Goal: Task Accomplishment & Management: Complete application form

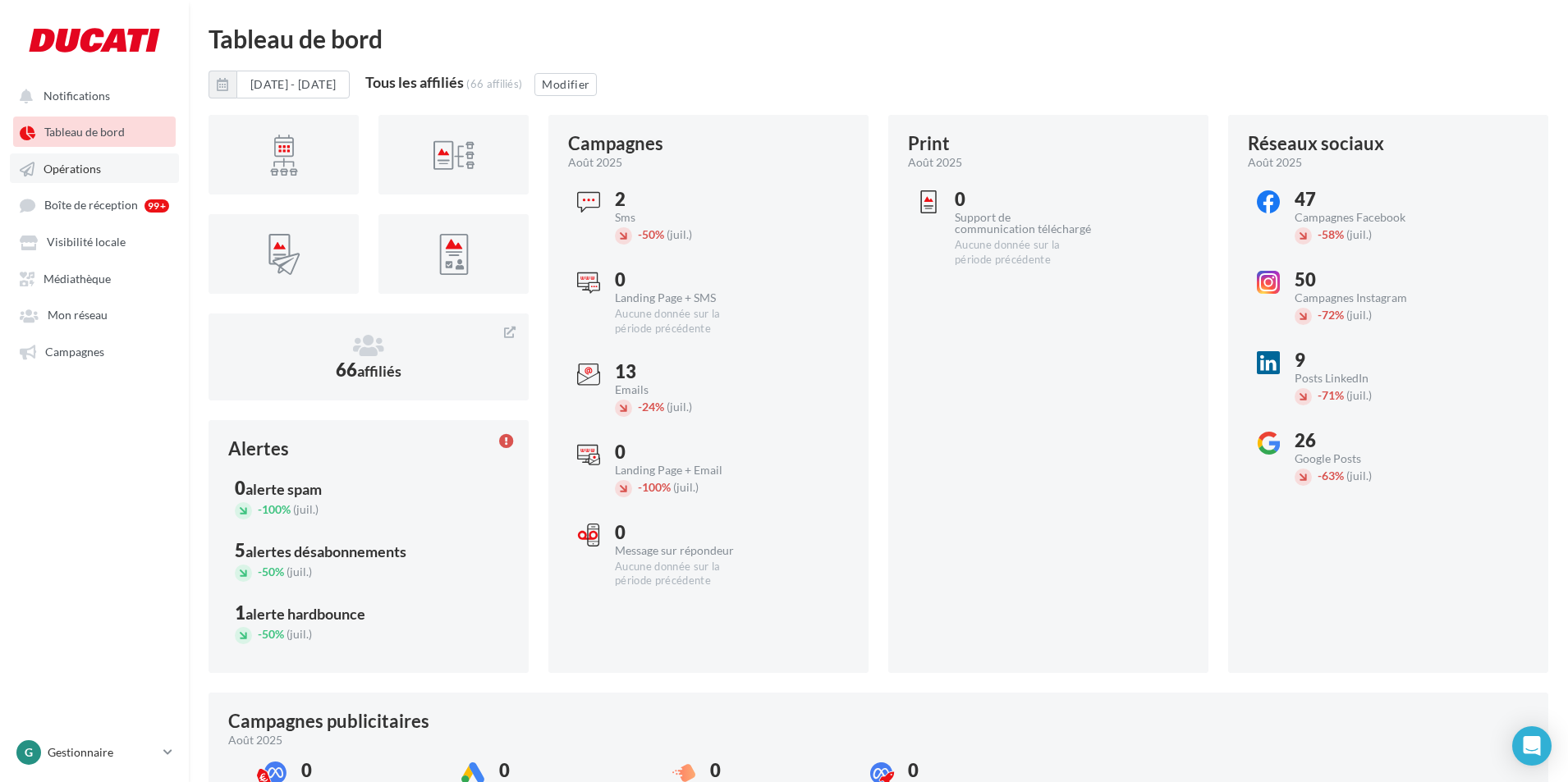
click at [66, 166] on span "Opérations" at bounding box center [73, 168] width 58 height 14
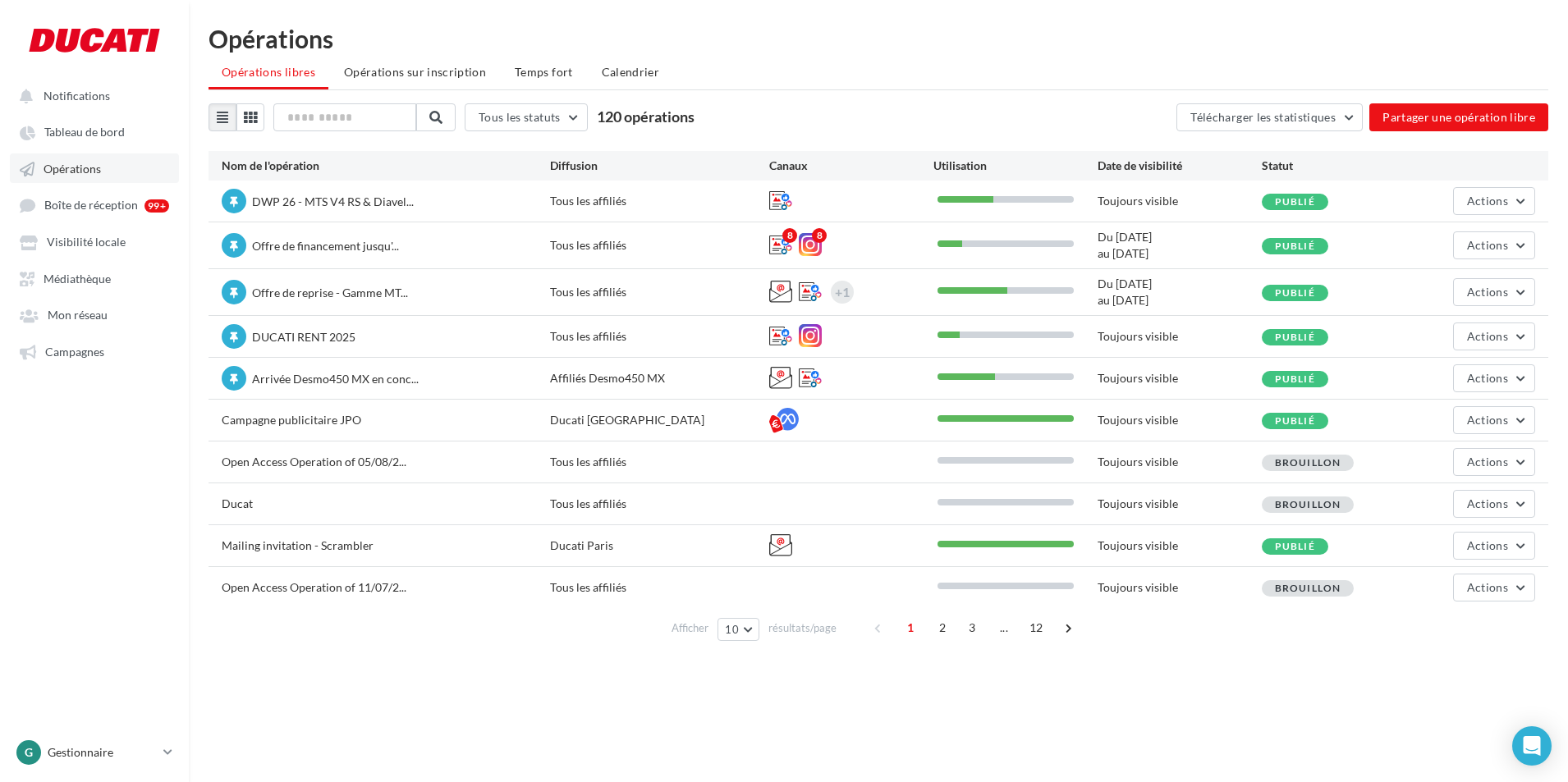
click at [93, 163] on span "Opérations" at bounding box center [73, 168] width 58 height 14
click at [1451, 118] on button "Partager une opération libre" at bounding box center [1458, 118] width 179 height 28
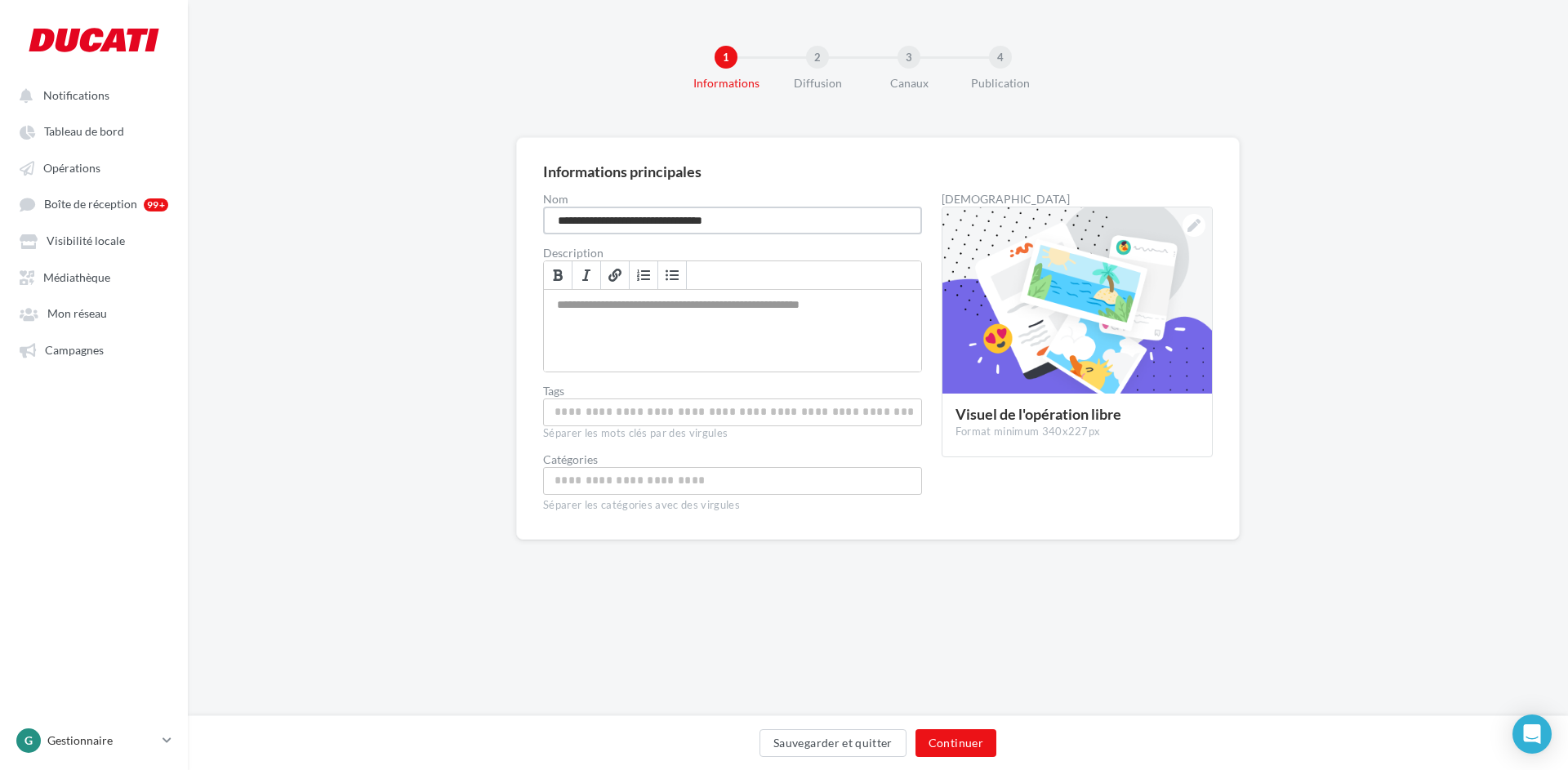
drag, startPoint x: 747, startPoint y: 215, endPoint x: 474, endPoint y: 212, distance: 273.0
click at [474, 212] on div "**********" at bounding box center [878, 364] width 1380 height 455
type input "**********"
click at [641, 304] on div "Permet de préciser les enjeux de la campagne à vos affiliés" at bounding box center [732, 330] width 378 height 81
click at [952, 743] on button "Continuer" at bounding box center [956, 743] width 81 height 28
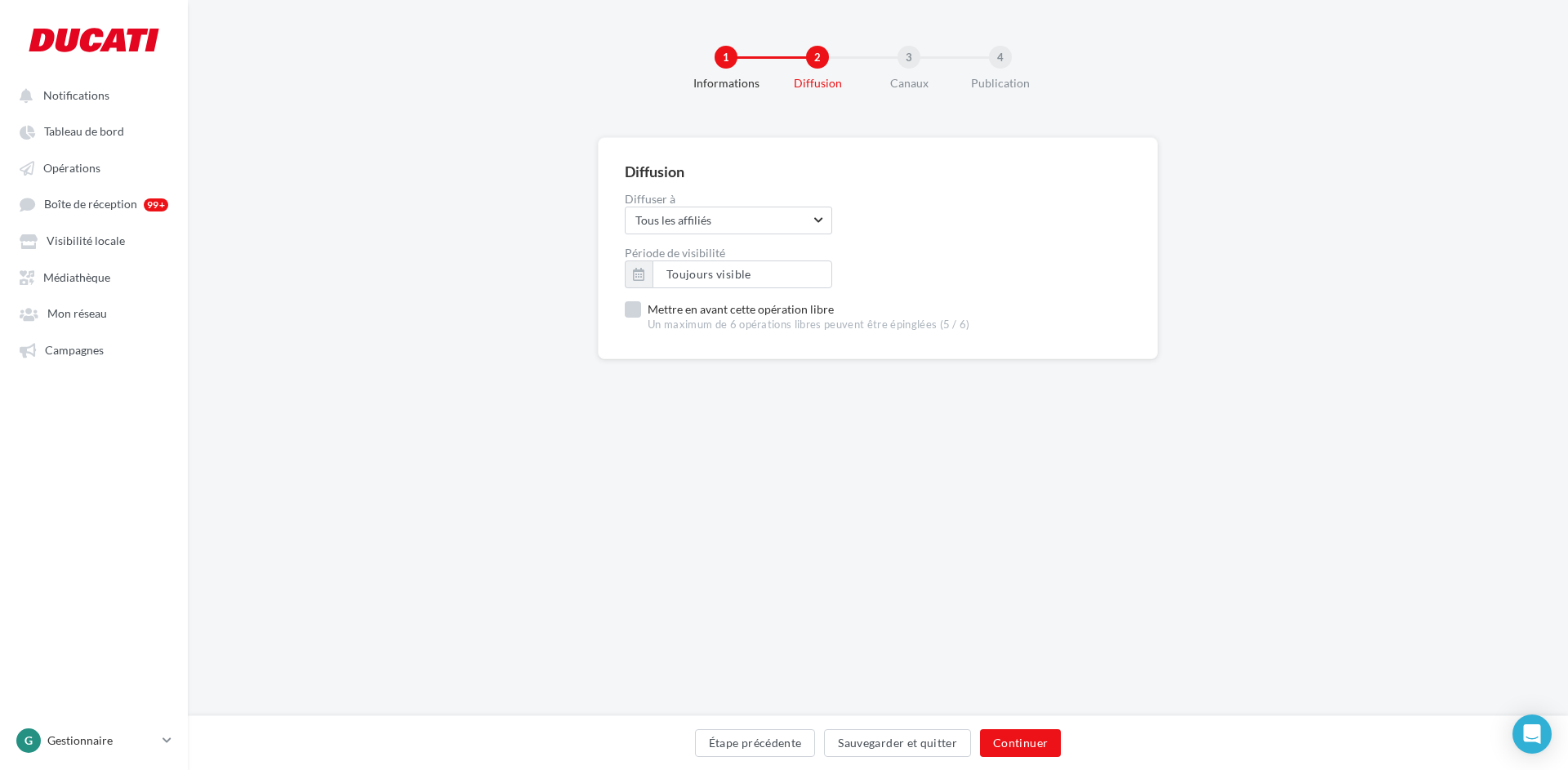
click at [624, 308] on label "Mettre en avant cette opération libre Un maximum de 6 opérations libres peuvent…" at bounding box center [797, 316] width 346 height 31
click at [1029, 737] on button "Continuer" at bounding box center [1021, 743] width 81 height 28
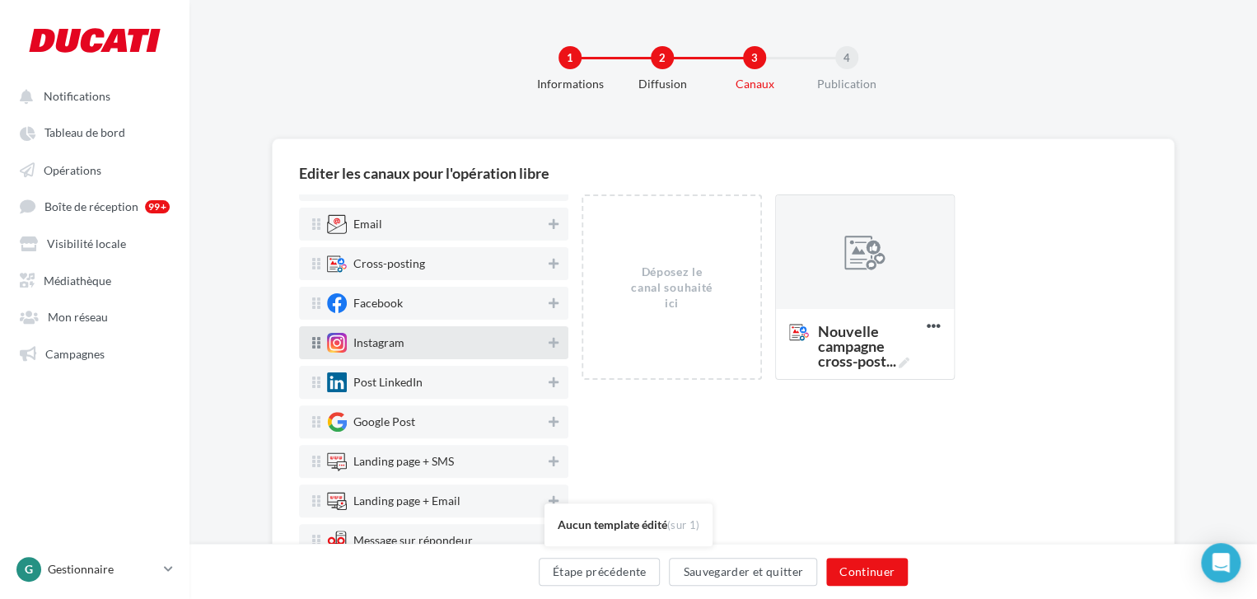
scroll to position [26, 0]
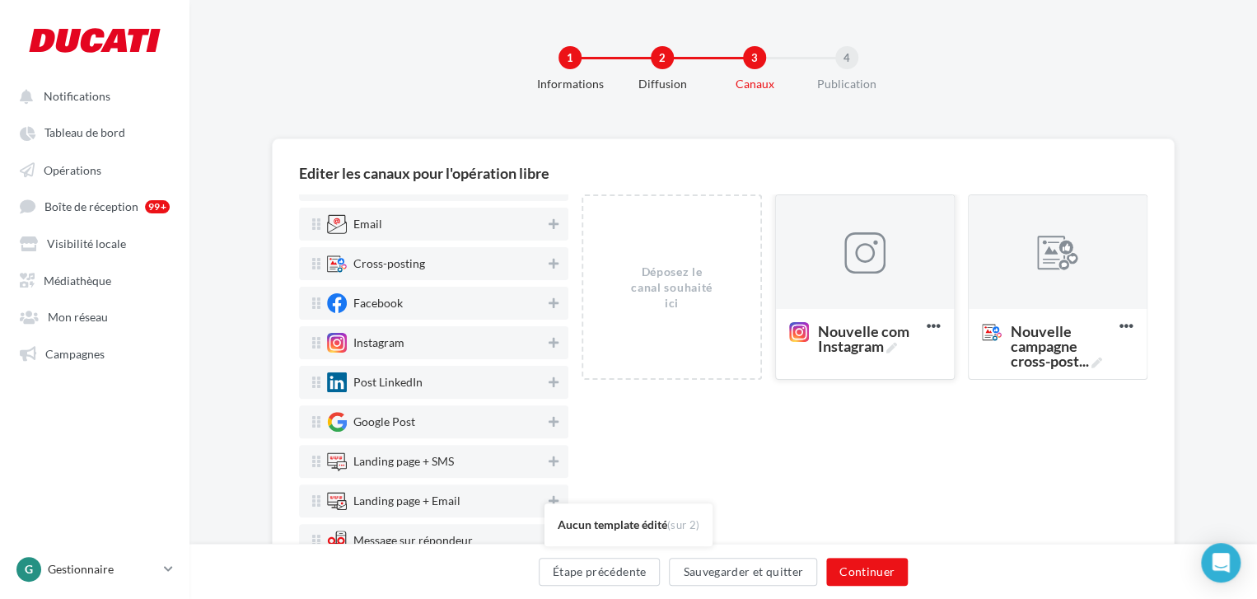
click at [812, 250] on div at bounding box center [865, 252] width 178 height 115
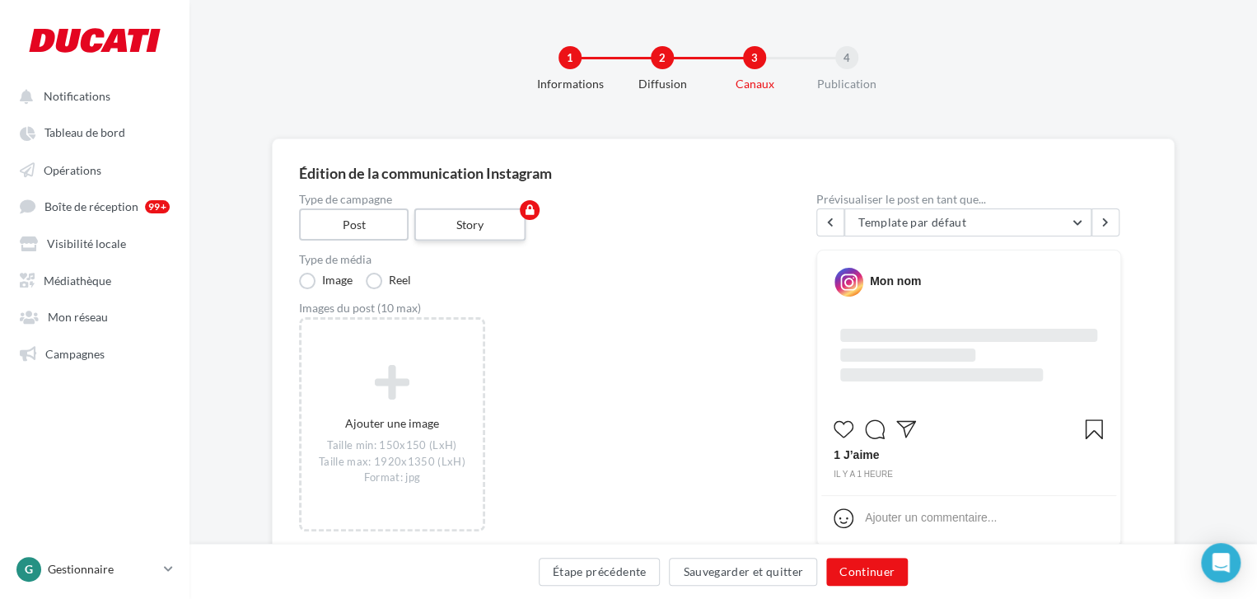
click at [488, 217] on label "Story" at bounding box center [470, 224] width 112 height 33
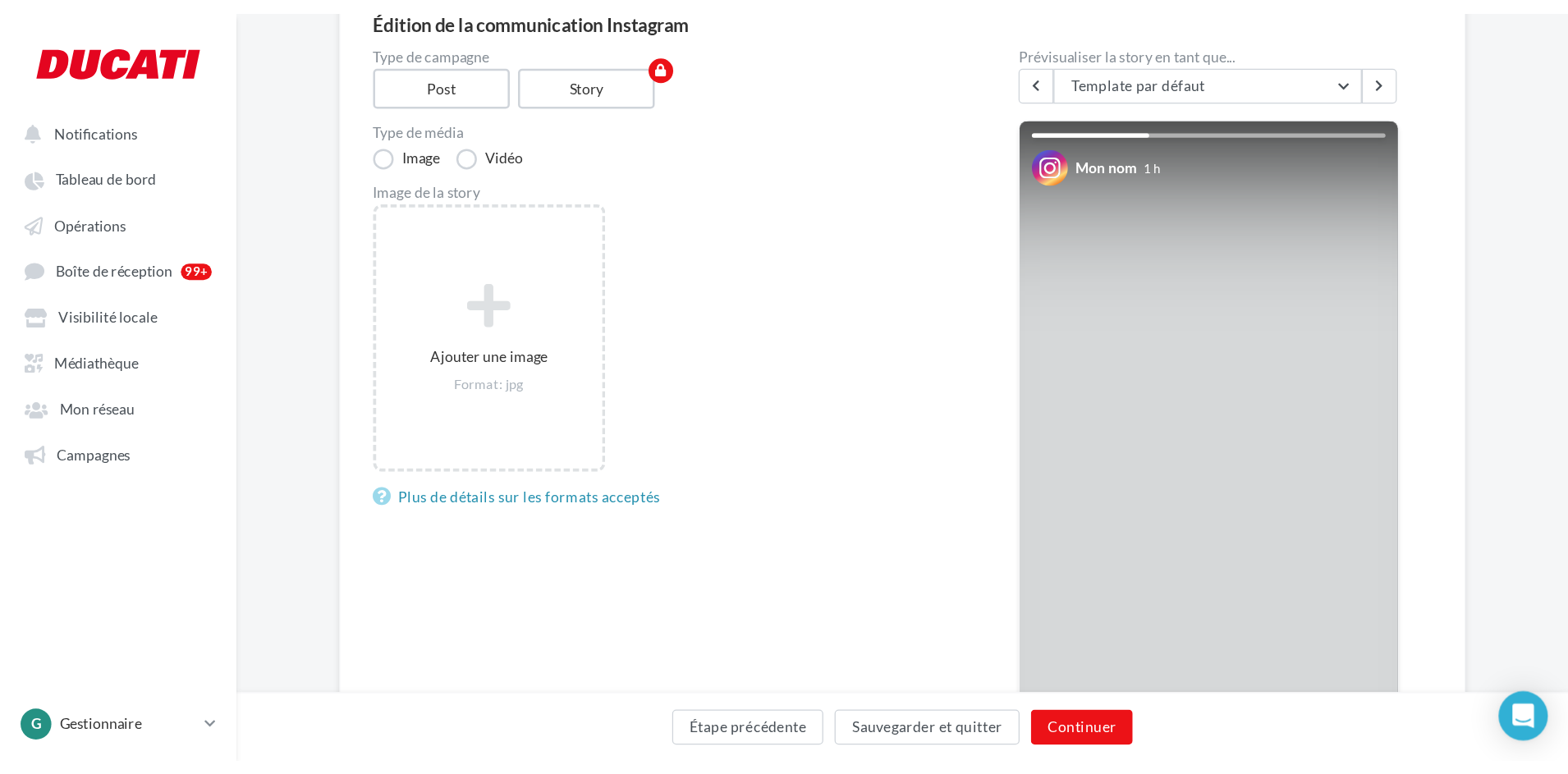
scroll to position [164, 0]
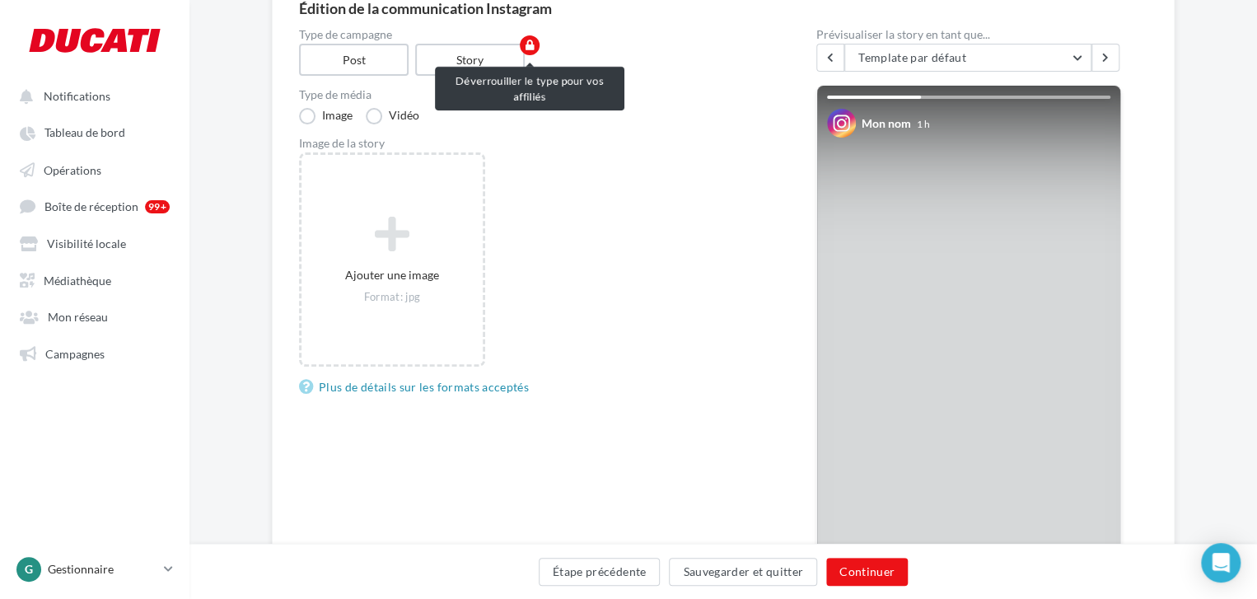
click at [531, 44] on icon "button" at bounding box center [530, 45] width 9 height 10
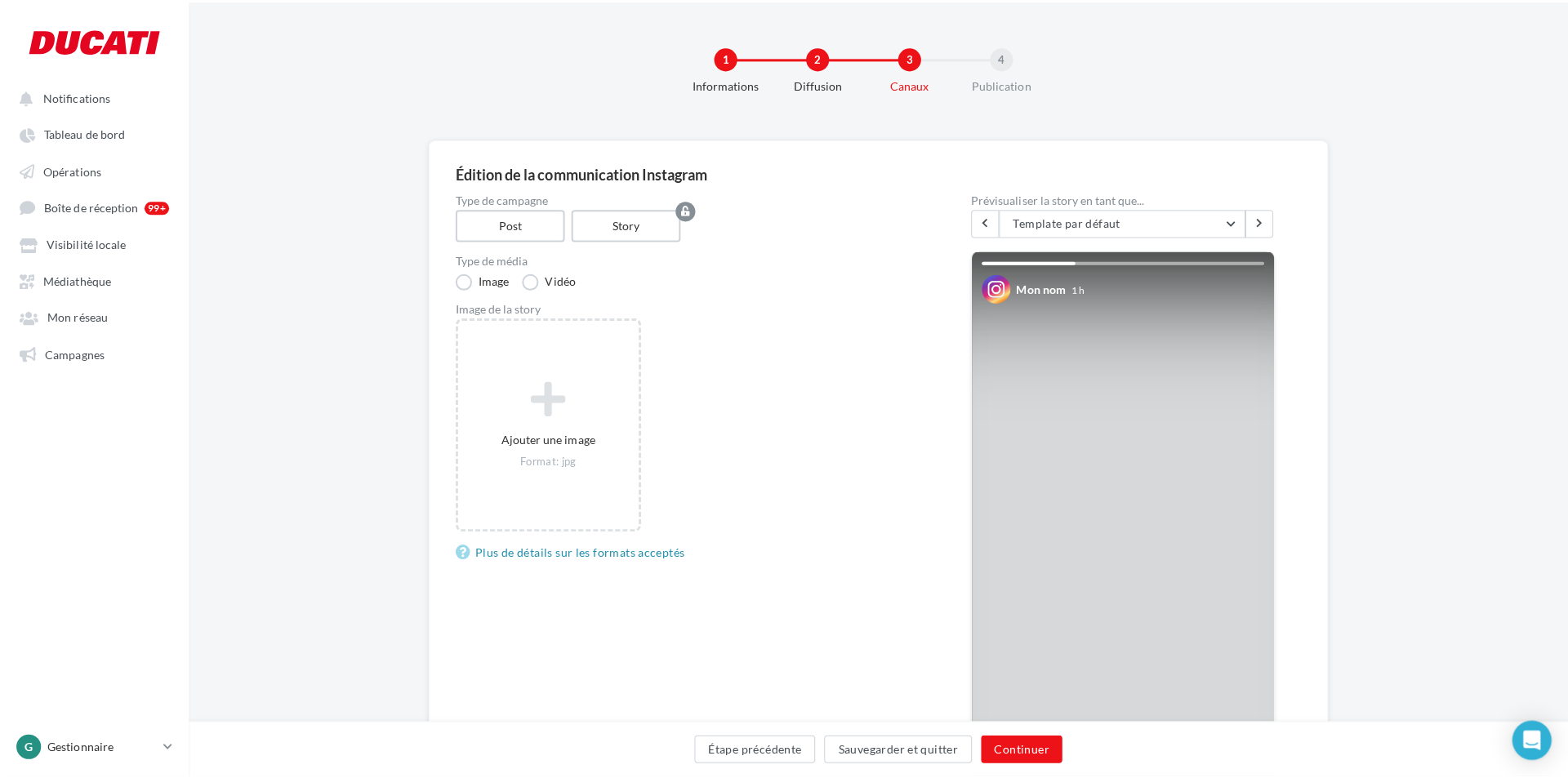
scroll to position [81, 0]
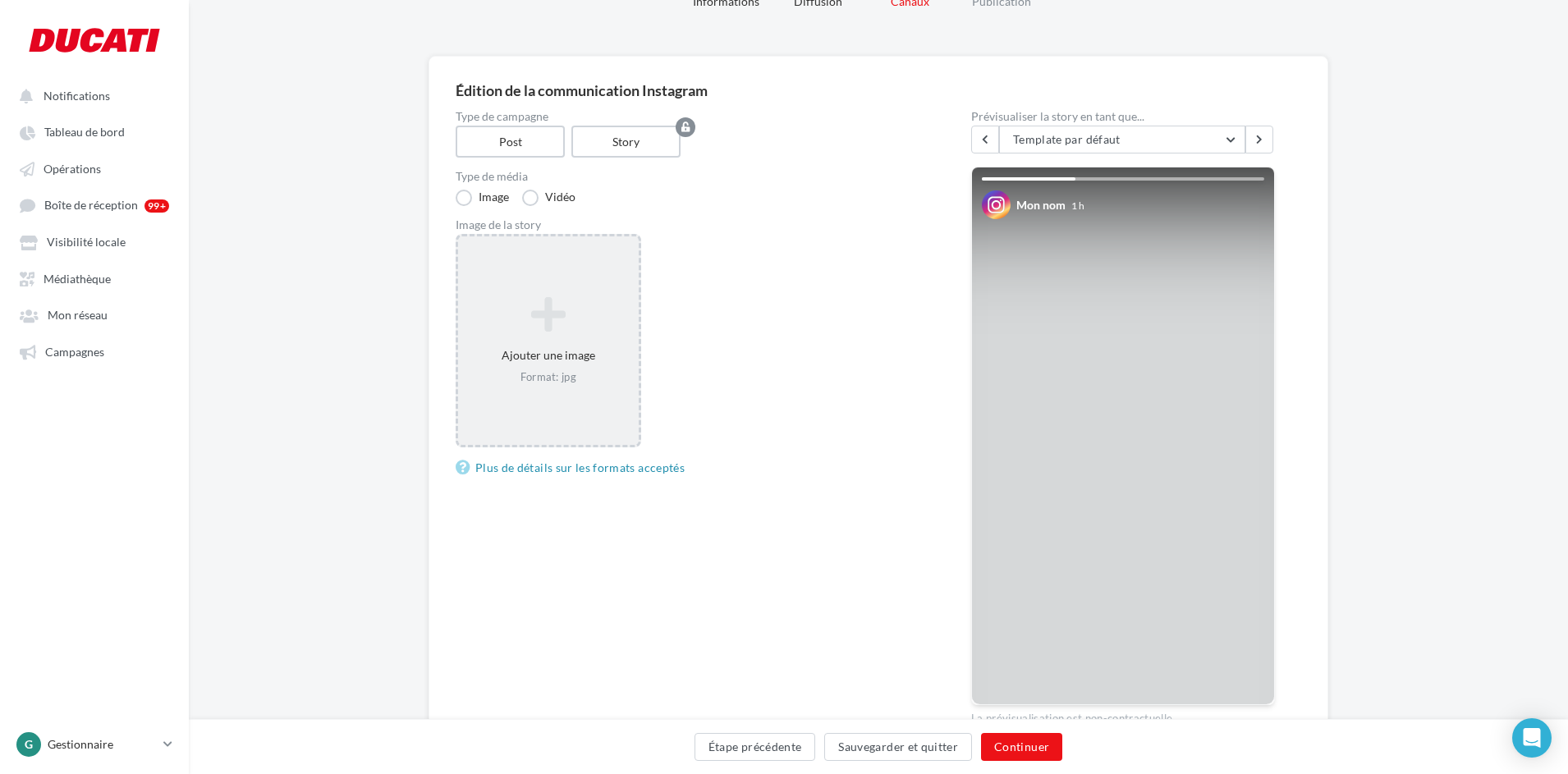
click at [531, 313] on icon at bounding box center [548, 316] width 167 height 40
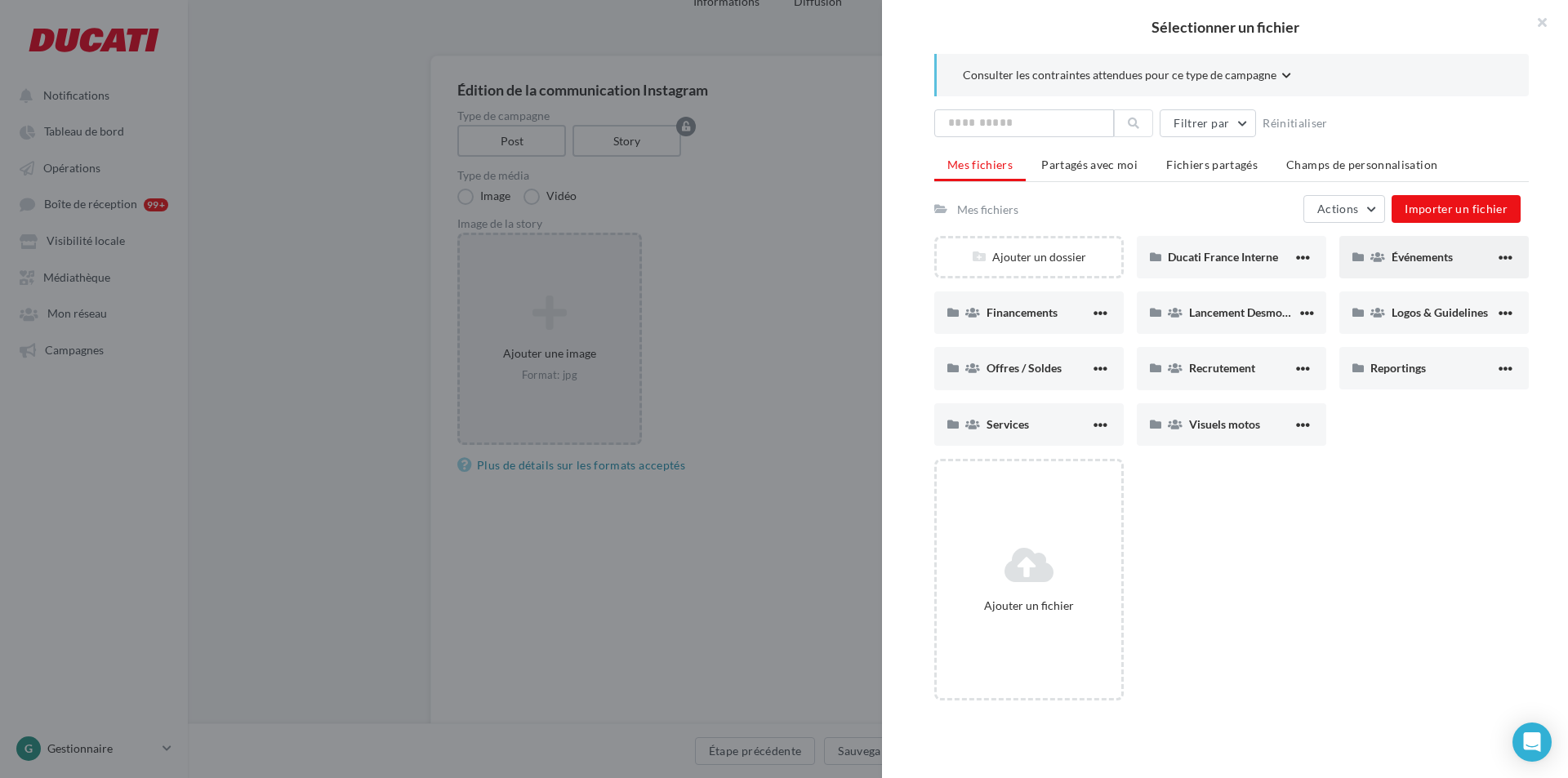
click at [1404, 267] on div "Événements" at bounding box center [1433, 257] width 189 height 43
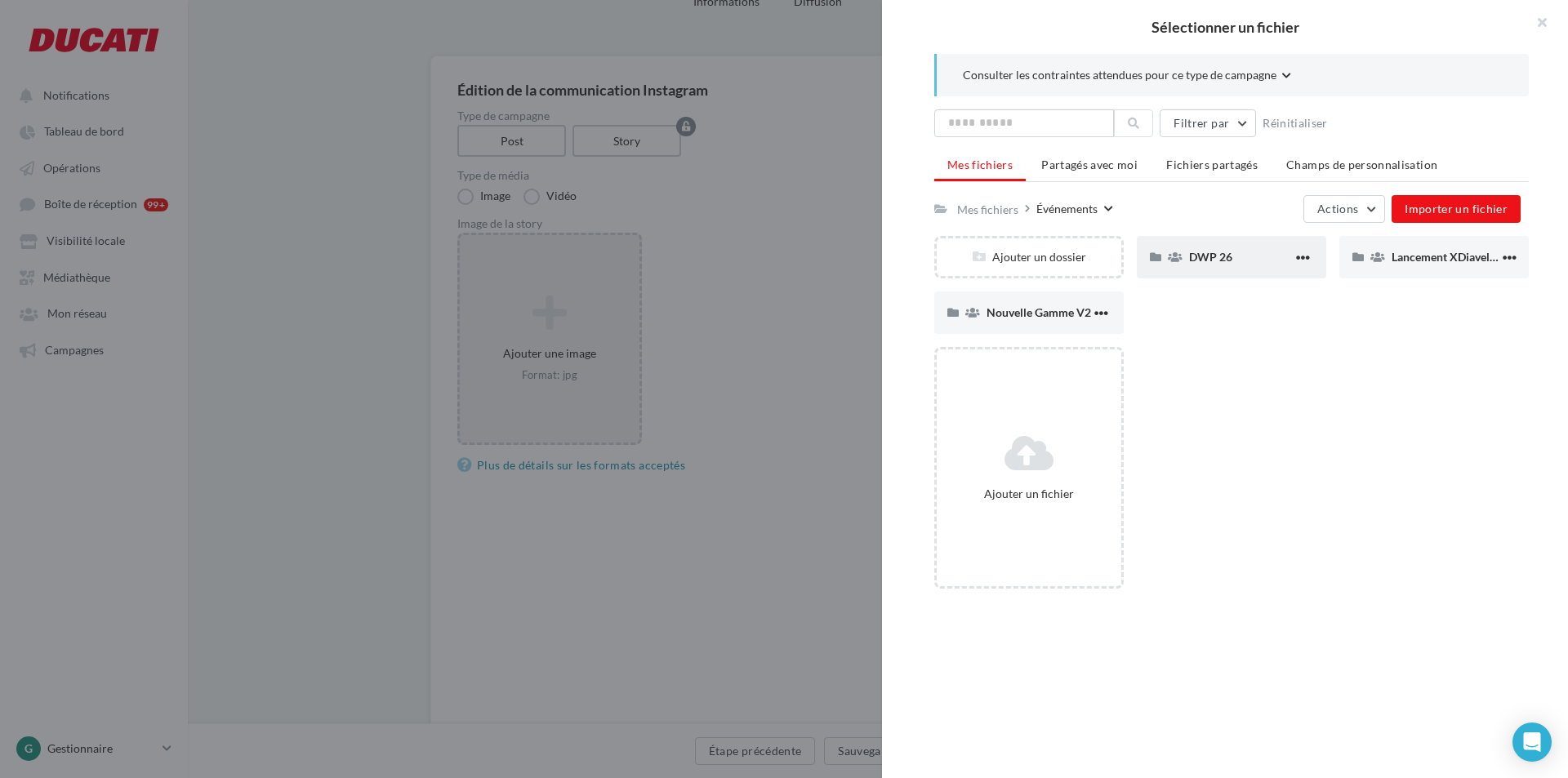
click at [1233, 252] on div "DWP 26" at bounding box center [1241, 257] width 104 height 16
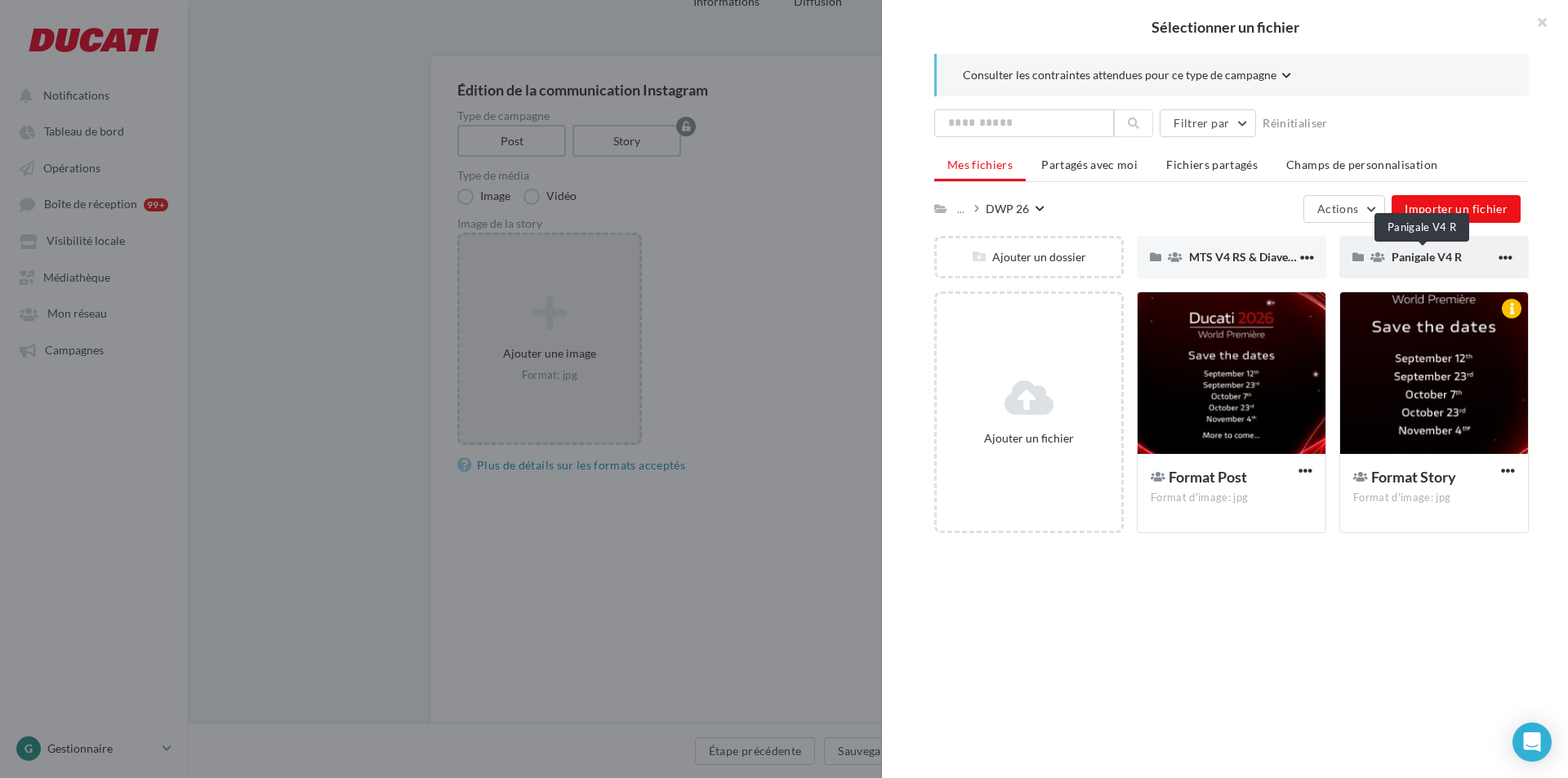
click at [1417, 258] on span "Panigale V4 R" at bounding box center [1426, 257] width 70 height 14
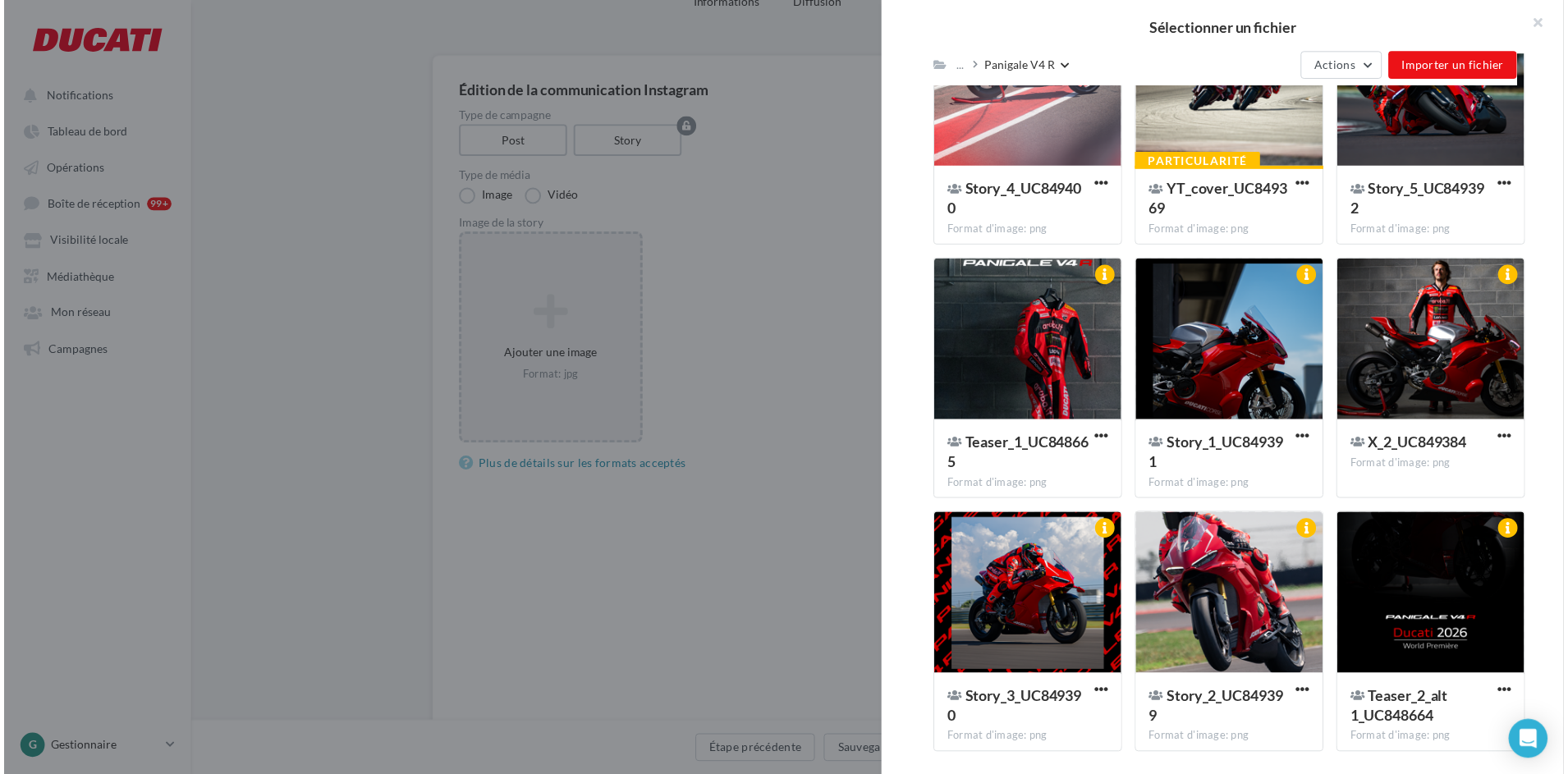
scroll to position [627, 0]
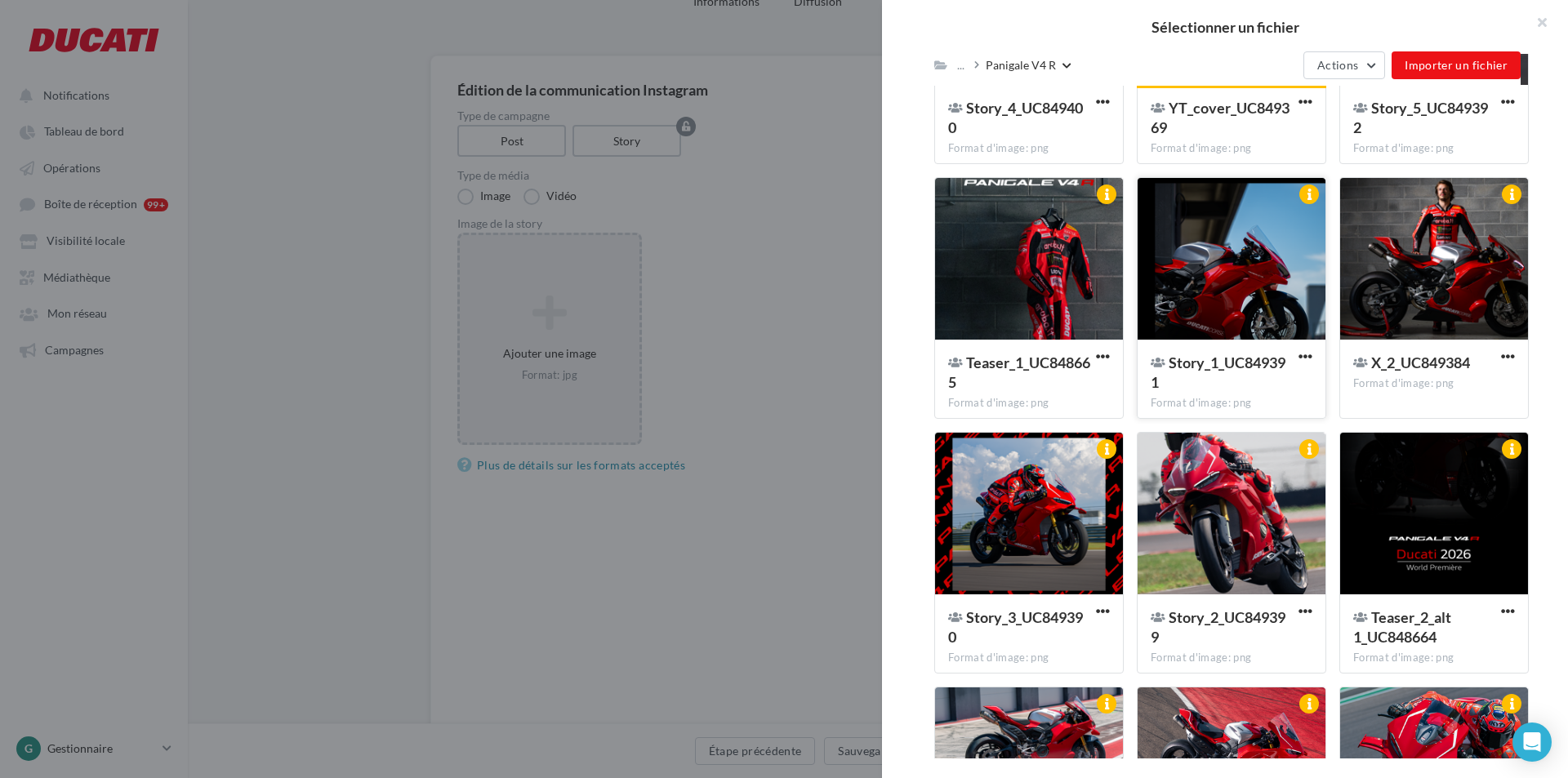
click at [1271, 277] on div at bounding box center [1232, 260] width 188 height 164
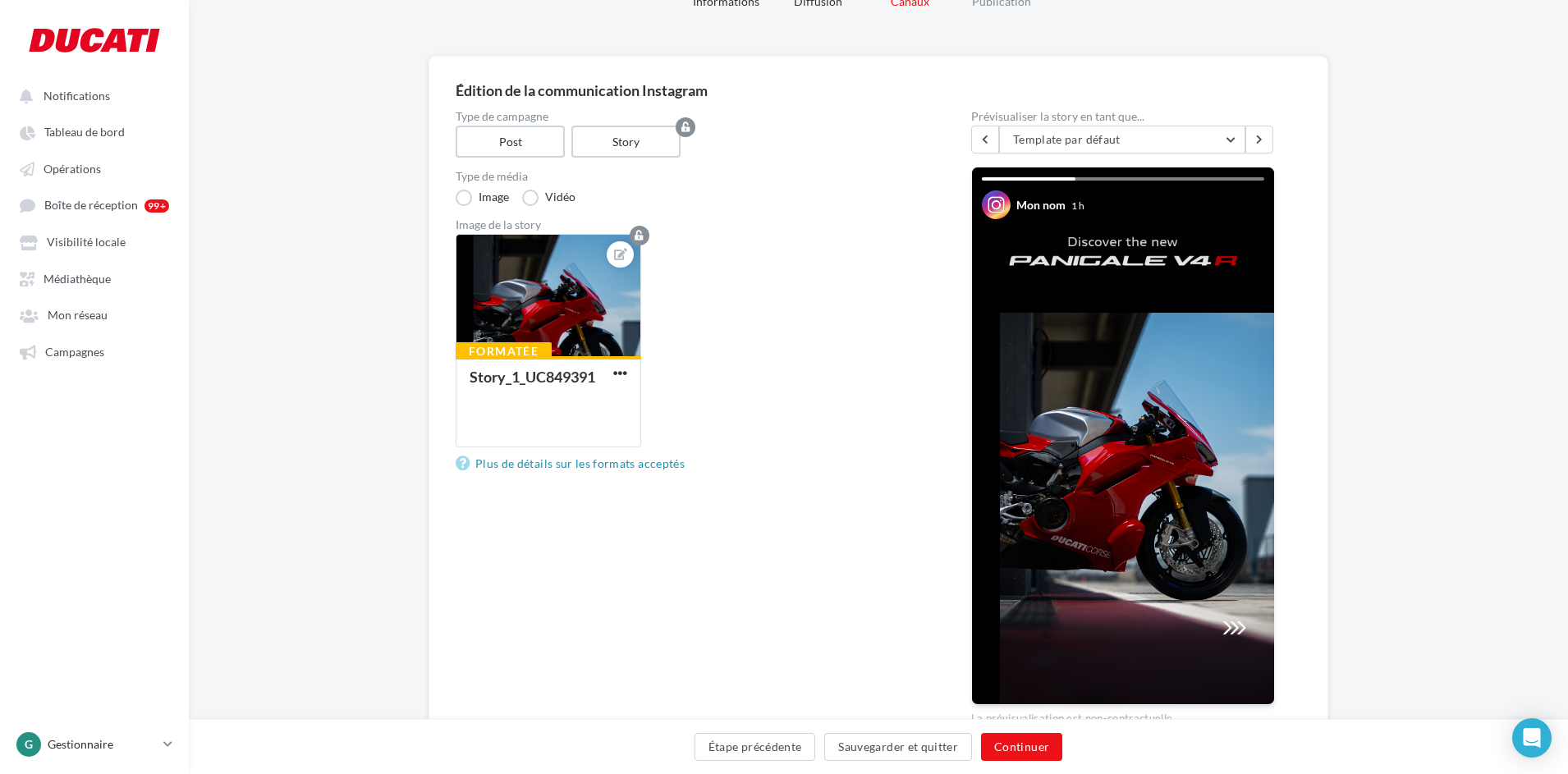
click at [698, 98] on div "Édition de la communication Instagram" at bounding box center [878, 90] width 846 height 15
click at [1047, 745] on button "Continuer" at bounding box center [1022, 747] width 82 height 28
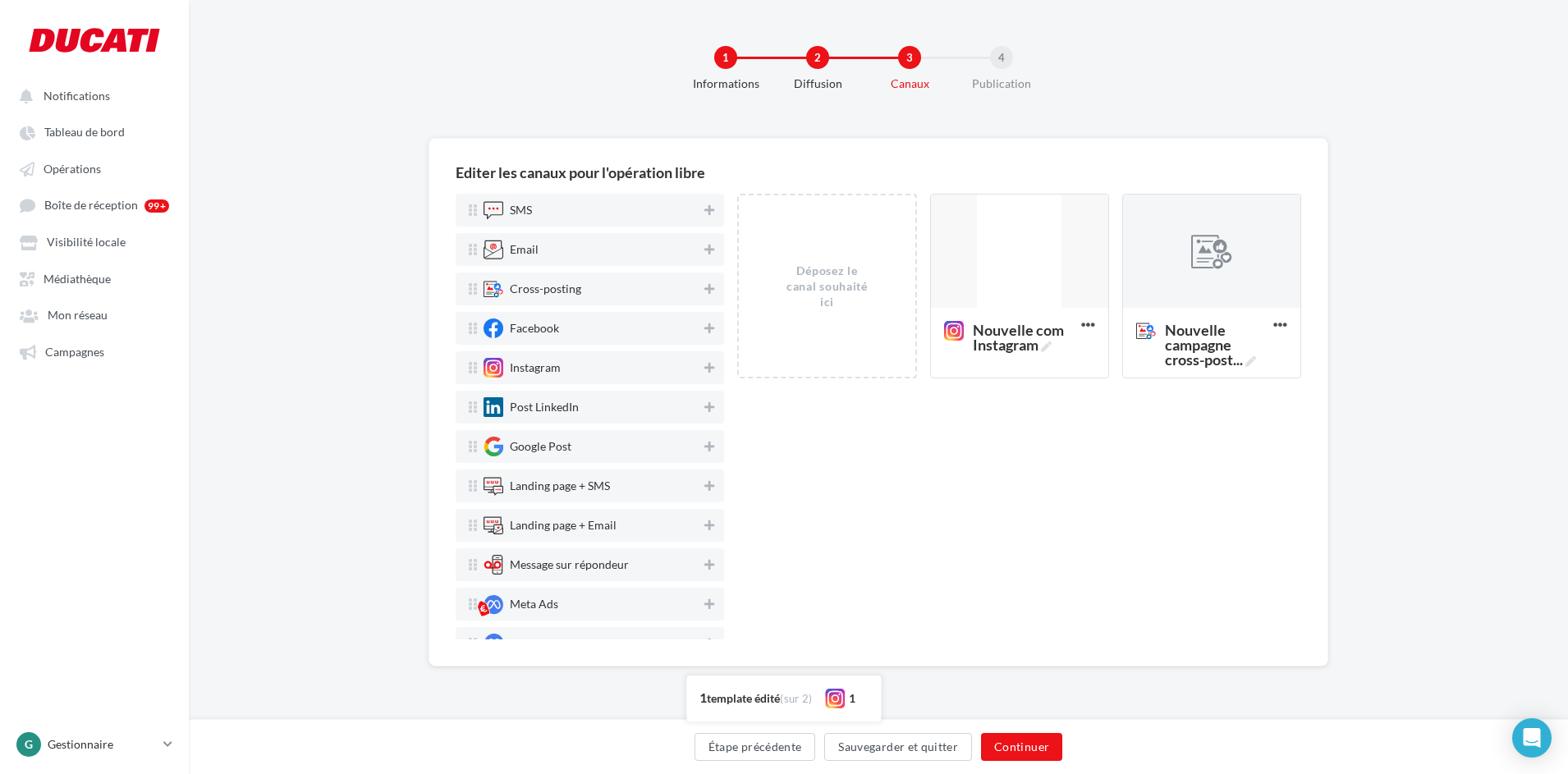
scroll to position [0, 0]
click at [1053, 262] on div at bounding box center [1023, 251] width 177 height 115
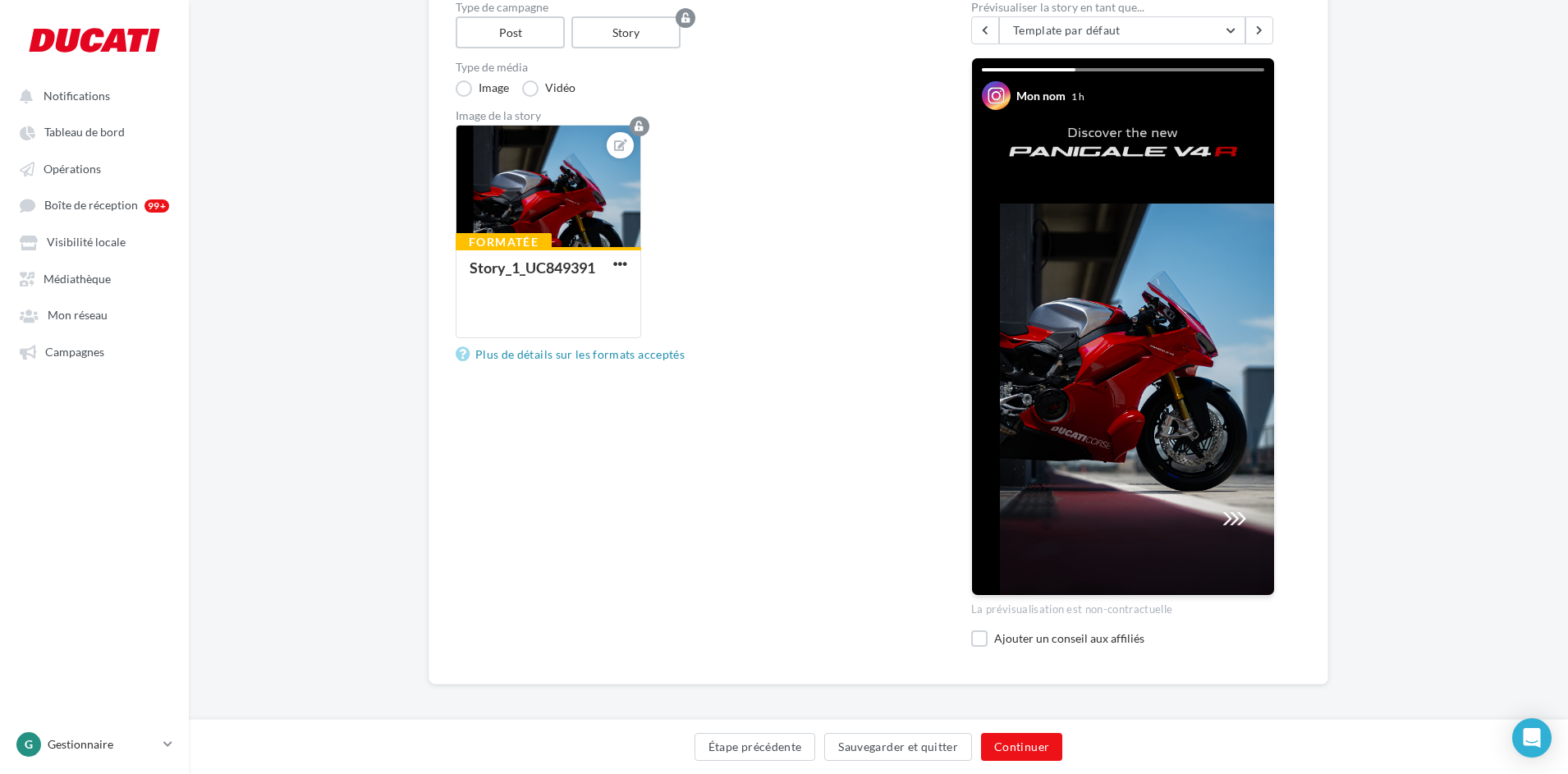
scroll to position [198, 0]
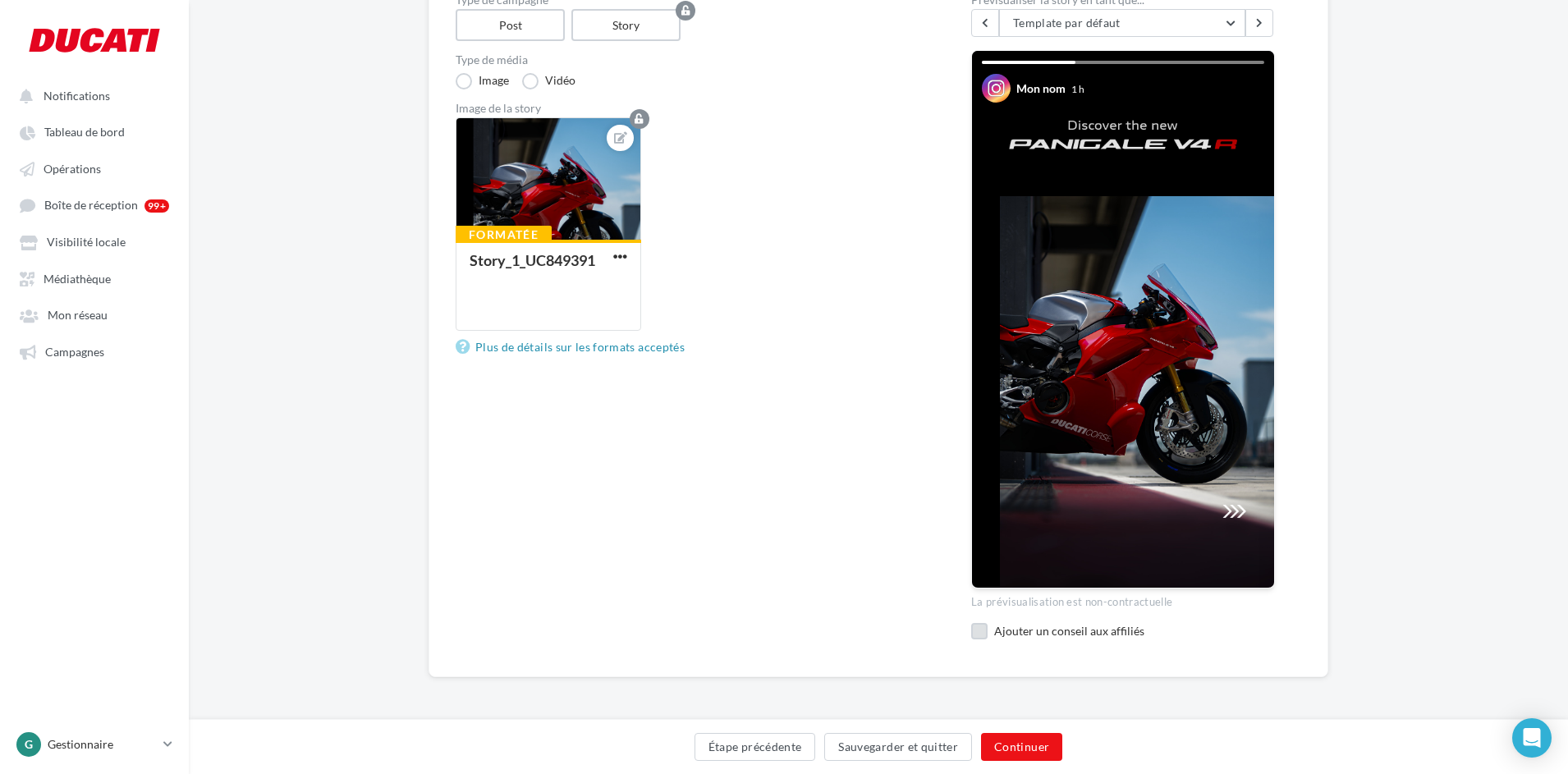
click at [985, 632] on label at bounding box center [979, 631] width 16 height 16
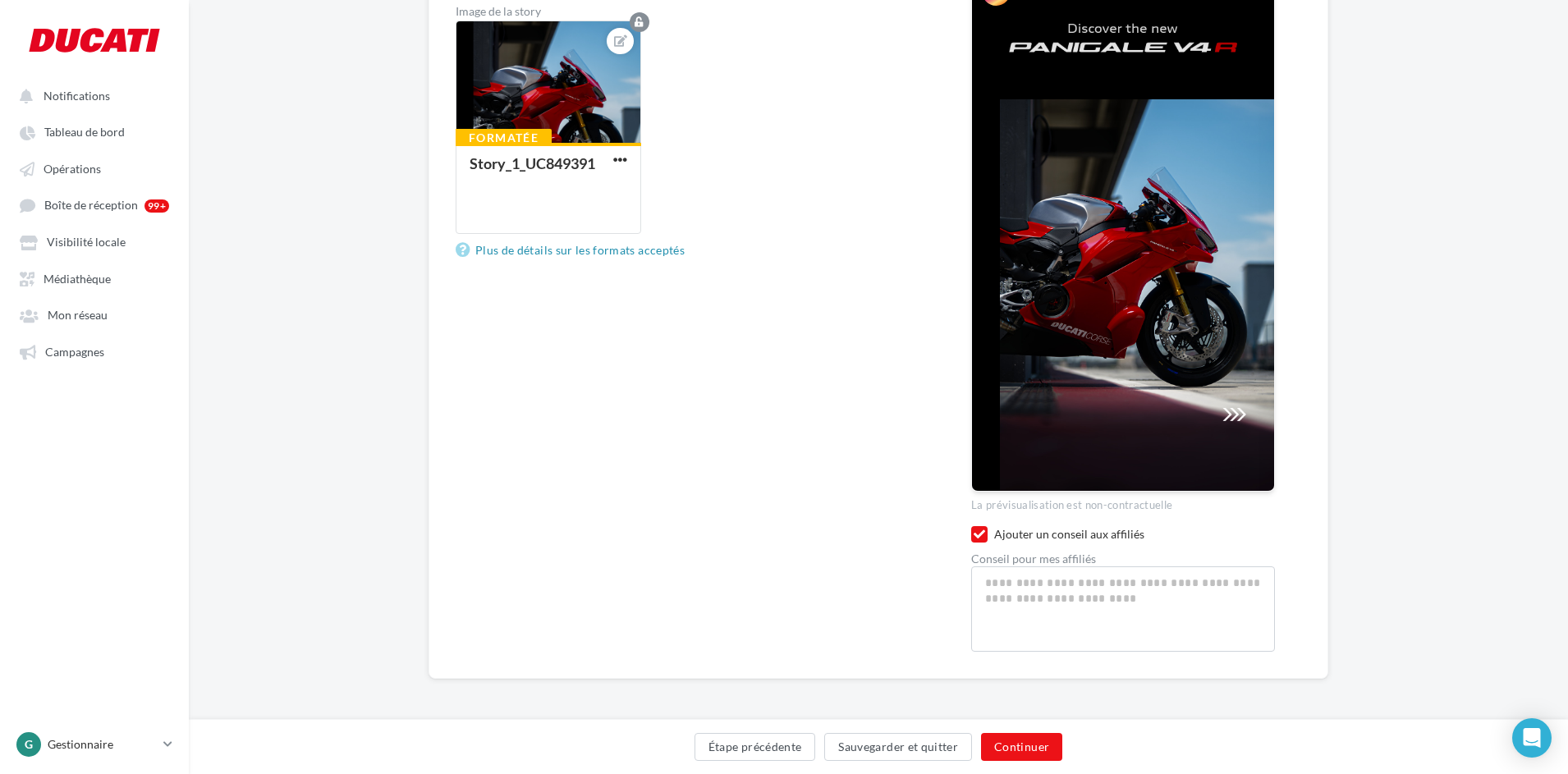
scroll to position [297, 0]
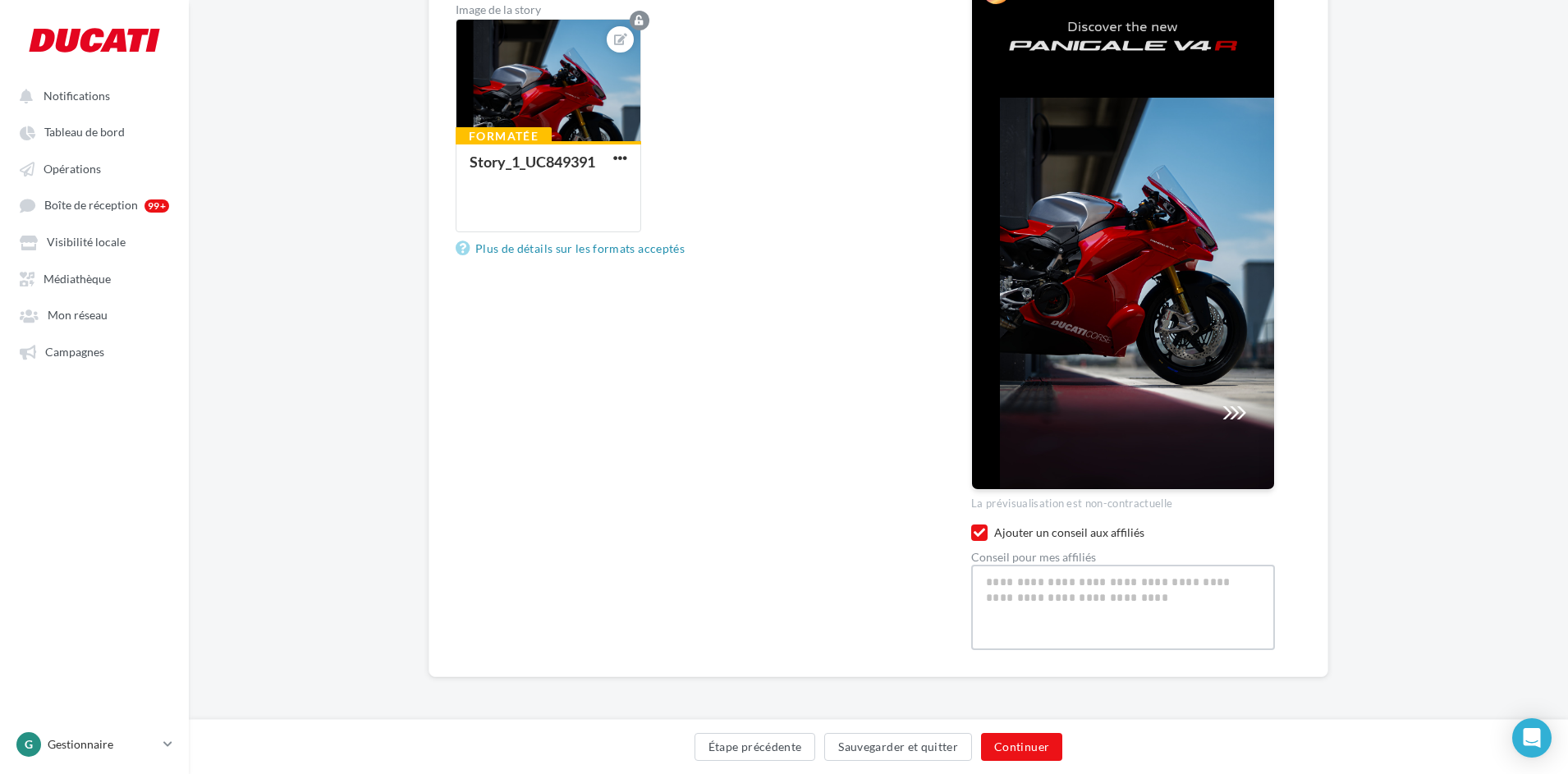
click at [1000, 575] on textarea at bounding box center [1123, 608] width 304 height 86
type textarea "*"
type textarea "**"
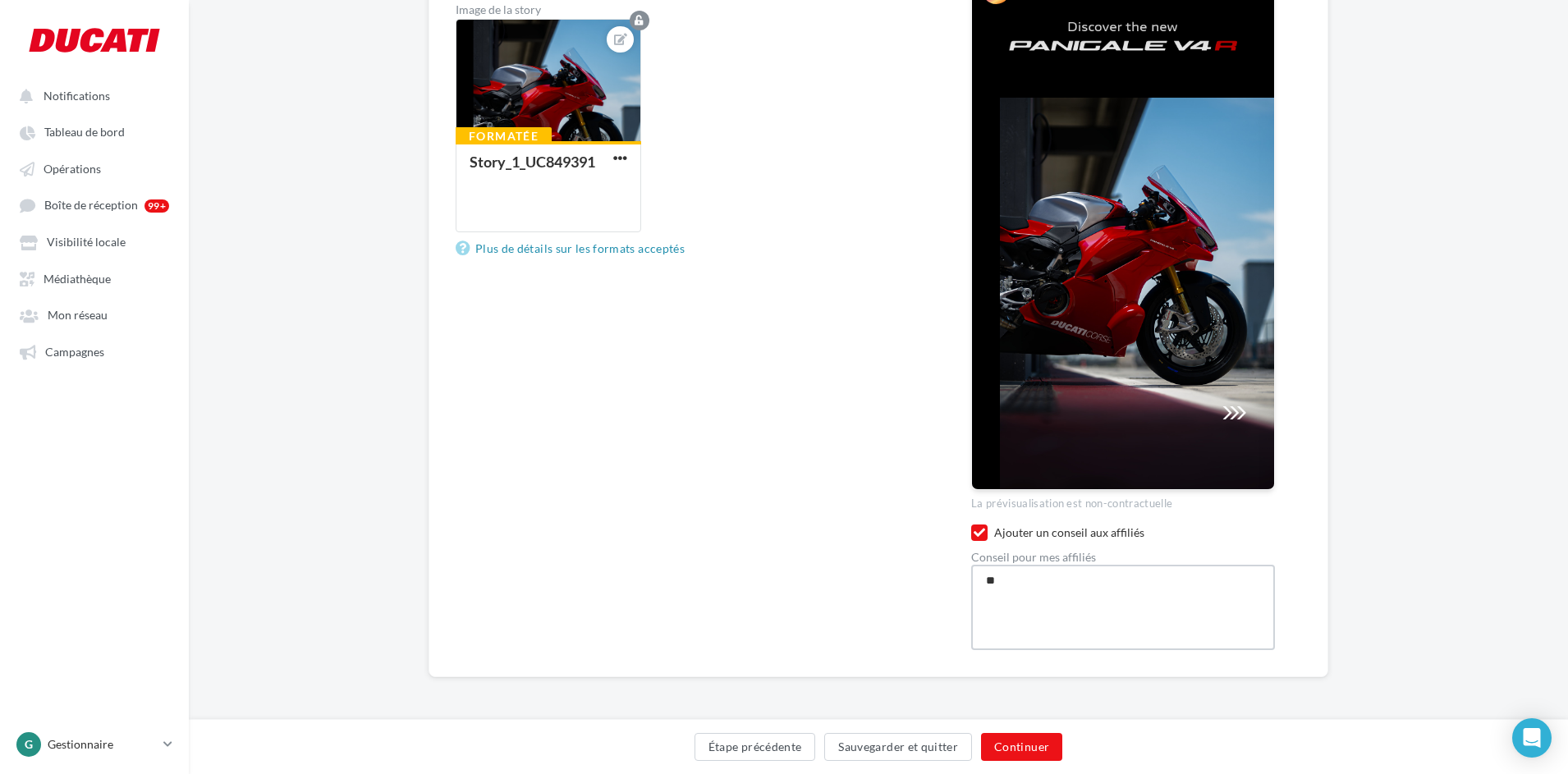
type textarea "***"
type textarea "****"
type textarea "*****"
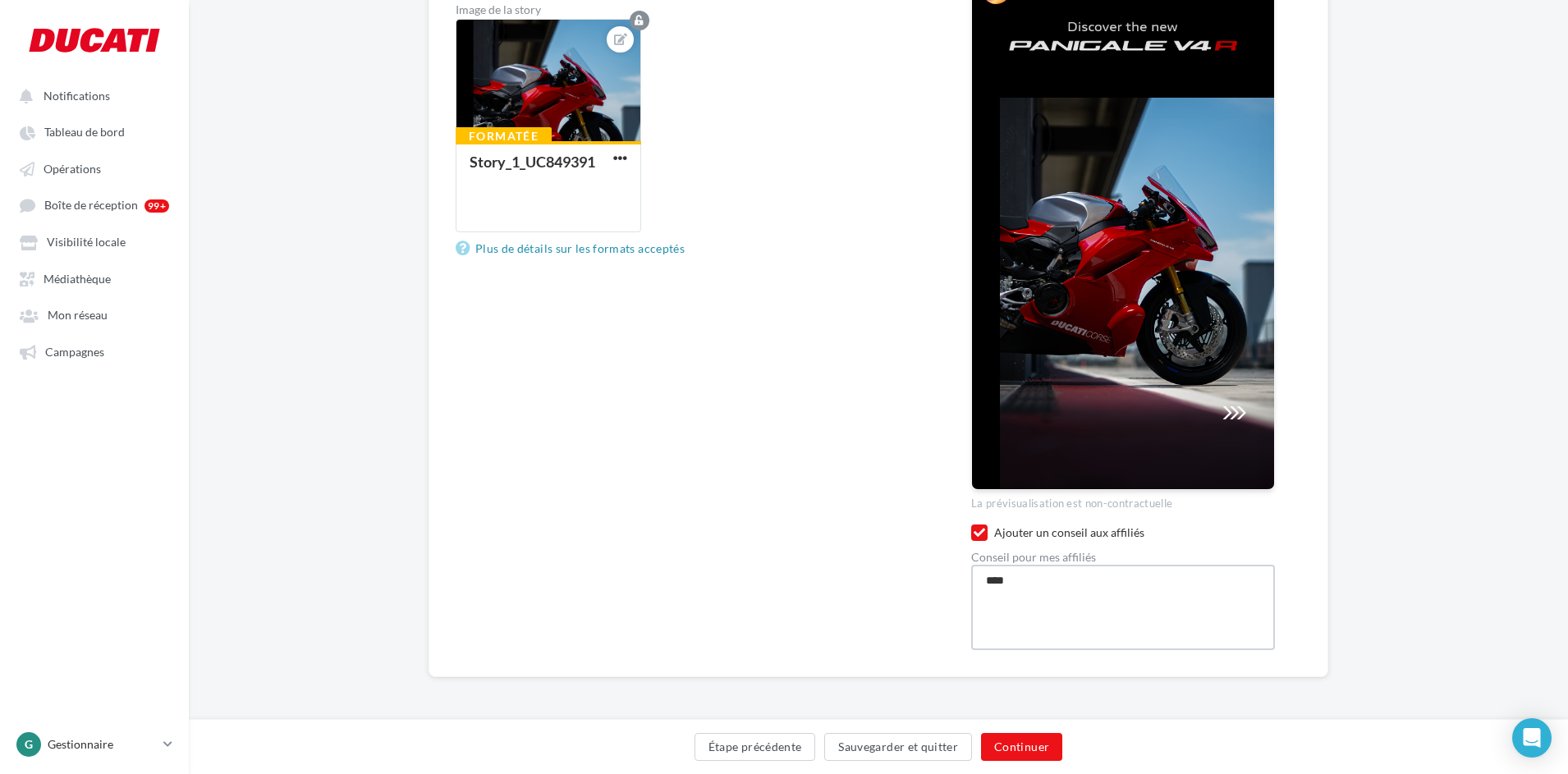
type textarea "*****"
type textarea "******"
type textarea "*******"
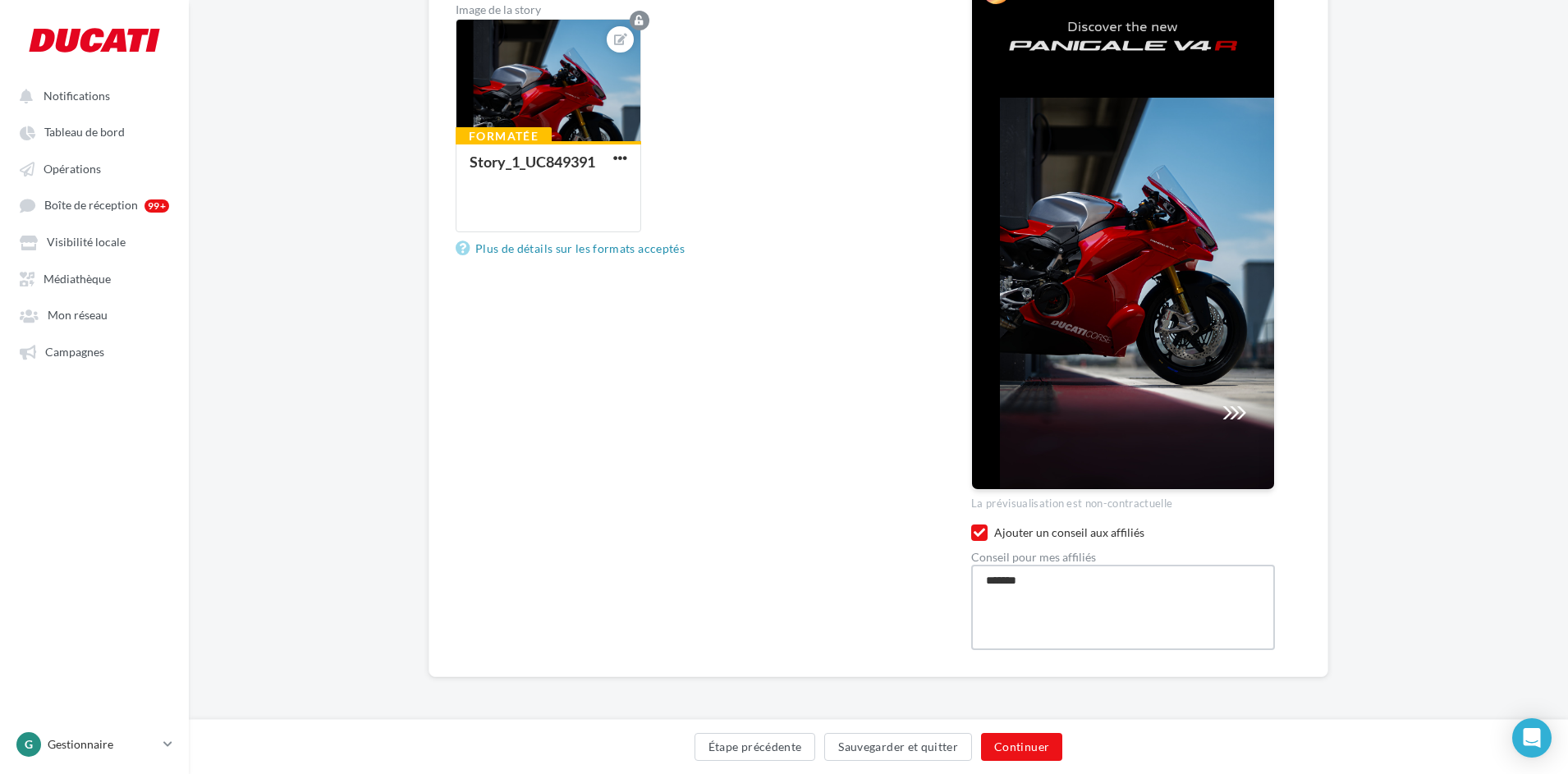
type textarea "********"
type textarea "*********"
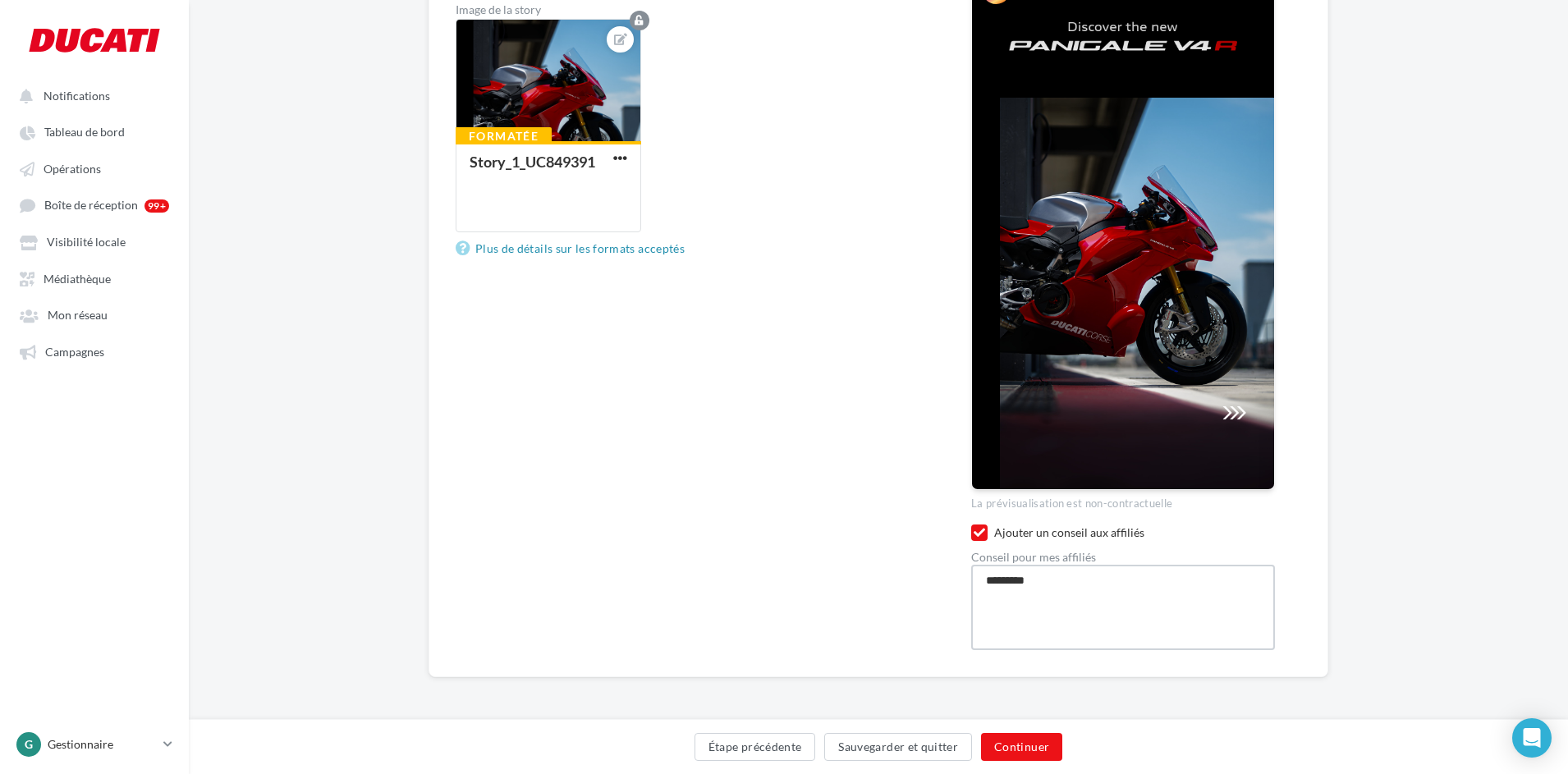
type textarea "*********"
type textarea "**********"
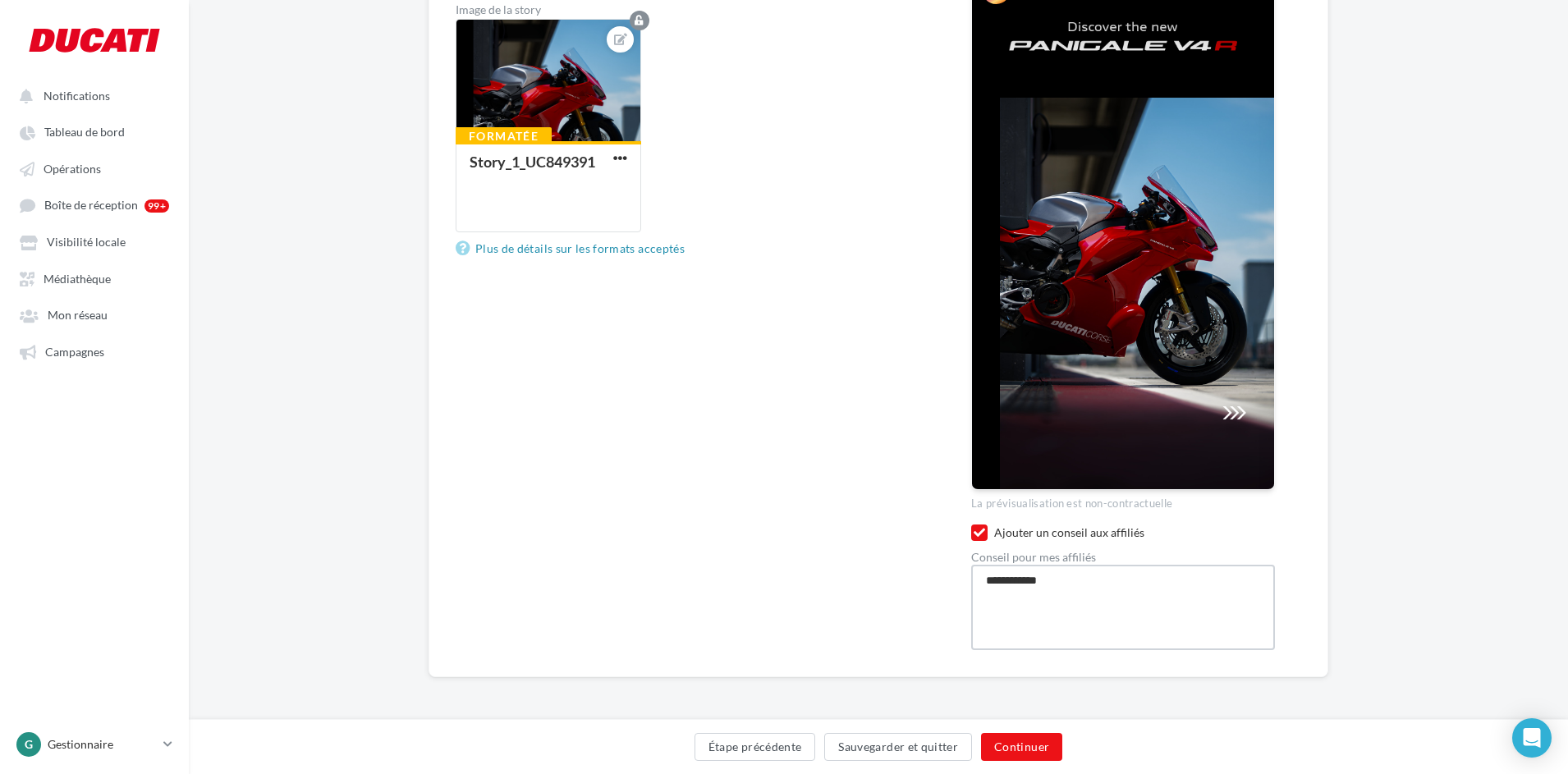
type textarea "**********"
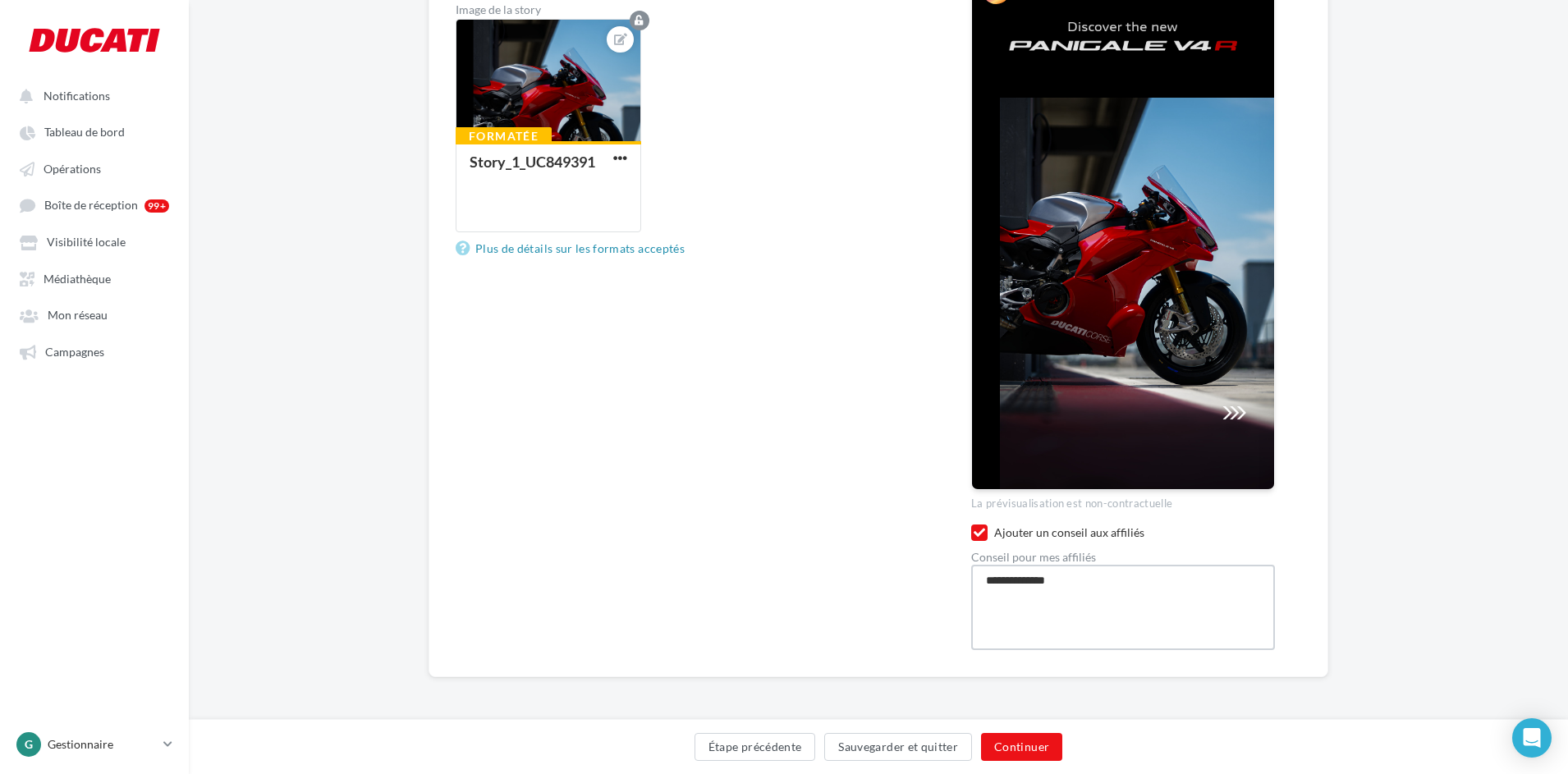
type textarea "**********"
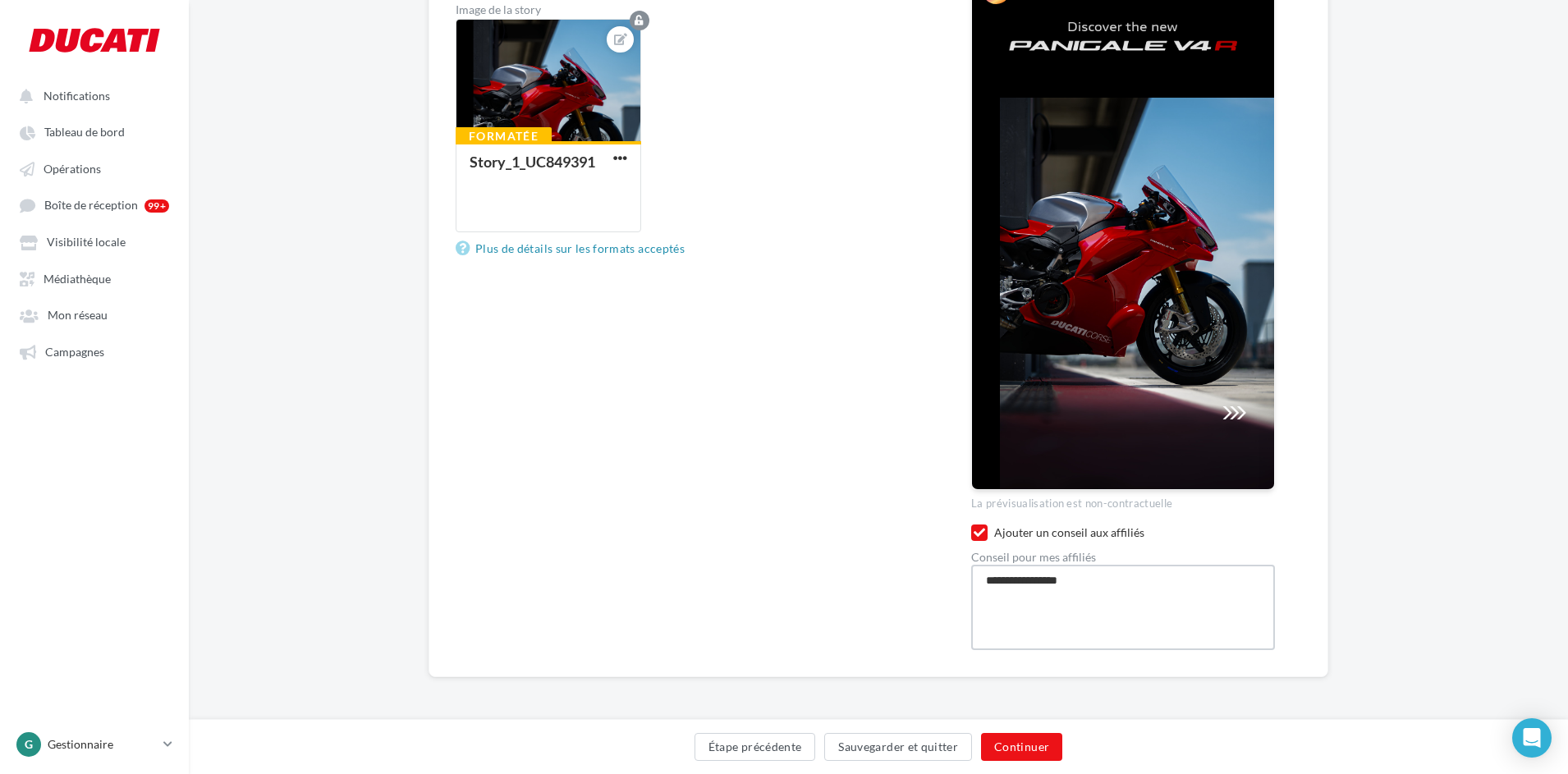
type textarea "**********"
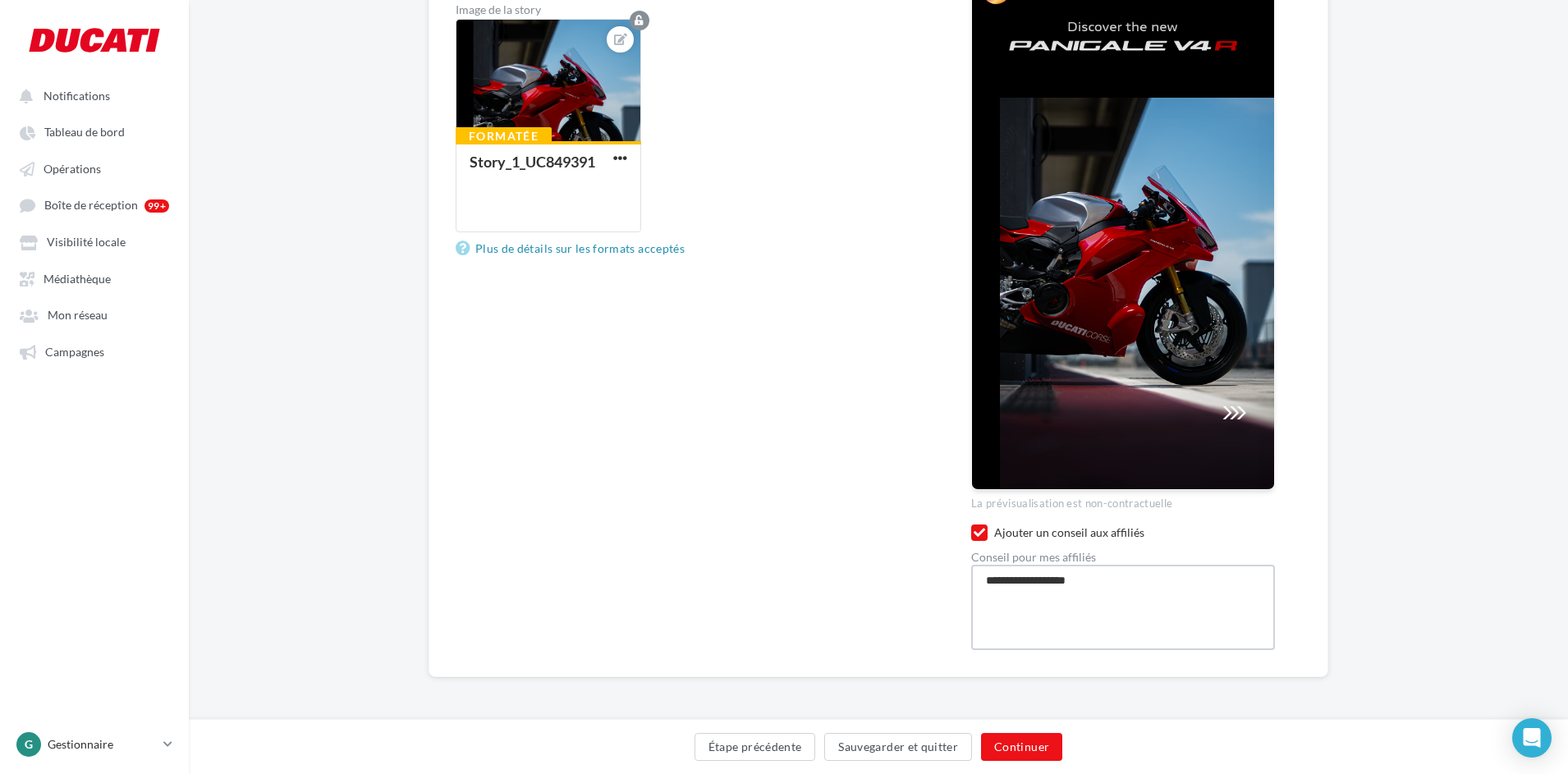
type textarea "**********"
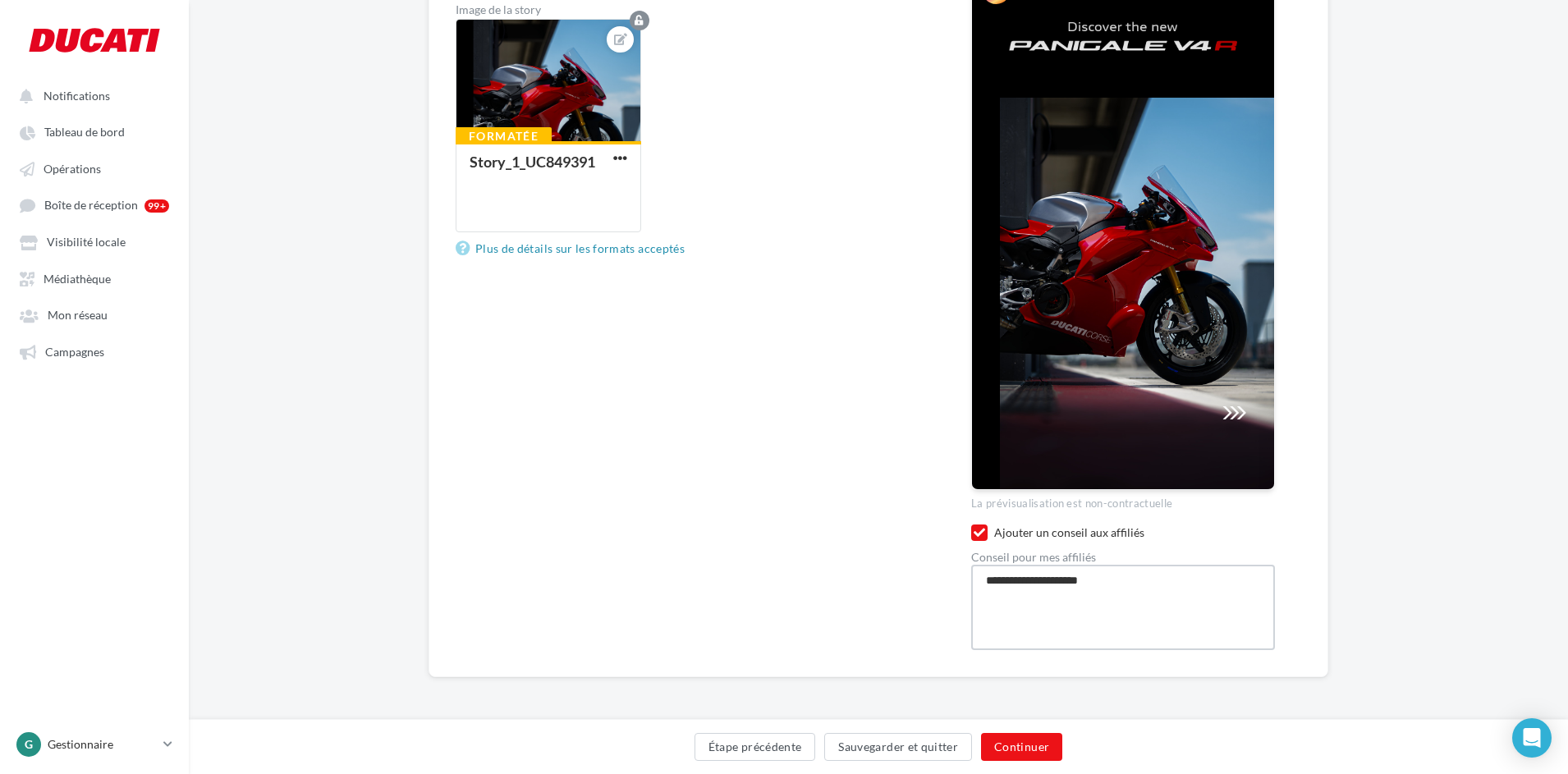
type textarea "**********"
click at [1039, 740] on button "Continuer" at bounding box center [1022, 747] width 82 height 28
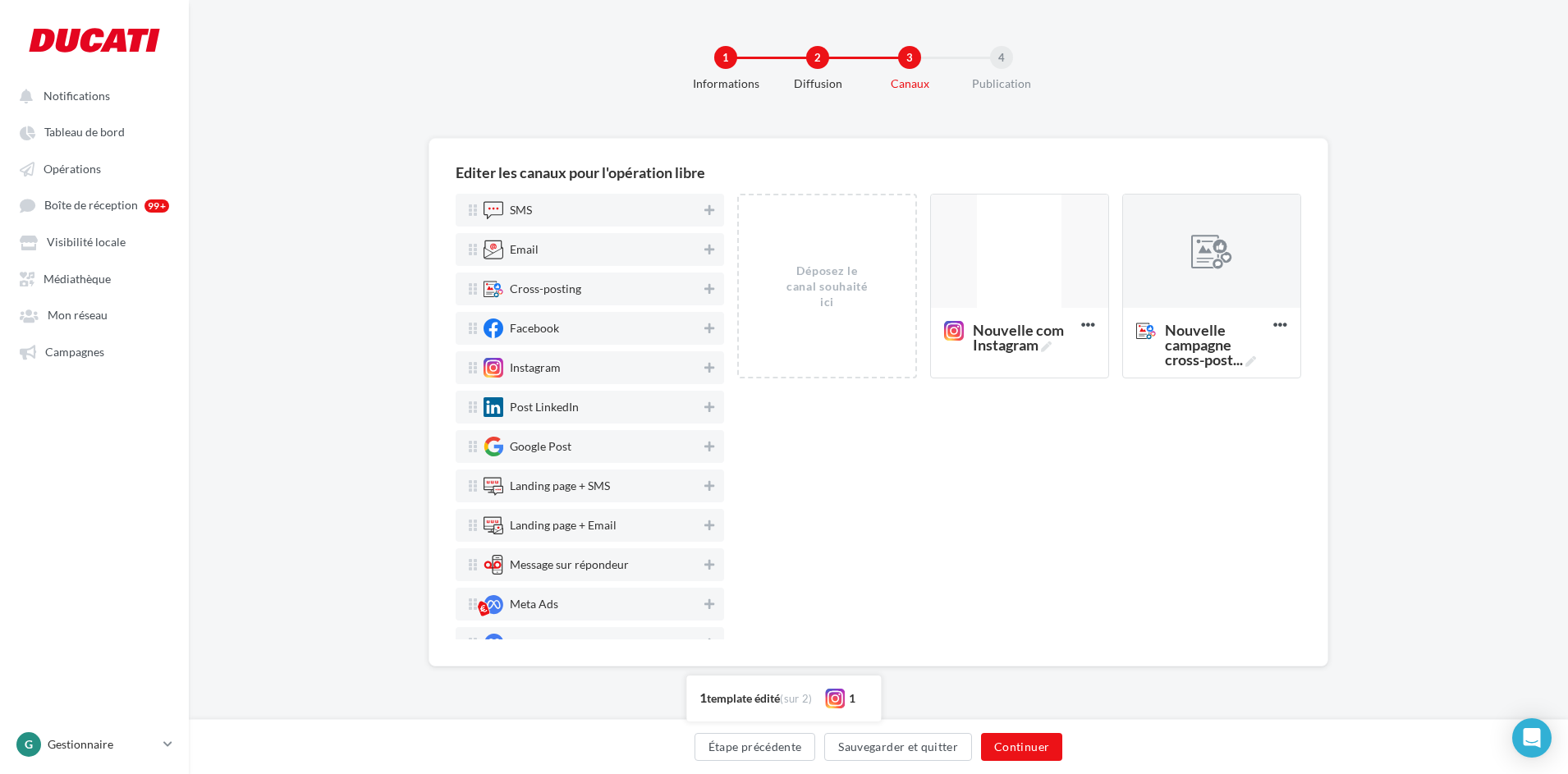
scroll to position [0, 0]
click at [1282, 332] on icon at bounding box center [1284, 325] width 40 height 40
click at [1230, 369] on button "Supprimer" at bounding box center [1212, 361] width 164 height 42
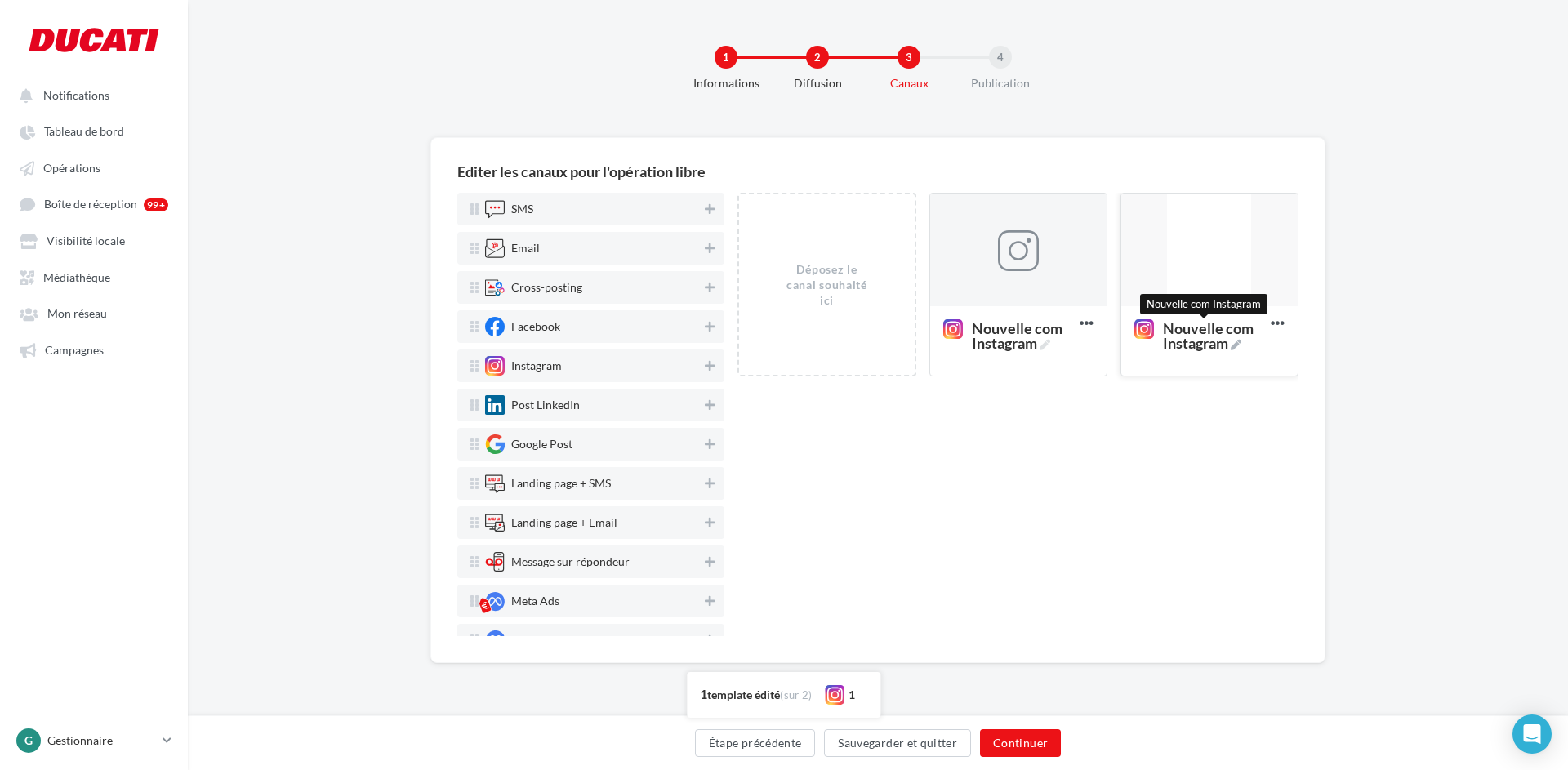
click at [1241, 343] on icon at bounding box center [1236, 345] width 11 height 11
click at [1244, 343] on textarea "Nouvelle com Instagram Nouvelle com Instagram" at bounding box center [1191, 335] width 132 height 47
drag, startPoint x: 1244, startPoint y: 344, endPoint x: 1136, endPoint y: 323, distance: 110.0
click at [1136, 323] on textarea "Nouvelle com Instagram" at bounding box center [1191, 335] width 132 height 47
type textarea "*******"
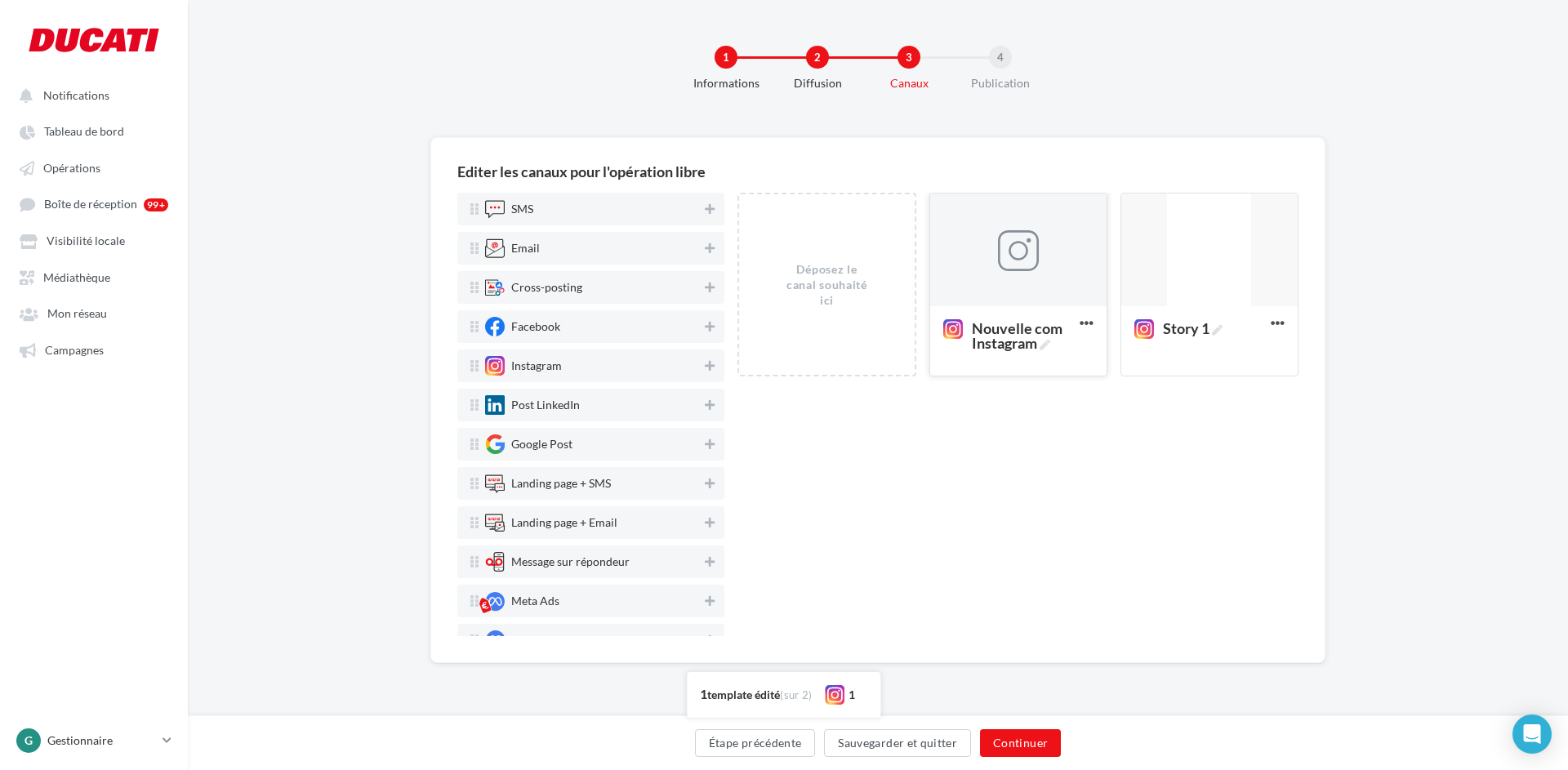
click at [1042, 282] on div at bounding box center [1018, 250] width 176 height 114
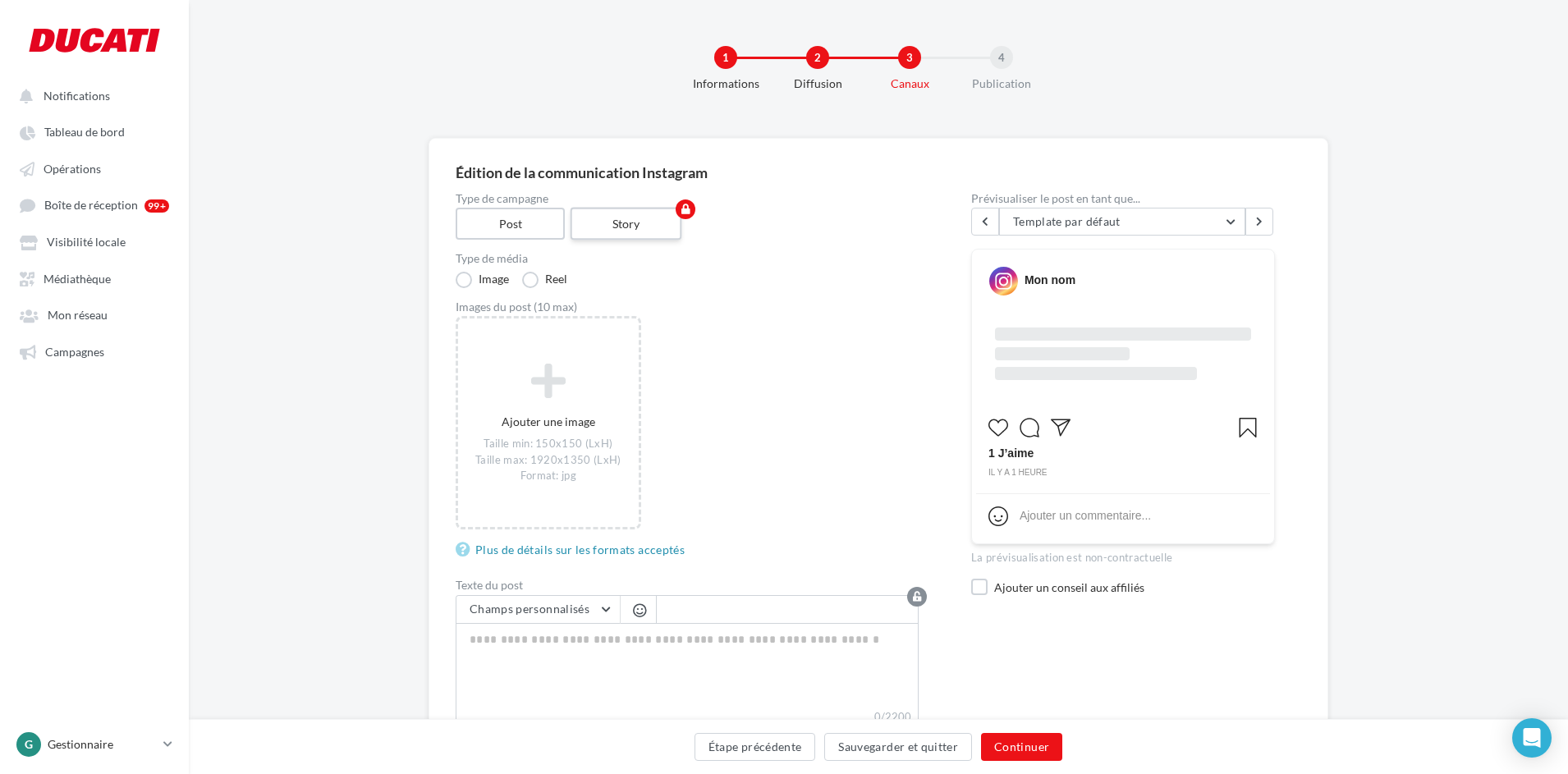
click at [655, 221] on label "Story" at bounding box center [627, 223] width 112 height 33
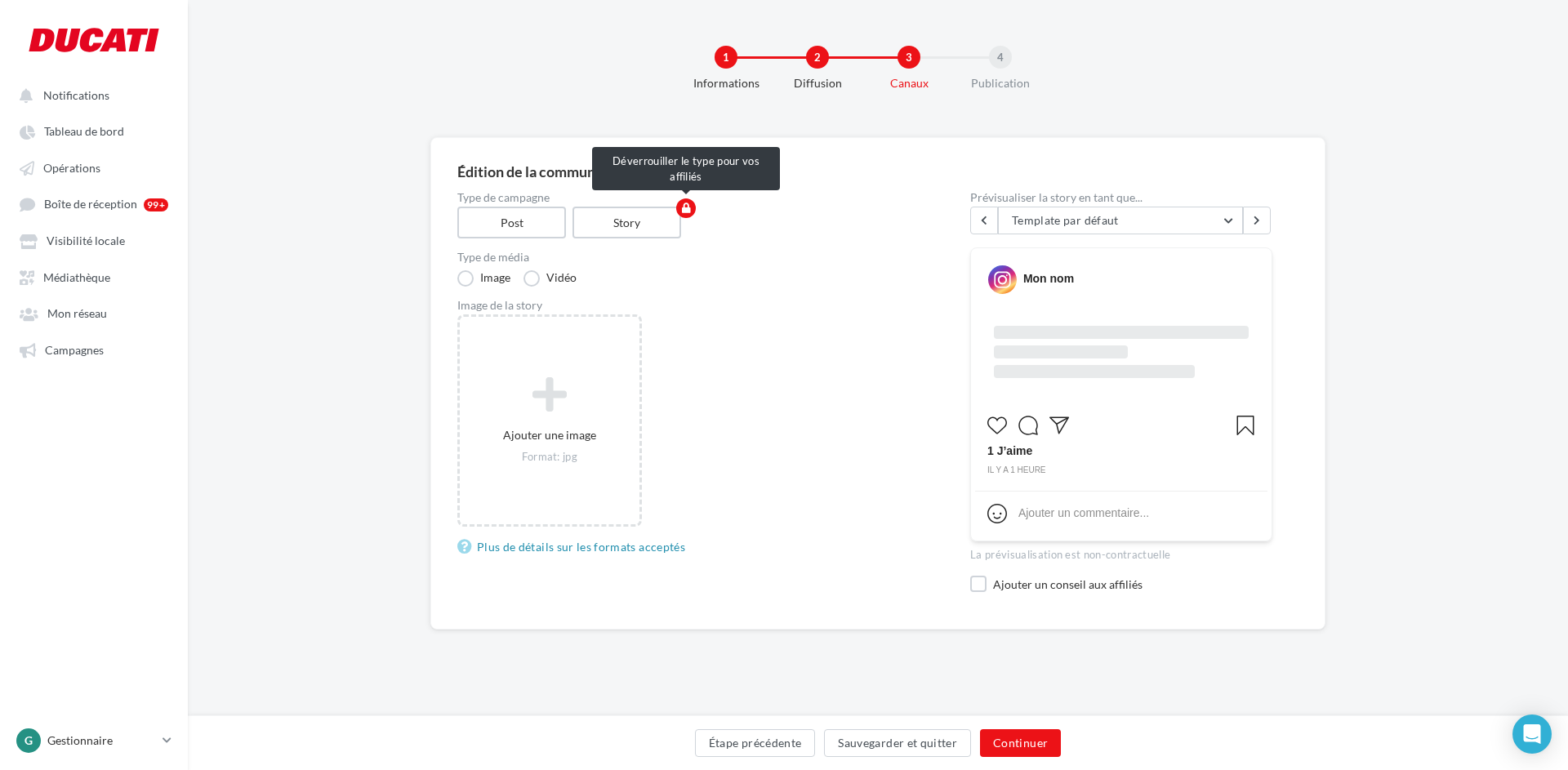
click at [683, 204] on icon "button" at bounding box center [686, 208] width 9 height 10
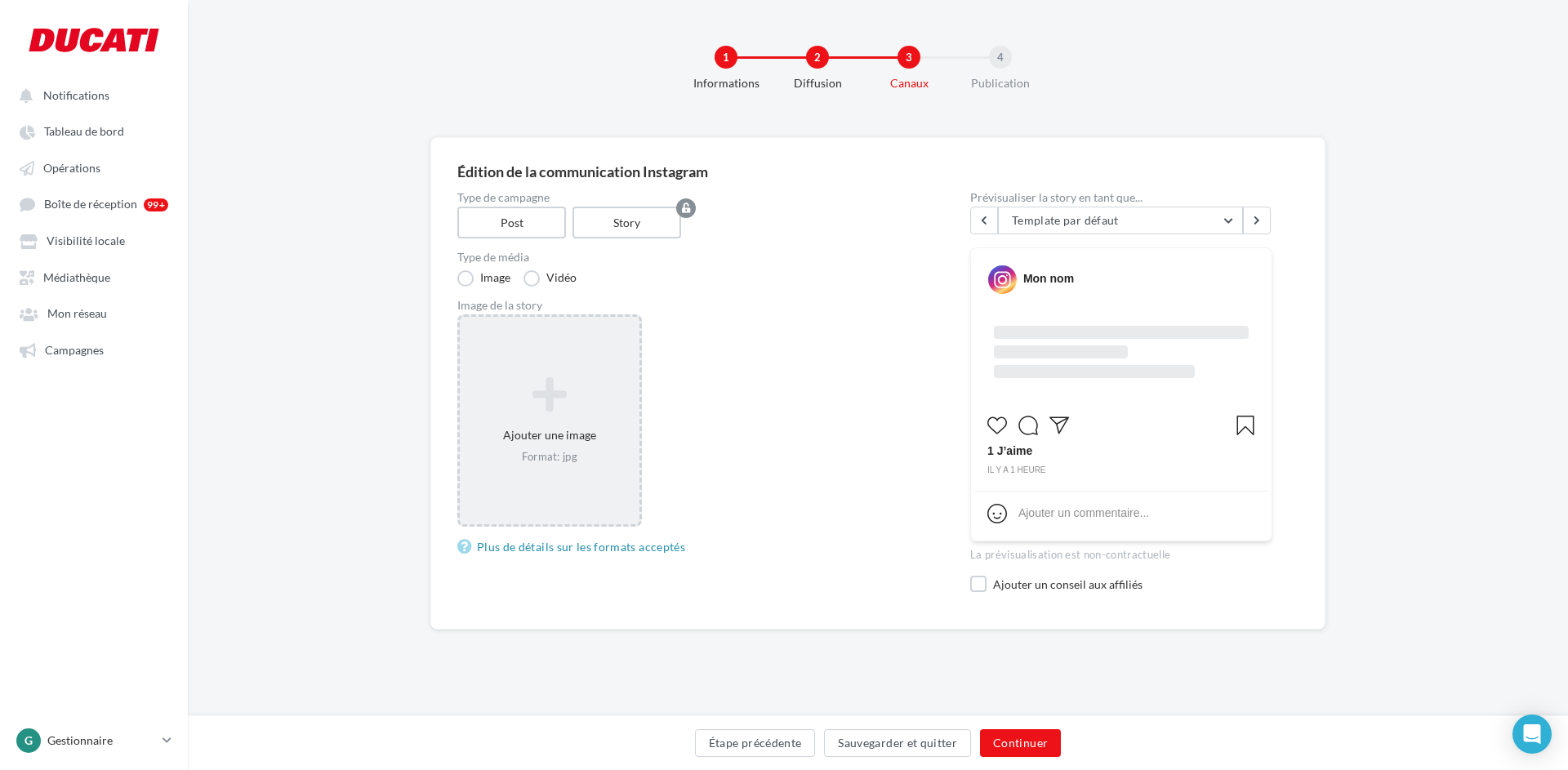
click at [554, 390] on icon at bounding box center [549, 395] width 167 height 40
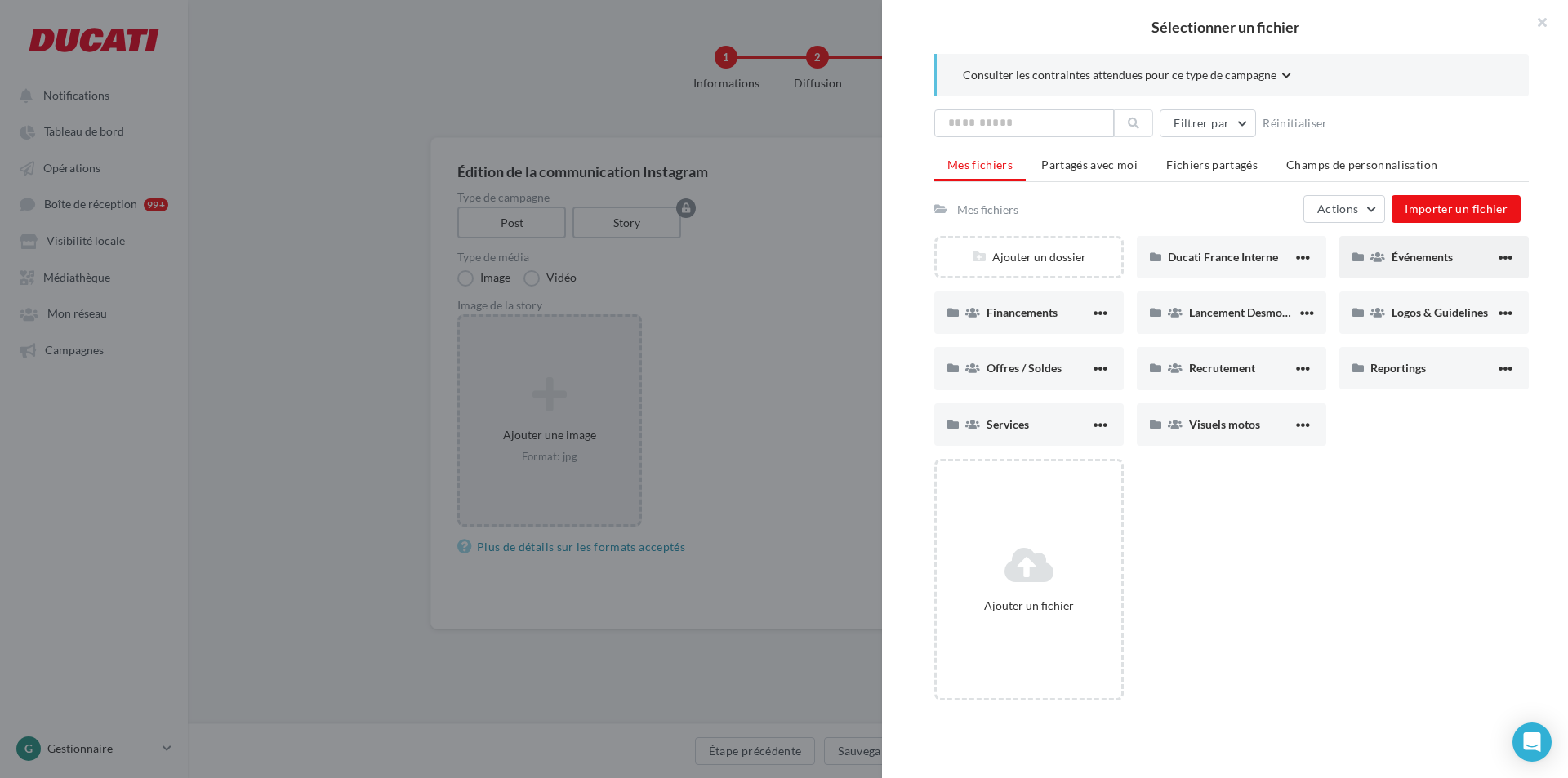
click at [1416, 249] on div "Événements" at bounding box center [1443, 257] width 104 height 16
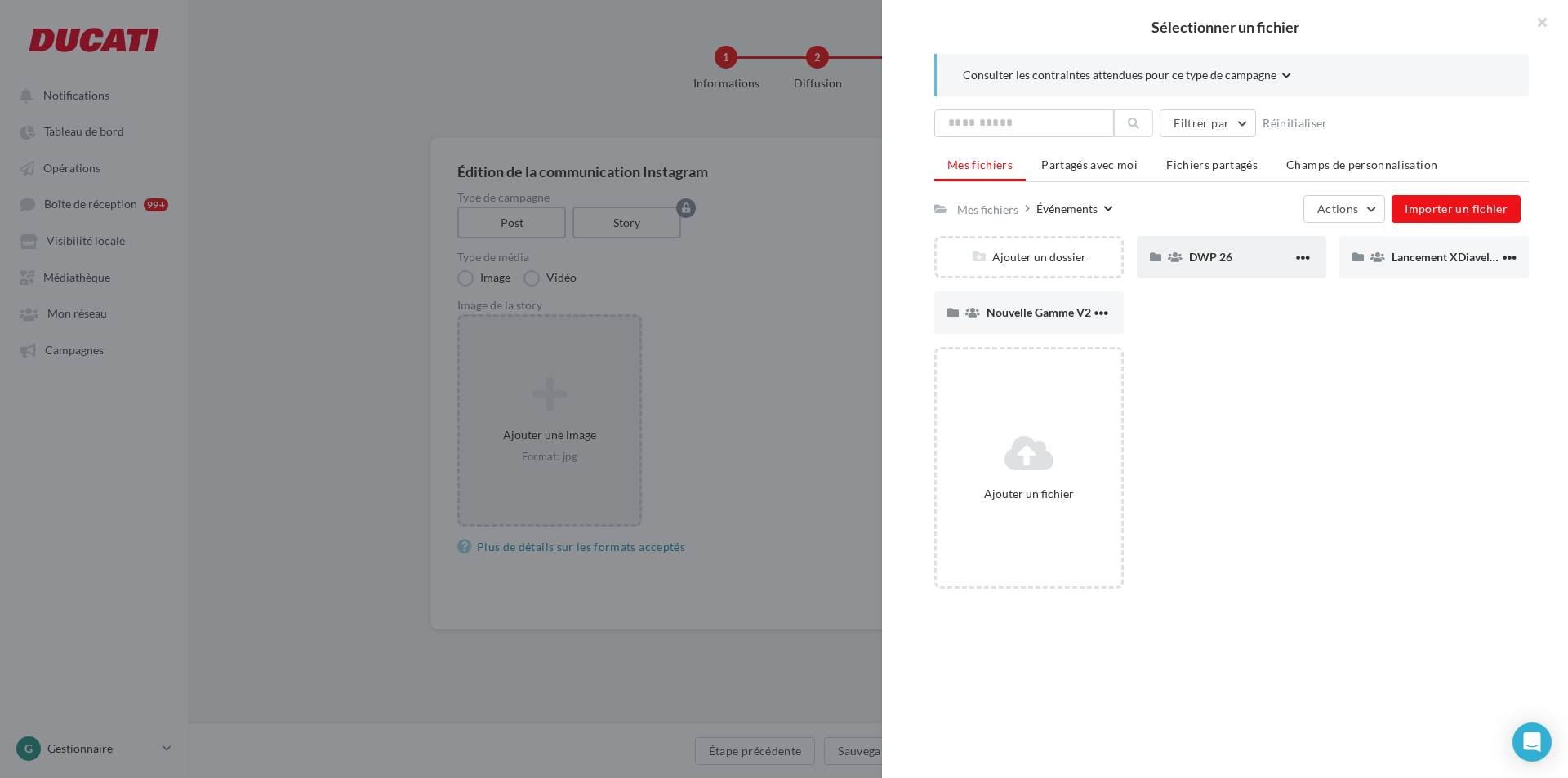
click at [1221, 254] on span "DWP 26" at bounding box center [1211, 257] width 44 height 14
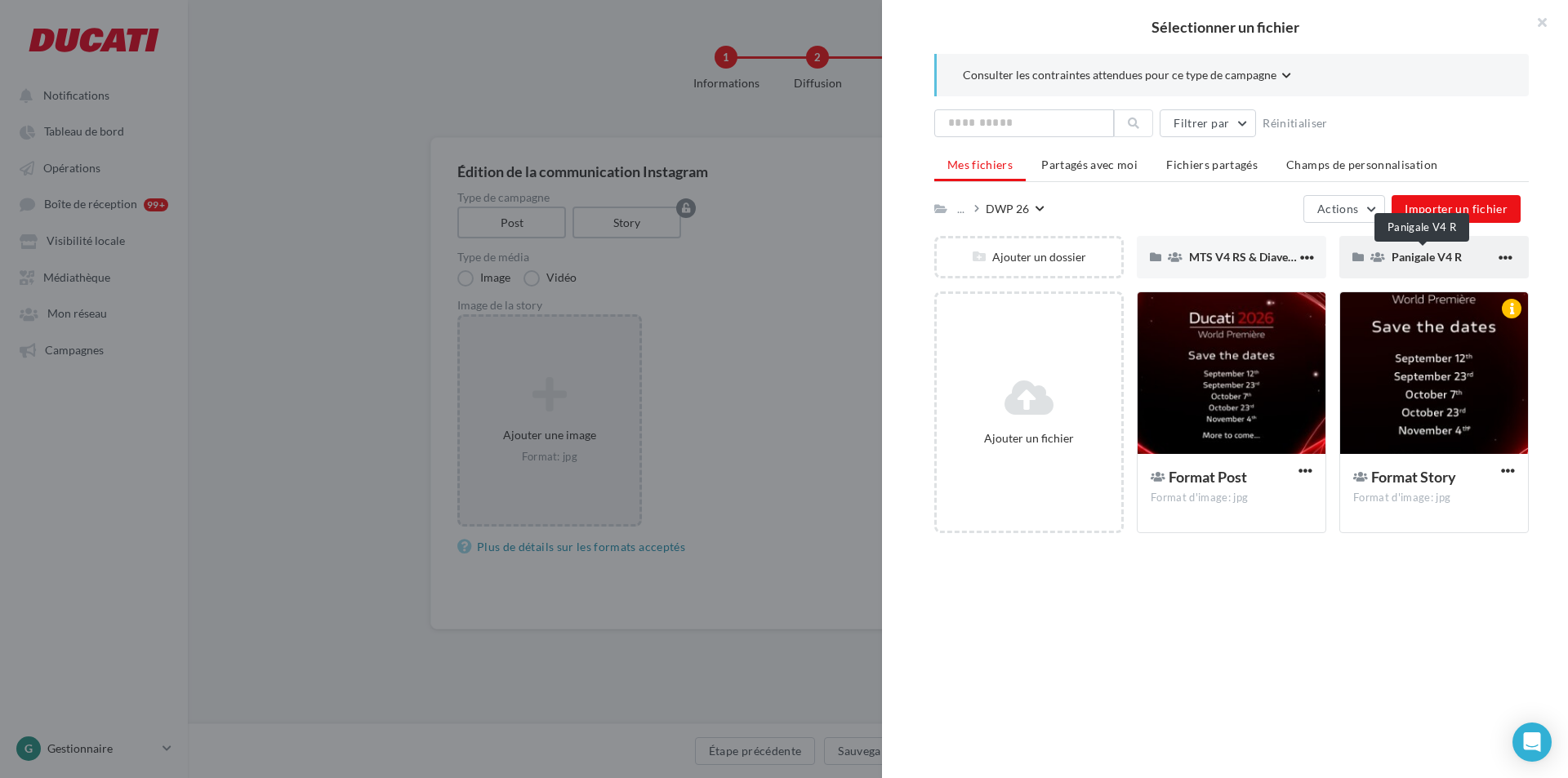
click at [1409, 258] on span "Panigale V4 R" at bounding box center [1426, 257] width 70 height 14
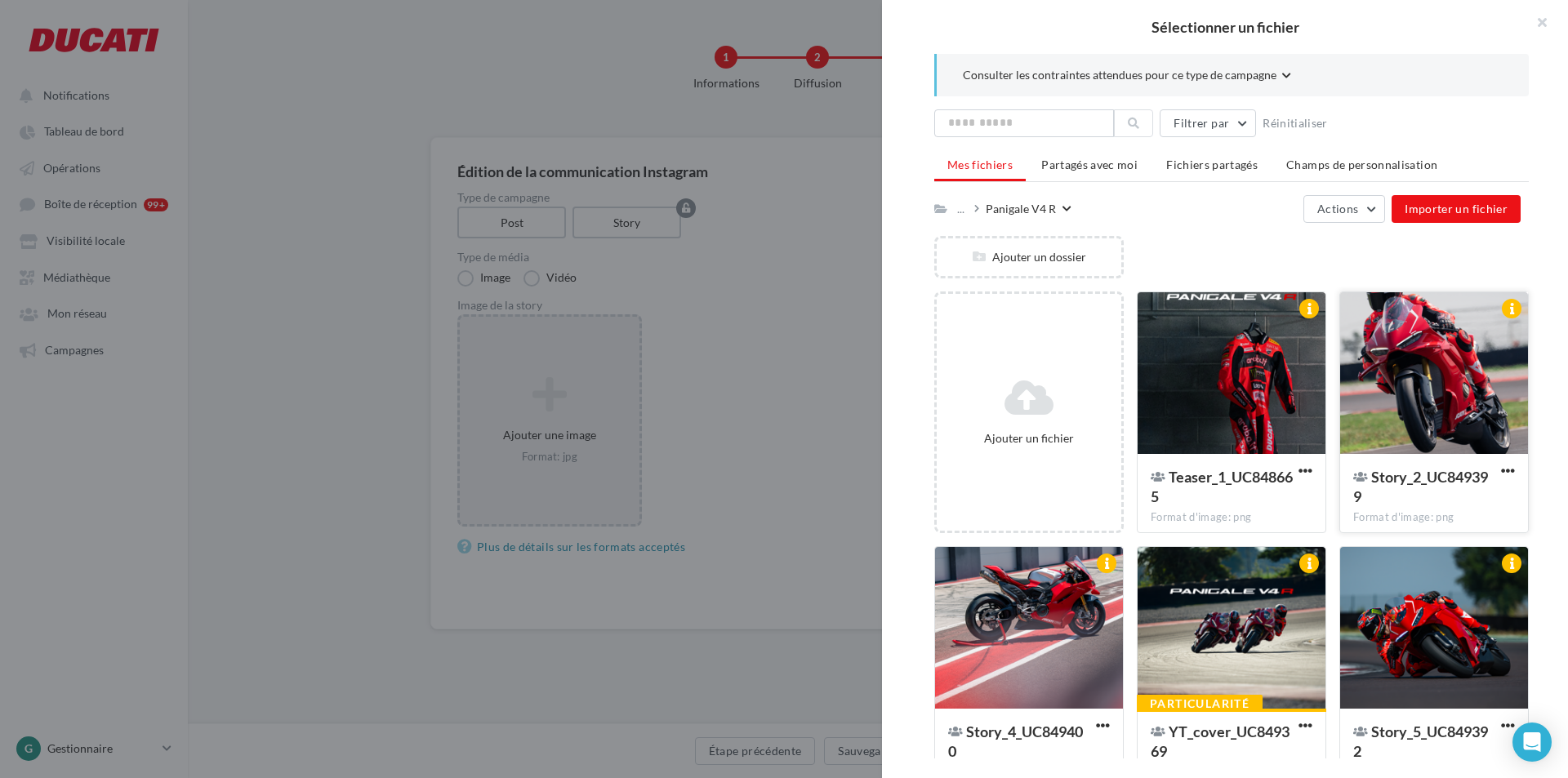
click at [1374, 391] on div at bounding box center [1434, 374] width 188 height 164
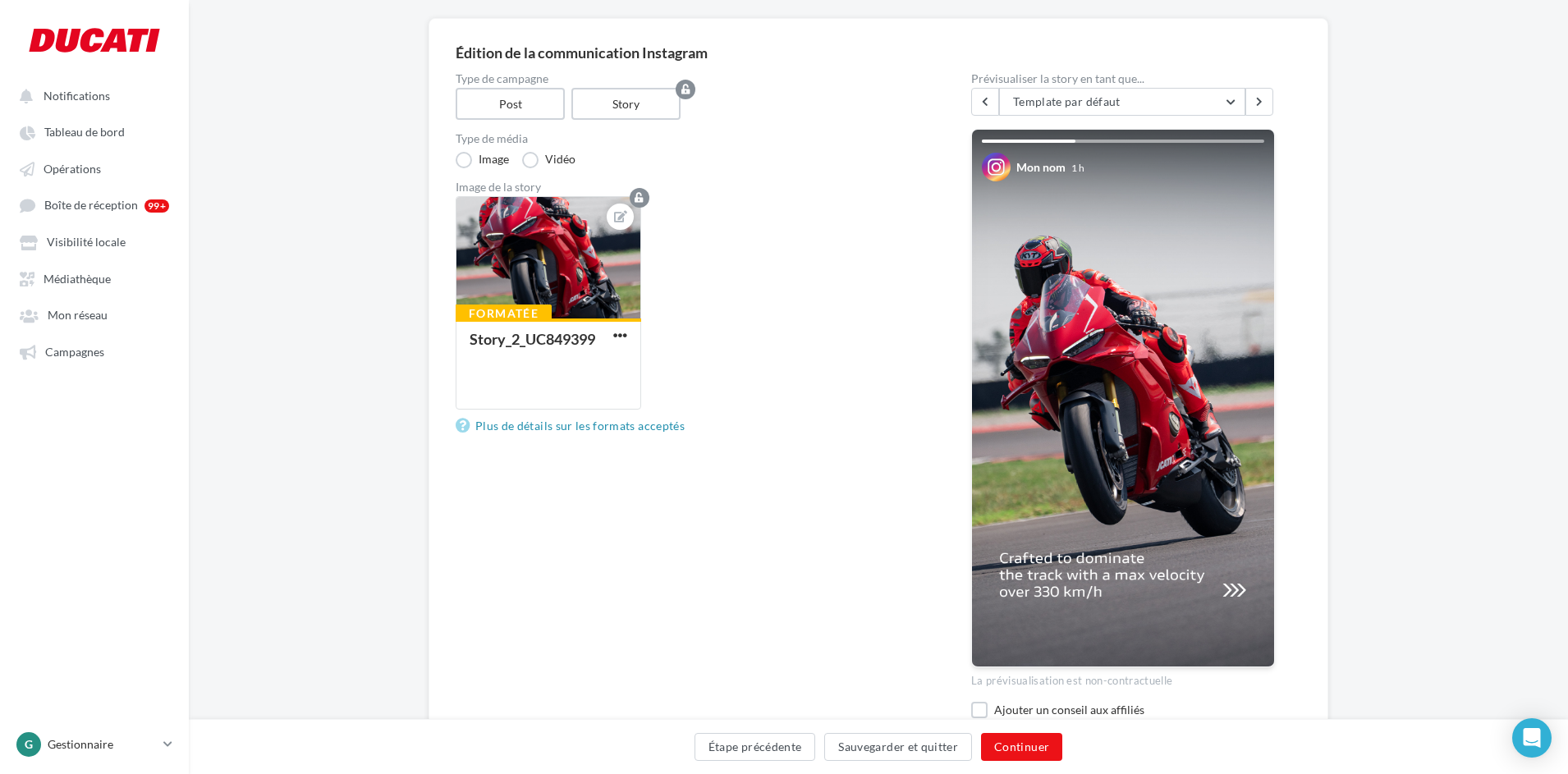
scroll to position [82, 0]
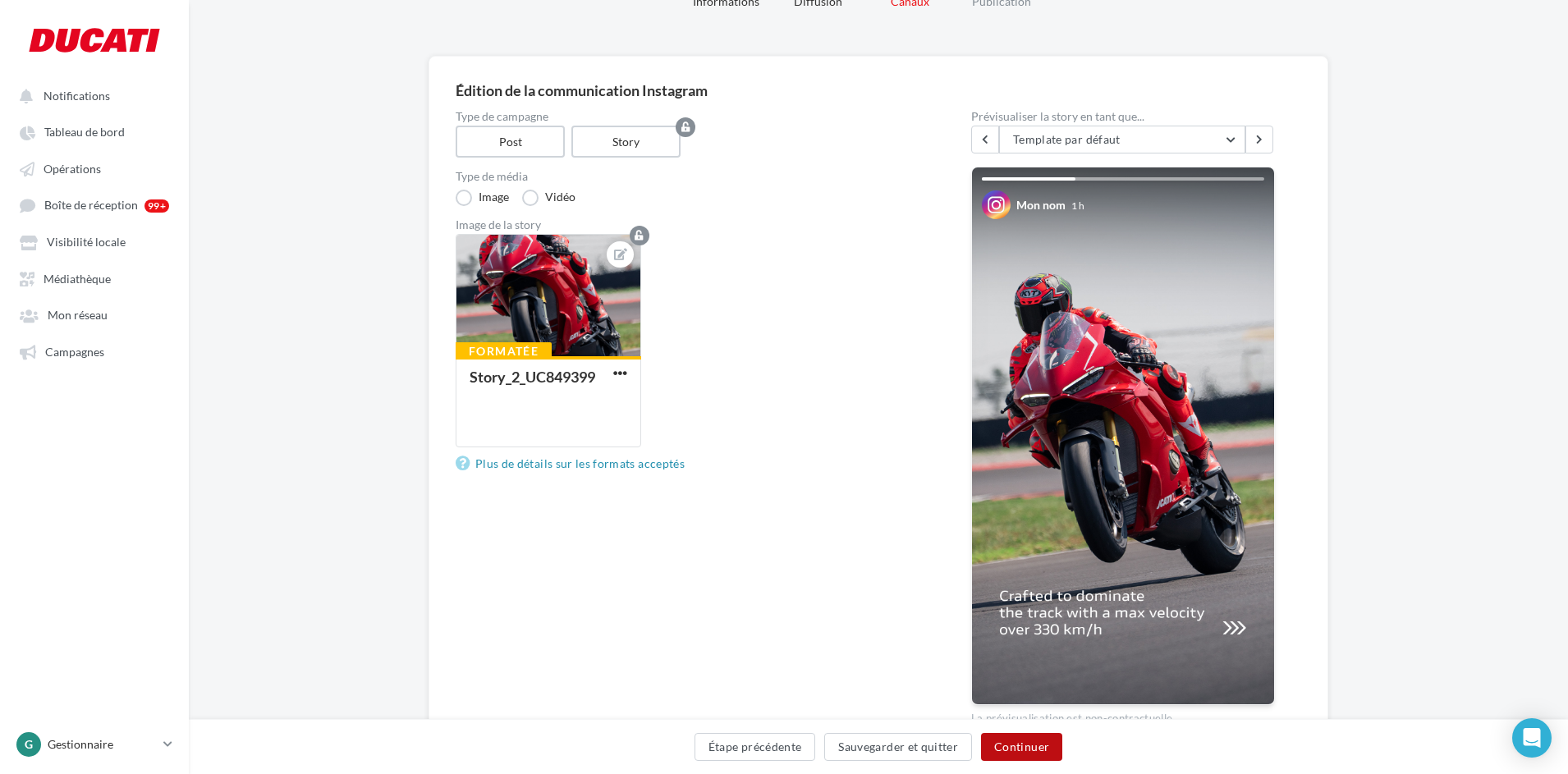
click at [1027, 750] on button "Continuer" at bounding box center [1022, 747] width 82 height 28
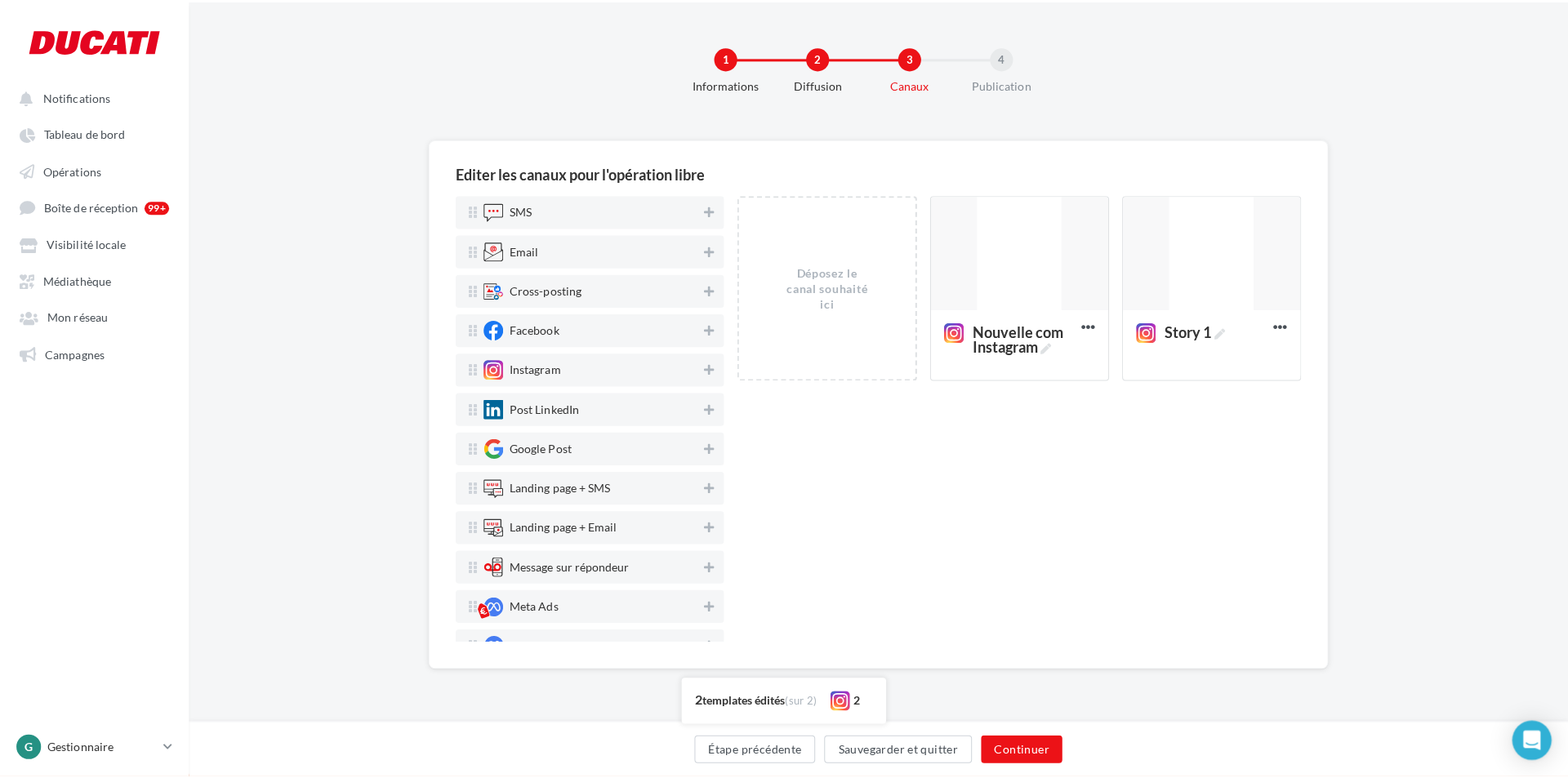
scroll to position [0, 0]
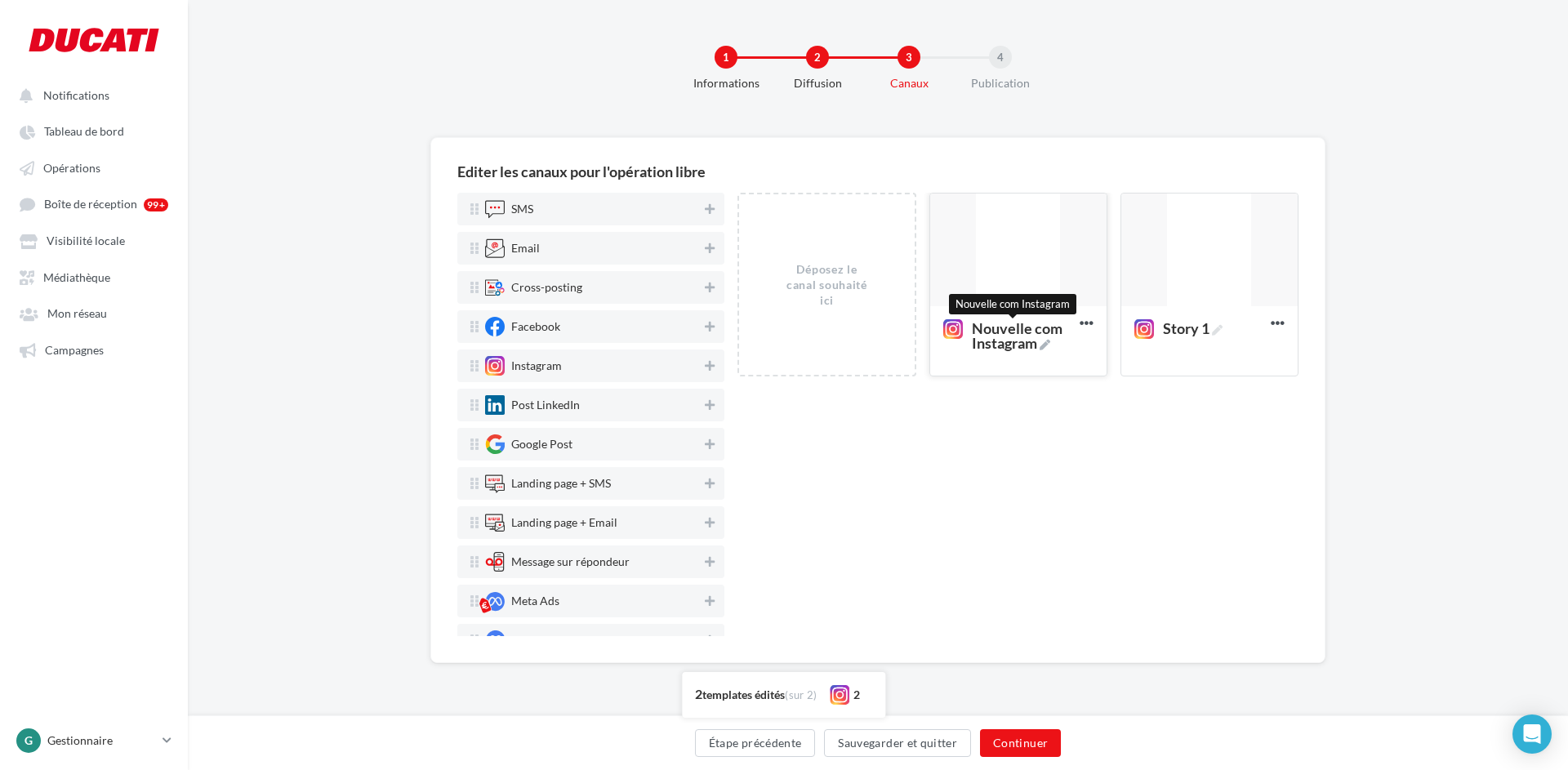
click at [1048, 341] on icon at bounding box center [1045, 345] width 11 height 11
click at [1048, 341] on textarea "Nouvelle com Instagram Nouvelle com Instagram" at bounding box center [1000, 335] width 132 height 47
drag, startPoint x: 1014, startPoint y: 349, endPoint x: 910, endPoint y: 321, distance: 107.7
click at [910, 321] on div "Déposez le canal souhaité ici Nouvelle com Instagram Editer Prévisualiser Dupli…" at bounding box center [1024, 290] width 574 height 197
type textarea "*******"
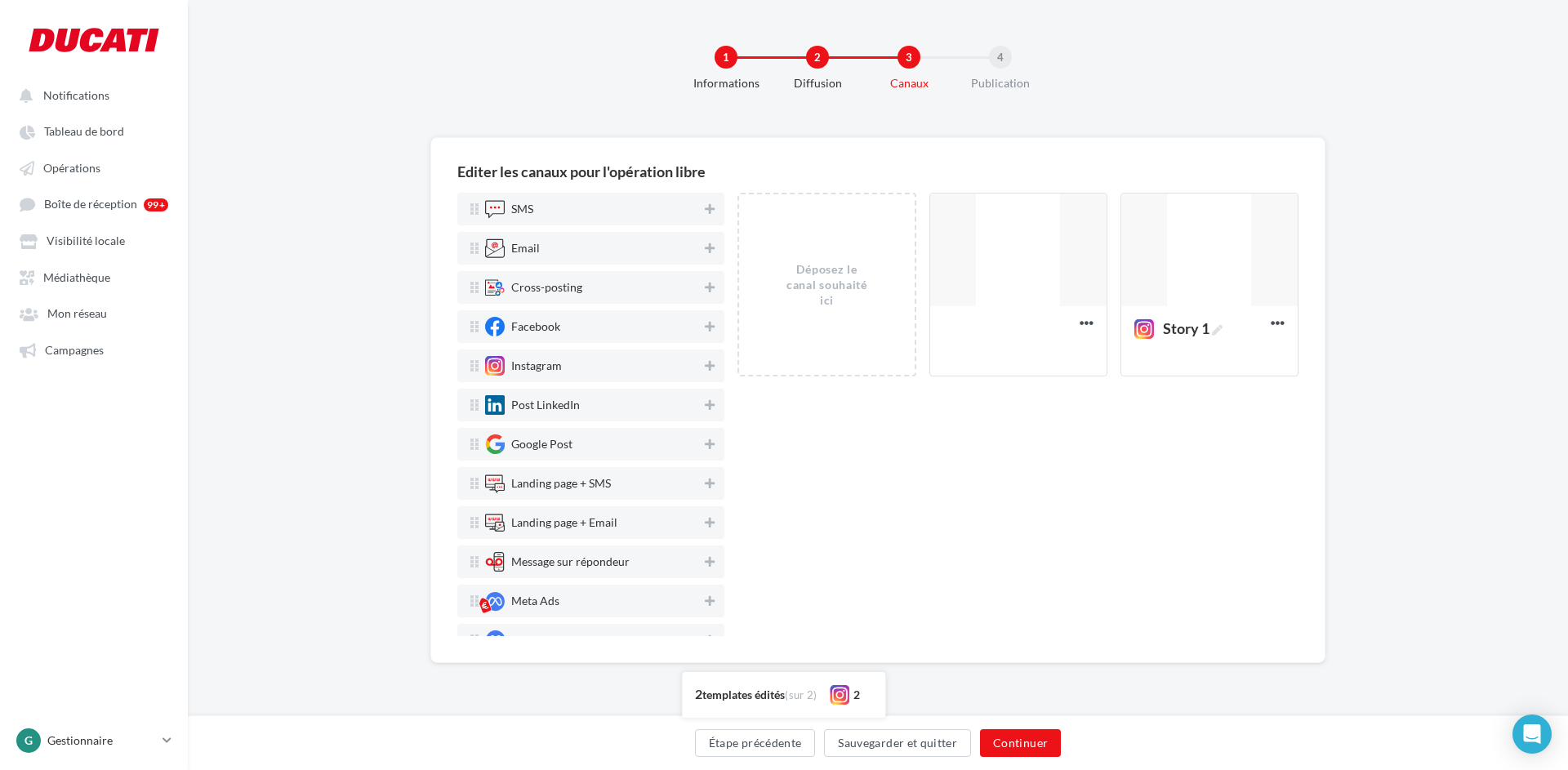
click at [1030, 436] on div "Déposez le canal souhaité ici Story 2 Editer Prévisualiser Dupliquer Supprimer …" at bounding box center [1018, 413] width 561 height 443
click at [823, 445] on div at bounding box center [827, 447] width 176 height 114
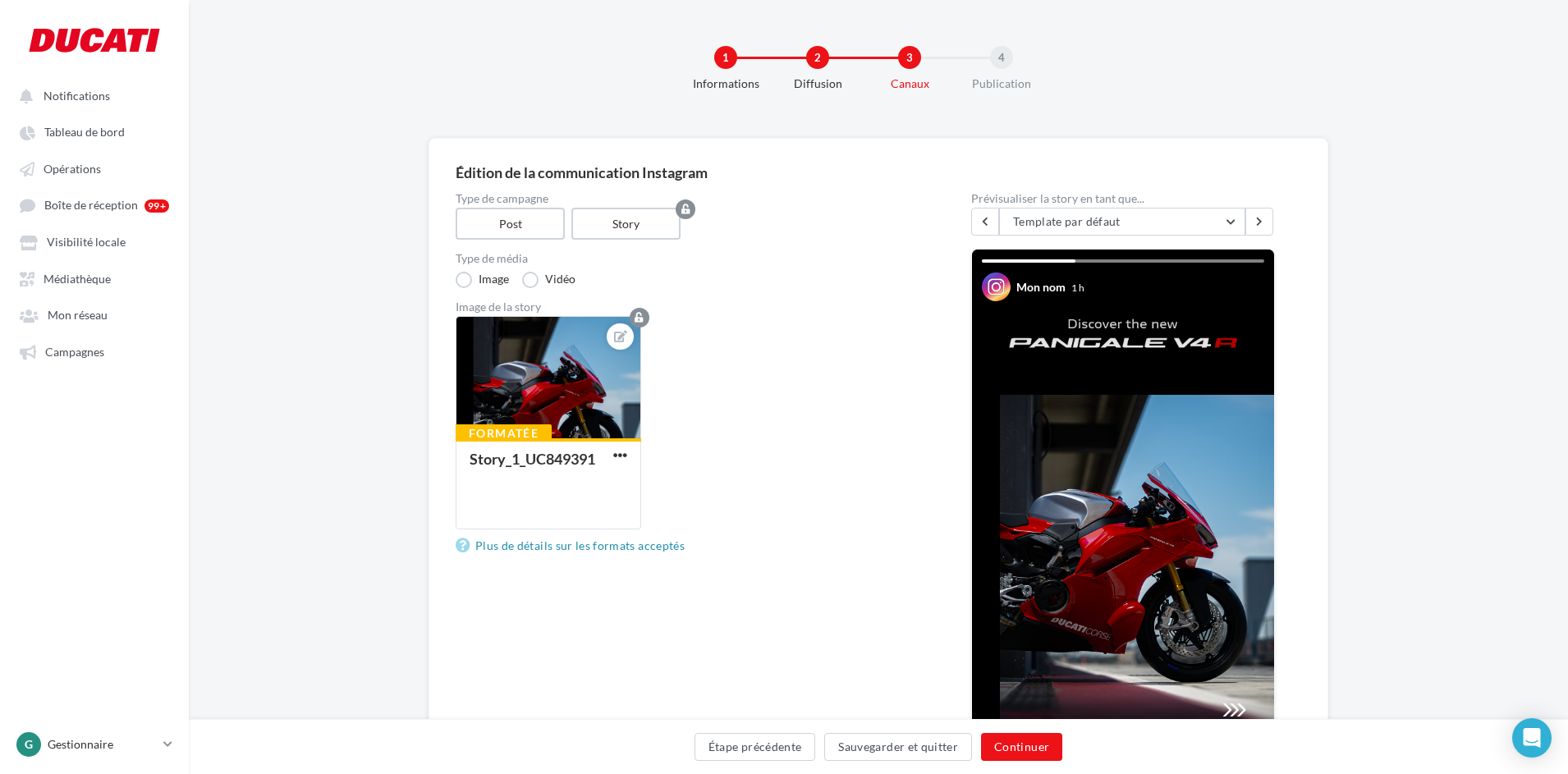
click at [915, 53] on div "3" at bounding box center [909, 57] width 23 height 23
click at [815, 59] on div "2" at bounding box center [817, 57] width 23 height 23
click at [1043, 737] on button "Continuer" at bounding box center [1022, 747] width 82 height 28
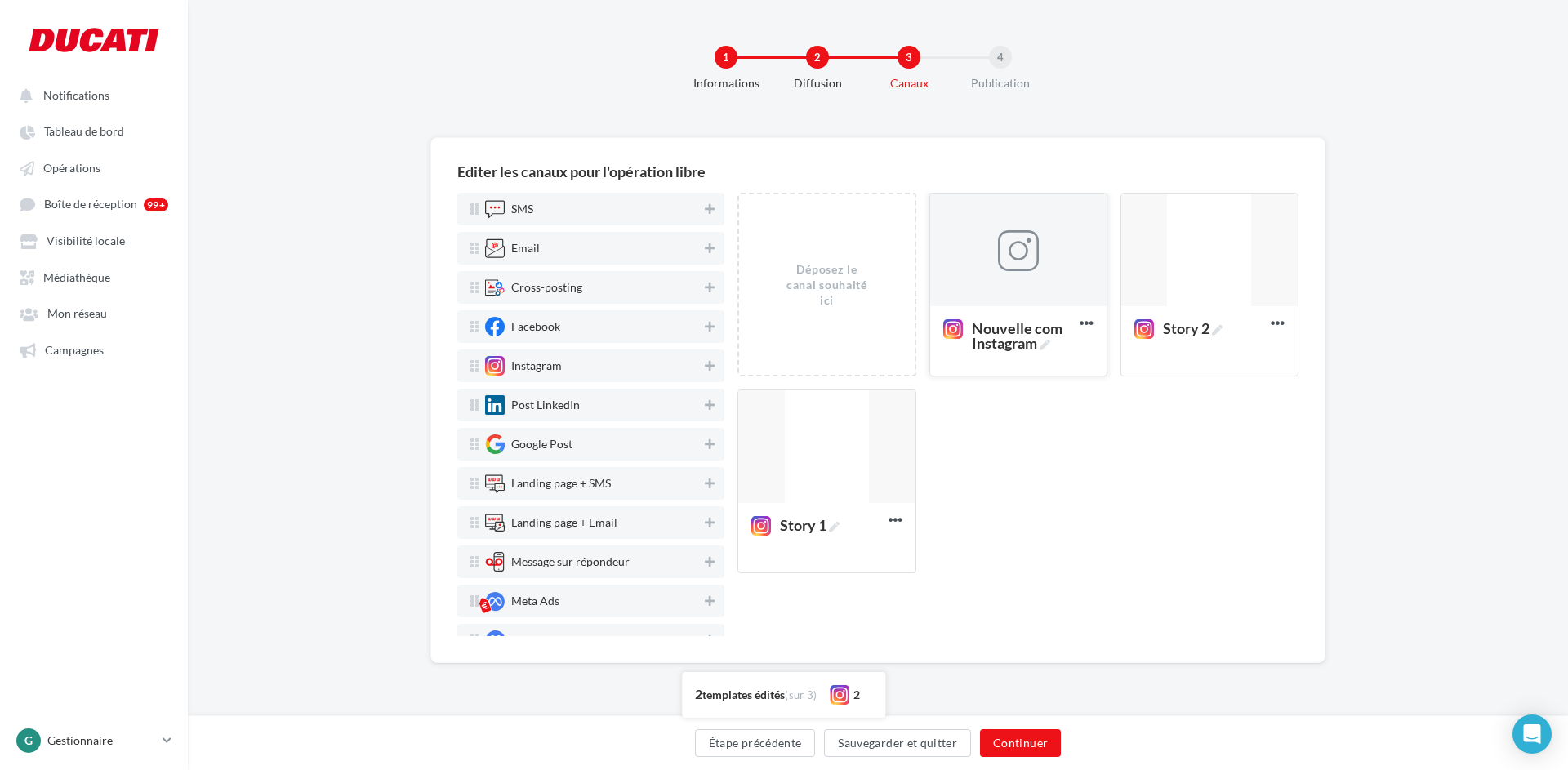
click at [1004, 275] on div at bounding box center [1018, 250] width 176 height 114
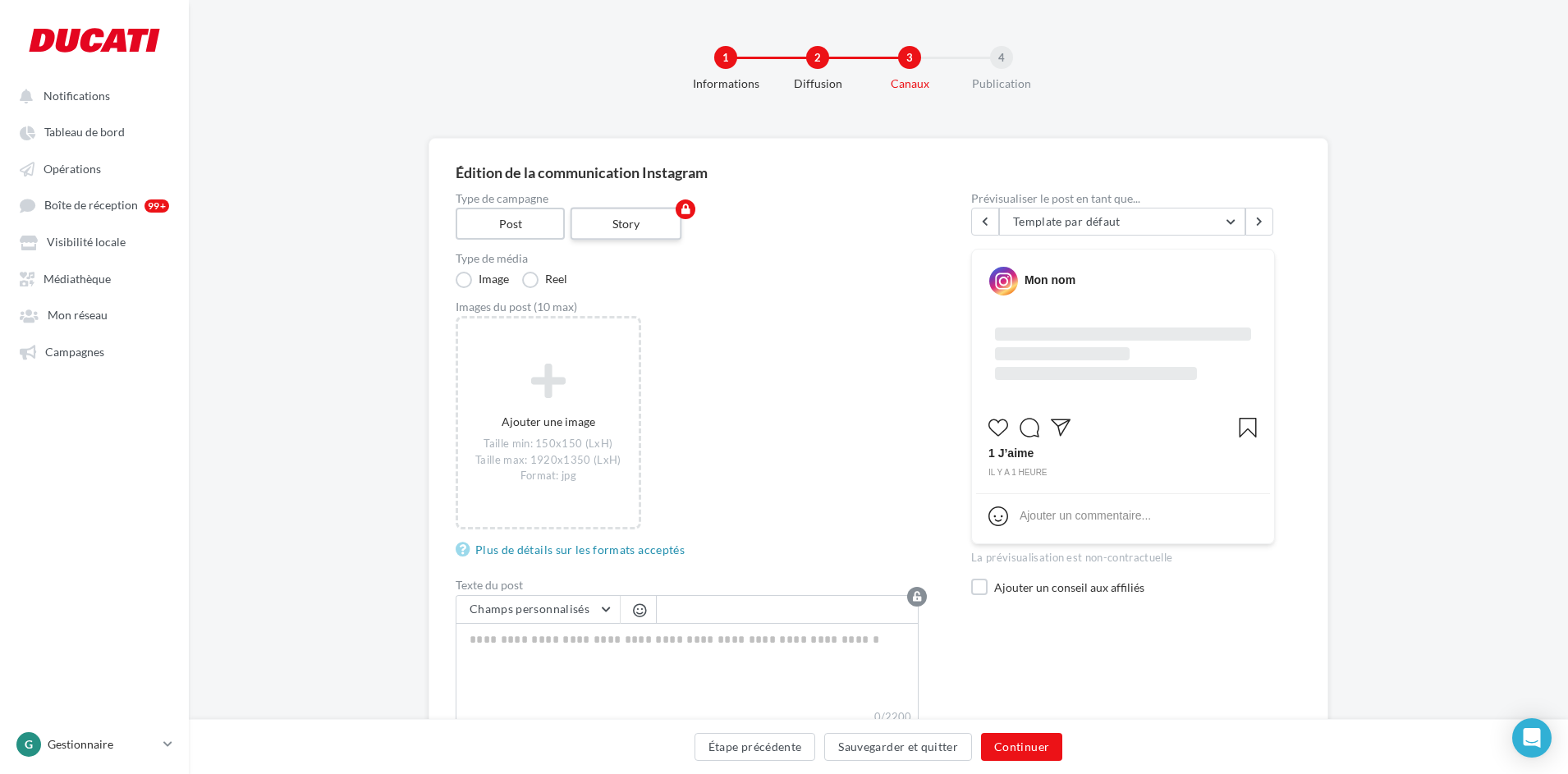
click at [657, 235] on label "Story" at bounding box center [627, 223] width 112 height 33
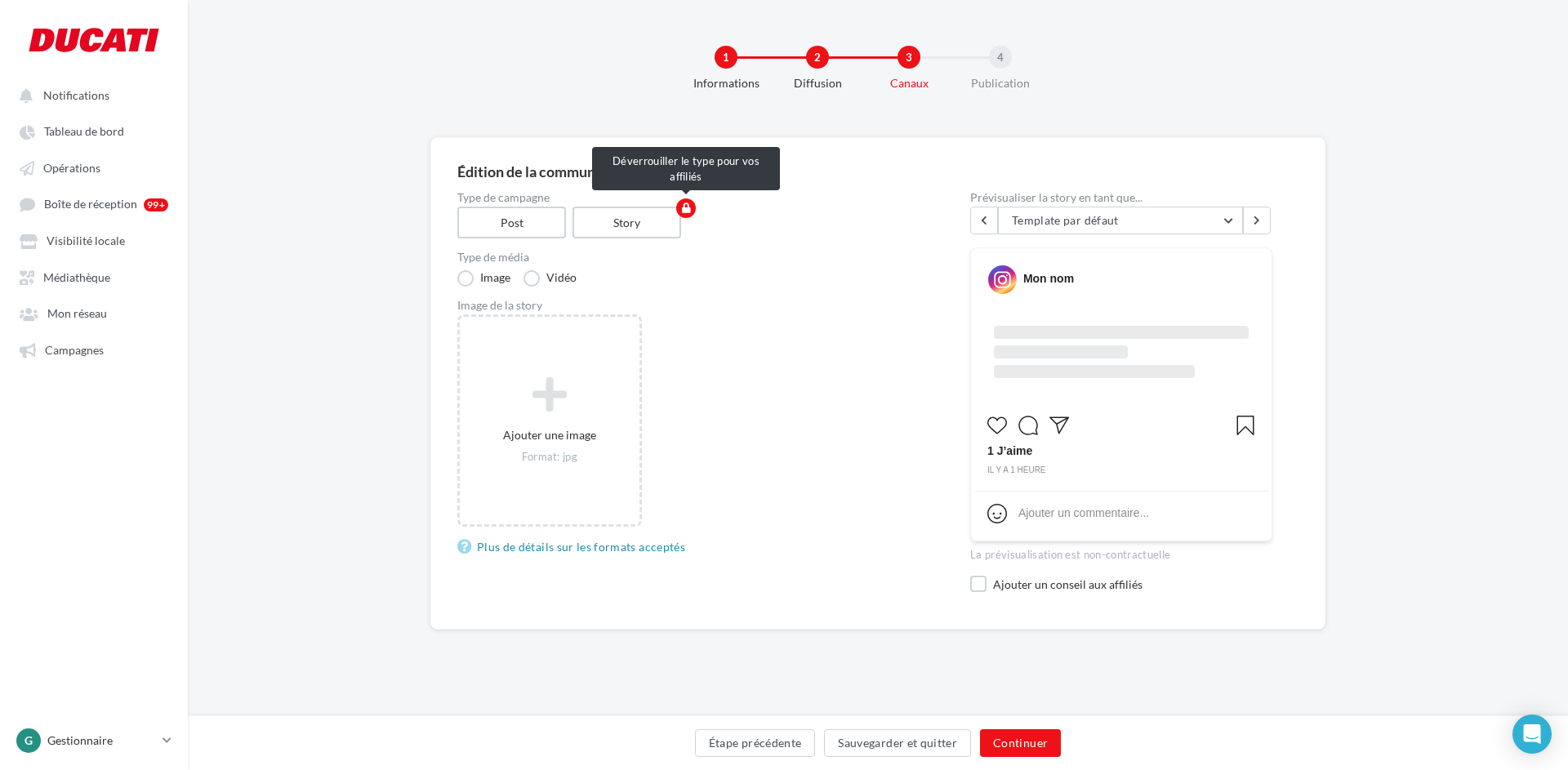
click at [691, 202] on button "button" at bounding box center [686, 208] width 20 height 20
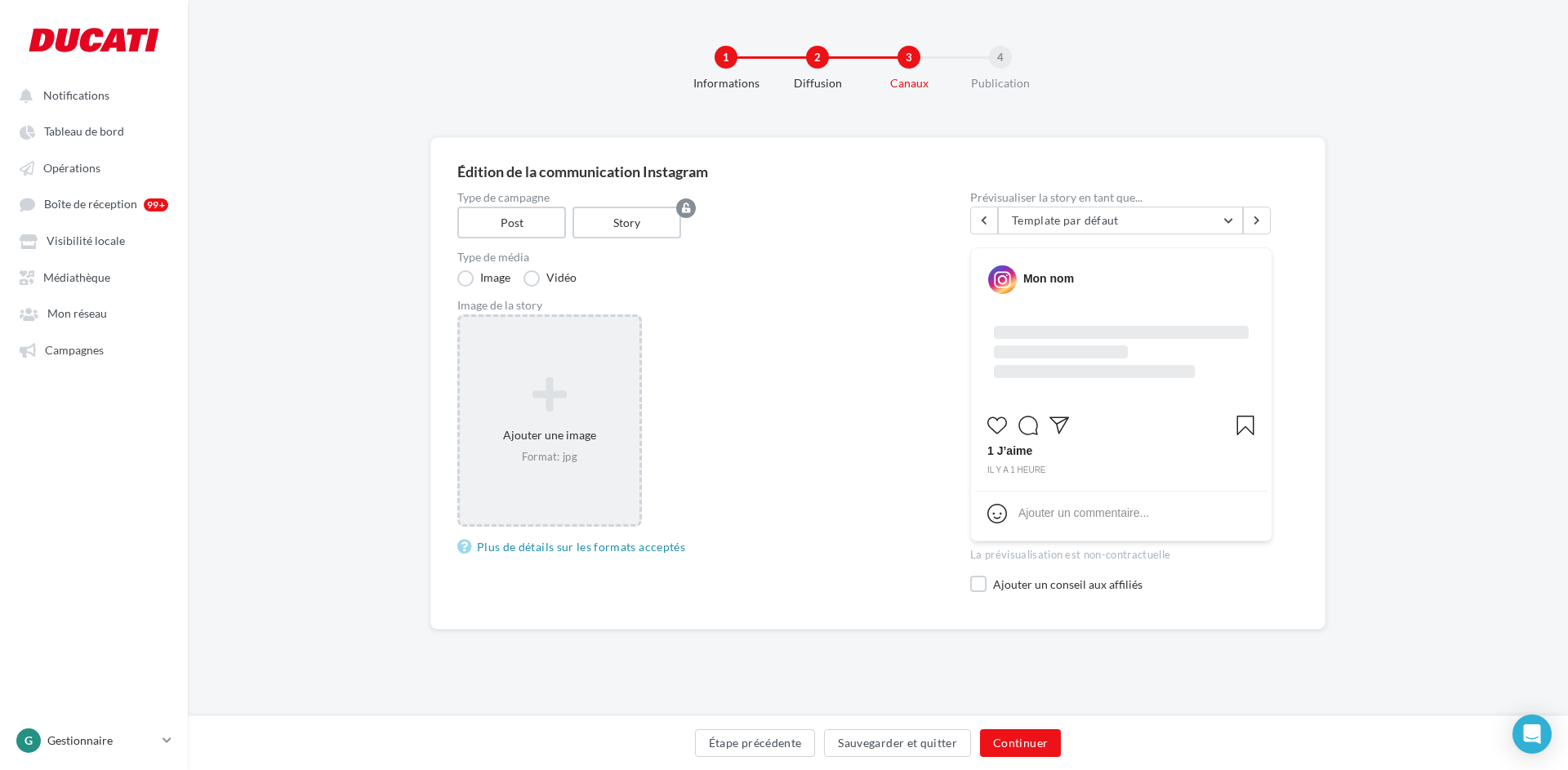
click at [575, 414] on icon at bounding box center [549, 395] width 167 height 40
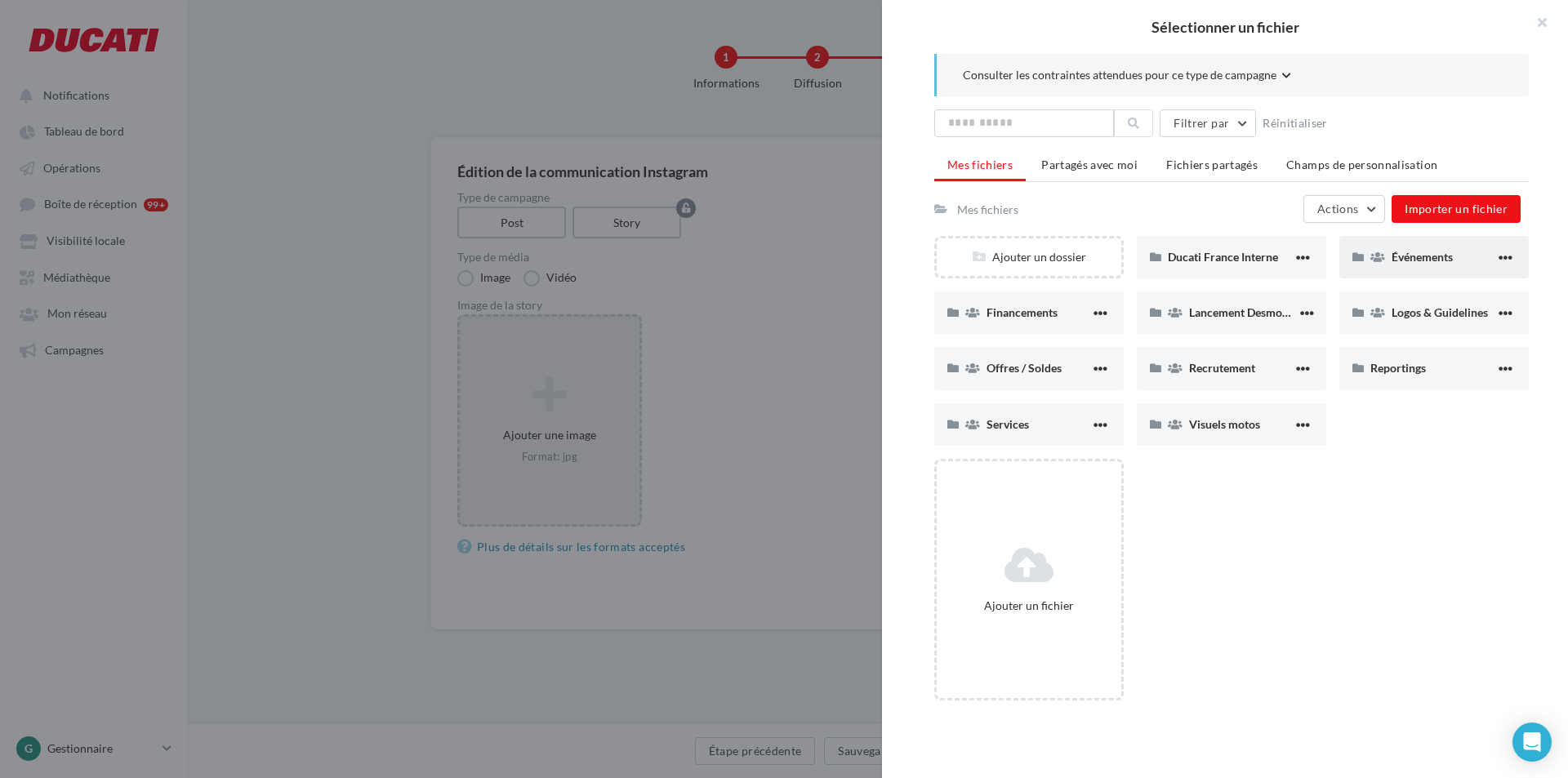
click at [1385, 246] on div "Événements" at bounding box center [1433, 257] width 189 height 43
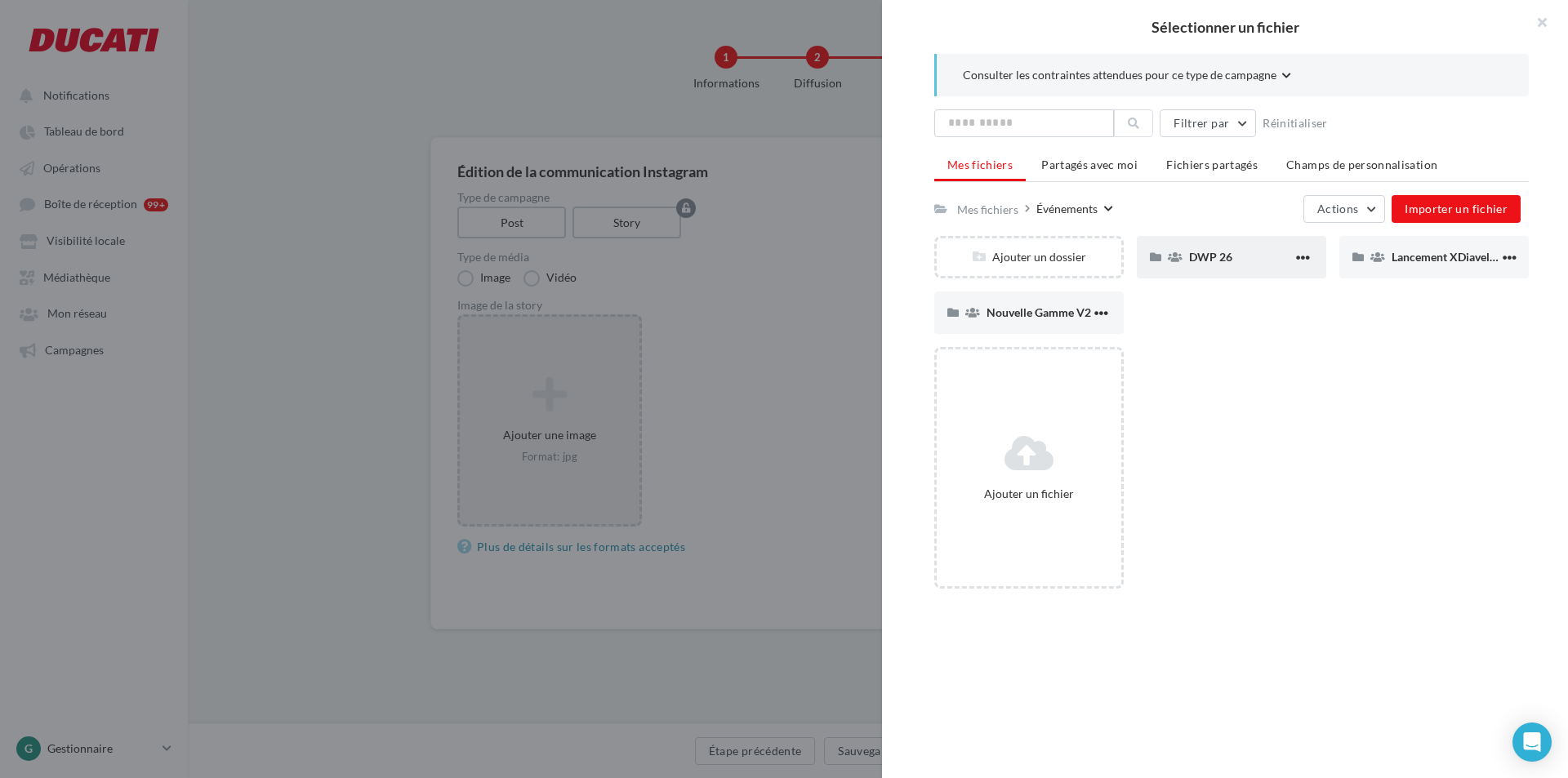
click at [1236, 241] on div "DWP 26" at bounding box center [1231, 257] width 189 height 43
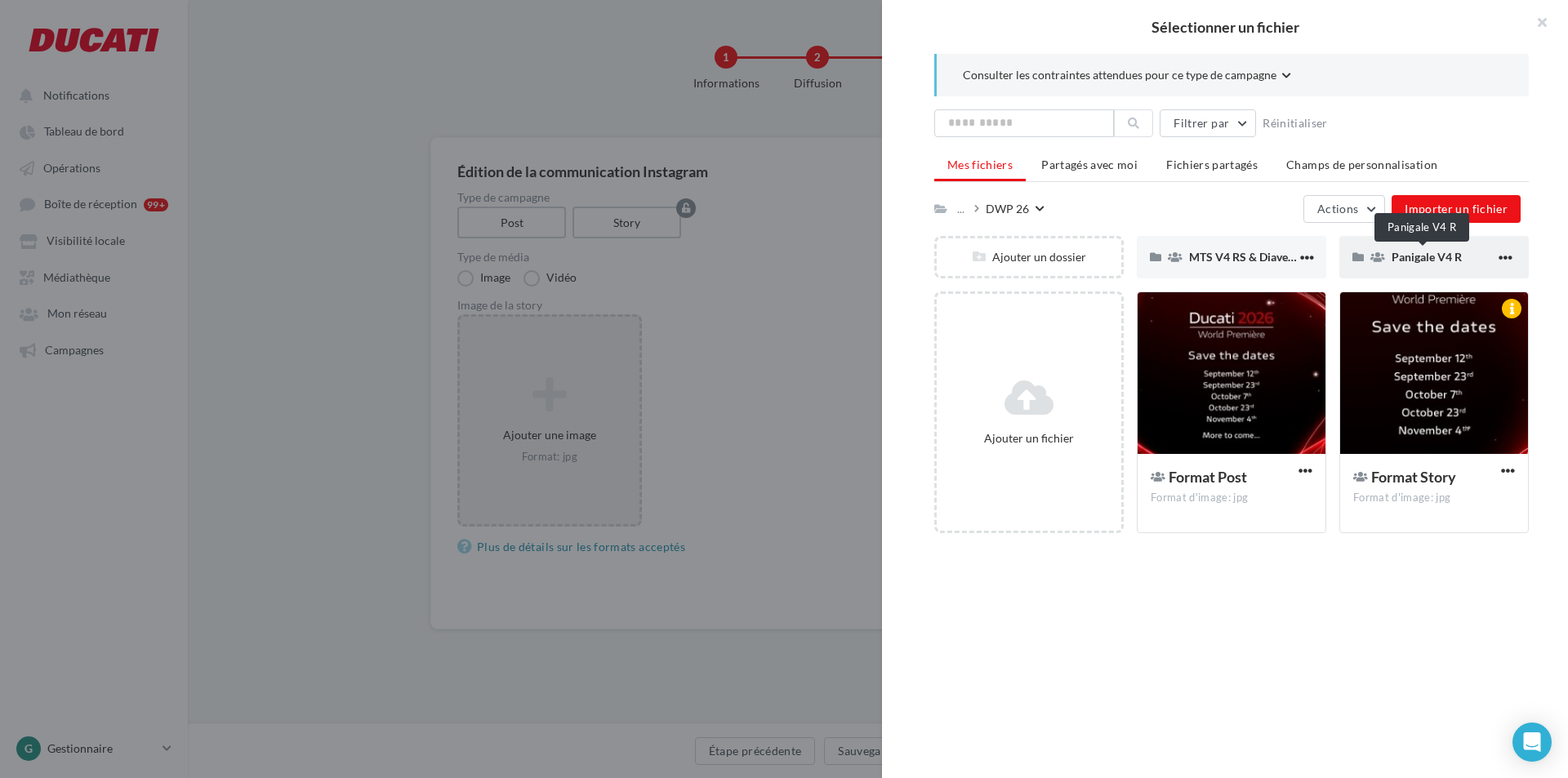
click at [1419, 253] on span "Panigale V4 R" at bounding box center [1426, 257] width 70 height 14
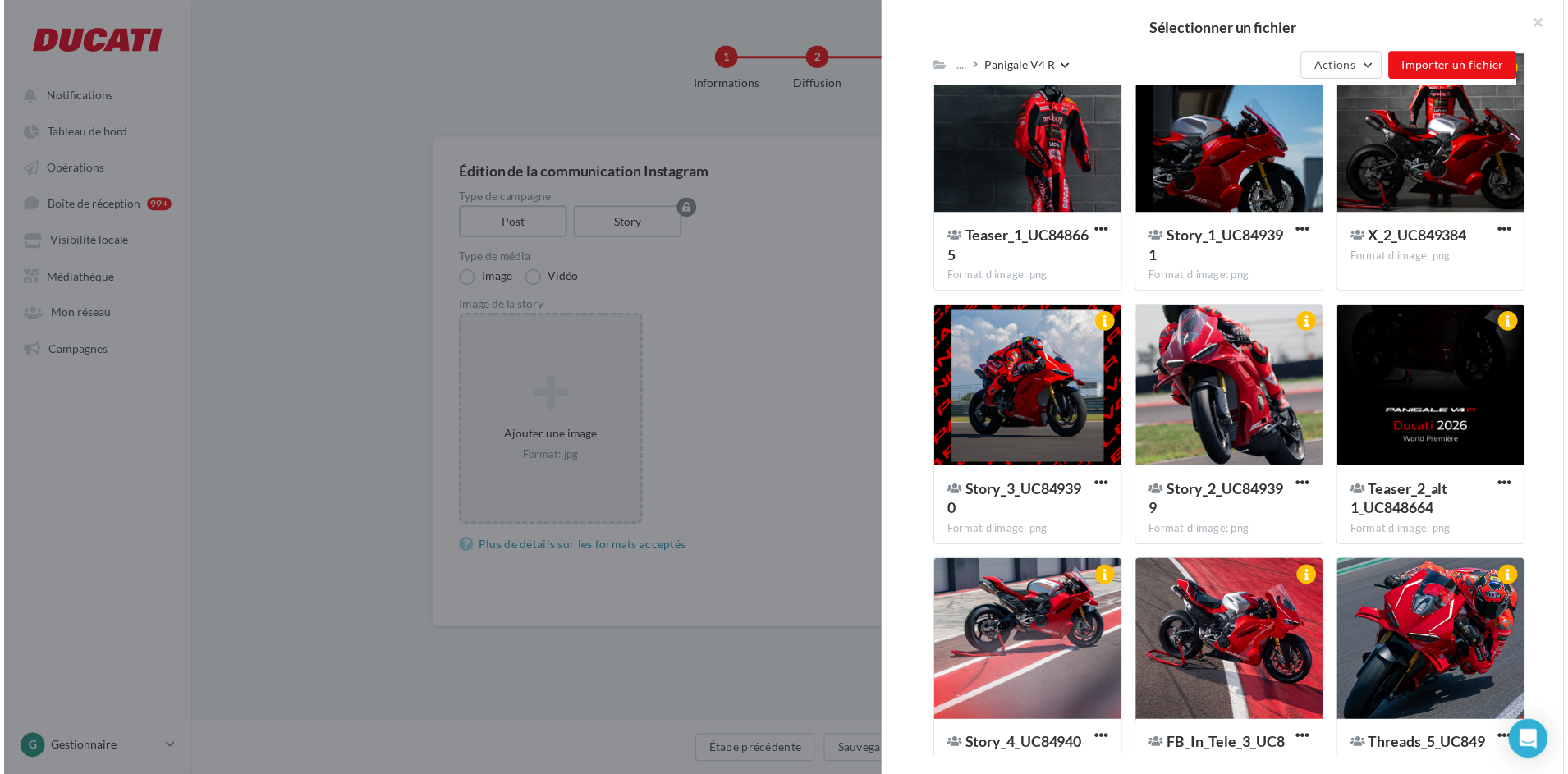
scroll to position [791, 0]
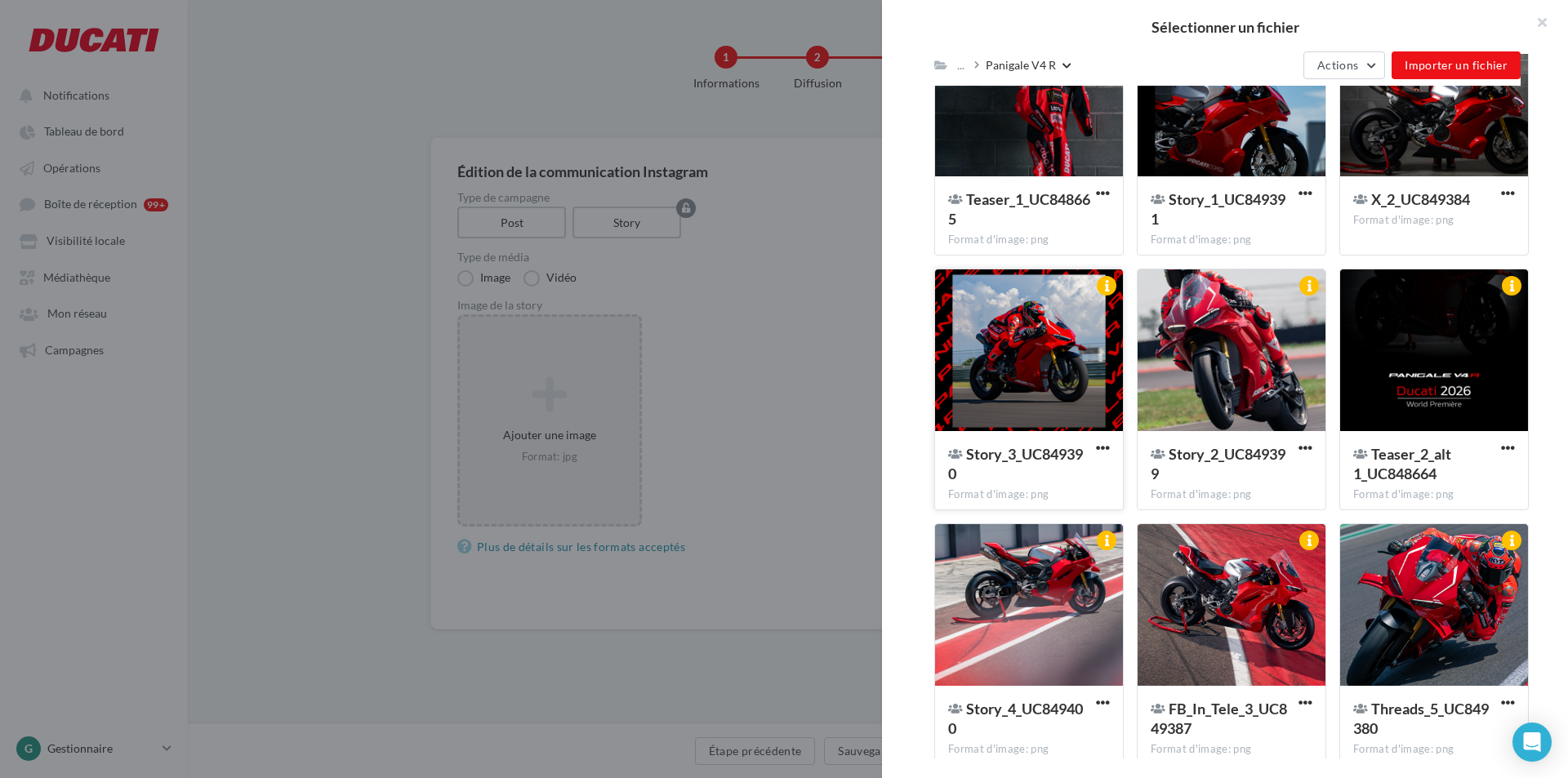
click at [1051, 369] on div at bounding box center [1029, 351] width 188 height 164
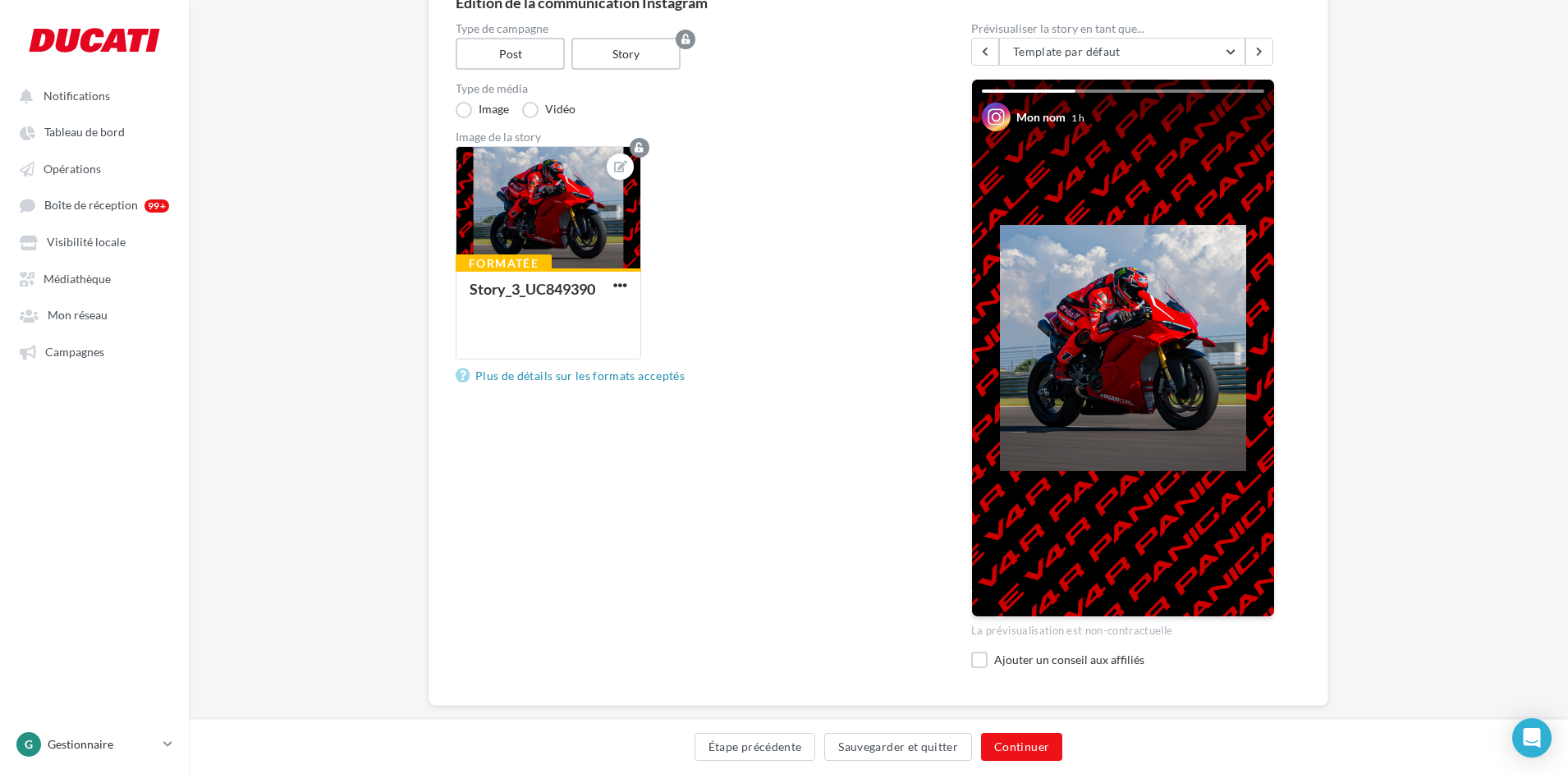
scroll to position [198, 0]
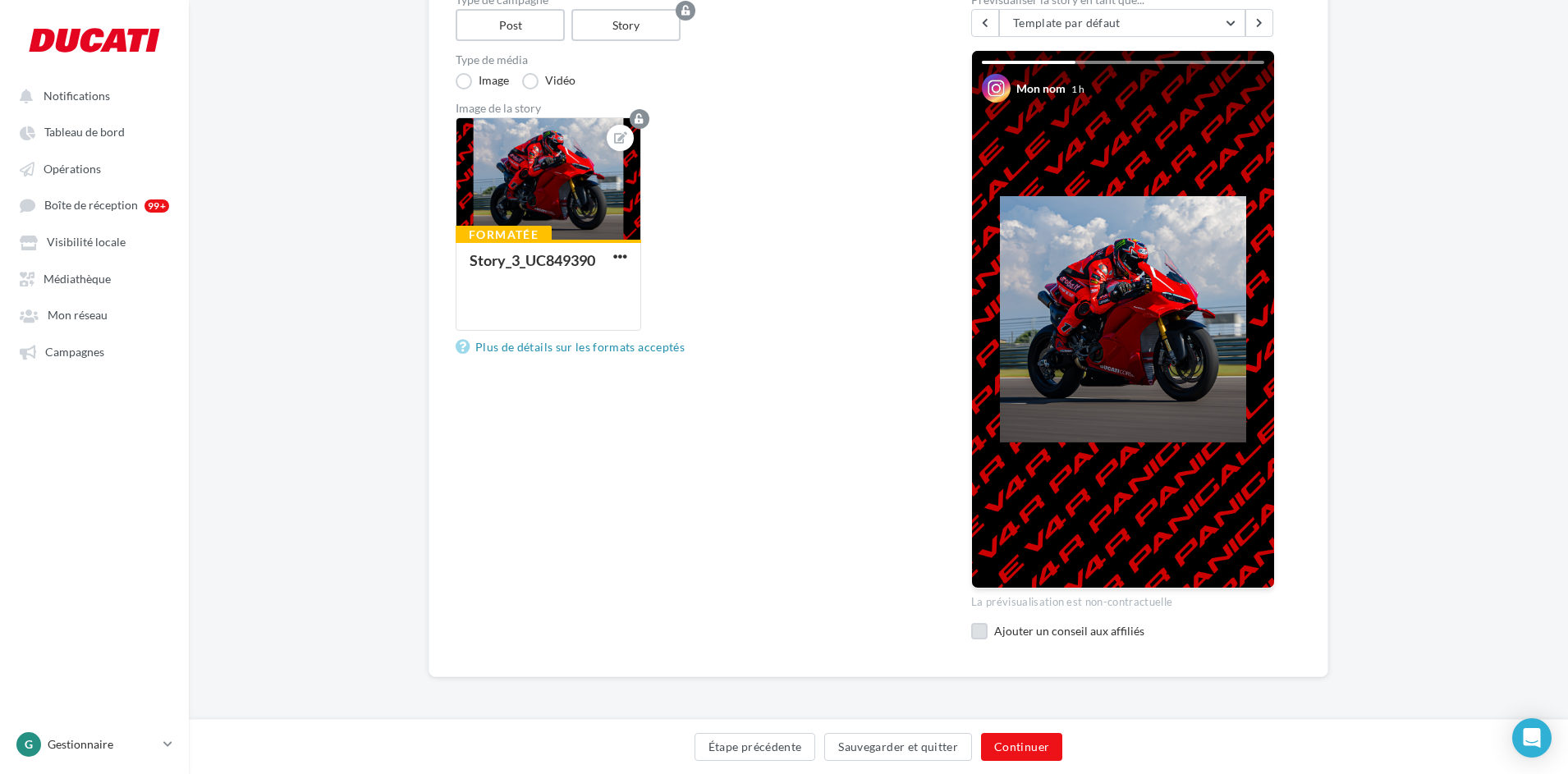
click at [985, 632] on label at bounding box center [979, 631] width 16 height 16
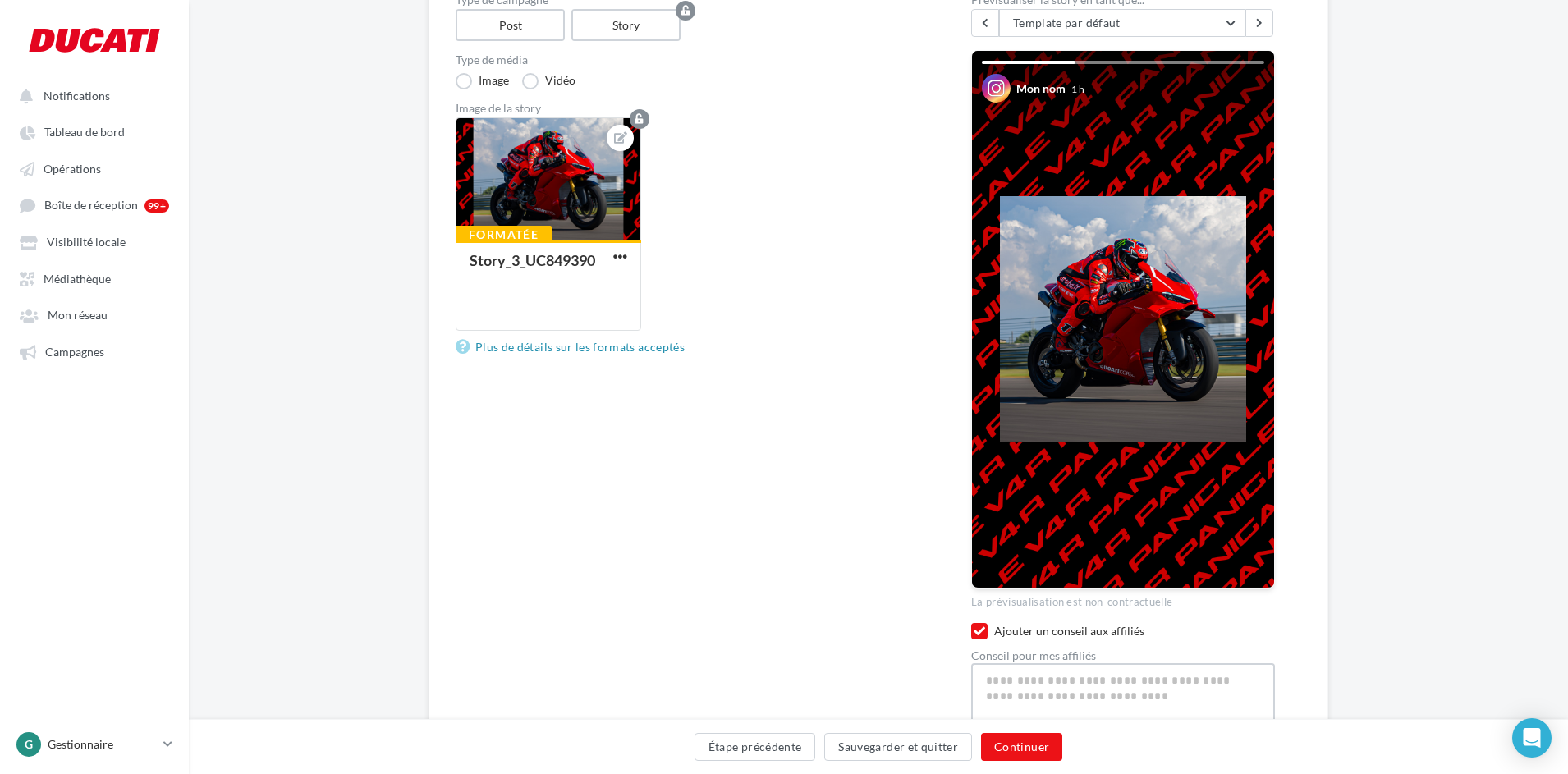
click at [1029, 671] on textarea at bounding box center [1123, 706] width 304 height 86
type textarea "*"
type textarea "**"
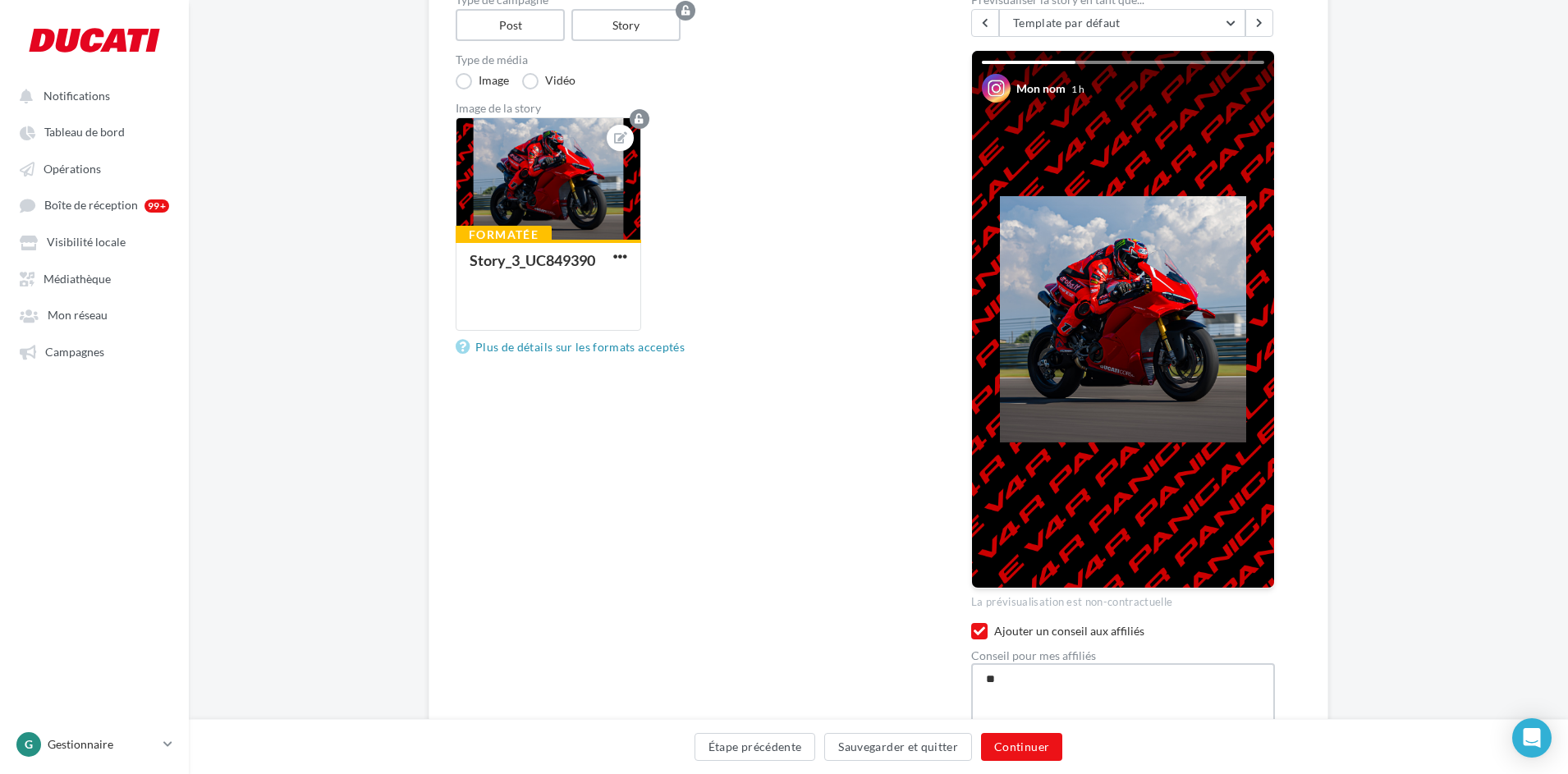
type textarea "***"
type textarea "****"
type textarea "*****"
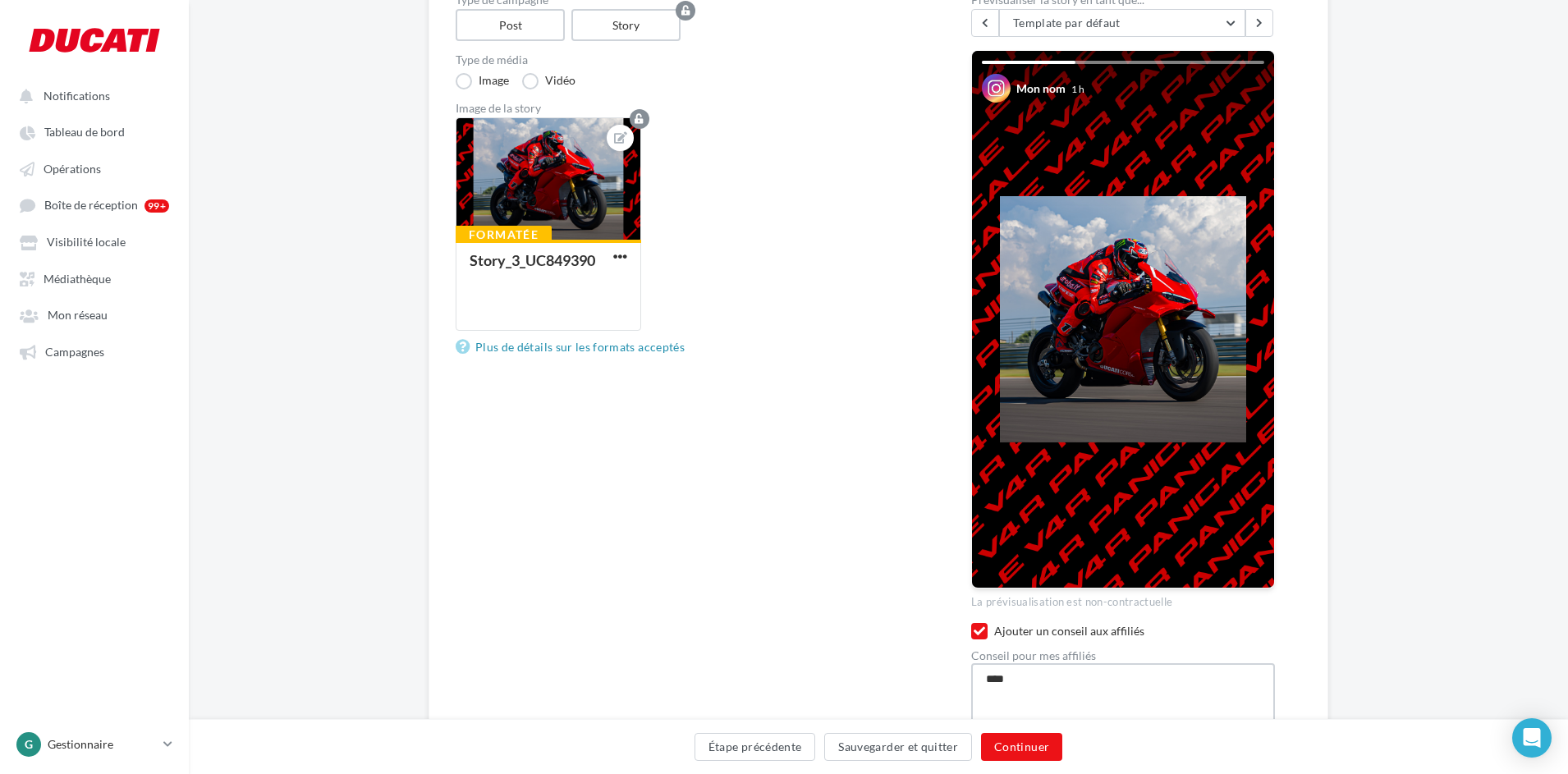
type textarea "*****"
type textarea "******"
type textarea "*******"
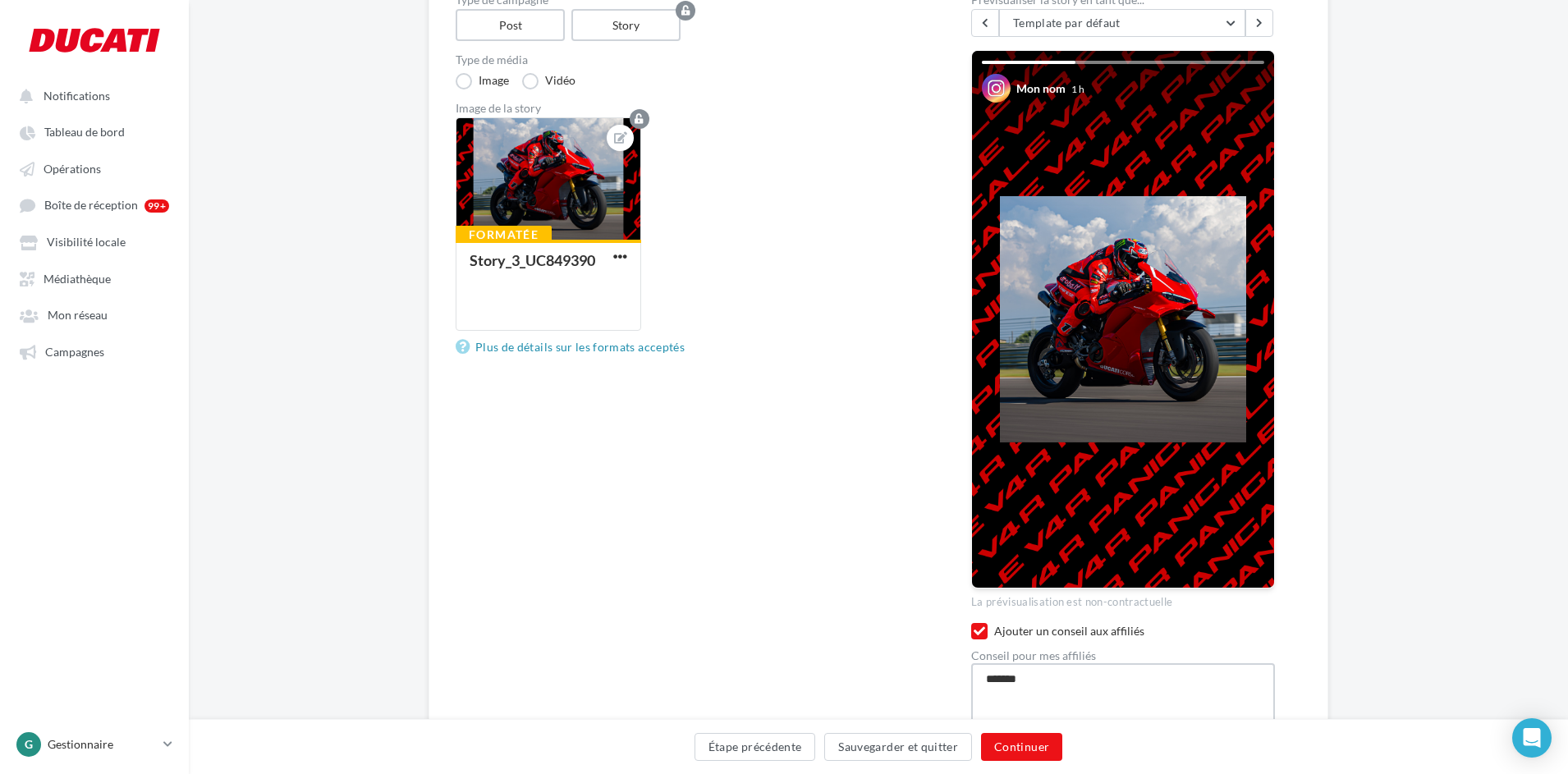
type textarea "********"
type textarea "**********"
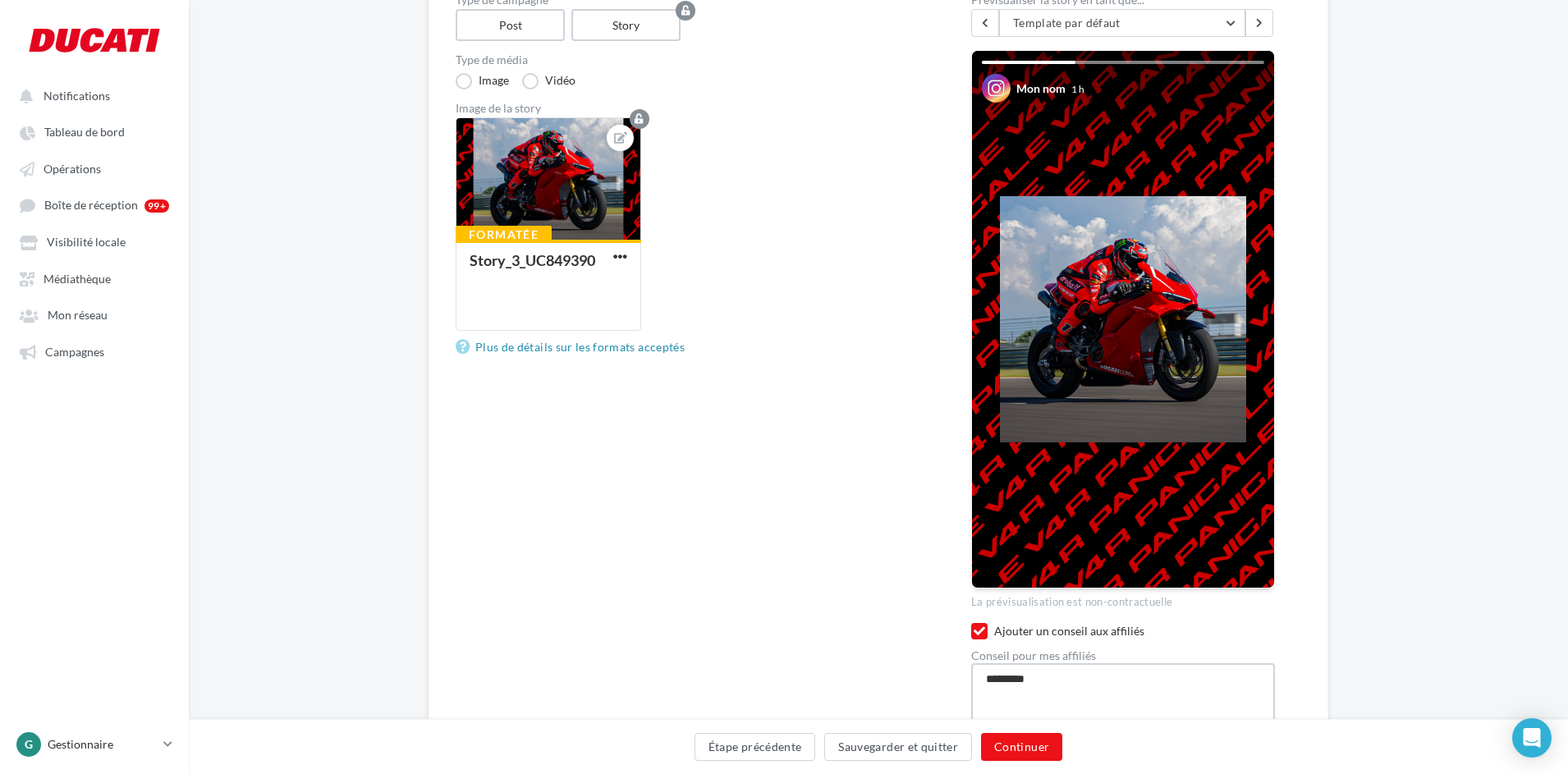
type textarea "**********"
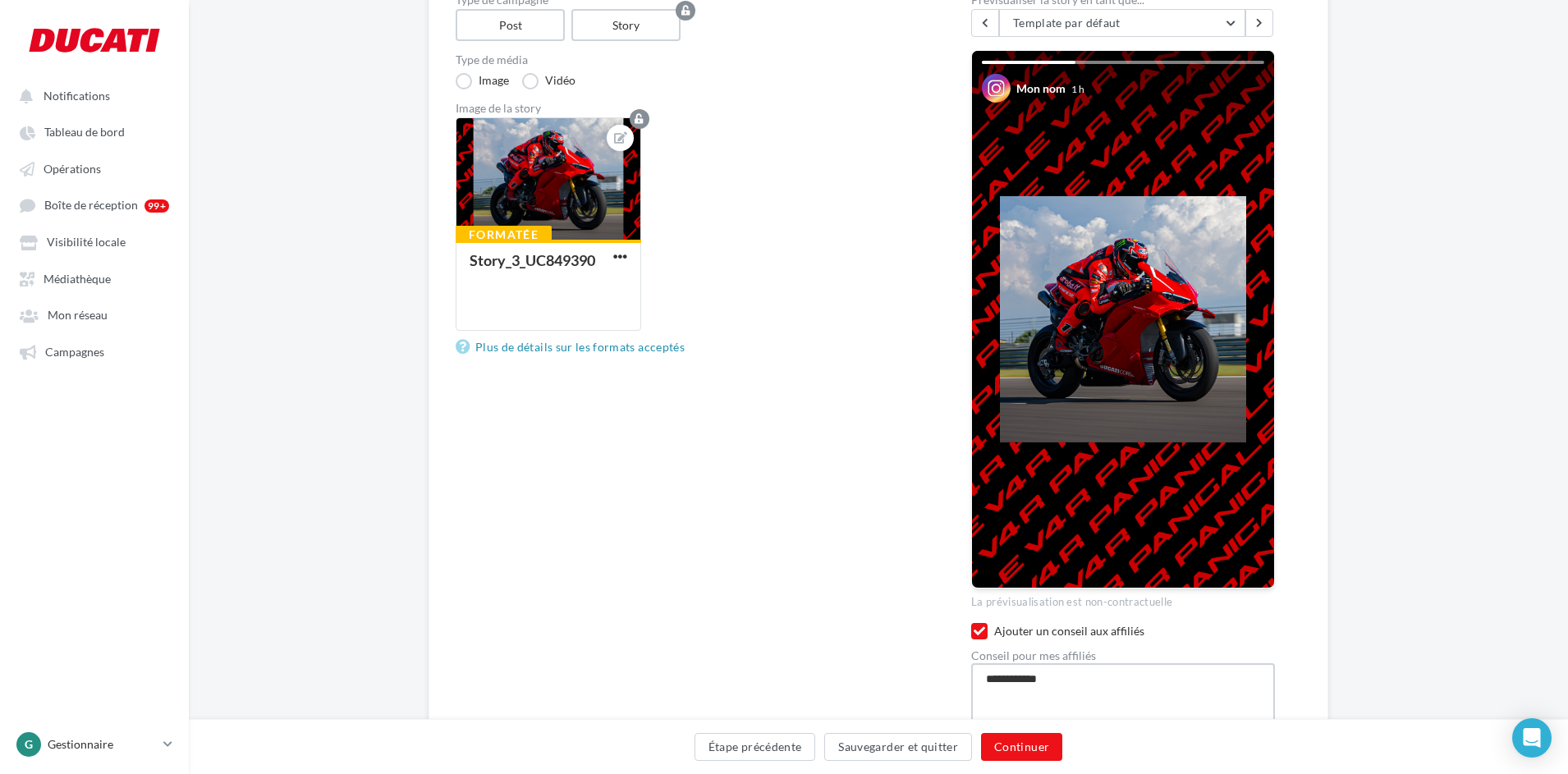
type textarea "**********"
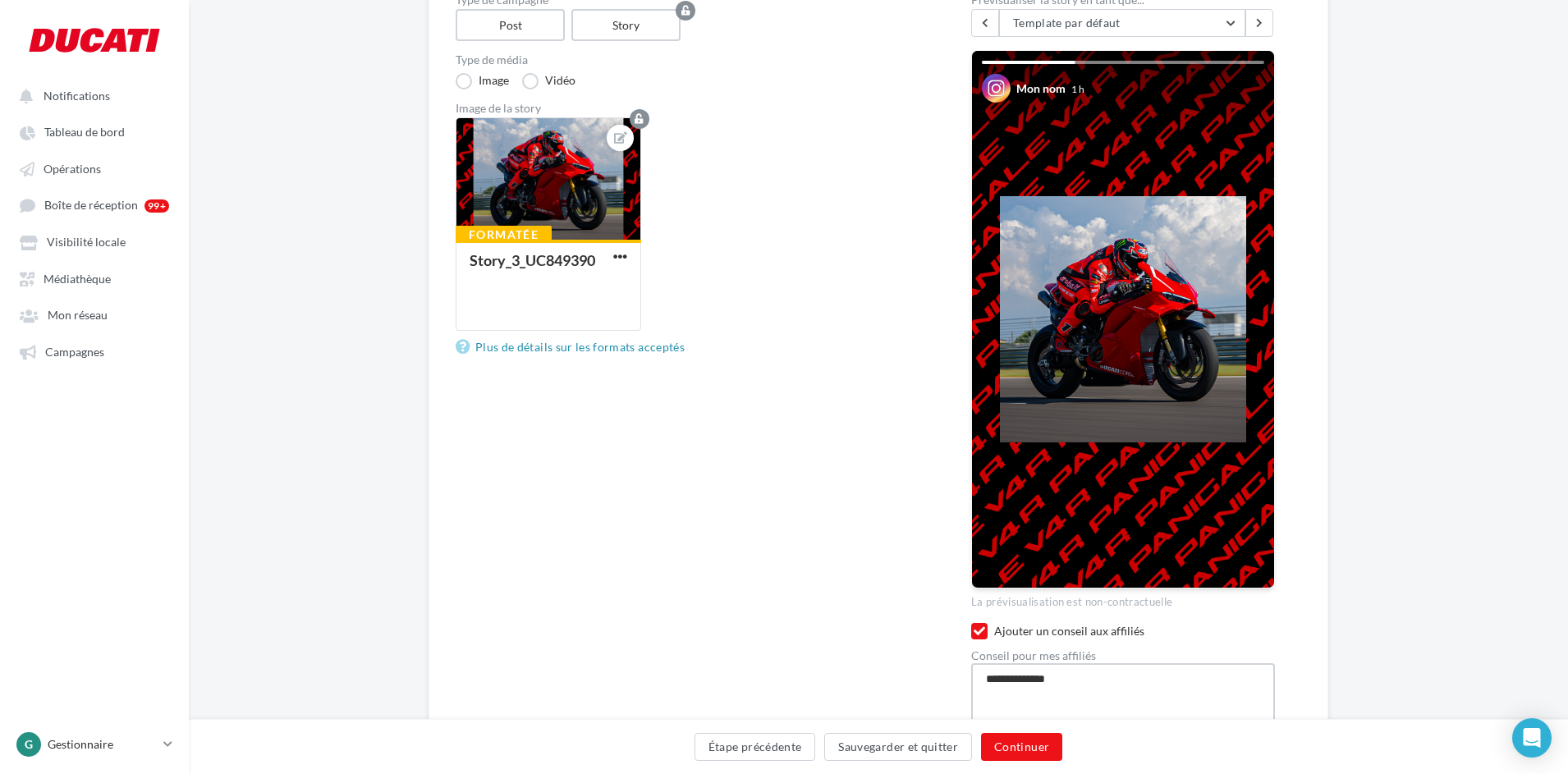
type textarea "**********"
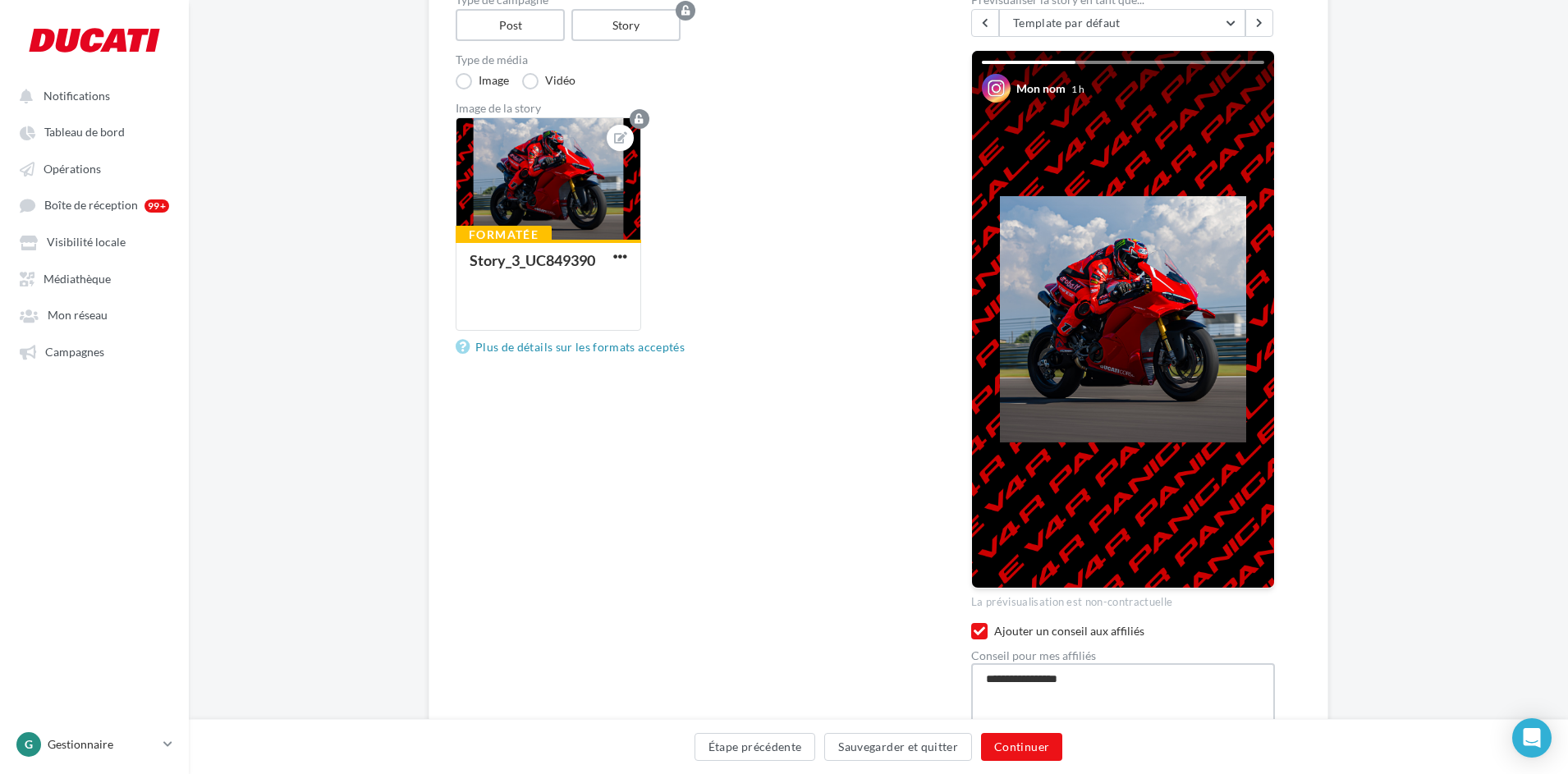
type textarea "**********"
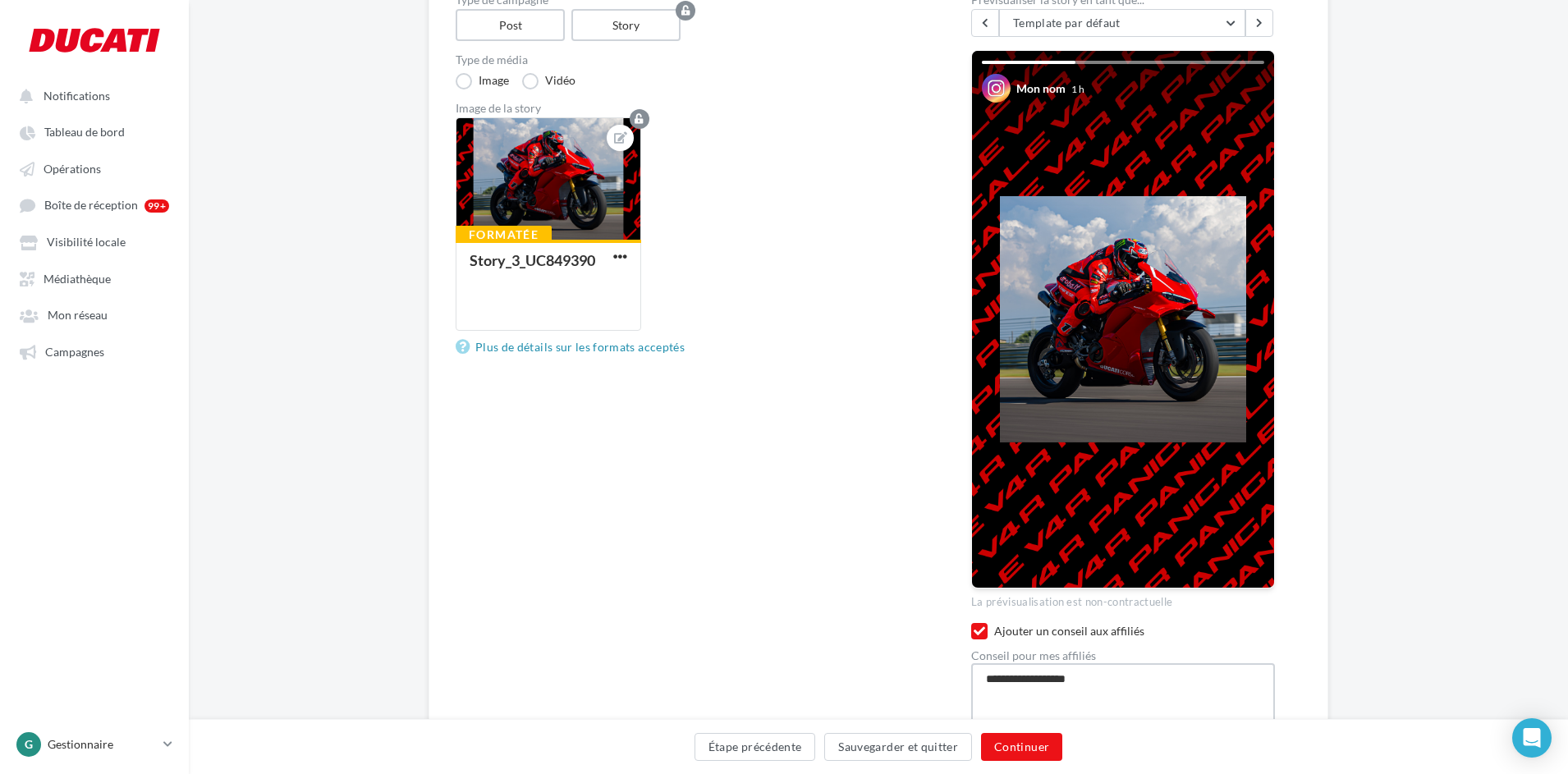
type textarea "**********"
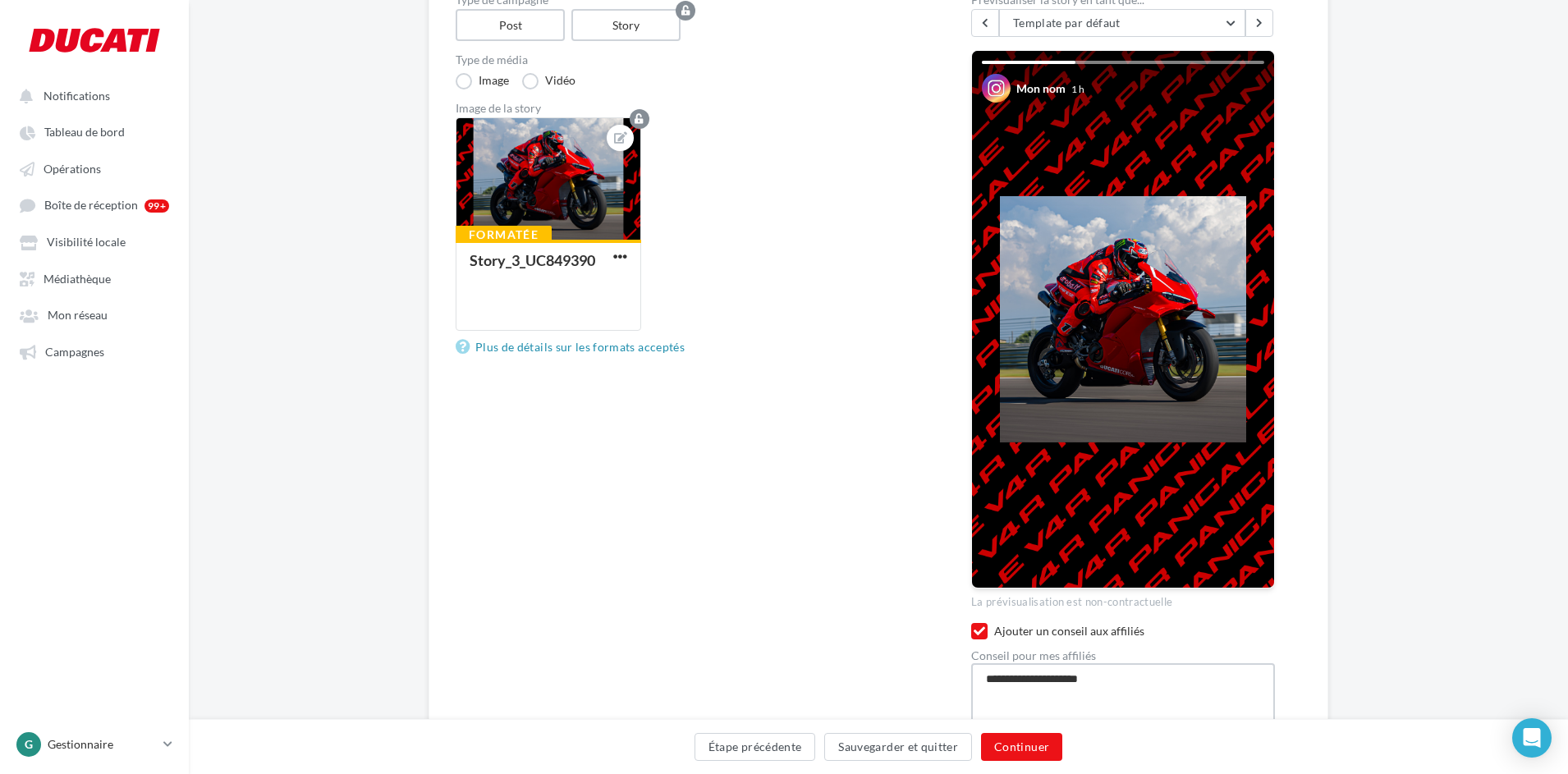
type textarea "**********"
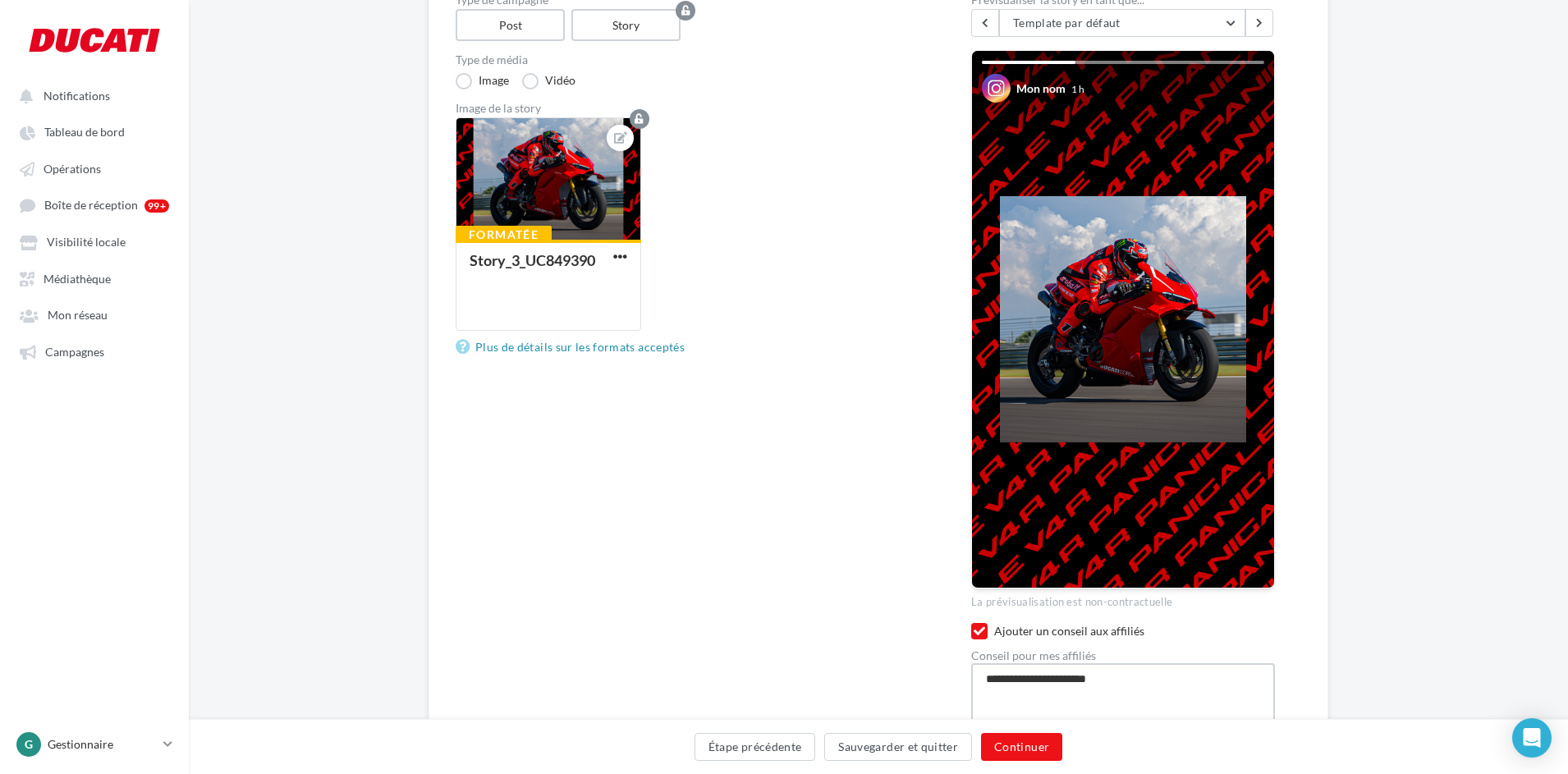
type textarea "**********"
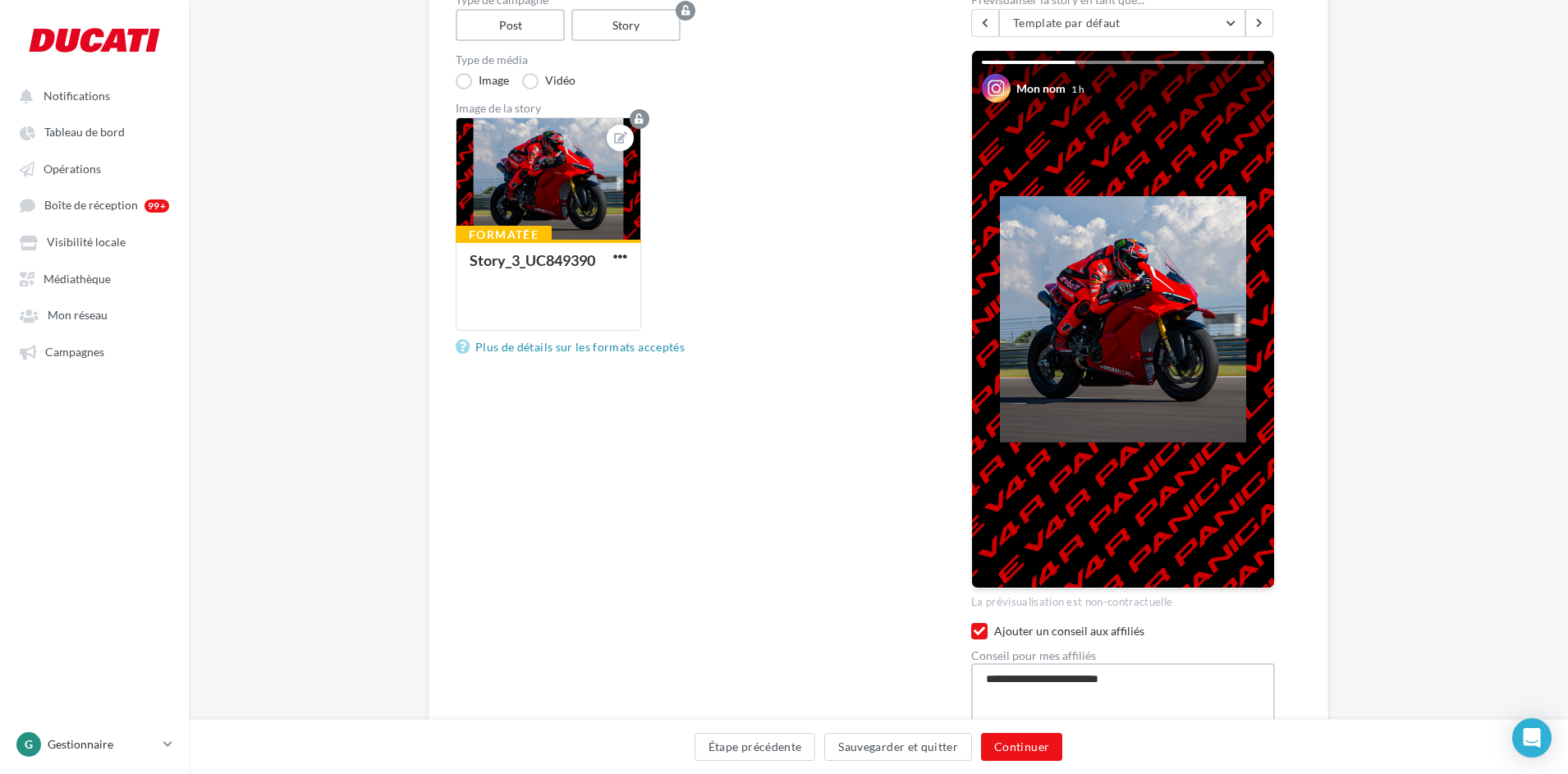
type textarea "**********"
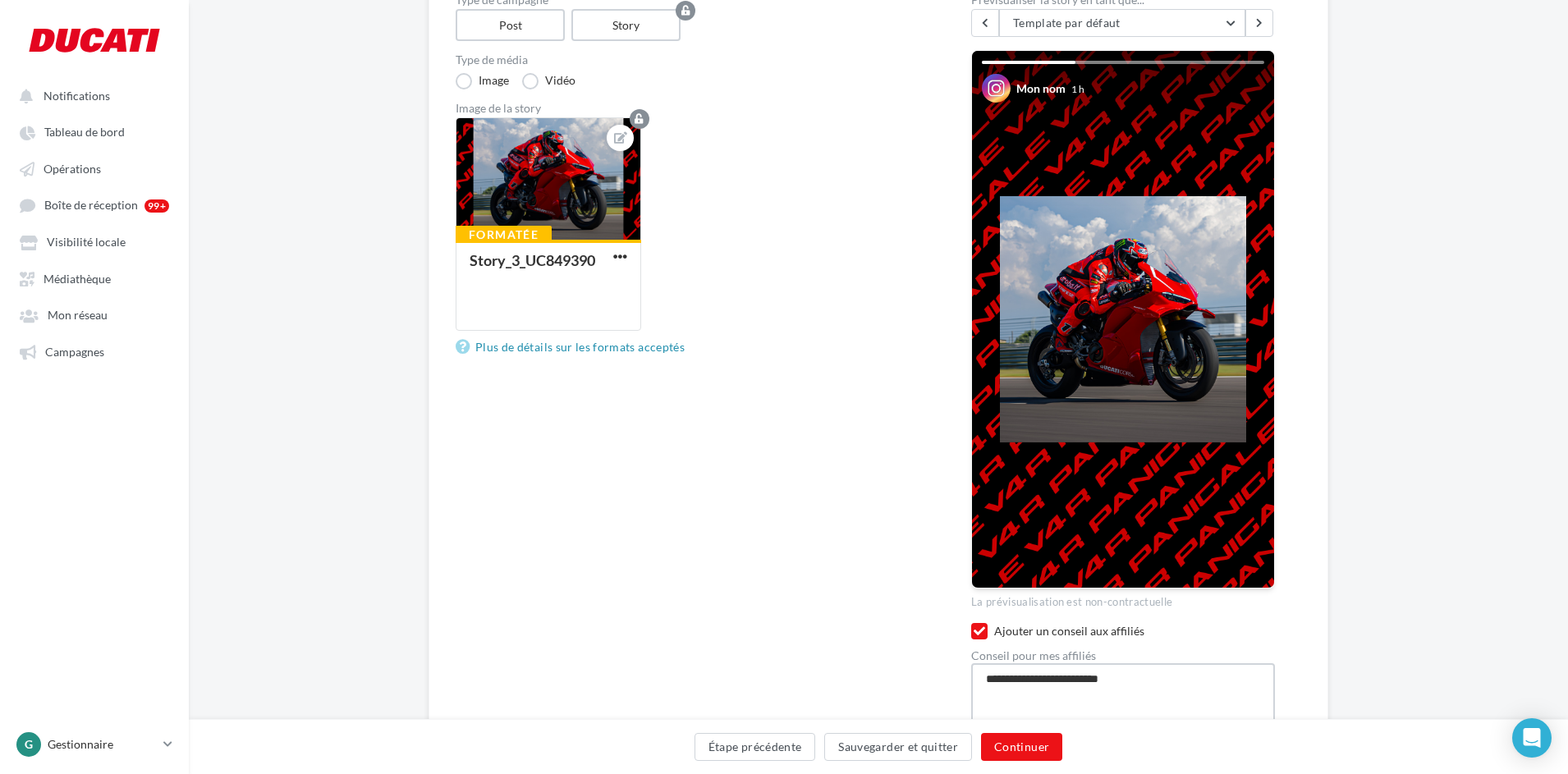
type textarea "**********"
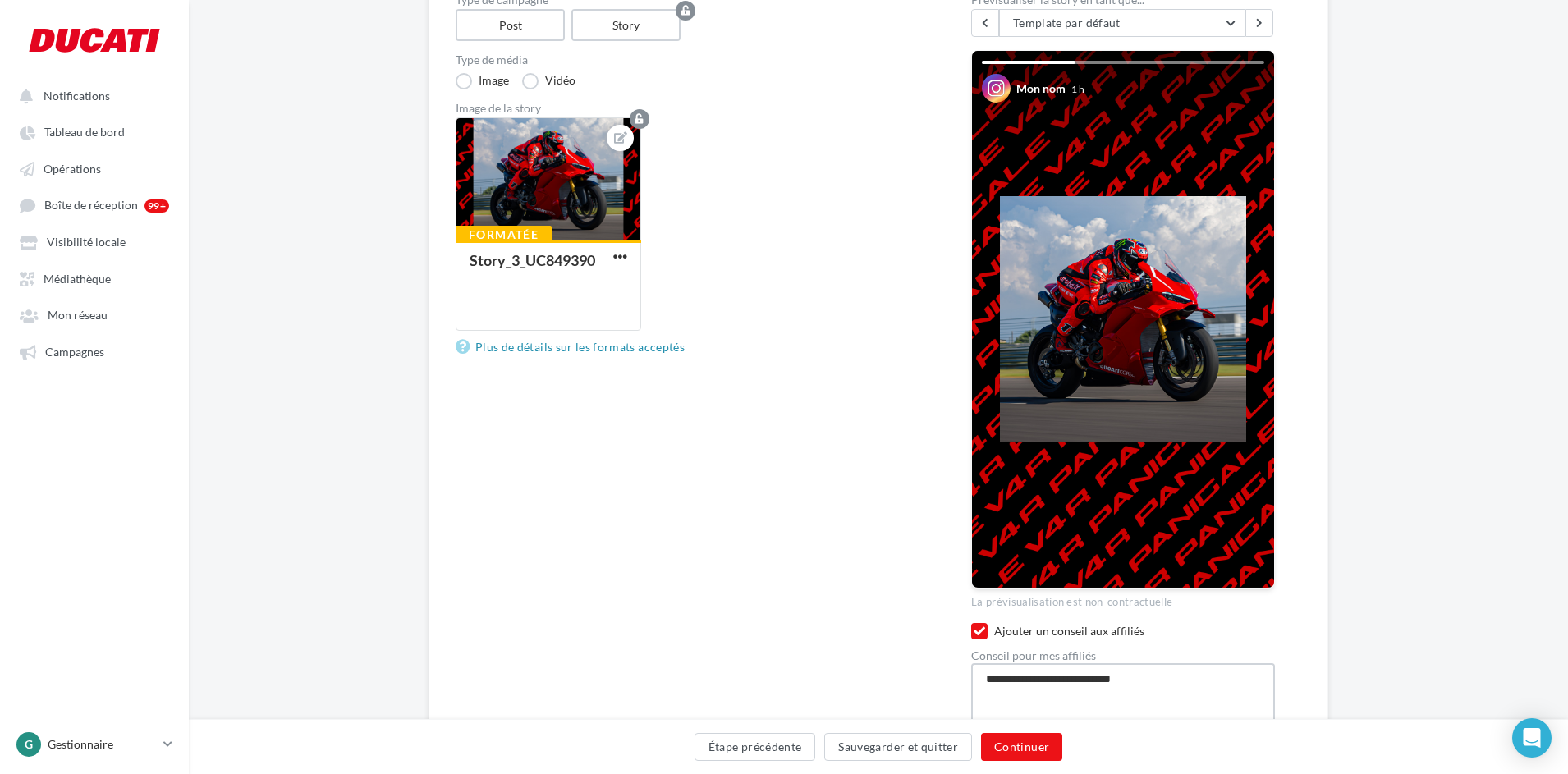
type textarea "**********"
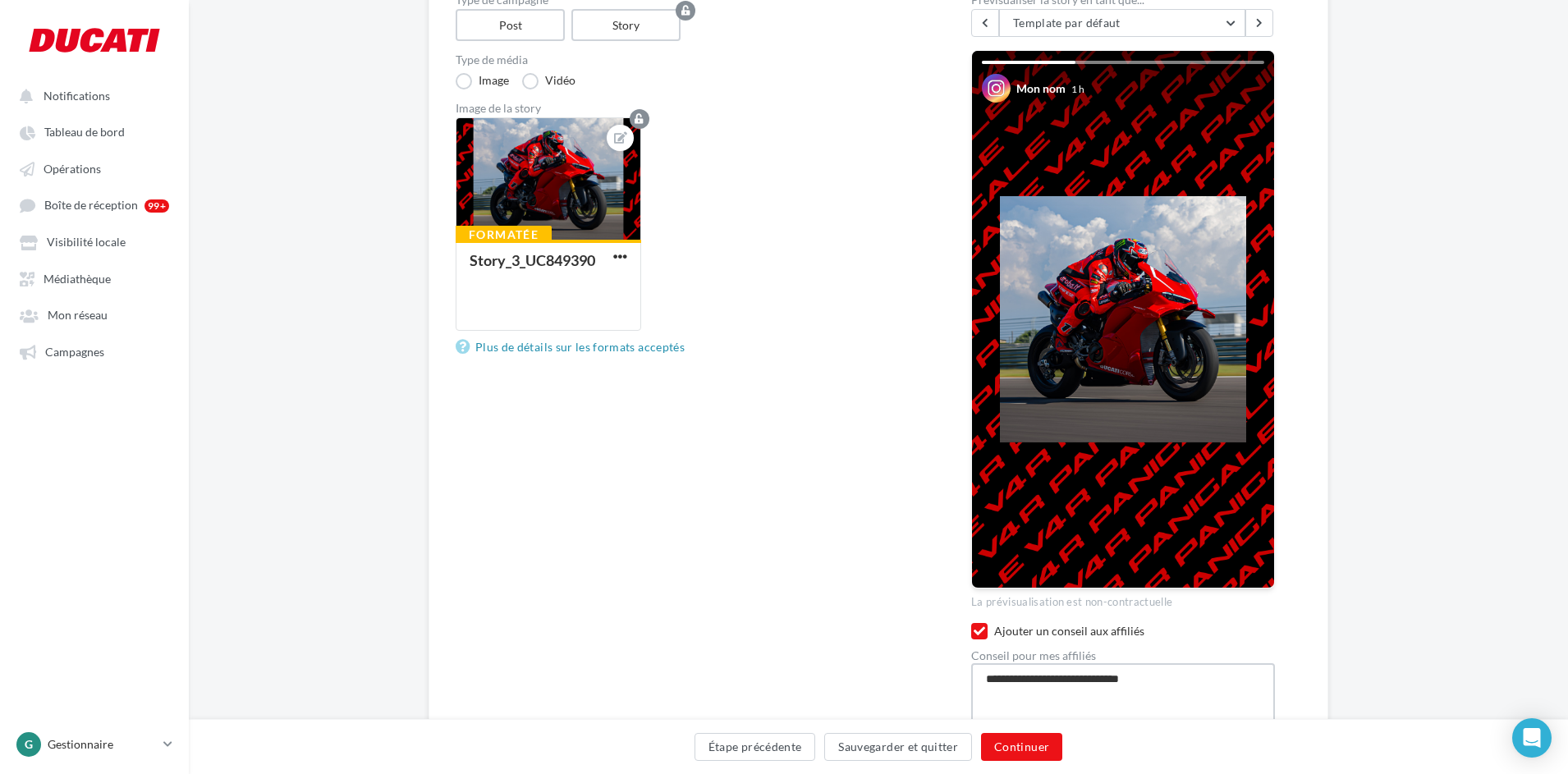
type textarea "**********"
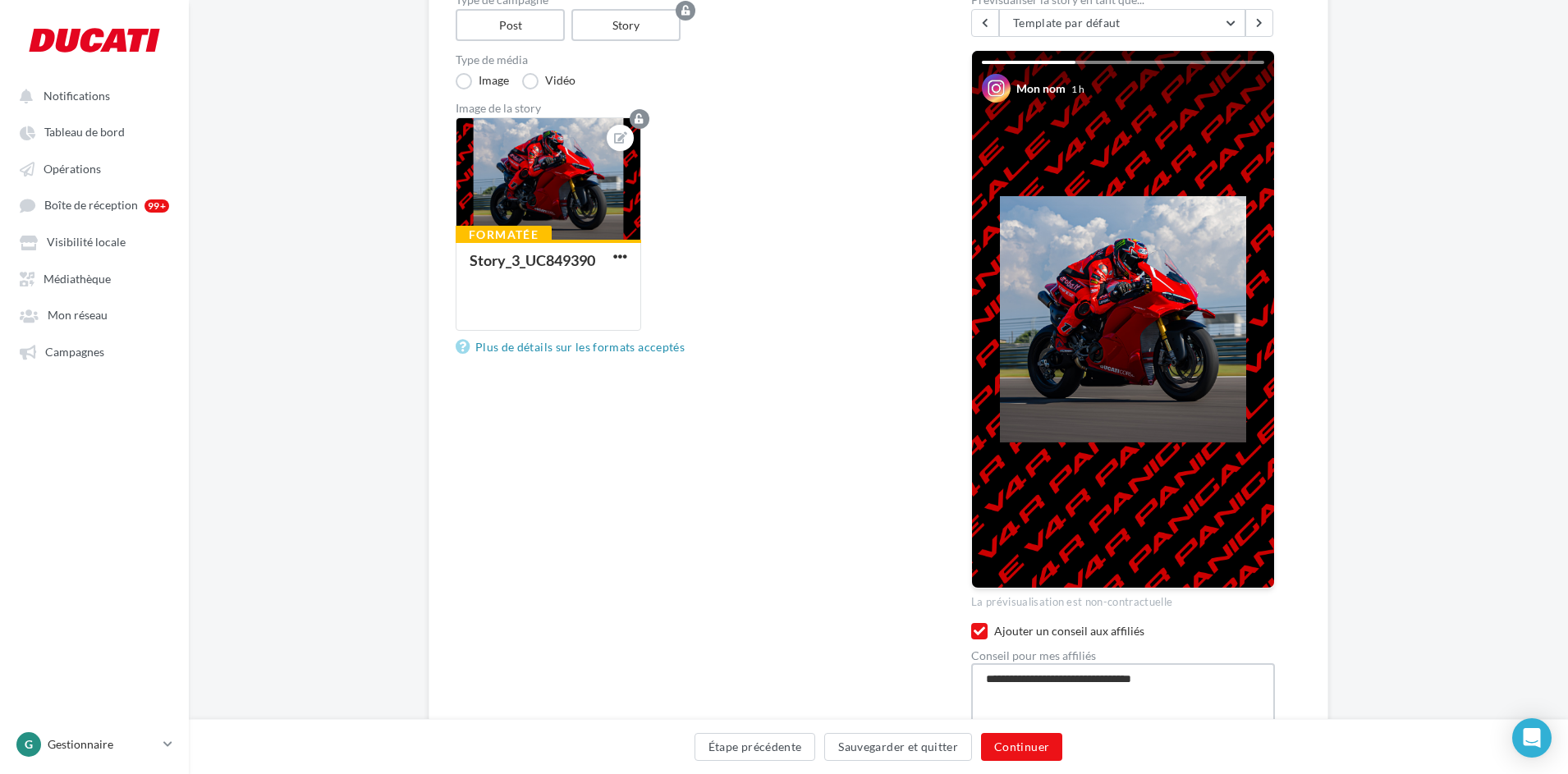
type textarea "**********"
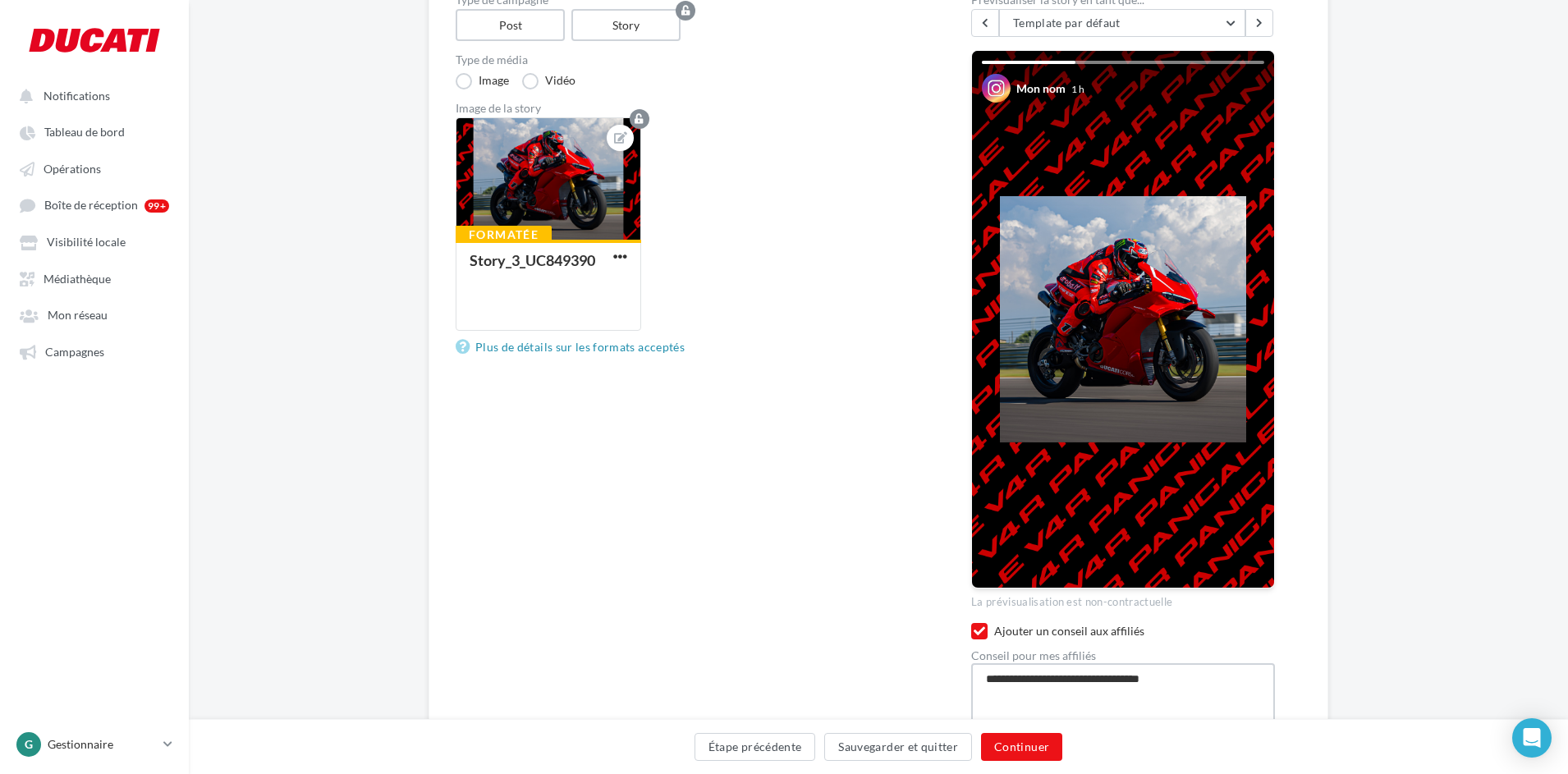
type textarea "**********"
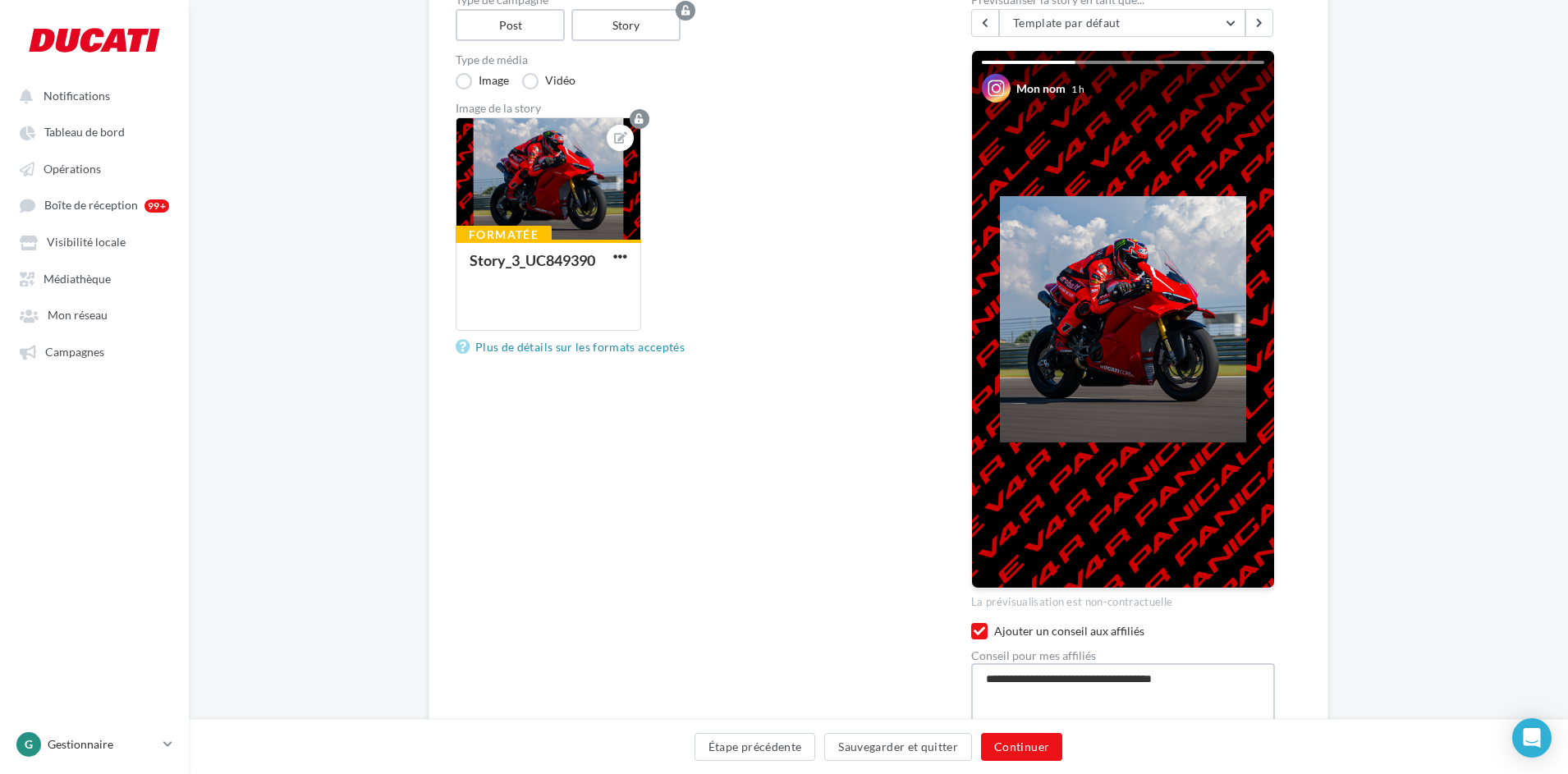
type textarea "**********"
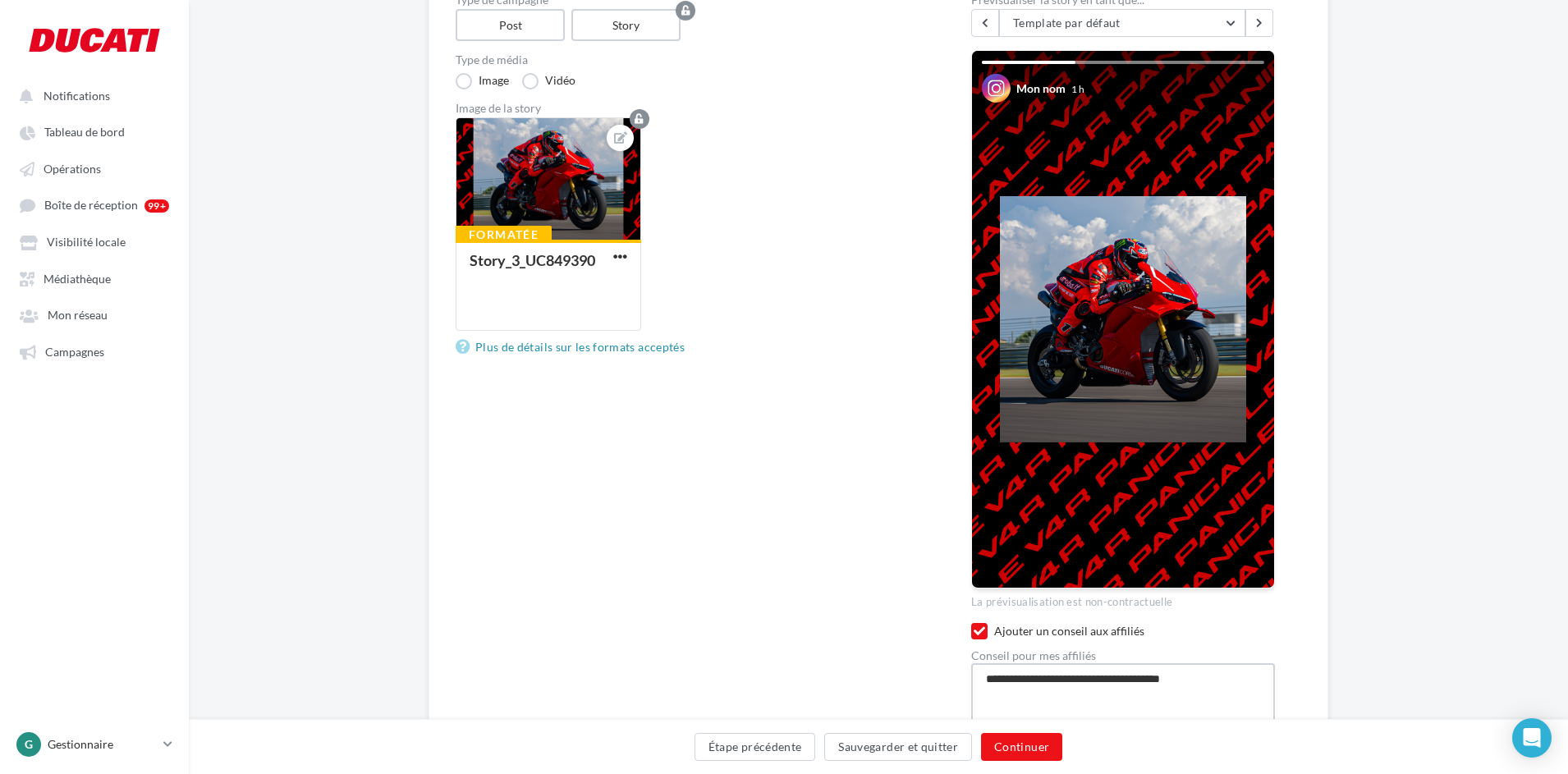
type textarea "**********"
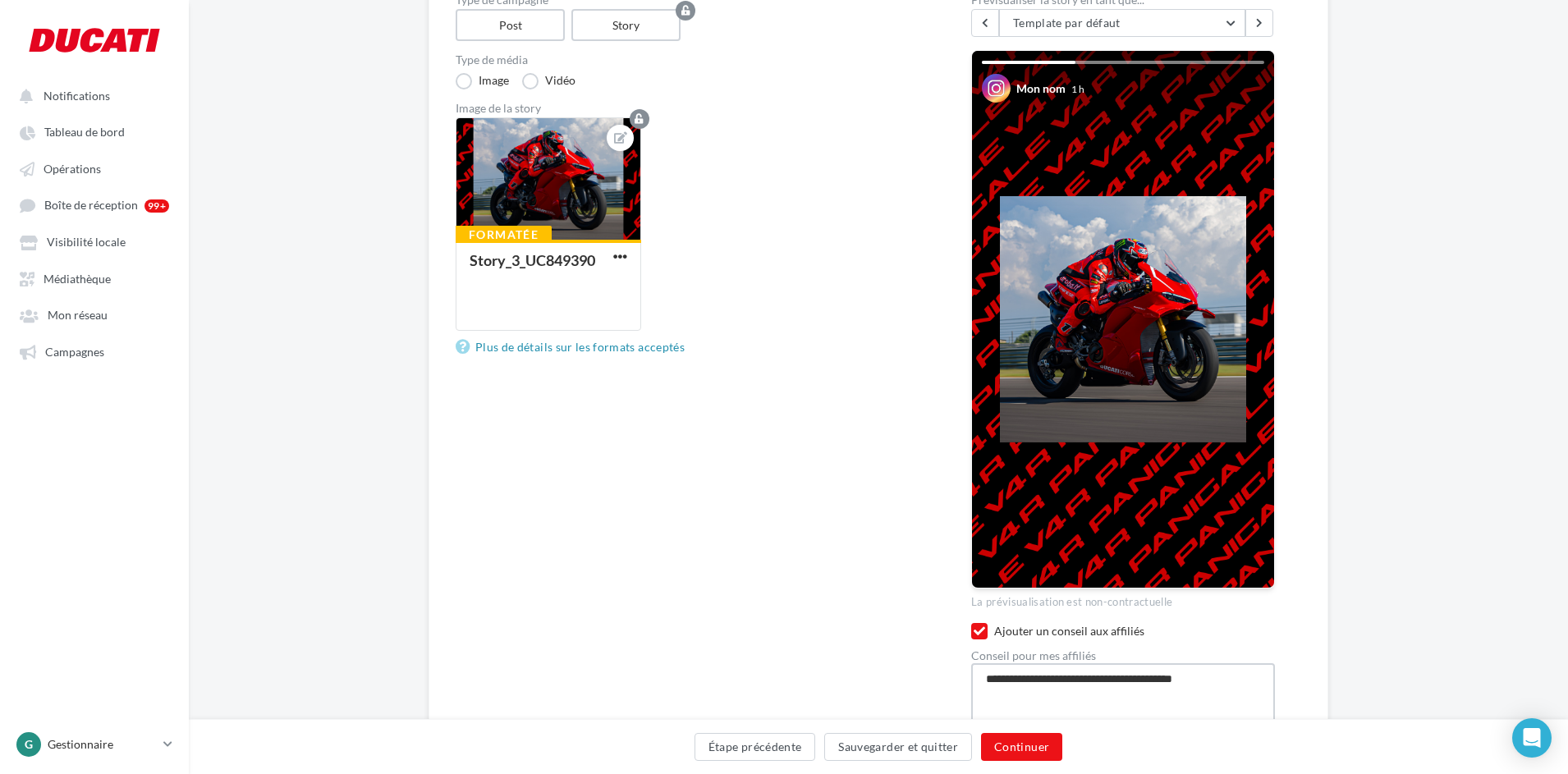
type textarea "**********"
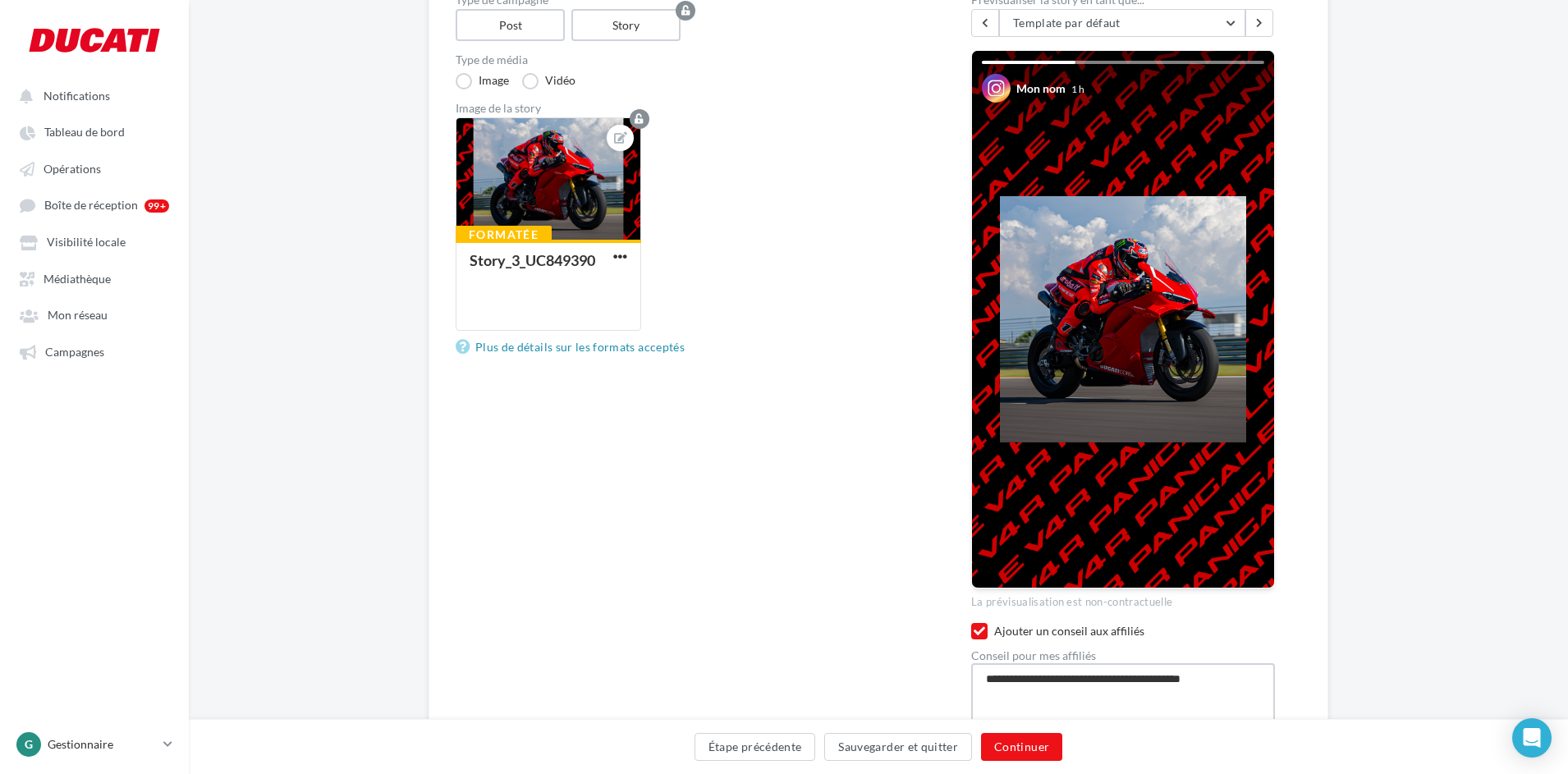
type textarea "**********"
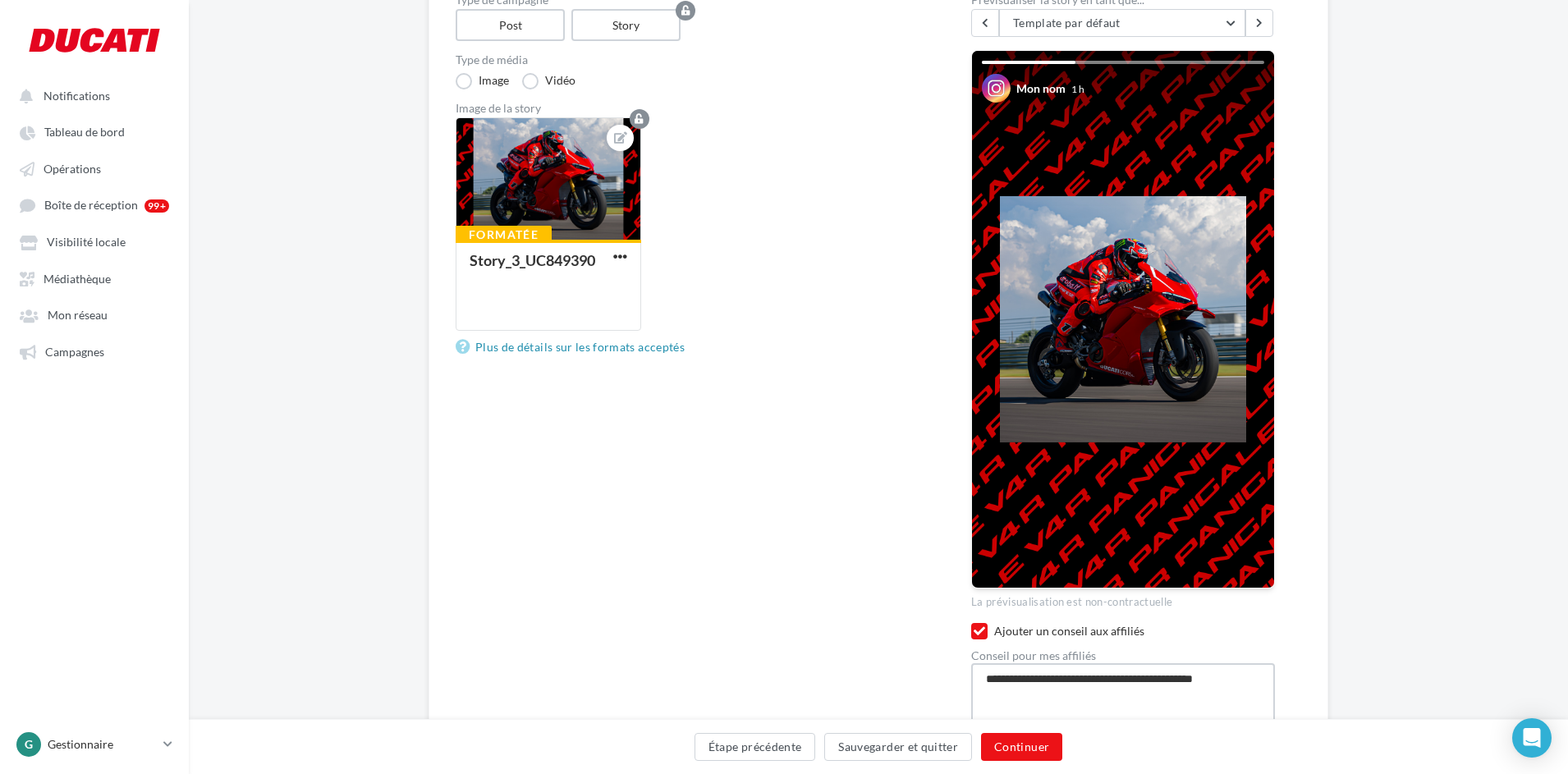
type textarea "**********"
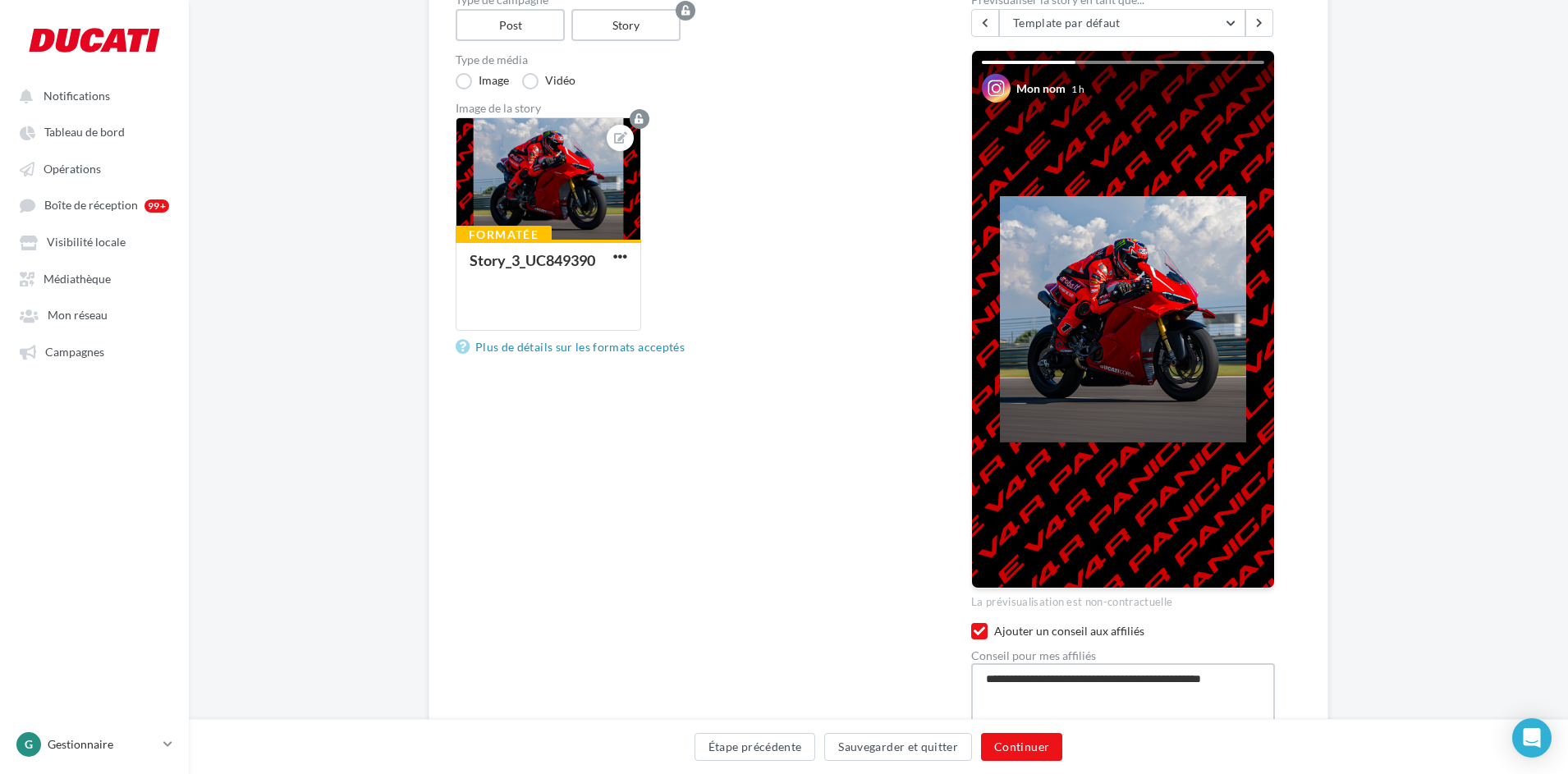
type textarea "**********"
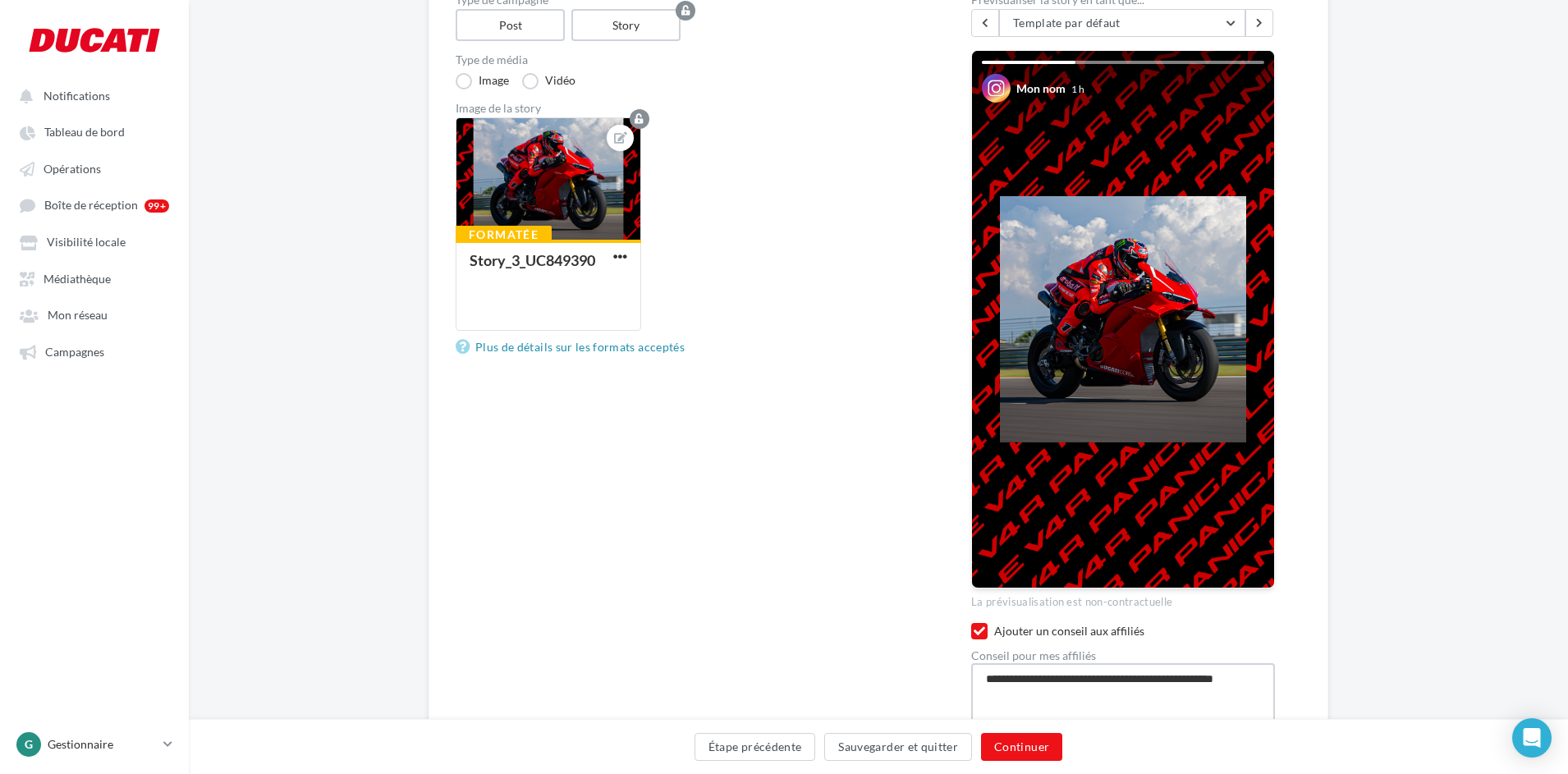
type textarea "**********"
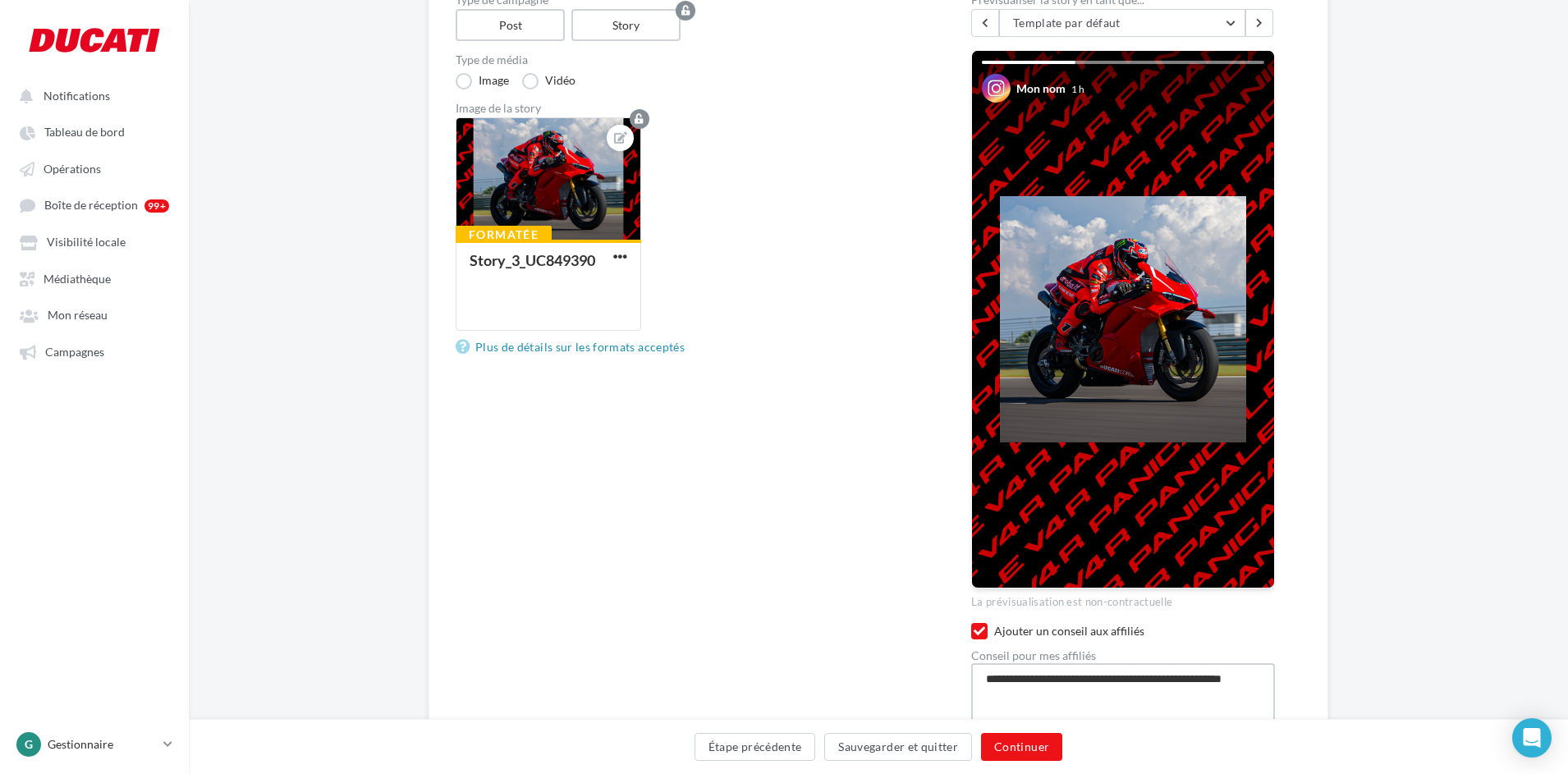
type textarea "**********"
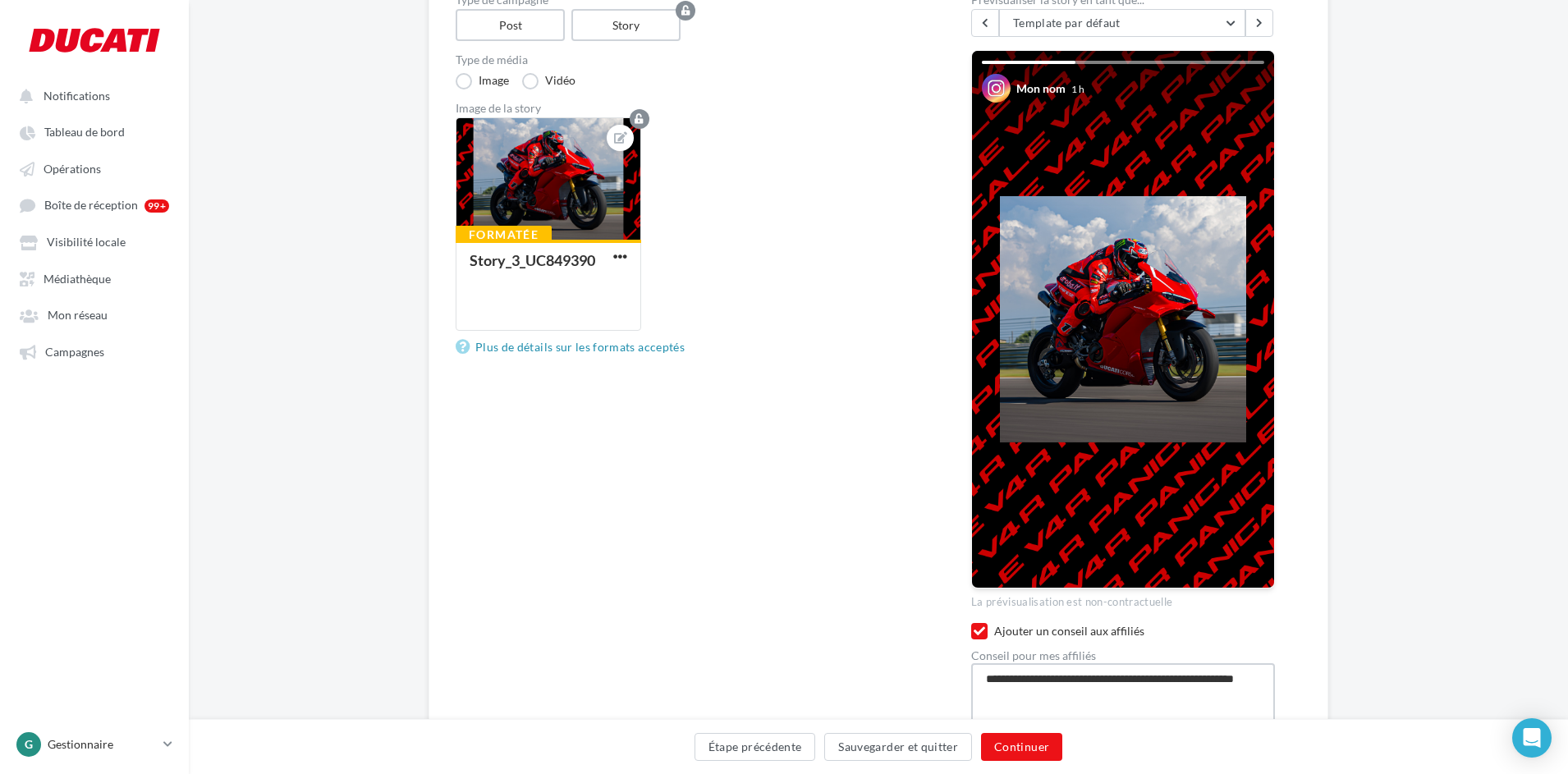
type textarea "**********"
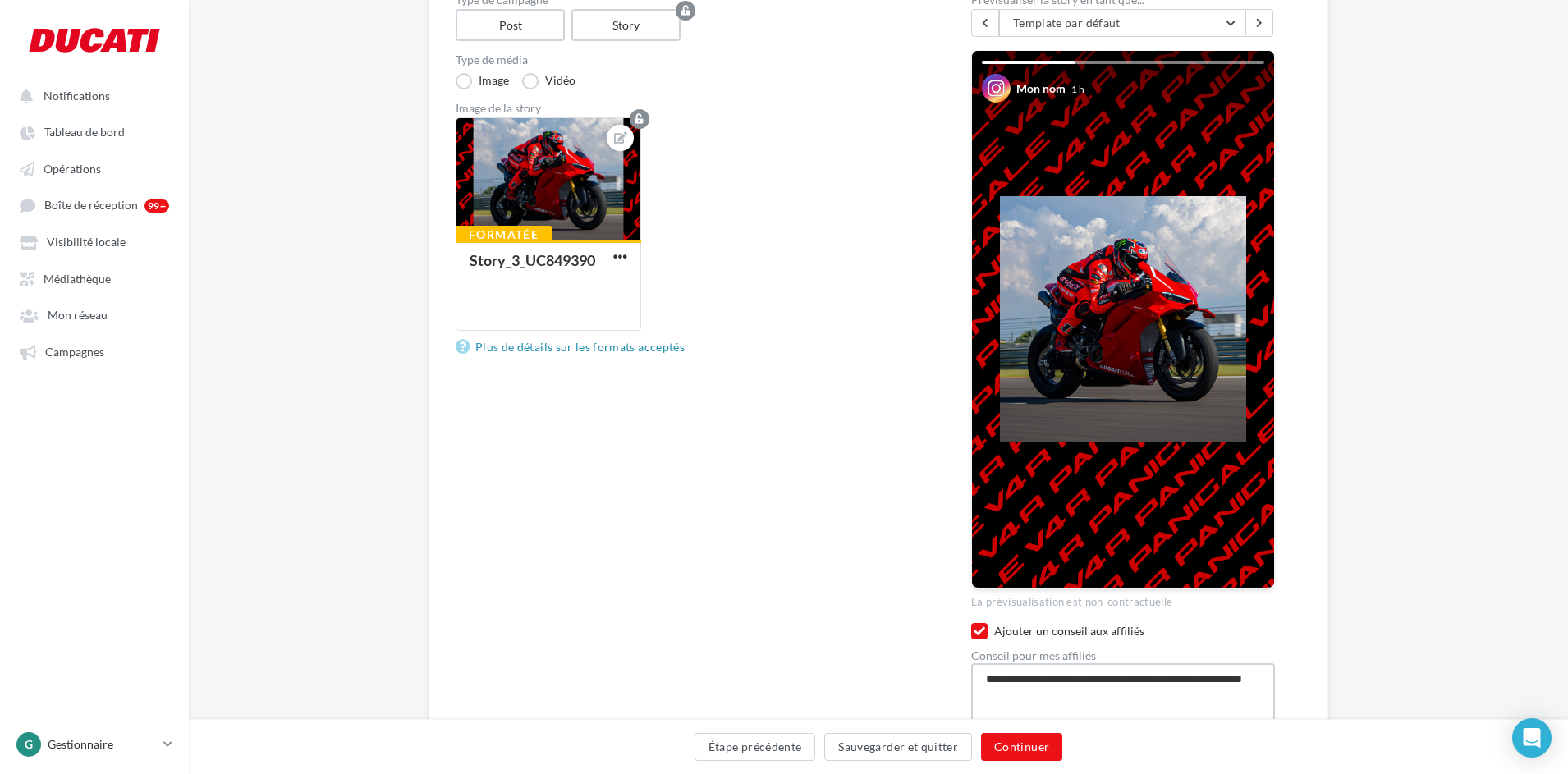
type textarea "**********"
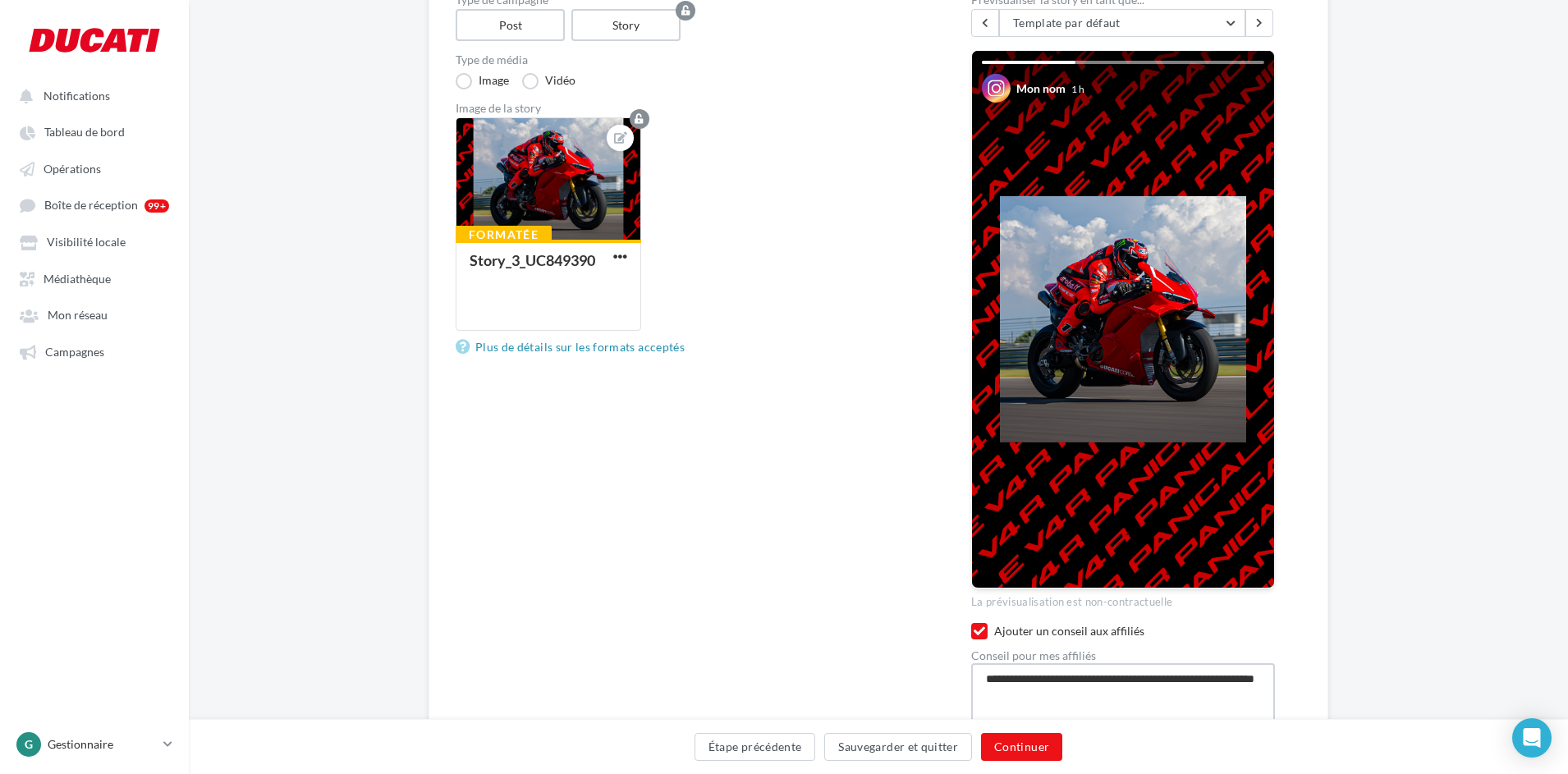
type textarea "**********"
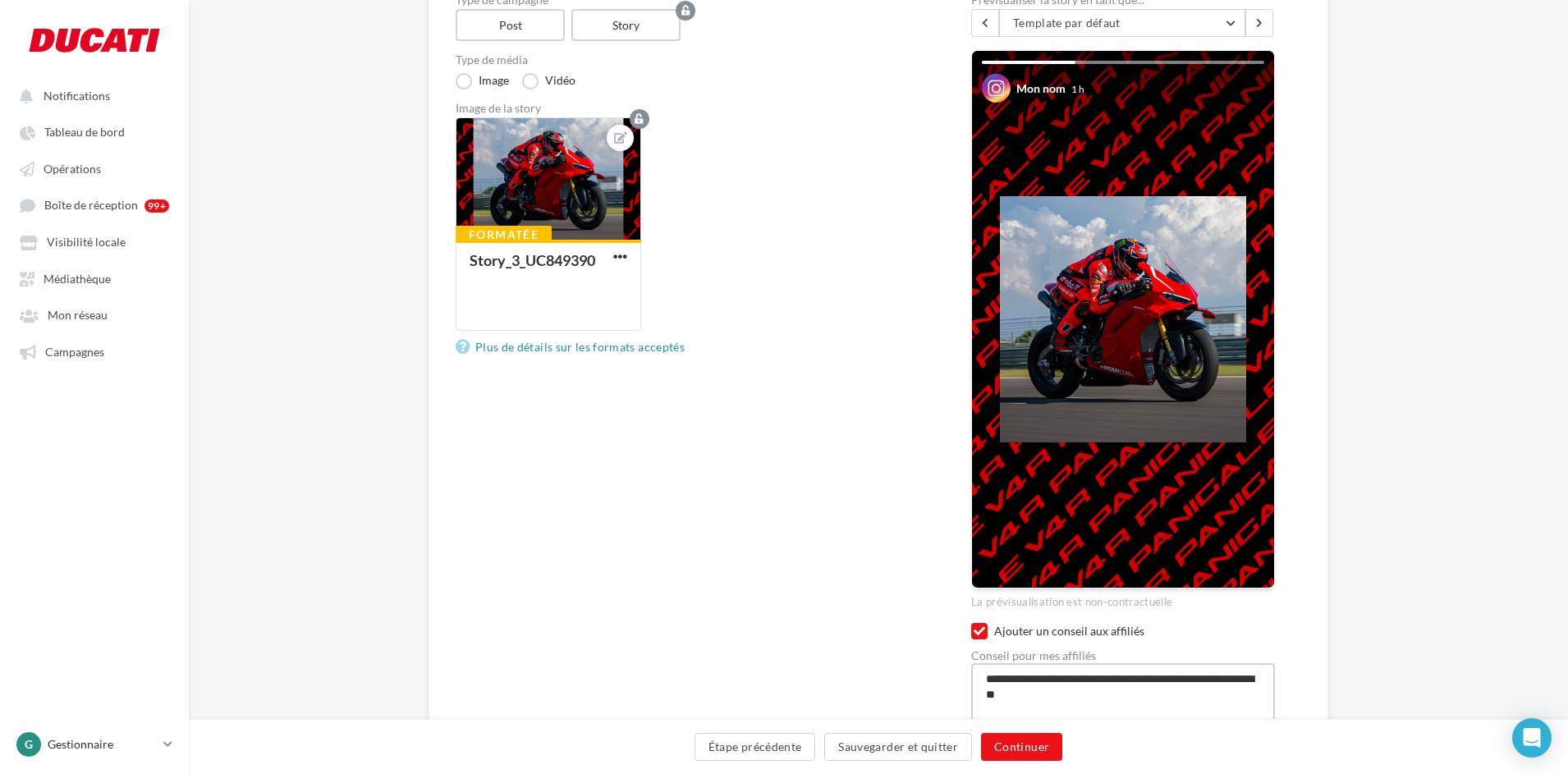
type textarea "**********"
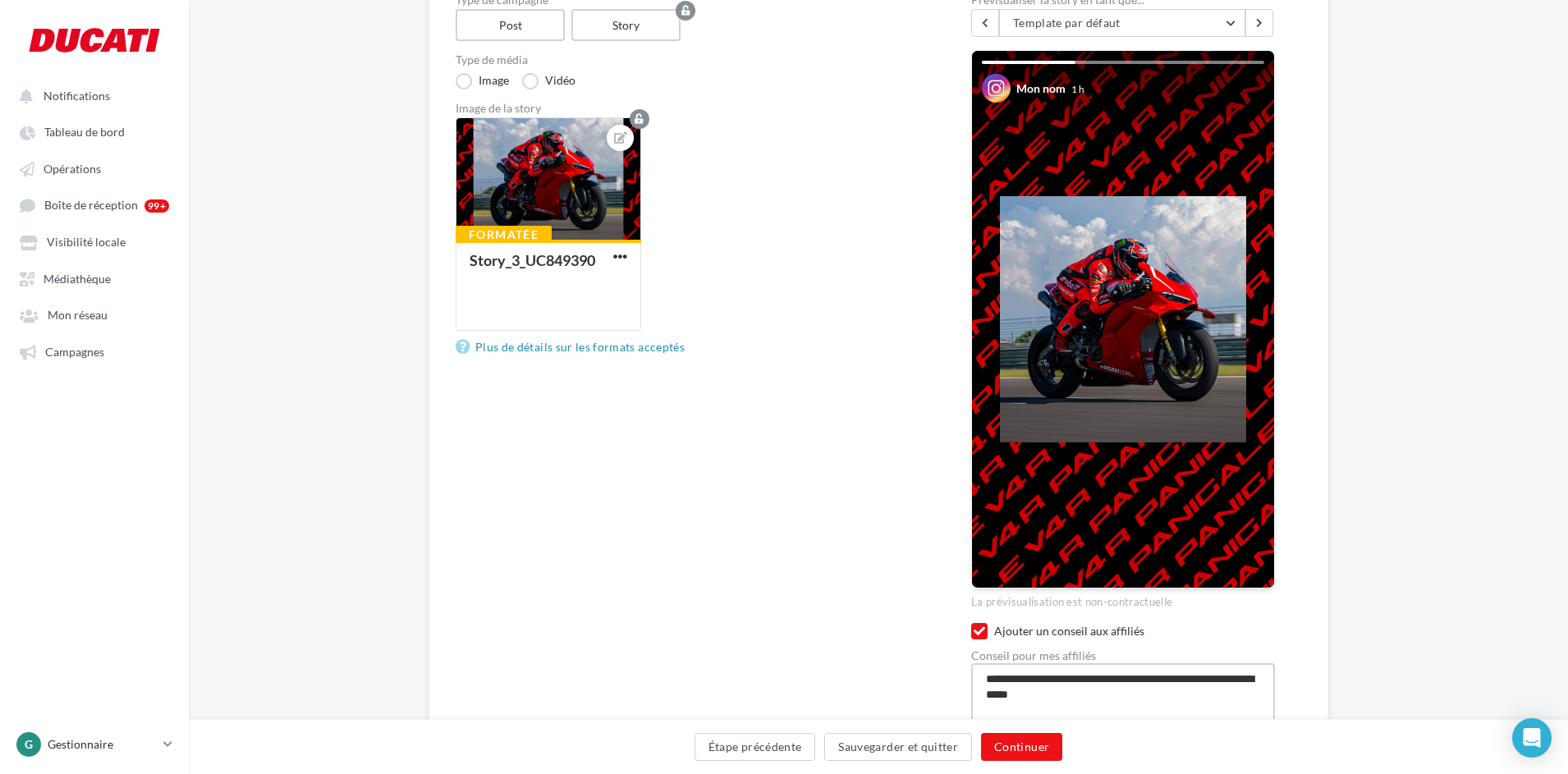
type textarea "**********"
drag, startPoint x: 1212, startPoint y: 694, endPoint x: 963, endPoint y: 676, distance: 249.6
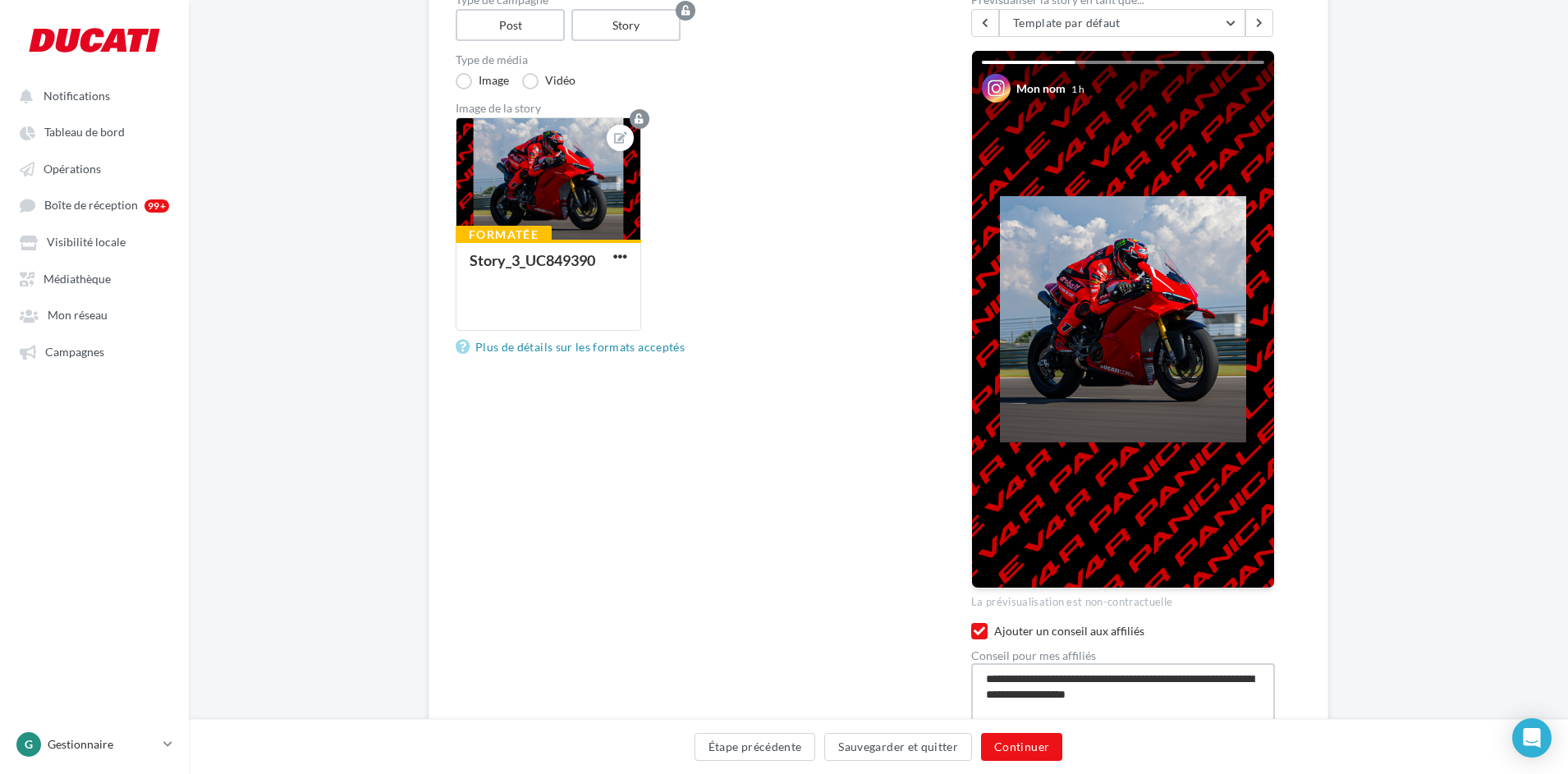
click at [963, 676] on div "Type de campagne Post Story Type de média Image Vidéo Image de la story Formaté…" at bounding box center [878, 371] width 846 height 754
click at [1023, 743] on button "Continuer" at bounding box center [1022, 747] width 82 height 28
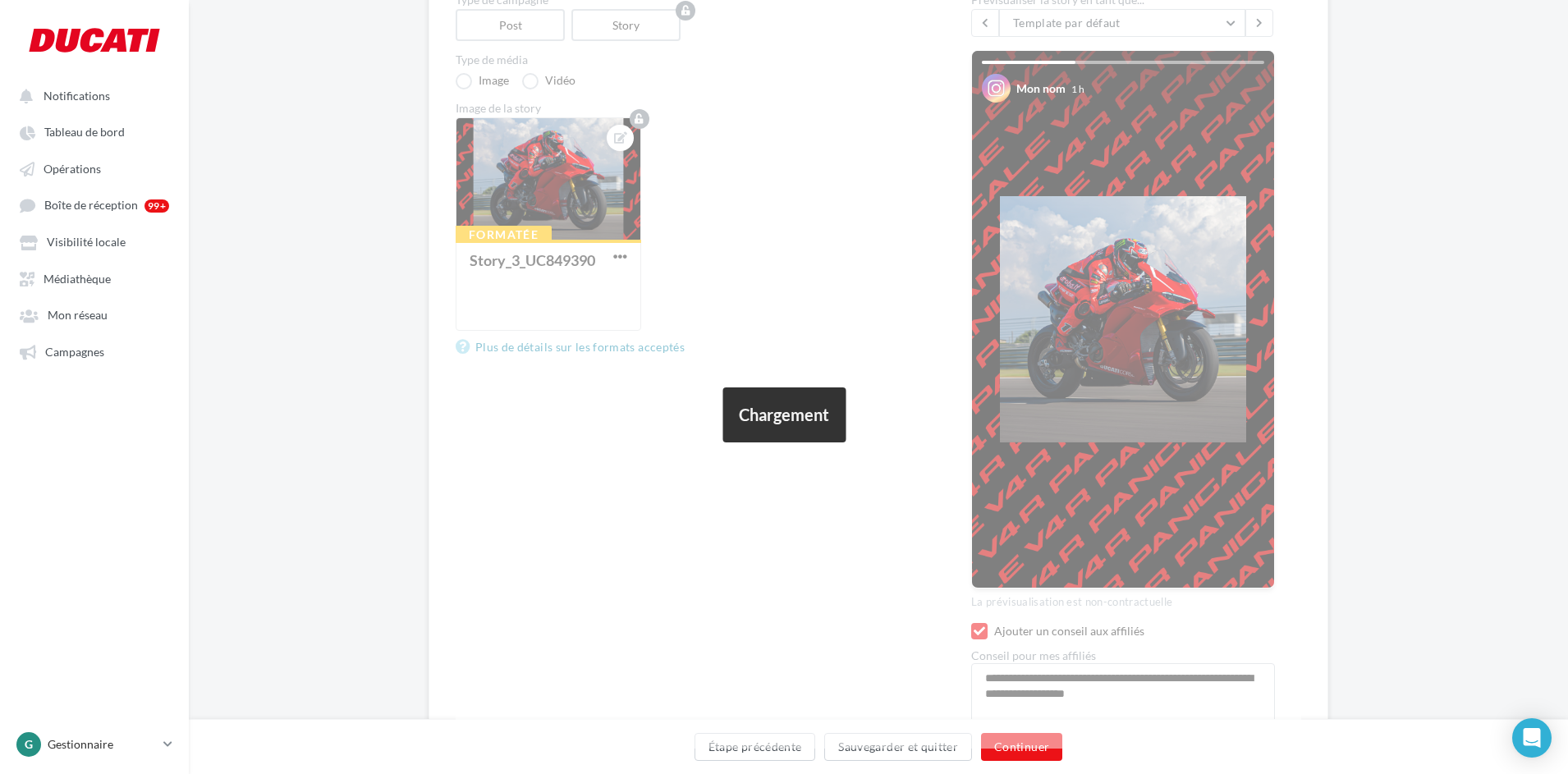
scroll to position [0, 0]
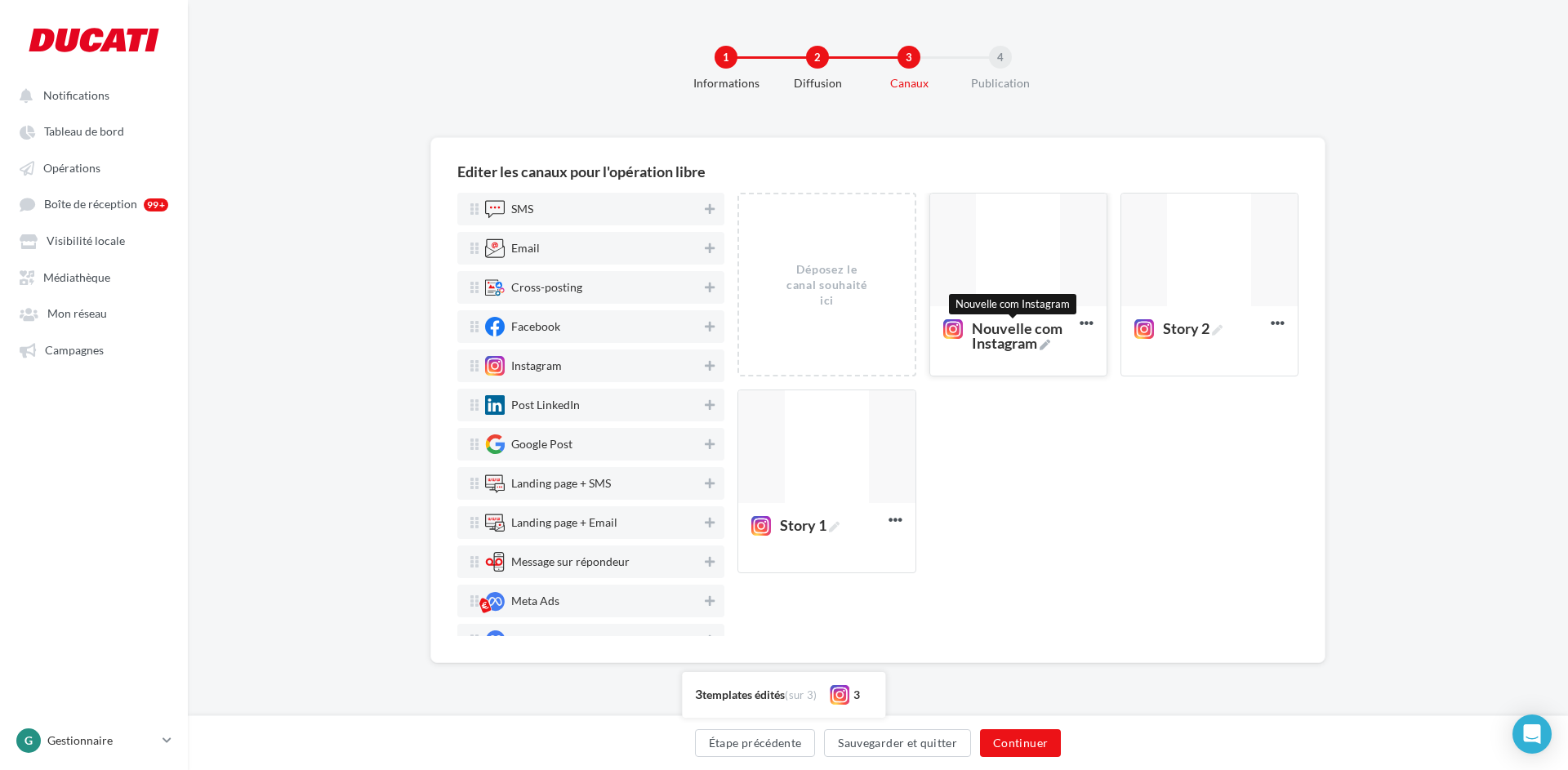
click at [1044, 342] on span "Nouvelle com Instagram" at bounding box center [1022, 336] width 101 height 30
click at [1044, 342] on textarea "Nouvelle com Instagram Nouvelle com Instagram" at bounding box center [1000, 335] width 132 height 47
drag, startPoint x: 967, startPoint y: 346, endPoint x: 902, endPoint y: 333, distance: 66.3
click at [902, 333] on div "Déposez le canal souhaité ici Nouvelle com Instagram Editer Prévisualiser Dupli…" at bounding box center [1024, 388] width 574 height 393
click at [851, 434] on div at bounding box center [827, 447] width 176 height 114
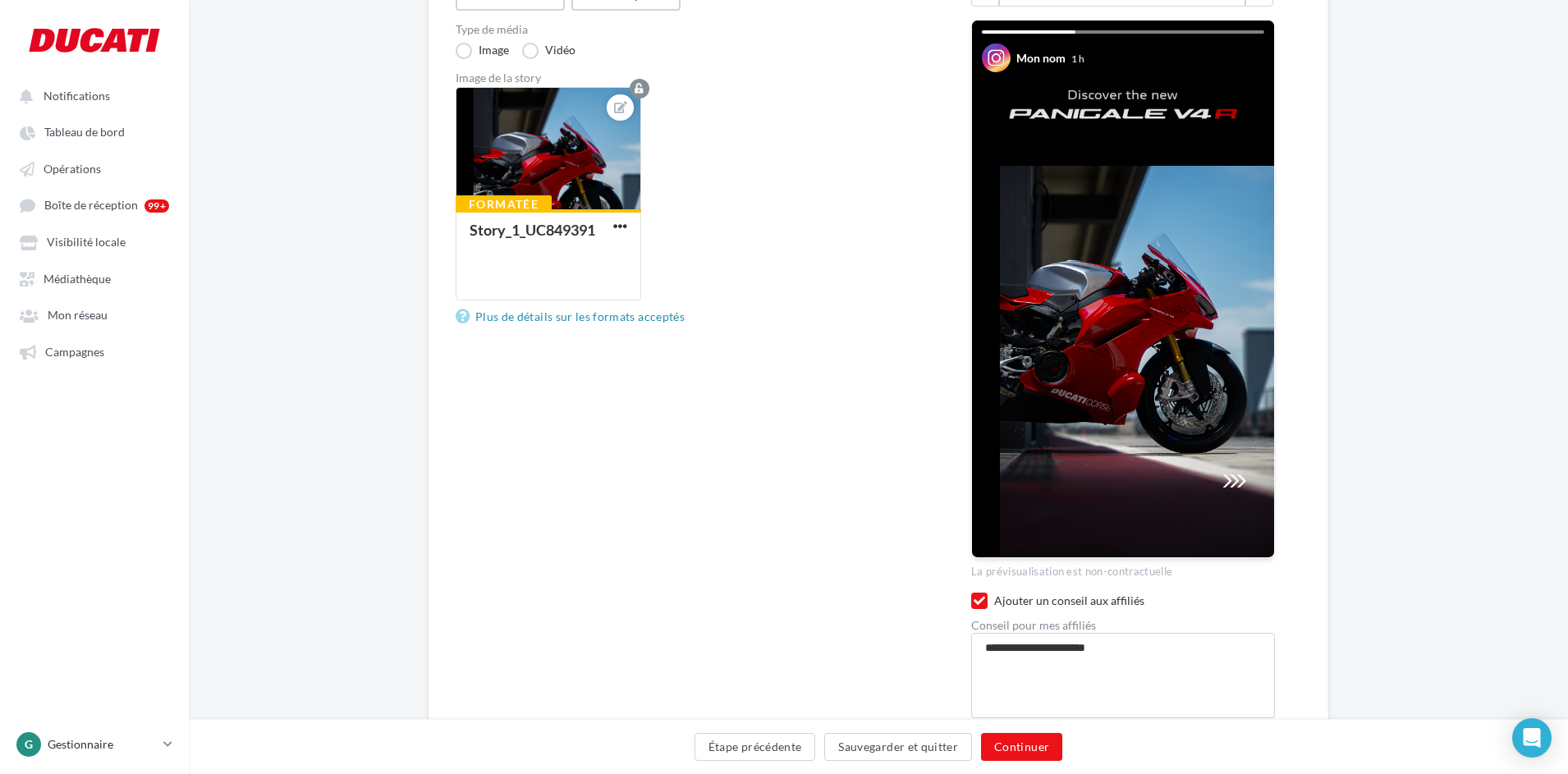
scroll to position [297, 0]
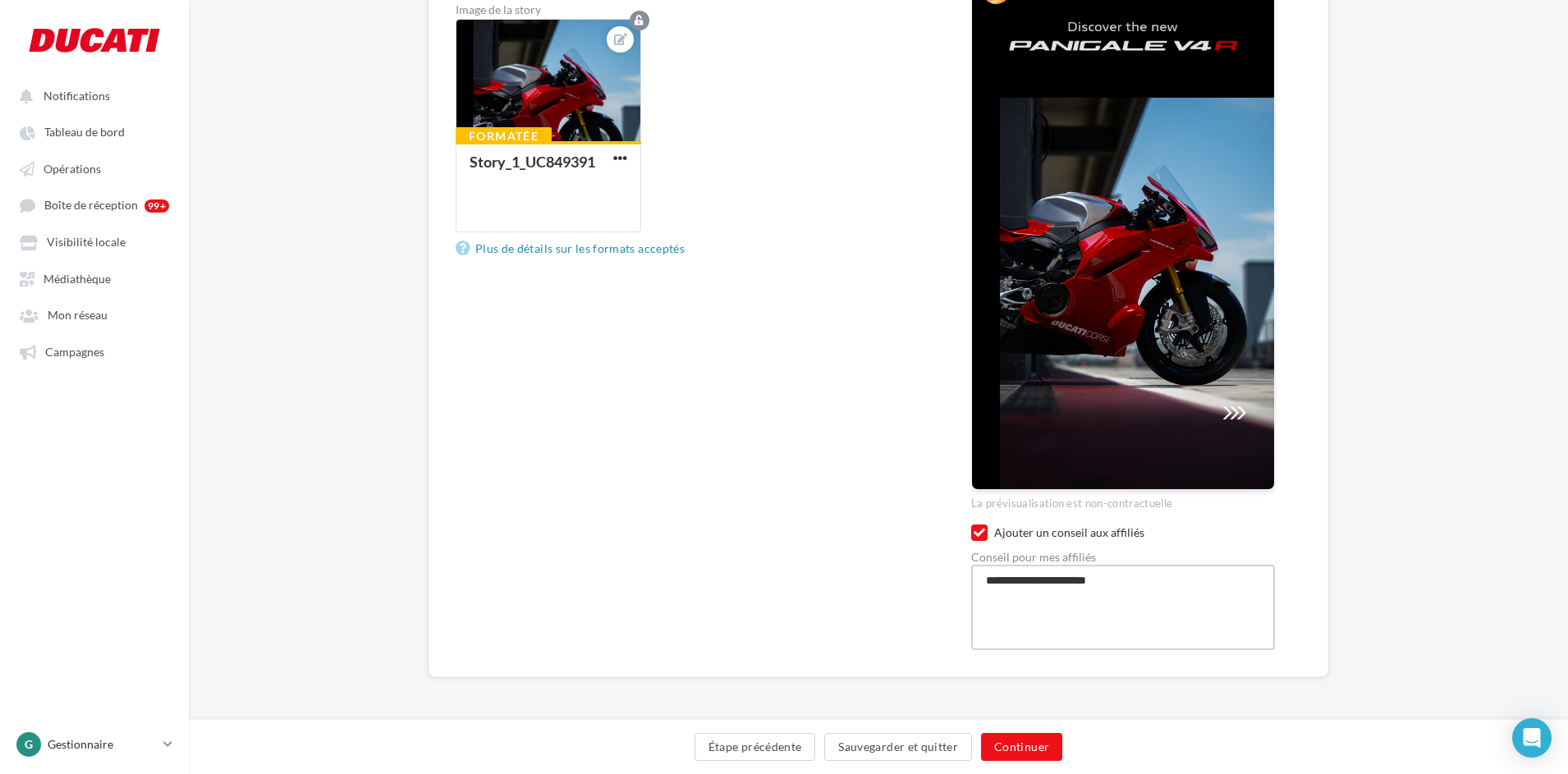
drag, startPoint x: 1131, startPoint y: 589, endPoint x: 872, endPoint y: 593, distance: 259.0
click at [872, 593] on div "Type de campagne Post Story Type de média Image Vidéo Image de la story Formaté…" at bounding box center [878, 272] width 846 height 754
paste textarea "**********"
click at [1008, 747] on button "Continuer" at bounding box center [1022, 747] width 82 height 28
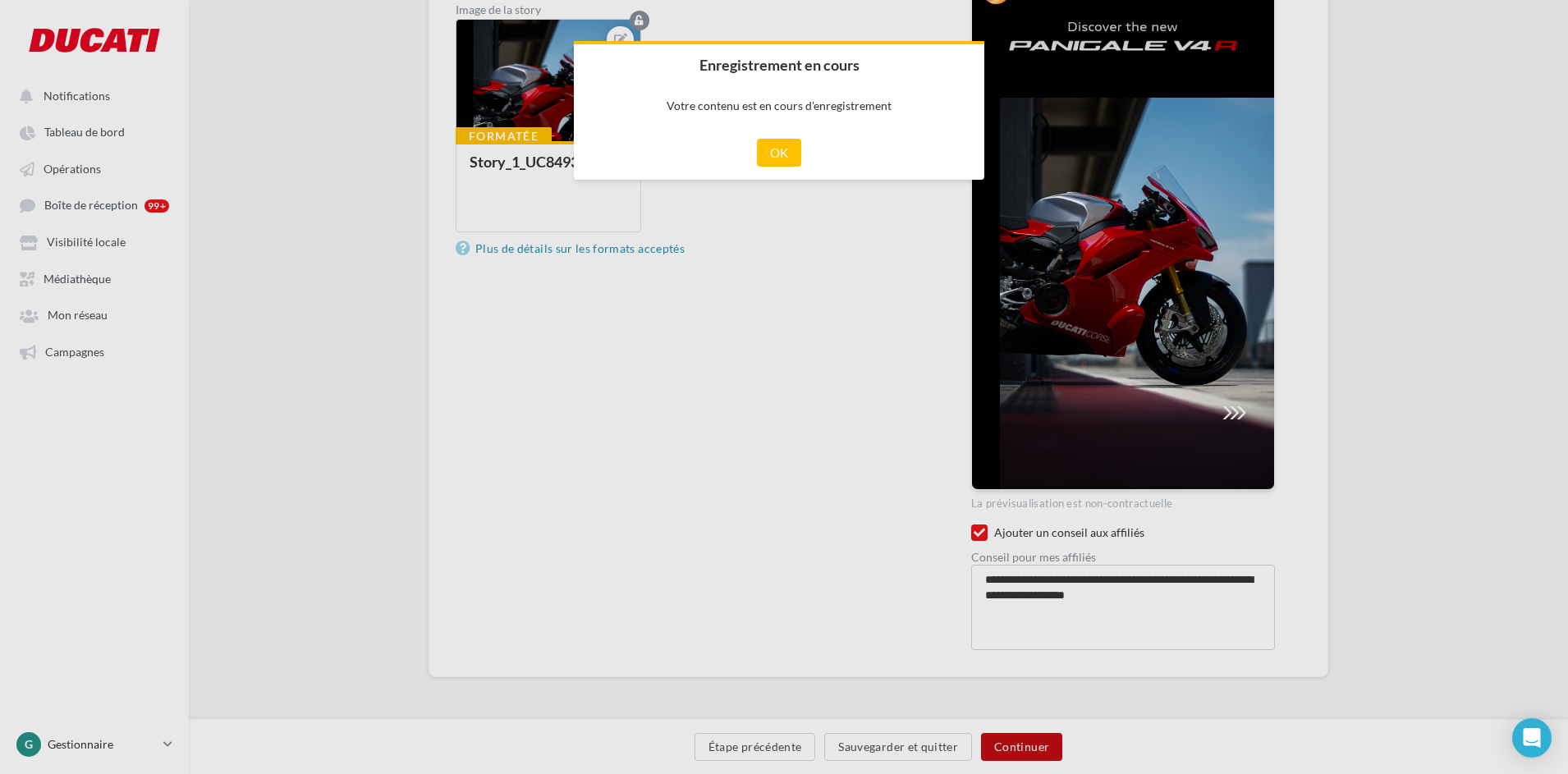
scroll to position [289, 0]
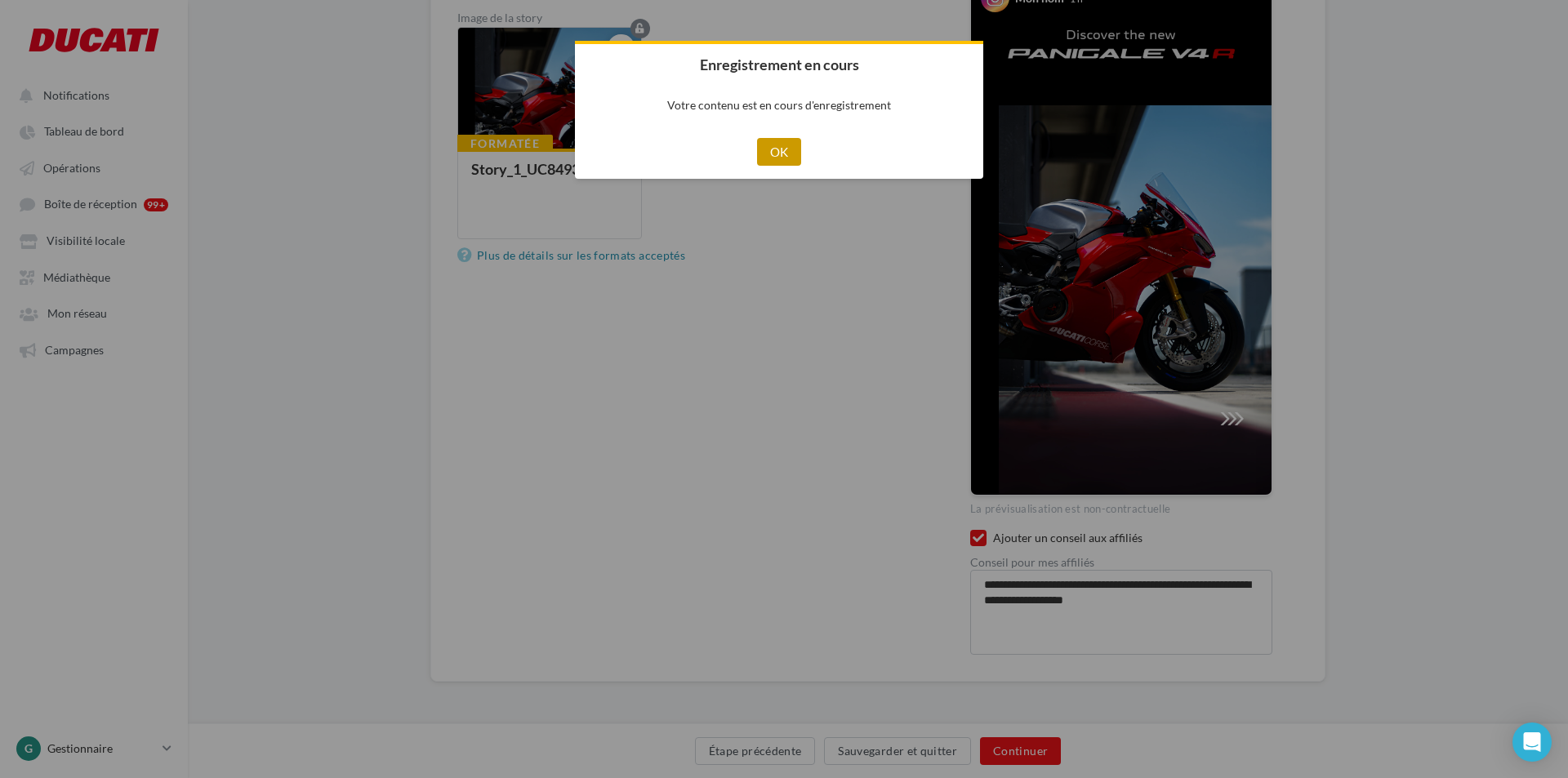
click at [775, 151] on button "OK" at bounding box center [779, 152] width 45 height 28
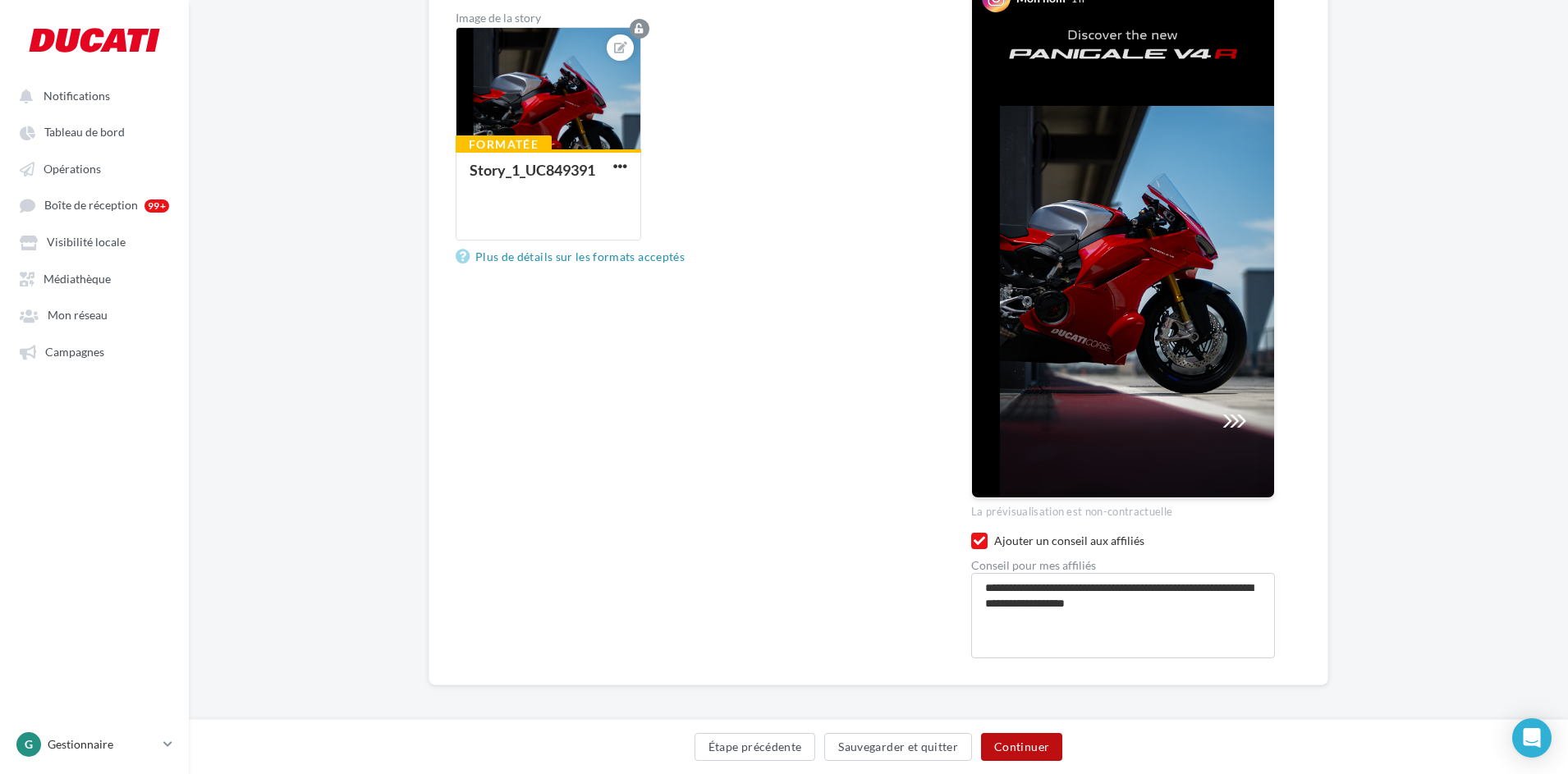
click at [1029, 738] on button "Continuer" at bounding box center [1022, 747] width 82 height 28
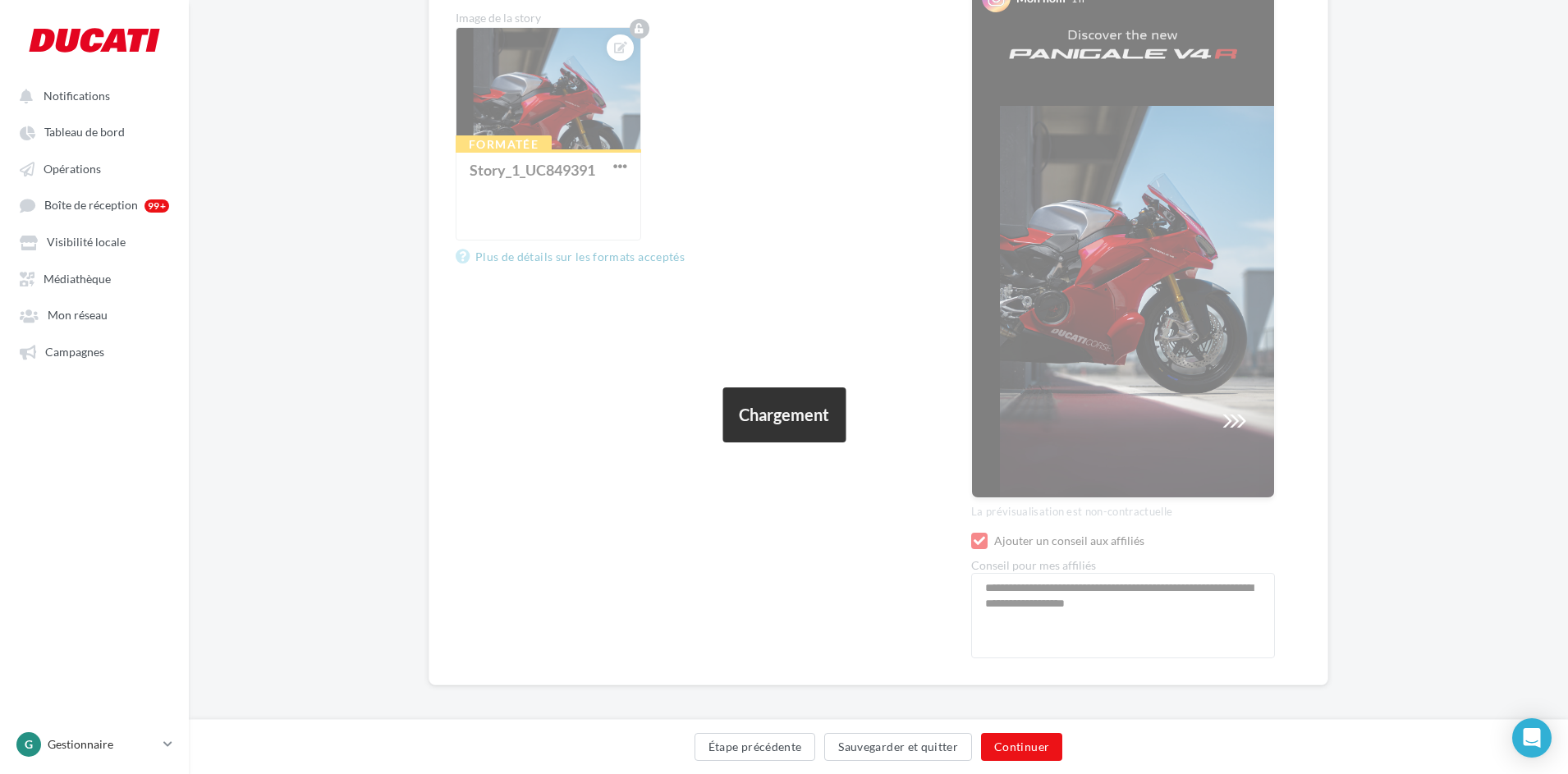
scroll to position [0, 0]
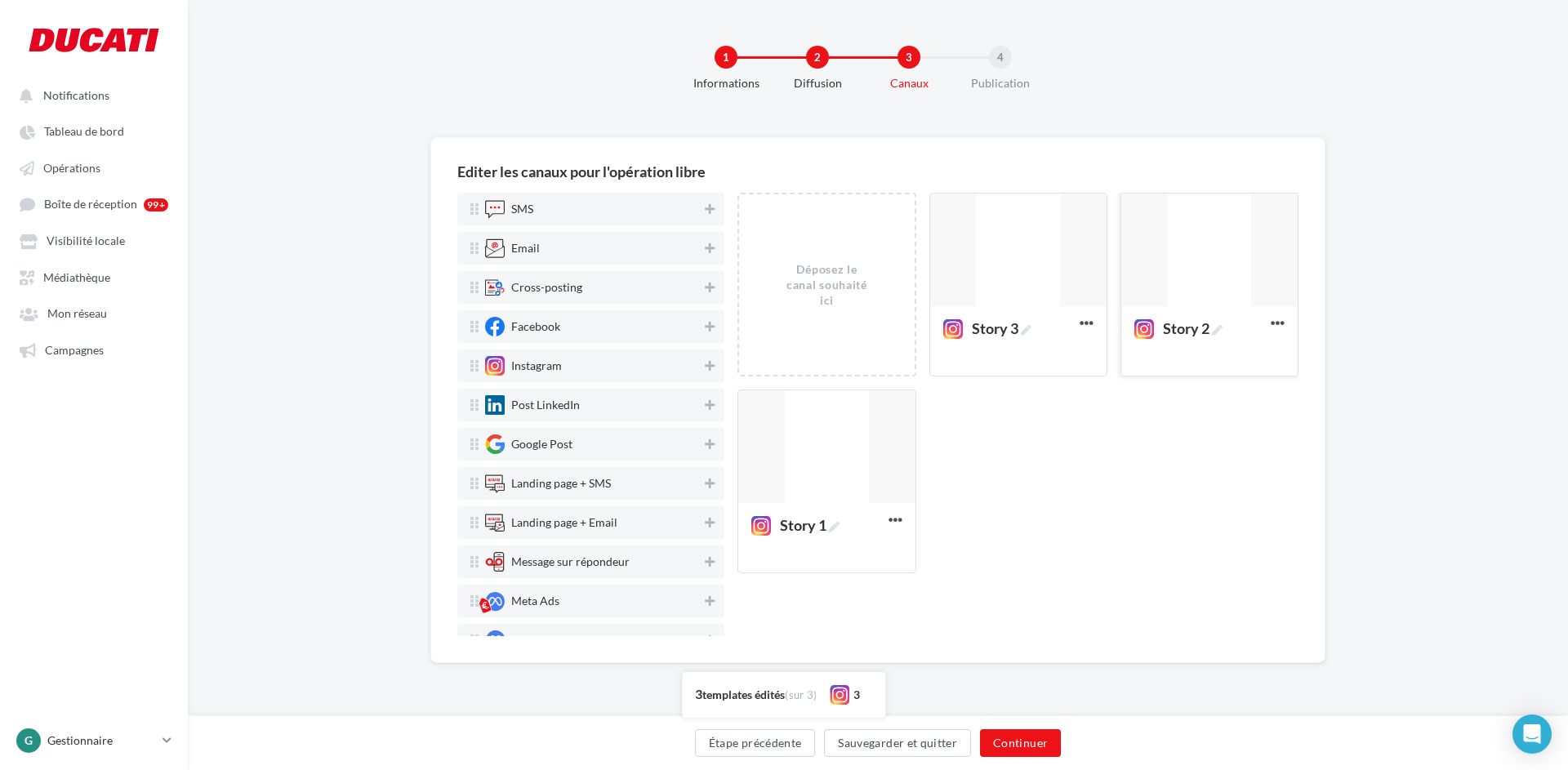
click at [1177, 227] on div at bounding box center [1209, 250] width 176 height 114
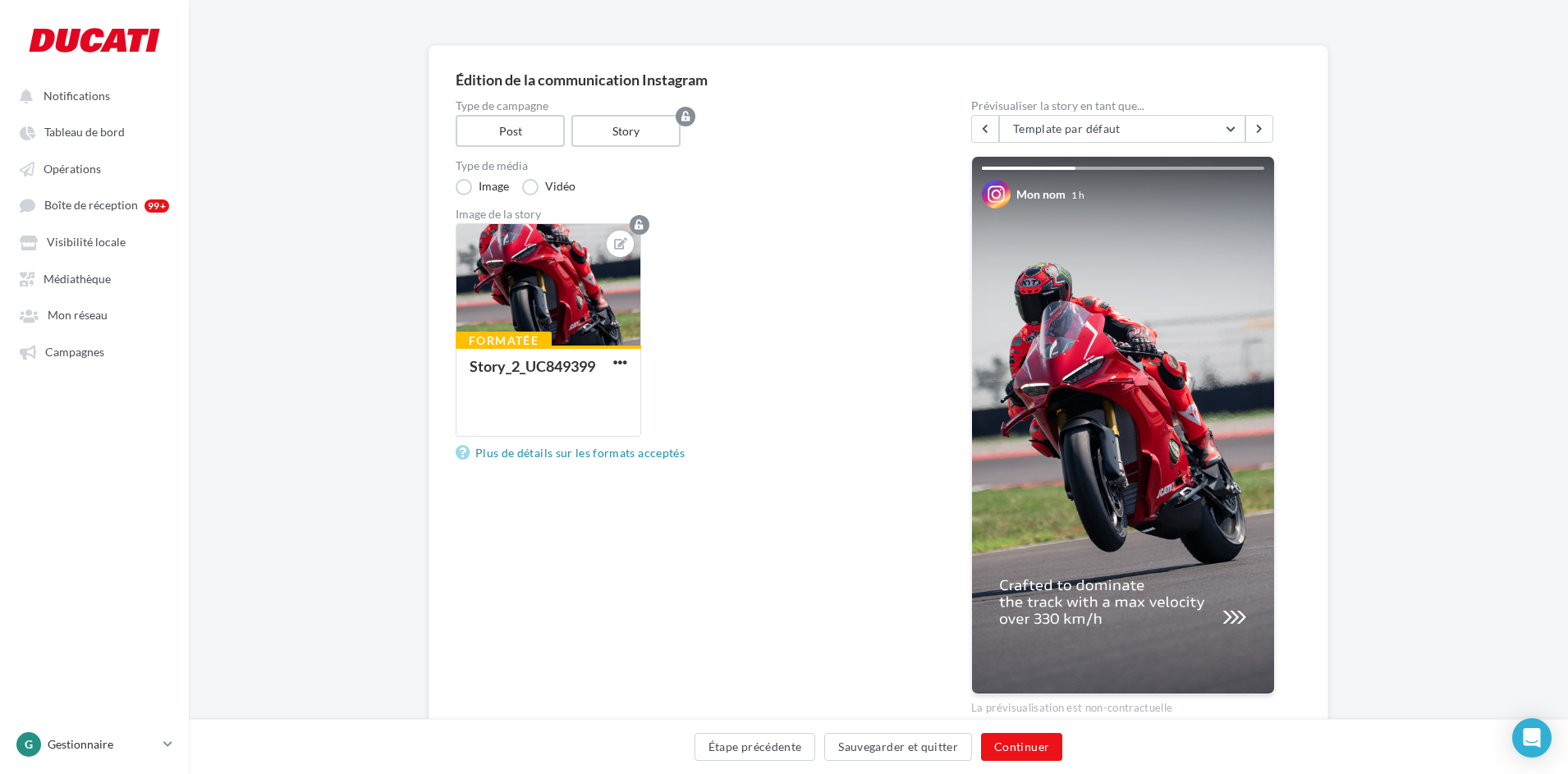
scroll to position [198, 0]
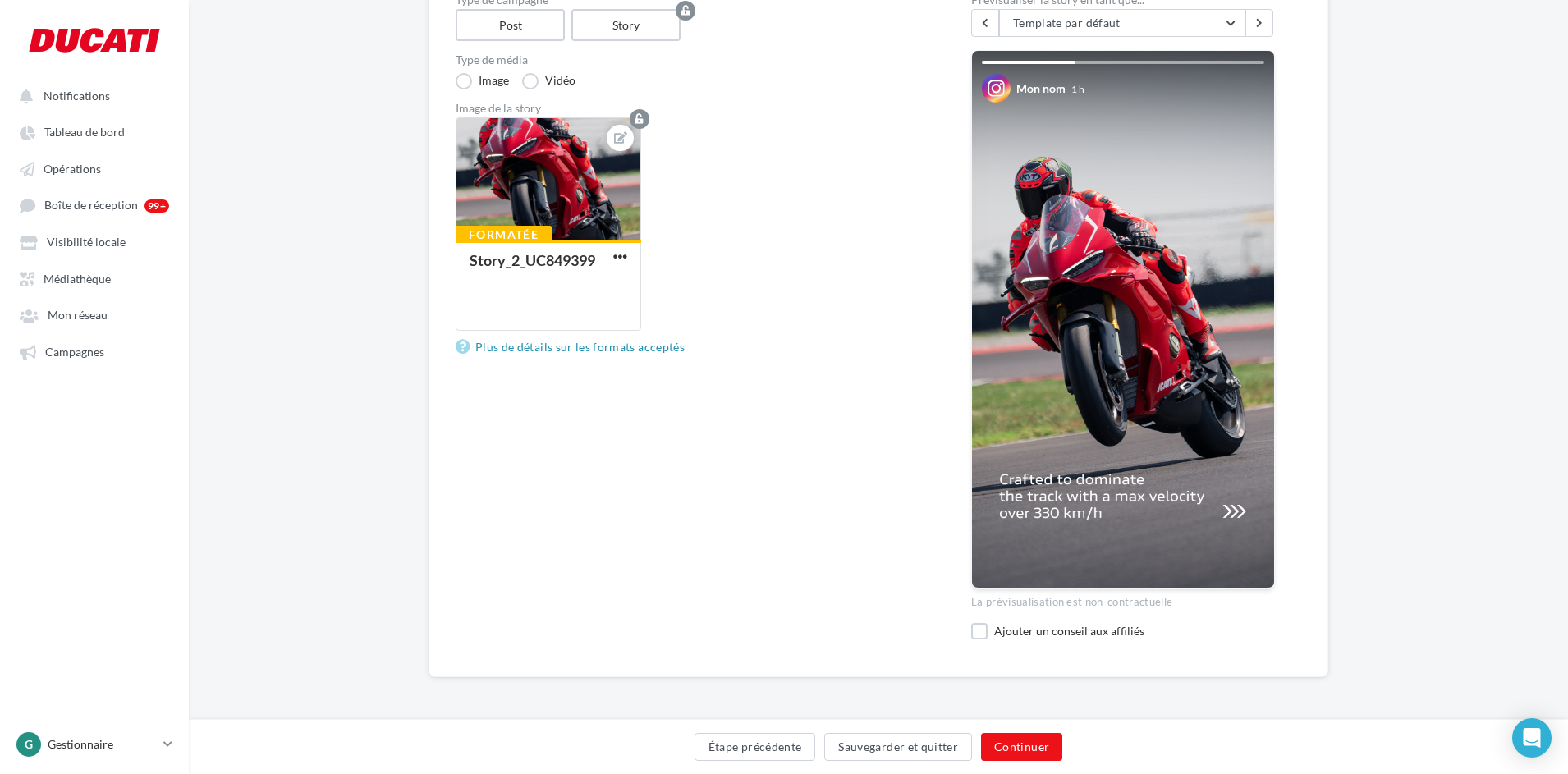
click at [990, 634] on div "Ajouter un conseil aux affiliés" at bounding box center [1123, 633] width 304 height 21
click at [978, 632] on label at bounding box center [979, 631] width 16 height 16
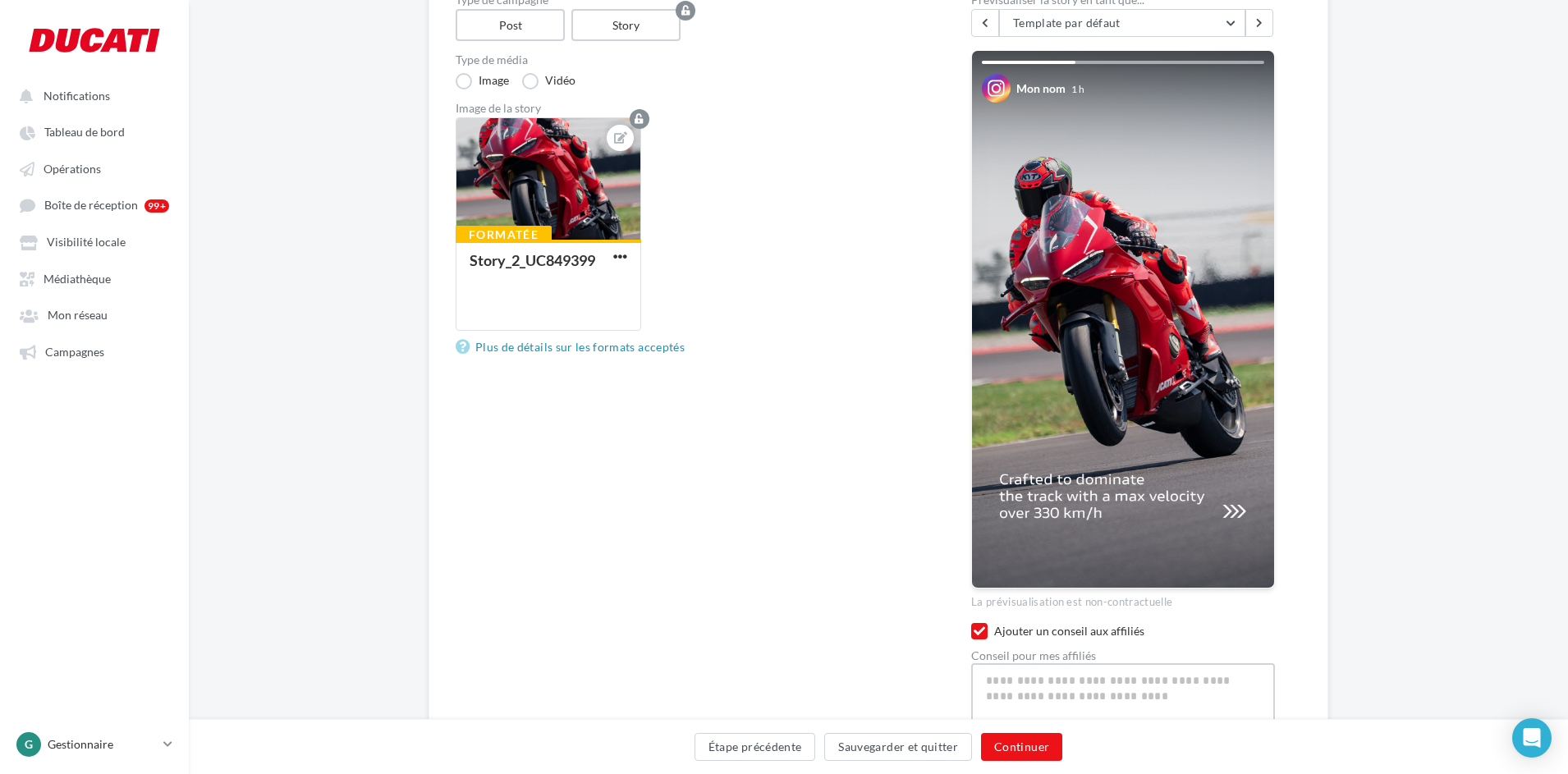
click at [1028, 673] on textarea at bounding box center [1123, 706] width 304 height 86
paste textarea "**********"
click at [1039, 741] on button "Continuer" at bounding box center [1022, 747] width 82 height 28
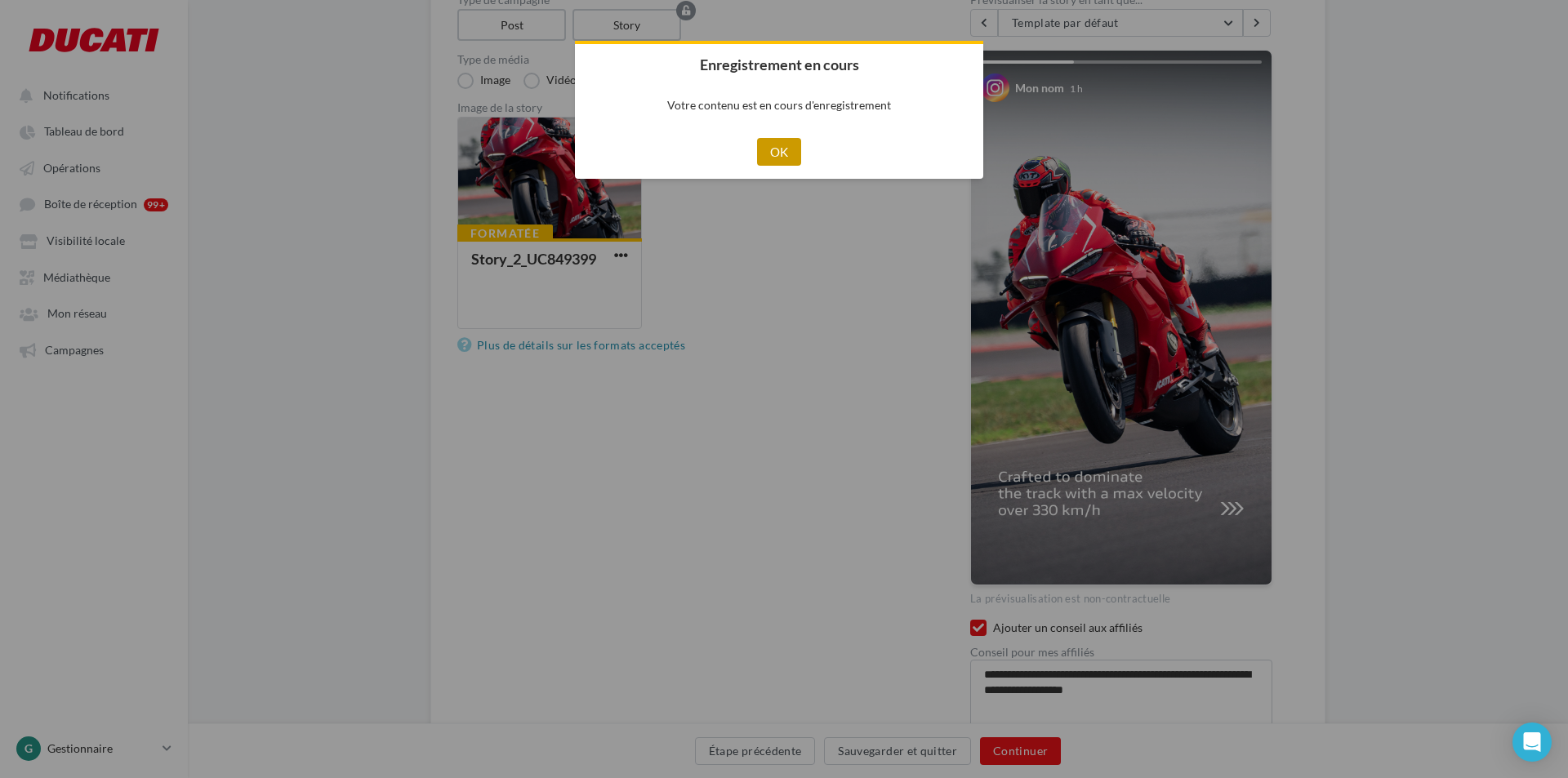
click at [792, 147] on button "OK" at bounding box center [779, 152] width 45 height 28
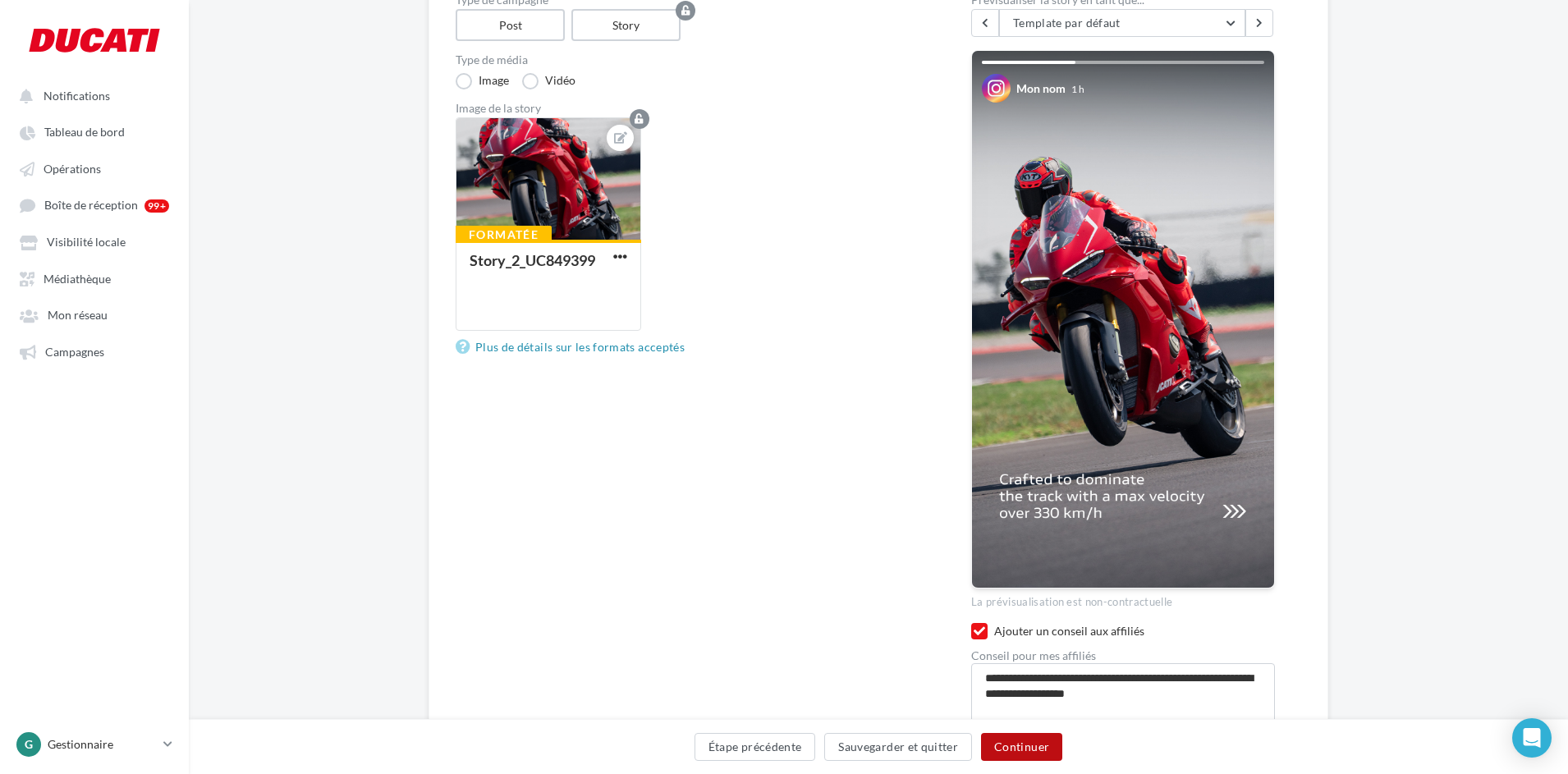
scroll to position [297, 0]
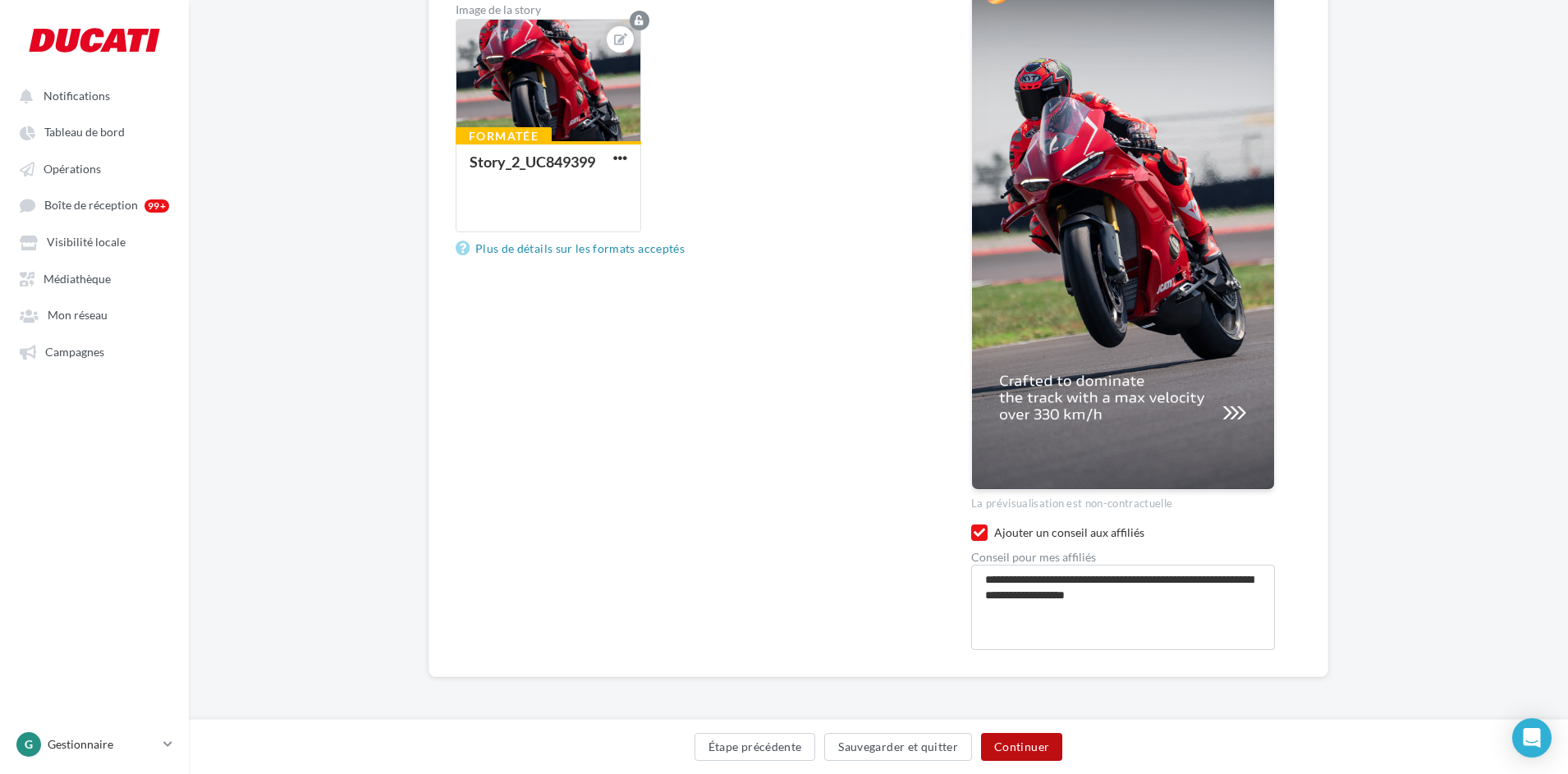
click at [1031, 738] on button "Continuer" at bounding box center [1022, 747] width 82 height 28
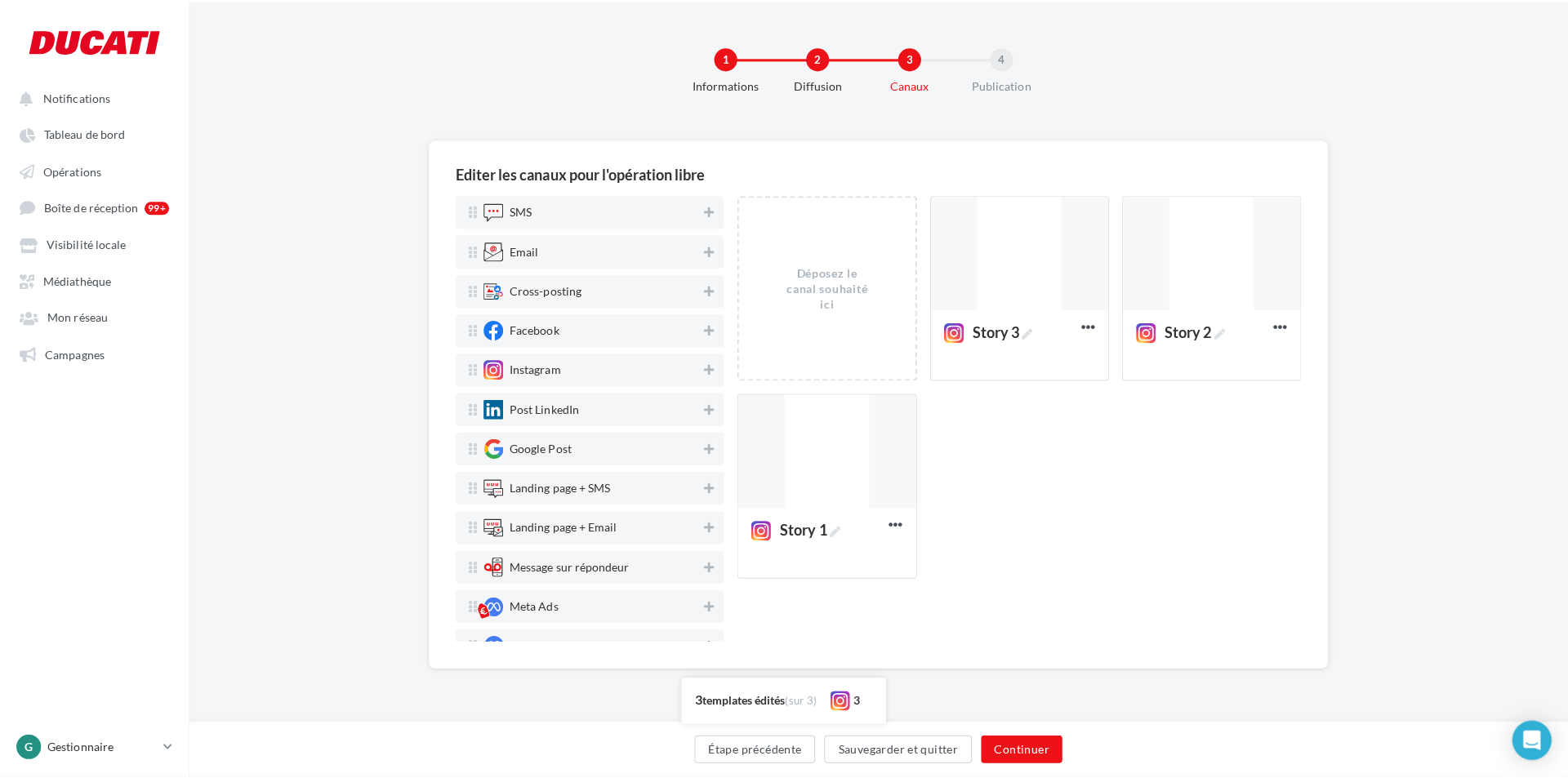
scroll to position [0, 0]
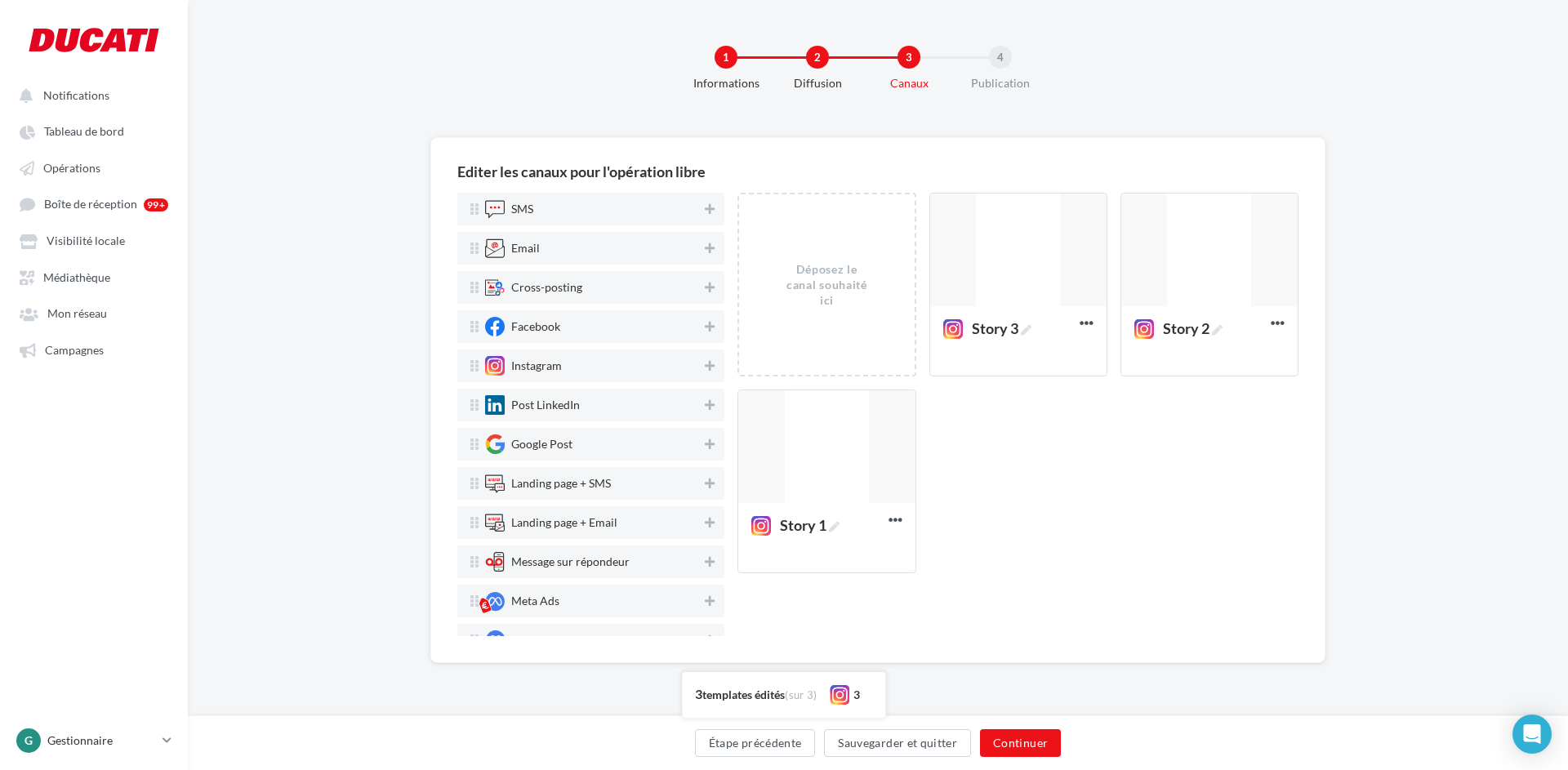
click at [845, 271] on div "Déposez le canal souhaité ici" at bounding box center [827, 285] width 87 height 48
click at [1062, 271] on div at bounding box center [1018, 250] width 176 height 114
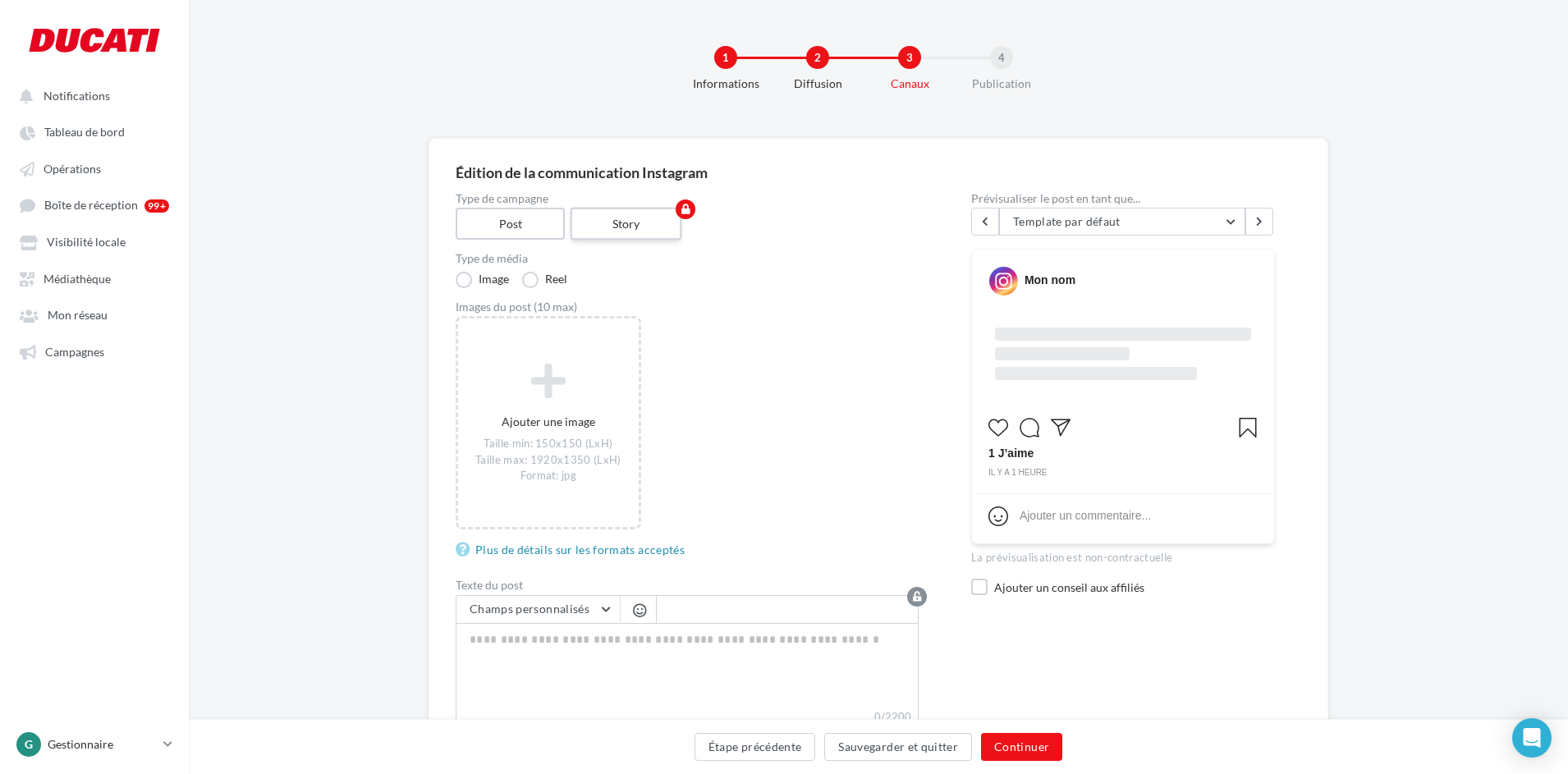
click at [658, 220] on label "Story" at bounding box center [627, 223] width 112 height 33
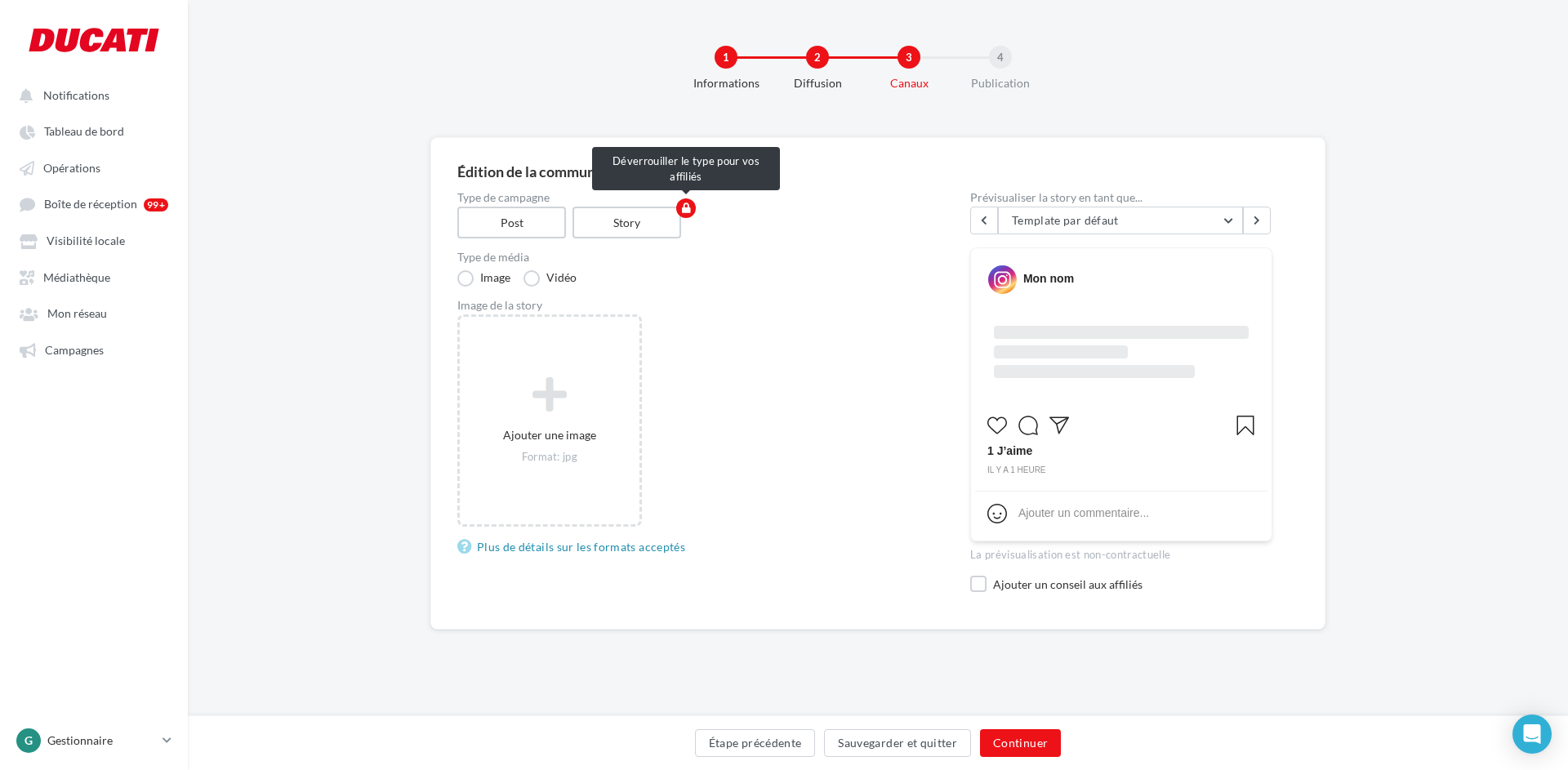
click at [690, 205] on icon "button" at bounding box center [686, 208] width 9 height 10
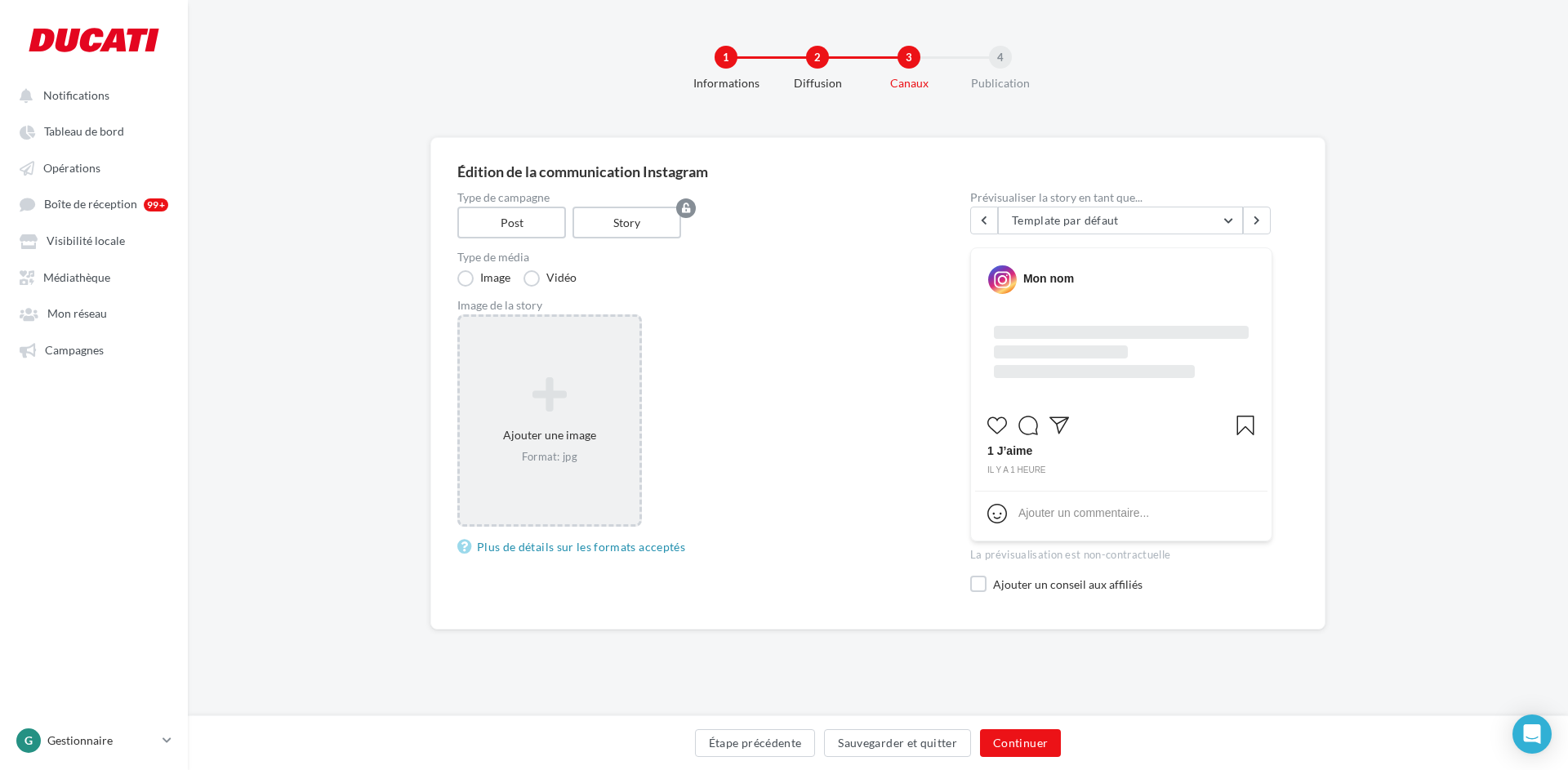
click at [547, 457] on div "Format: jpg" at bounding box center [549, 457] width 167 height 15
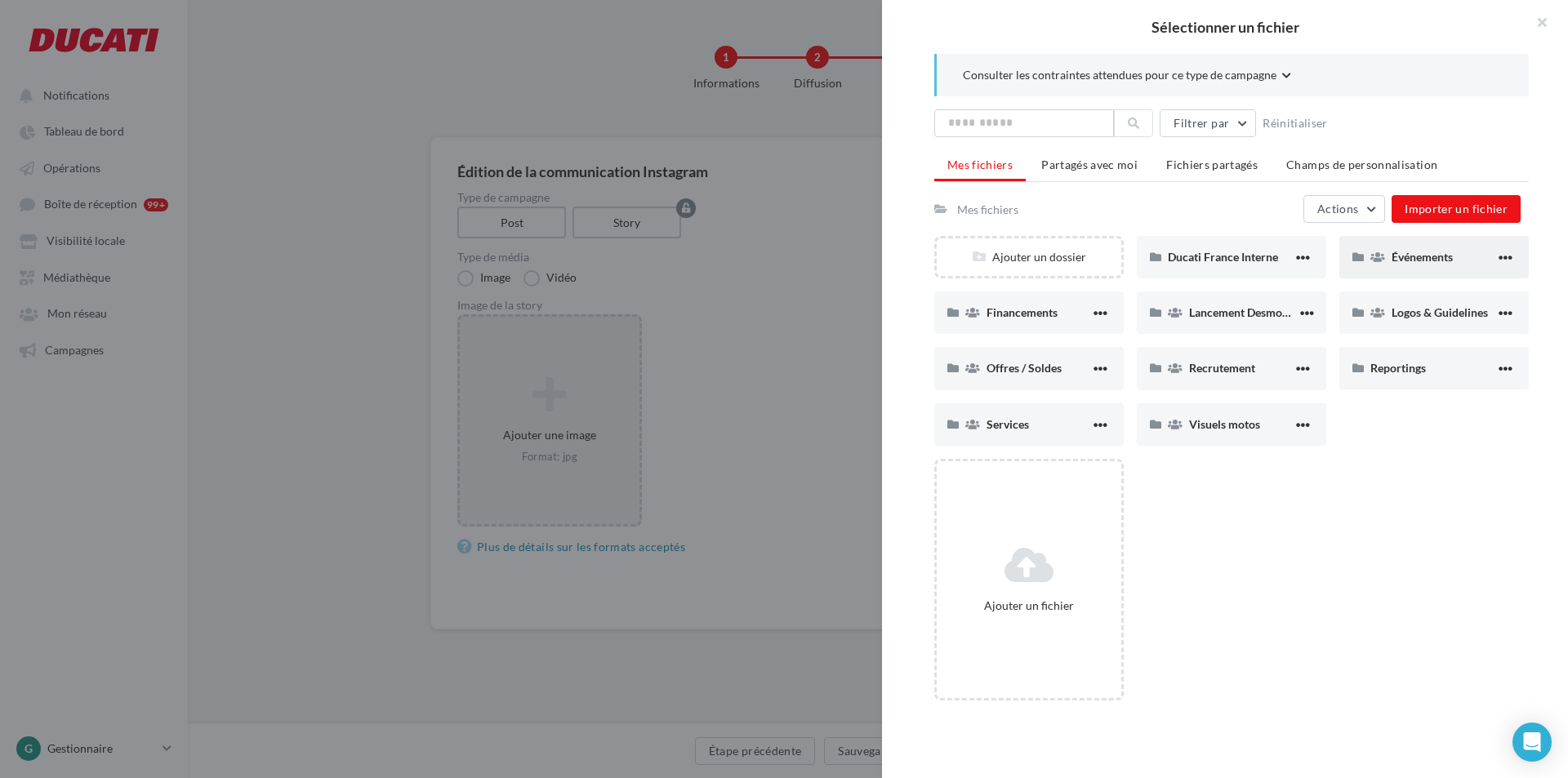
click at [1428, 258] on span "Événements" at bounding box center [1422, 257] width 61 height 14
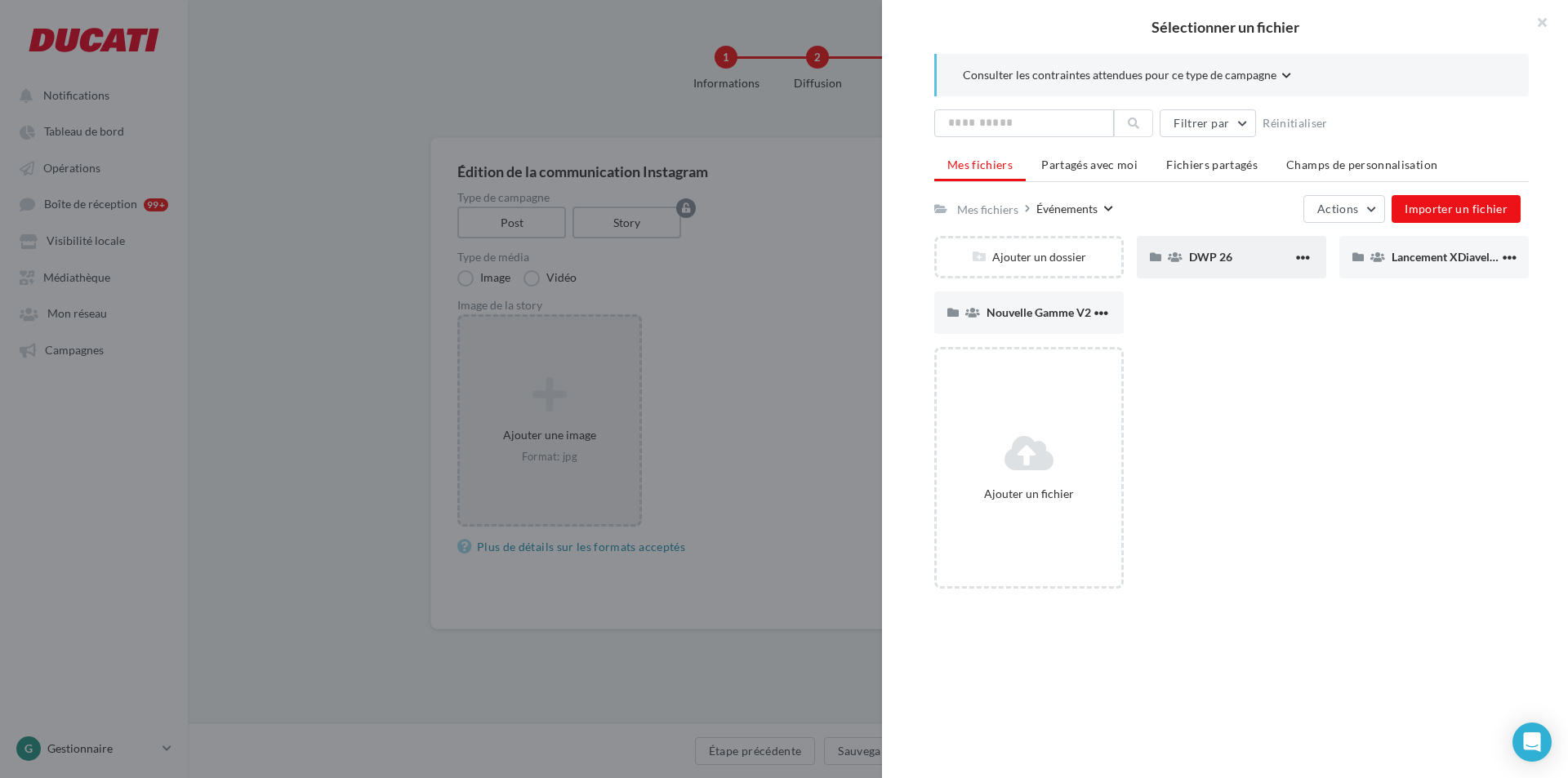
click at [1221, 256] on span "DWP 26" at bounding box center [1211, 257] width 44 height 14
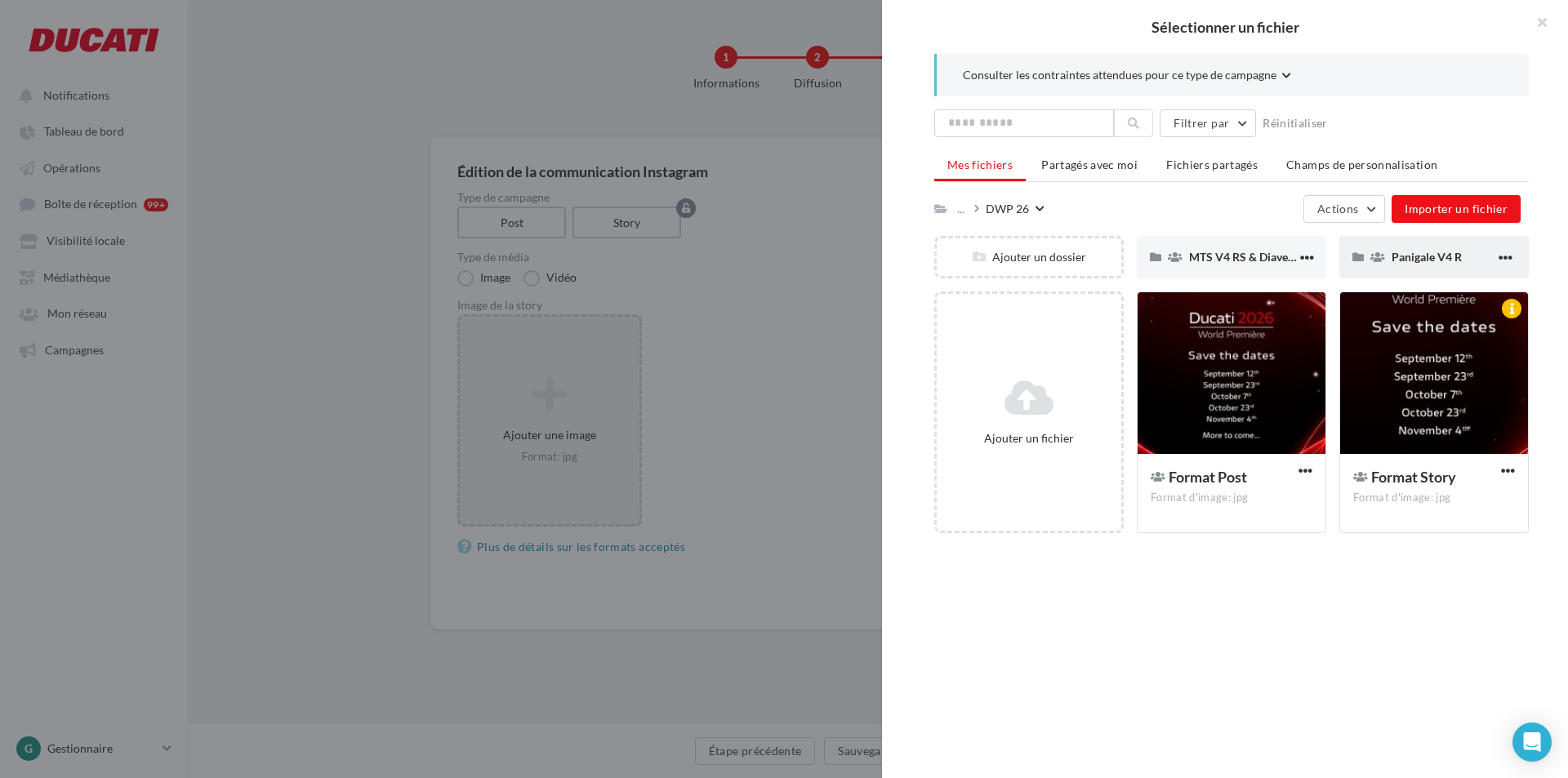
click at [1398, 261] on span "Panigale V4 R" at bounding box center [1426, 257] width 70 height 14
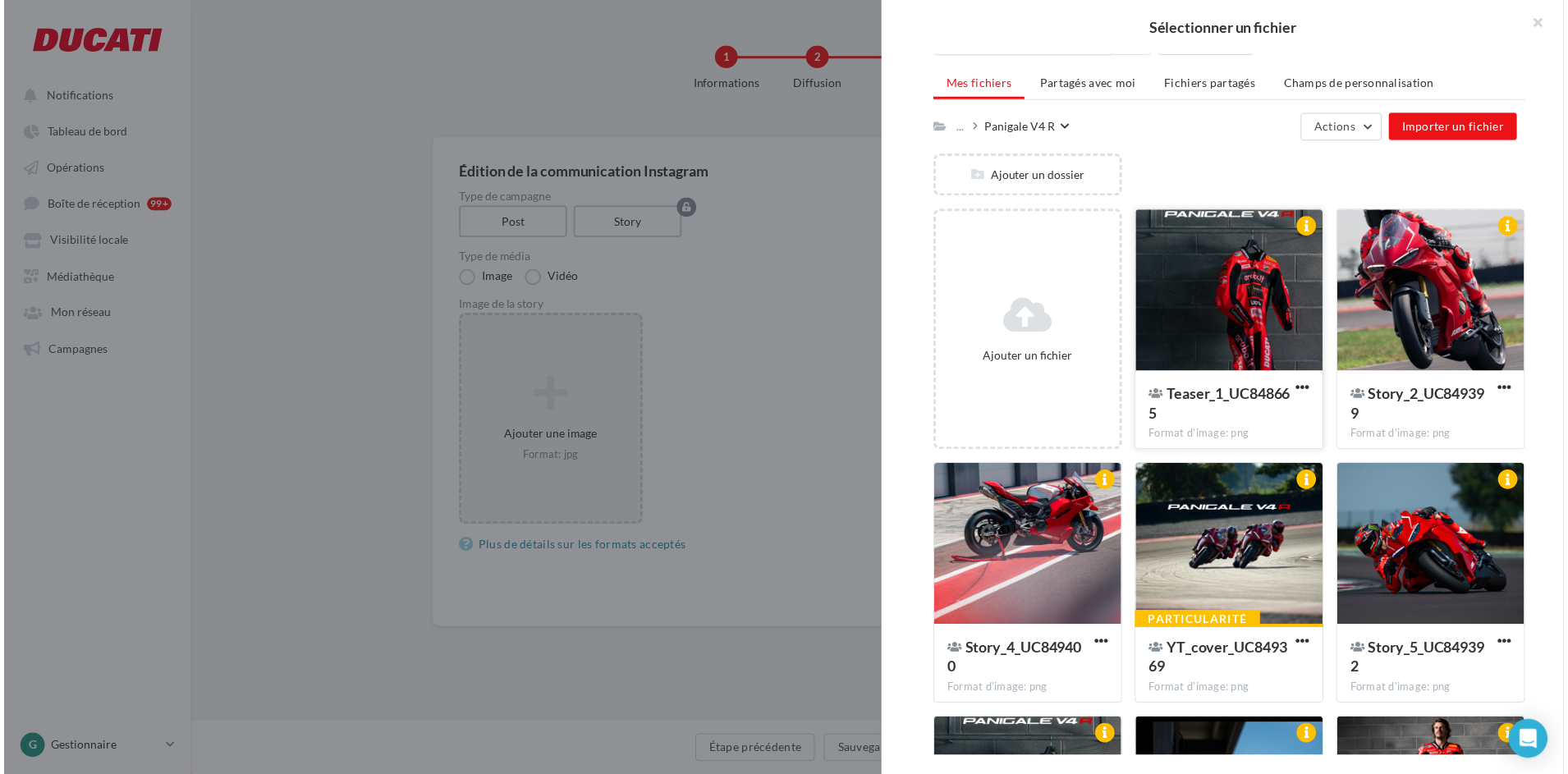
scroll to position [164, 0]
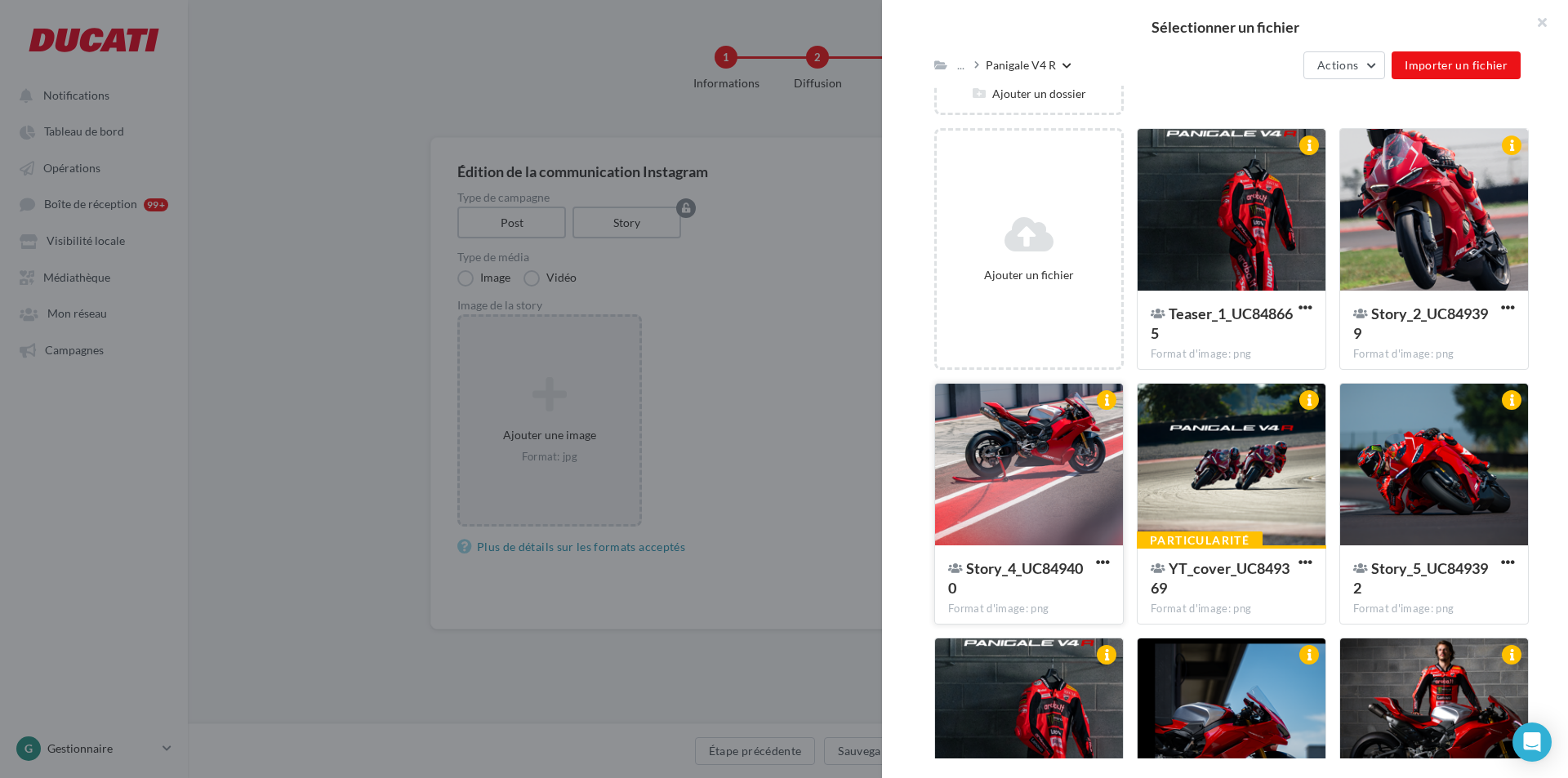
click at [1014, 484] on div at bounding box center [1029, 465] width 188 height 164
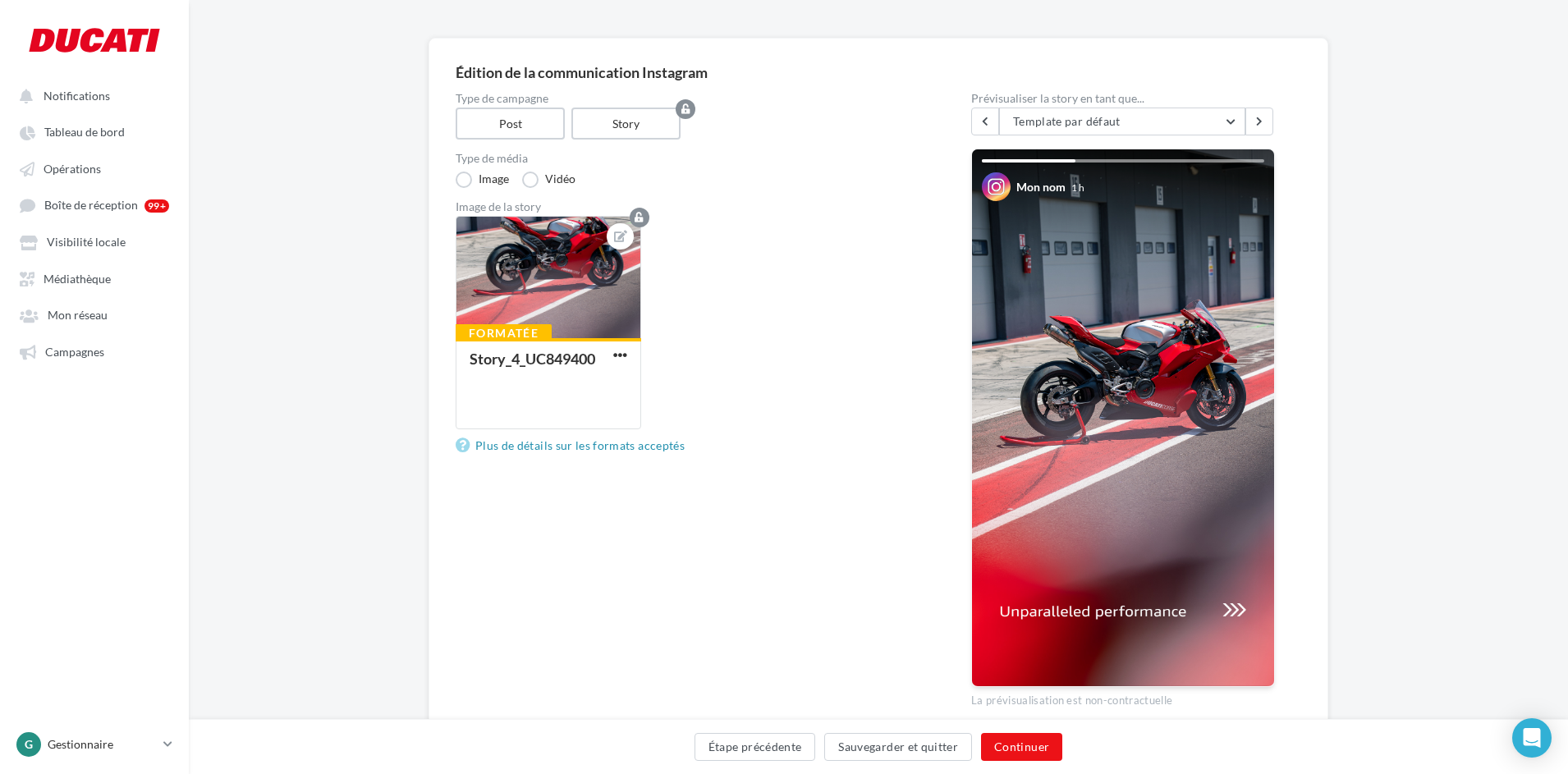
scroll to position [198, 0]
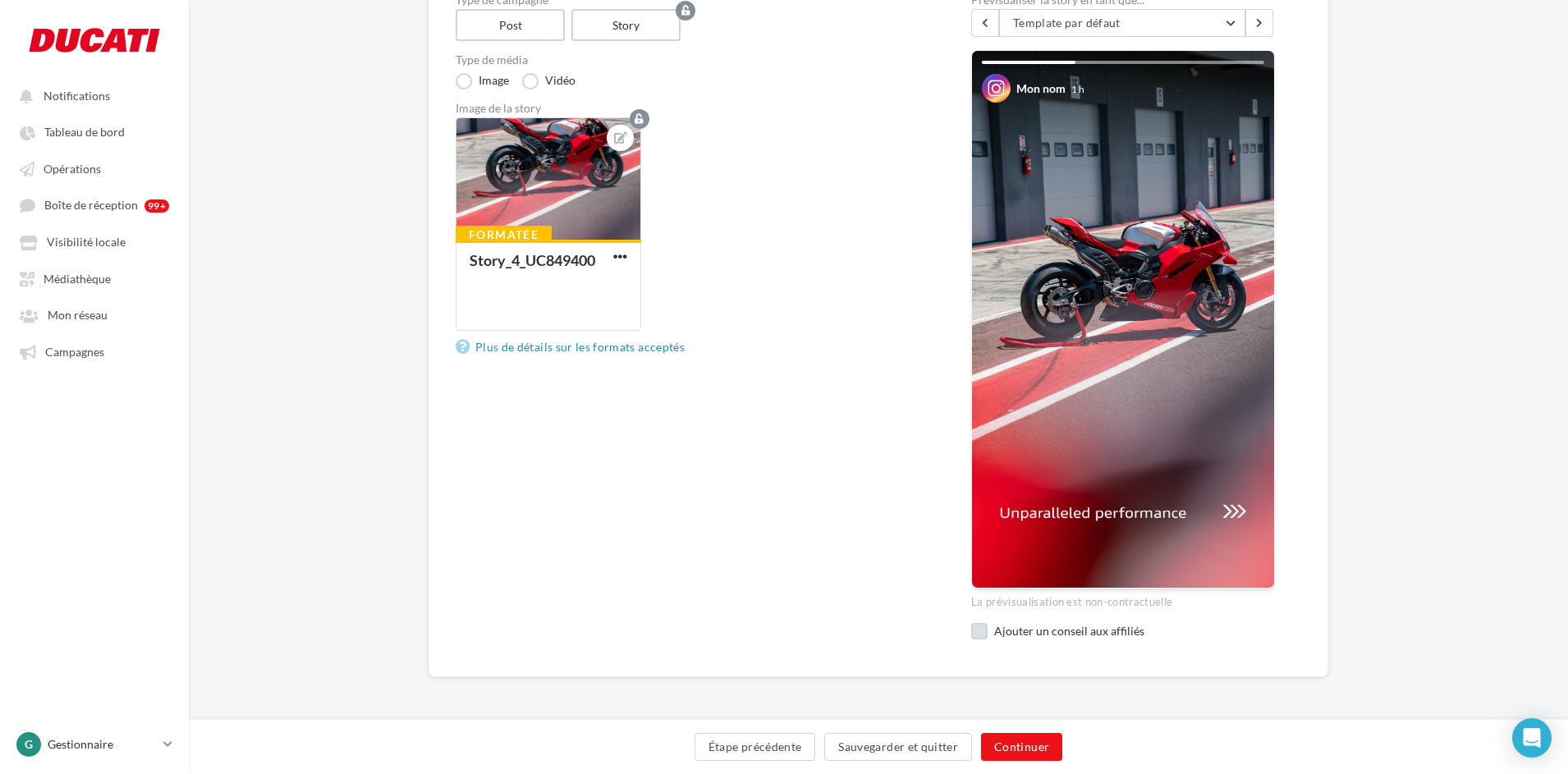
click at [985, 637] on label at bounding box center [979, 631] width 16 height 16
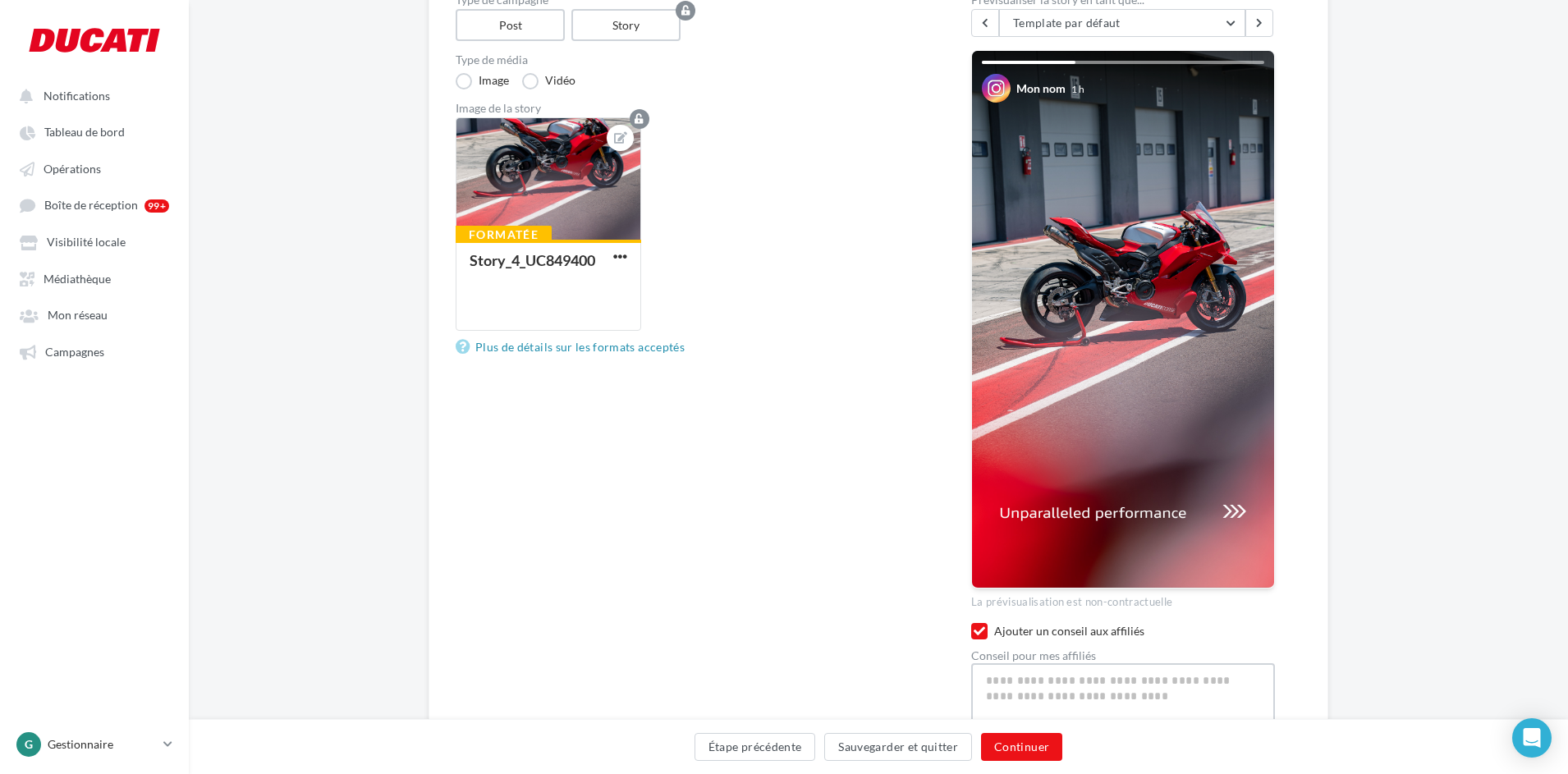
click at [1037, 688] on textarea at bounding box center [1123, 706] width 304 height 86
paste textarea "**********"
click at [1015, 749] on button "Continuer" at bounding box center [1022, 747] width 82 height 28
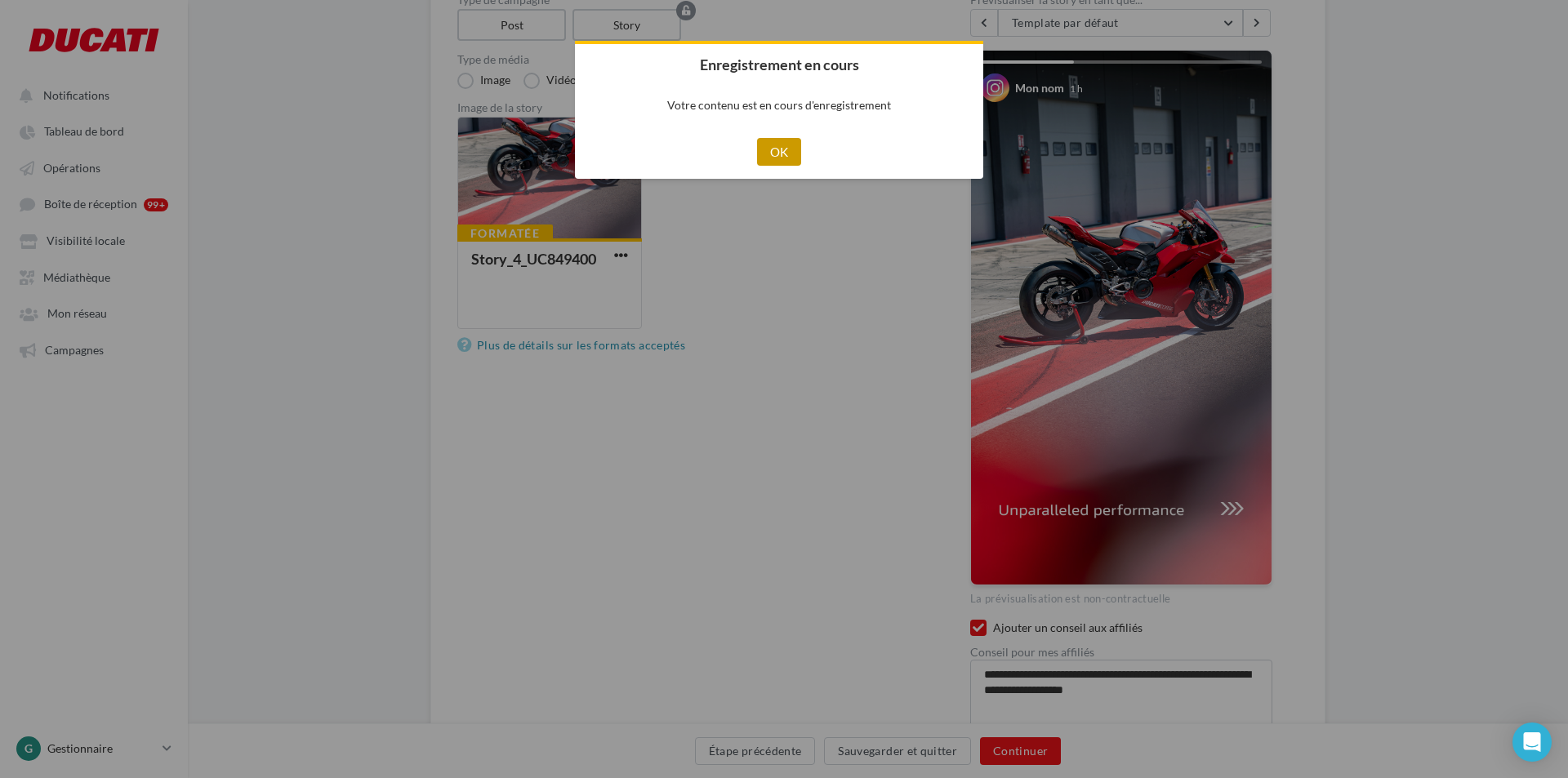
click at [773, 141] on button "OK" at bounding box center [779, 152] width 45 height 28
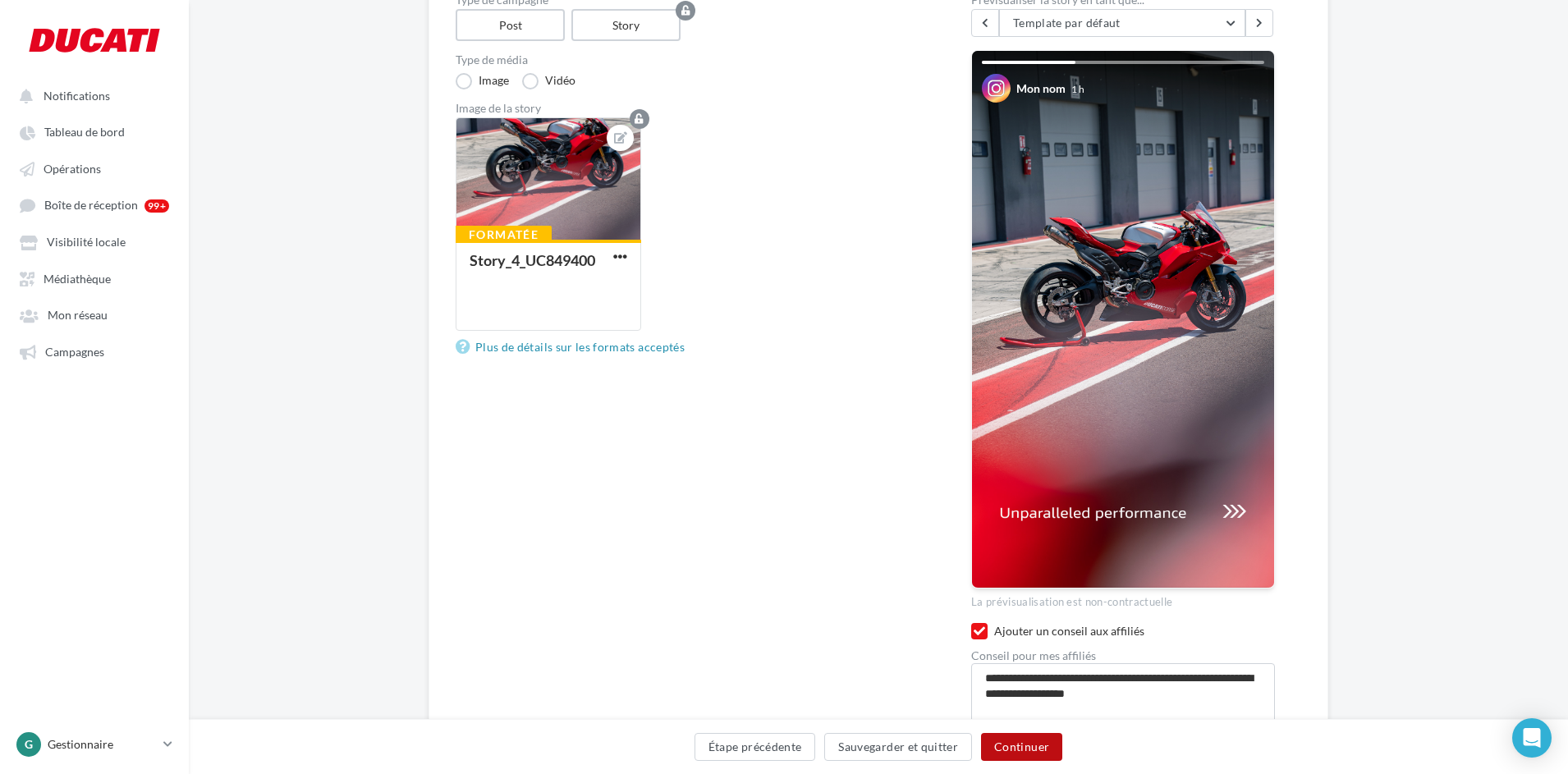
scroll to position [297, 0]
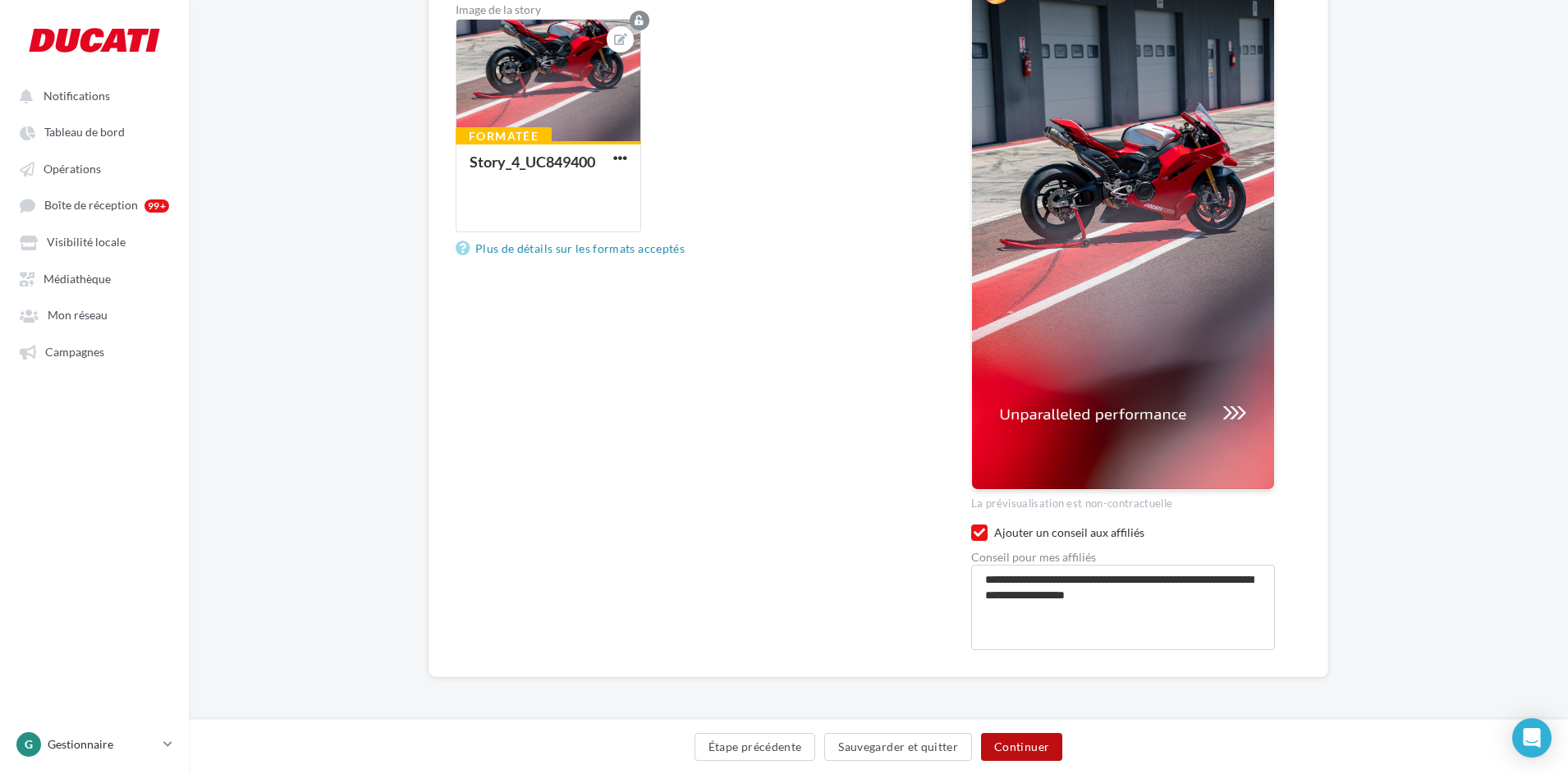
click at [1022, 749] on button "Continuer" at bounding box center [1022, 747] width 82 height 28
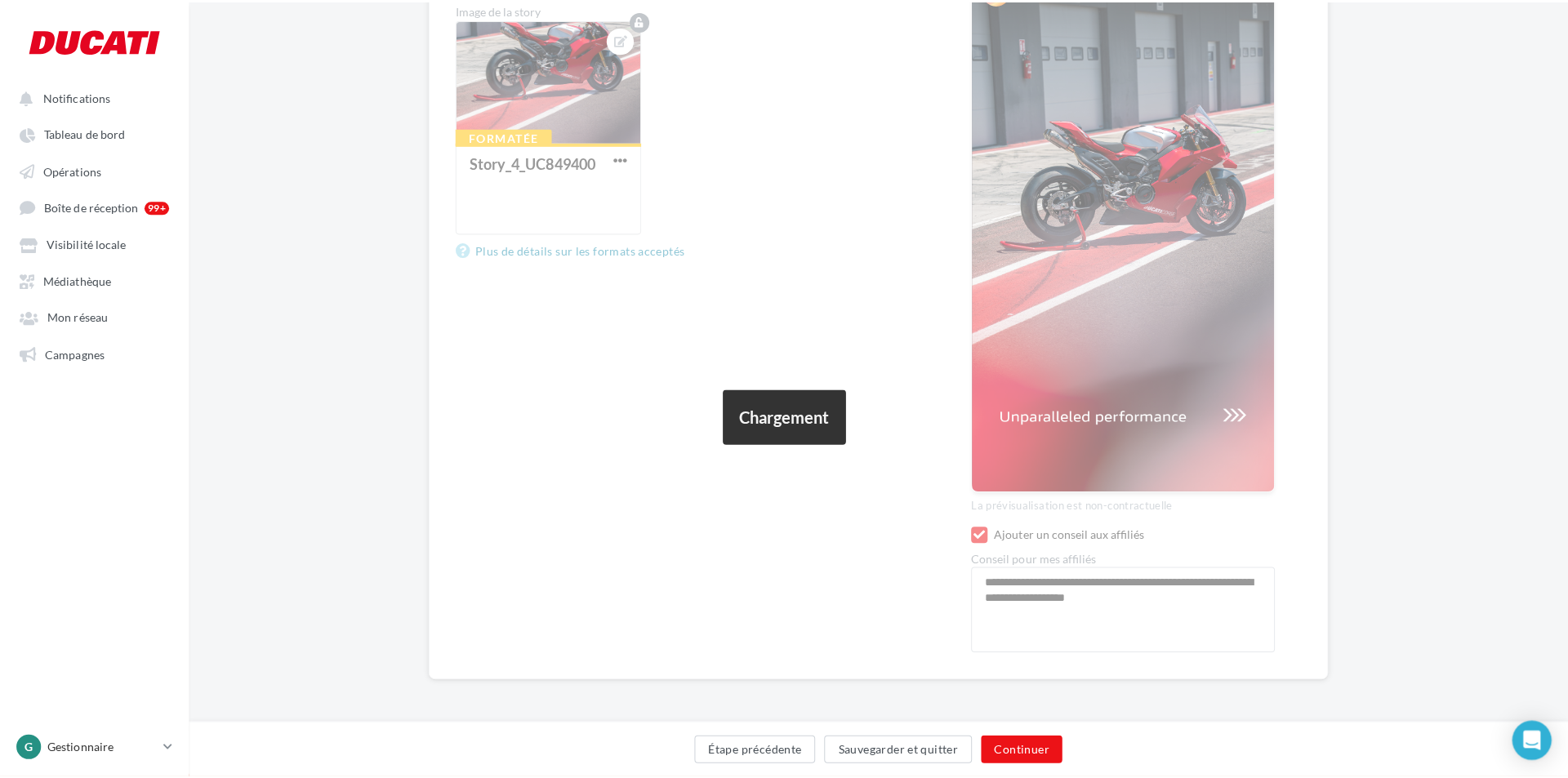
scroll to position [0, 0]
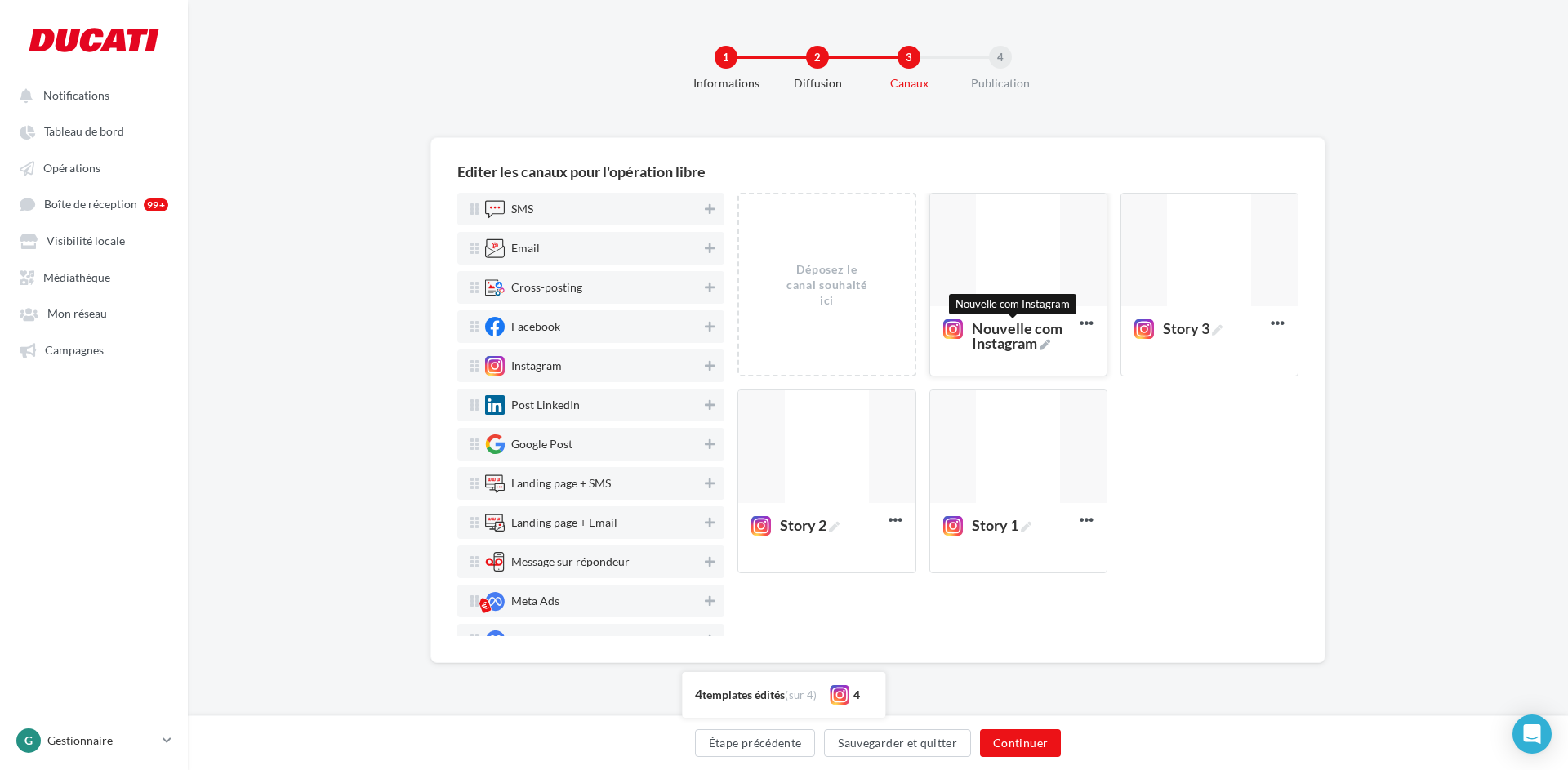
click at [1051, 341] on icon at bounding box center [1045, 345] width 11 height 11
click at [1053, 341] on textarea "Nouvelle com Instagram Nouvelle com Instagram" at bounding box center [1000, 335] width 132 height 47
drag, startPoint x: 1053, startPoint y: 341, endPoint x: 935, endPoint y: 330, distance: 118.5
click at [935, 330] on textarea "Nouvelle com Instagram" at bounding box center [1000, 335] width 132 height 47
click at [1043, 267] on div at bounding box center [1018, 250] width 176 height 114
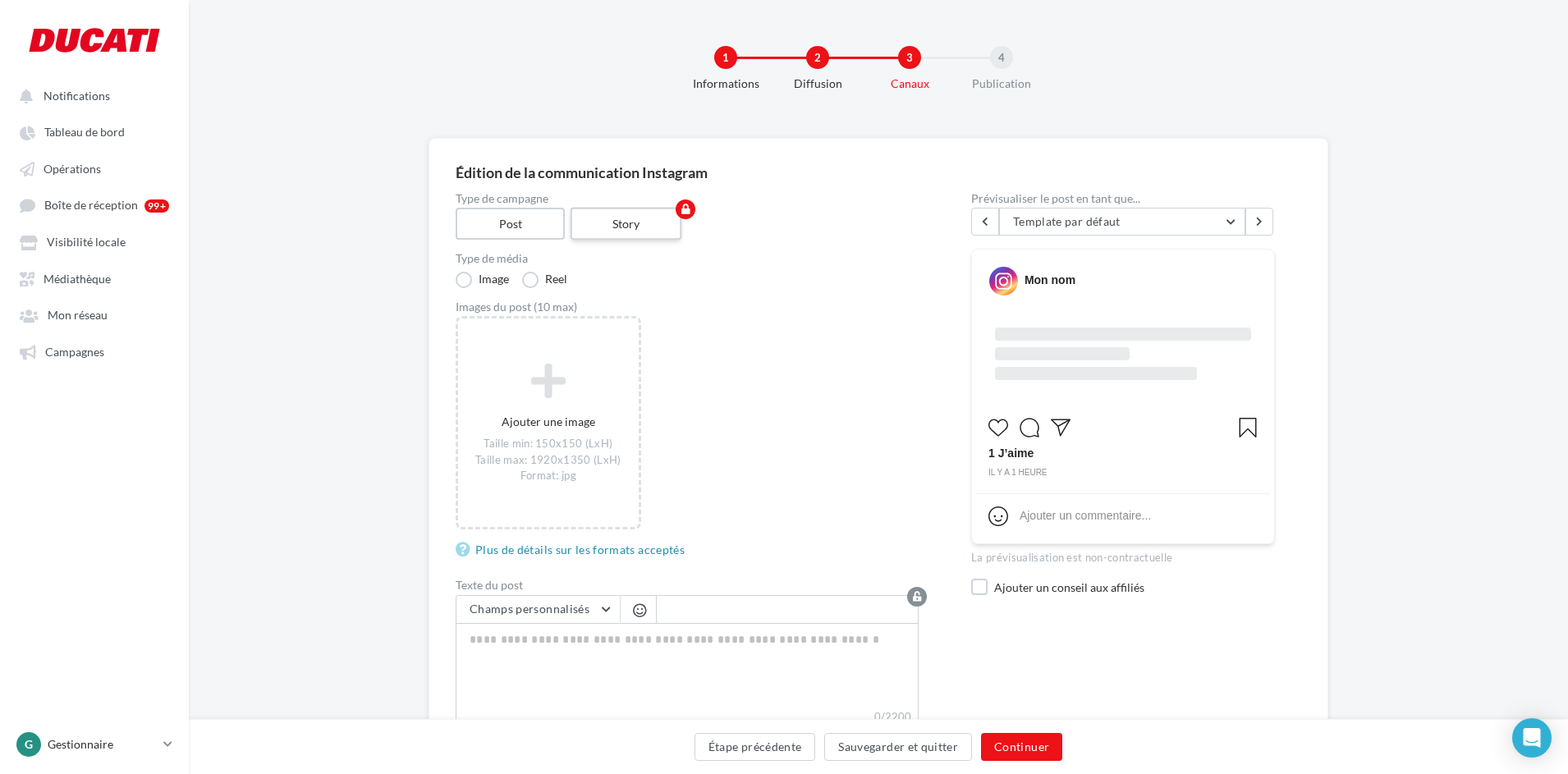
click at [654, 214] on label "Story" at bounding box center [627, 223] width 112 height 33
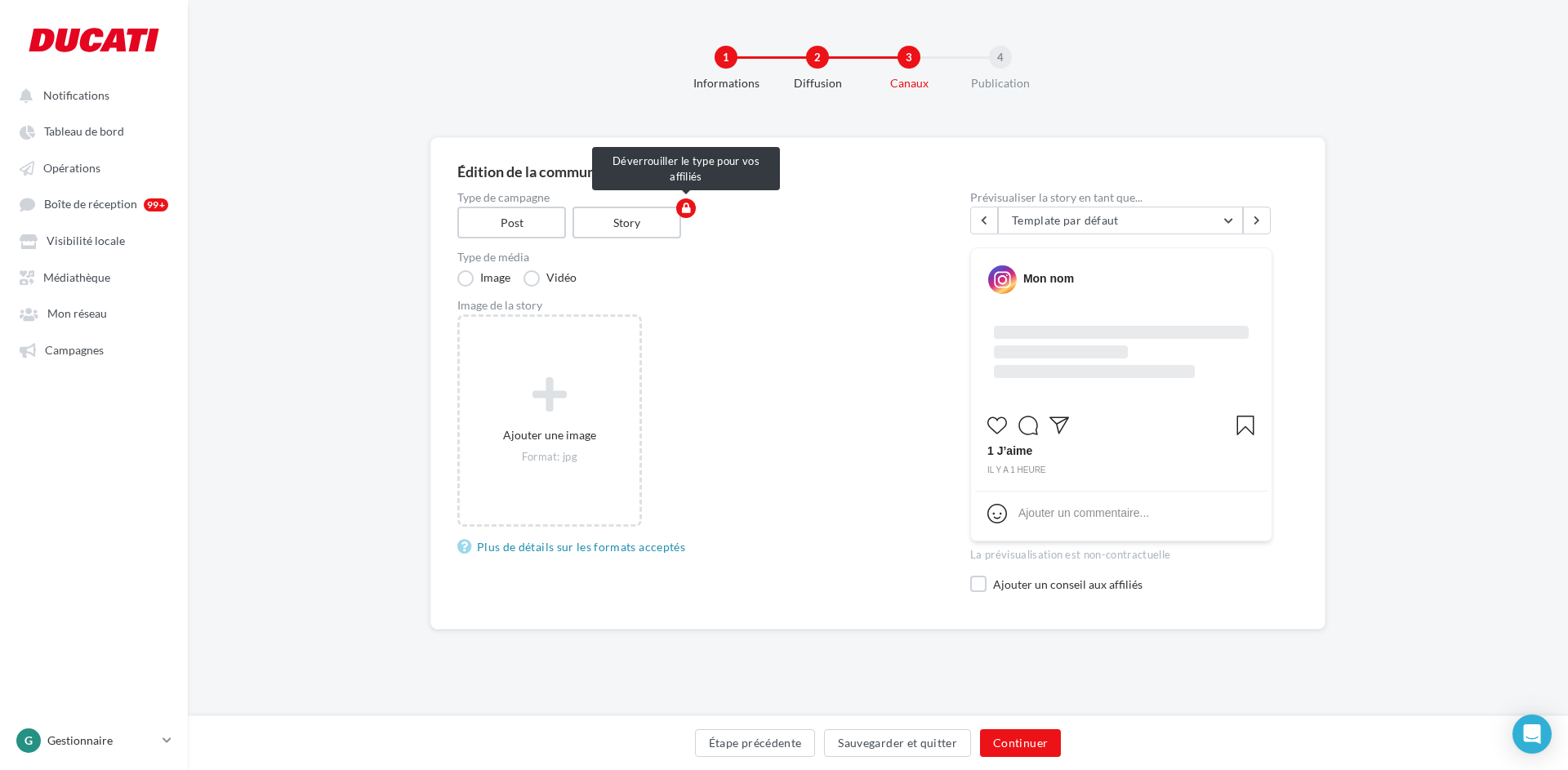
click at [691, 211] on button "button" at bounding box center [686, 208] width 20 height 20
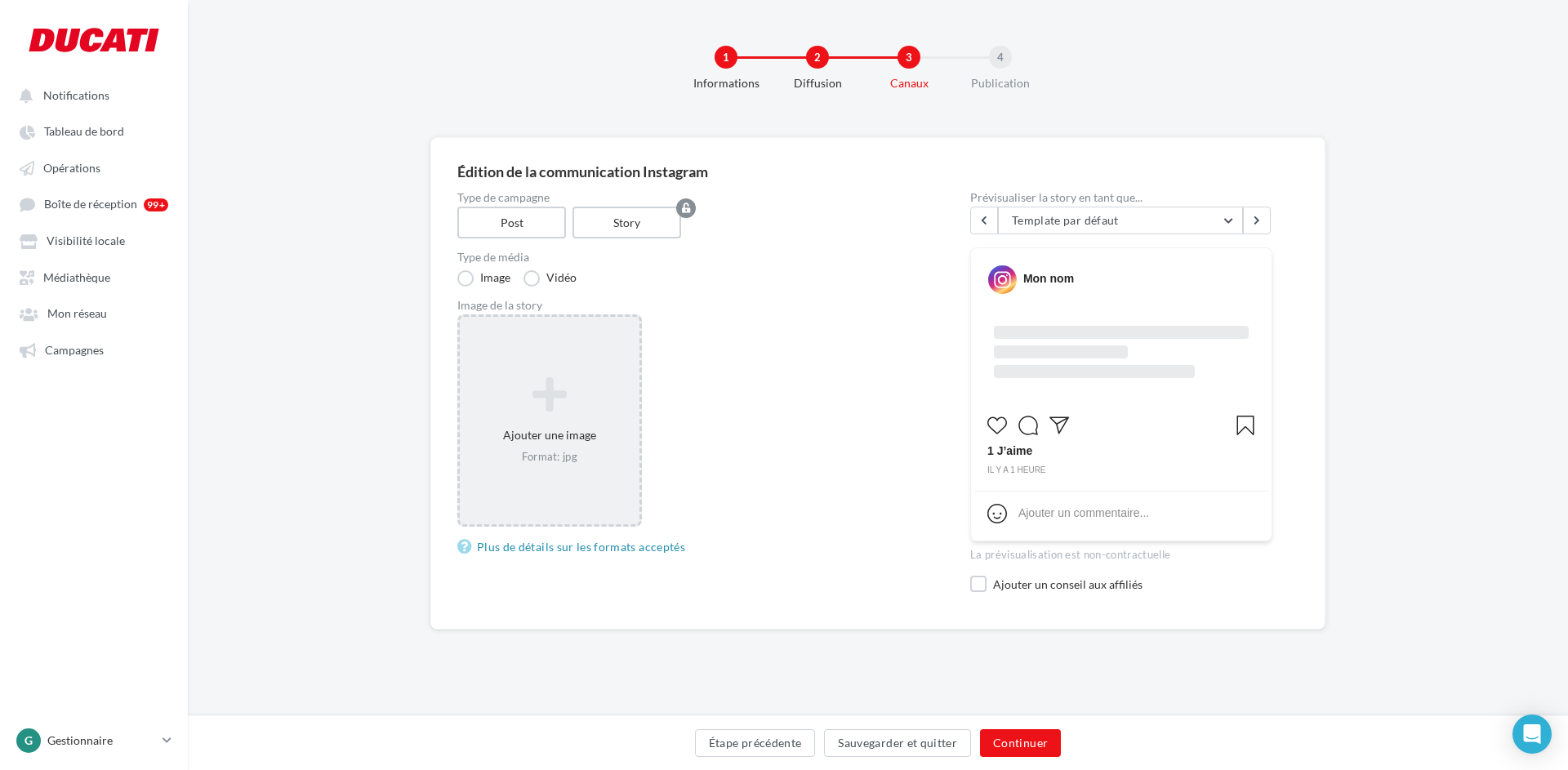
click at [605, 386] on icon at bounding box center [549, 395] width 167 height 40
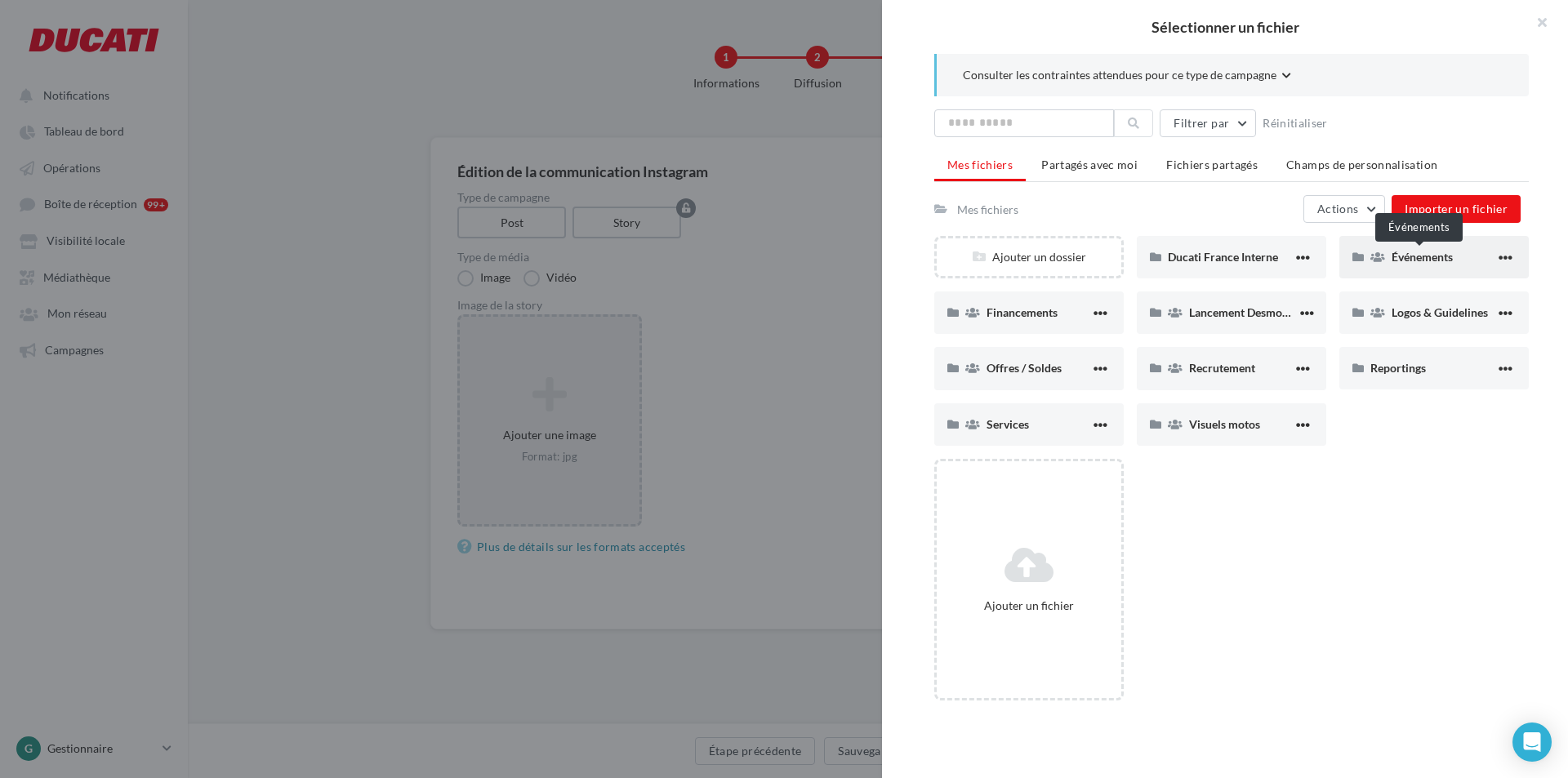
click at [1399, 257] on span "Événements" at bounding box center [1422, 257] width 61 height 14
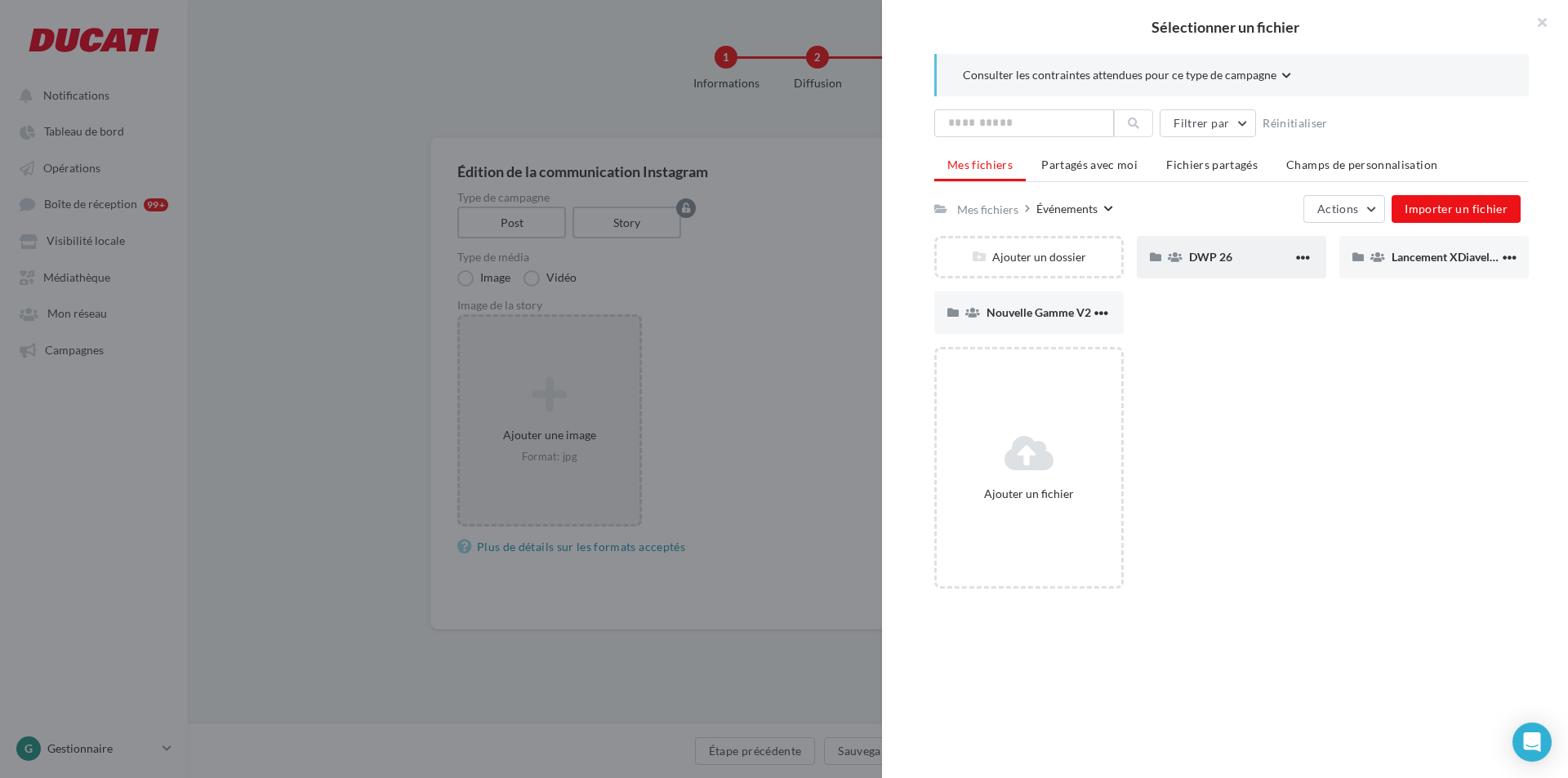
click at [1245, 266] on div "DWP 26" at bounding box center [1241, 257] width 104 height 16
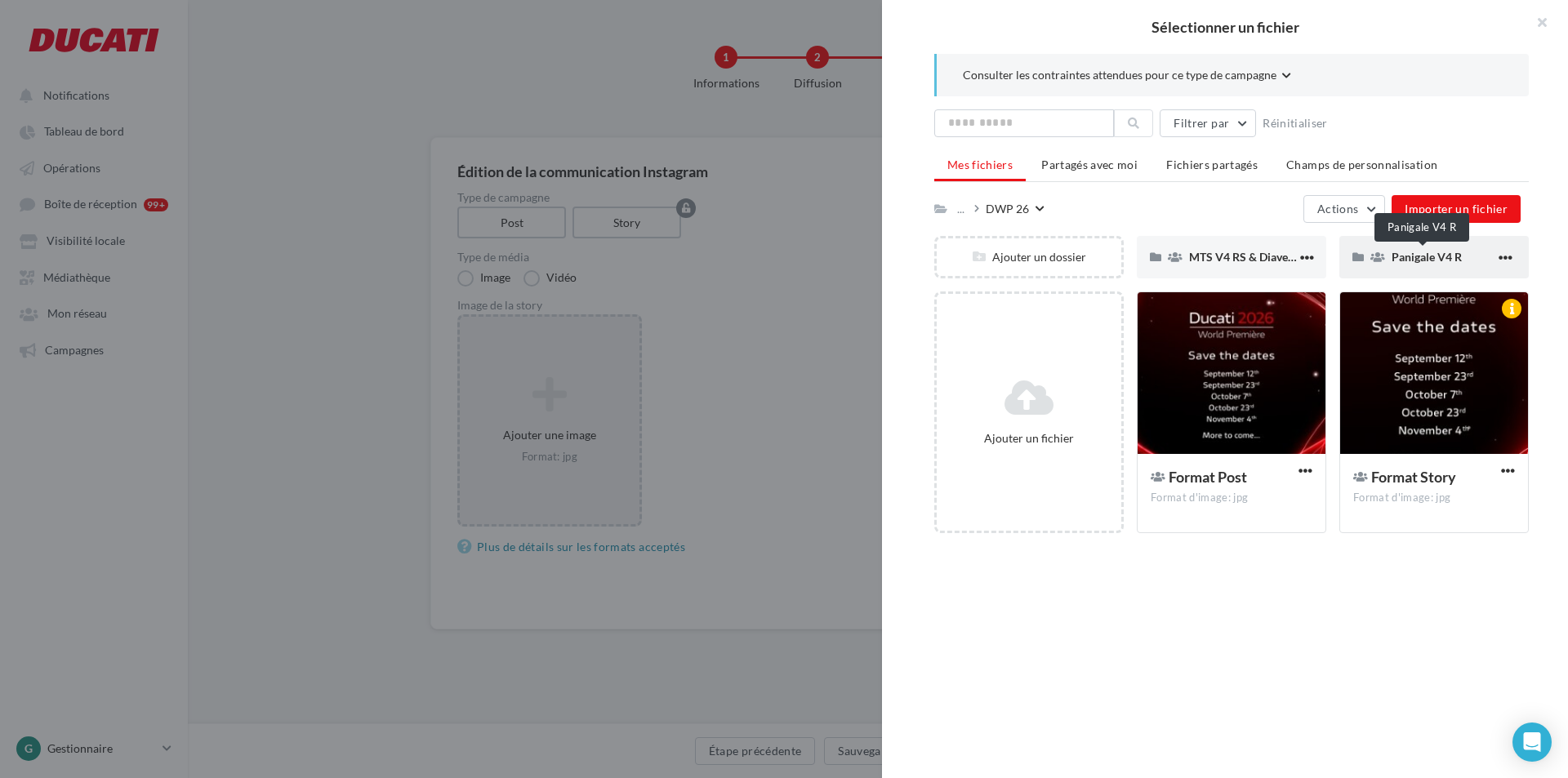
click at [1404, 255] on span "Panigale V4 R" at bounding box center [1426, 257] width 70 height 14
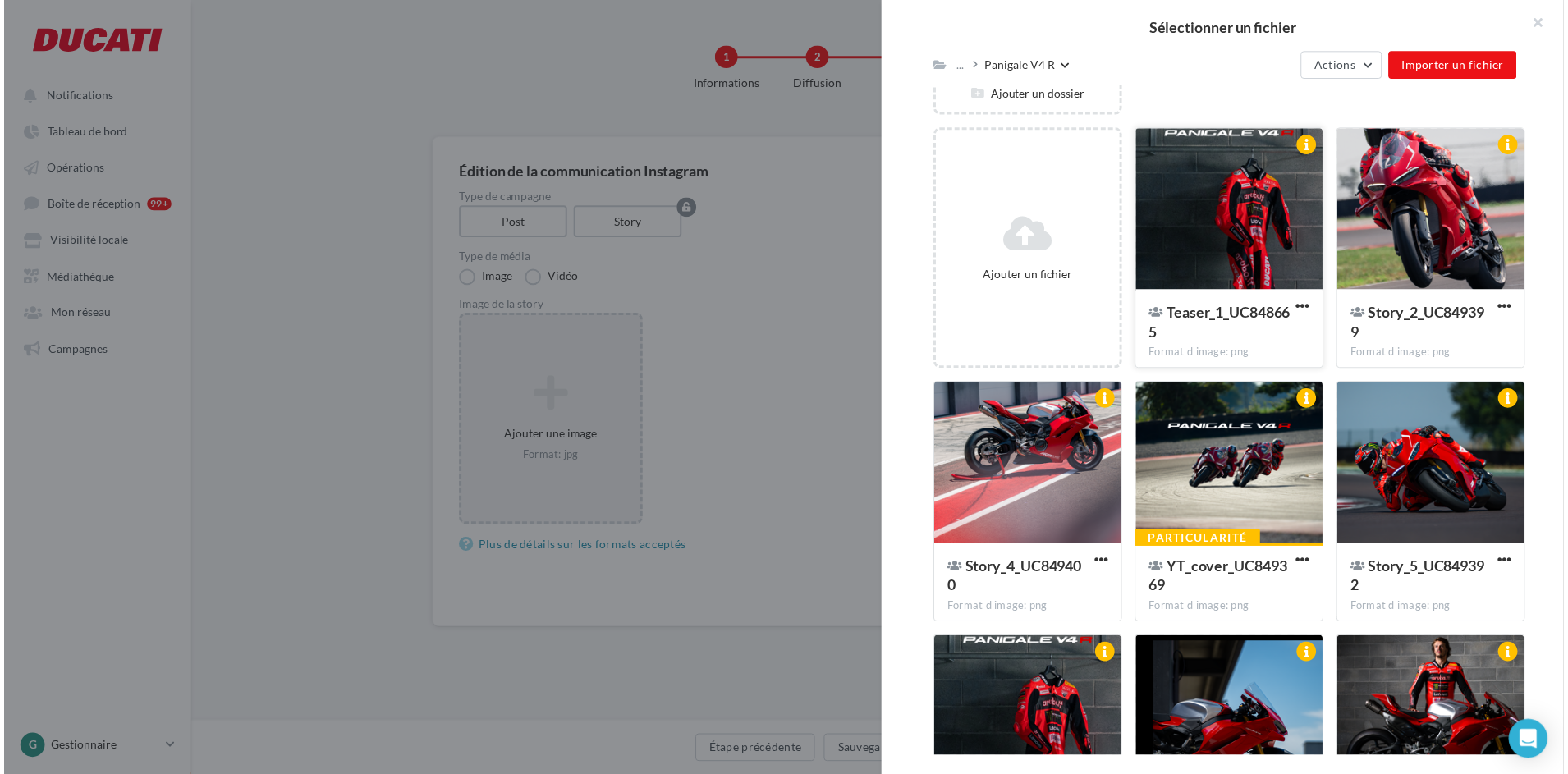
scroll to position [246, 0]
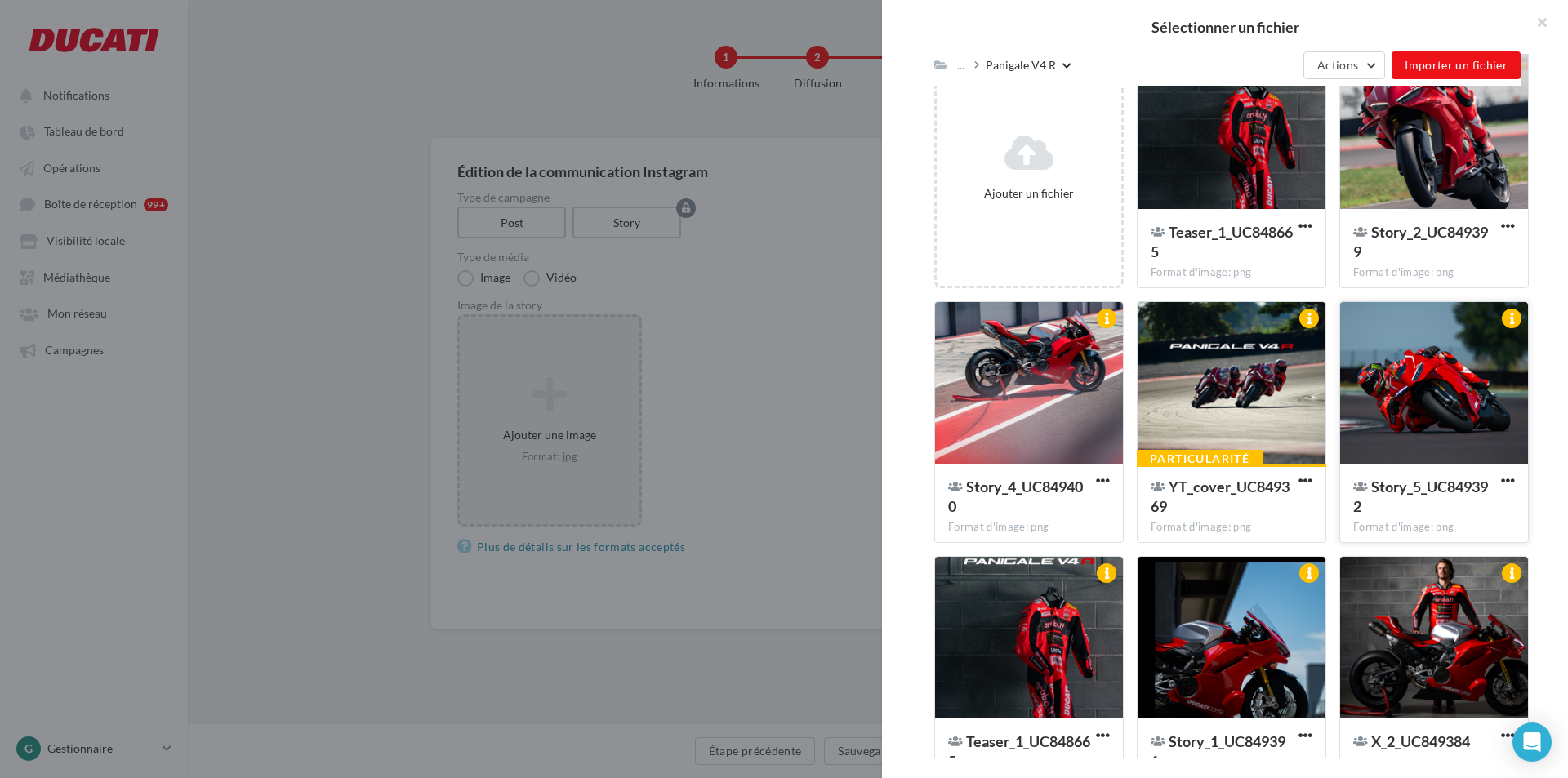
click at [1394, 410] on div at bounding box center [1434, 384] width 188 height 164
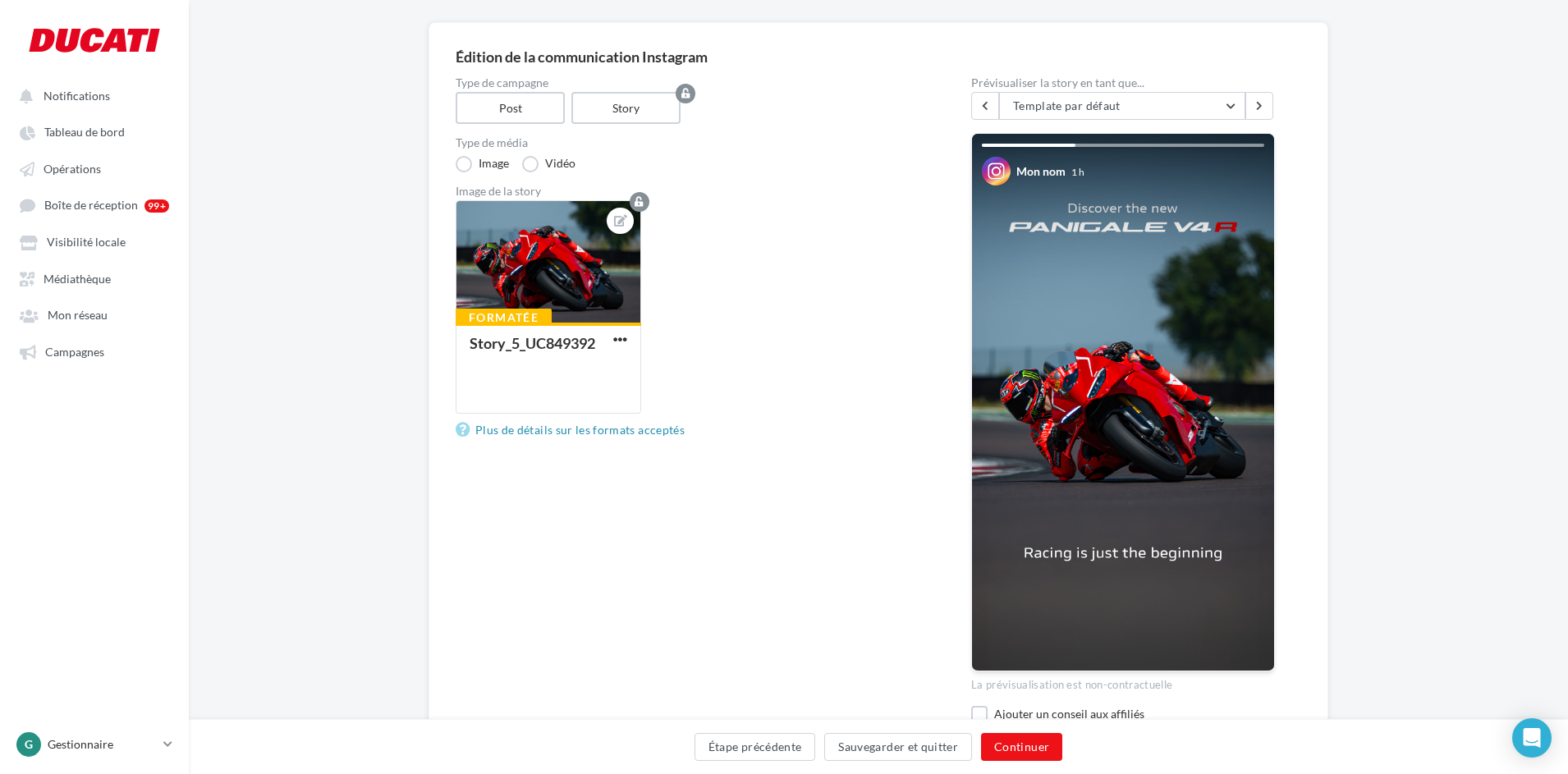
scroll to position [198, 0]
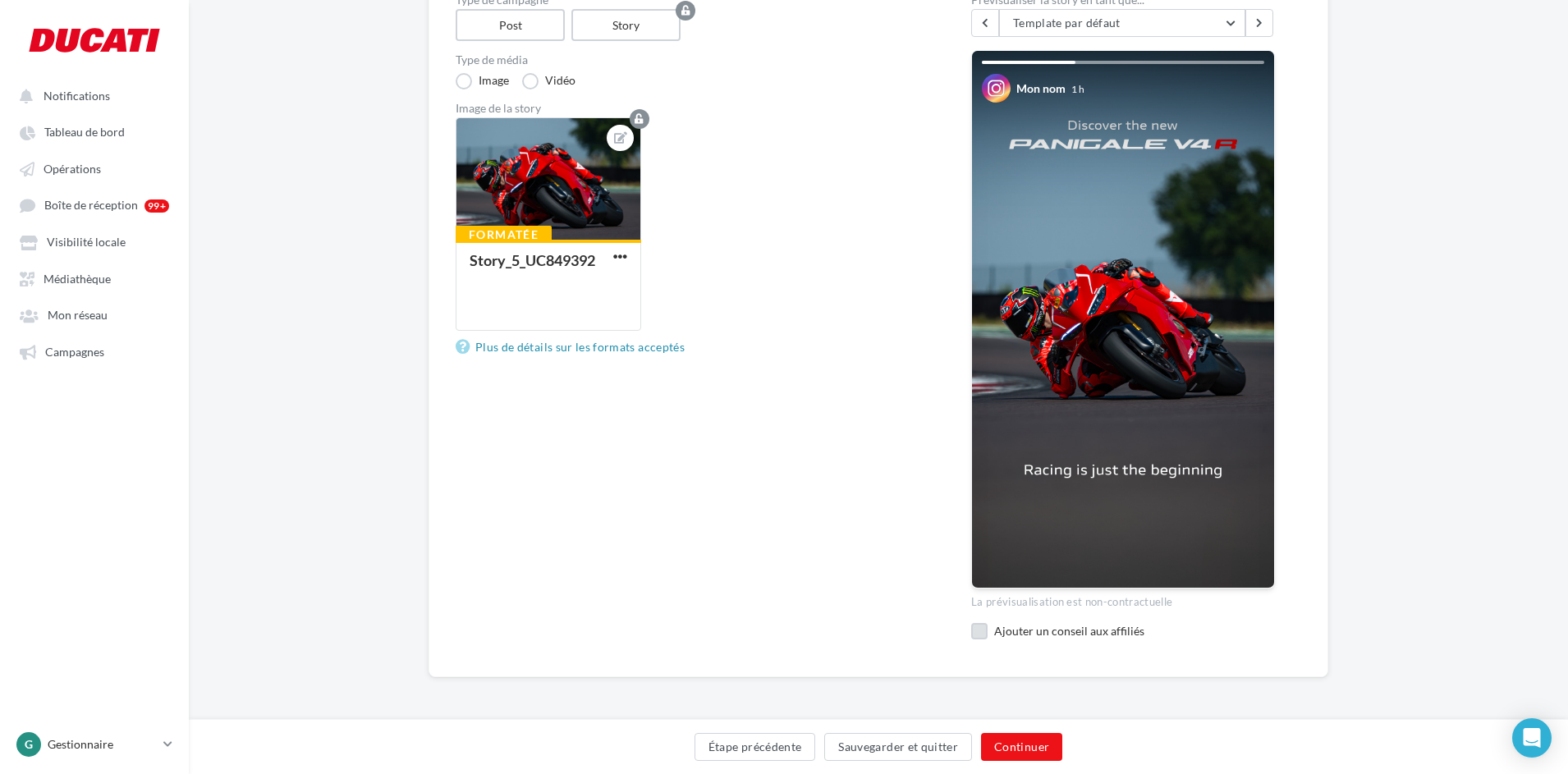
click at [979, 637] on label at bounding box center [979, 631] width 16 height 16
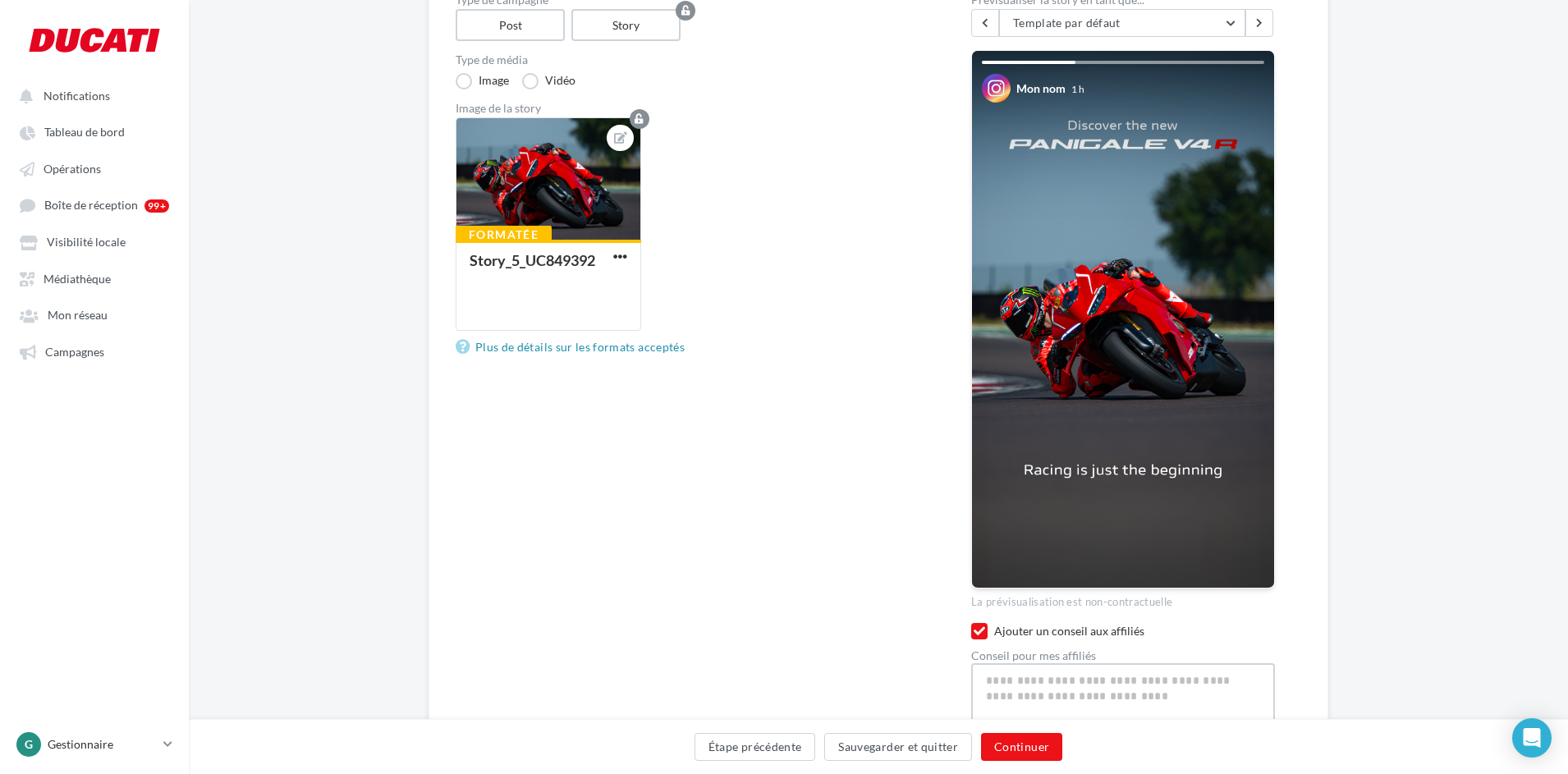
click at [1011, 681] on textarea at bounding box center [1123, 706] width 304 height 86
paste textarea "**********"
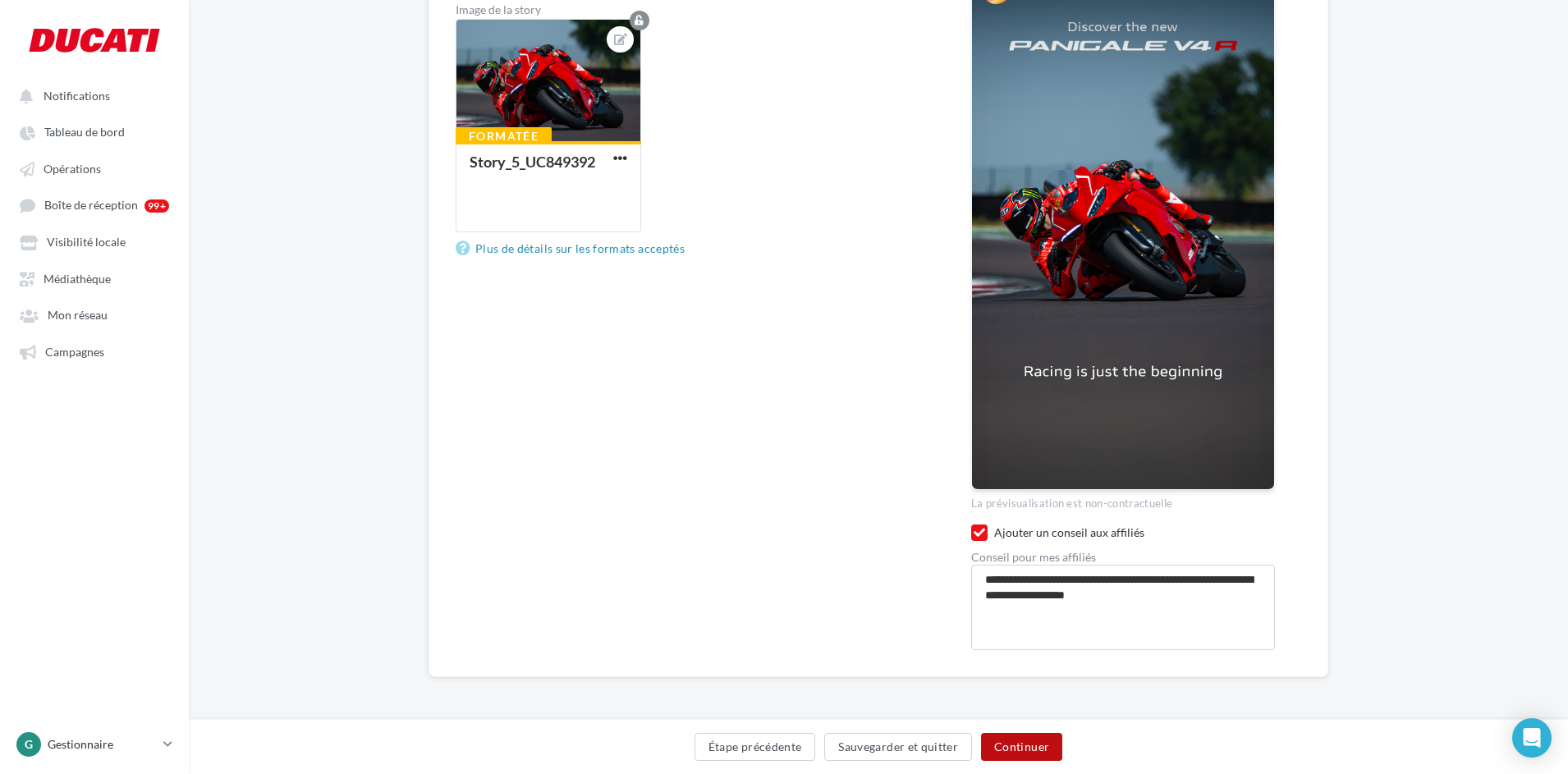
click at [1023, 752] on button "Continuer" at bounding box center [1022, 747] width 82 height 28
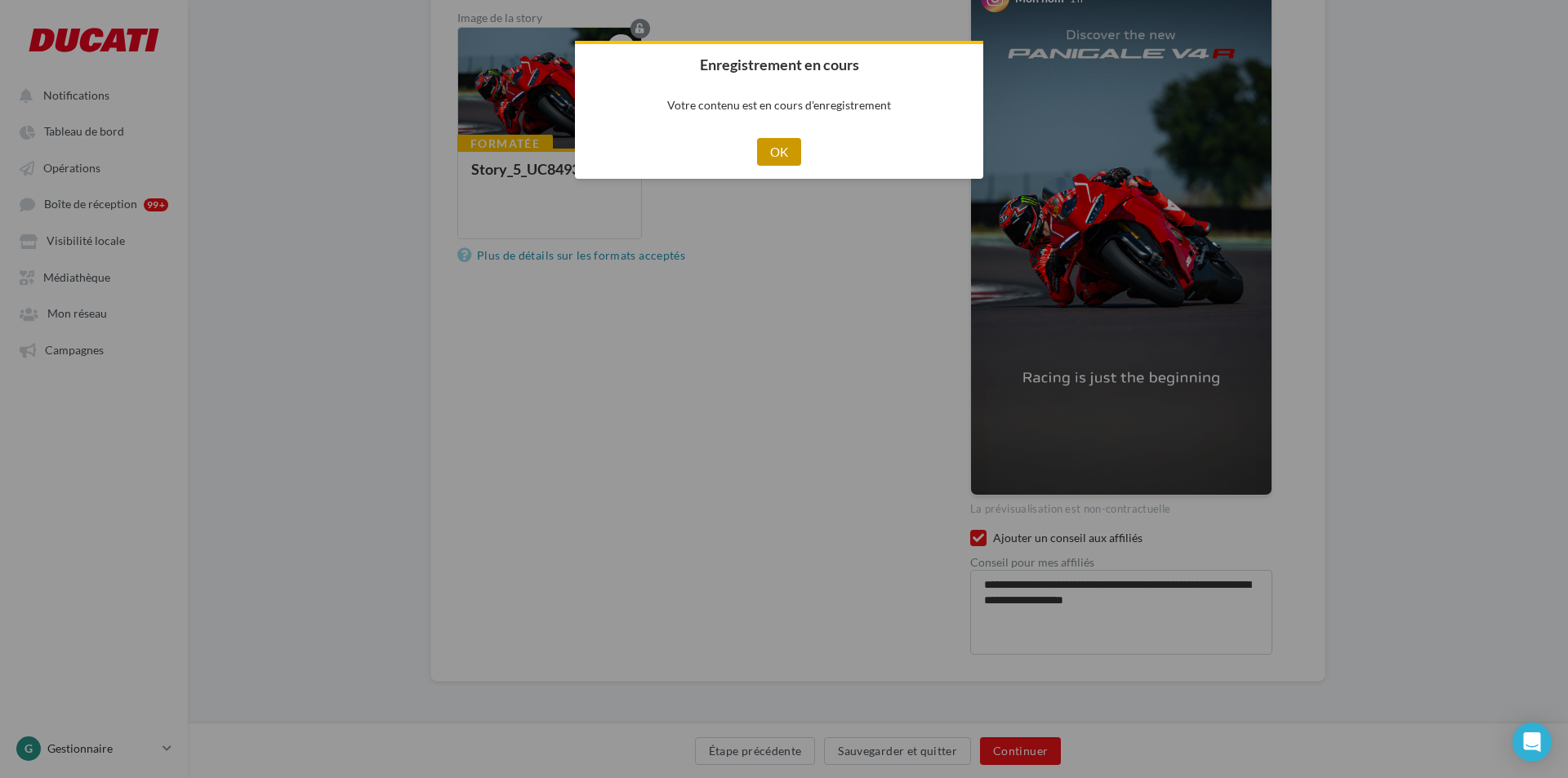
click at [781, 156] on button "OK" at bounding box center [779, 152] width 45 height 28
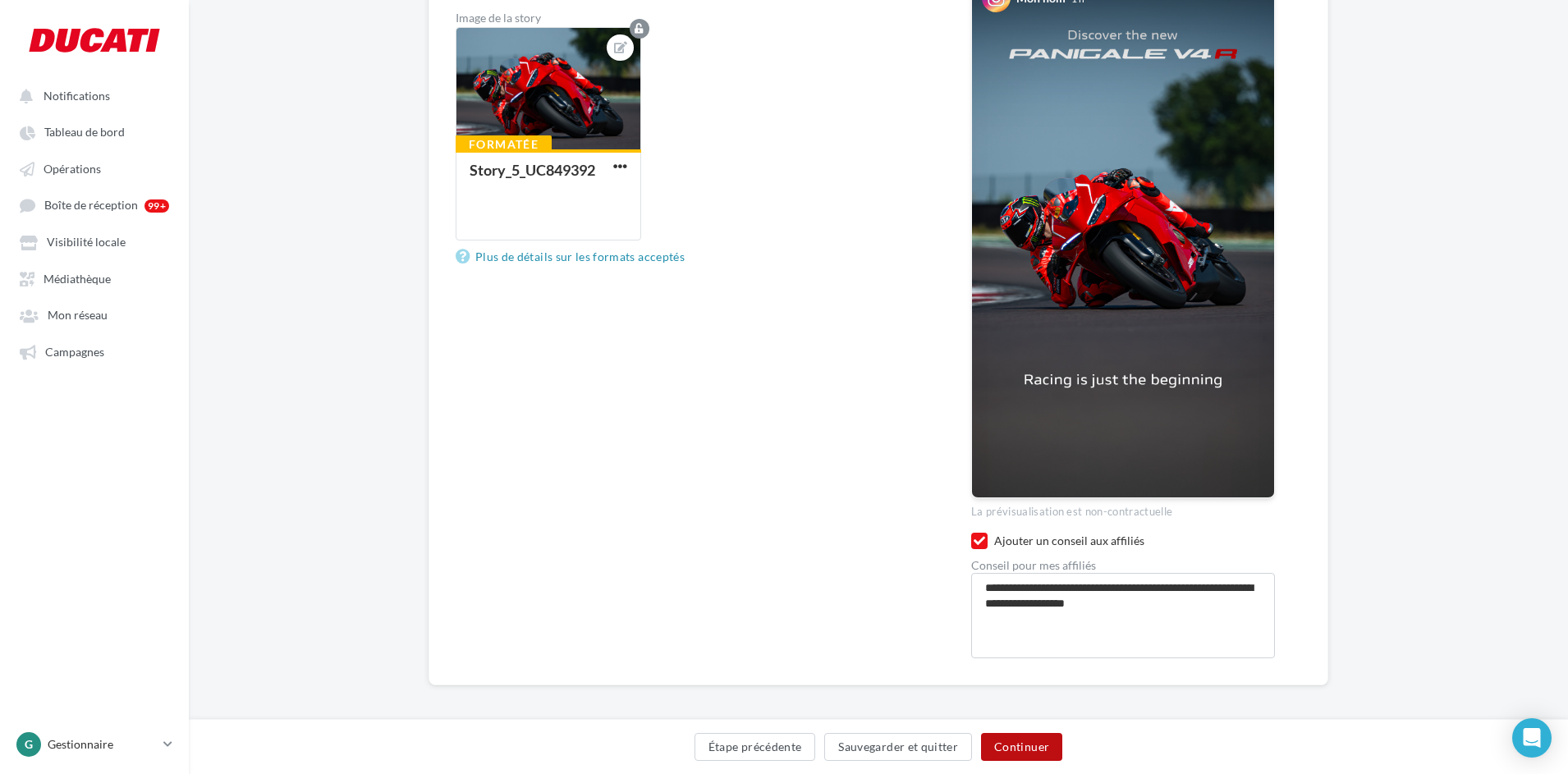
click at [1026, 744] on button "Continuer" at bounding box center [1022, 747] width 82 height 28
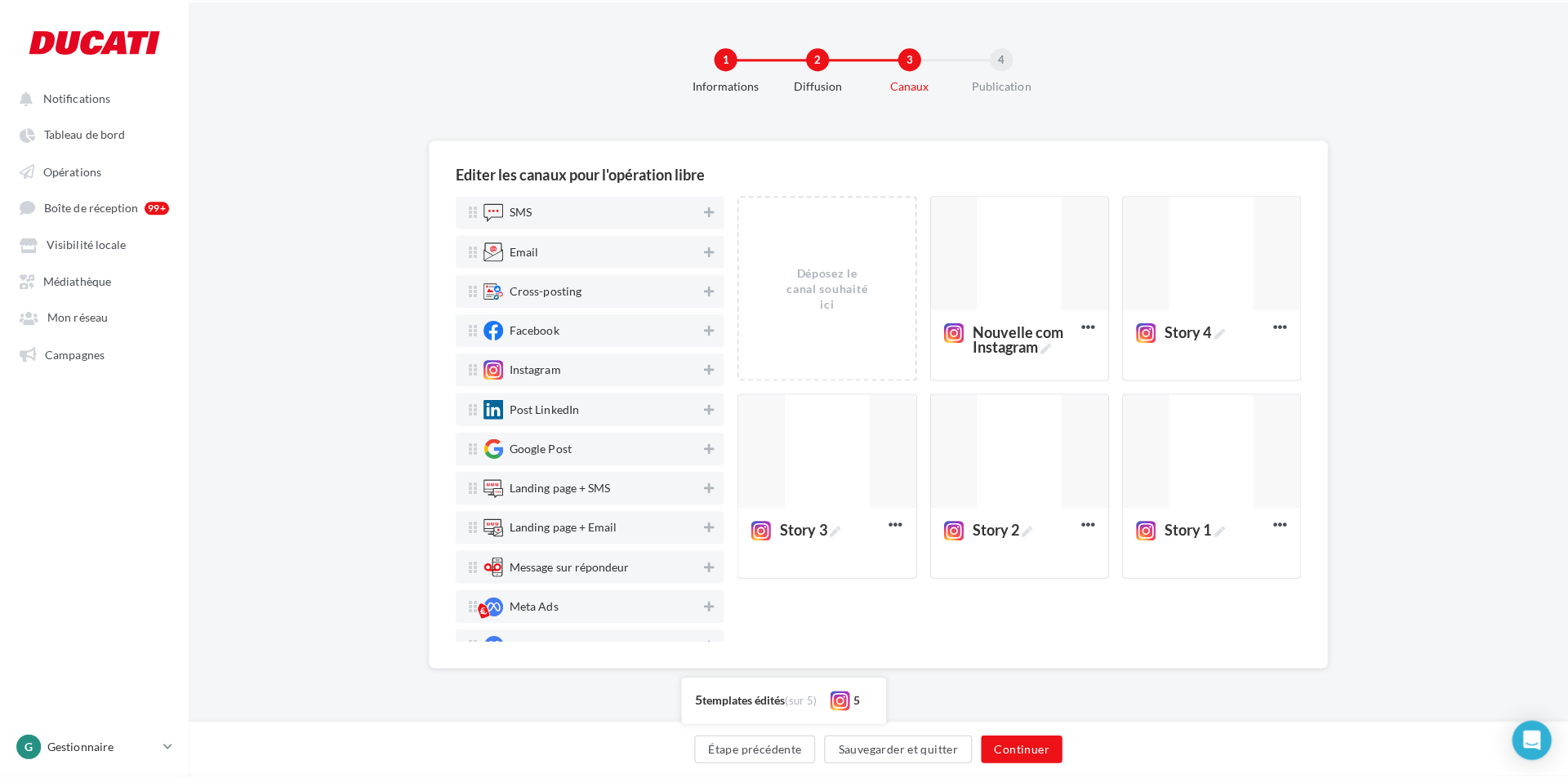
scroll to position [0, 0]
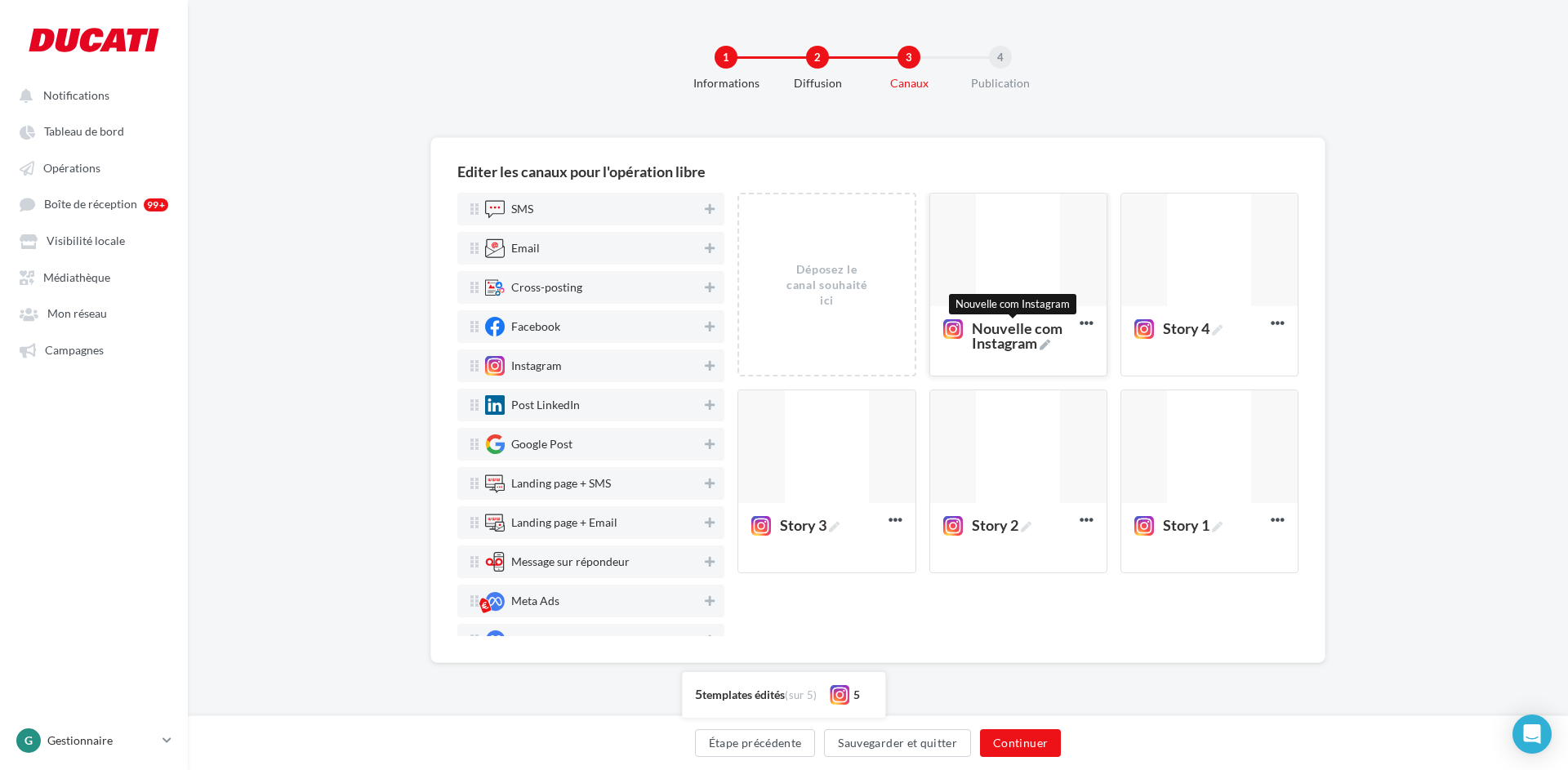
click at [1051, 346] on icon at bounding box center [1045, 345] width 11 height 11
click at [1053, 346] on textarea "Nouvelle com Instagram Nouvelle com Instagram" at bounding box center [1000, 335] width 132 height 47
drag, startPoint x: 1051, startPoint y: 346, endPoint x: 918, endPoint y: 323, distance: 135.0
click at [918, 323] on div "Déposez le canal souhaité ici Nouvelle com Instagram Editer Prévisualiser Dupli…" at bounding box center [1024, 388] width 574 height 393
click at [987, 275] on div at bounding box center [1018, 250] width 176 height 114
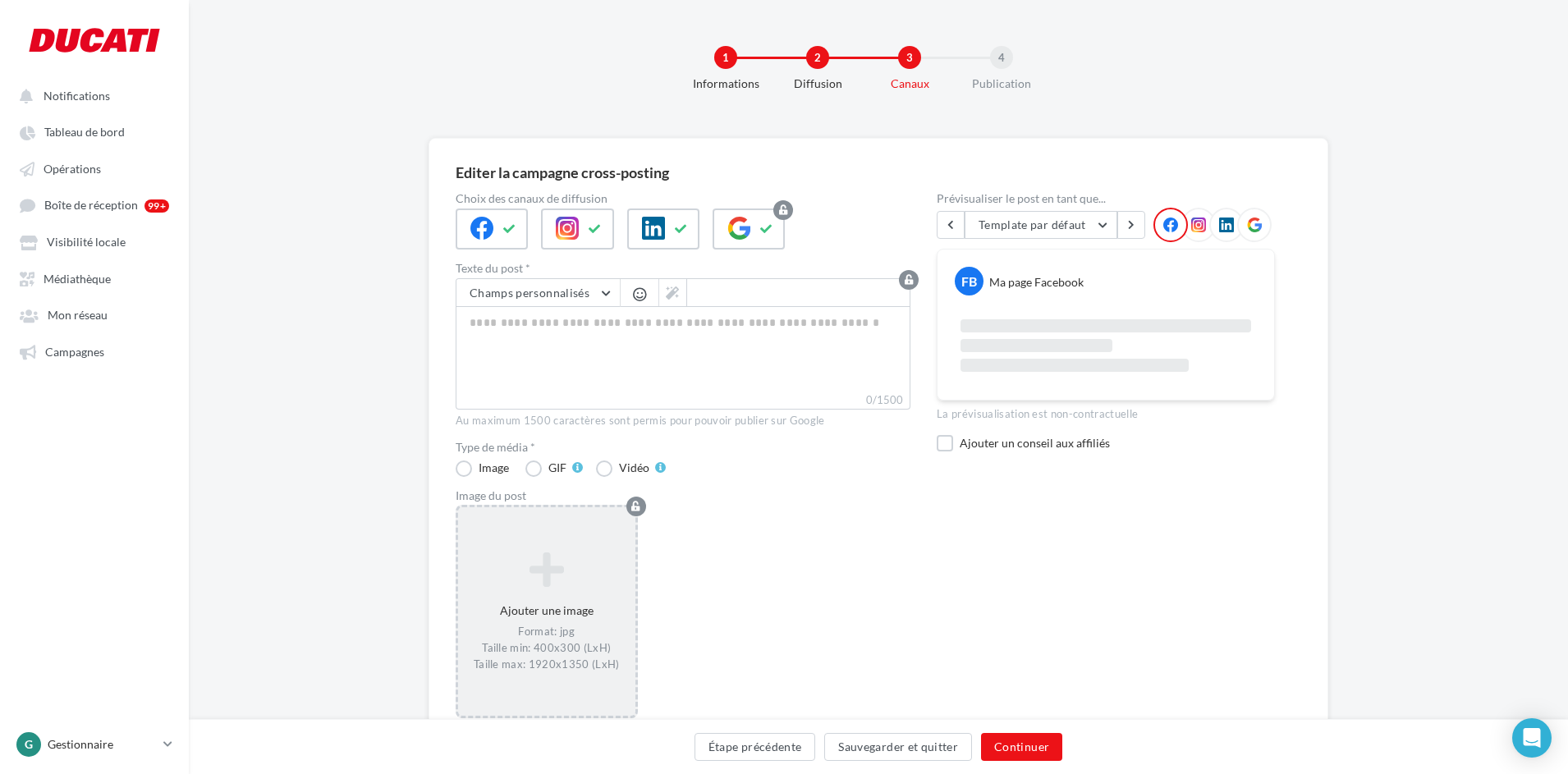
click at [548, 553] on icon at bounding box center [546, 569] width 164 height 40
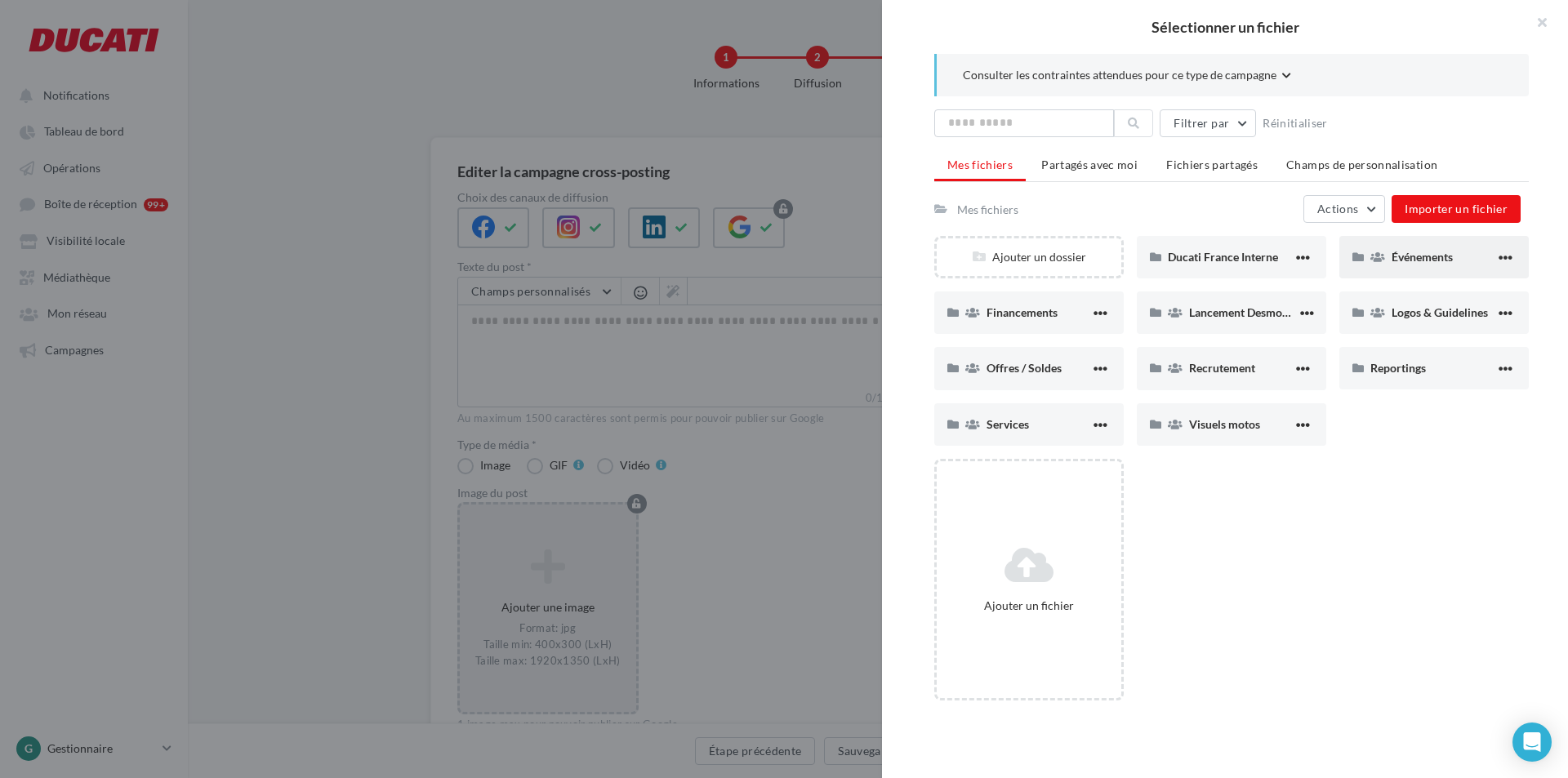
click at [1425, 261] on span "Événements" at bounding box center [1422, 257] width 61 height 14
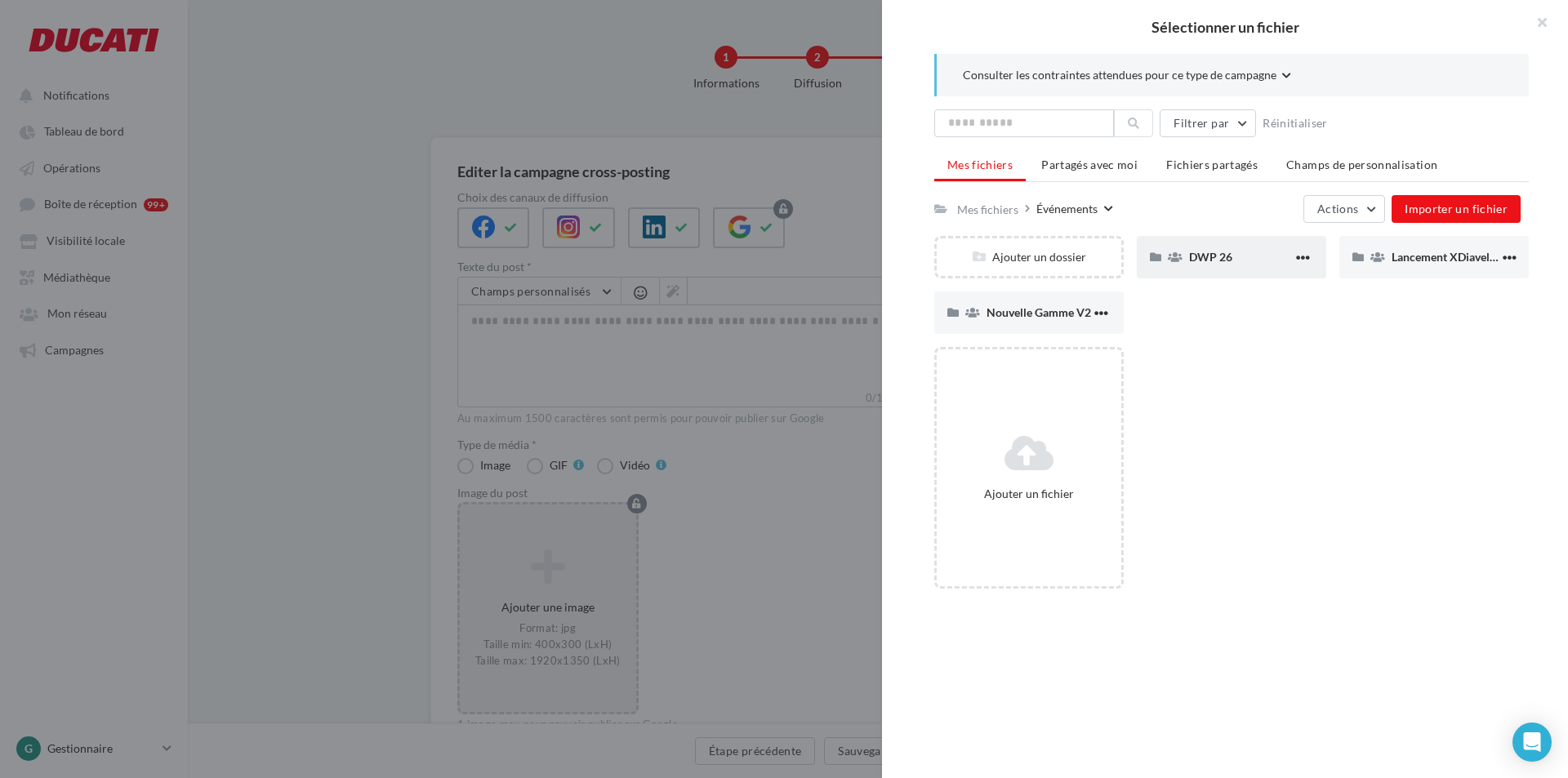
click at [1234, 261] on div "DWP 26" at bounding box center [1241, 257] width 104 height 16
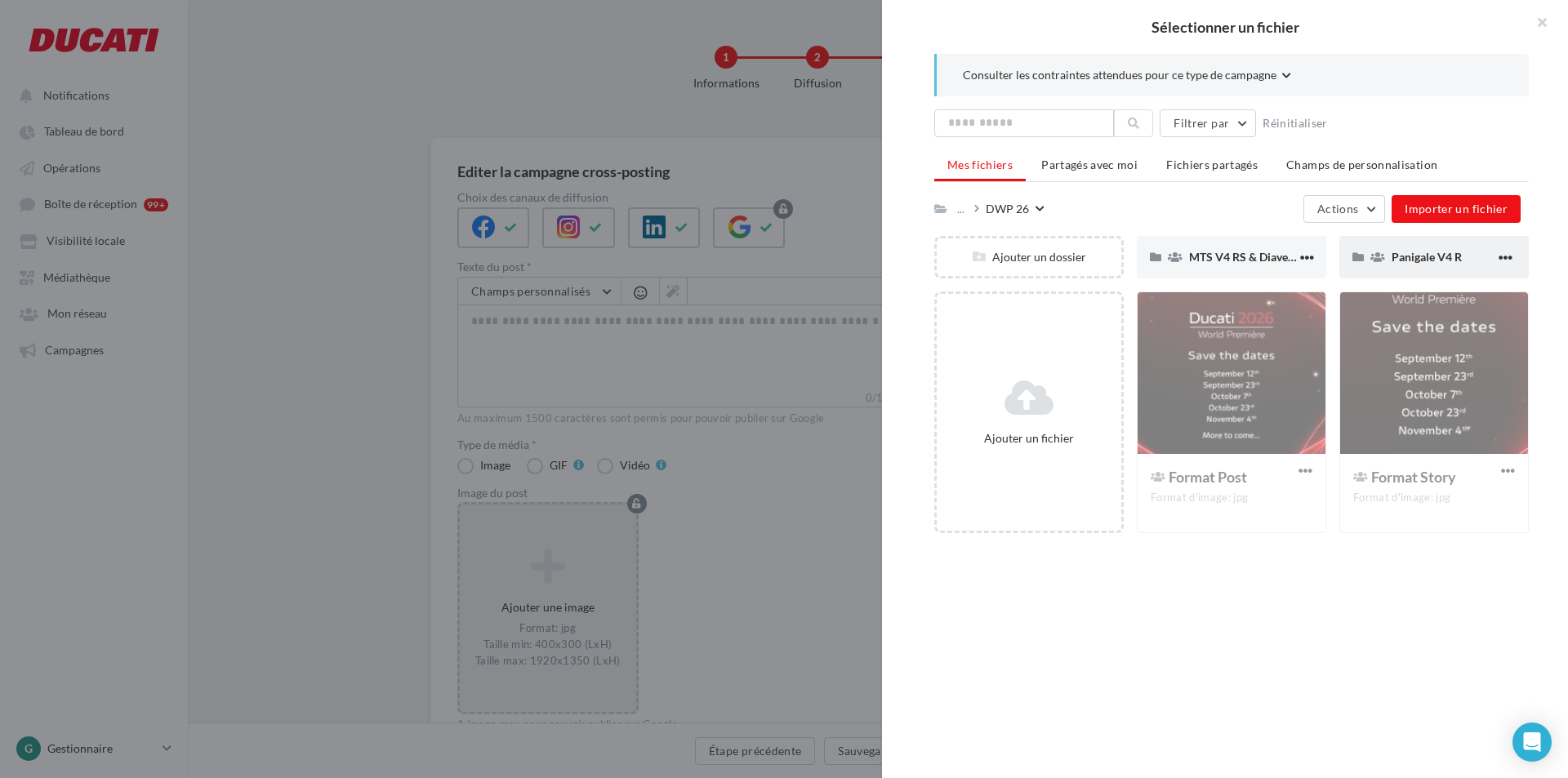
click at [1399, 254] on span "Panigale V4 R" at bounding box center [1426, 257] width 70 height 14
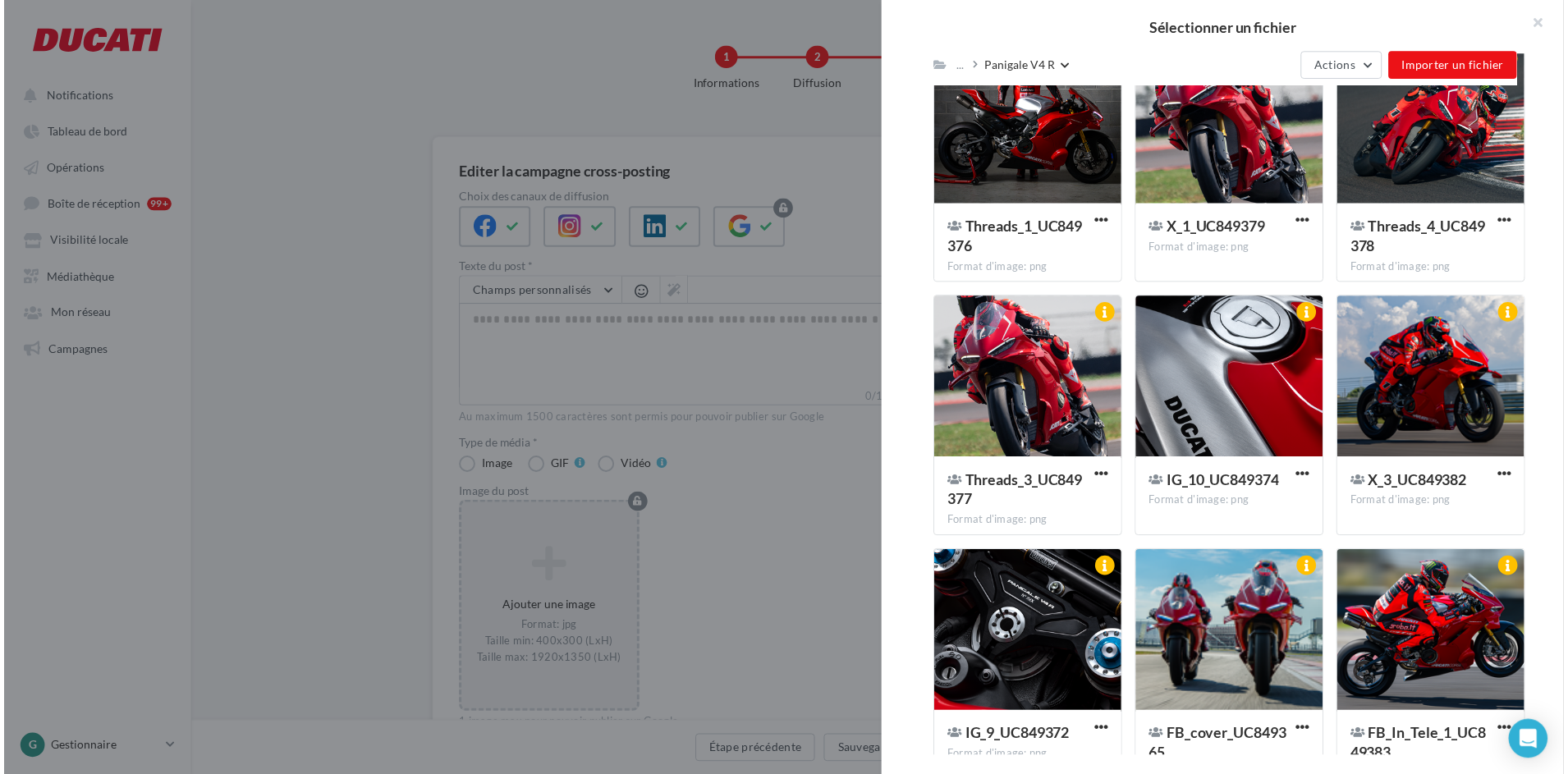
scroll to position [1612, 0]
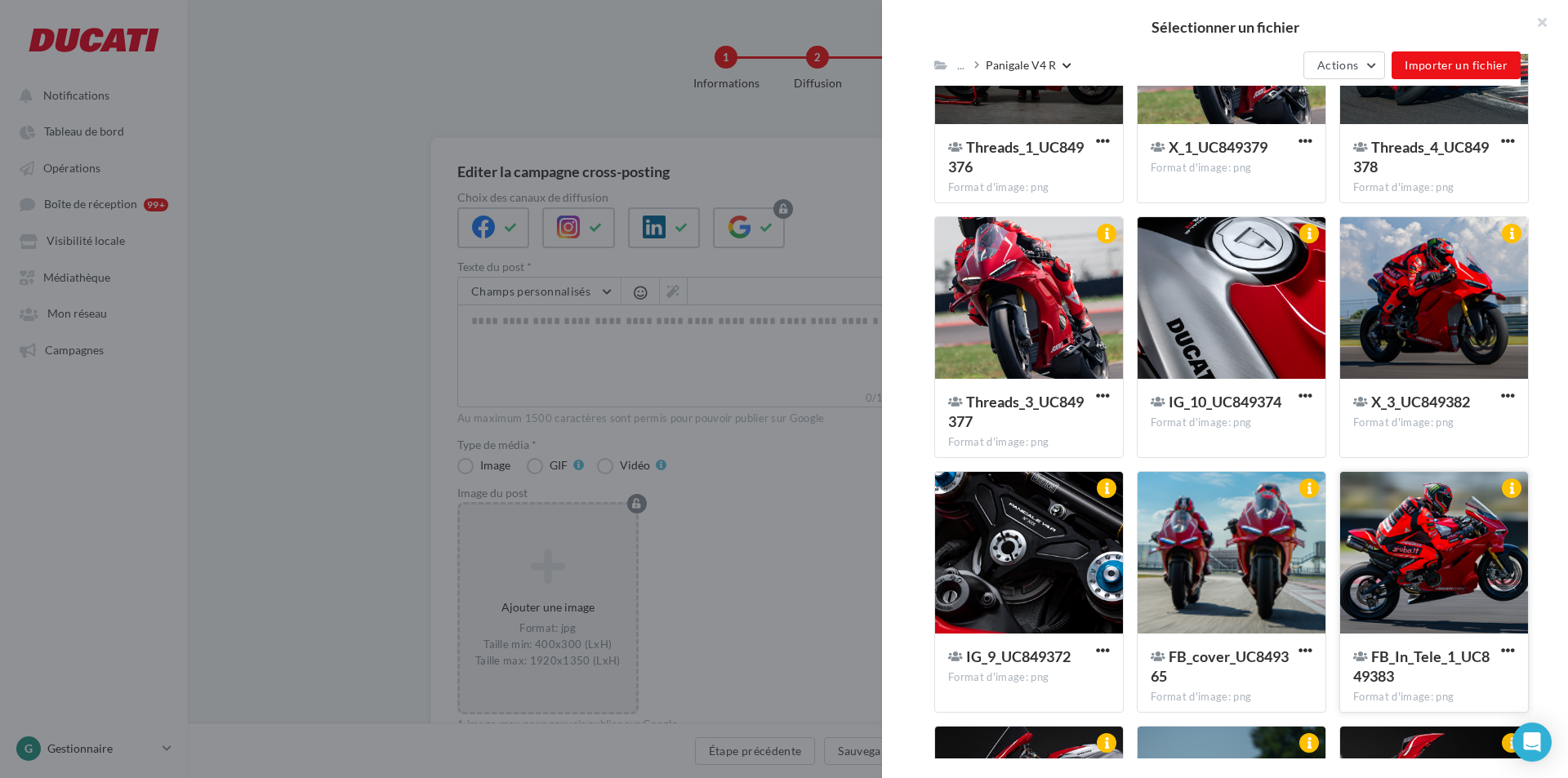
click at [1477, 554] on div at bounding box center [1434, 553] width 188 height 164
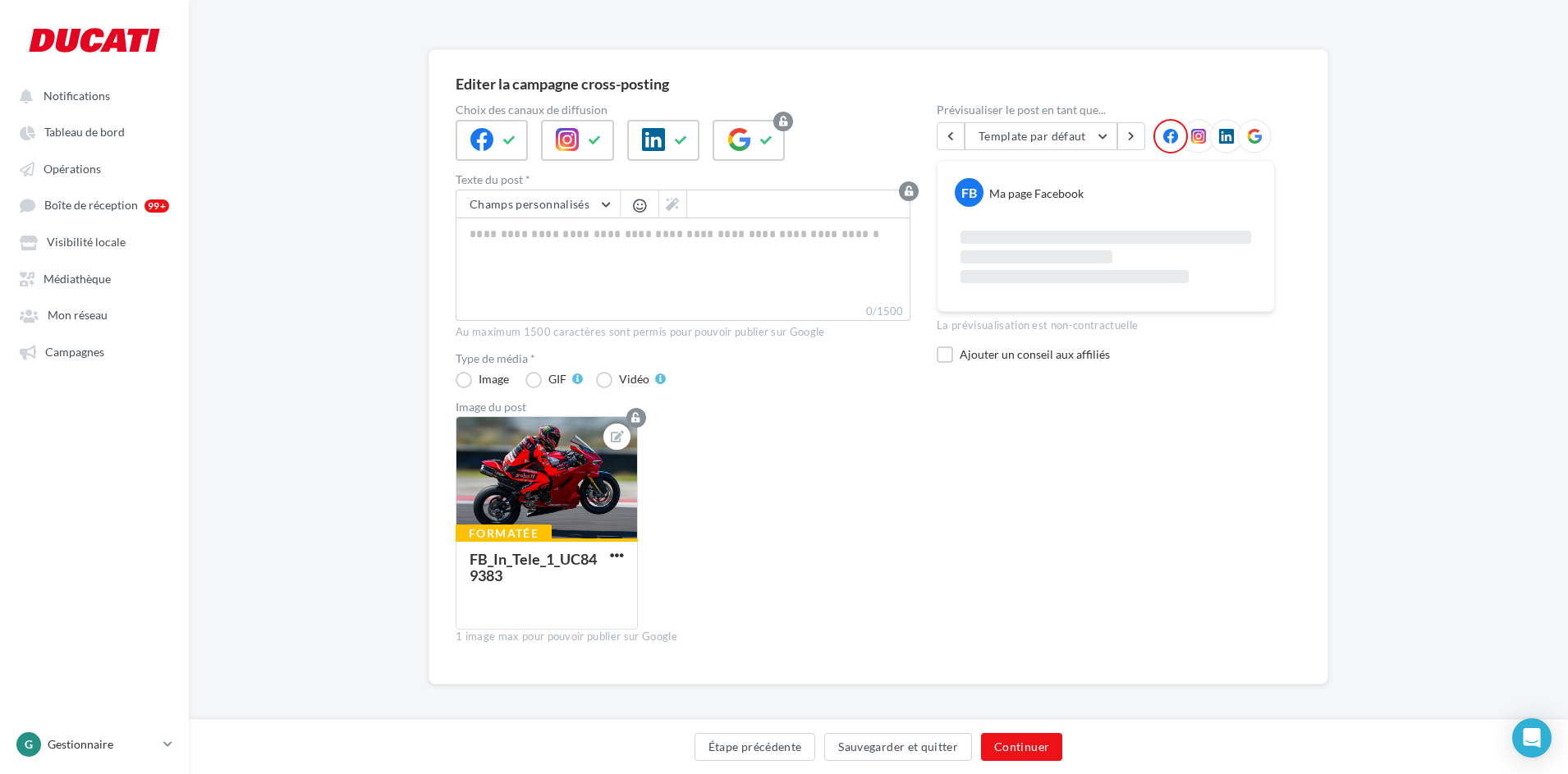
scroll to position [96, 0]
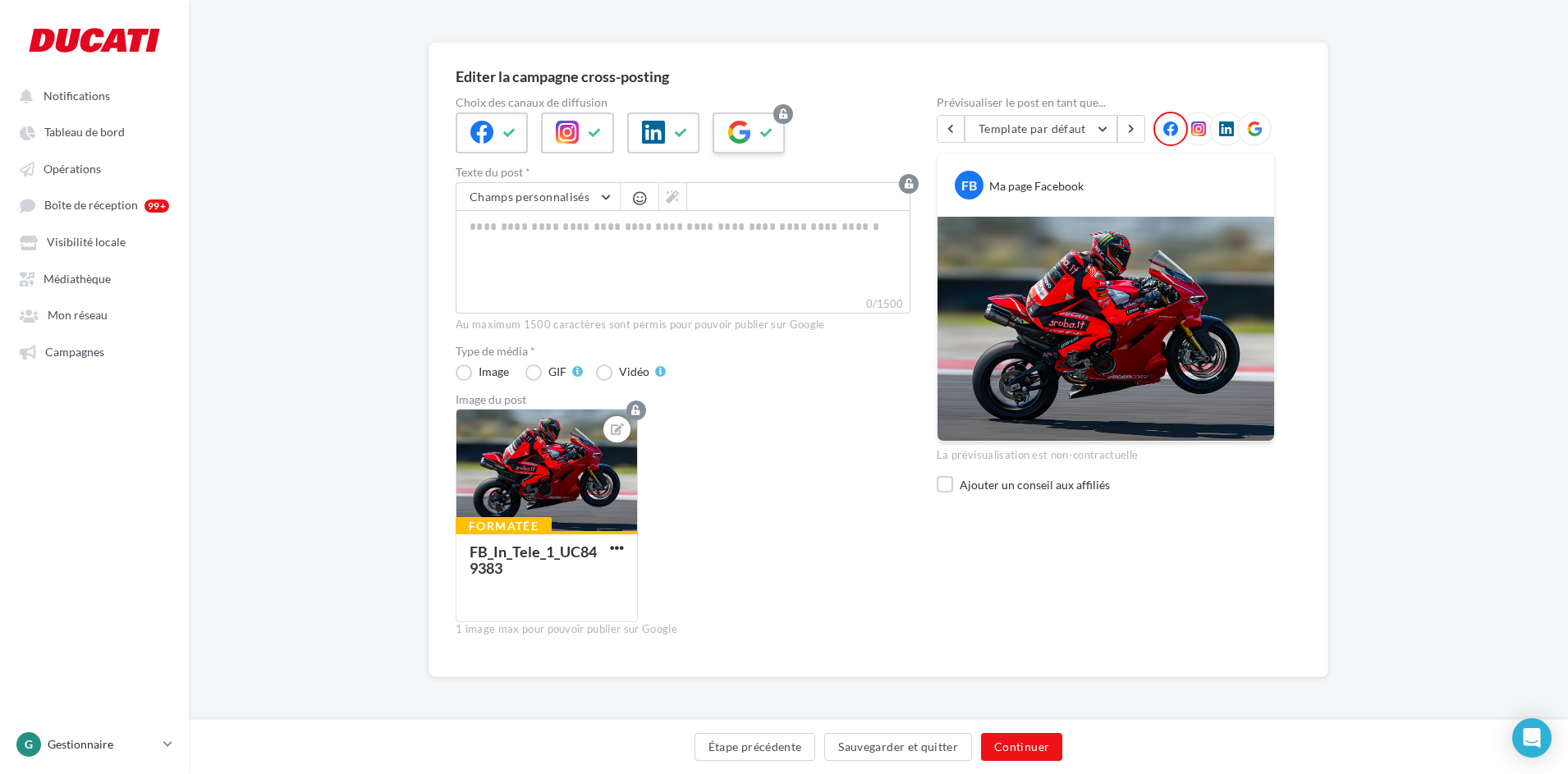
click at [771, 130] on icon at bounding box center [766, 133] width 13 height 12
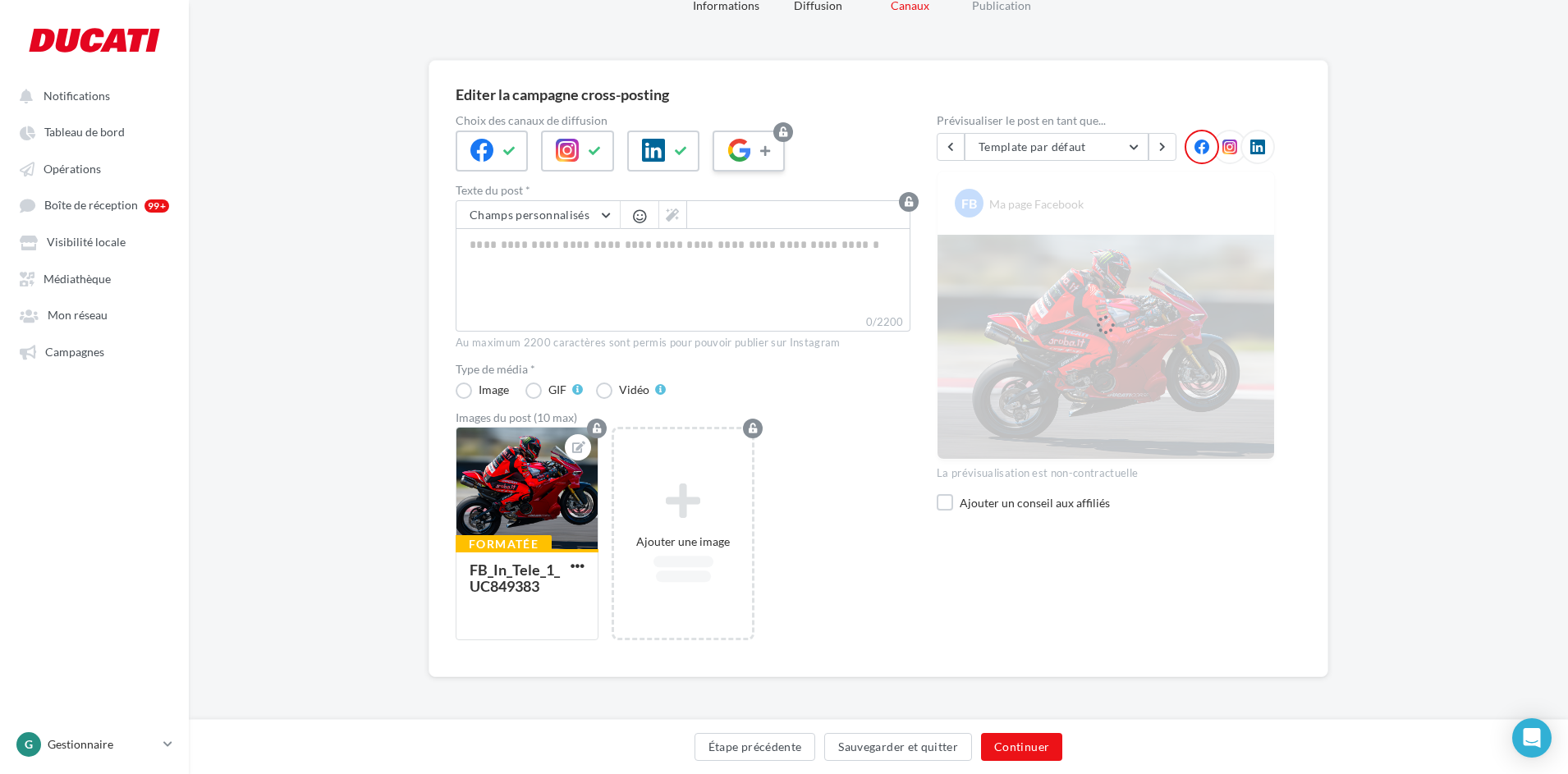
scroll to position [78, 0]
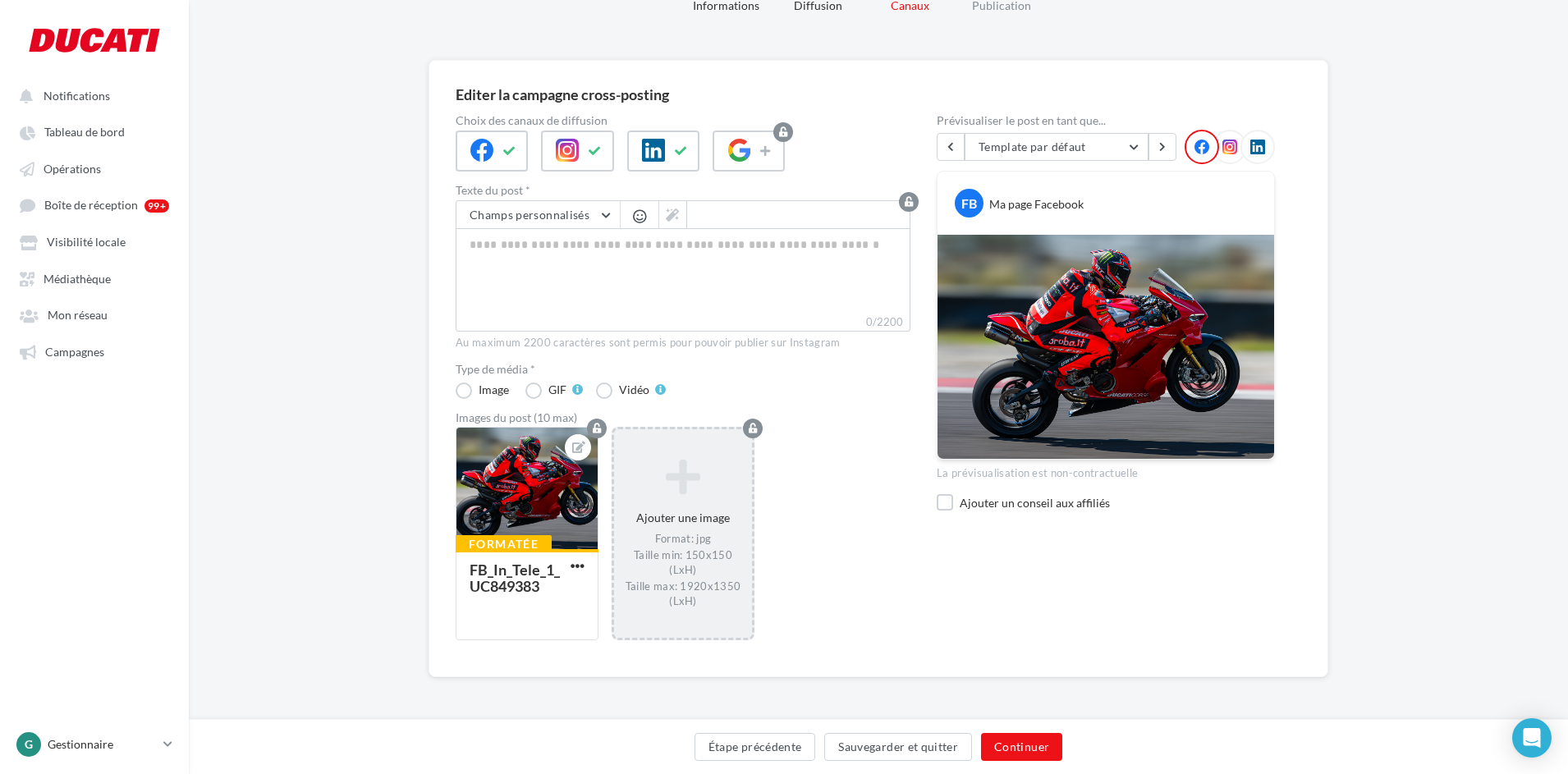
click at [669, 469] on icon at bounding box center [682, 477] width 125 height 40
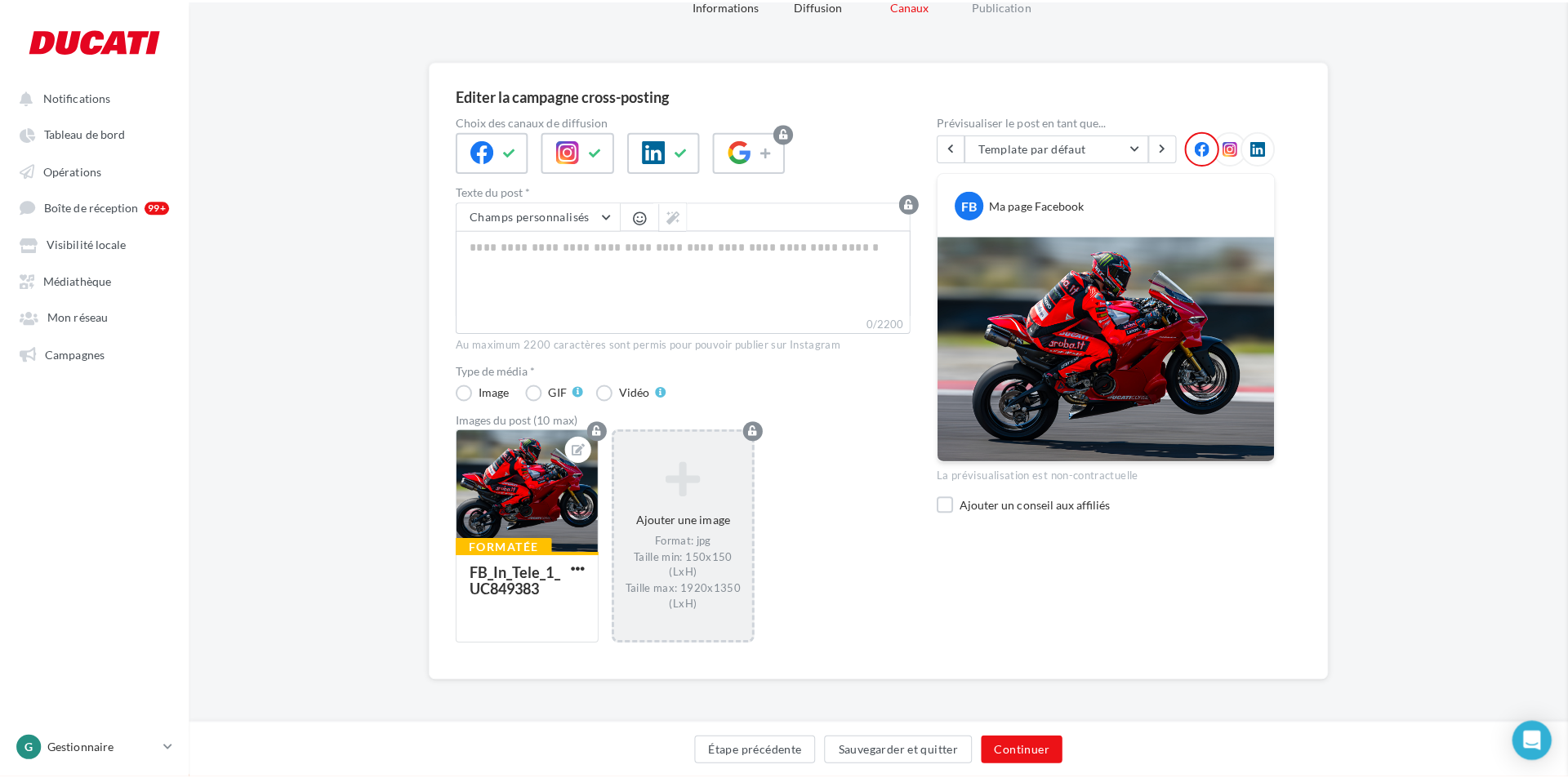
scroll to position [69, 0]
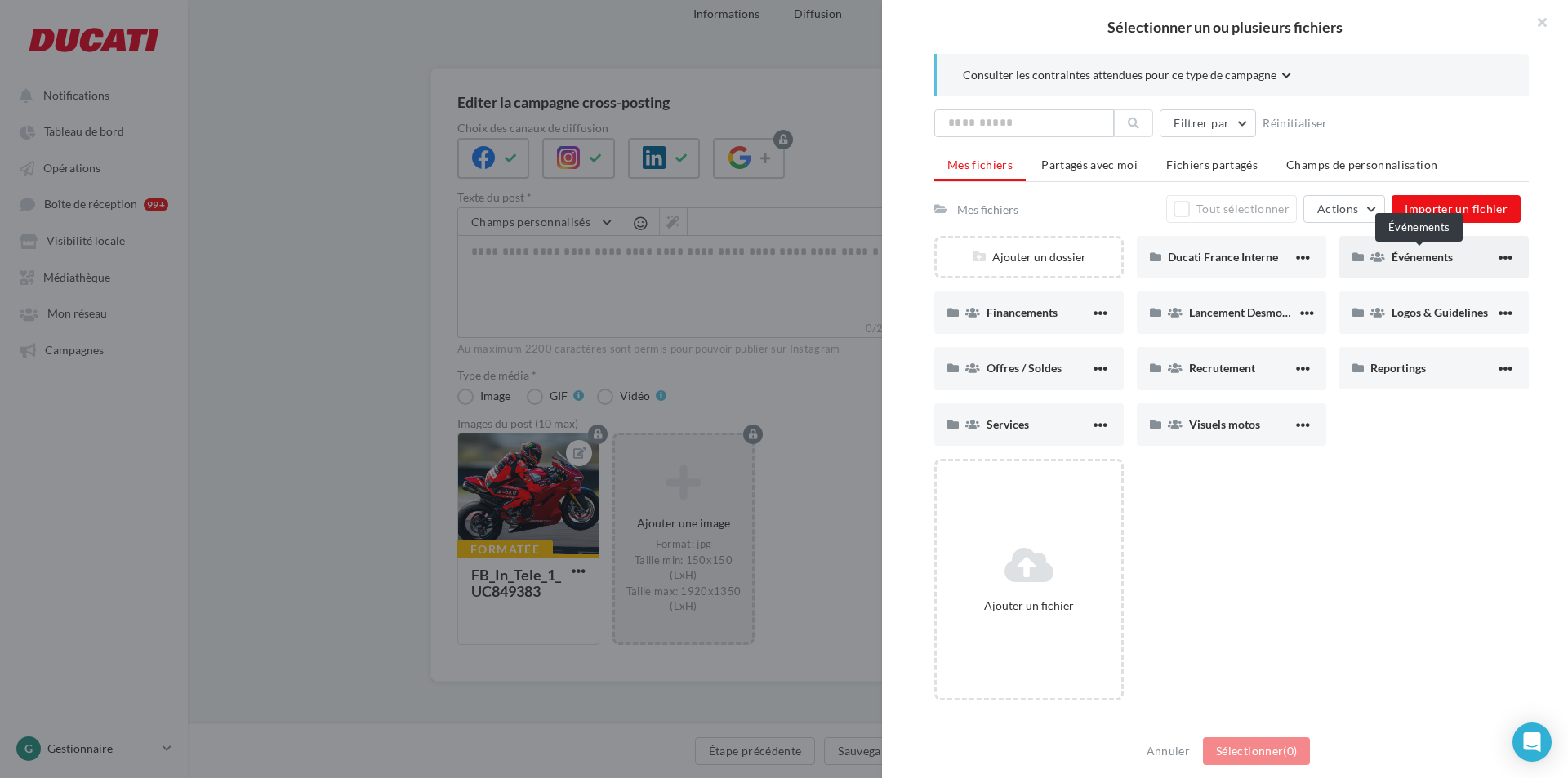
click at [1438, 260] on span "Événements" at bounding box center [1422, 257] width 61 height 14
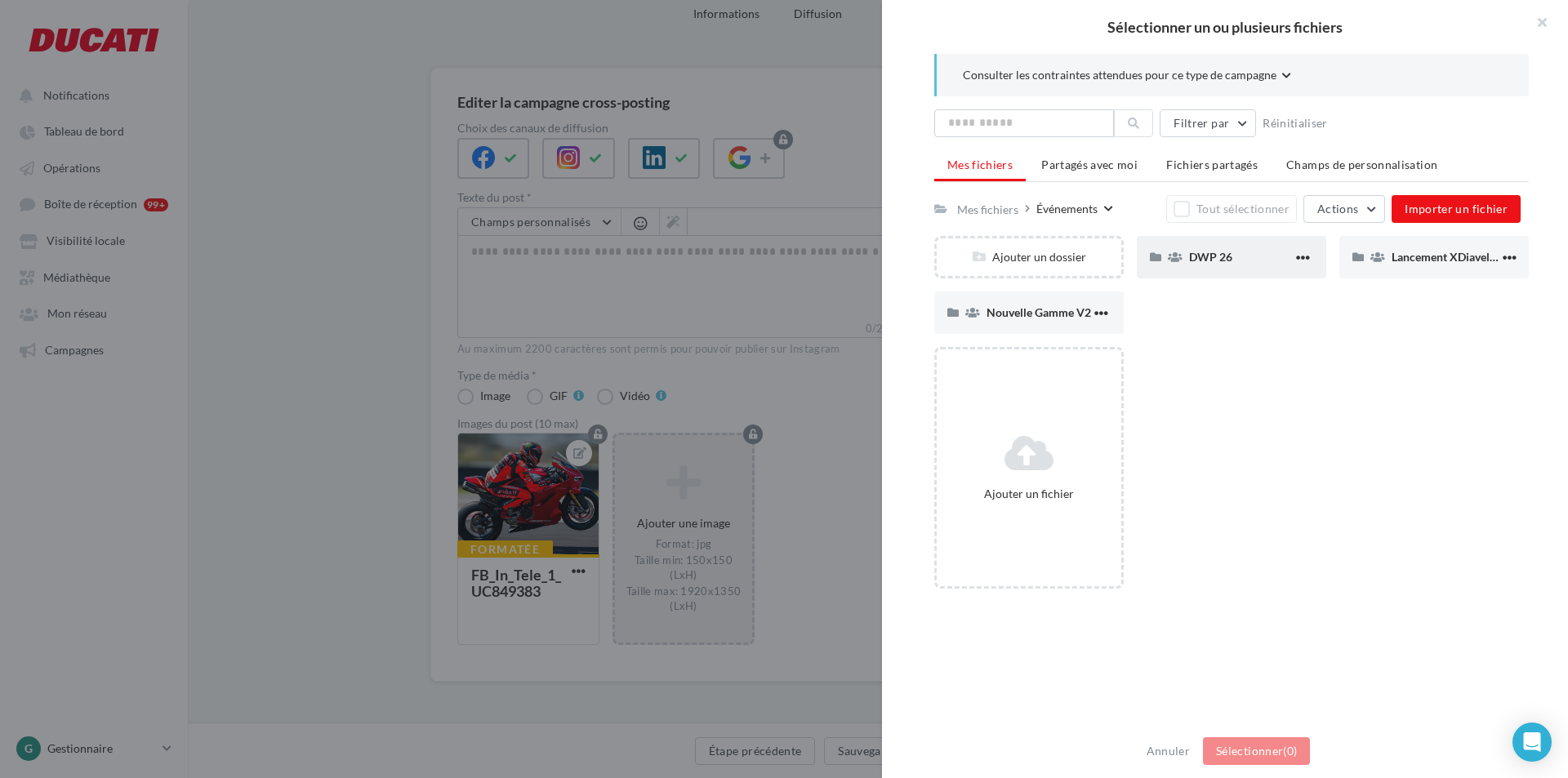
click at [1269, 255] on div "DWP 26" at bounding box center [1241, 257] width 104 height 16
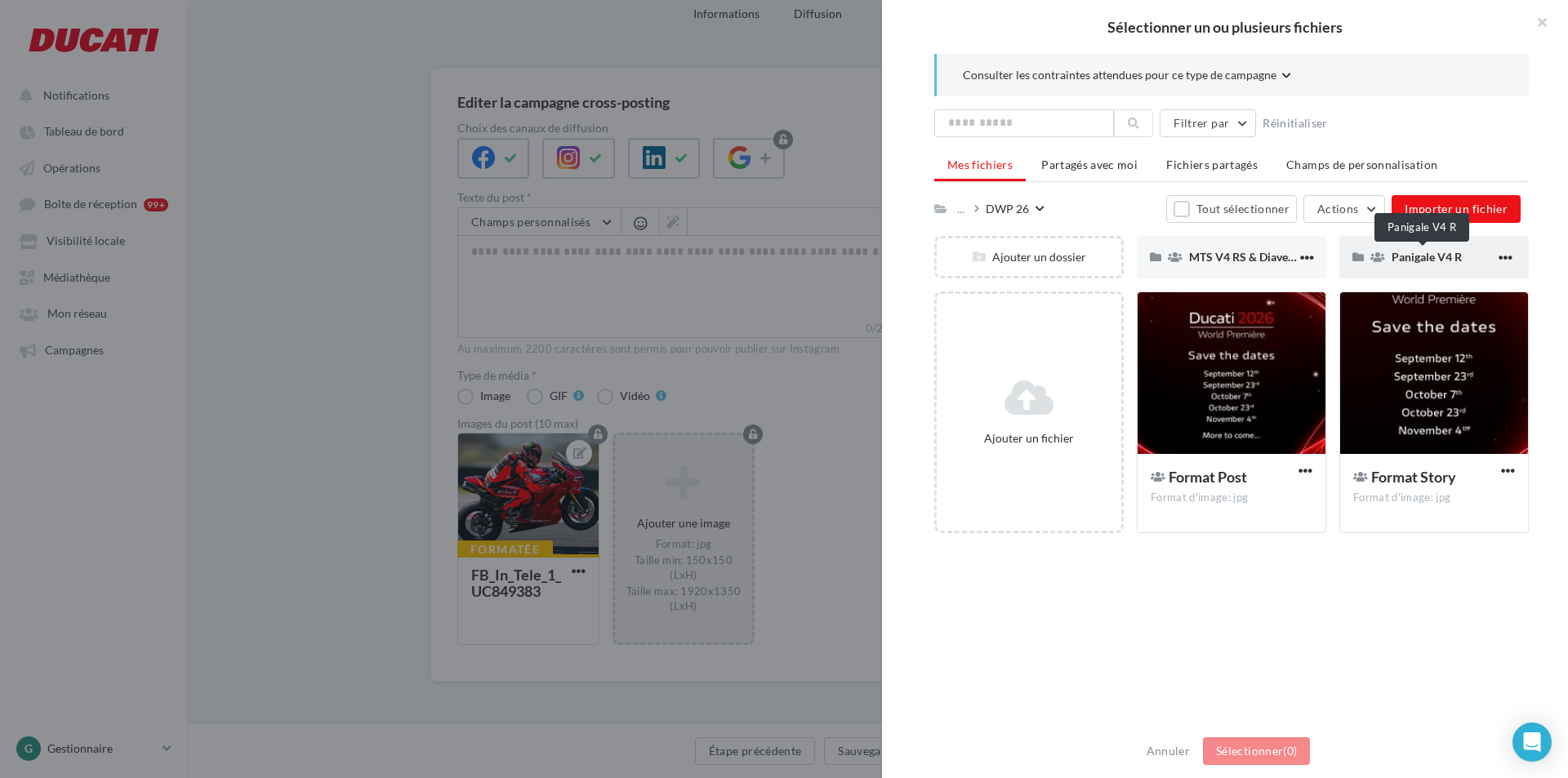
click at [1445, 258] on span "Panigale V4 R" at bounding box center [1426, 257] width 70 height 14
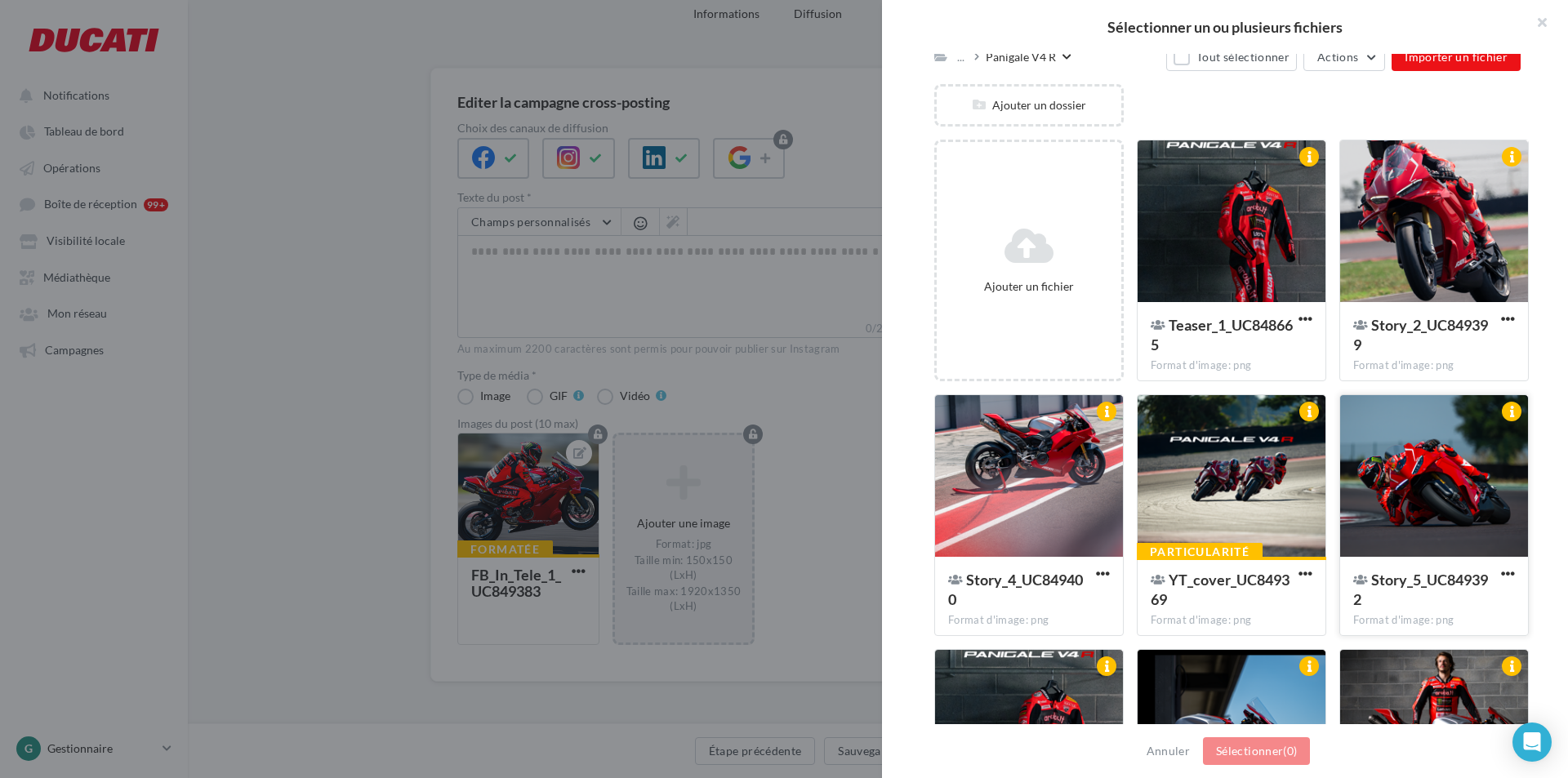
scroll to position [164, 0]
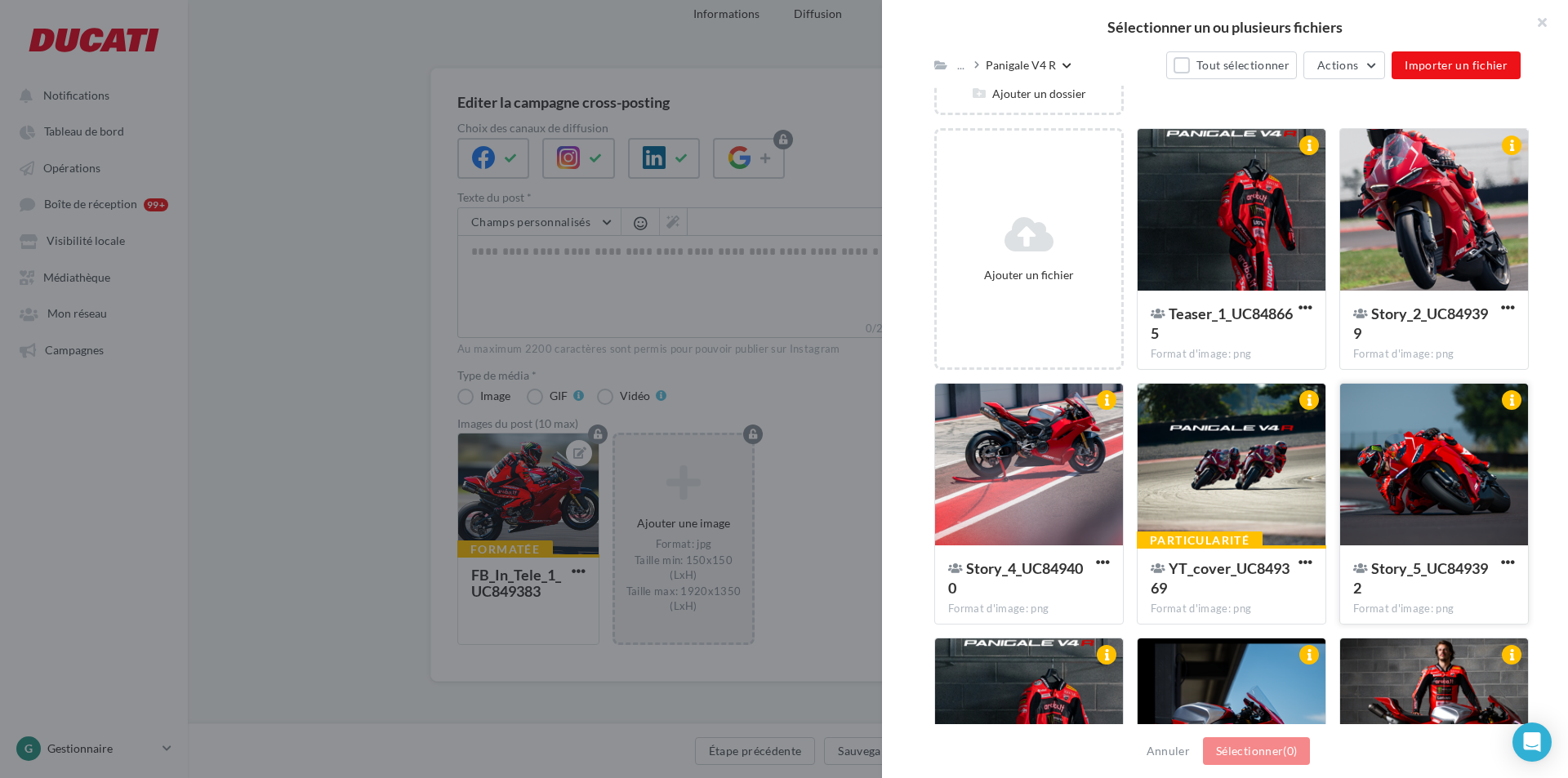
click at [1397, 448] on div at bounding box center [1434, 465] width 188 height 164
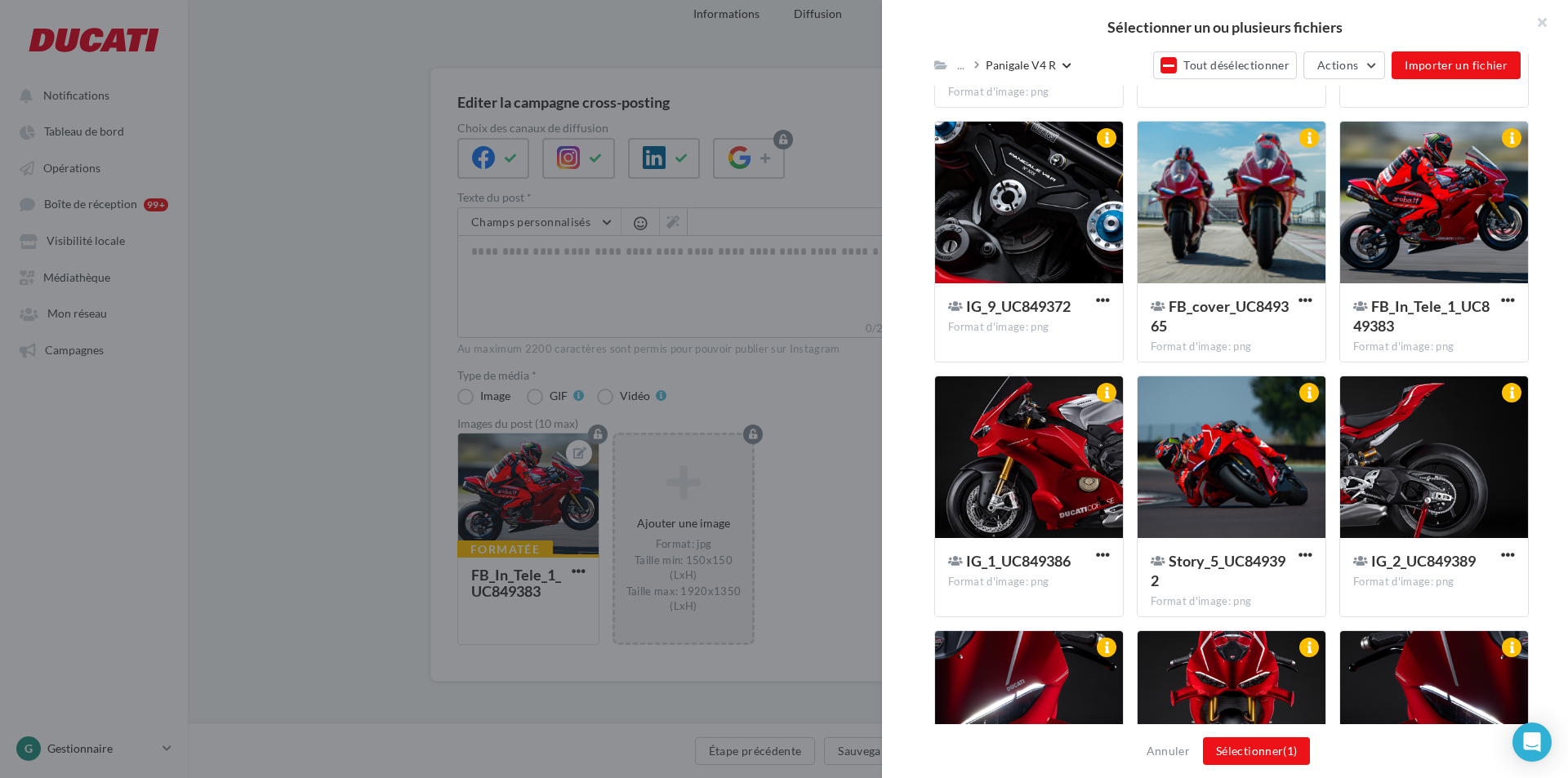
scroll to position [1959, 0]
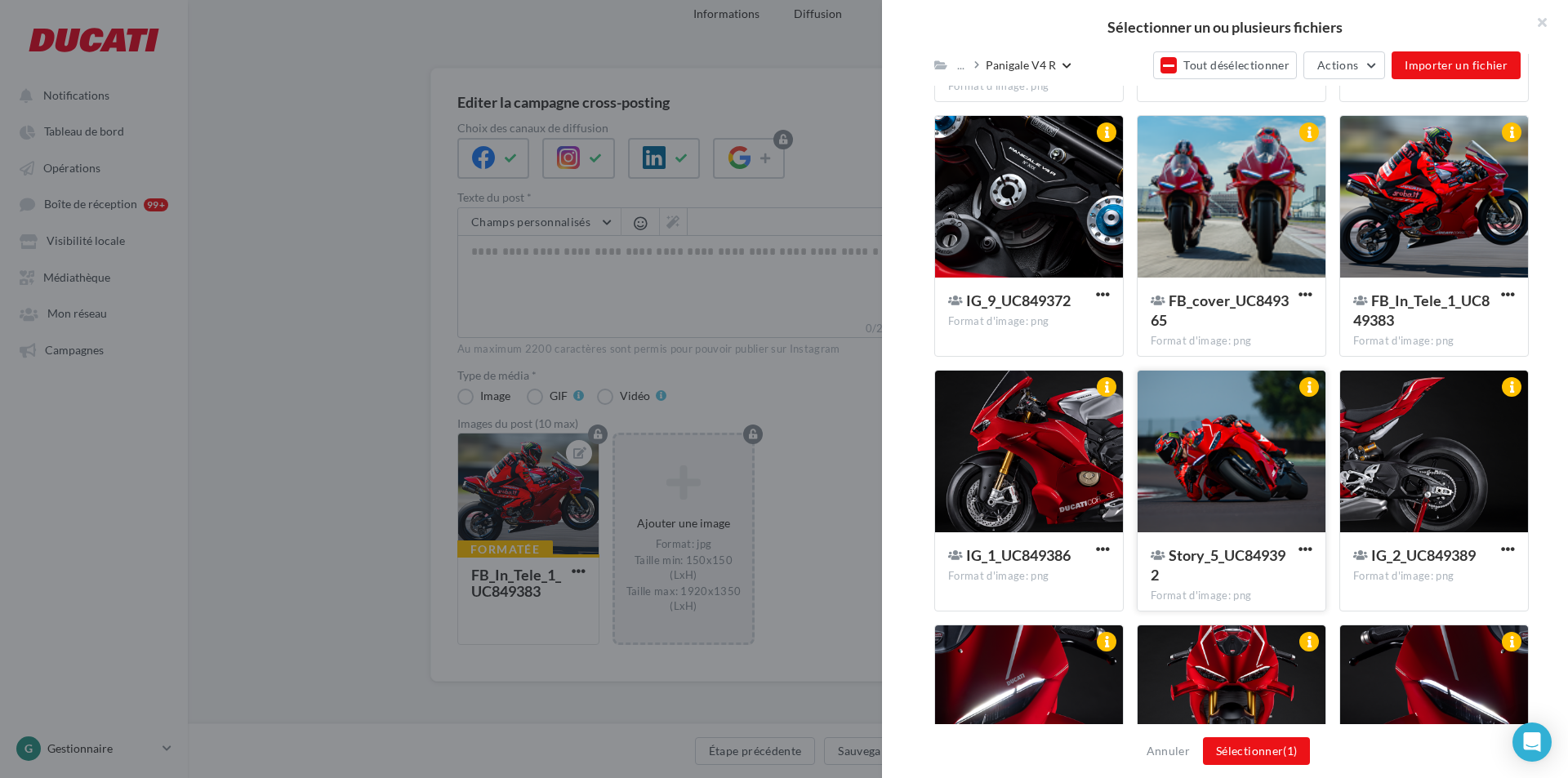
click at [1218, 487] on div at bounding box center [1232, 452] width 188 height 164
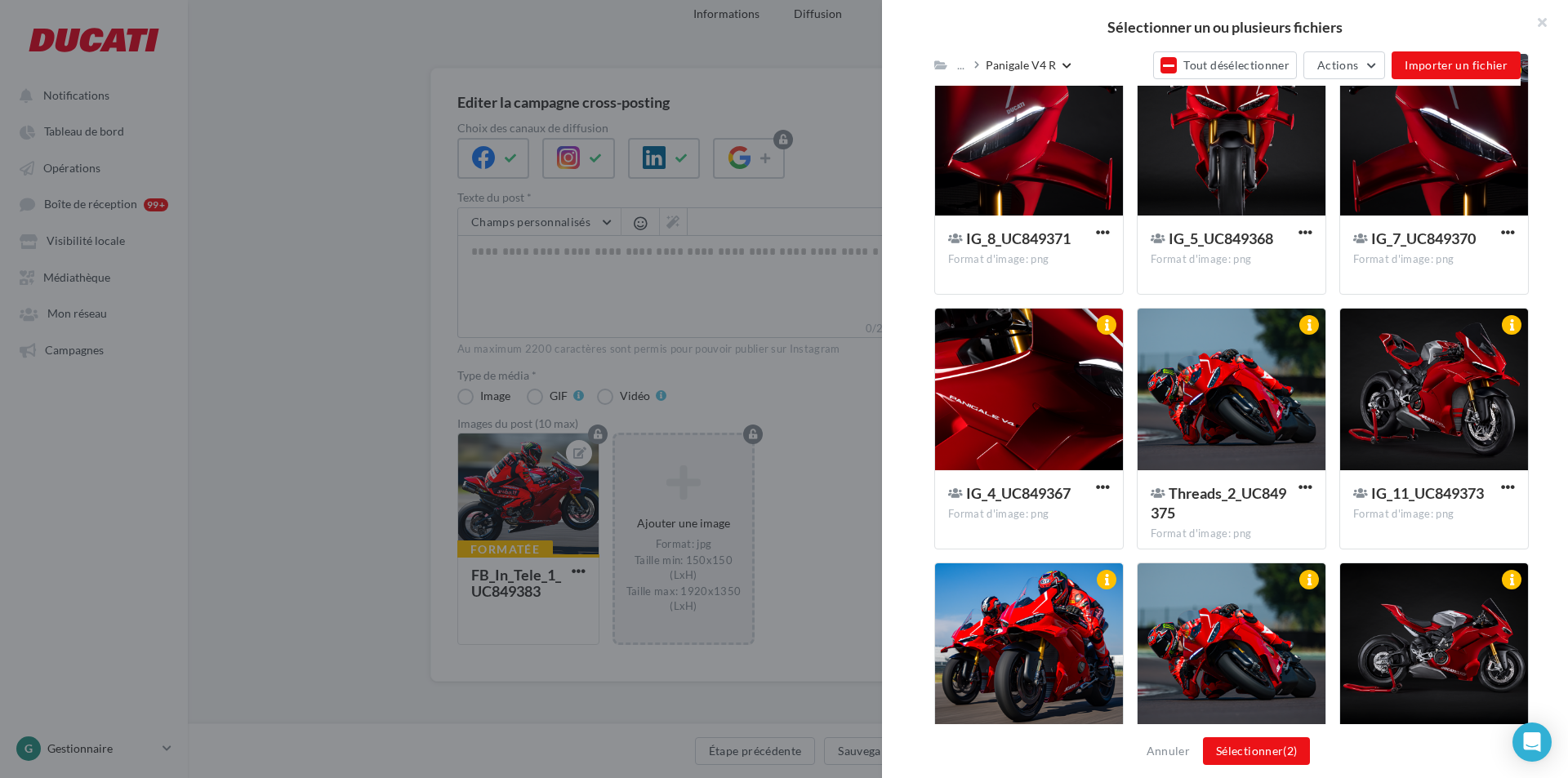
scroll to position [2613, 0]
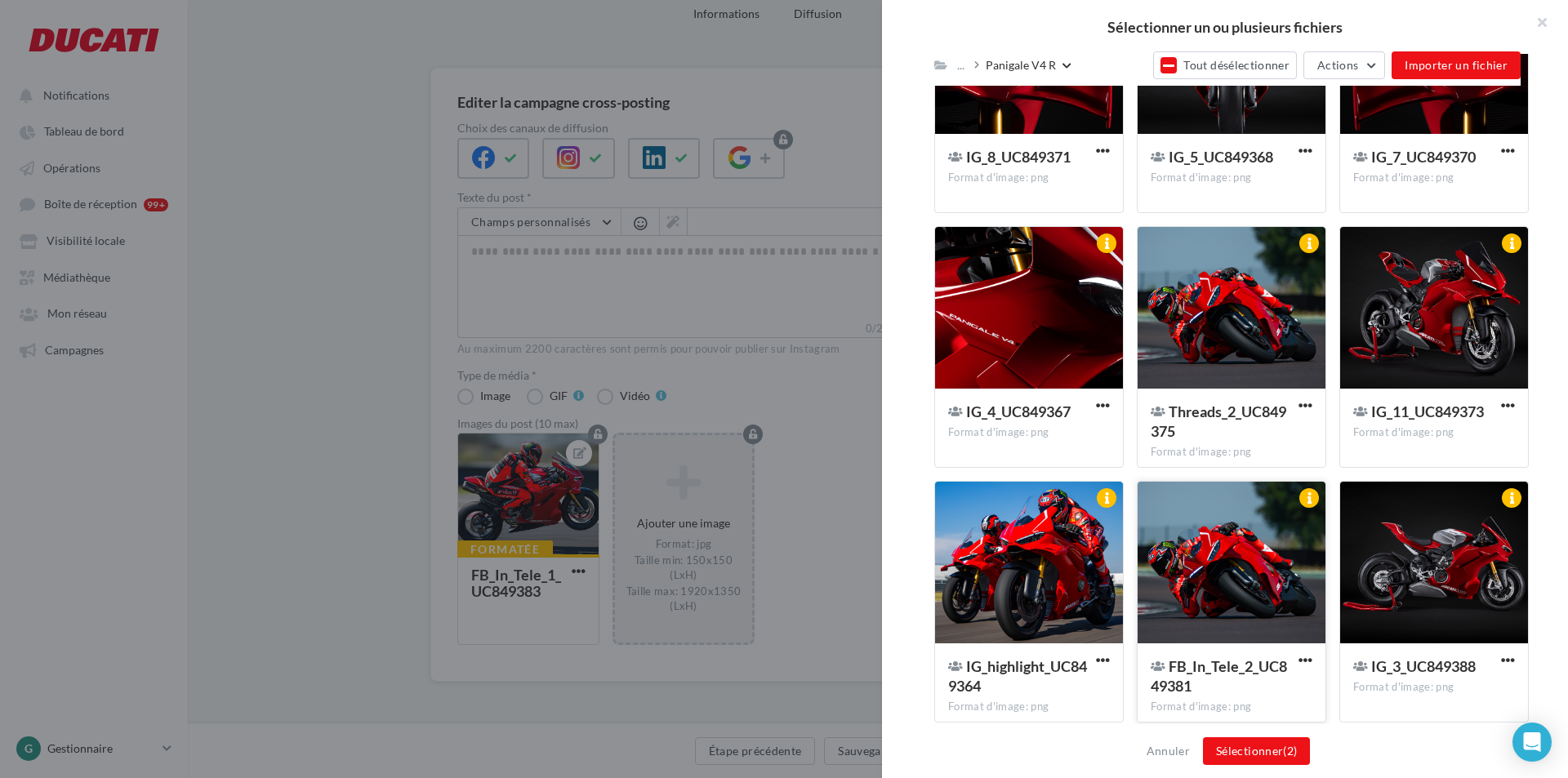
click at [1228, 537] on div at bounding box center [1232, 563] width 188 height 164
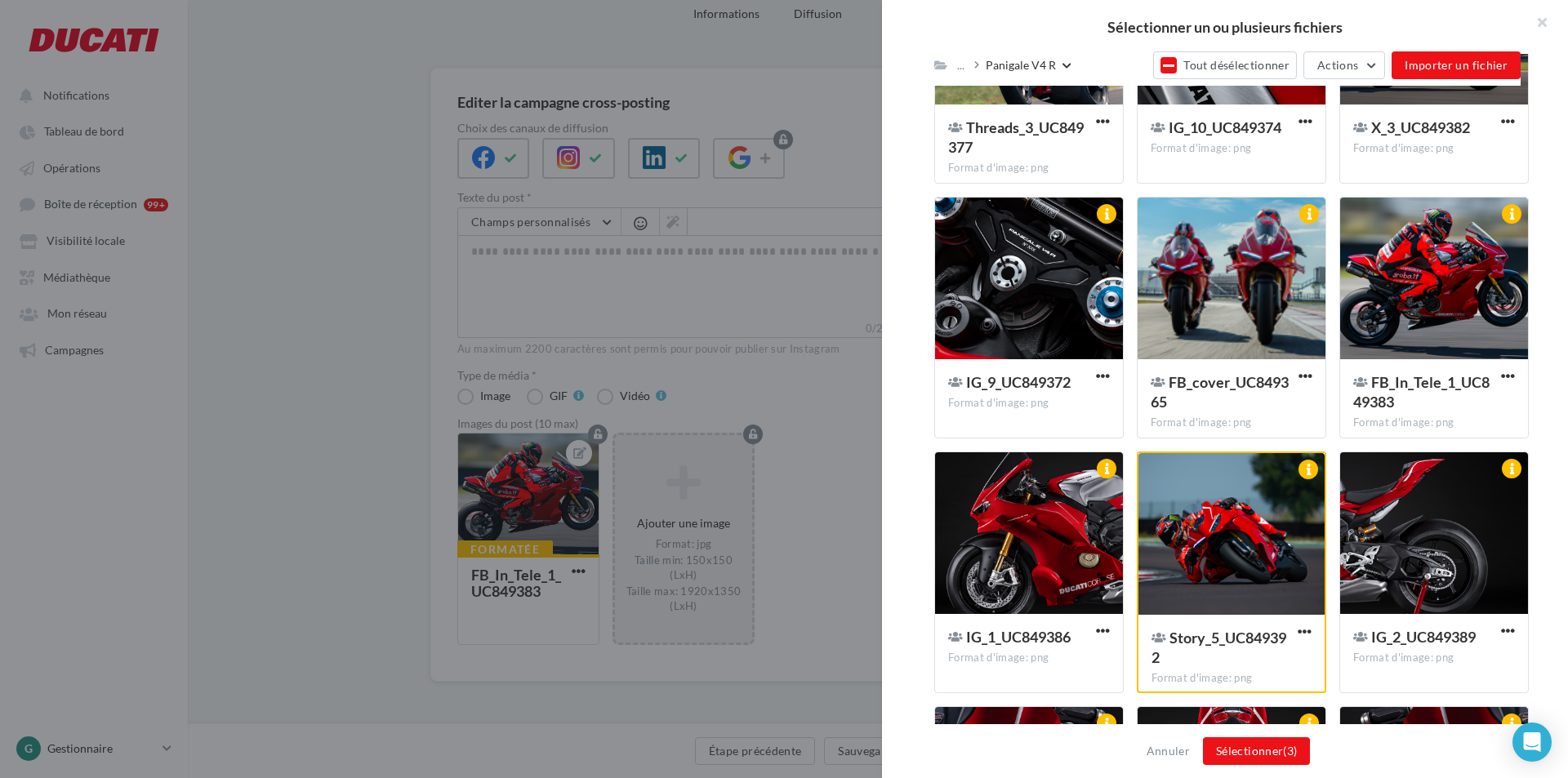
click at [1244, 595] on div at bounding box center [1232, 534] width 186 height 164
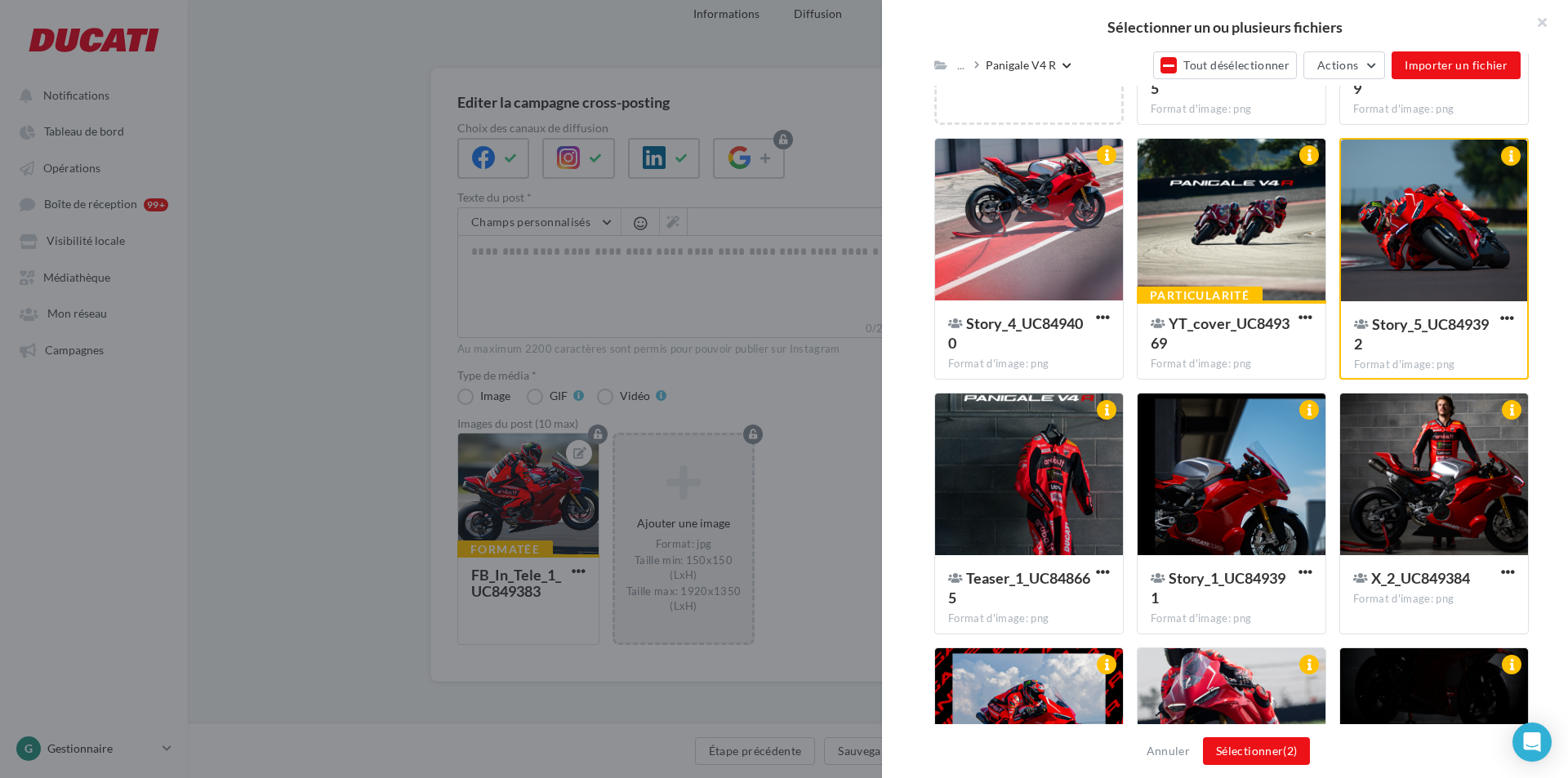
scroll to position [164, 0]
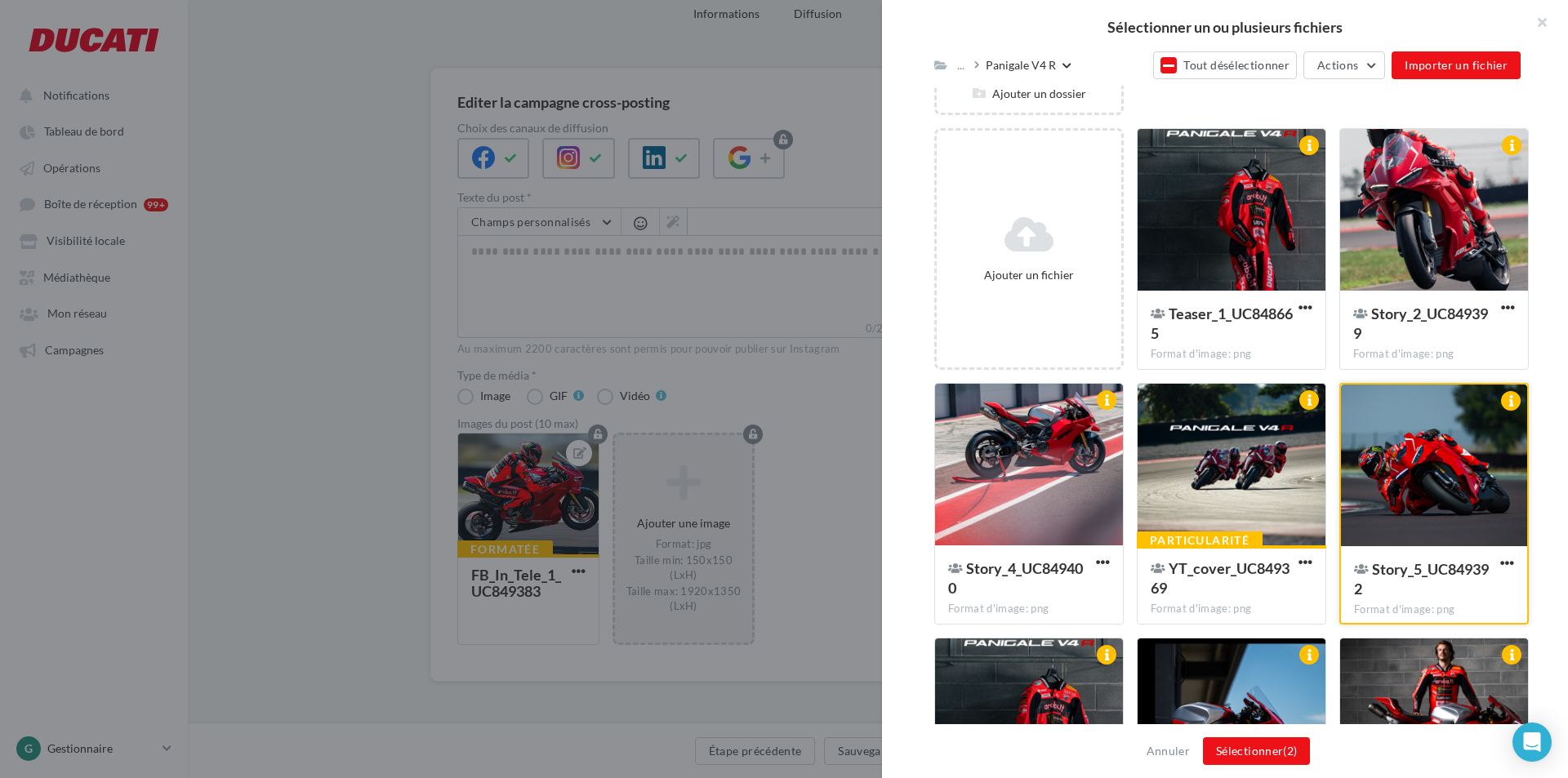
click at [1424, 491] on div at bounding box center [1434, 466] width 186 height 164
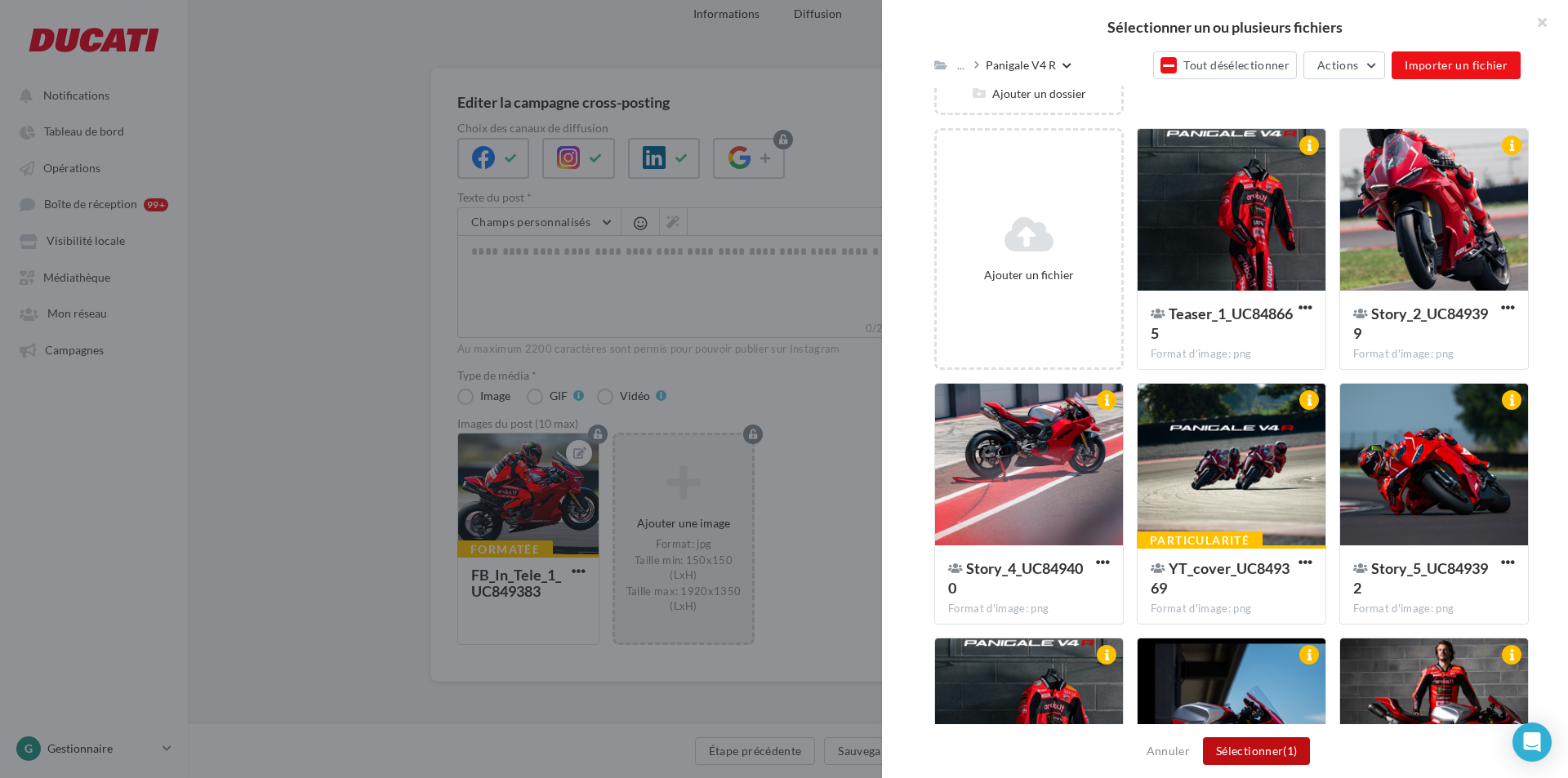
click at [1255, 749] on button "Sélectionner (1)" at bounding box center [1257, 751] width 107 height 28
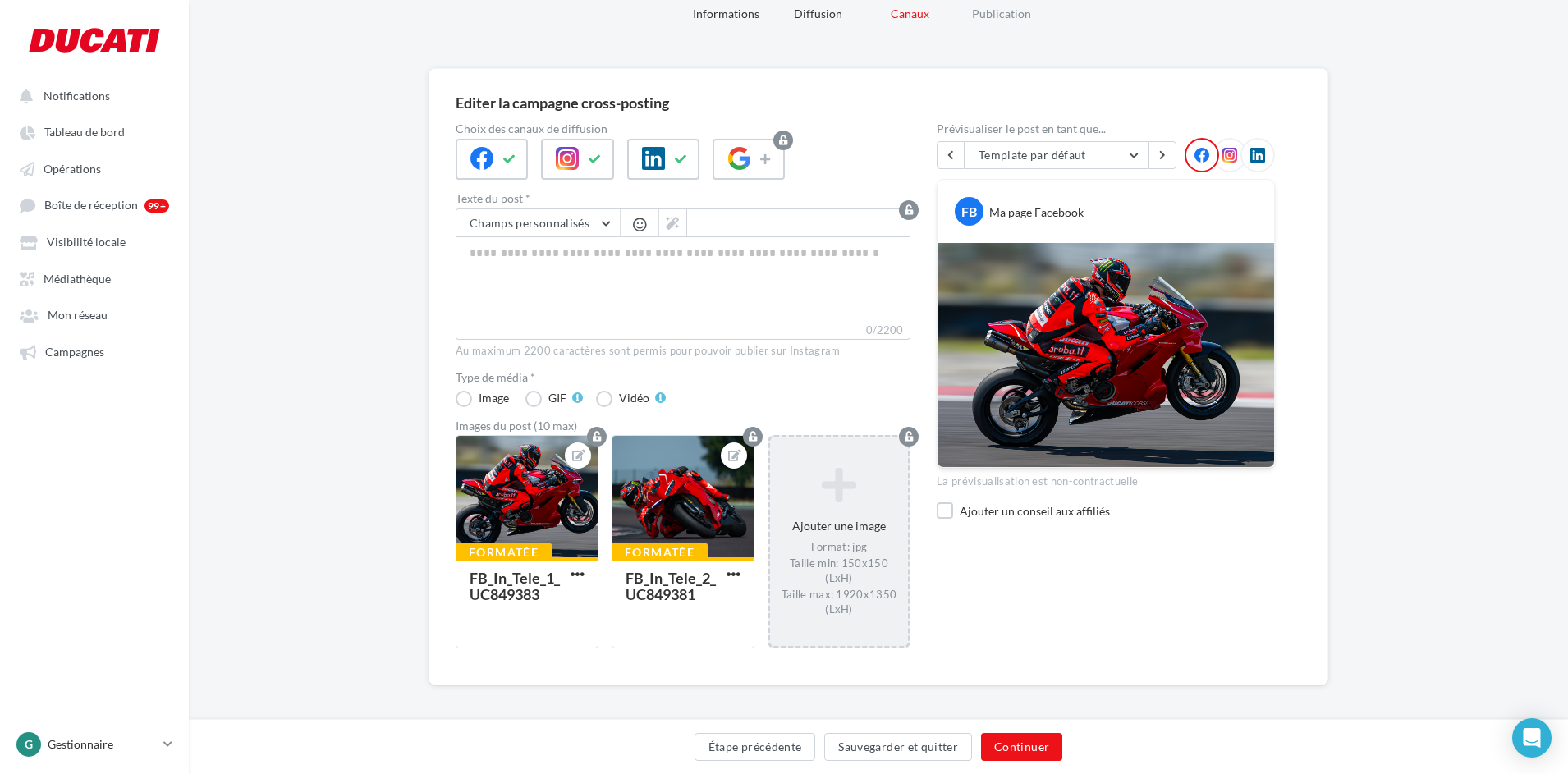
click at [842, 502] on icon at bounding box center [838, 485] width 125 height 40
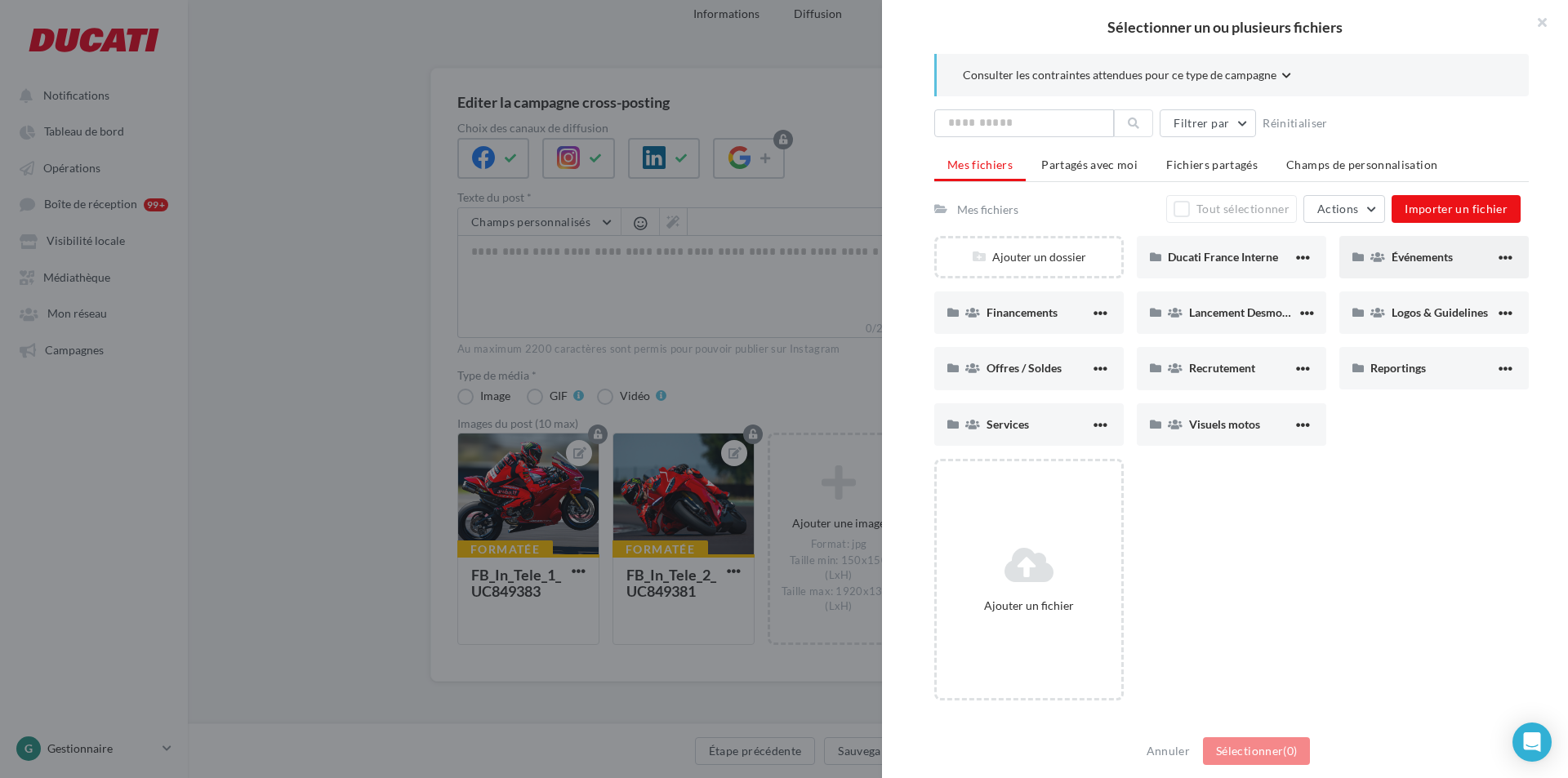
click at [1424, 253] on span "Événements" at bounding box center [1422, 257] width 61 height 14
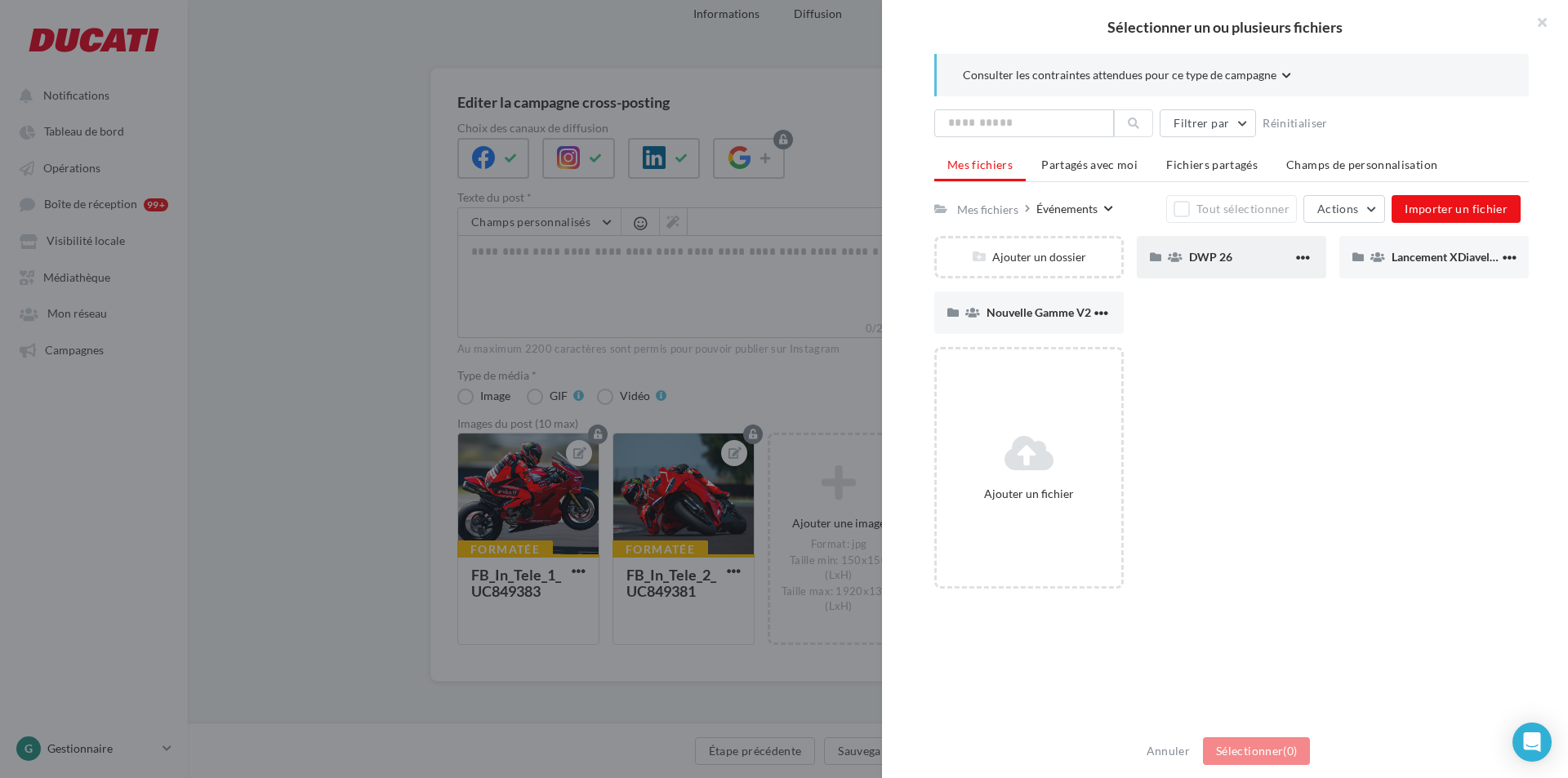
click at [1258, 259] on div "DWP 26" at bounding box center [1241, 257] width 104 height 16
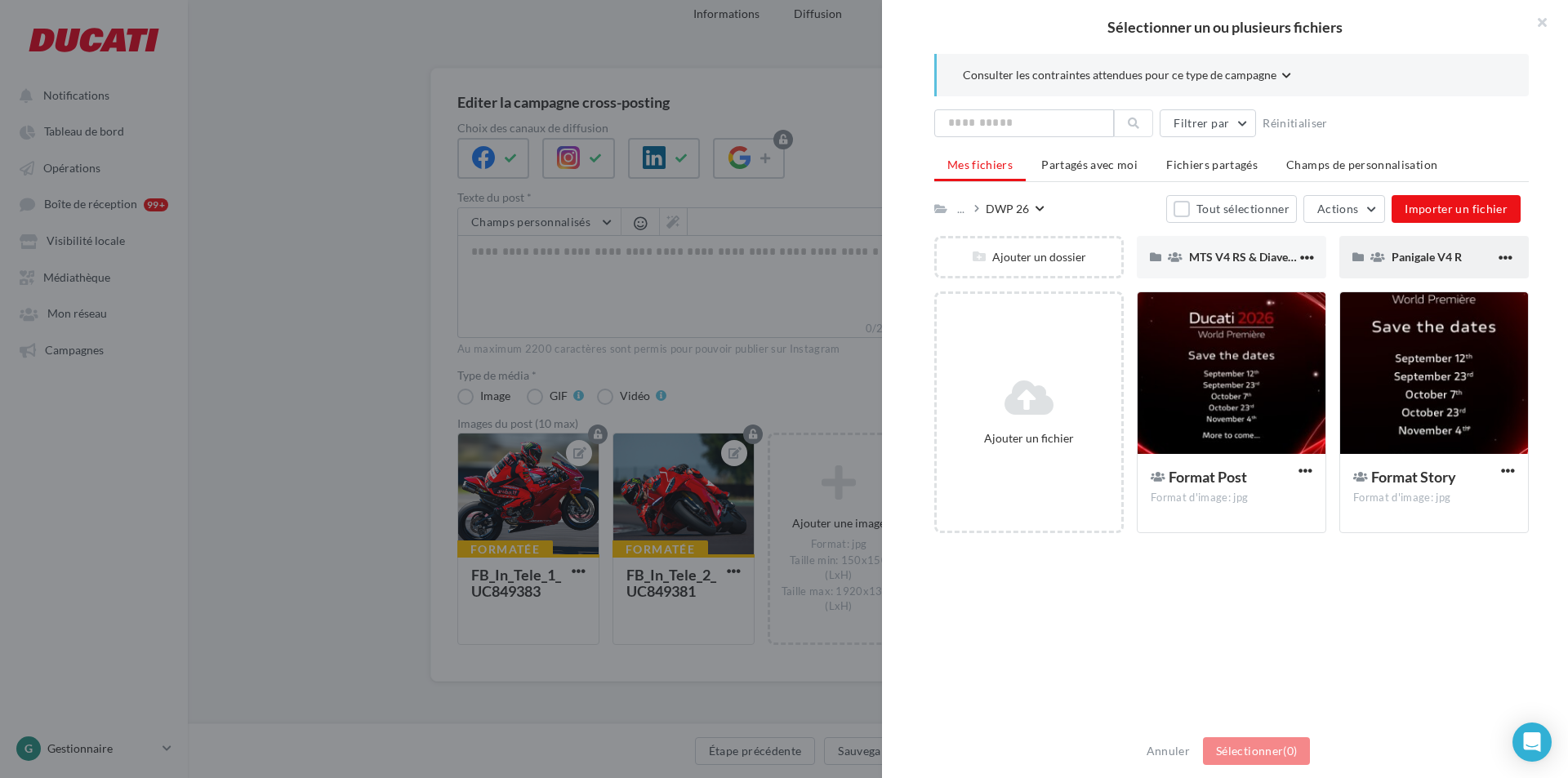
click at [1420, 262] on span "Panigale V4 R" at bounding box center [1426, 257] width 70 height 14
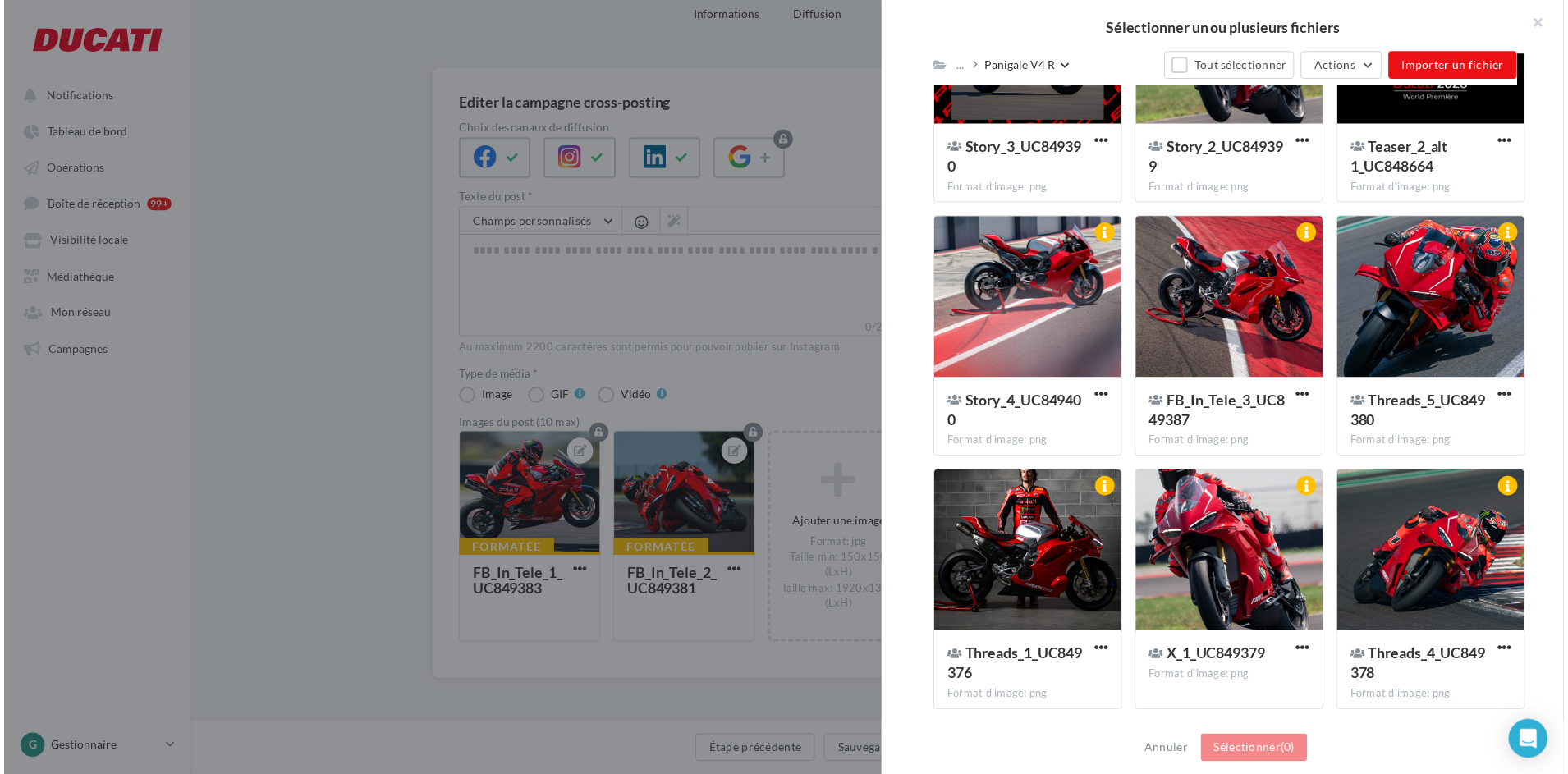
scroll to position [1181, 0]
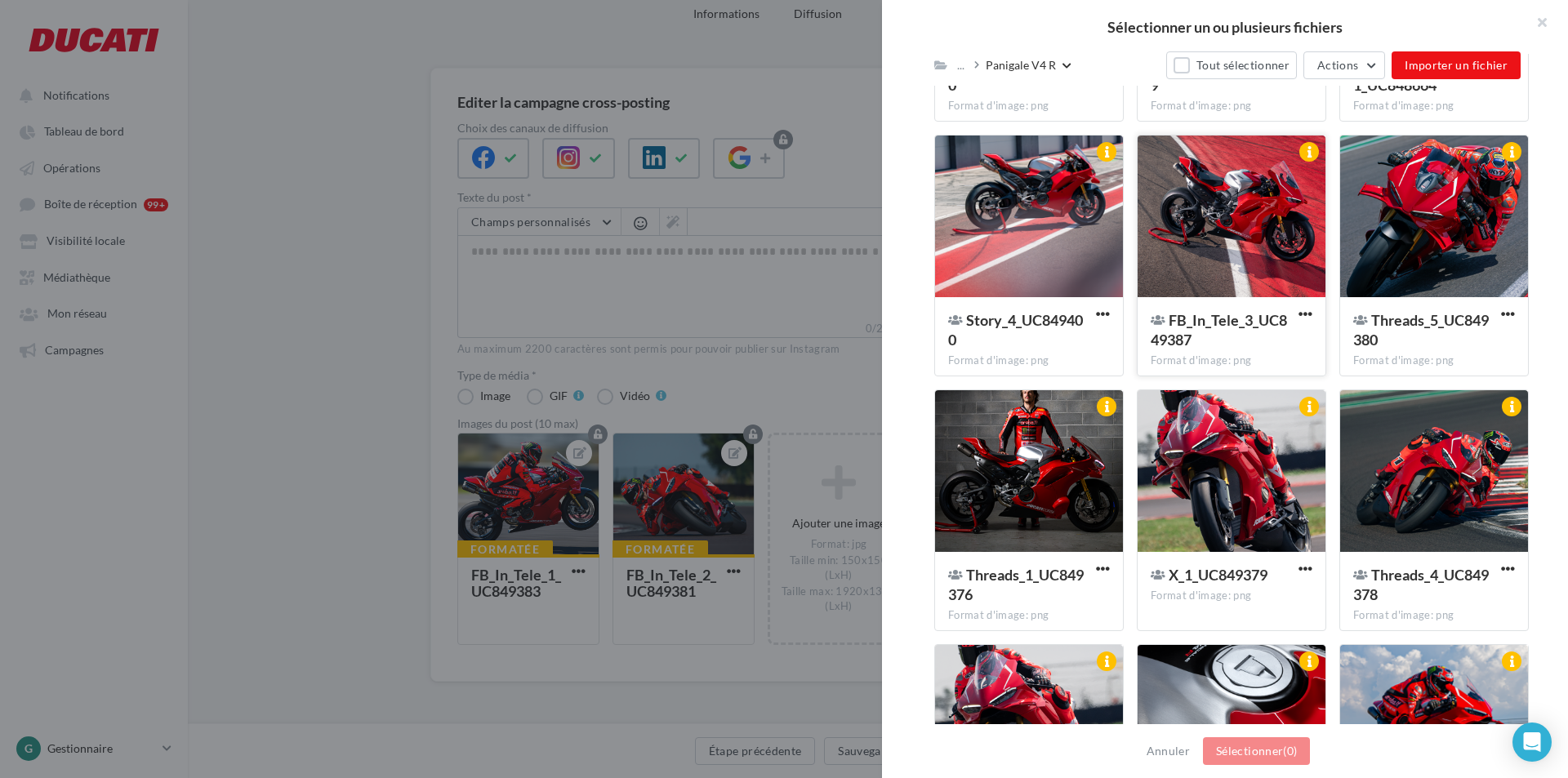
click at [1276, 193] on div at bounding box center [1232, 217] width 188 height 164
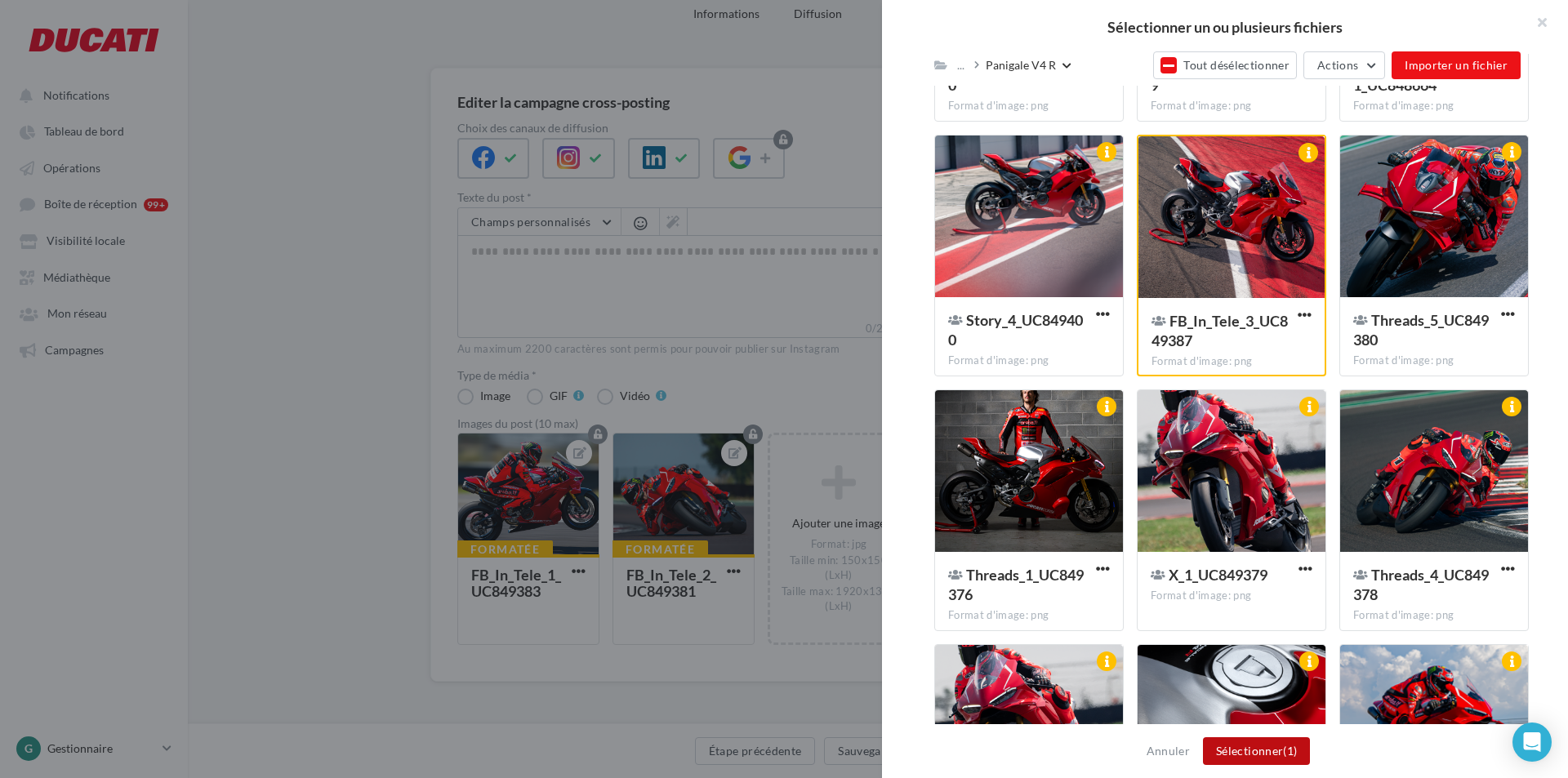
click at [1276, 752] on button "Sélectionner (1)" at bounding box center [1257, 751] width 107 height 28
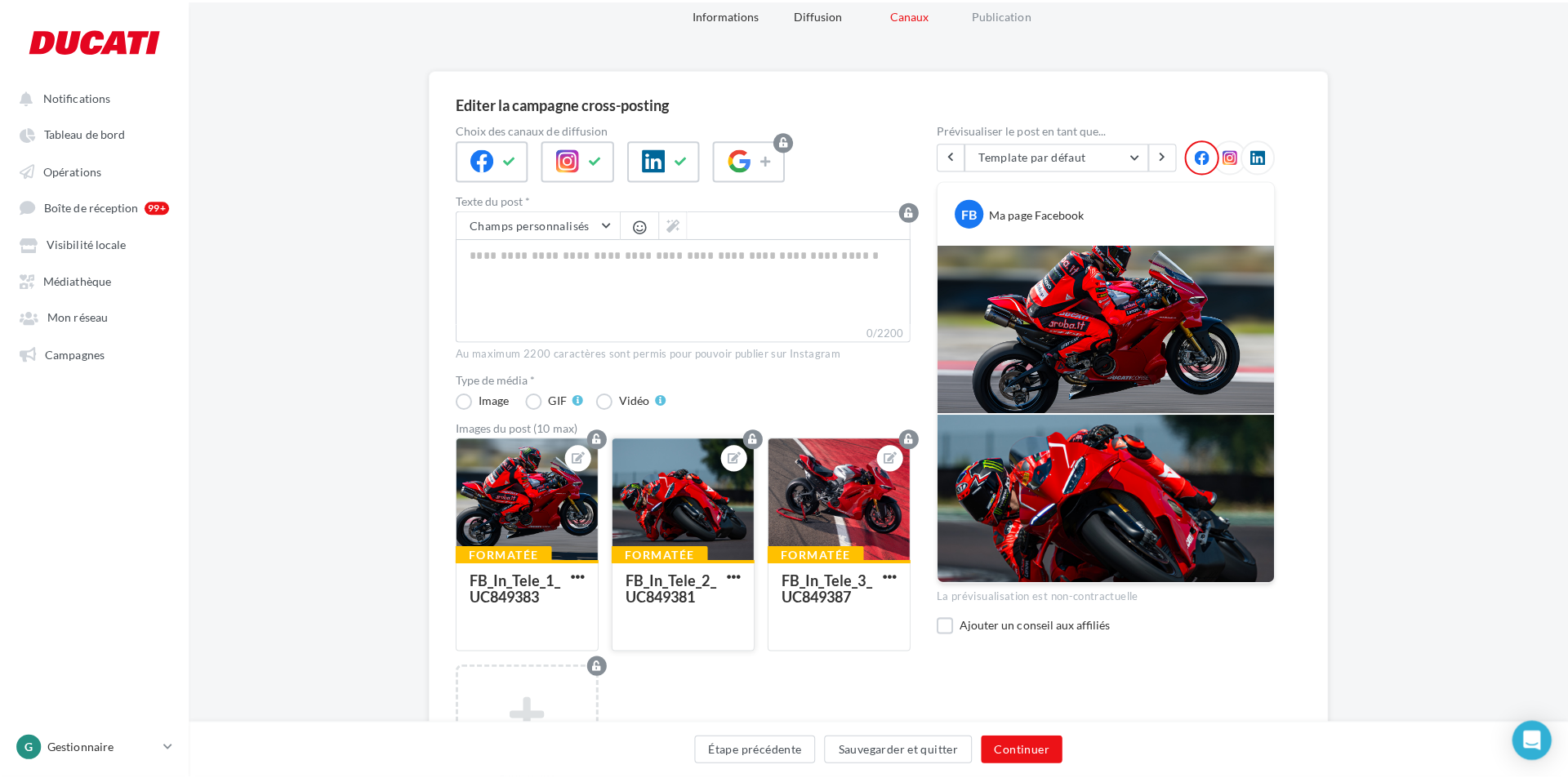
scroll to position [233, 0]
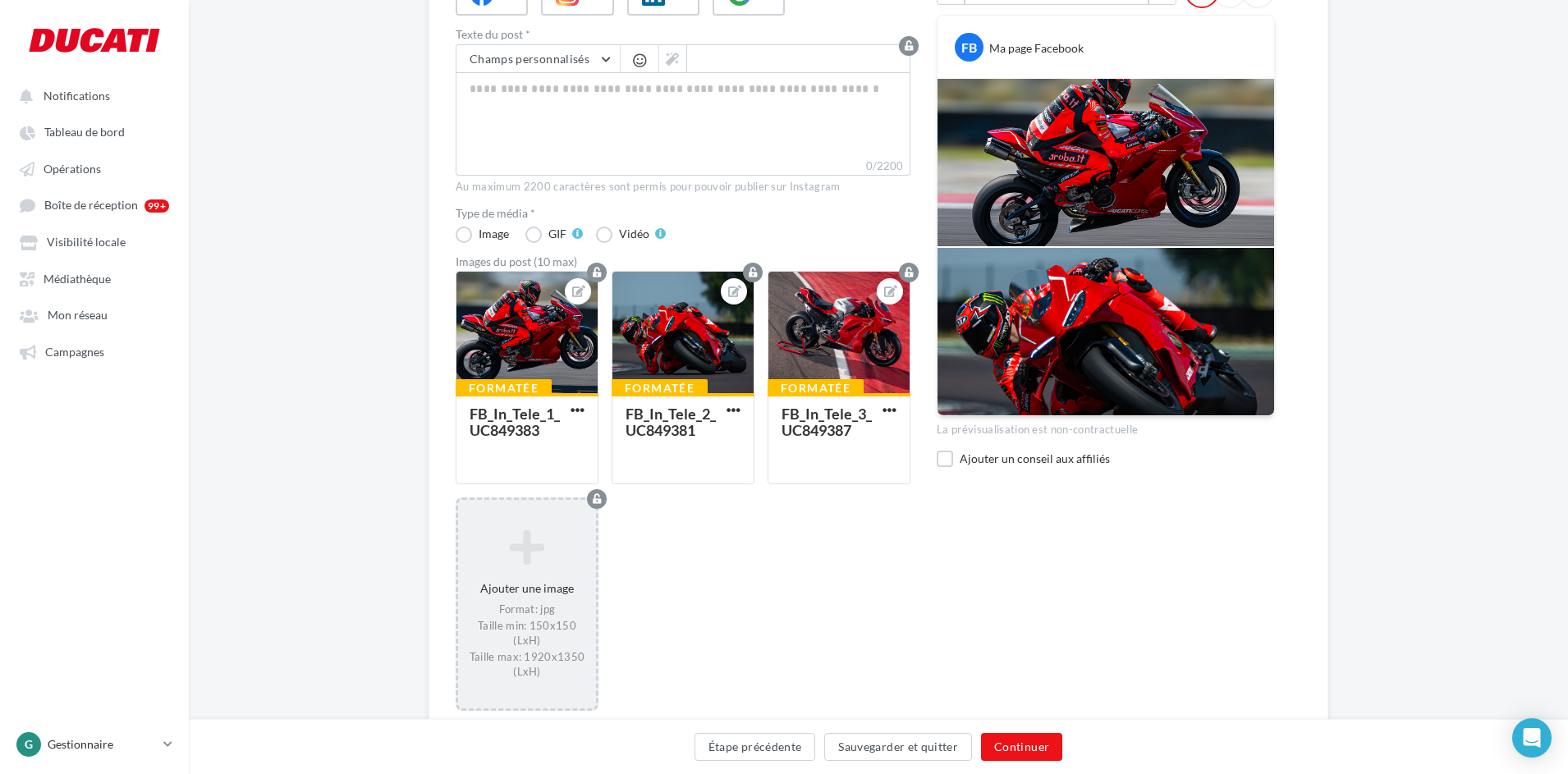
click at [543, 562] on icon at bounding box center [526, 548] width 125 height 40
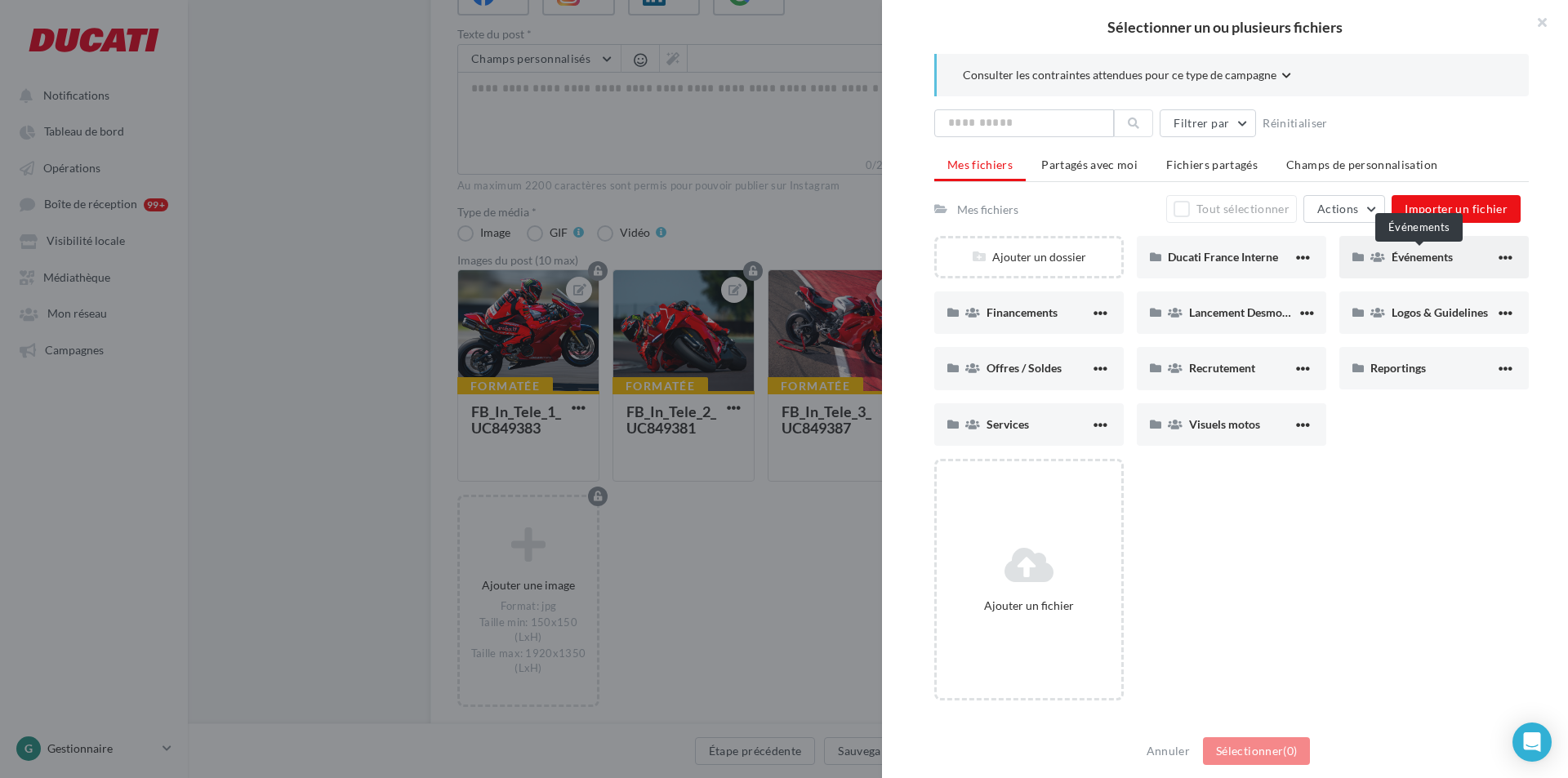
click at [1401, 250] on span "Événements" at bounding box center [1422, 257] width 61 height 14
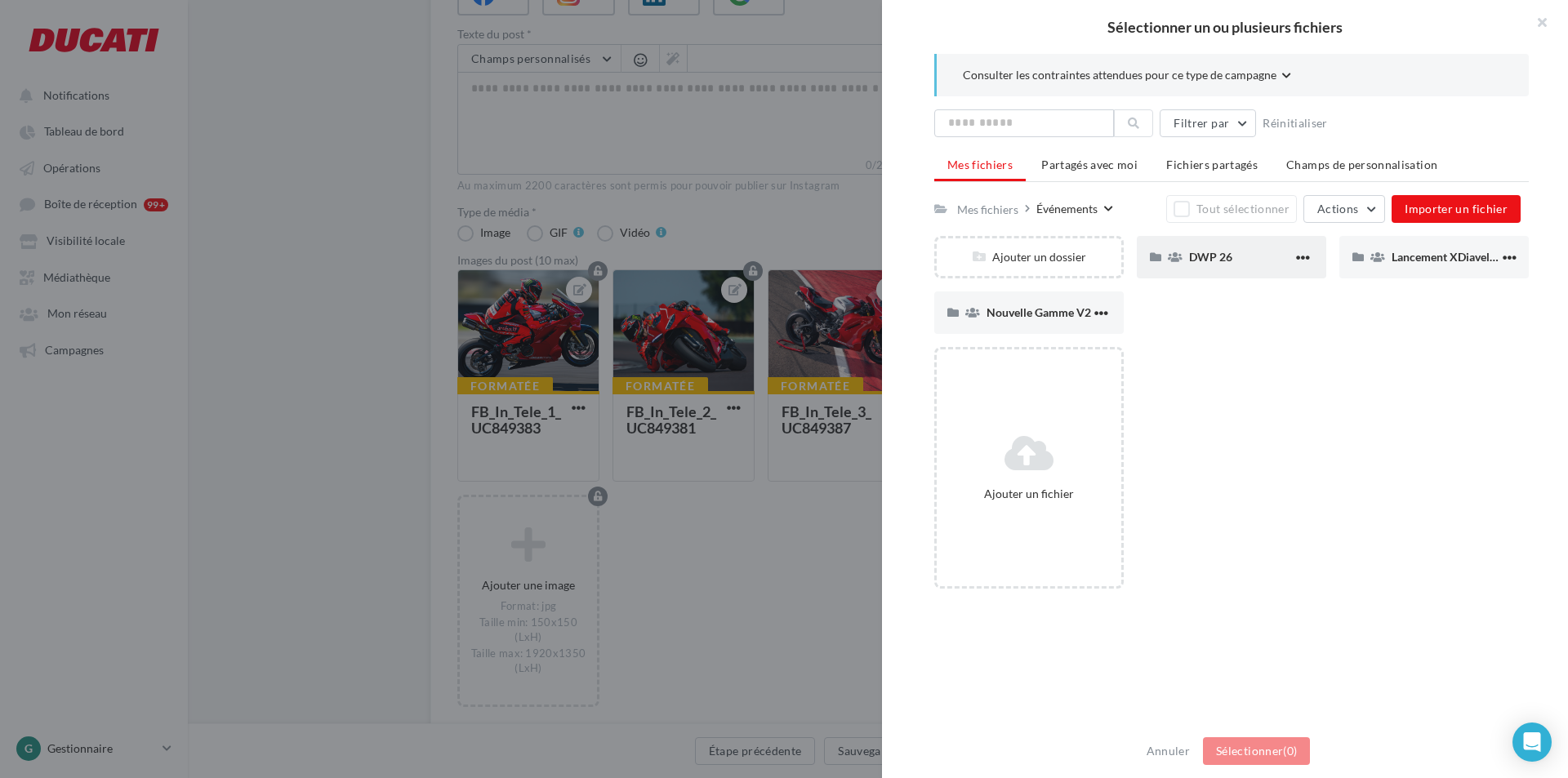
click at [1229, 259] on div "DWP 26" at bounding box center [1241, 257] width 104 height 16
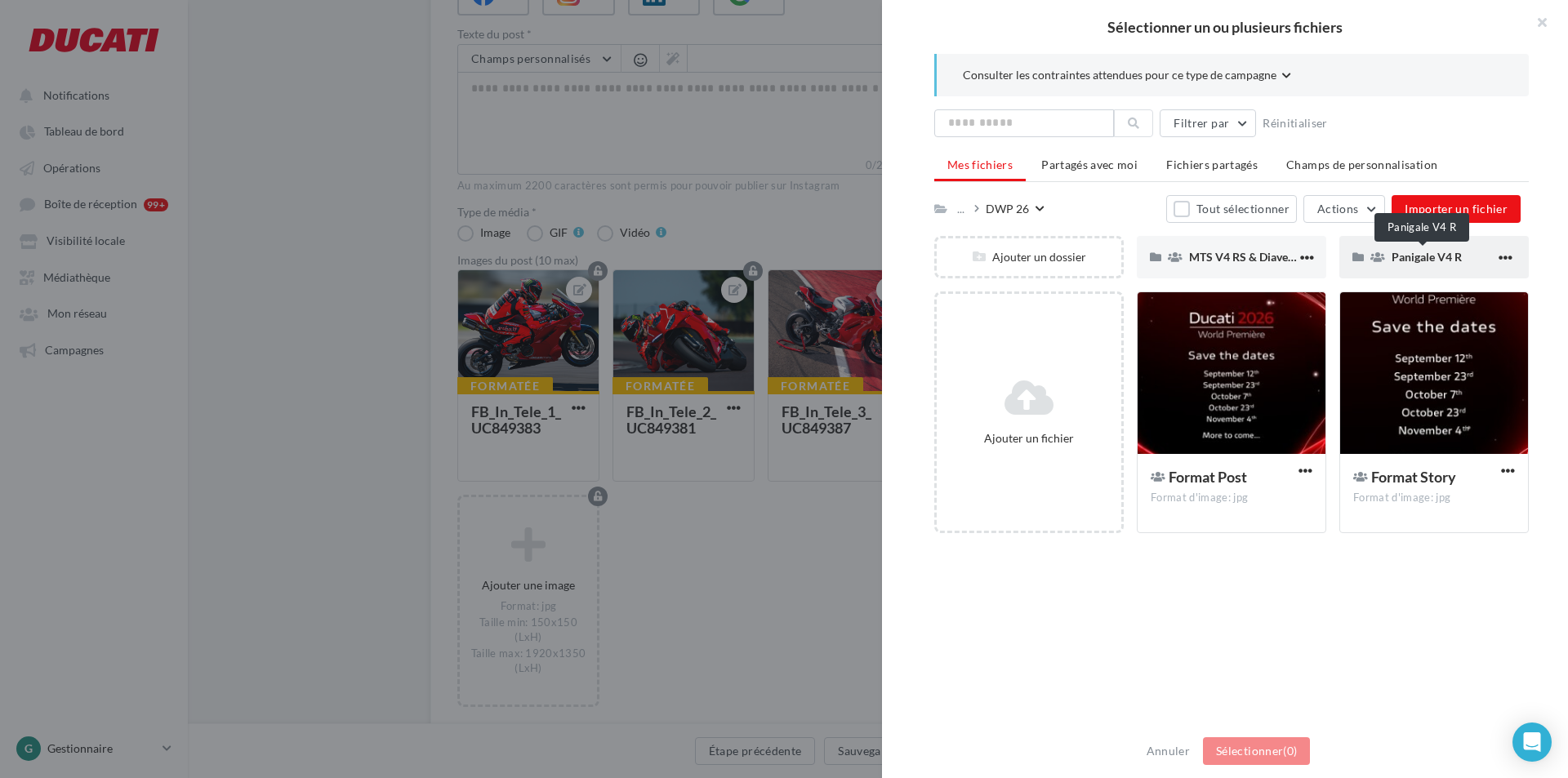
click at [1421, 262] on span "Panigale V4 R" at bounding box center [1426, 257] width 70 height 14
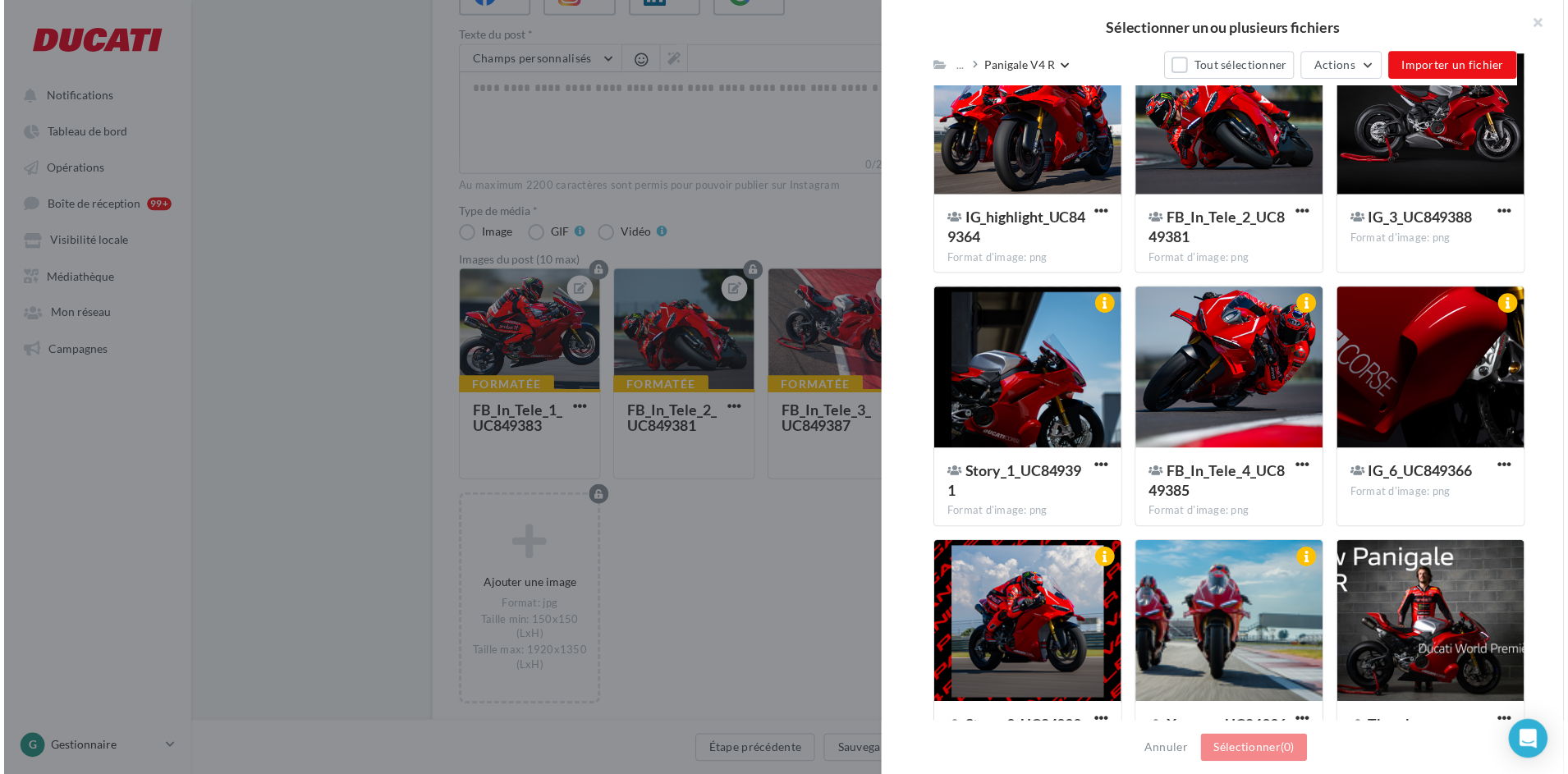
scroll to position [3076, 0]
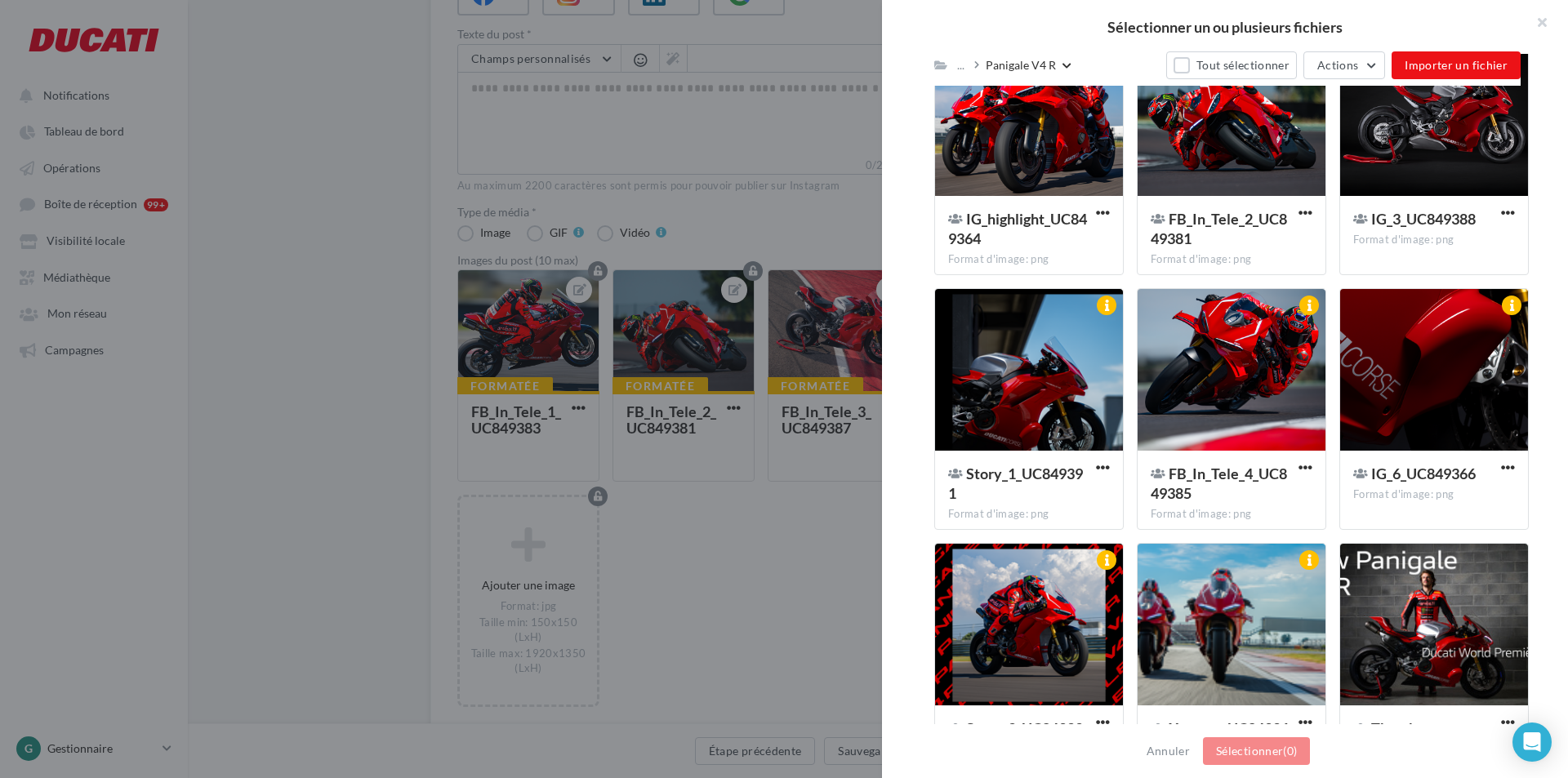
click at [1228, 382] on div at bounding box center [1232, 371] width 188 height 164
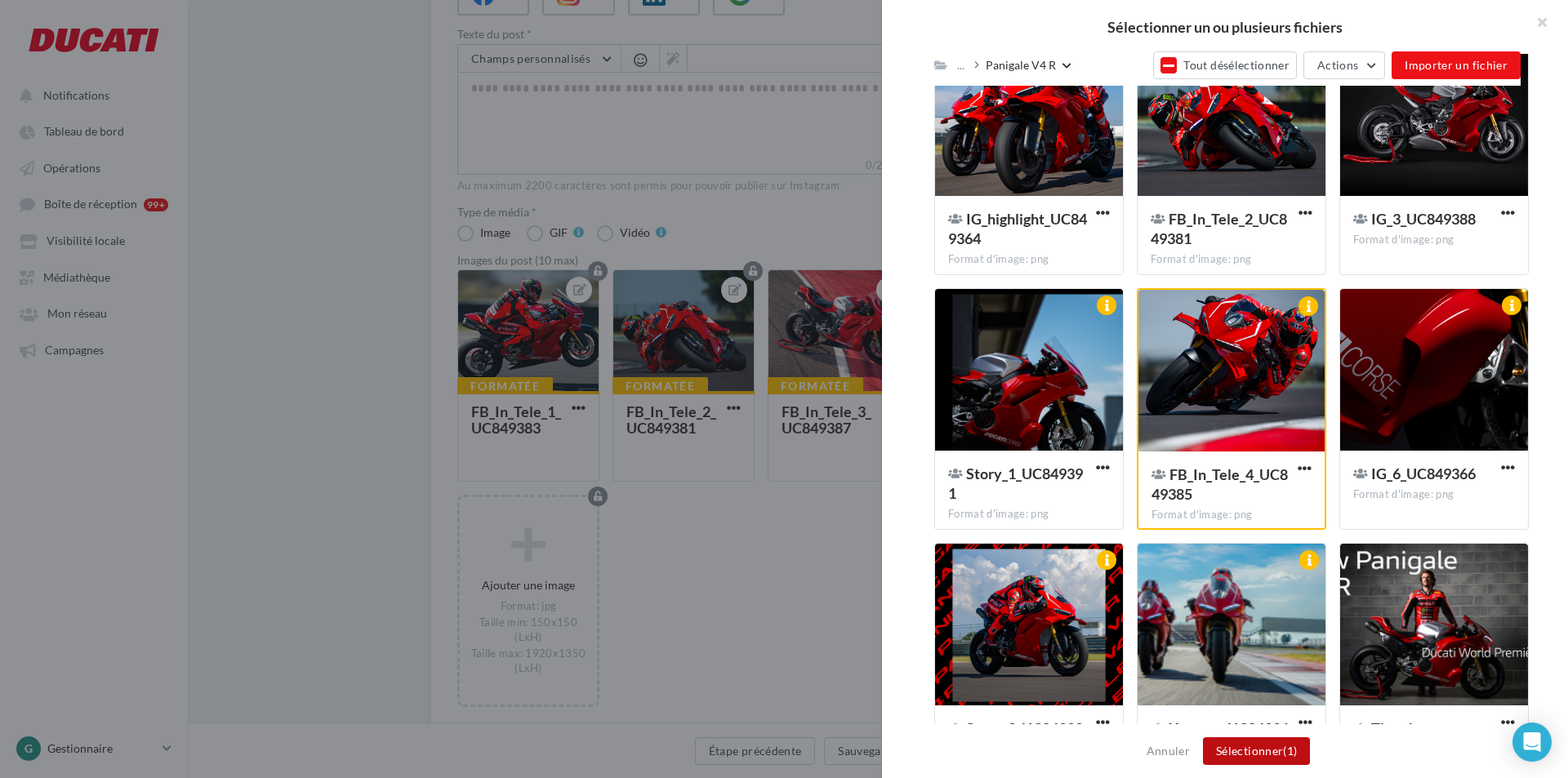
click at [1253, 749] on button "Sélectionner (1)" at bounding box center [1257, 751] width 107 height 28
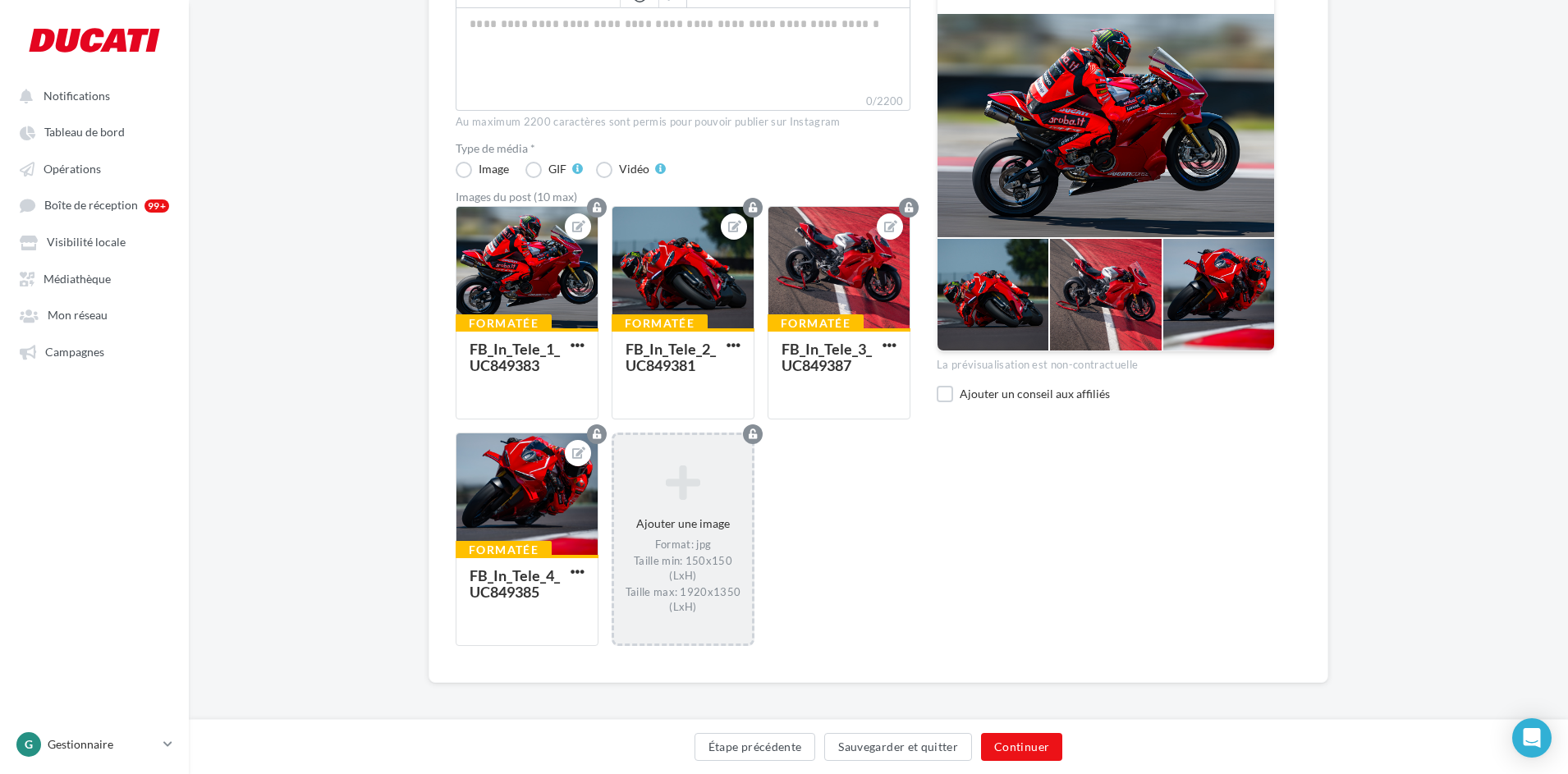
scroll to position [305, 0]
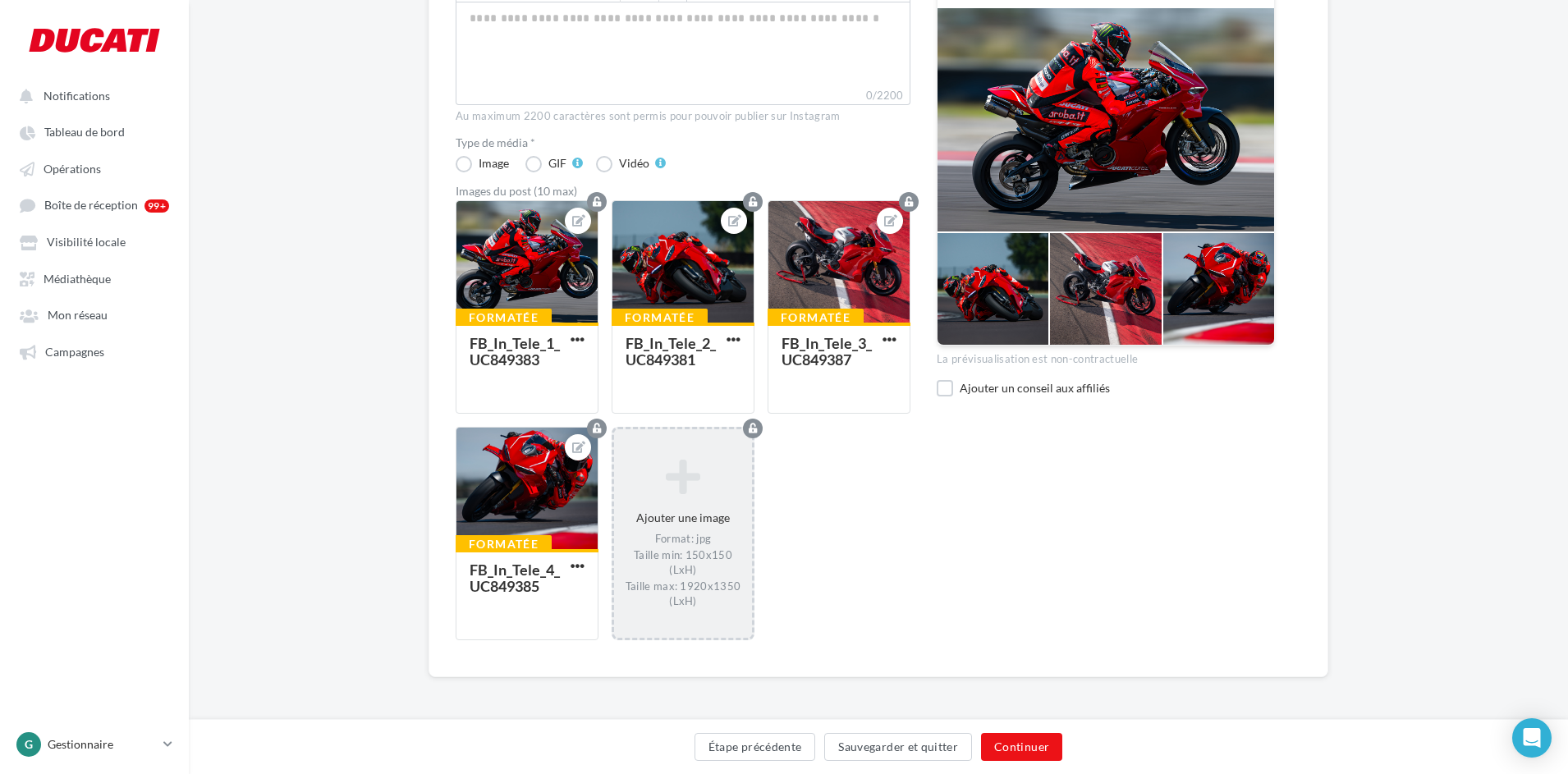
click at [694, 465] on icon at bounding box center [682, 477] width 125 height 40
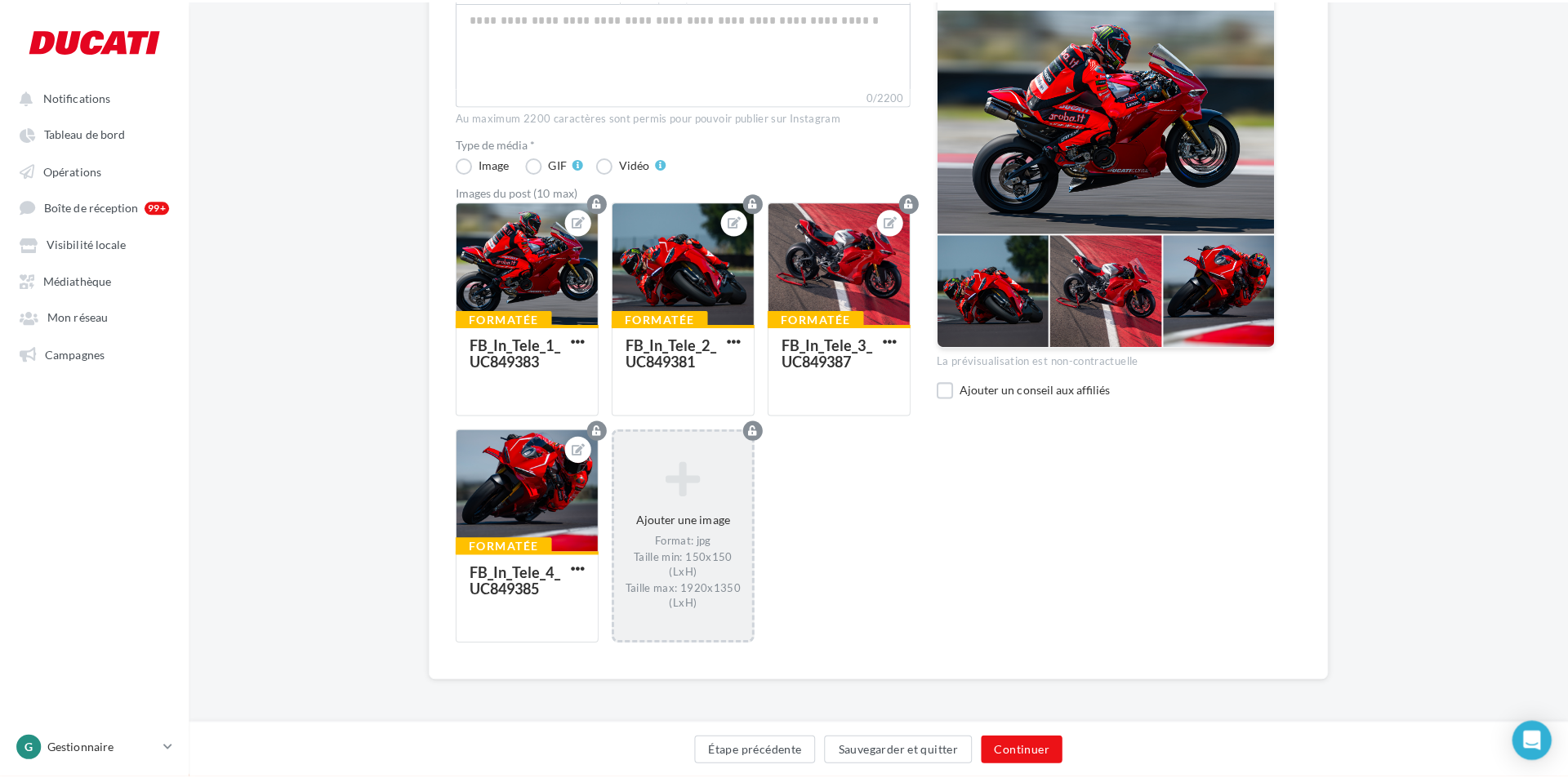
scroll to position [294, 0]
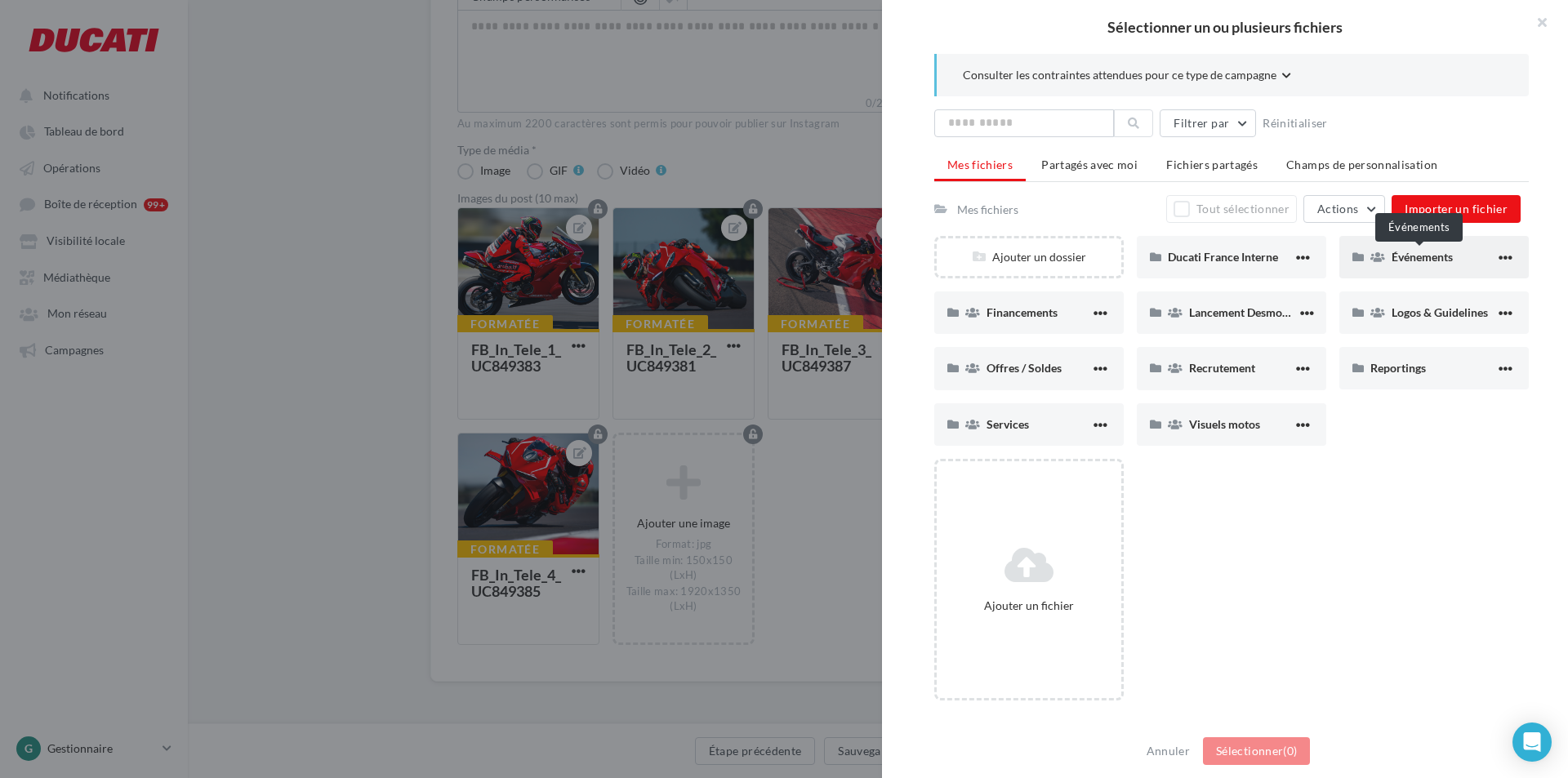
click at [1418, 253] on span "Événements" at bounding box center [1422, 257] width 61 height 14
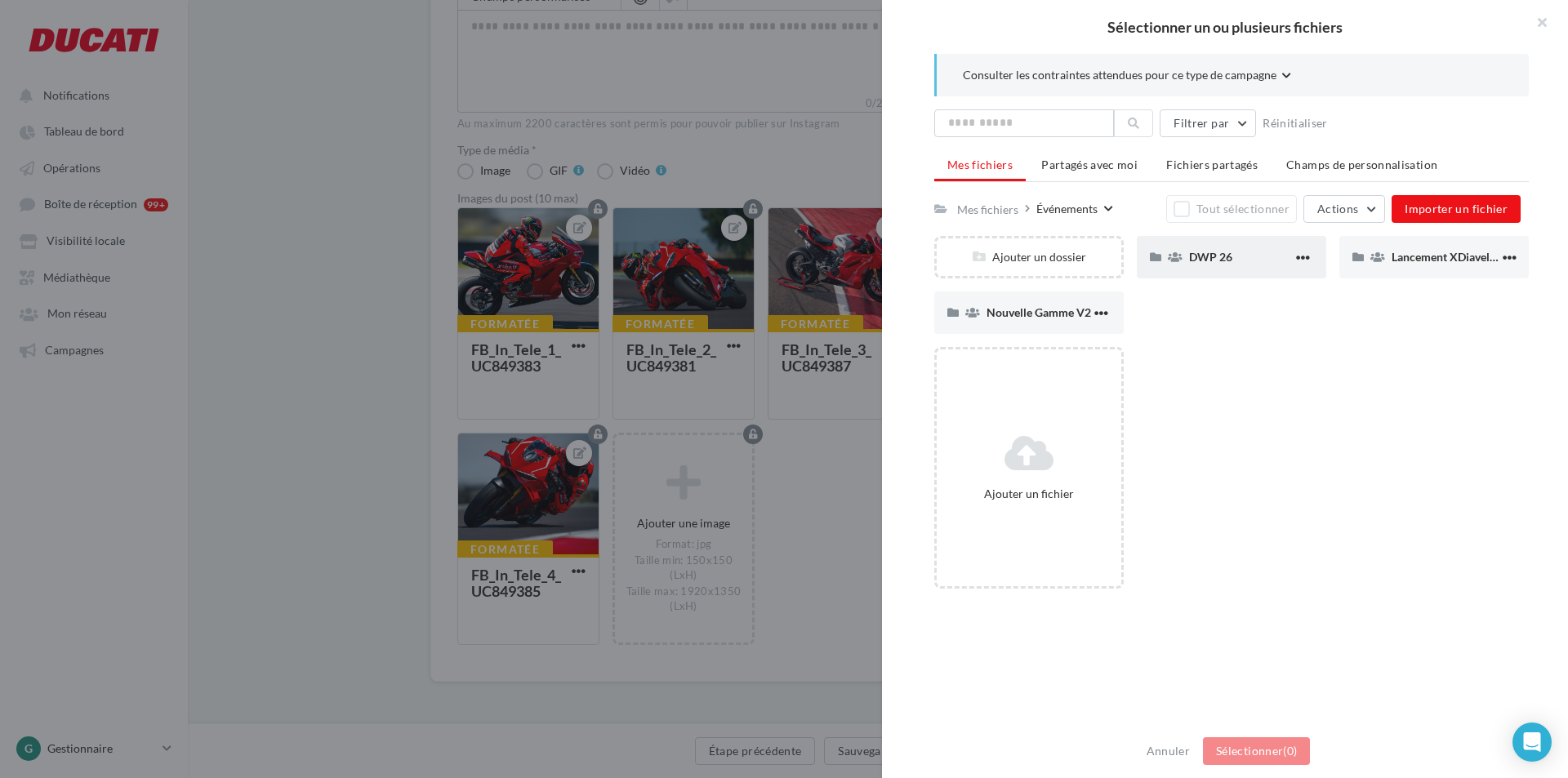
click at [1220, 248] on div "DWP 26" at bounding box center [1231, 257] width 189 height 43
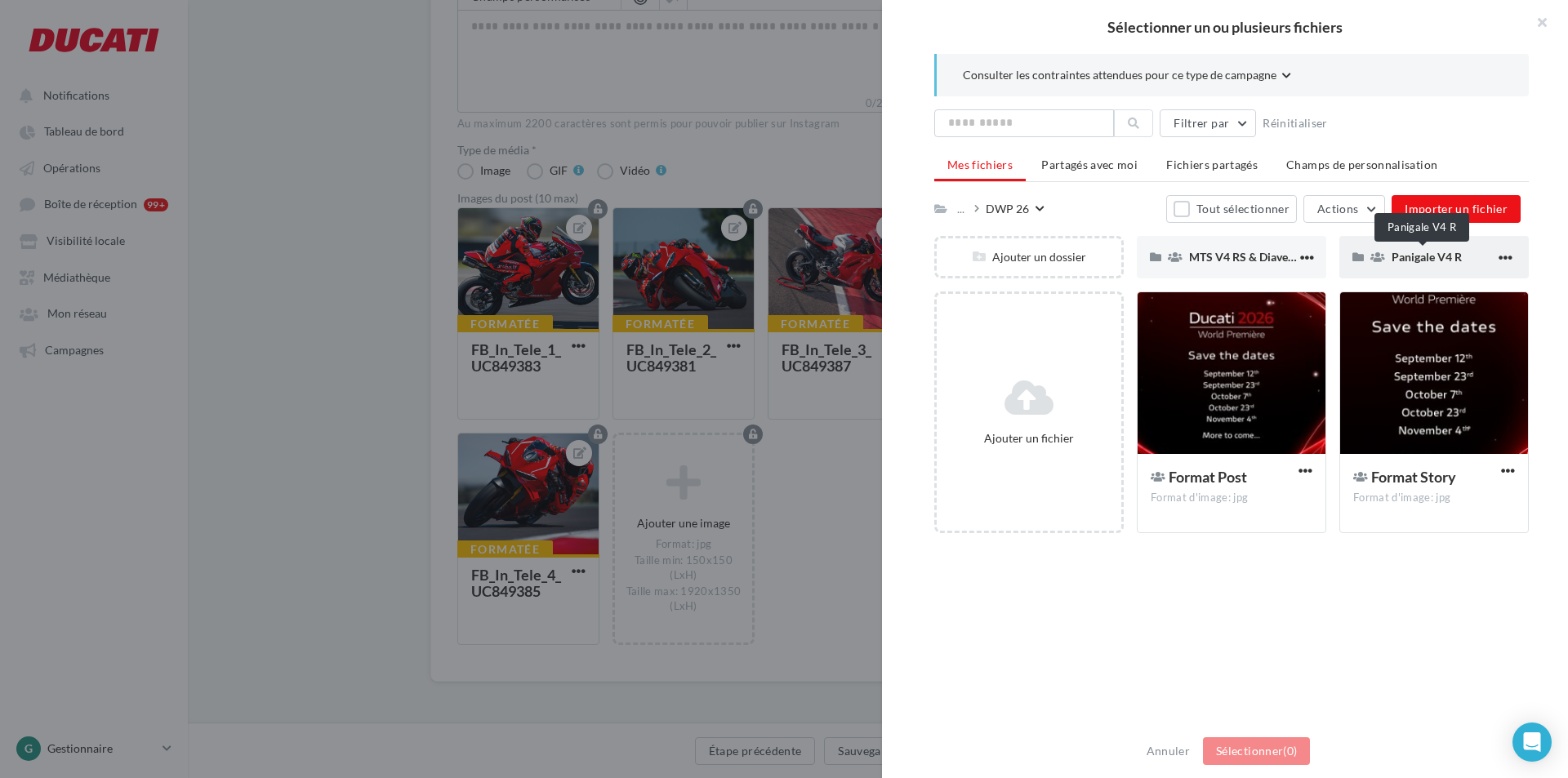
click at [1412, 255] on span "Panigale V4 R" at bounding box center [1426, 257] width 70 height 14
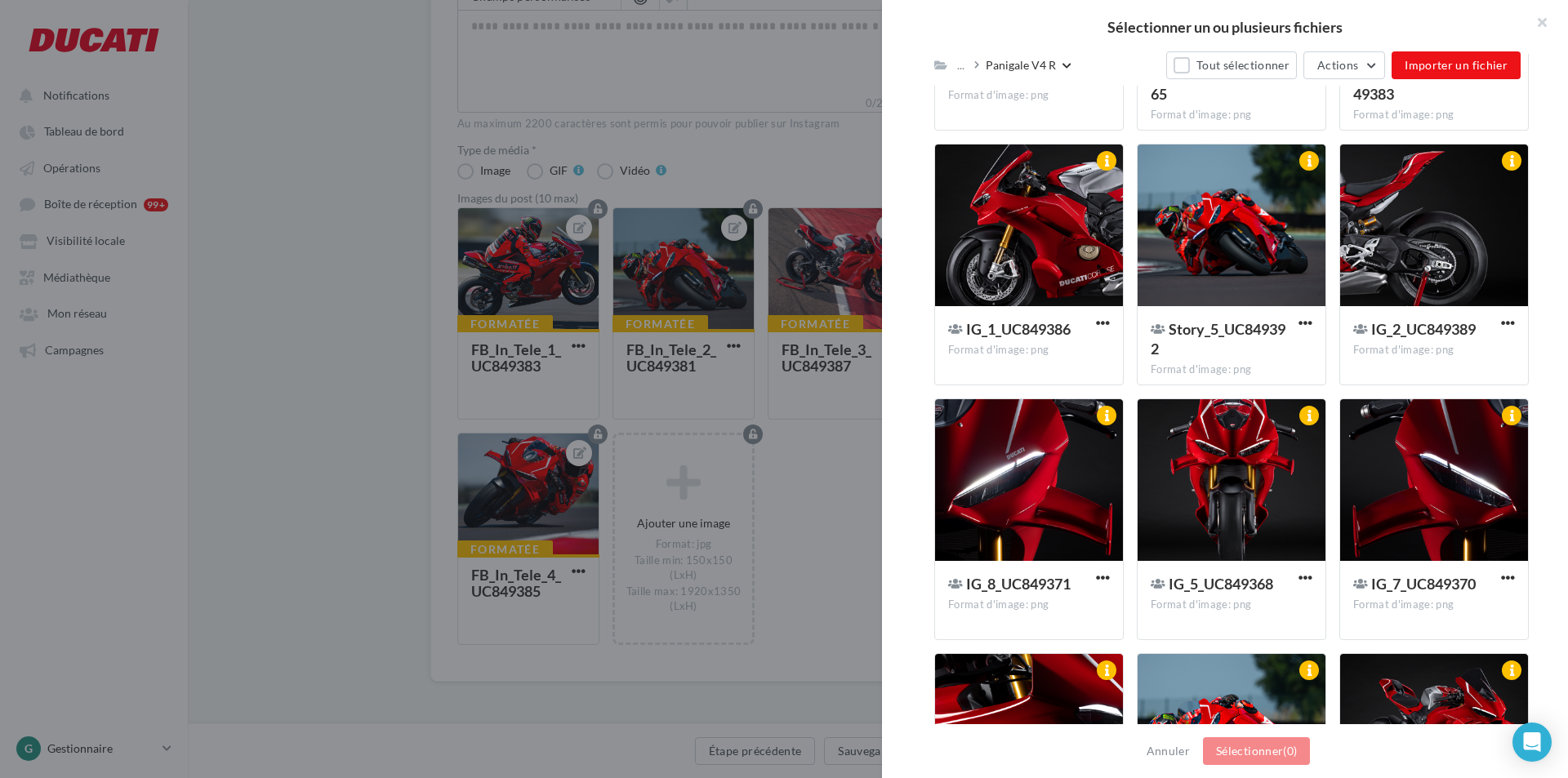
scroll to position [2368, 0]
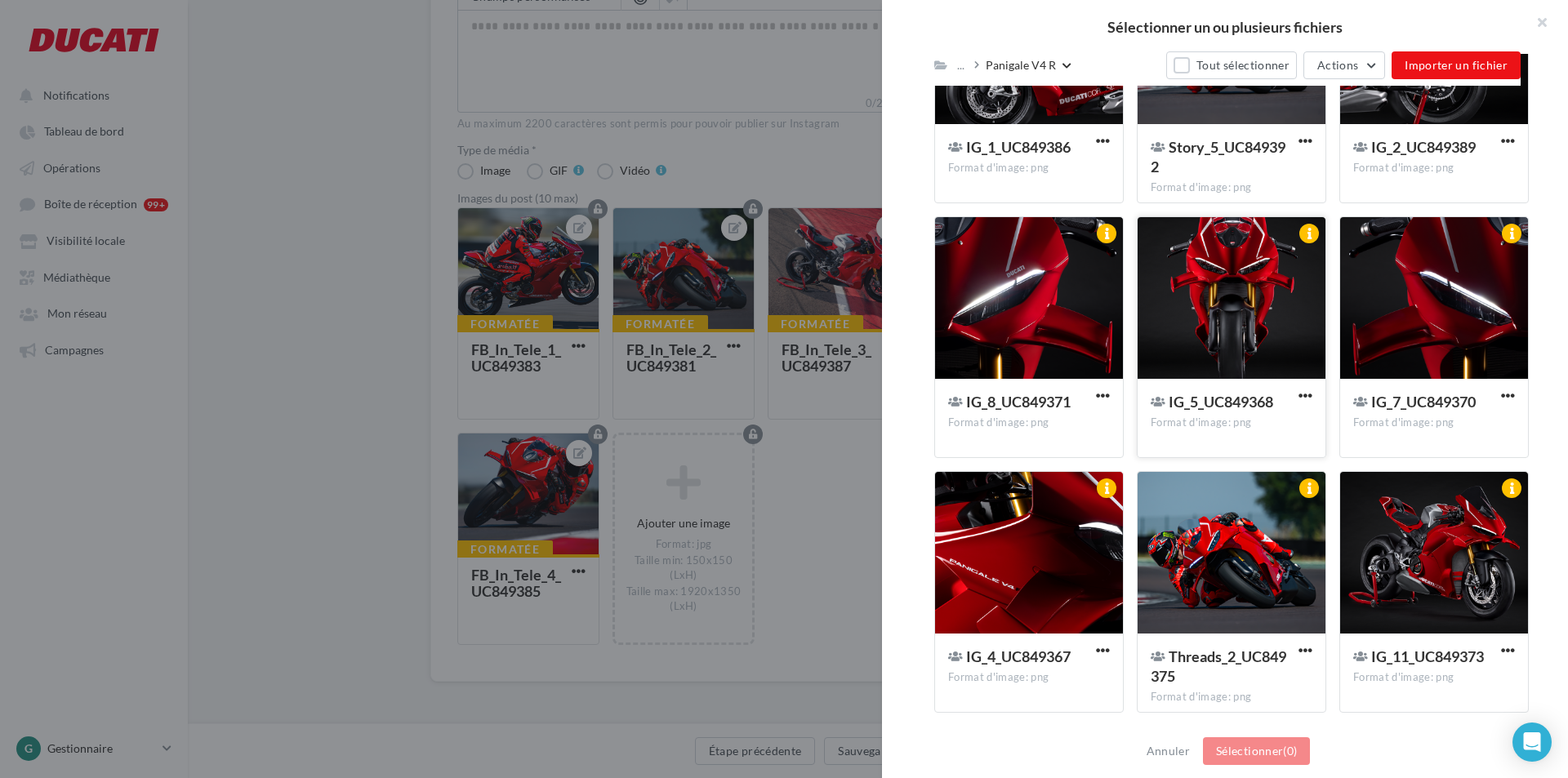
click at [1244, 300] on div at bounding box center [1232, 298] width 188 height 164
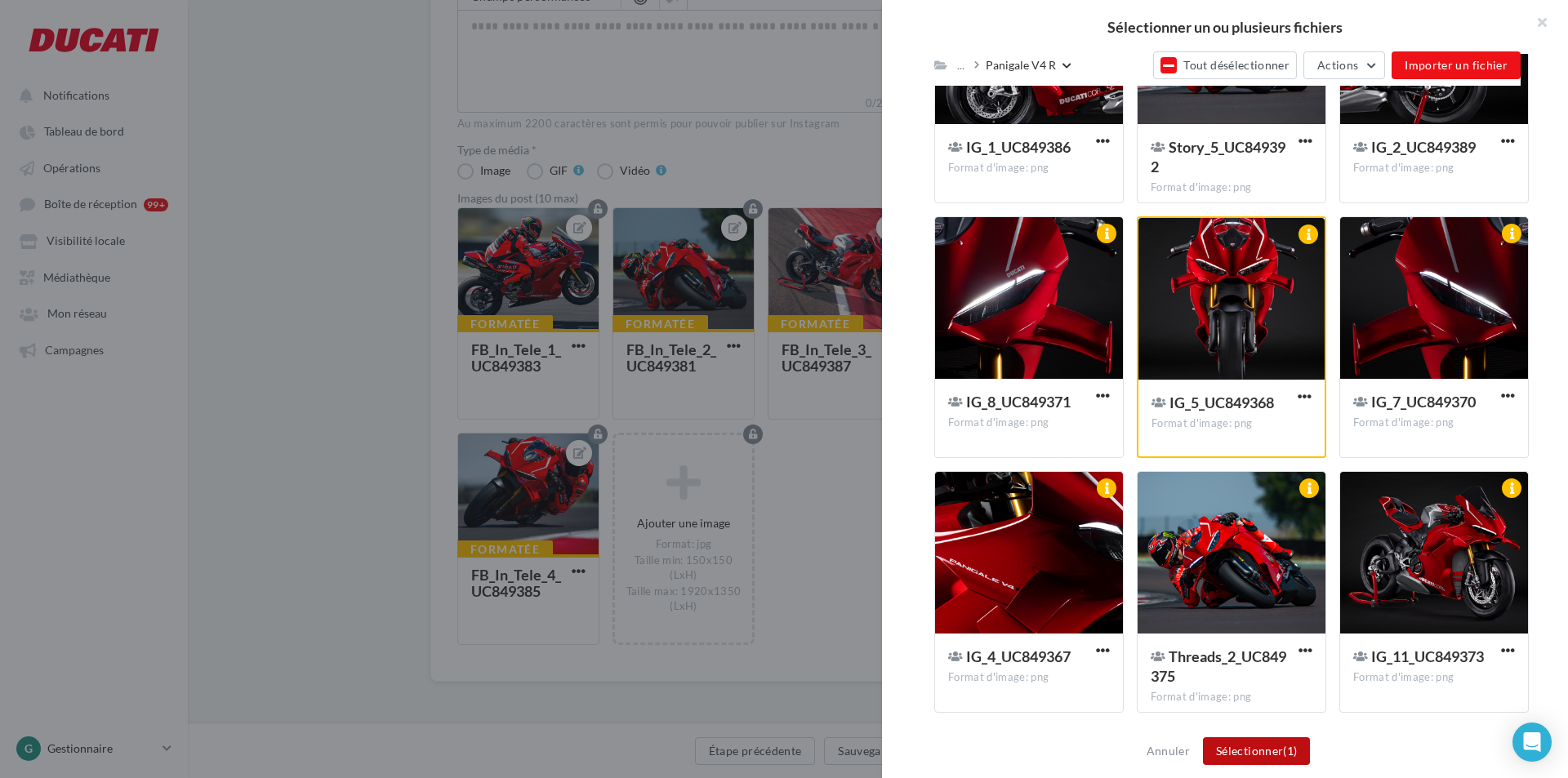
click at [1276, 750] on button "Sélectionner (1)" at bounding box center [1257, 751] width 107 height 28
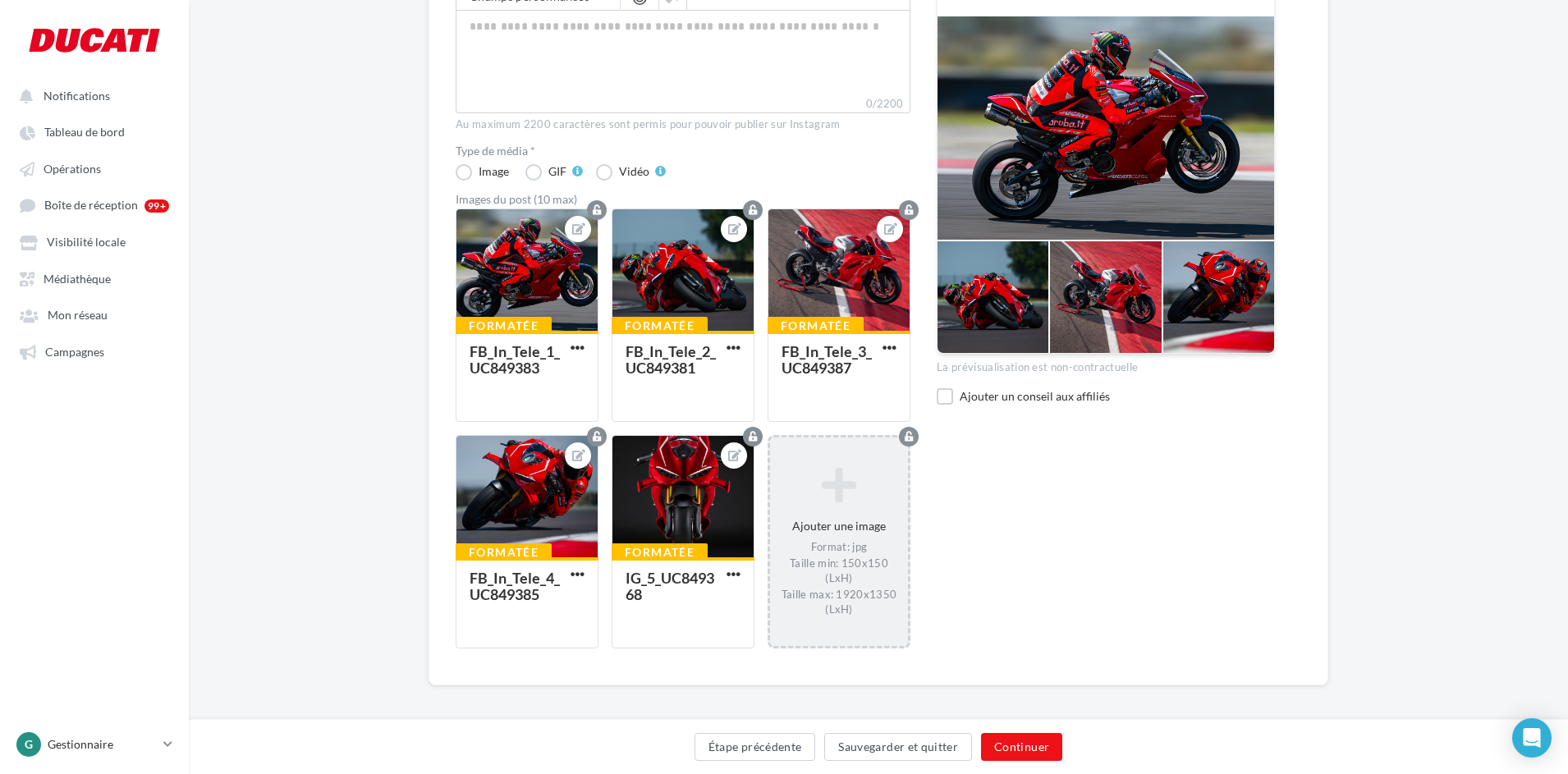
click at [841, 481] on icon at bounding box center [838, 485] width 125 height 40
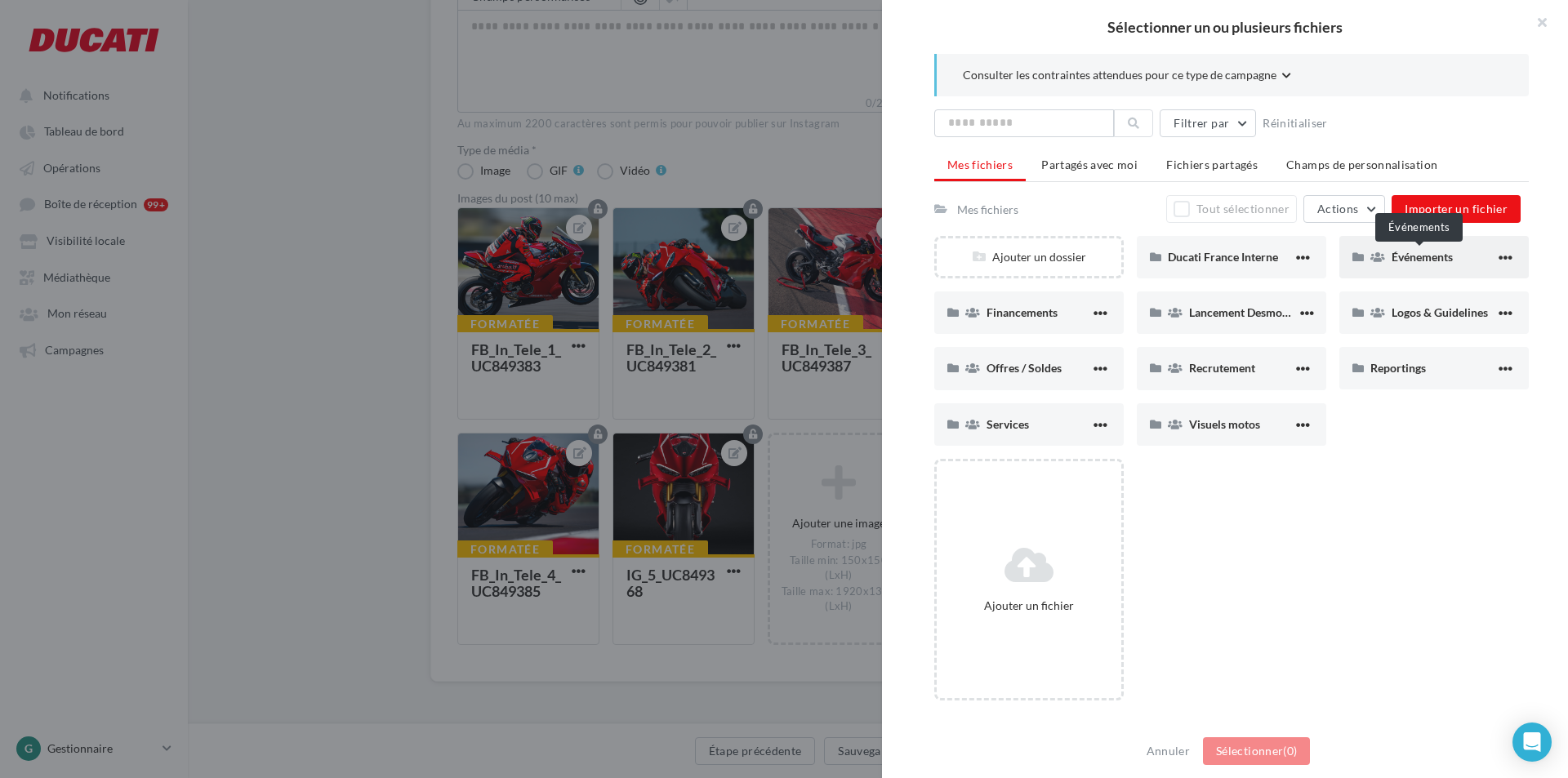
click at [1397, 262] on span "Événements" at bounding box center [1422, 257] width 61 height 14
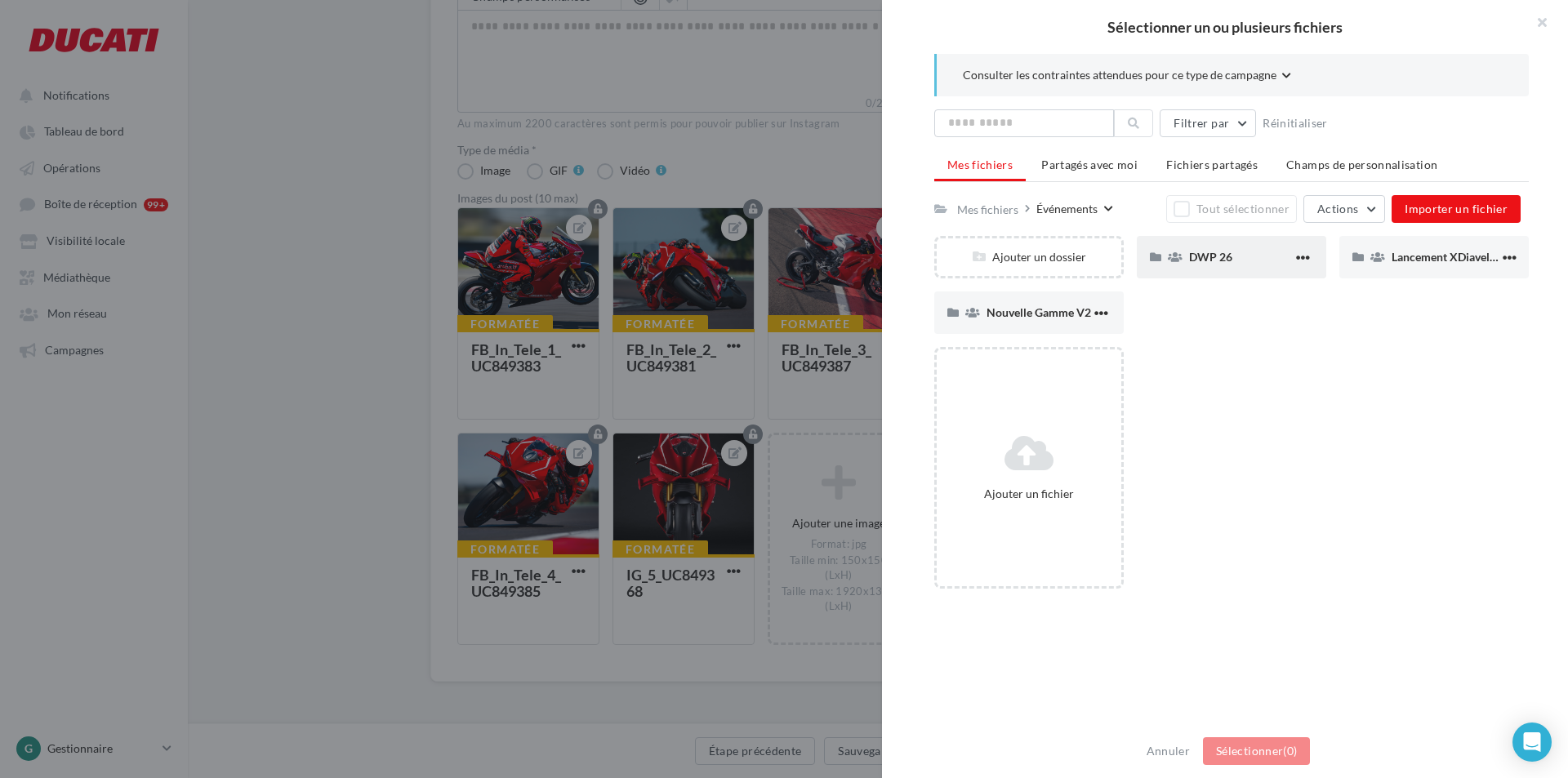
click at [1228, 257] on div "DWP 26" at bounding box center [1241, 257] width 104 height 16
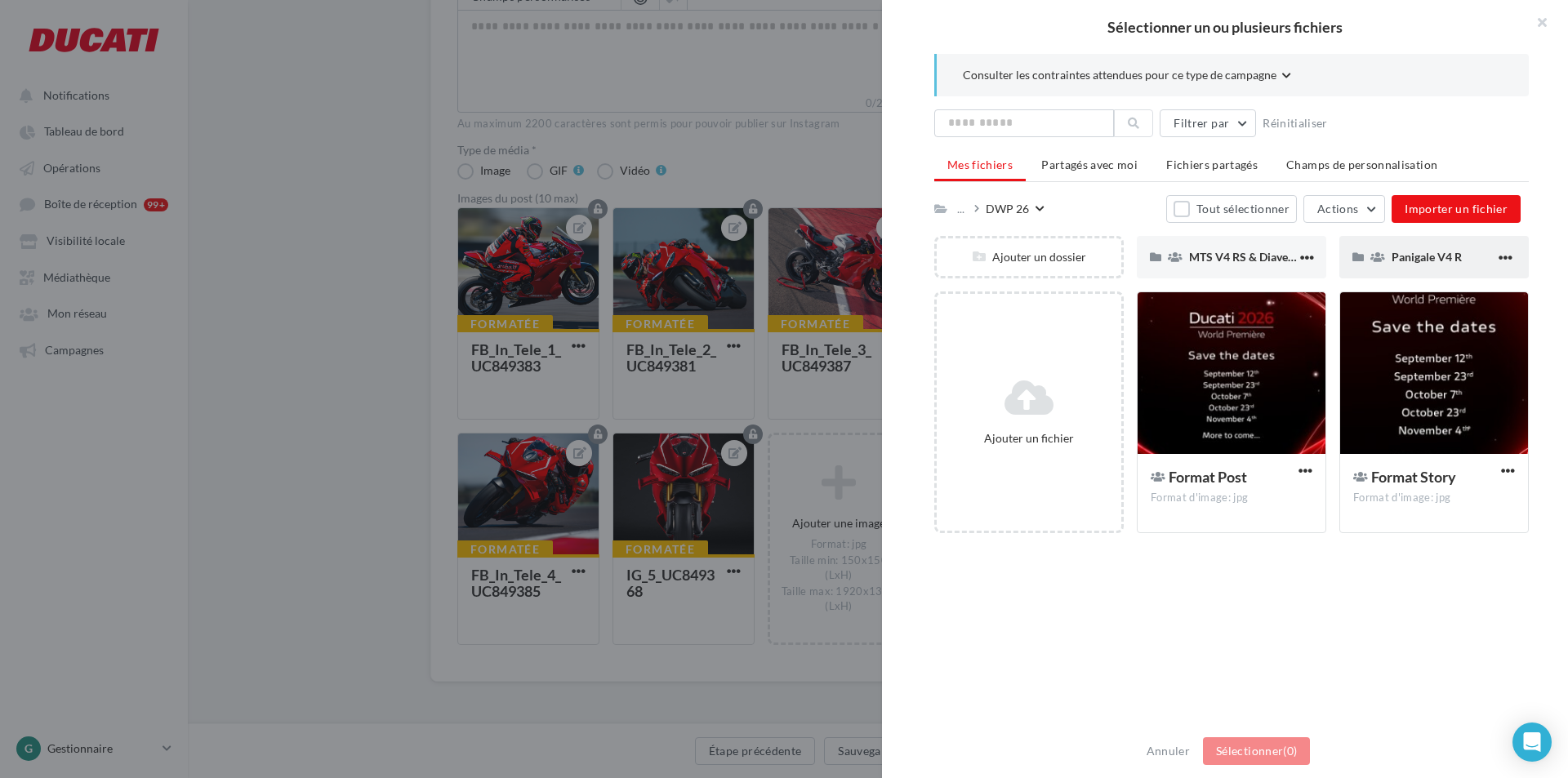
click at [1402, 264] on div "Panigale V4 R" at bounding box center [1443, 257] width 104 height 16
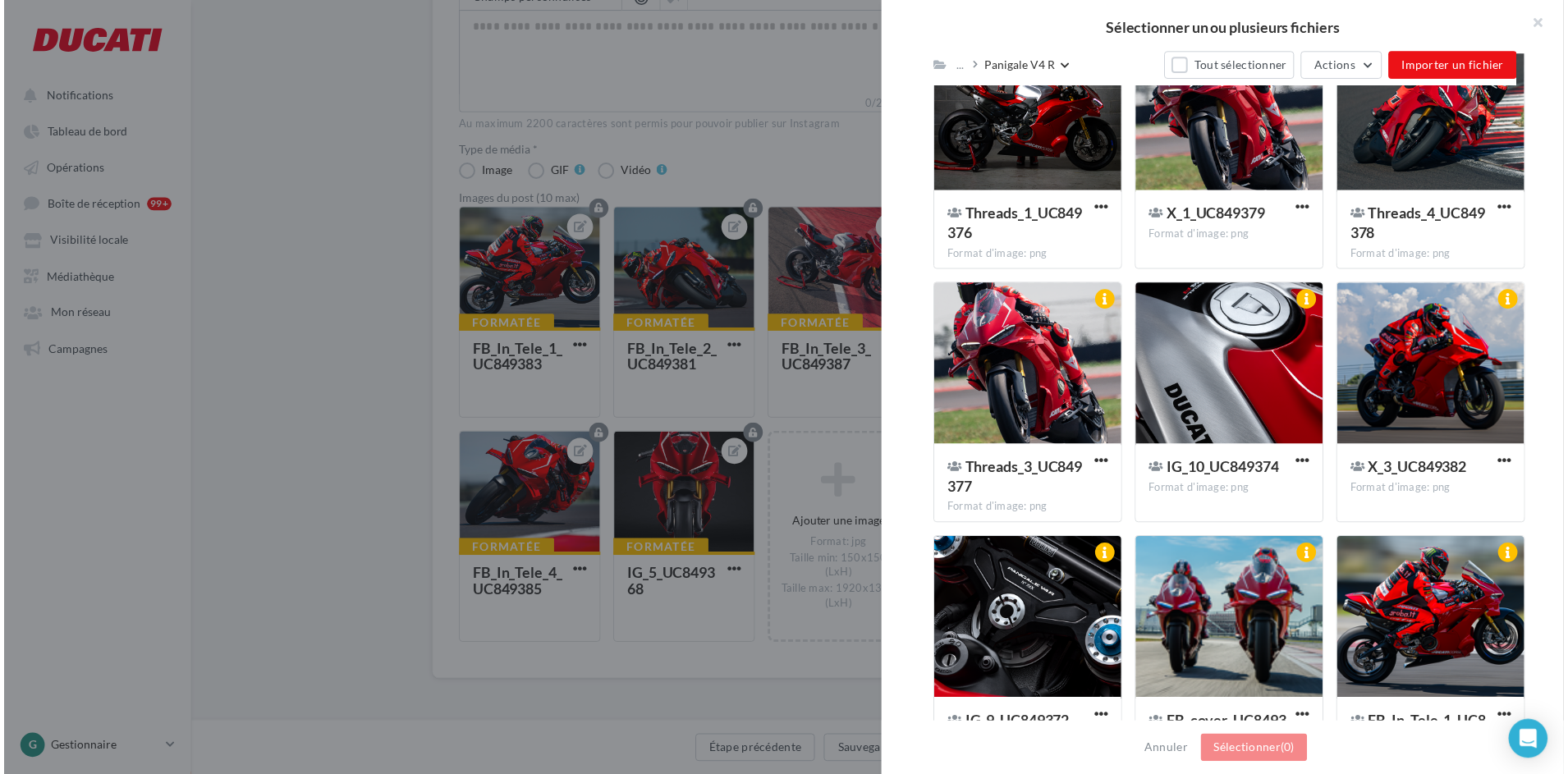
scroll to position [1559, 0]
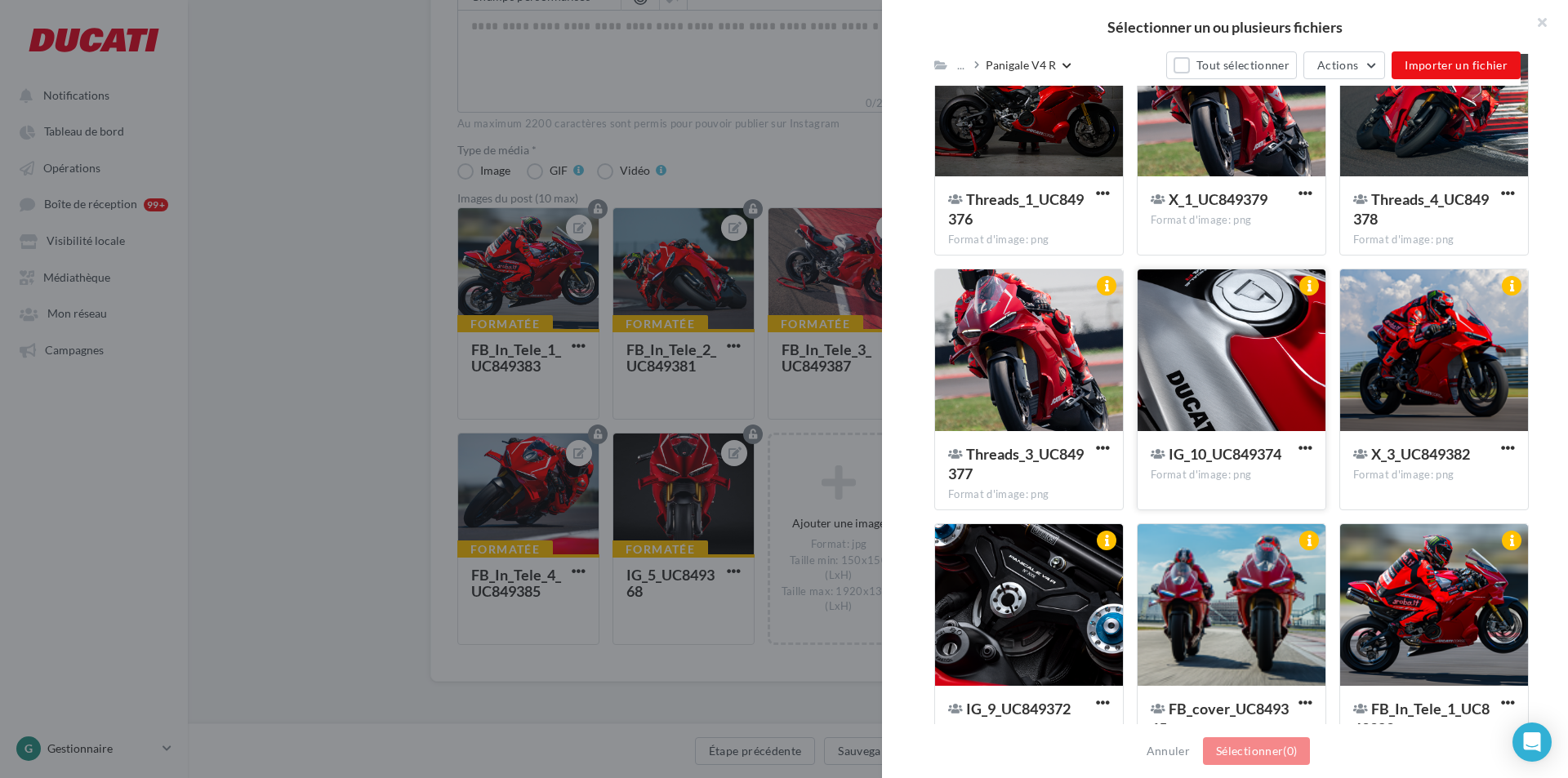
click at [1266, 343] on div at bounding box center [1232, 351] width 188 height 164
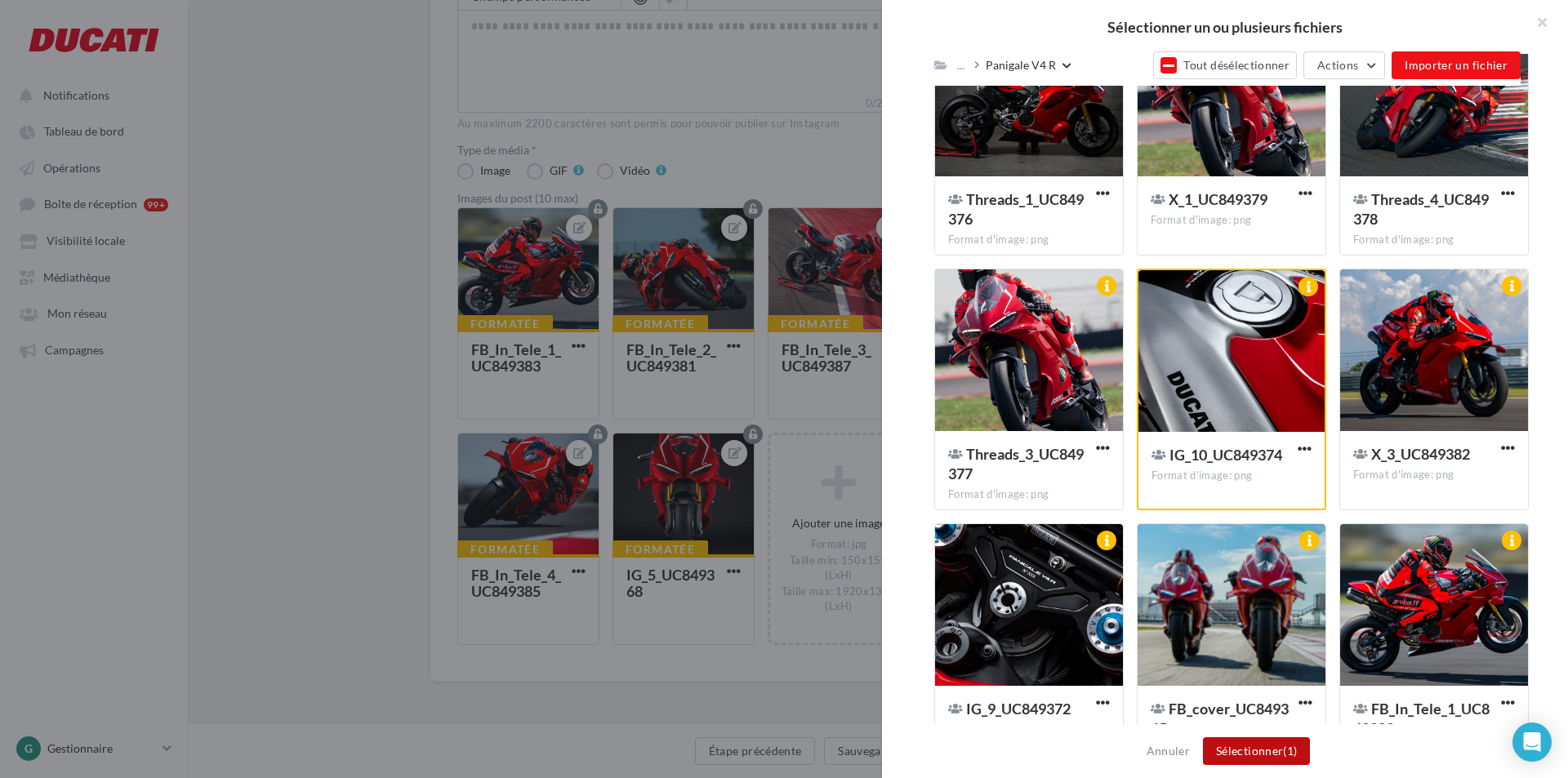
click at [1264, 753] on button "Sélectionner (1)" at bounding box center [1257, 751] width 107 height 28
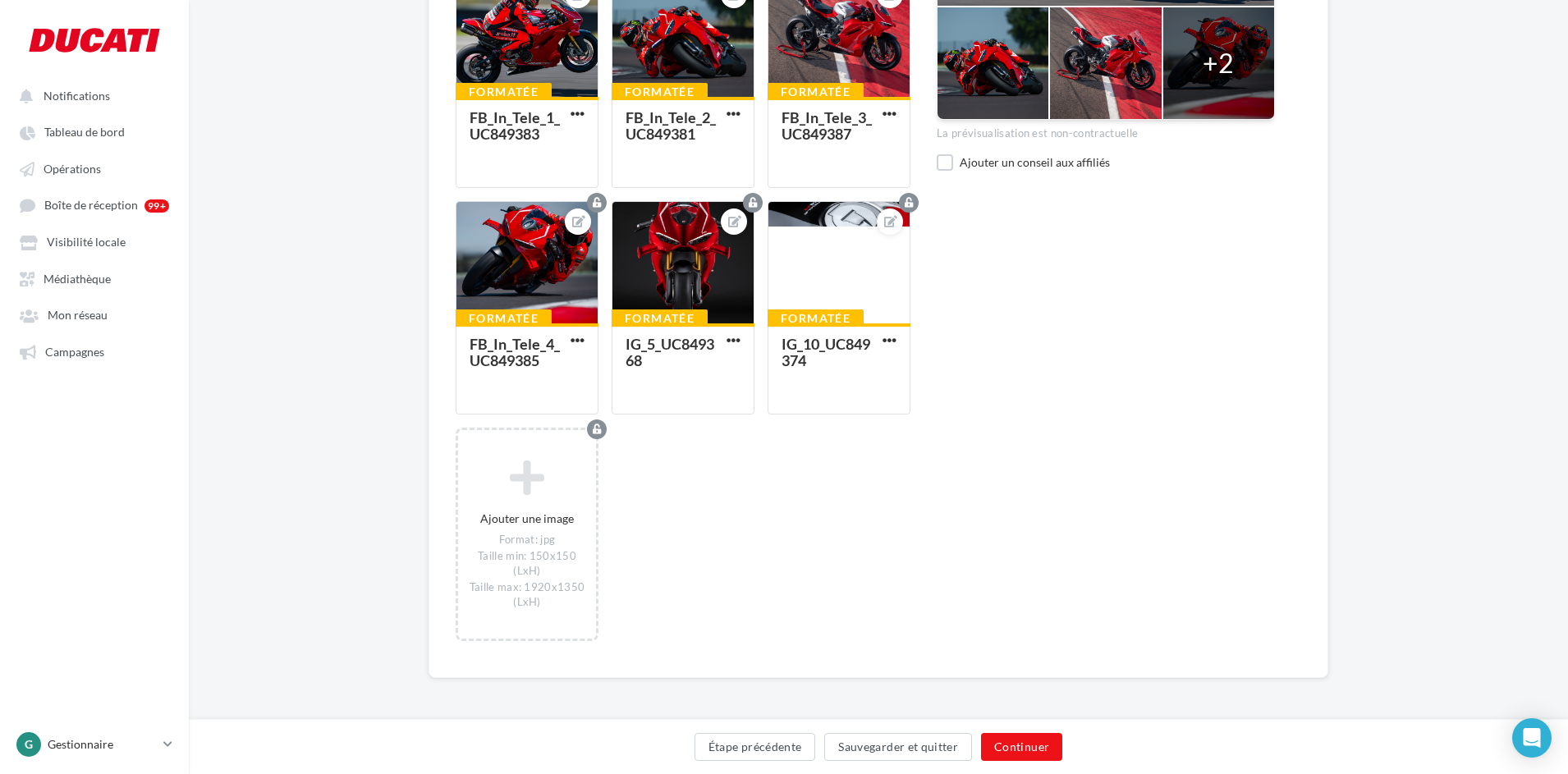
scroll to position [531, 0]
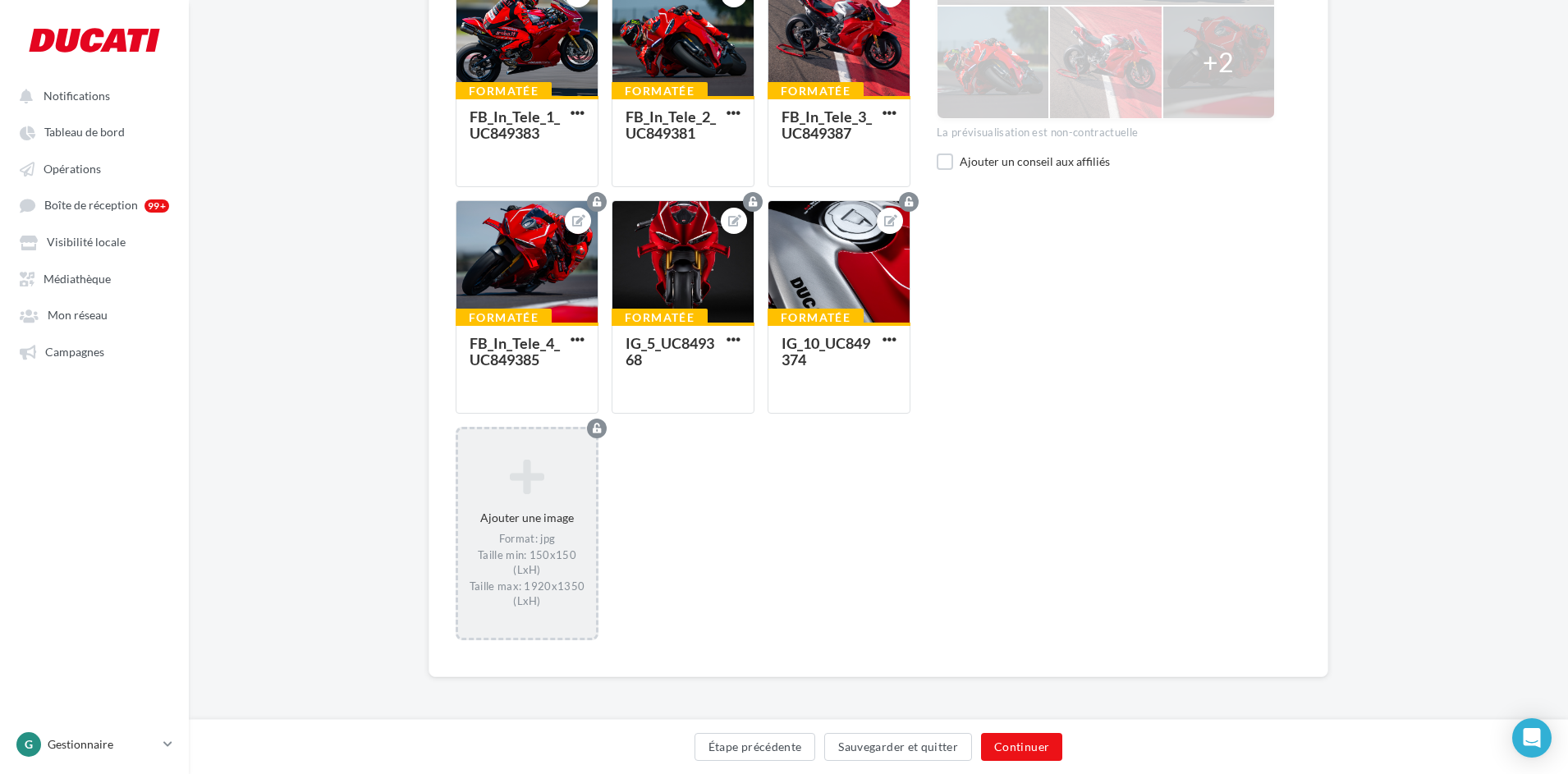
click at [518, 477] on icon at bounding box center [526, 477] width 125 height 40
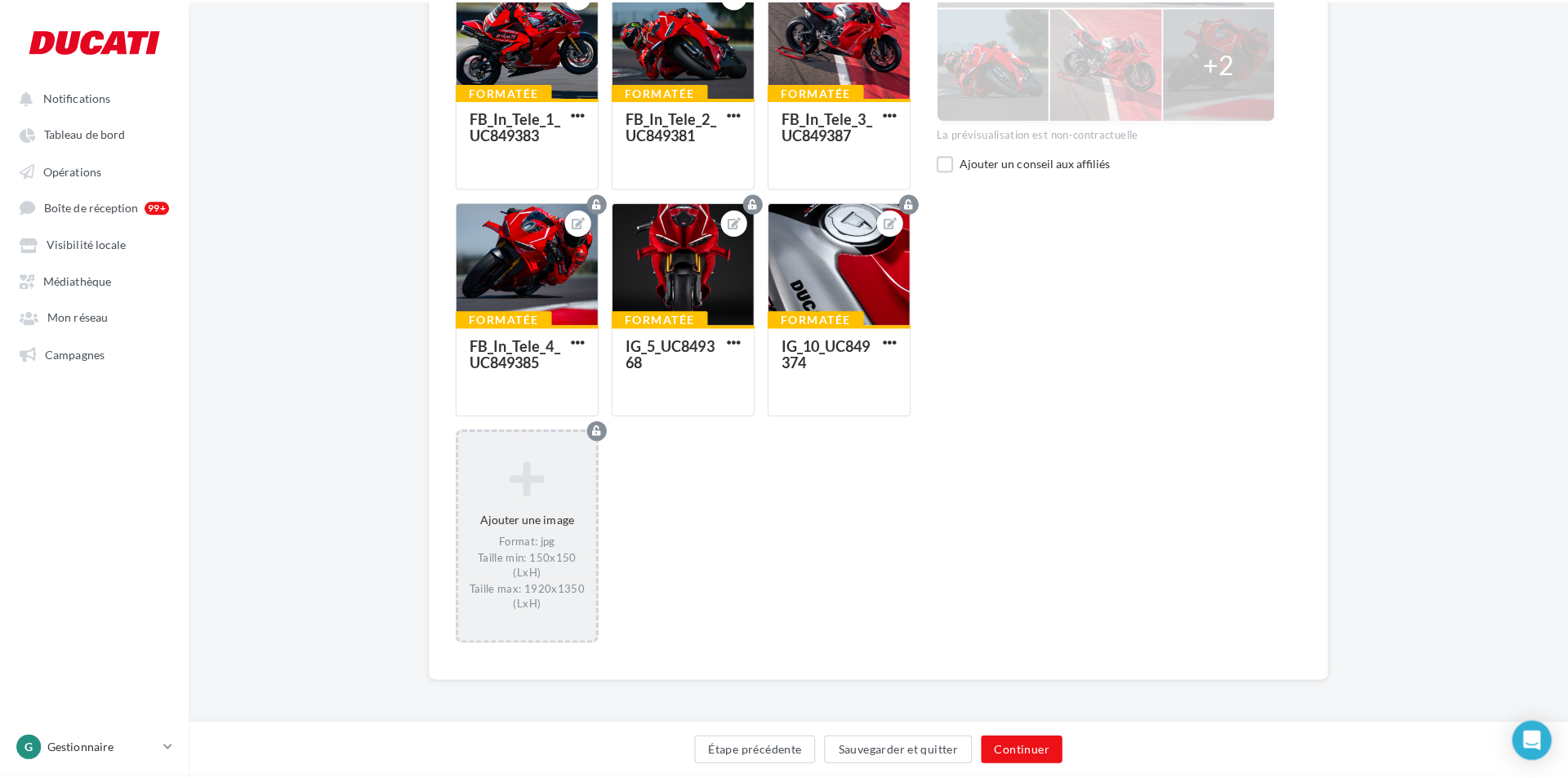
scroll to position [520, 0]
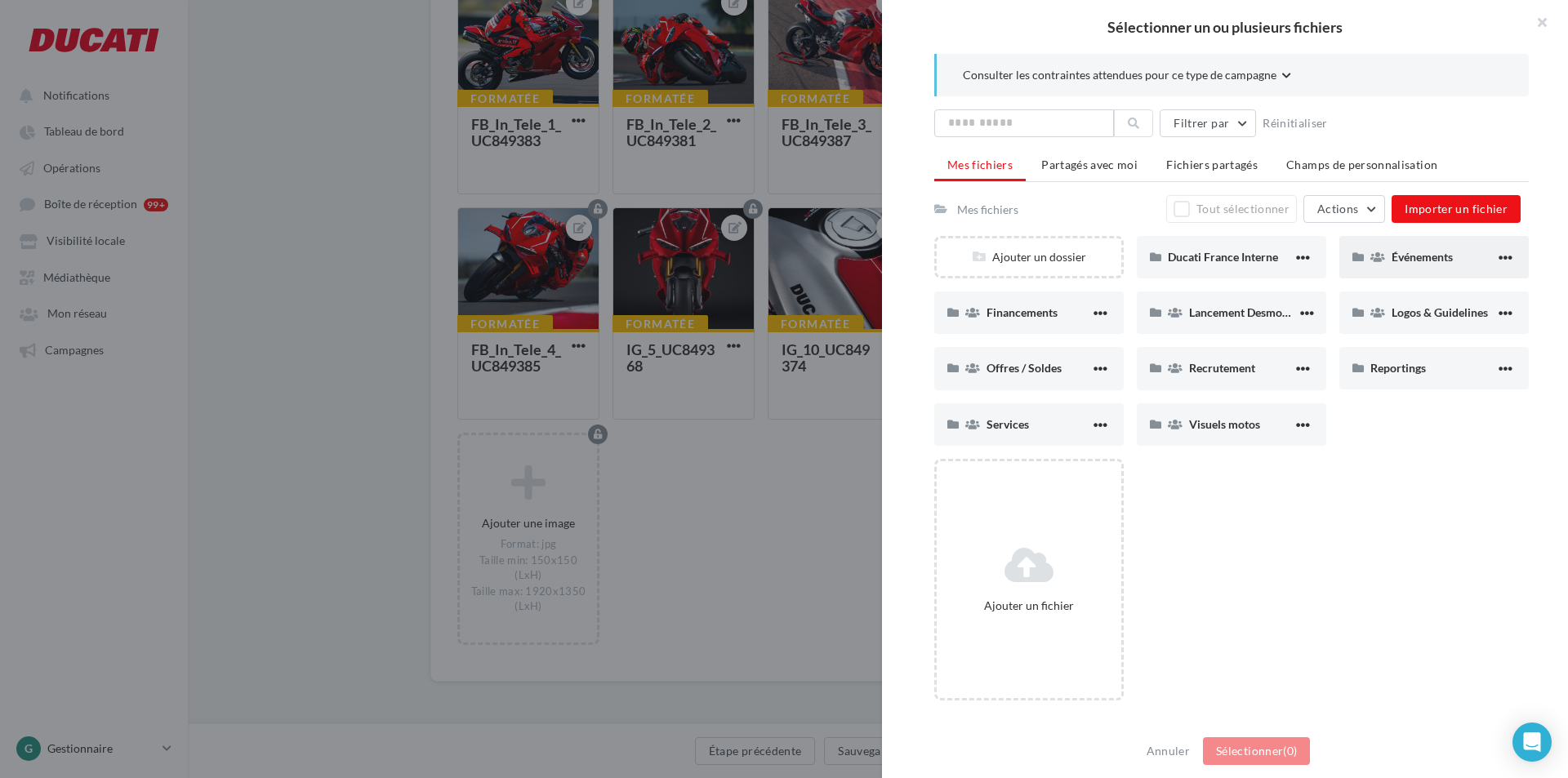
click at [1434, 248] on div "Événements" at bounding box center [1433, 257] width 189 height 43
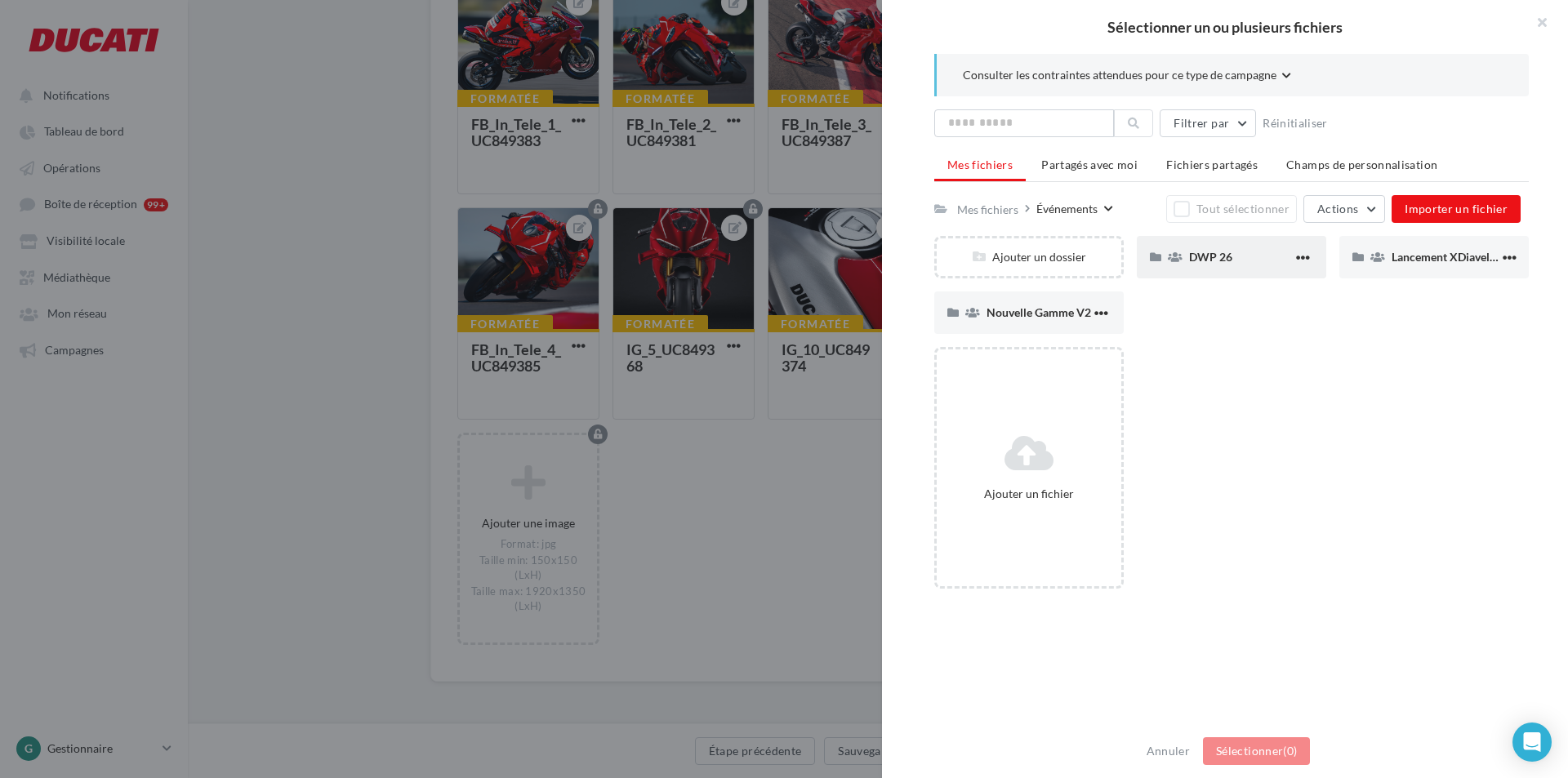
click at [1245, 251] on div "DWP 26" at bounding box center [1241, 257] width 104 height 16
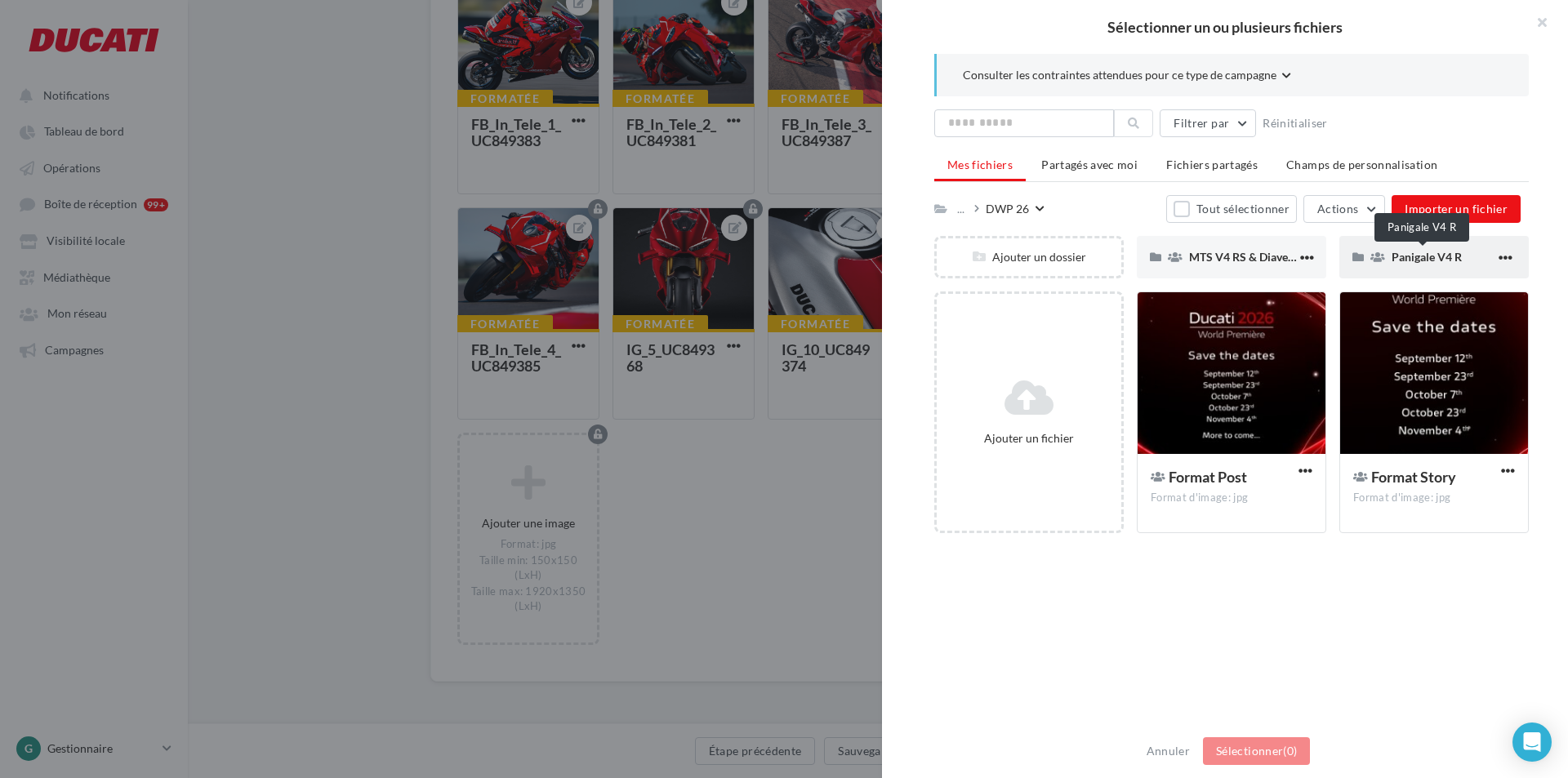
click at [1403, 262] on span "Panigale V4 R" at bounding box center [1426, 257] width 70 height 14
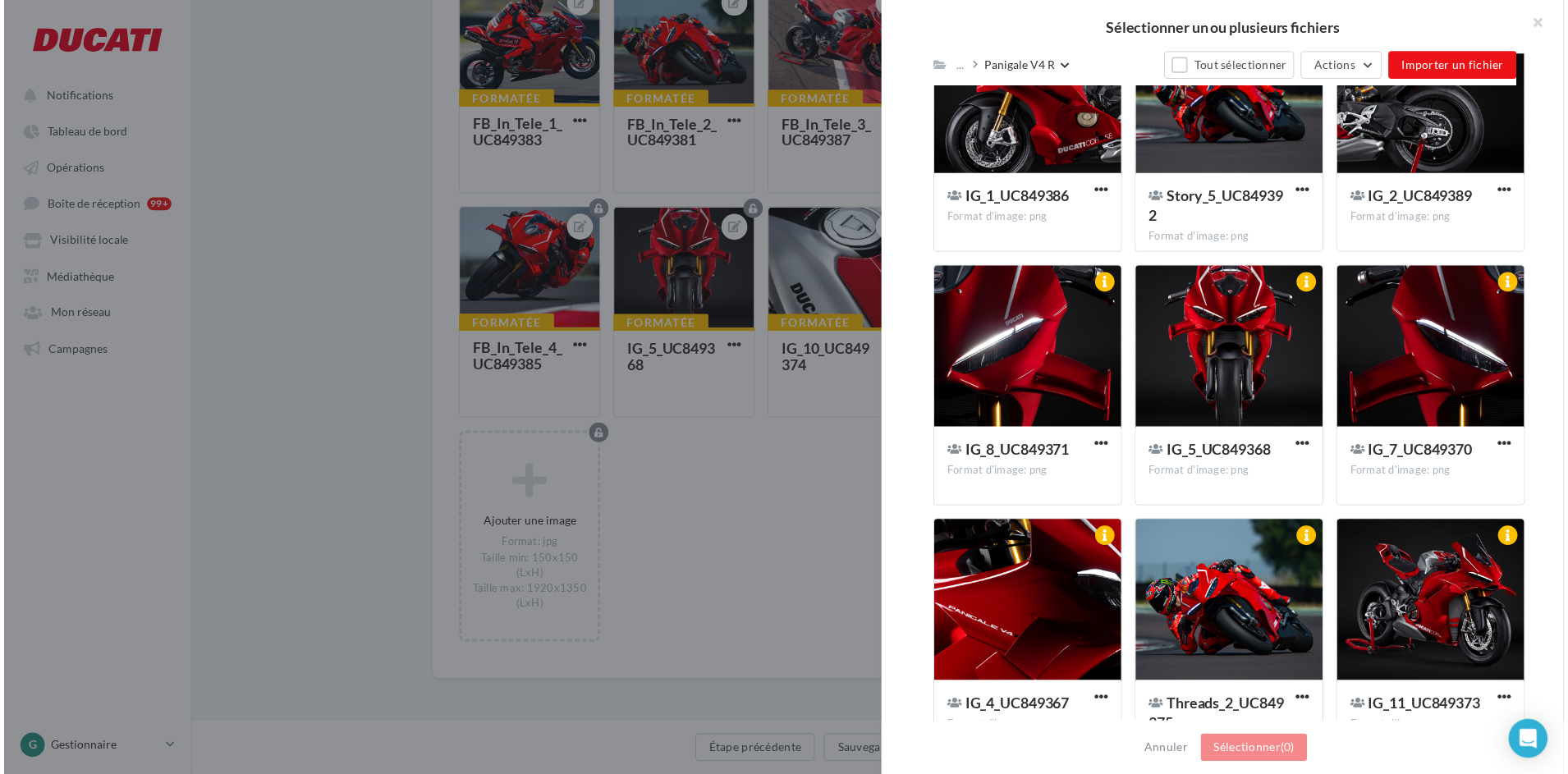
scroll to position [2413, 0]
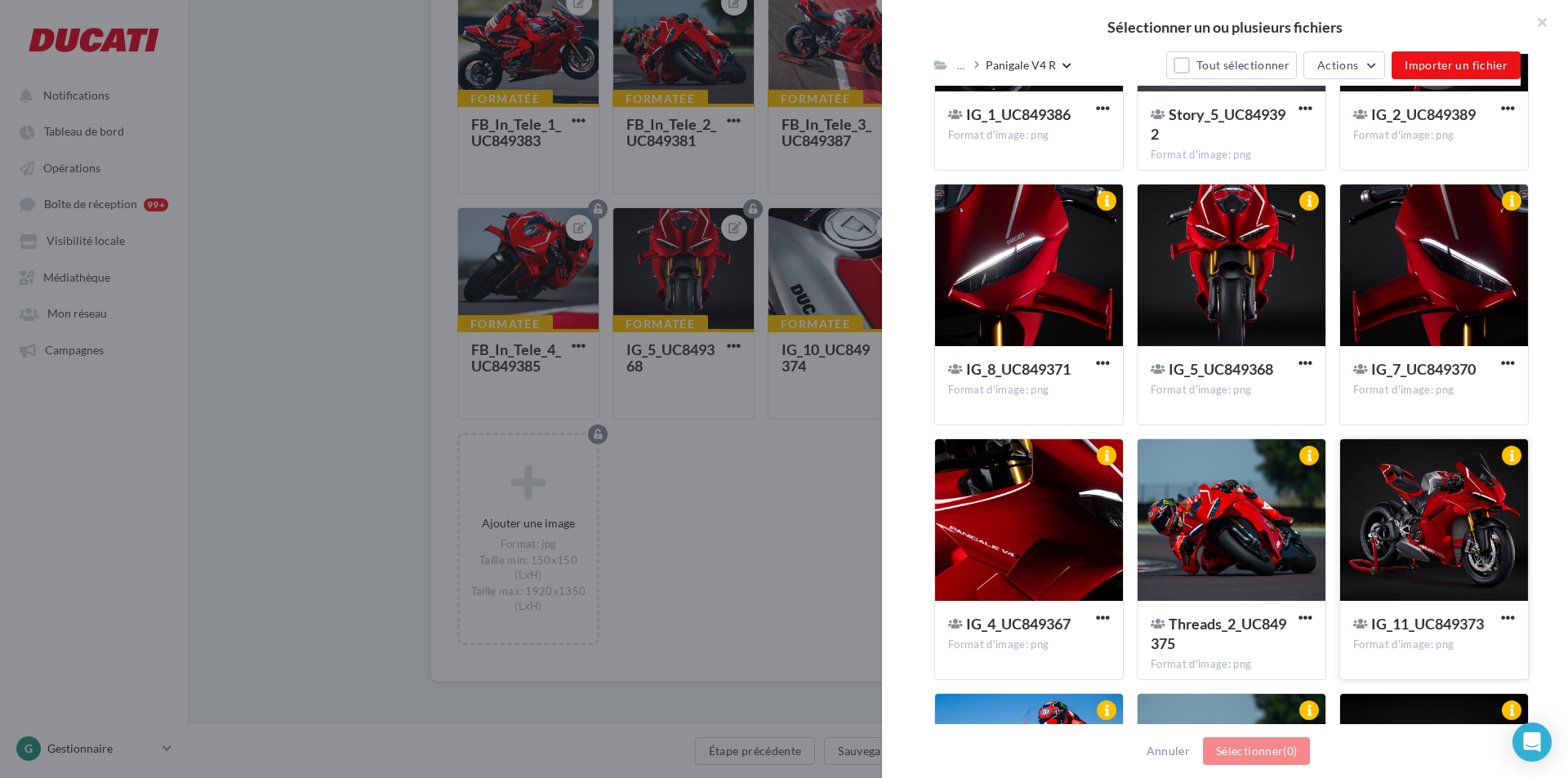
click at [1460, 495] on div at bounding box center [1434, 520] width 188 height 164
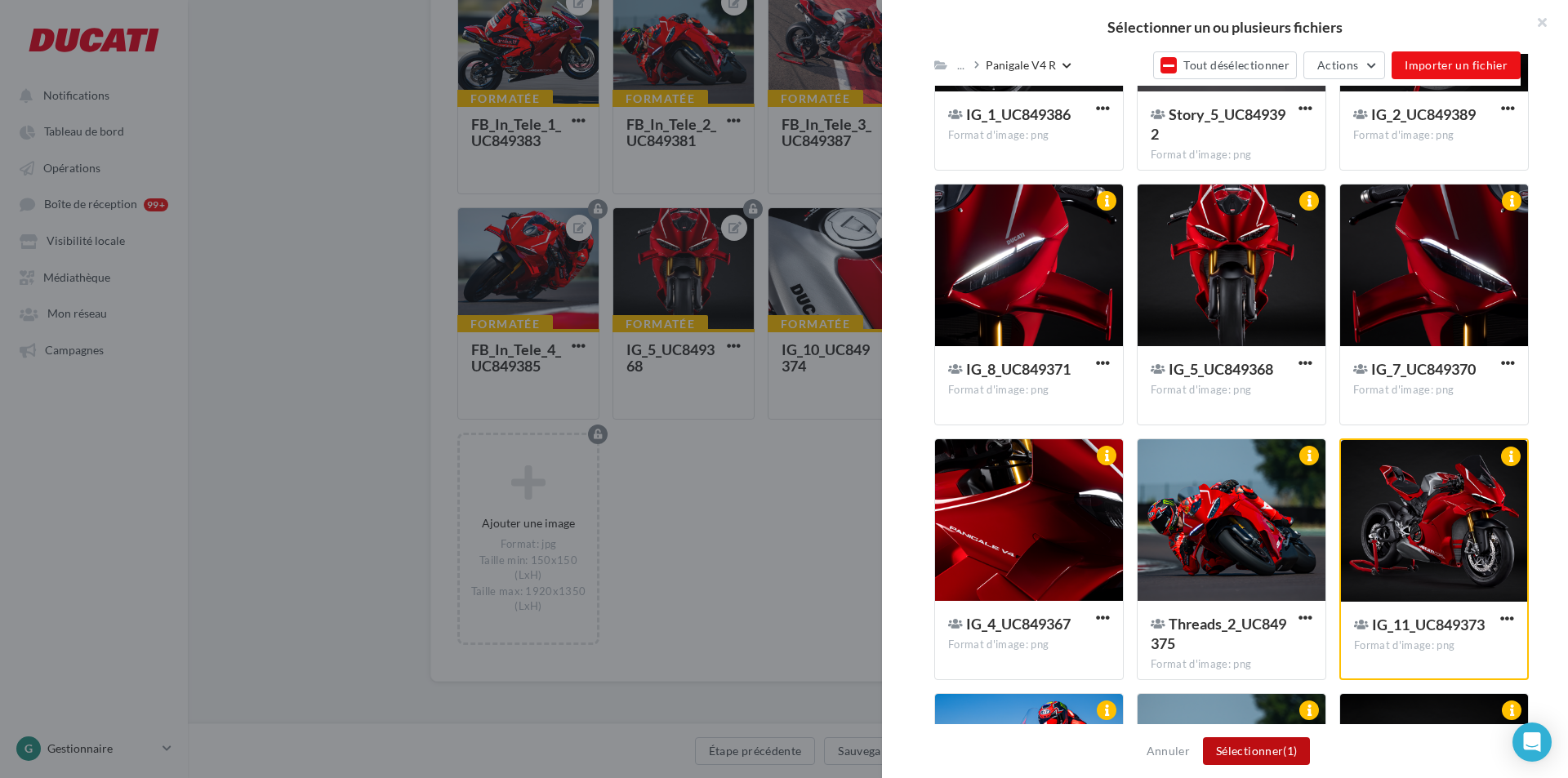
click at [1251, 755] on button "Sélectionner (1)" at bounding box center [1257, 751] width 107 height 28
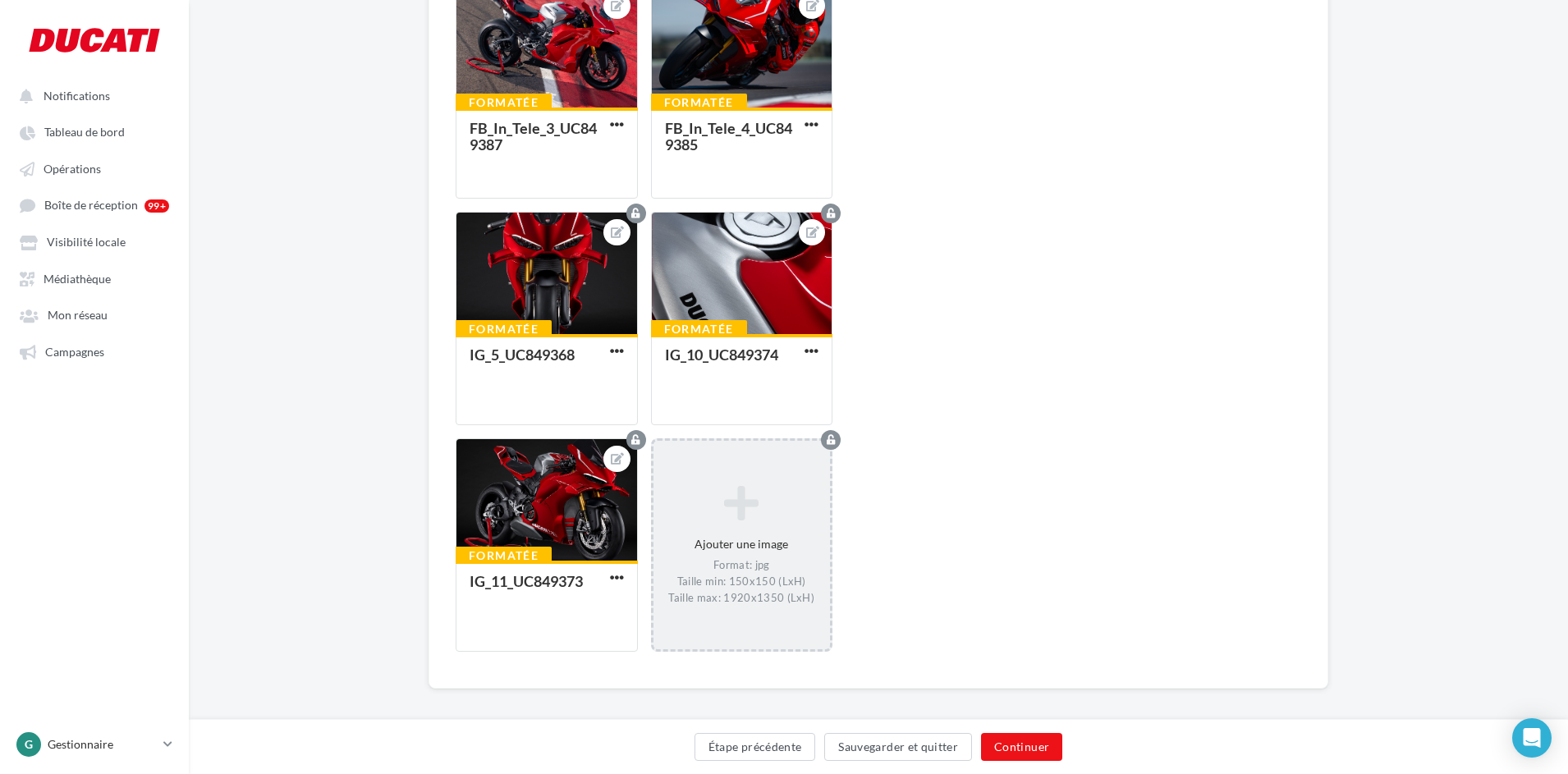
scroll to position [757, 0]
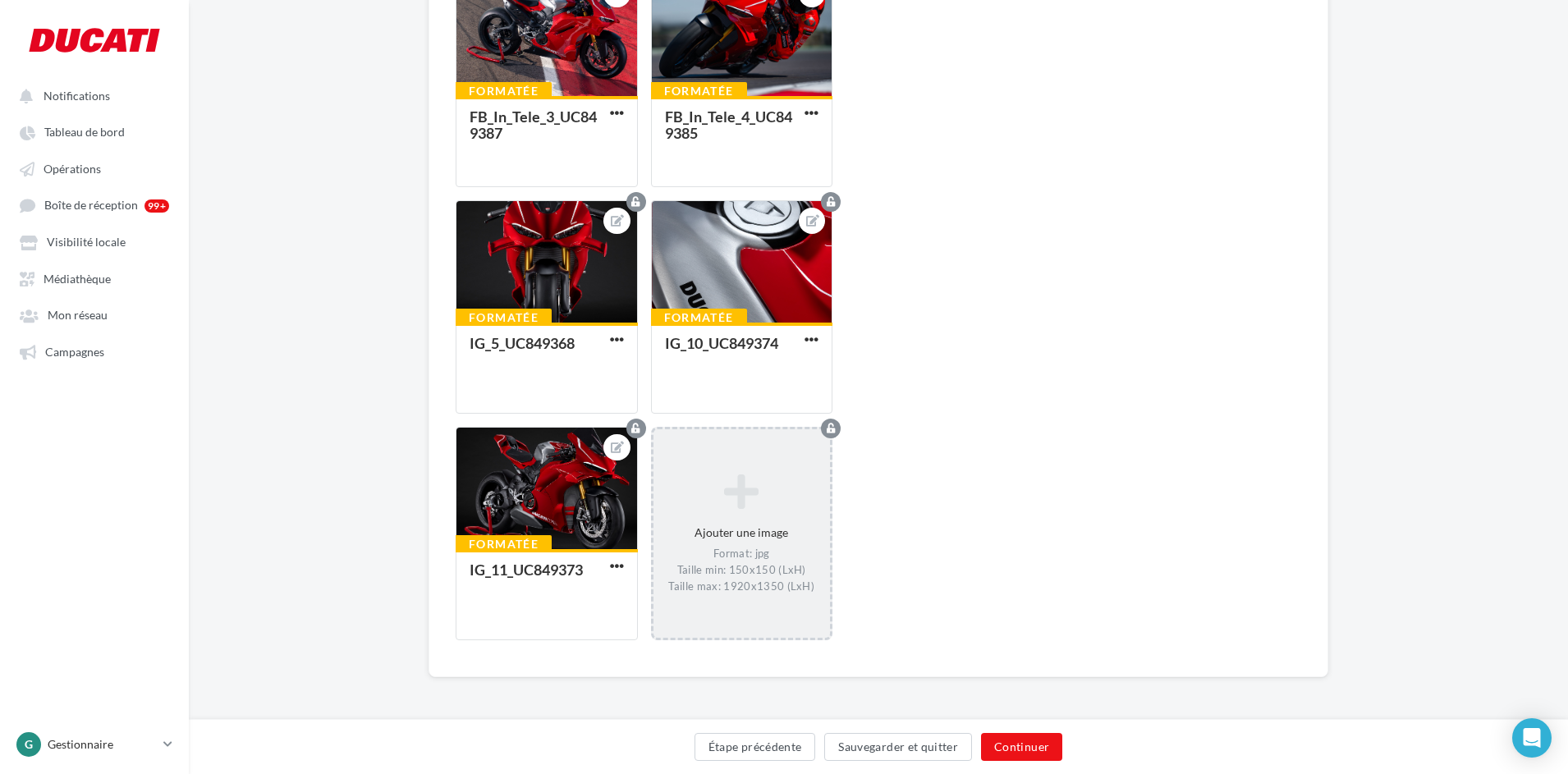
click at [740, 518] on div "Ajouter une image Format: jpg Taille min: 150x150 (LxH) Taille max: 1920x1350 (…" at bounding box center [742, 533] width 177 height 137
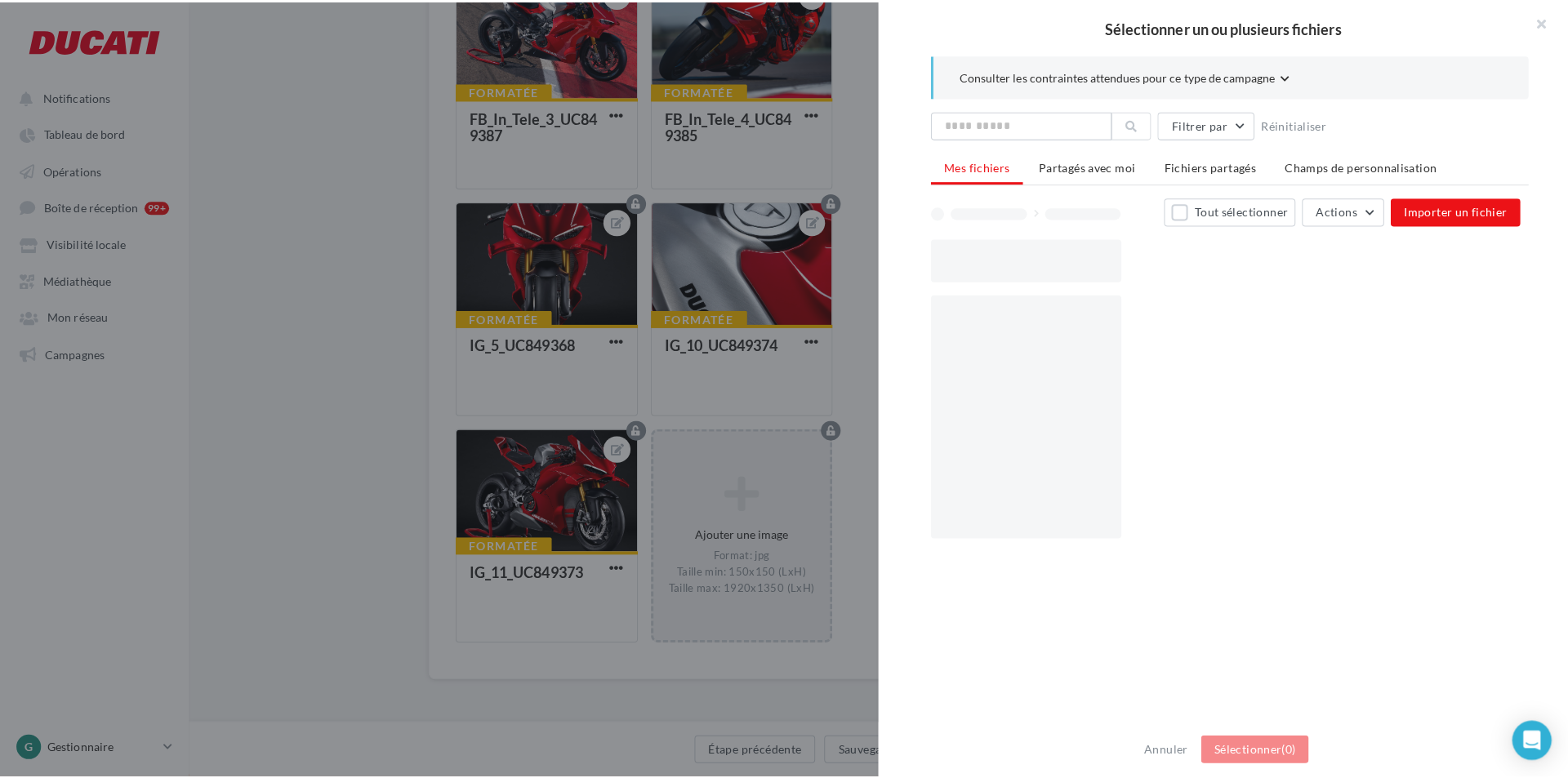
scroll to position [745, 0]
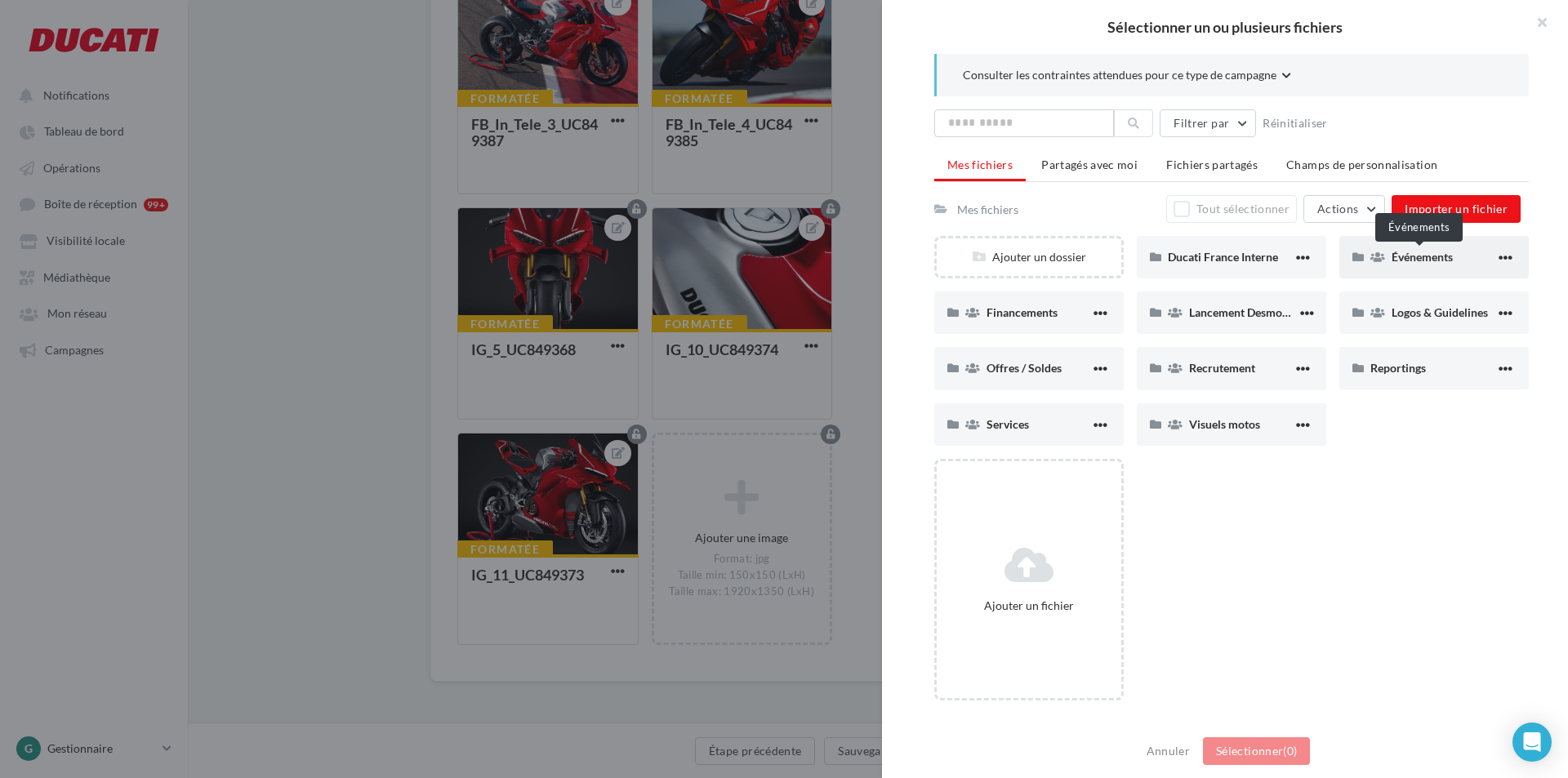
click at [1449, 252] on span "Événements" at bounding box center [1422, 257] width 61 height 14
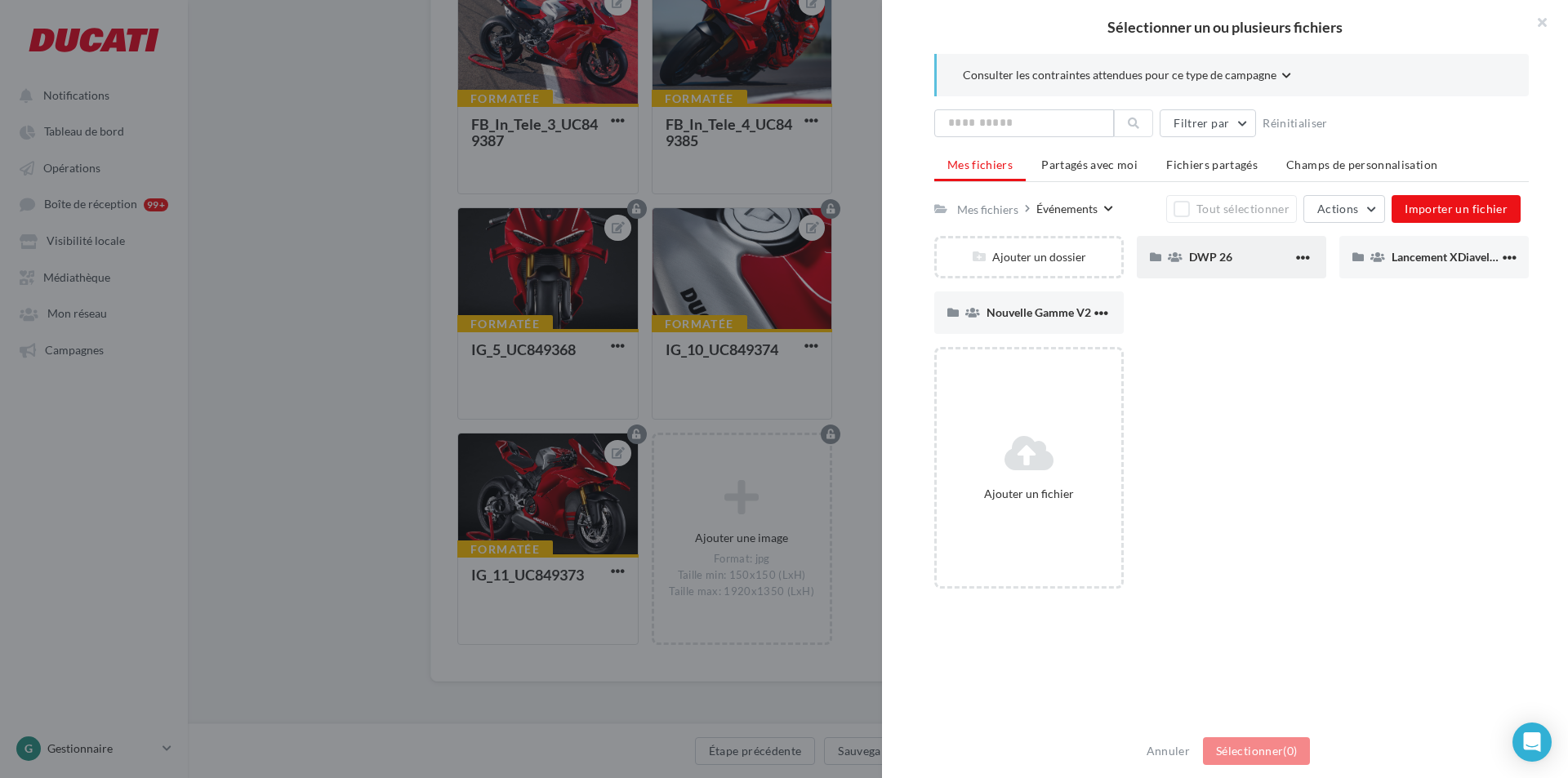
click at [1236, 260] on div "DWP 26" at bounding box center [1241, 257] width 104 height 16
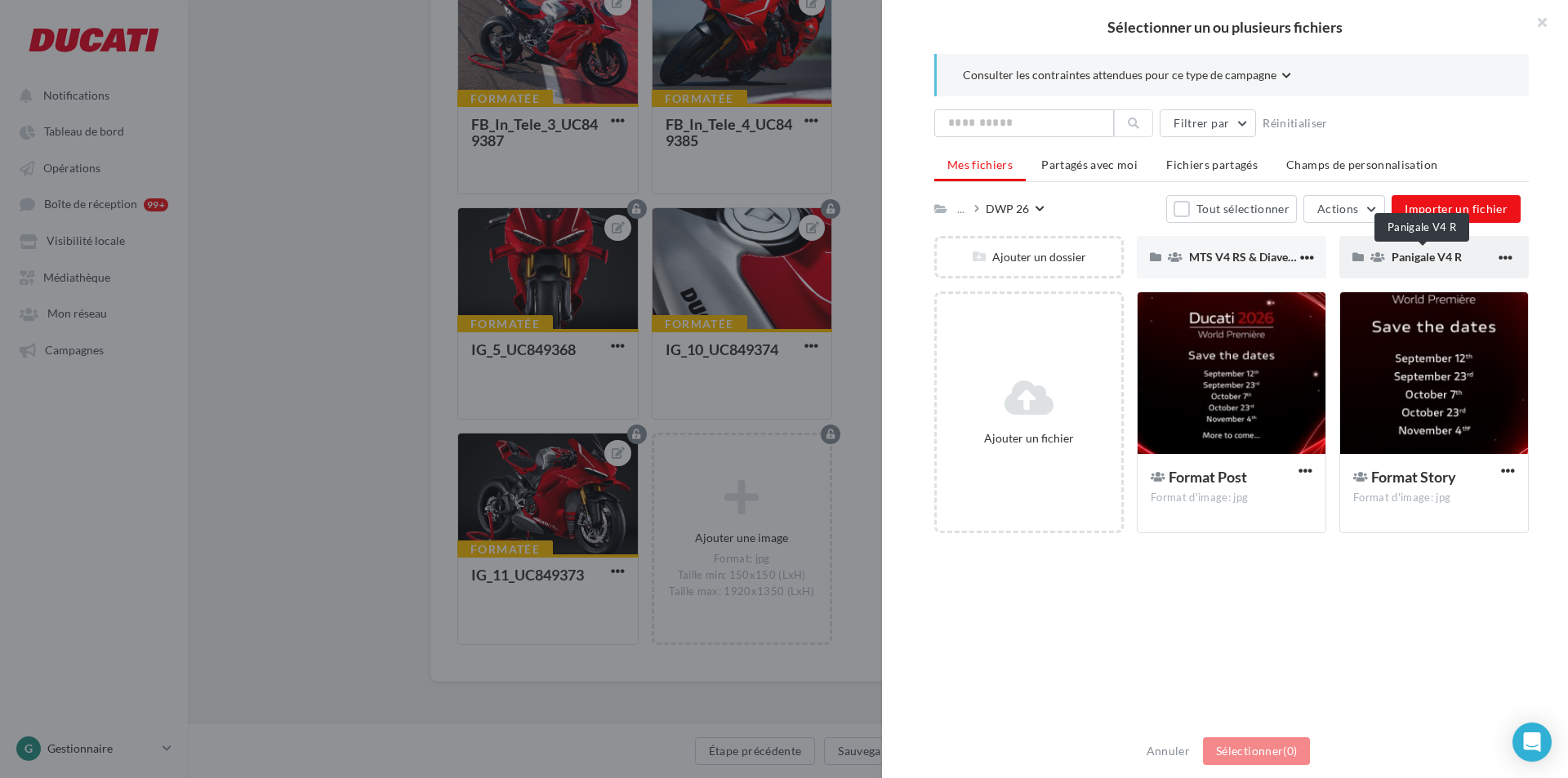
click at [1404, 251] on span "Panigale V4 R" at bounding box center [1426, 257] width 70 height 14
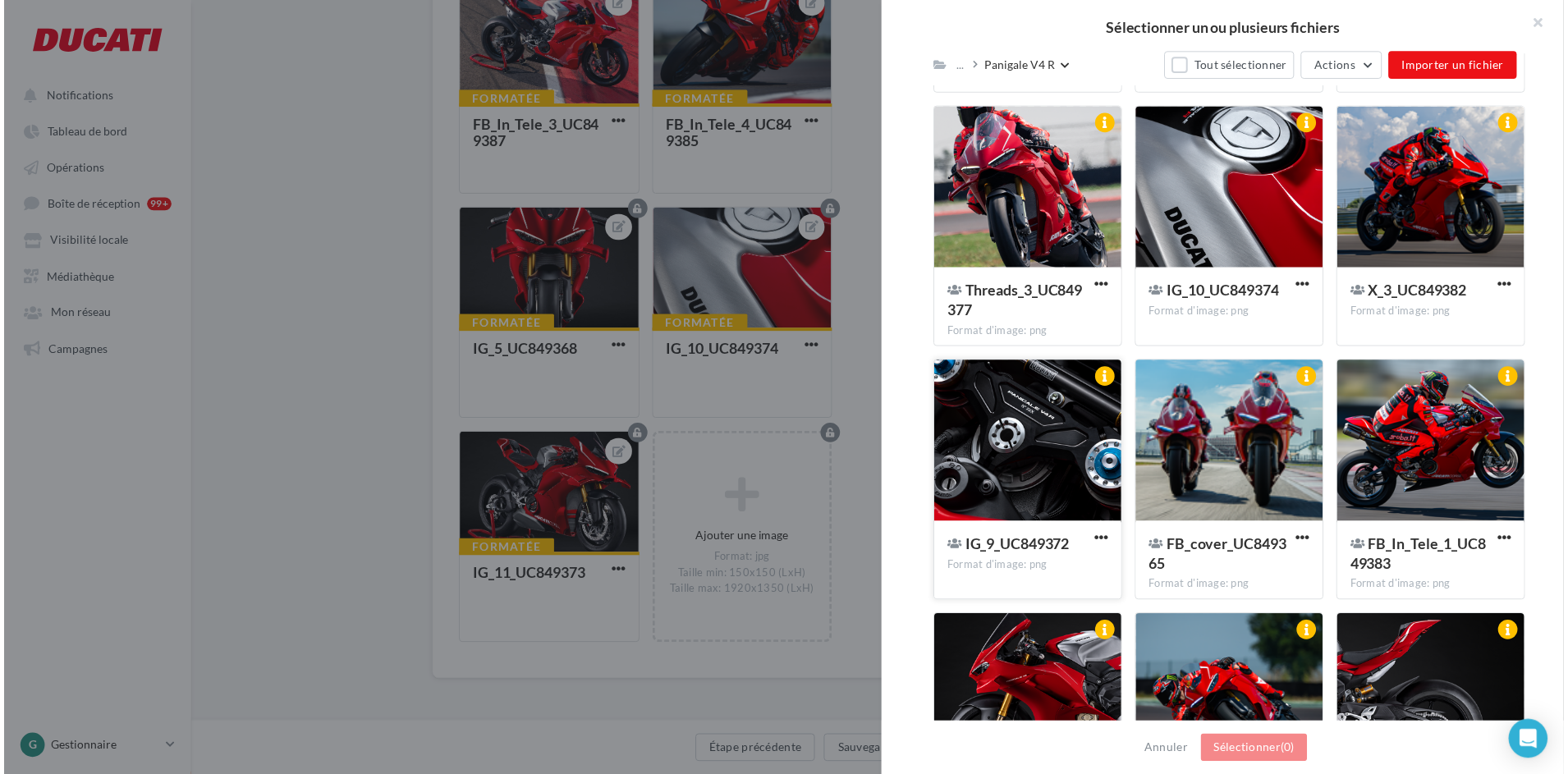
scroll to position [1723, 0]
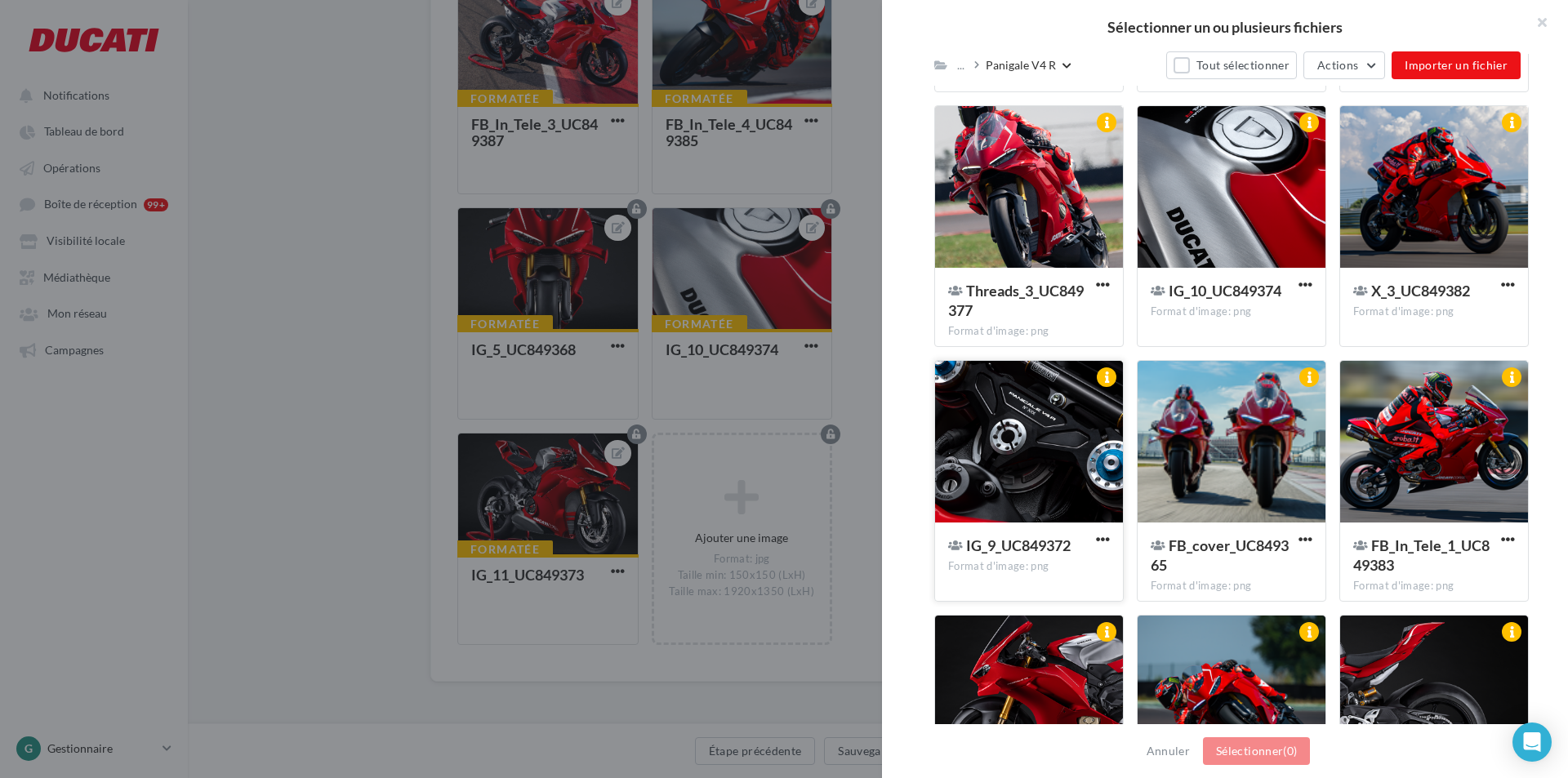
click at [1054, 435] on div at bounding box center [1029, 442] width 188 height 164
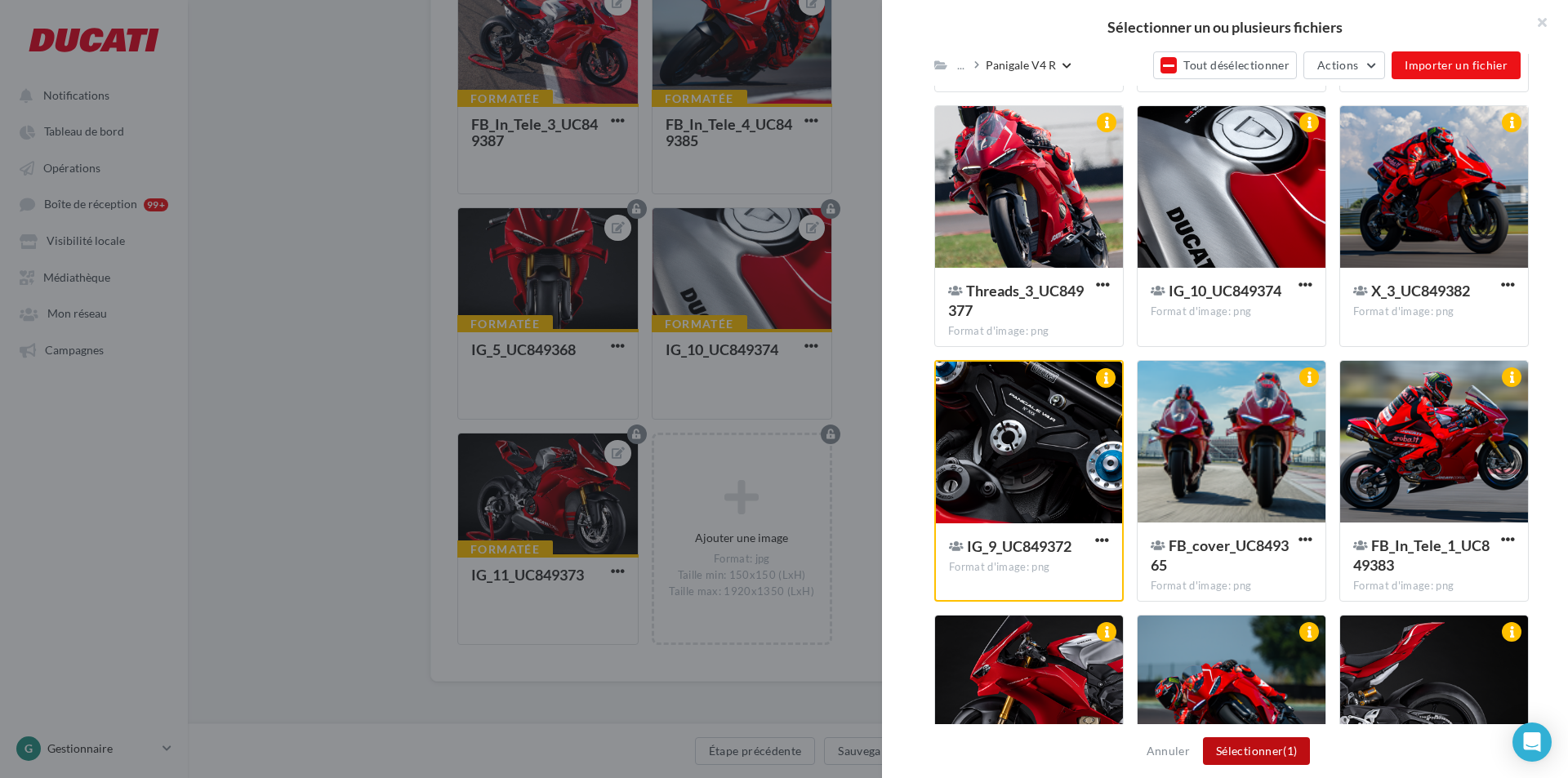
click at [1250, 750] on button "Sélectionner (1)" at bounding box center [1257, 751] width 107 height 28
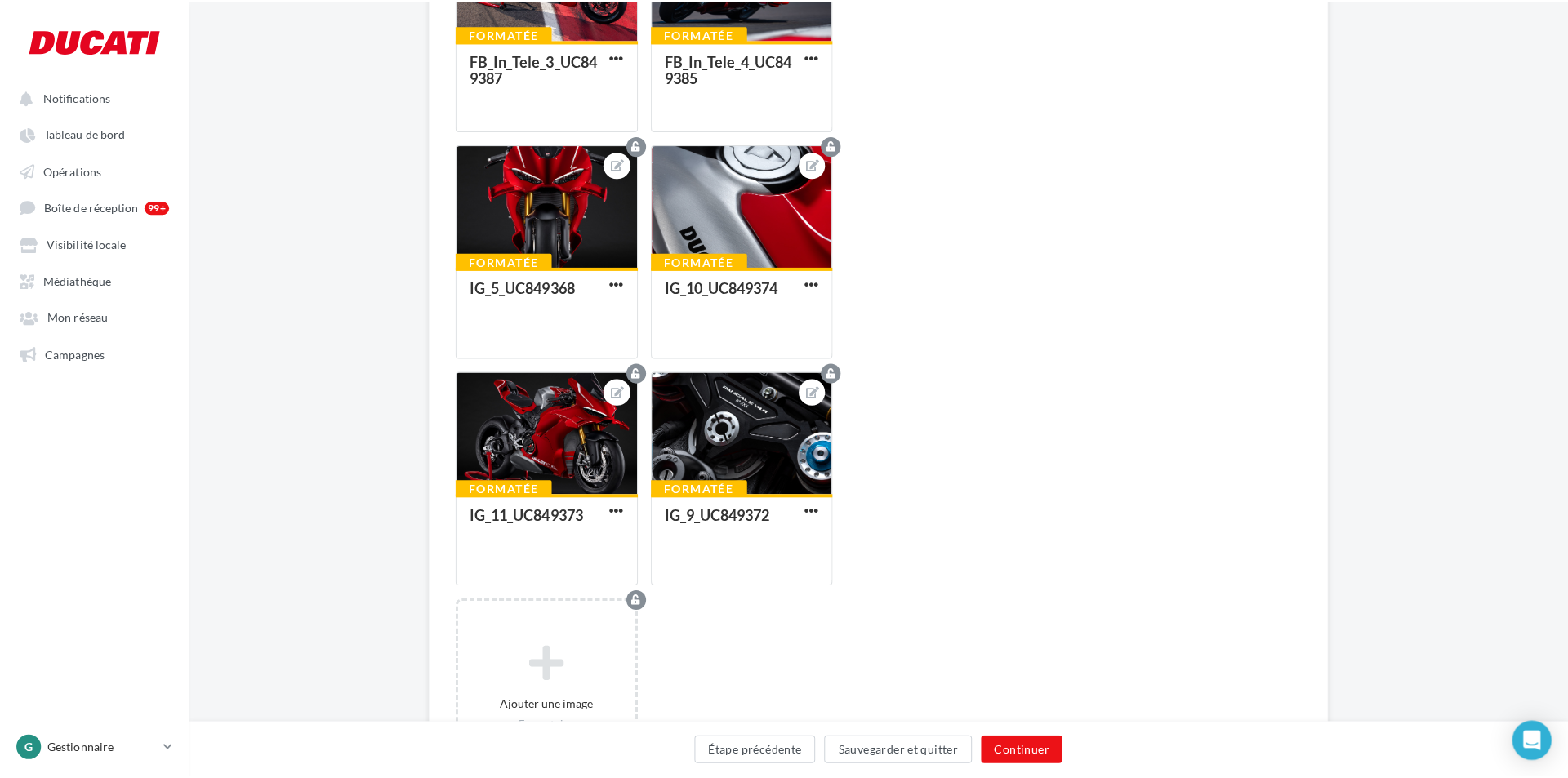
scroll to position [909, 0]
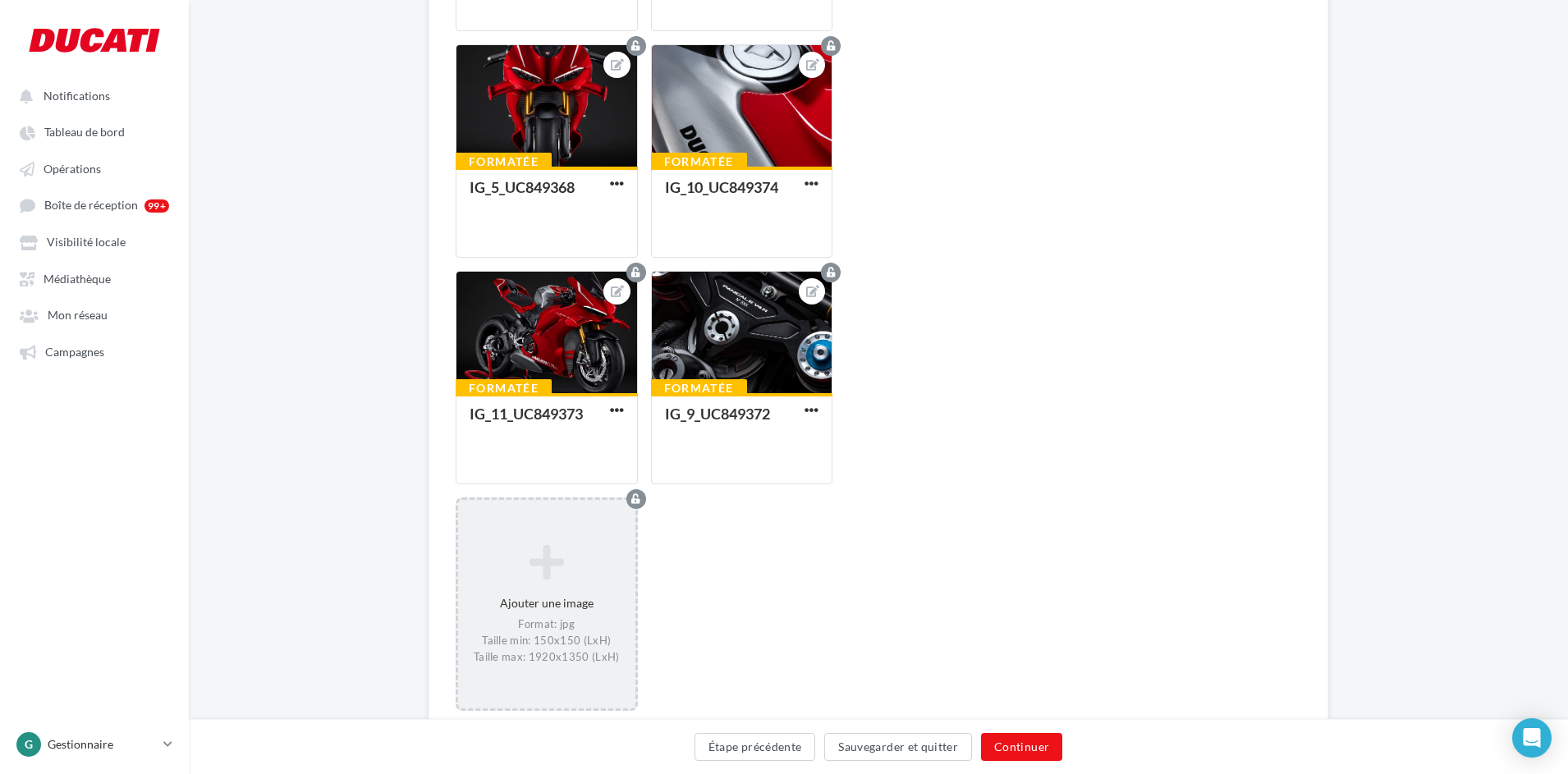
click at [550, 546] on icon at bounding box center [546, 562] width 164 height 40
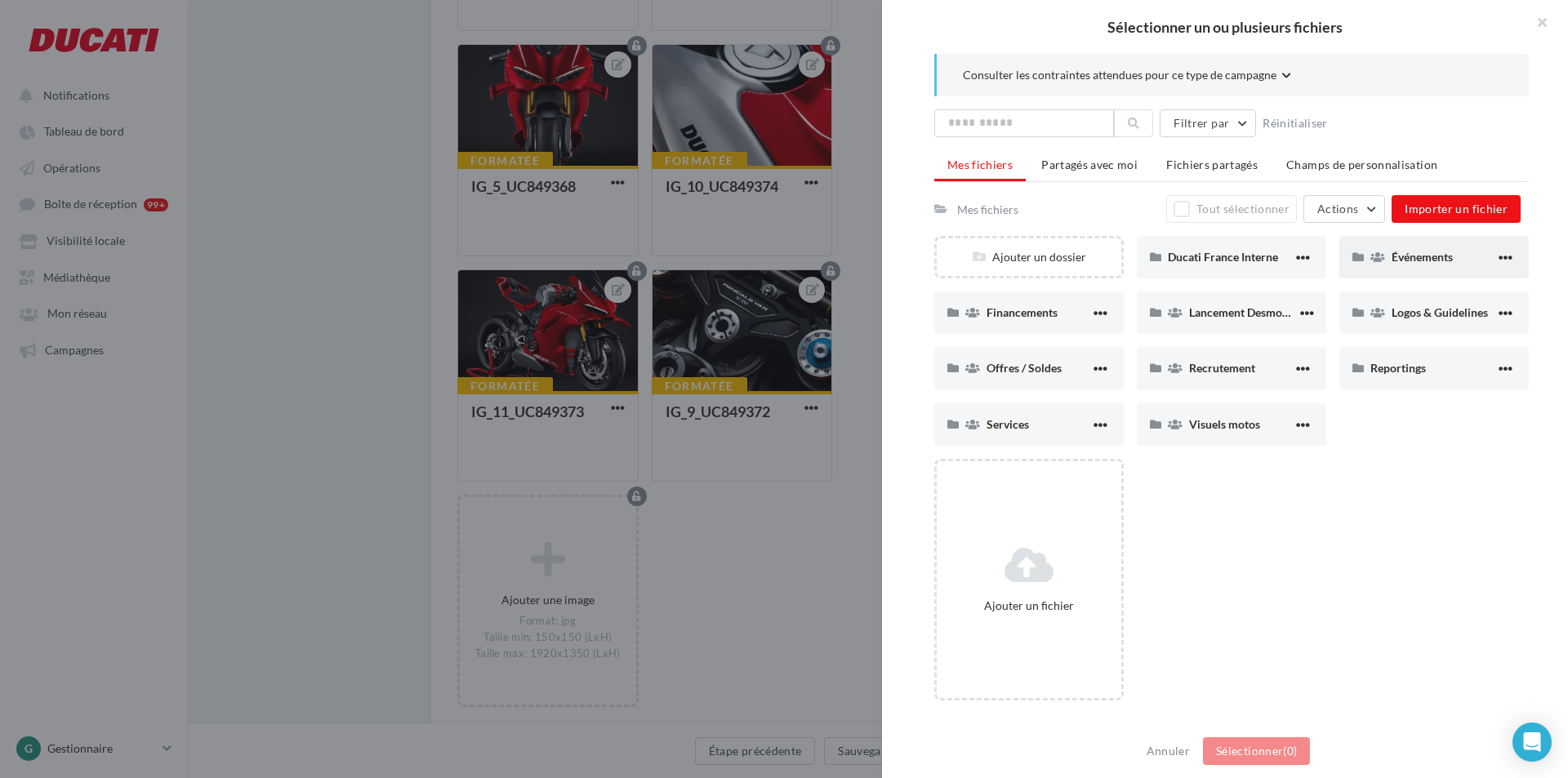
click at [1426, 247] on div "Événements" at bounding box center [1433, 257] width 189 height 43
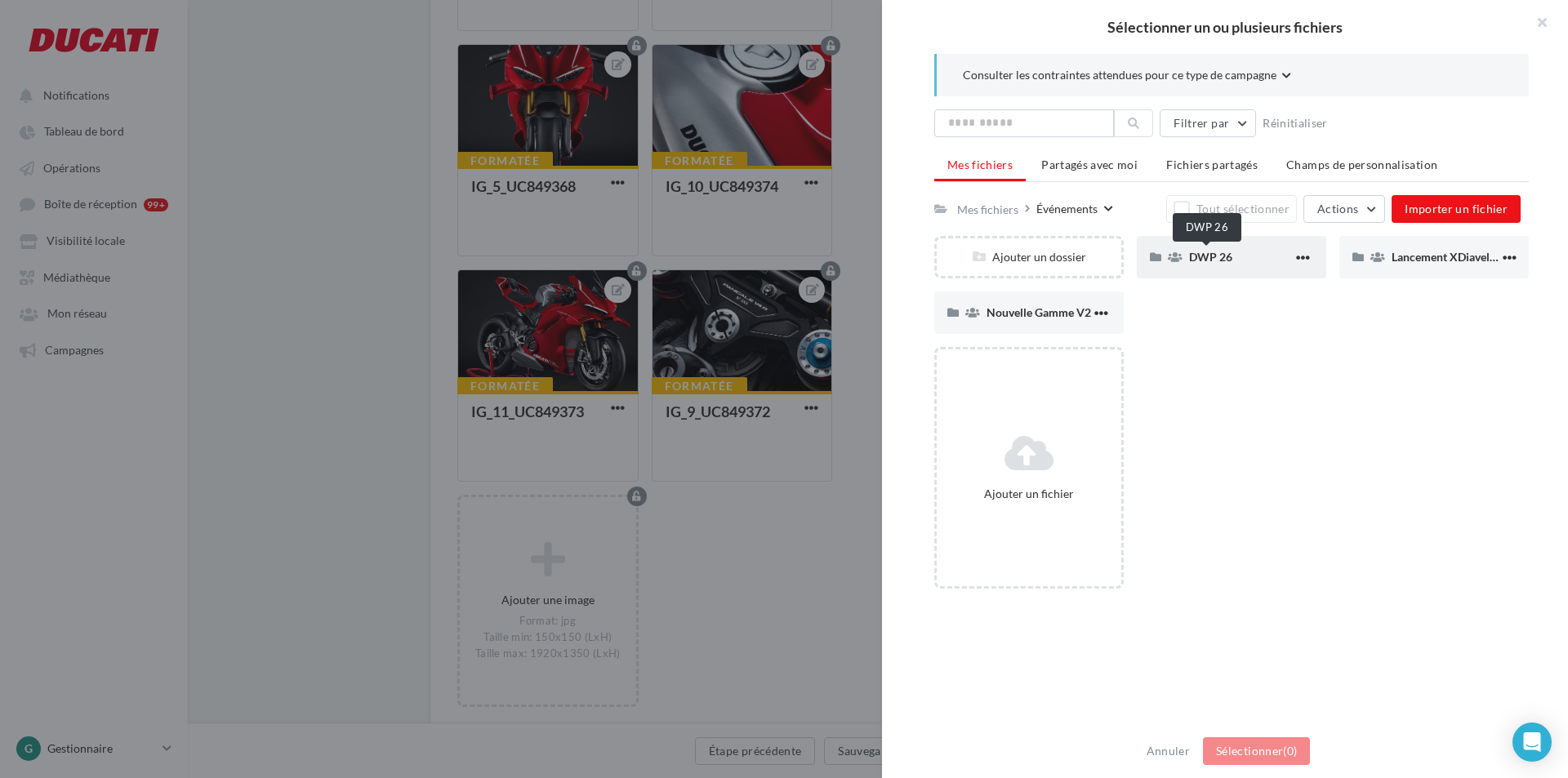
click at [1213, 262] on span "DWP 26" at bounding box center [1211, 257] width 44 height 14
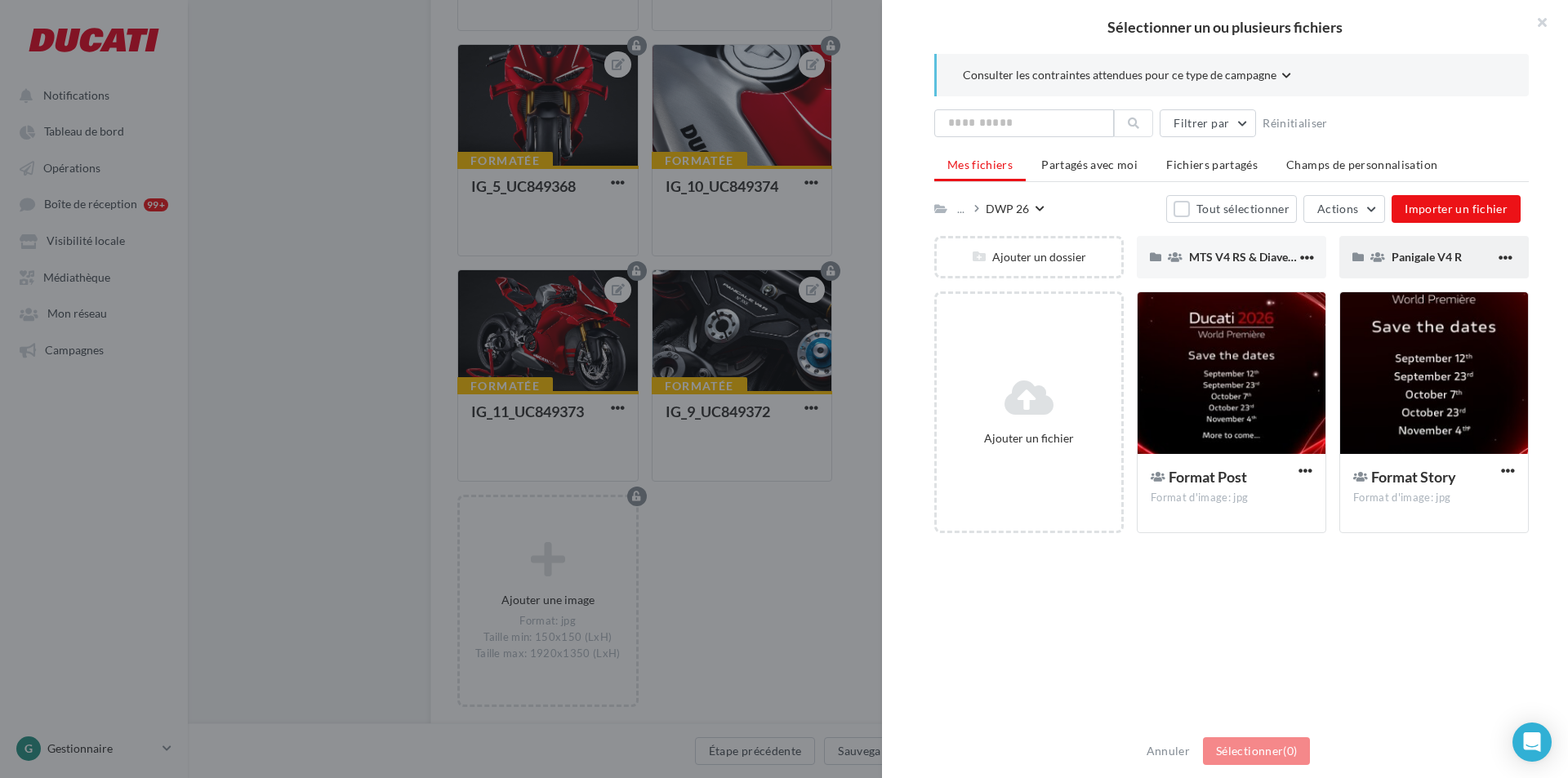
click at [1380, 264] on div "Panigale V4 R" at bounding box center [1433, 257] width 189 height 43
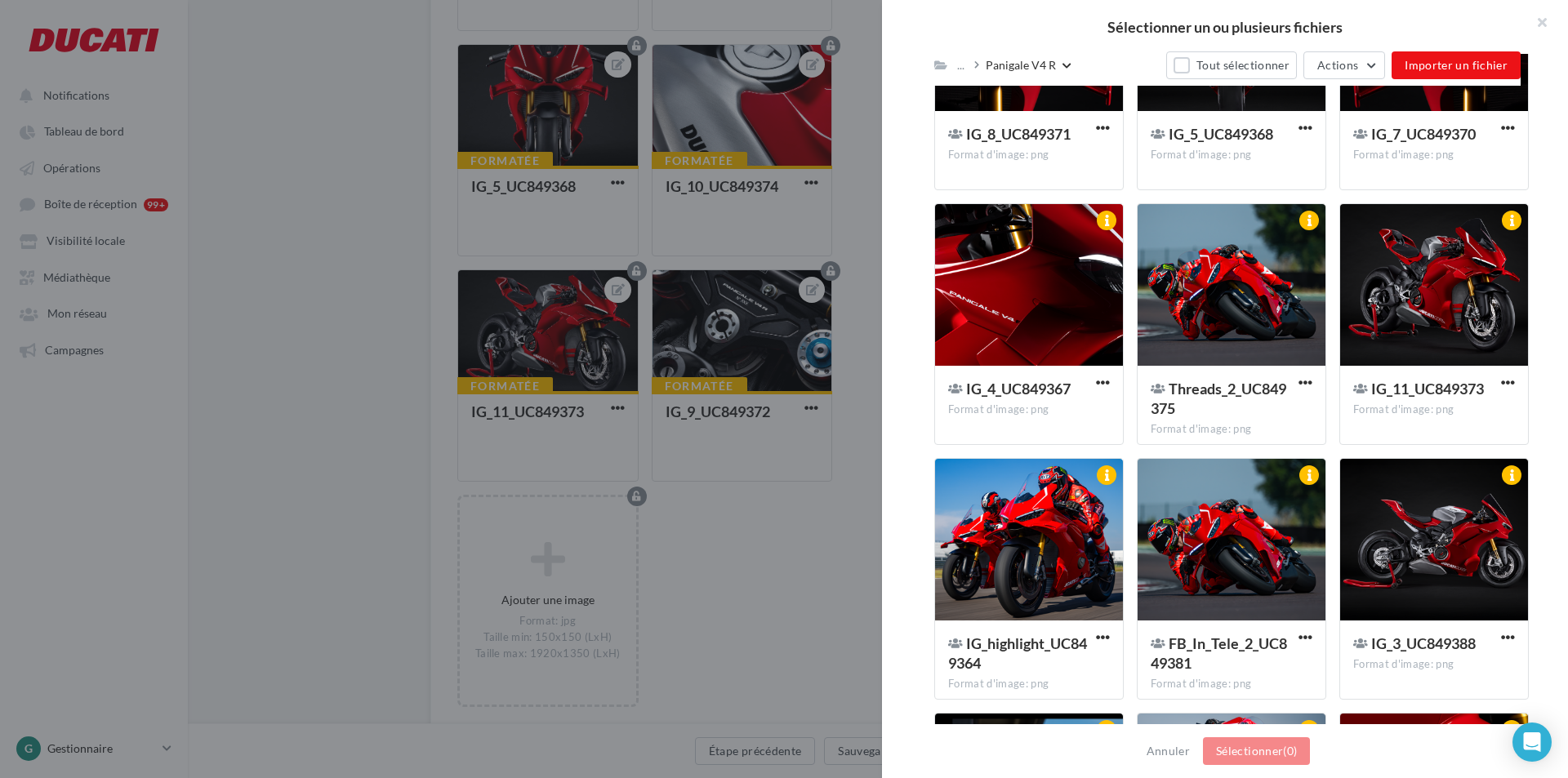
scroll to position [2675, 0]
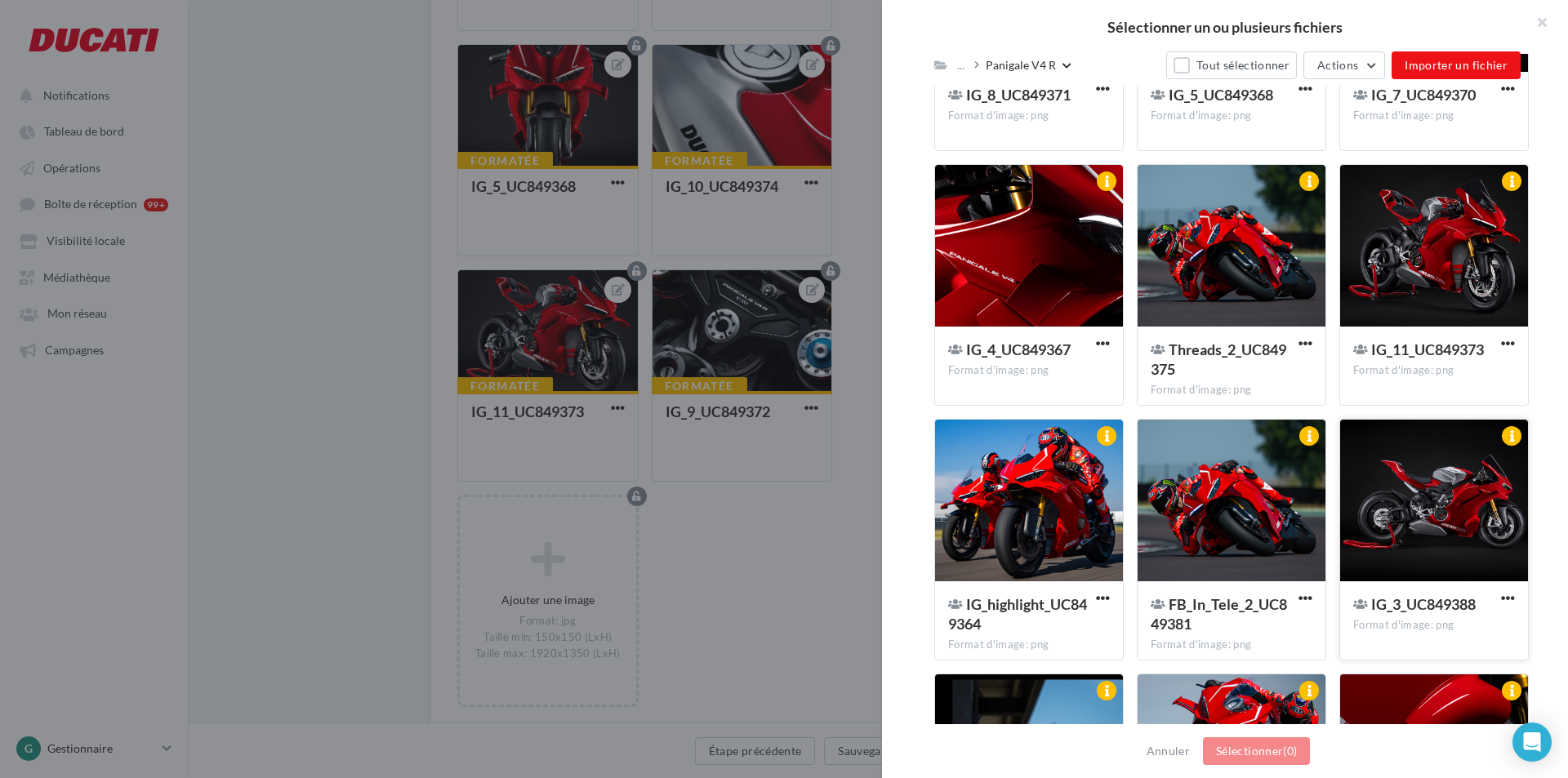
click at [1408, 484] on div at bounding box center [1434, 501] width 188 height 164
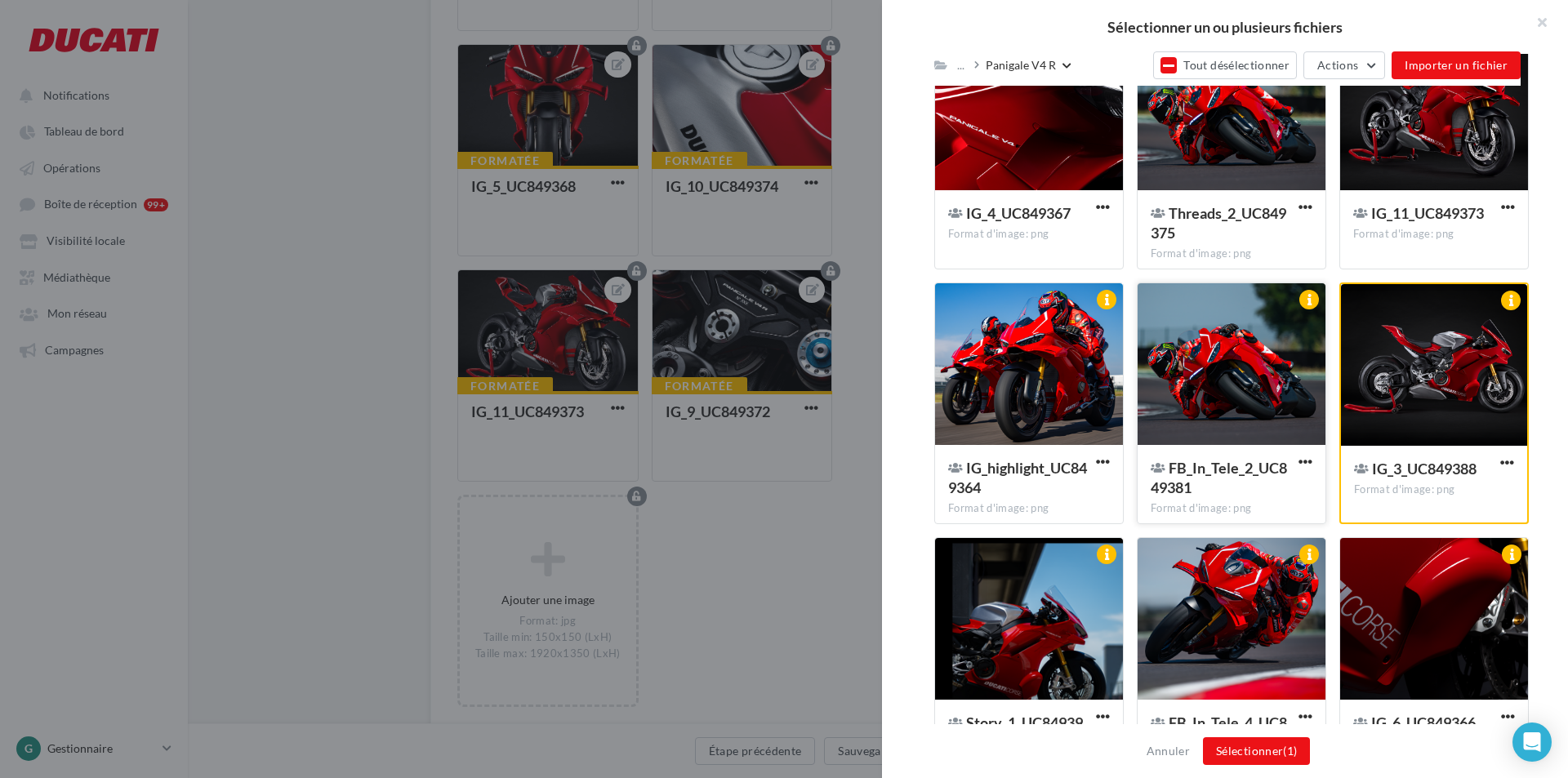
scroll to position [2838, 0]
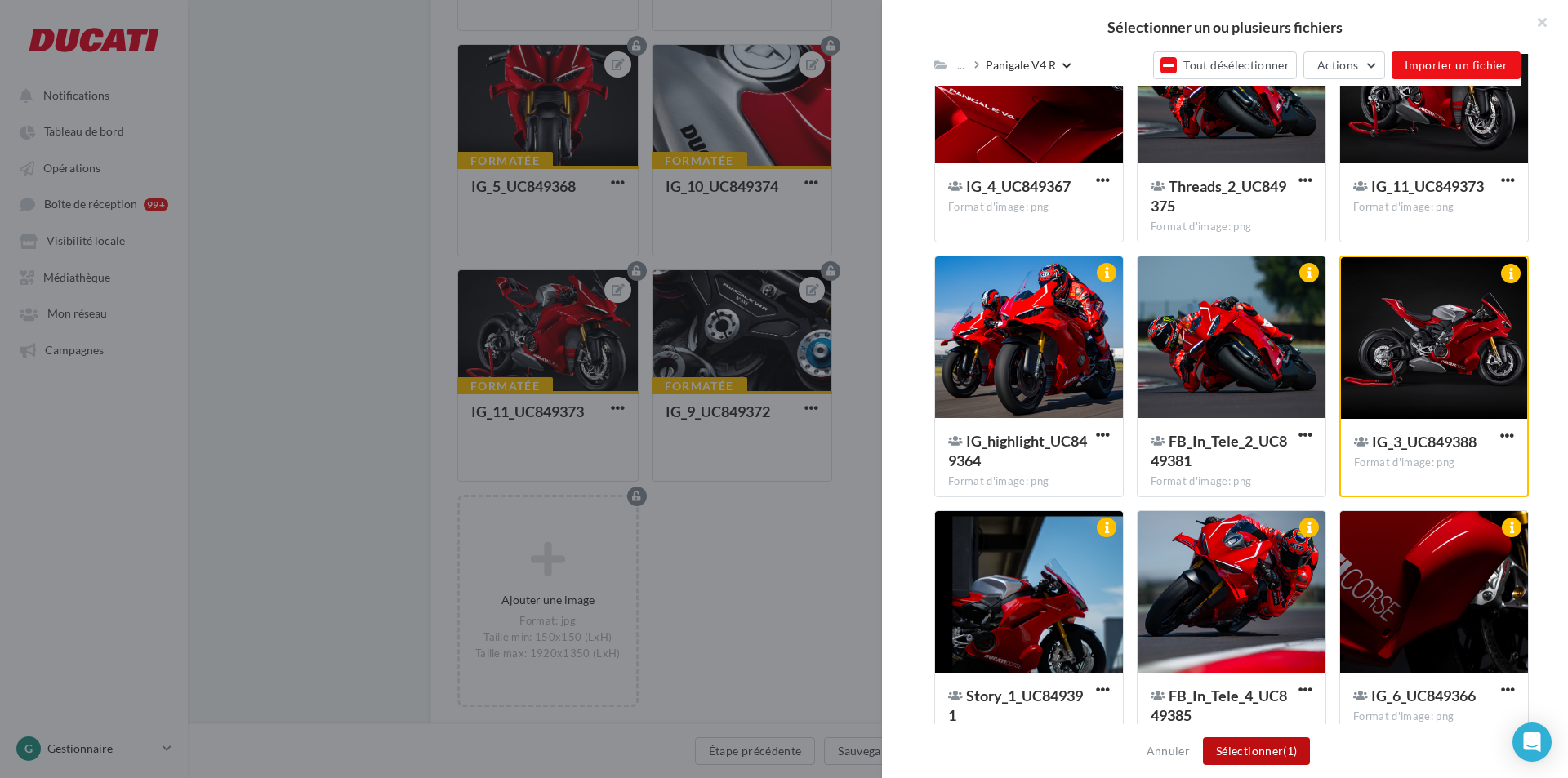
click at [1270, 746] on button "Sélectionner (1)" at bounding box center [1257, 751] width 107 height 28
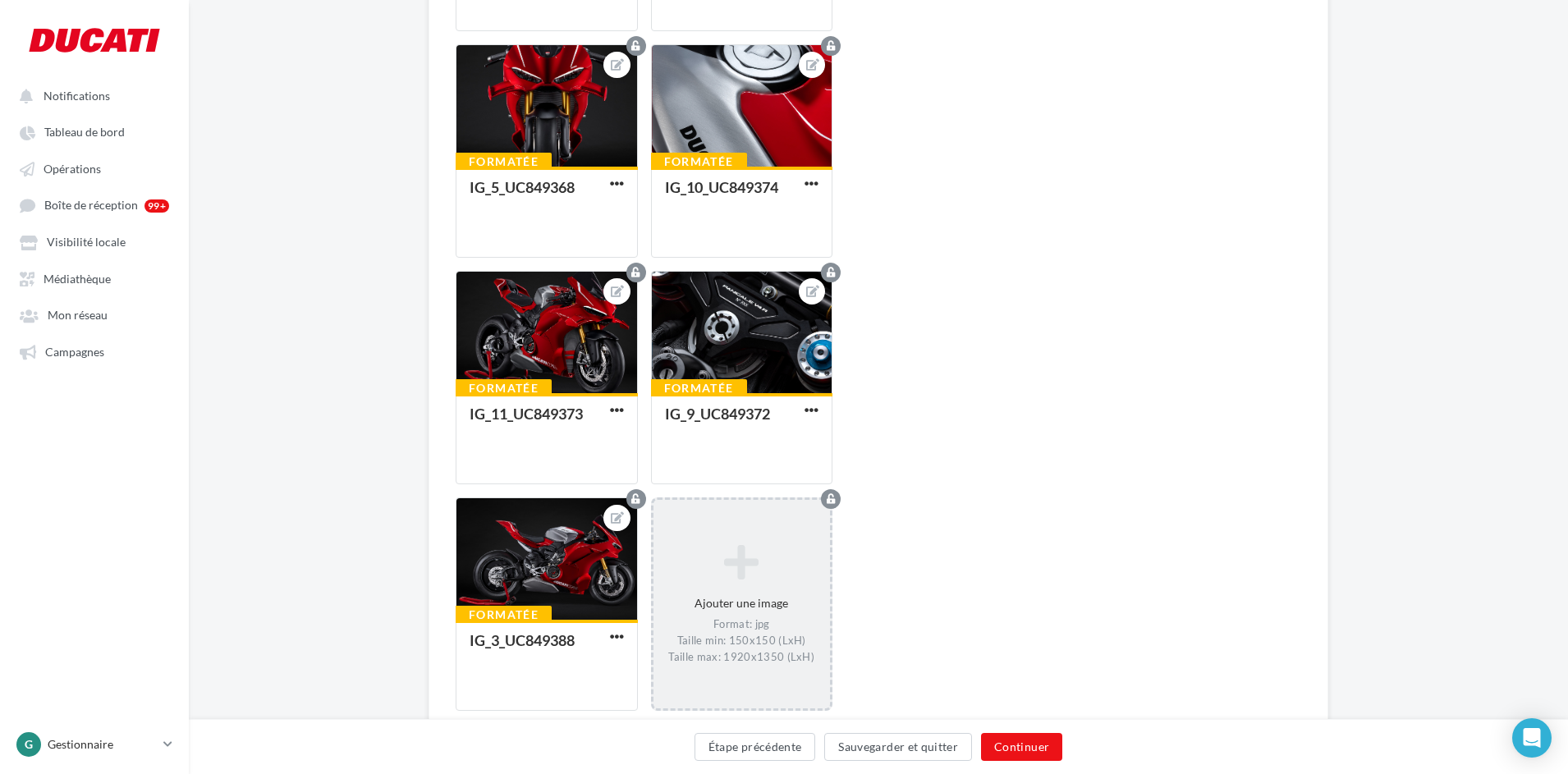
click at [739, 557] on icon at bounding box center [741, 562] width 164 height 40
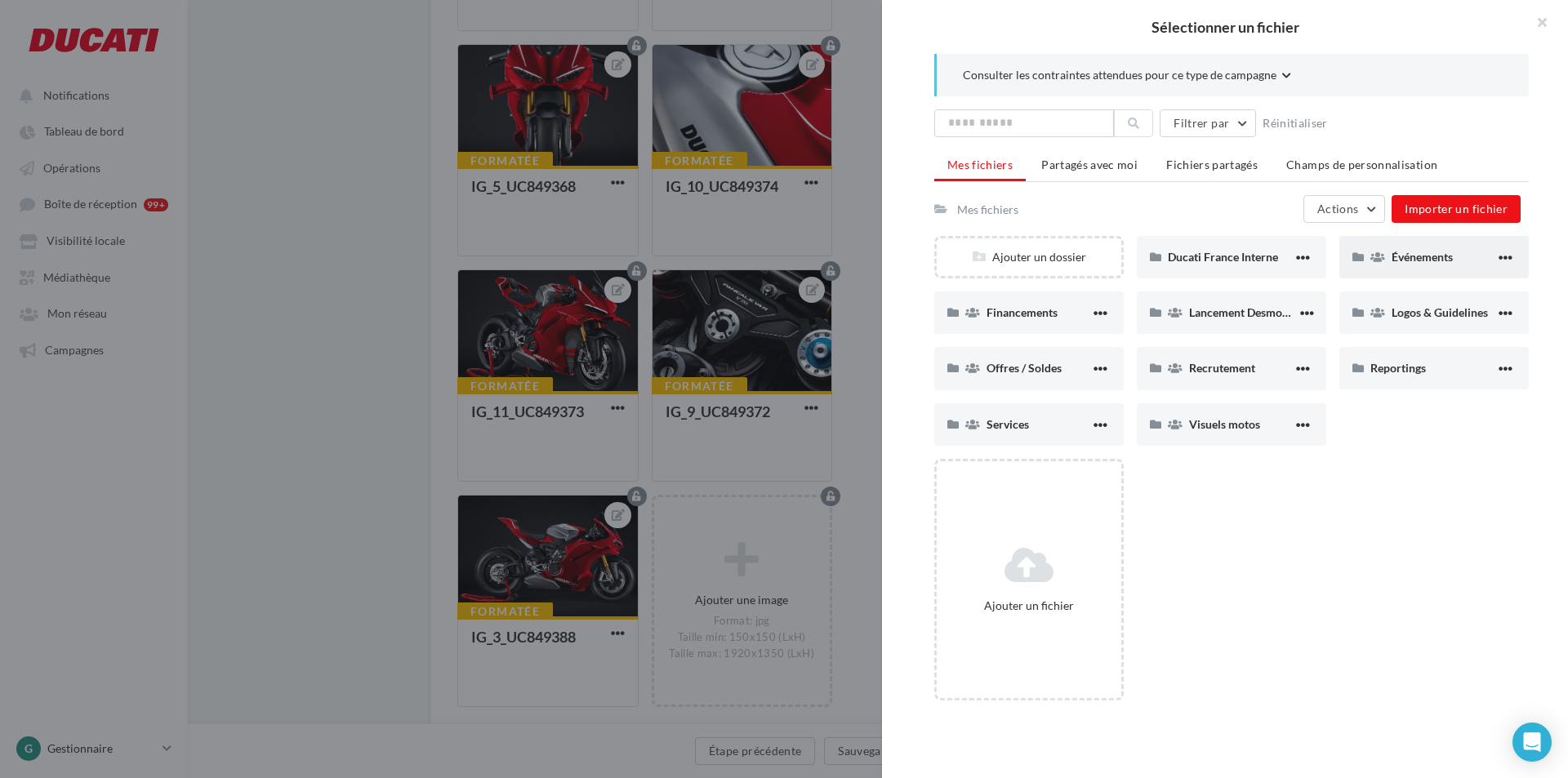
click at [1406, 273] on div "Événements" at bounding box center [1433, 257] width 189 height 43
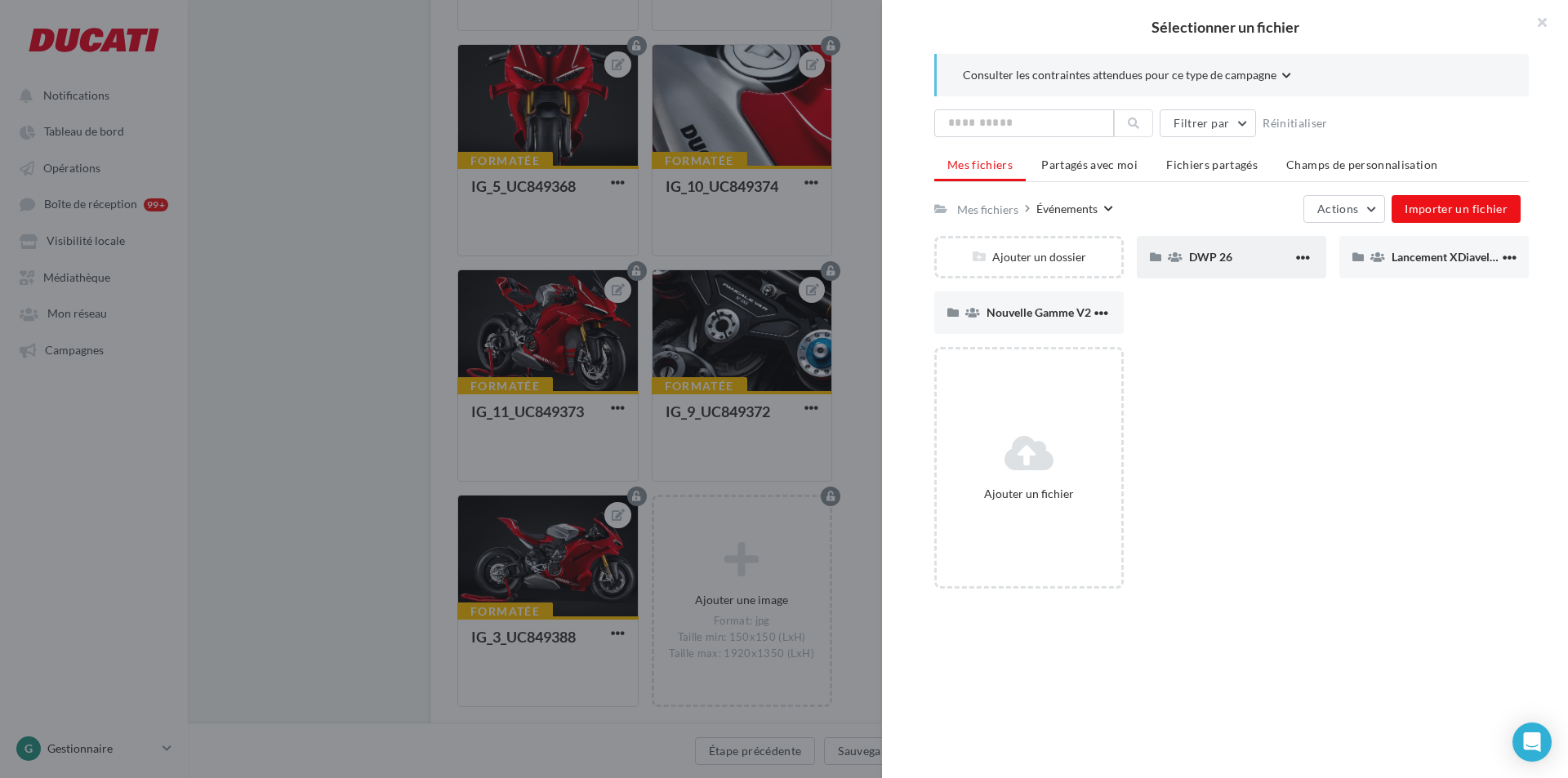
click at [1232, 260] on div "DWP 26" at bounding box center [1241, 257] width 104 height 16
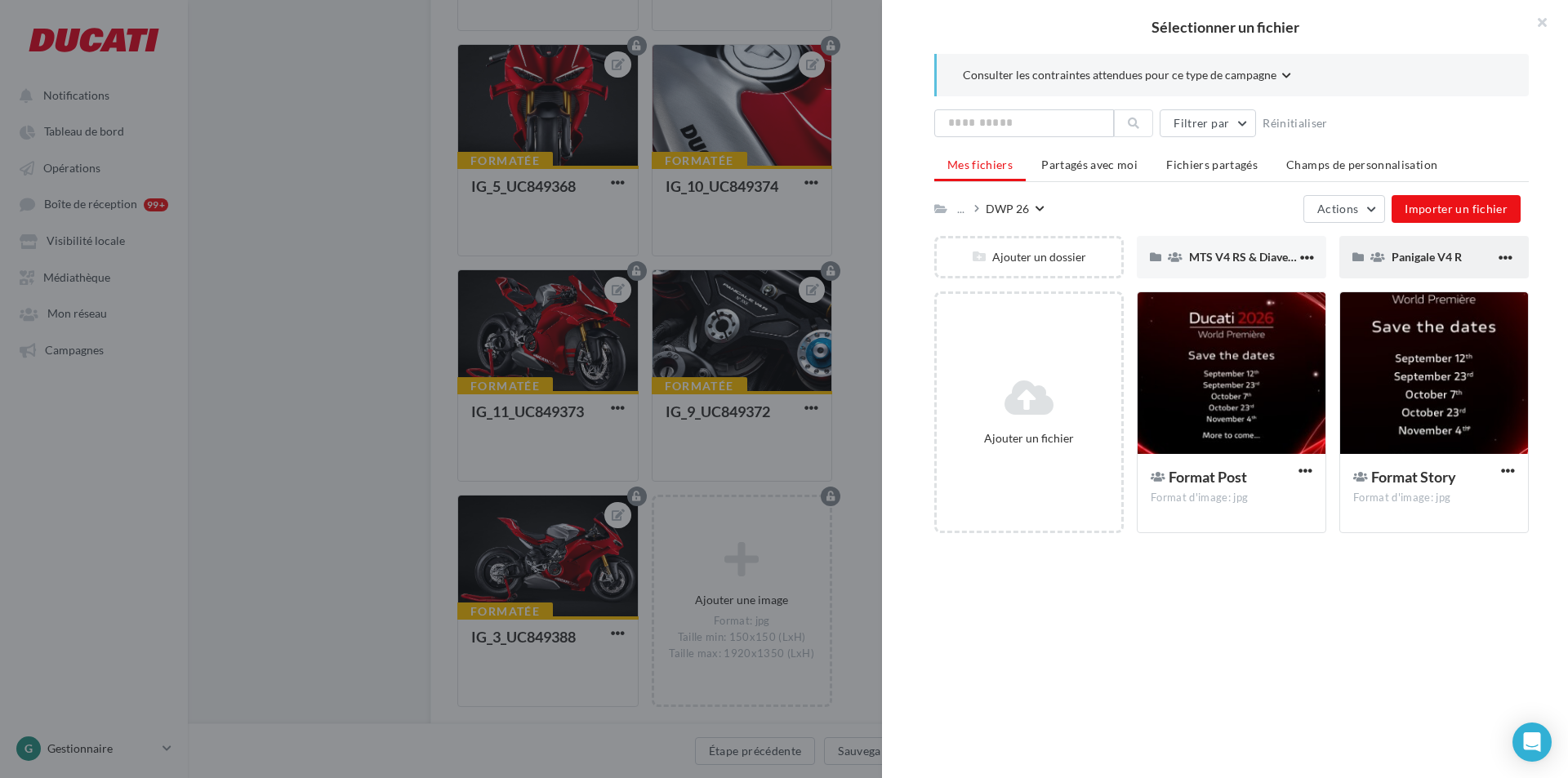
click at [1428, 261] on span "Panigale V4 R" at bounding box center [1426, 257] width 70 height 14
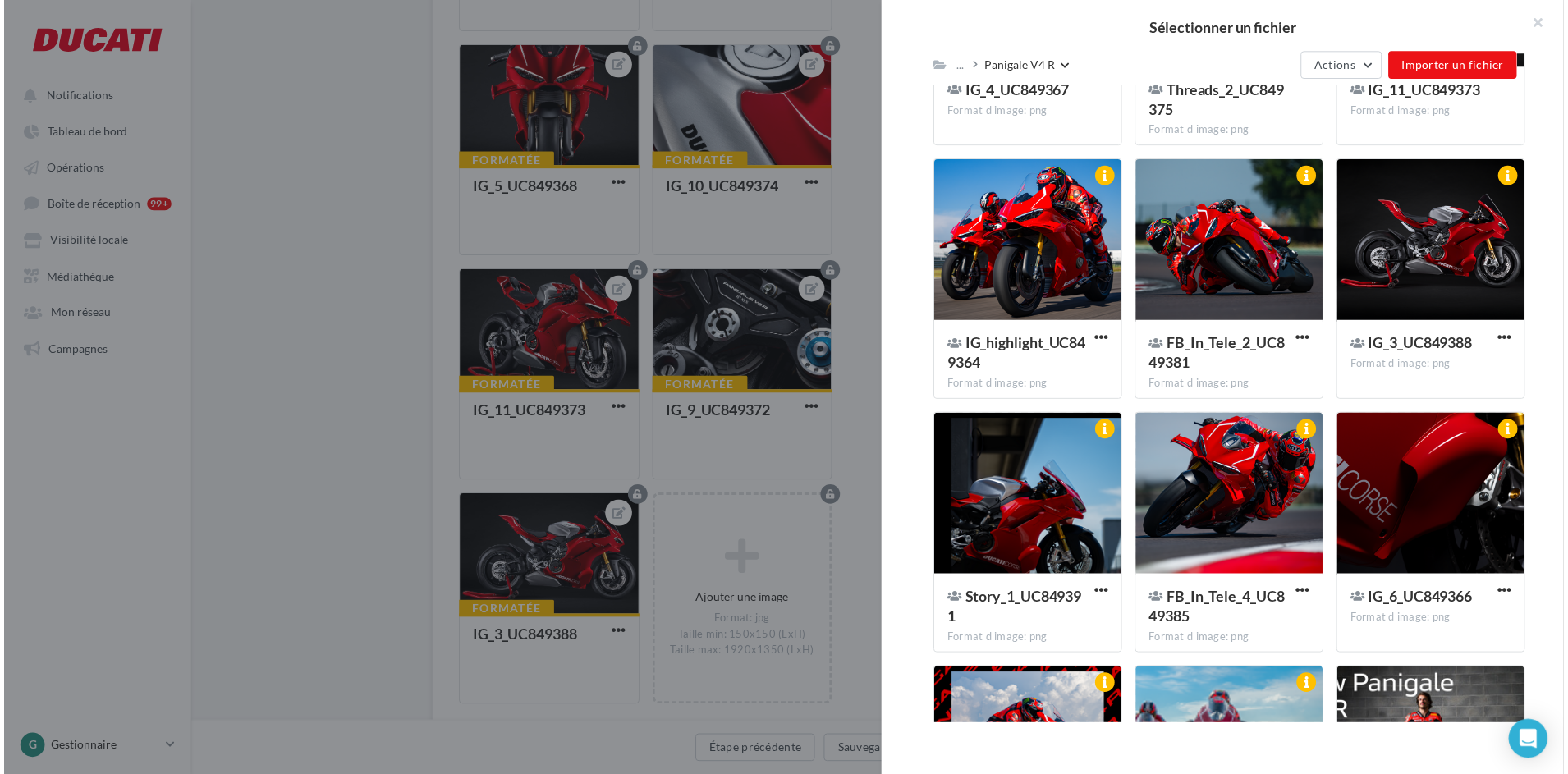
scroll to position [2912, 0]
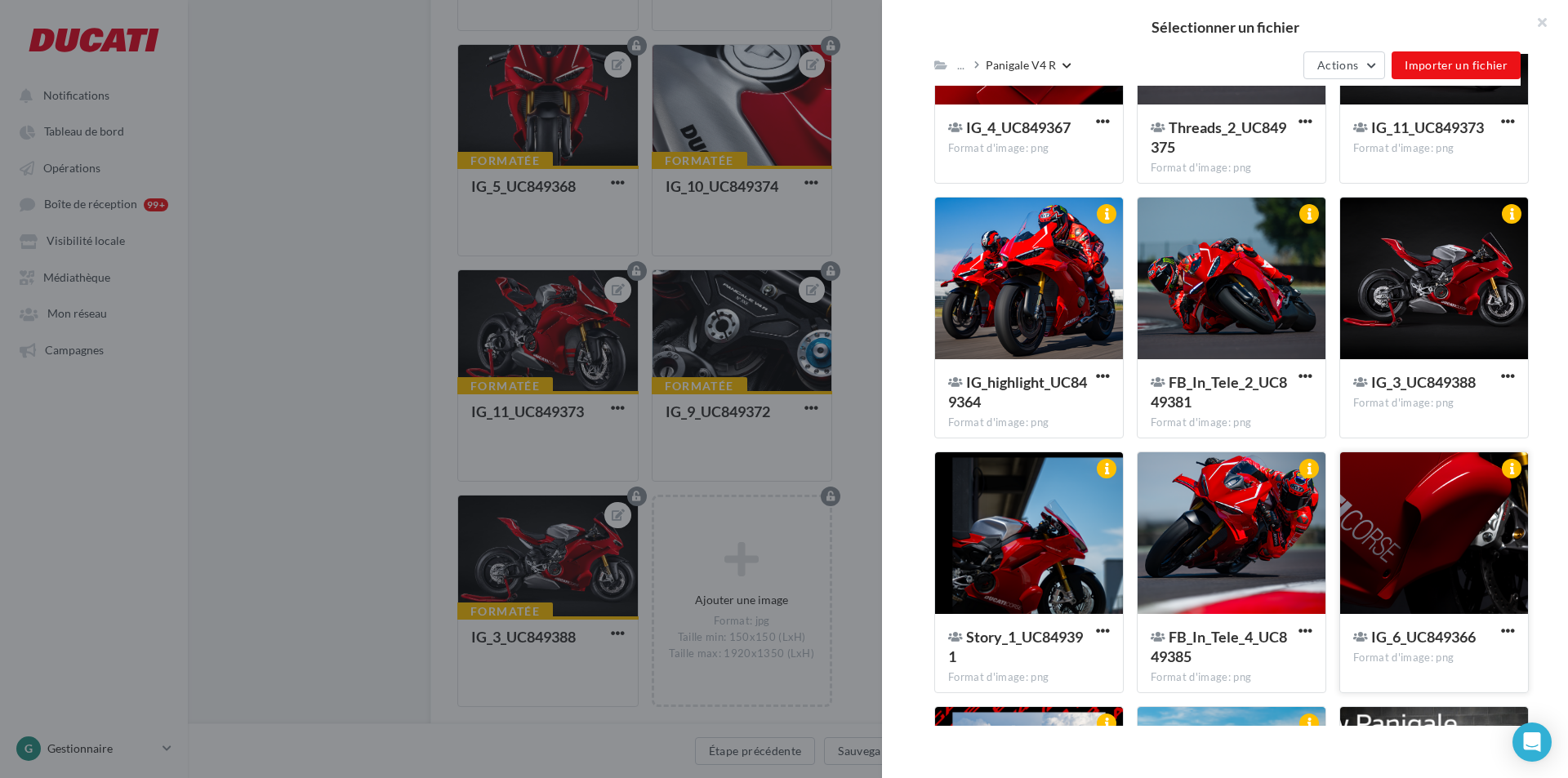
click at [1400, 507] on div at bounding box center [1434, 533] width 188 height 164
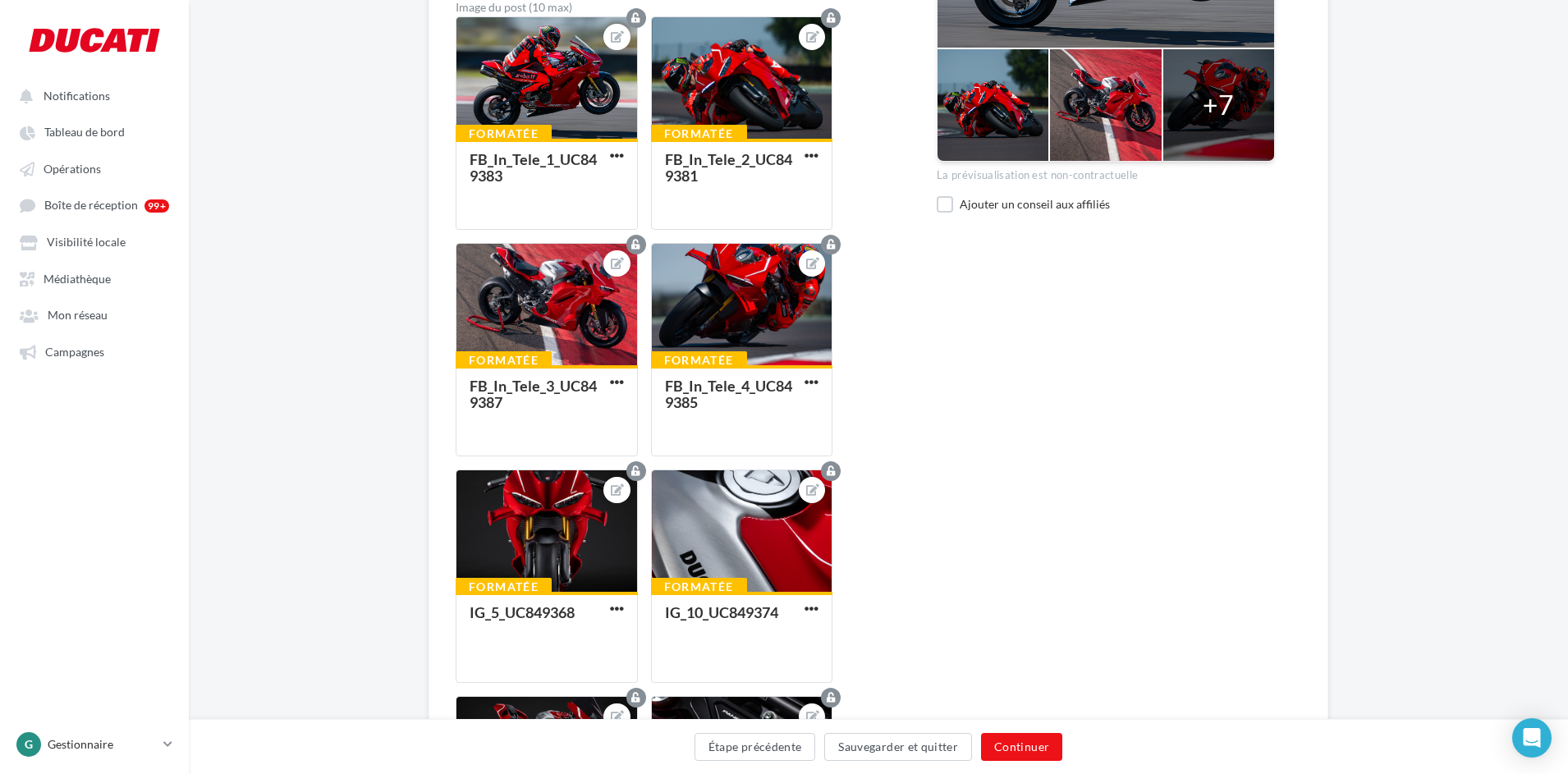
scroll to position [0, 0]
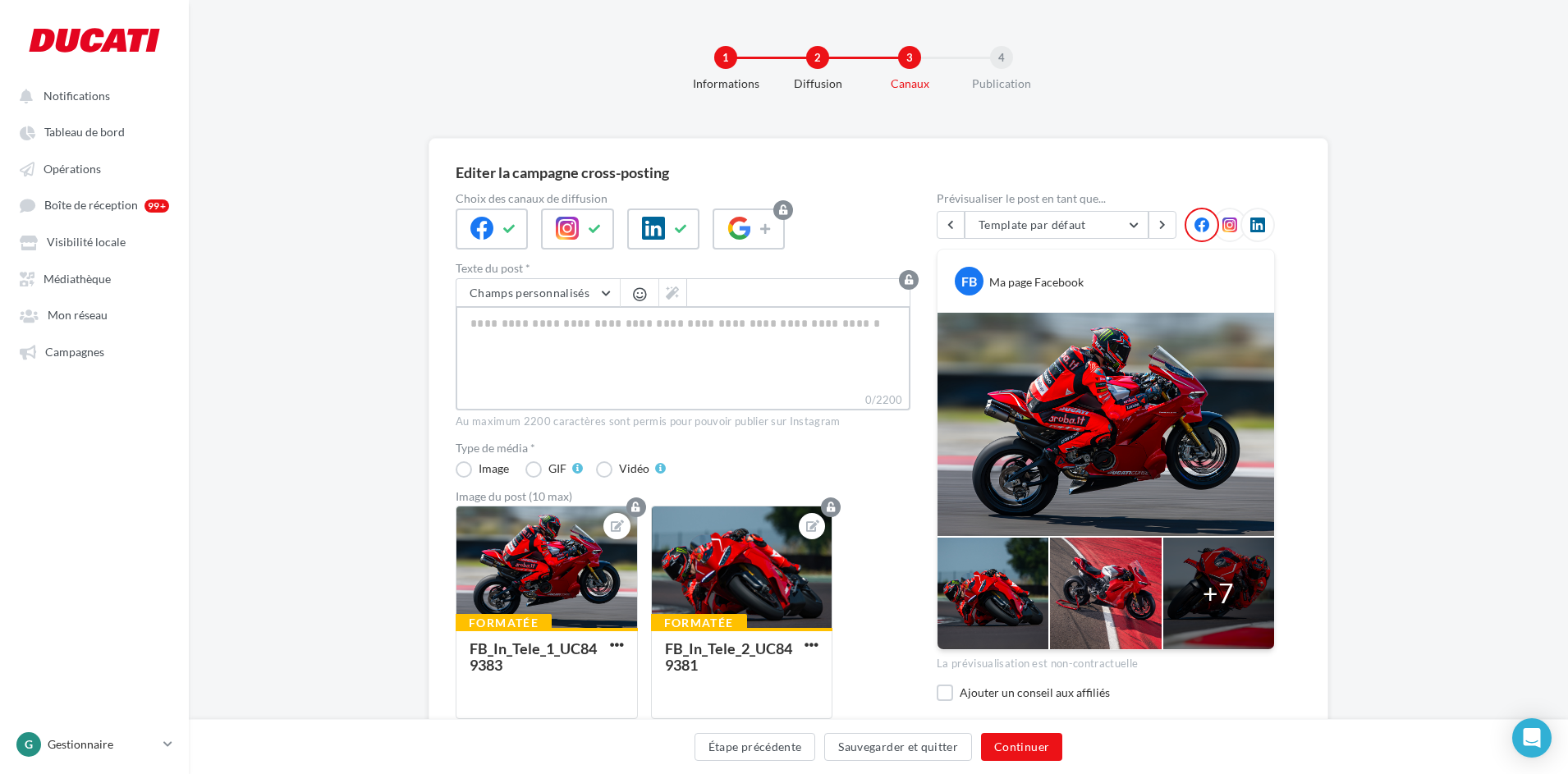
click at [573, 346] on textarea "0/2200" at bounding box center [682, 349] width 454 height 86
paste textarea "**********"
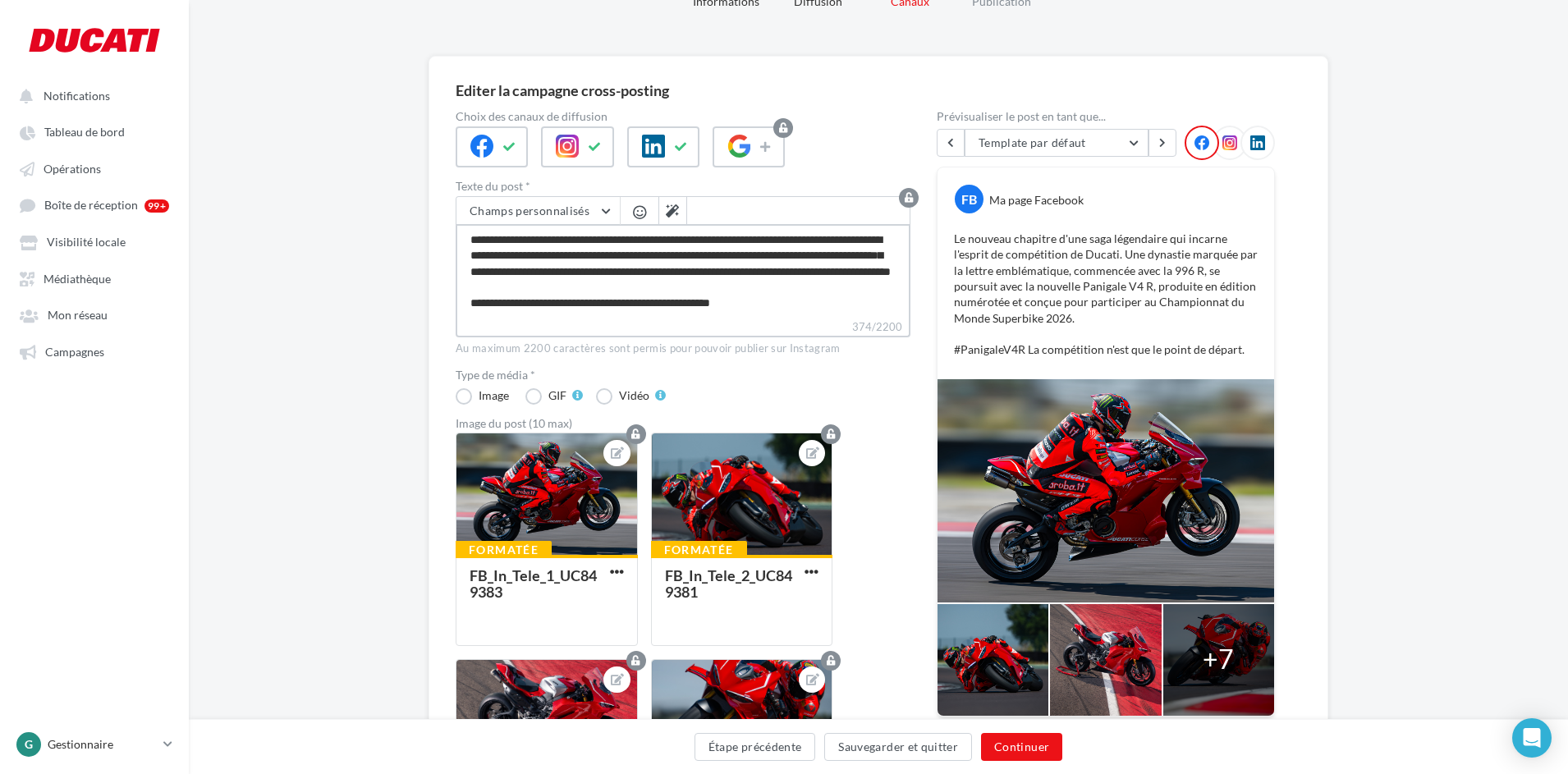
scroll to position [16, 0]
click at [784, 306] on textarea "**********" at bounding box center [682, 271] width 454 height 95
paste textarea "**********"
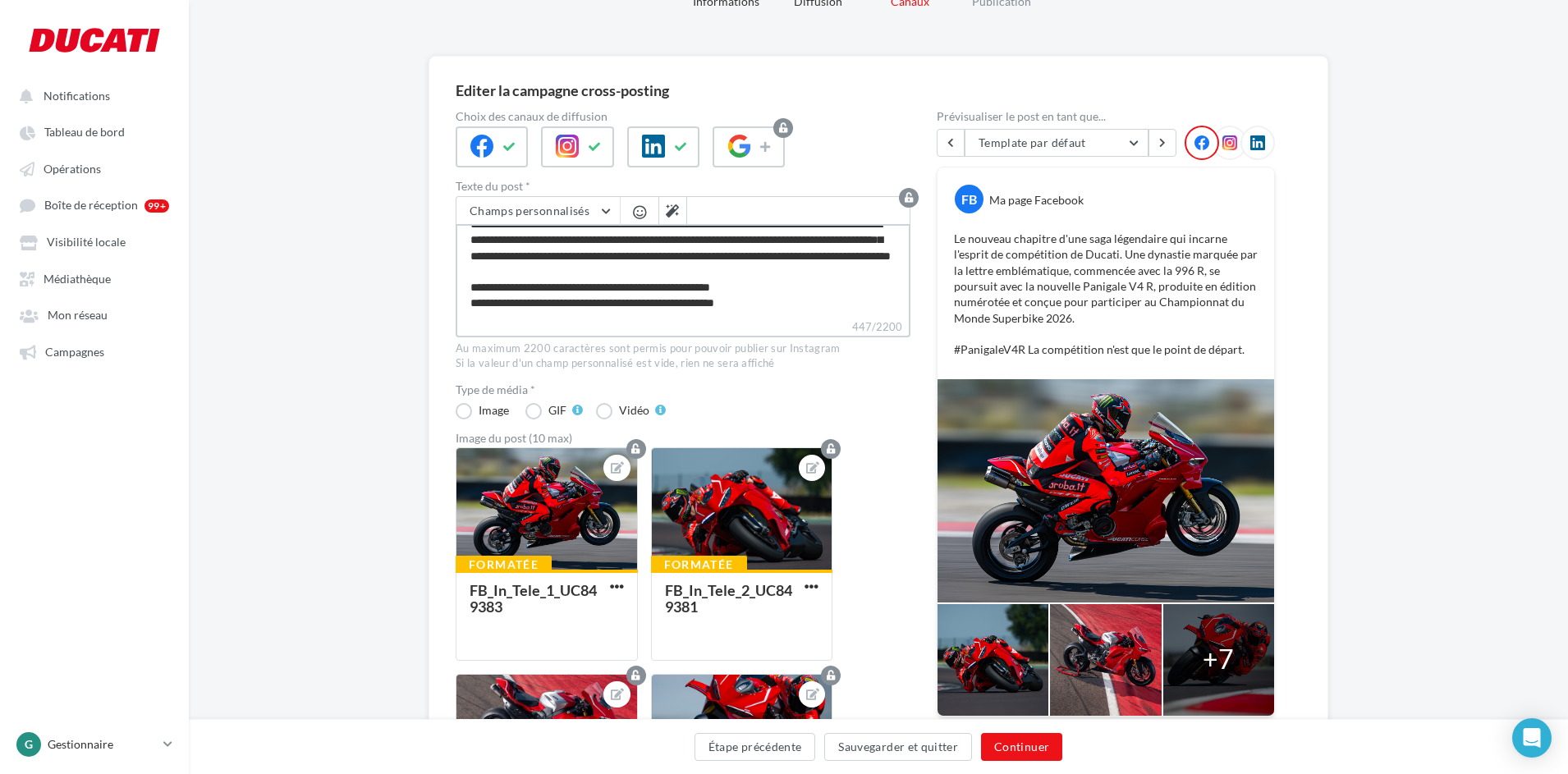
click at [766, 291] on textarea "**********" at bounding box center [682, 271] width 454 height 95
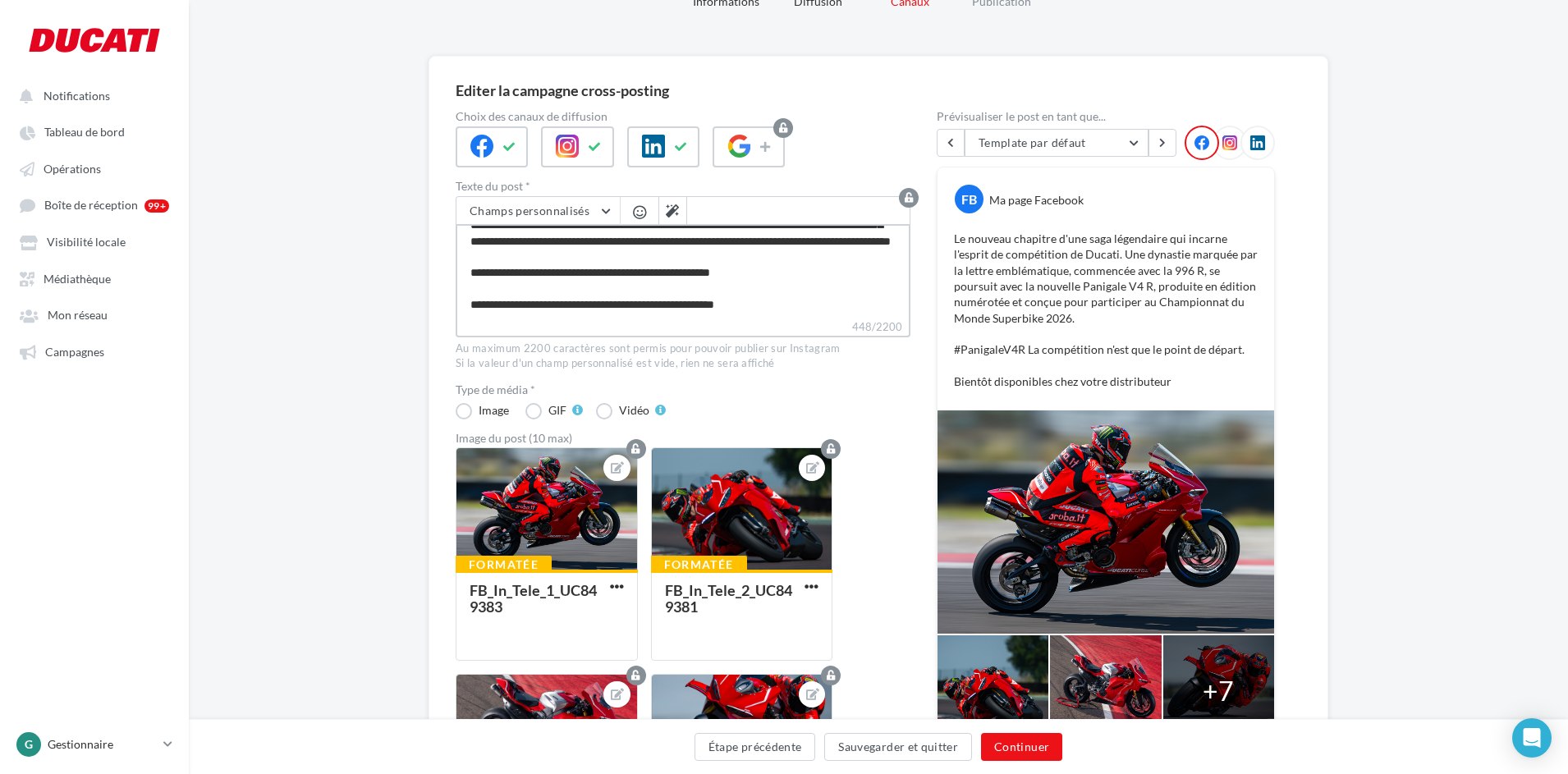
scroll to position [47, 0]
drag, startPoint x: 776, startPoint y: 275, endPoint x: 663, endPoint y: 273, distance: 113.0
click at [663, 273] on textarea "**********" at bounding box center [682, 271] width 454 height 95
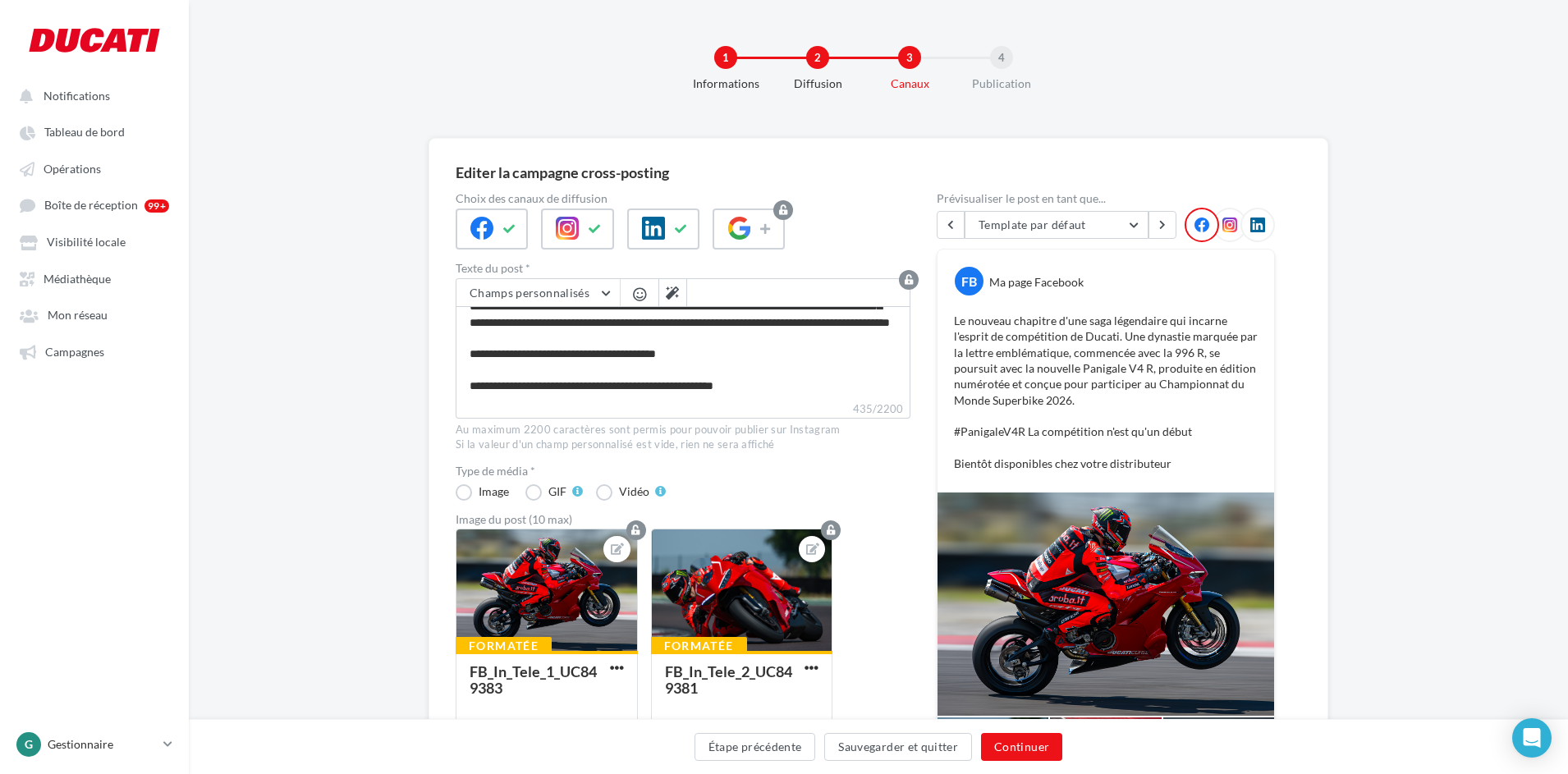
scroll to position [0, 0]
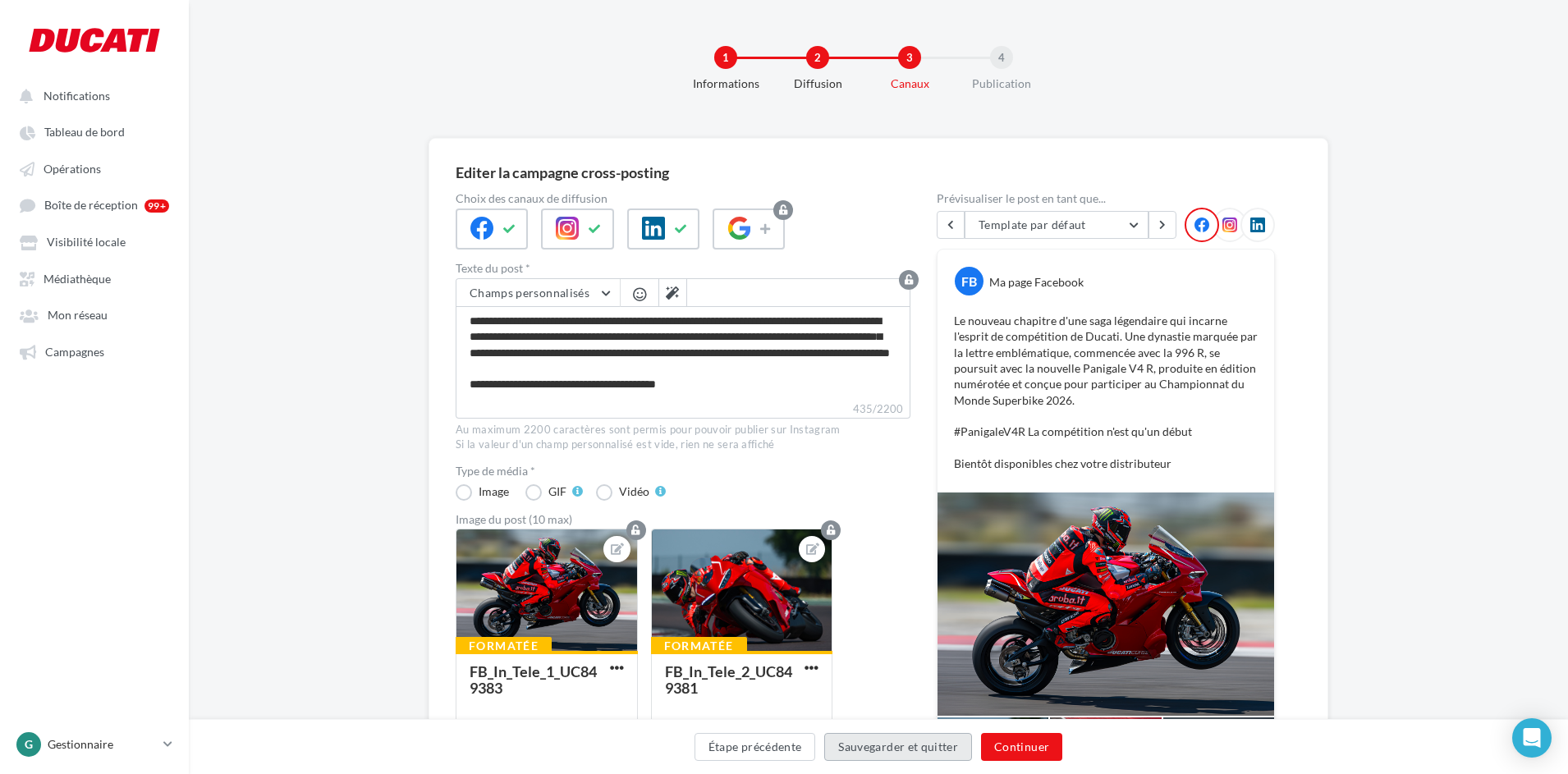
click at [900, 747] on button "Sauvegarder et quitter" at bounding box center [898, 747] width 147 height 28
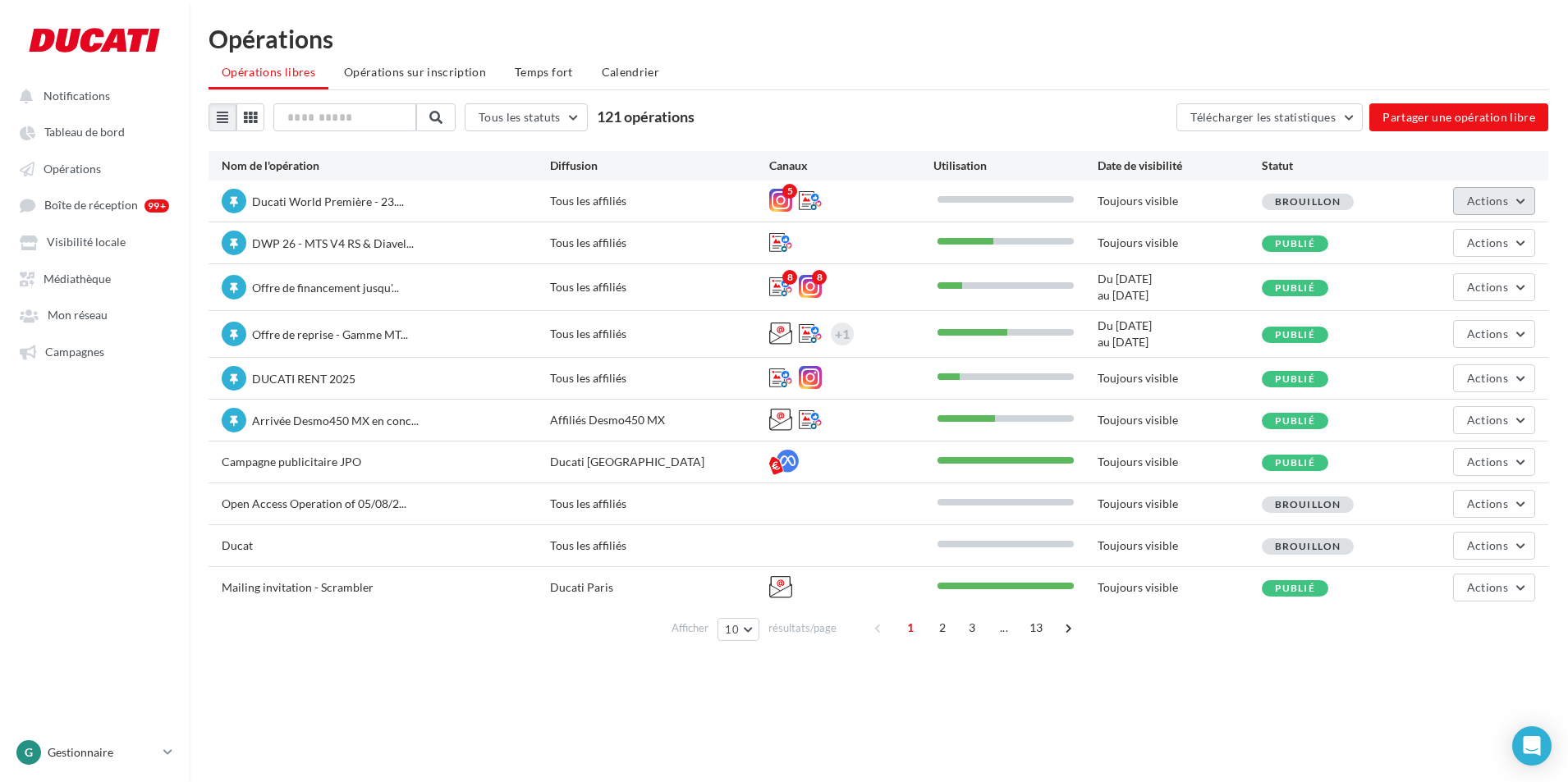
click at [1478, 203] on span "Actions" at bounding box center [1486, 200] width 41 height 14
click at [1452, 242] on button "Editer" at bounding box center [1447, 239] width 174 height 43
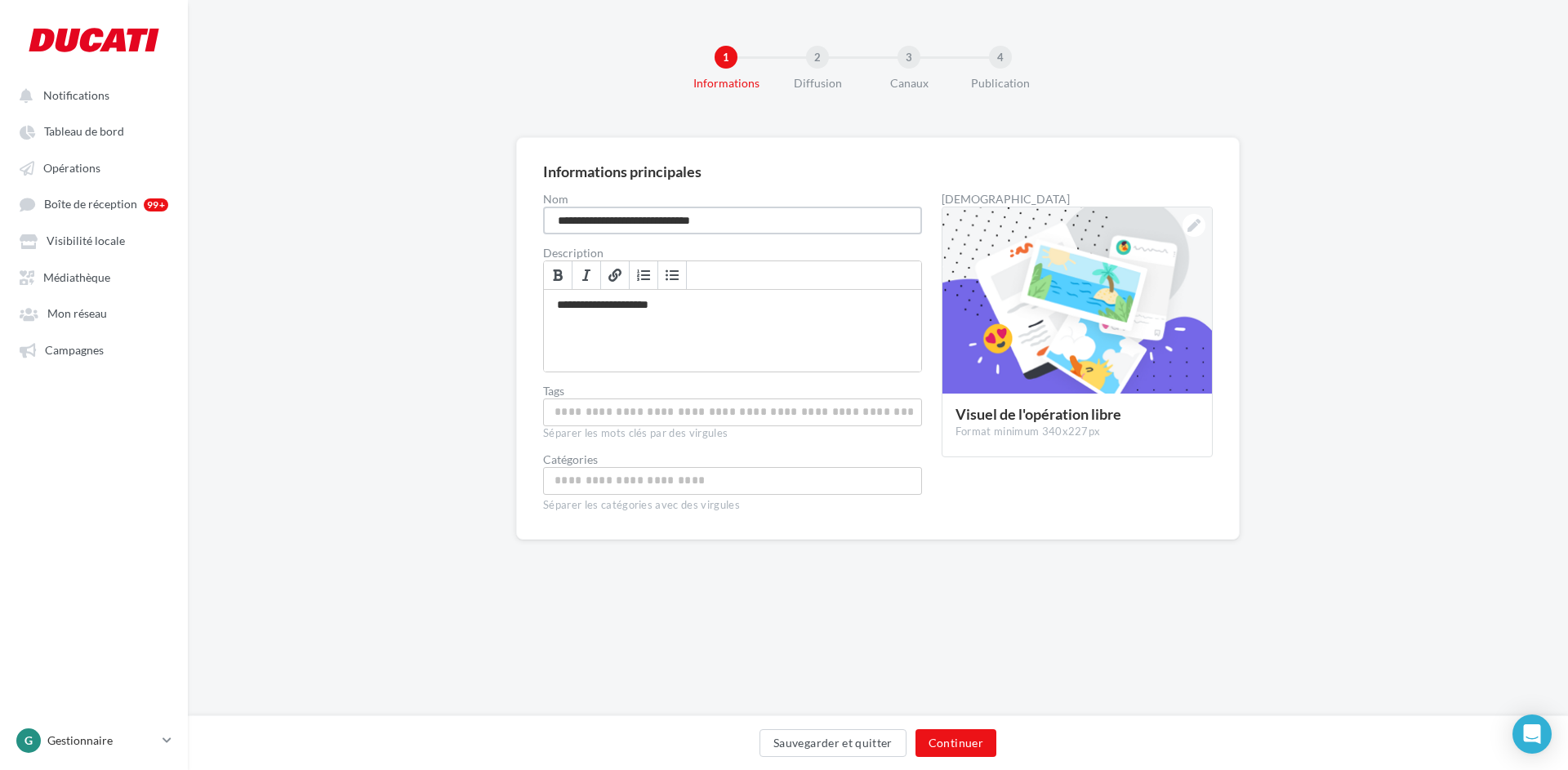
drag, startPoint x: 721, startPoint y: 223, endPoint x: 537, endPoint y: 224, distance: 184.0
click at [537, 224] on div "**********" at bounding box center [878, 338] width 724 height 402
click at [850, 743] on button "Sauvegarder et quitter" at bounding box center [833, 743] width 147 height 28
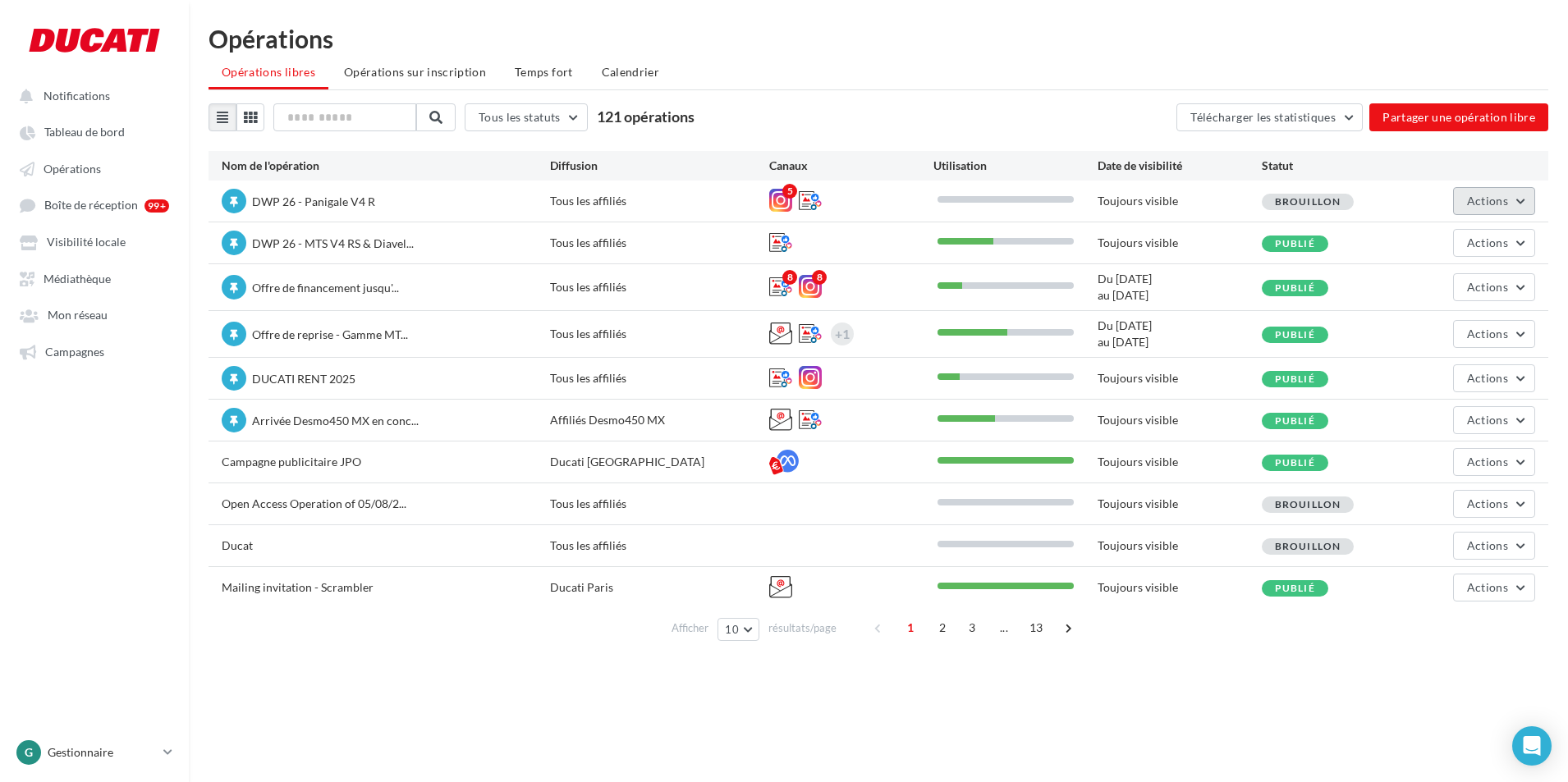
click at [1475, 203] on span "Actions" at bounding box center [1486, 200] width 41 height 14
click at [1436, 230] on button "Editer" at bounding box center [1447, 239] width 174 height 43
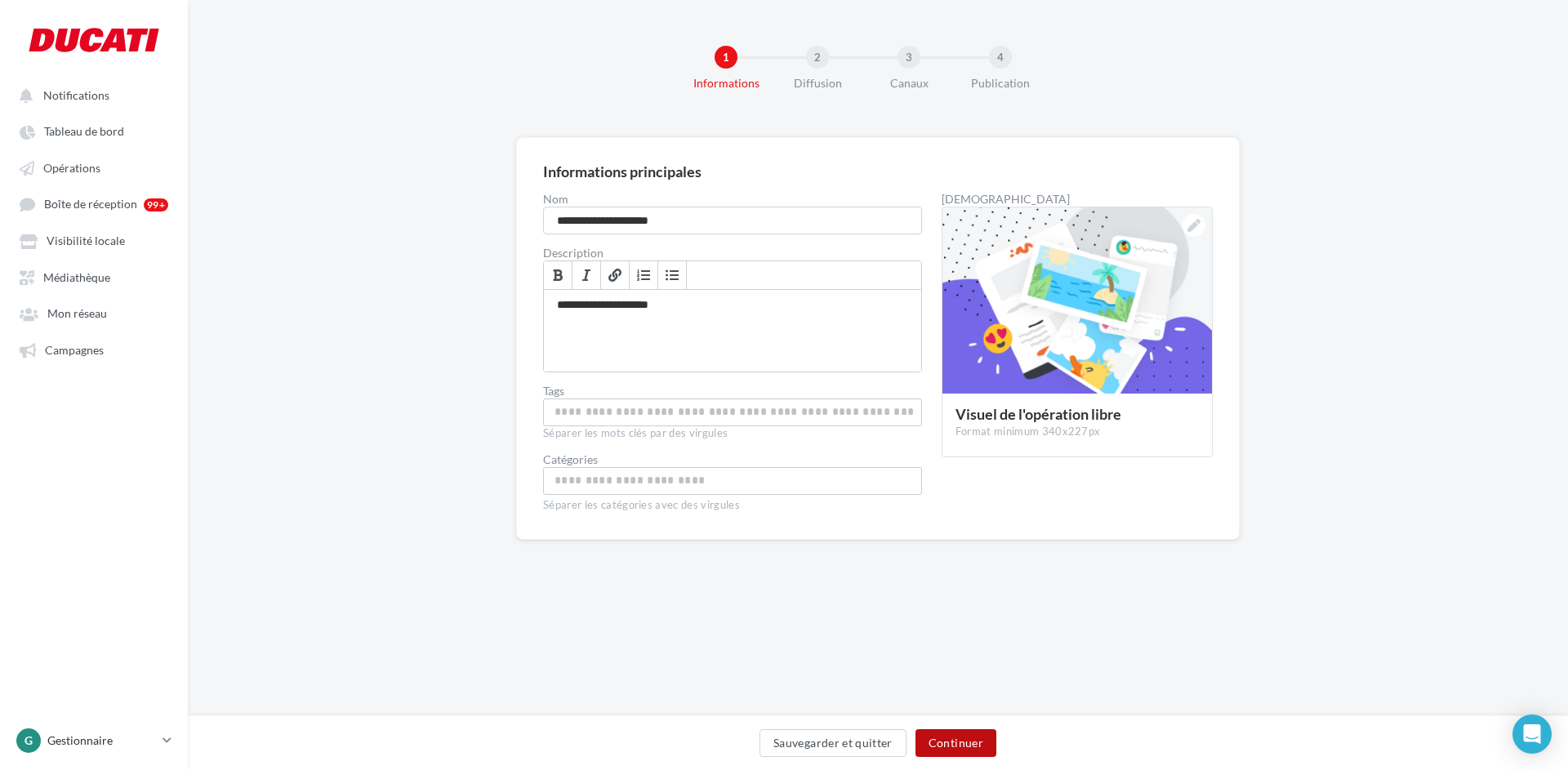
click at [947, 744] on button "Continuer" at bounding box center [956, 743] width 81 height 28
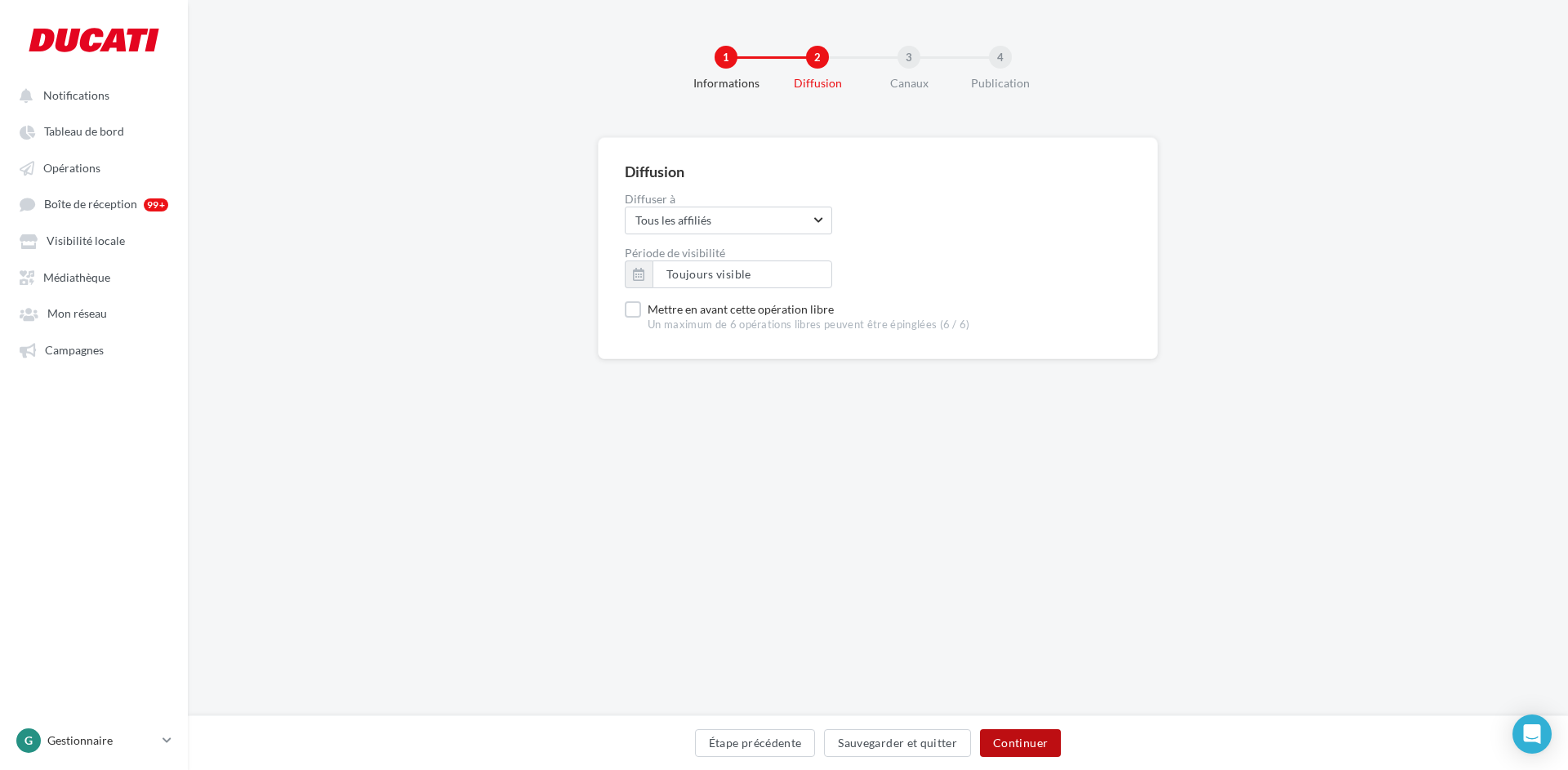
click at [1038, 742] on button "Continuer" at bounding box center [1021, 743] width 81 height 28
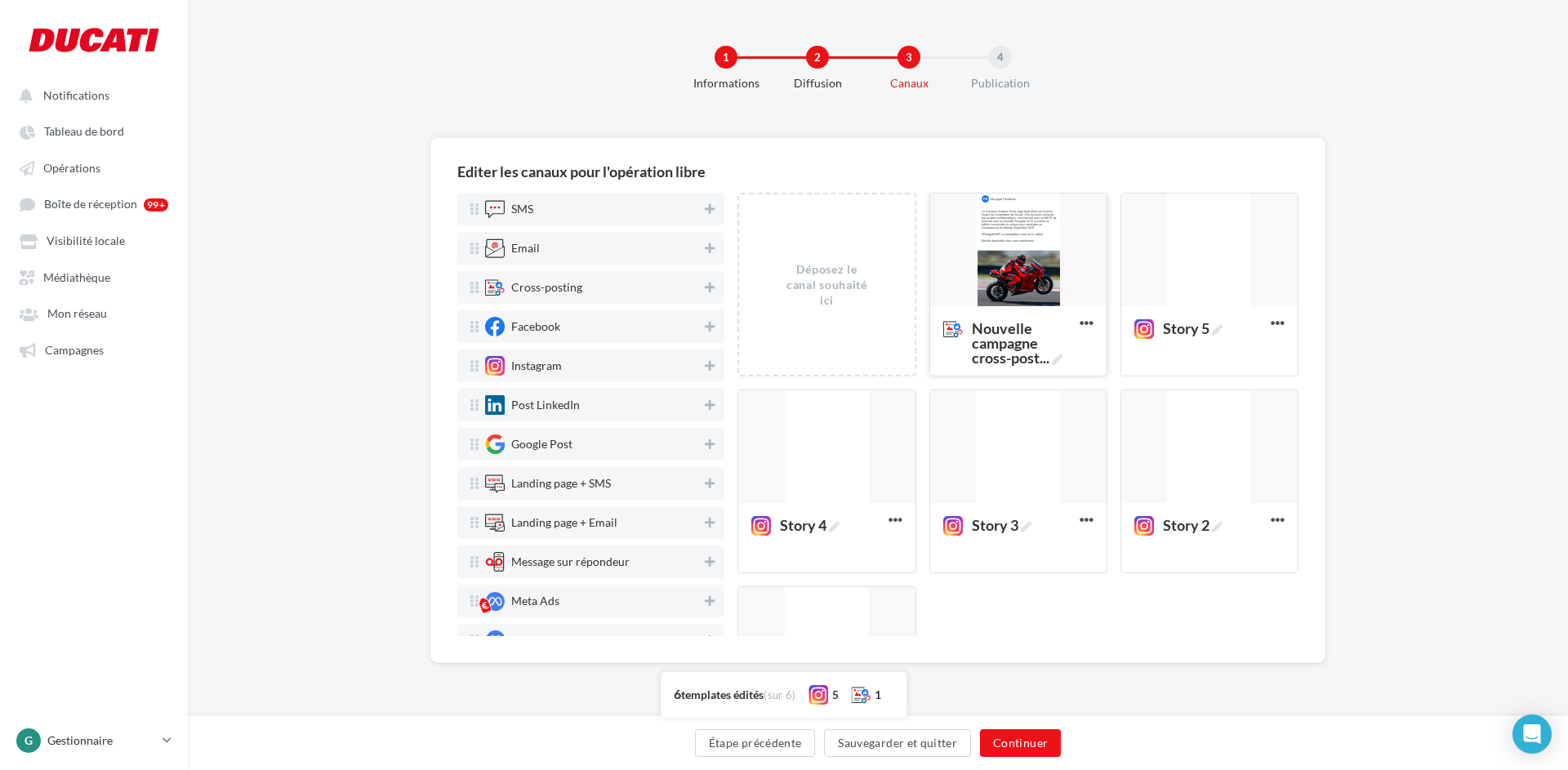
click at [1059, 267] on div at bounding box center [1018, 250] width 176 height 114
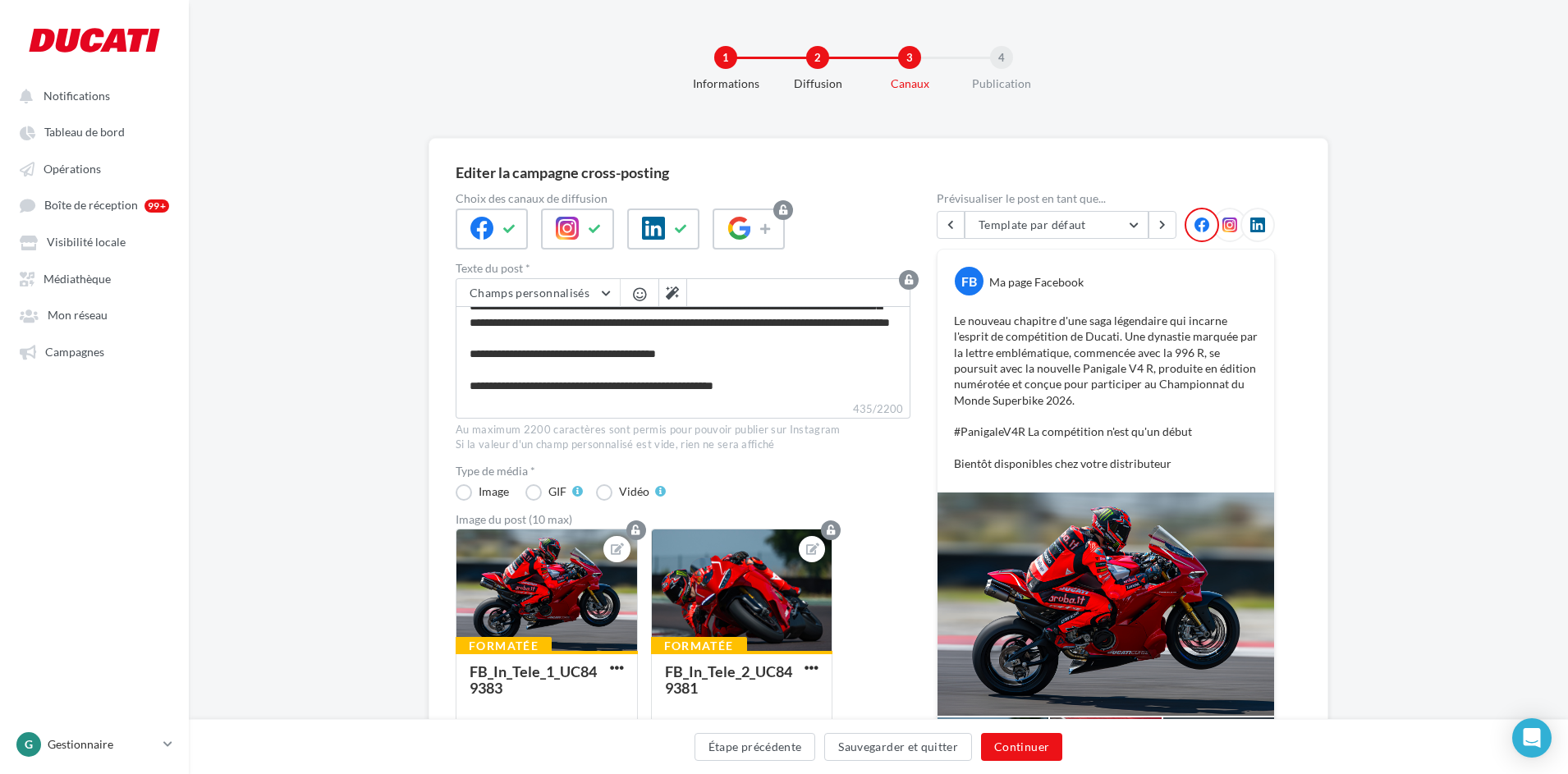
scroll to position [46, 0]
click at [565, 389] on textarea "**********" at bounding box center [682, 353] width 454 height 95
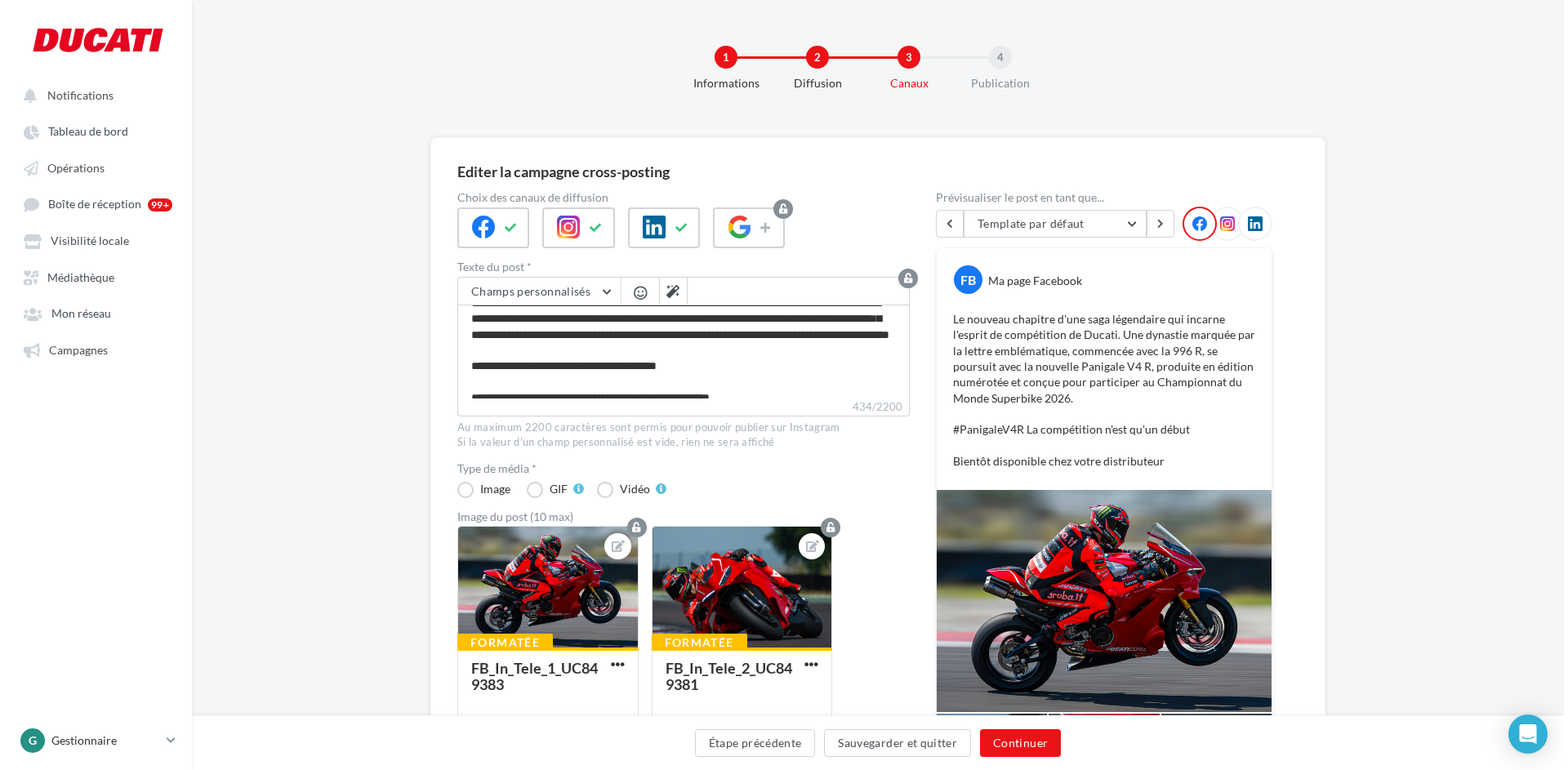
scroll to position [0, 0]
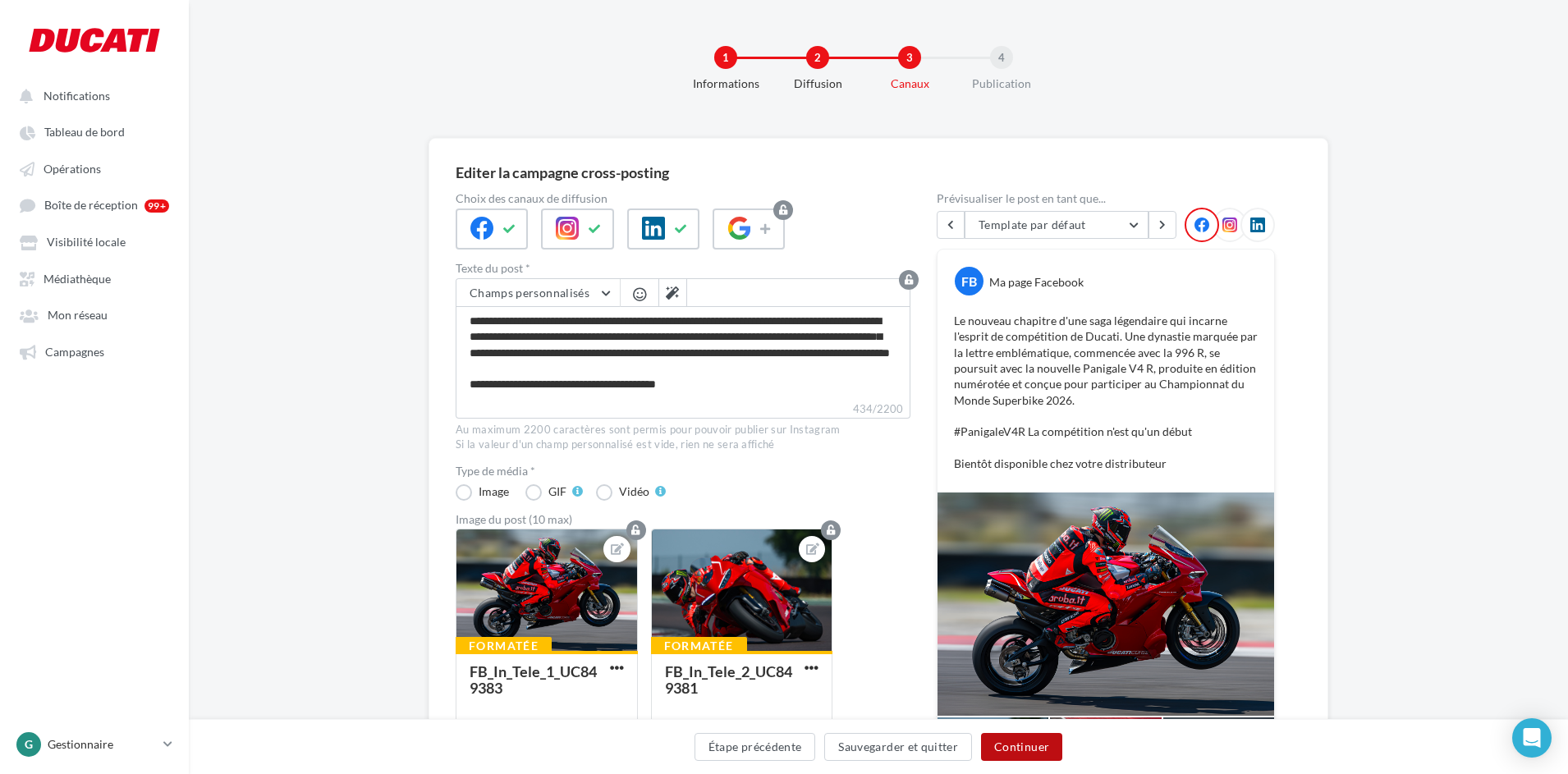
click at [1015, 754] on button "Continuer" at bounding box center [1022, 747] width 82 height 28
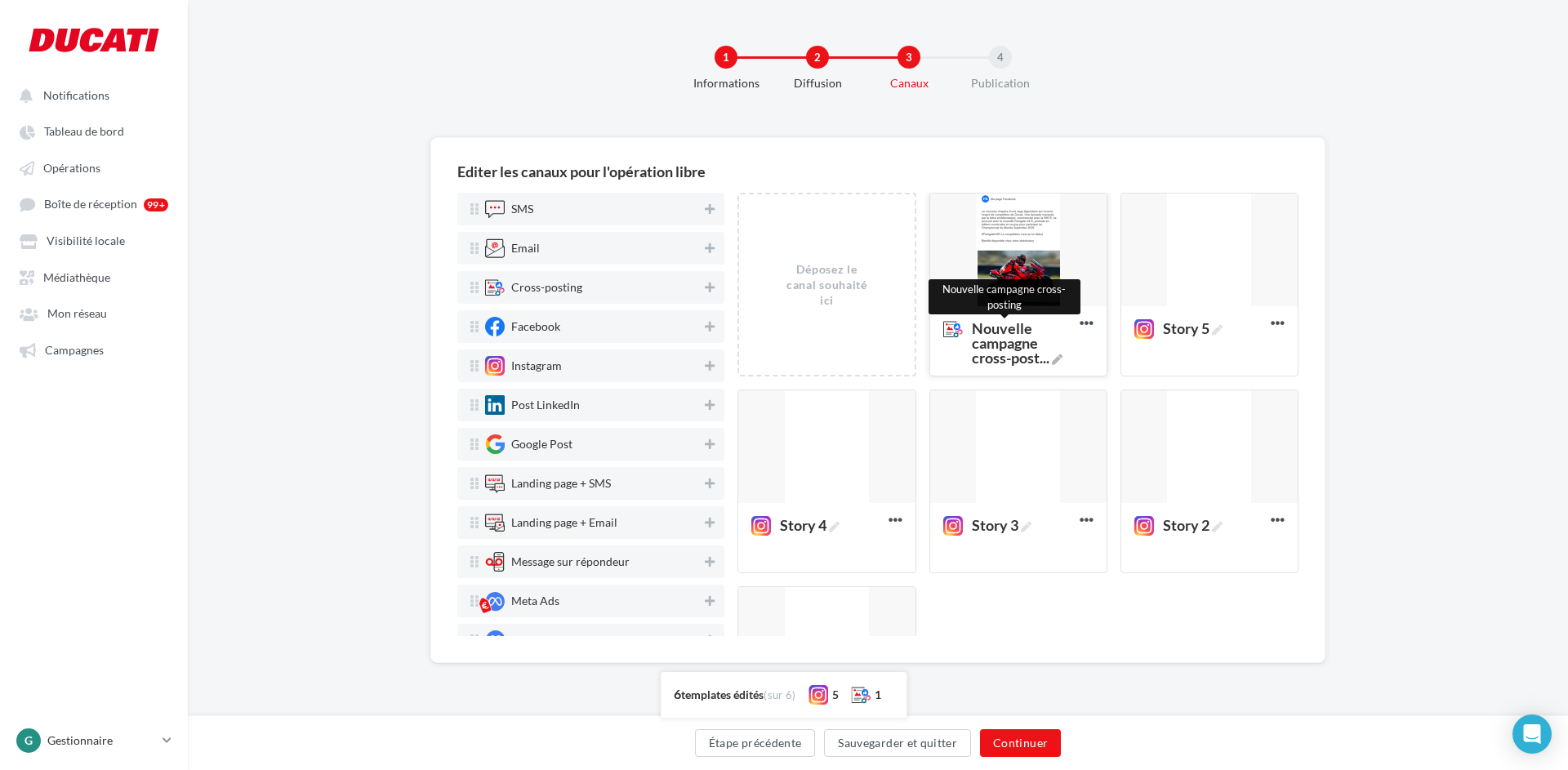
click at [973, 365] on span "Nouvelle campagne cross-post ..." at bounding box center [1022, 343] width 101 height 44
click at [973, 369] on textarea "Nouvelle campagne cross-post ... Nouvelle campagne cross-posting" at bounding box center [999, 344] width 130 height 63
drag, startPoint x: 1041, startPoint y: 364, endPoint x: 922, endPoint y: 329, distance: 124.0
click at [922, 329] on div "Déposez le canal souhaité ici Nouvelle campagne cross-post ... Editer Prévisual…" at bounding box center [1024, 488] width 574 height 591
click at [943, 331] on textarea "Panigale V4 R" at bounding box center [999, 331] width 130 height 38
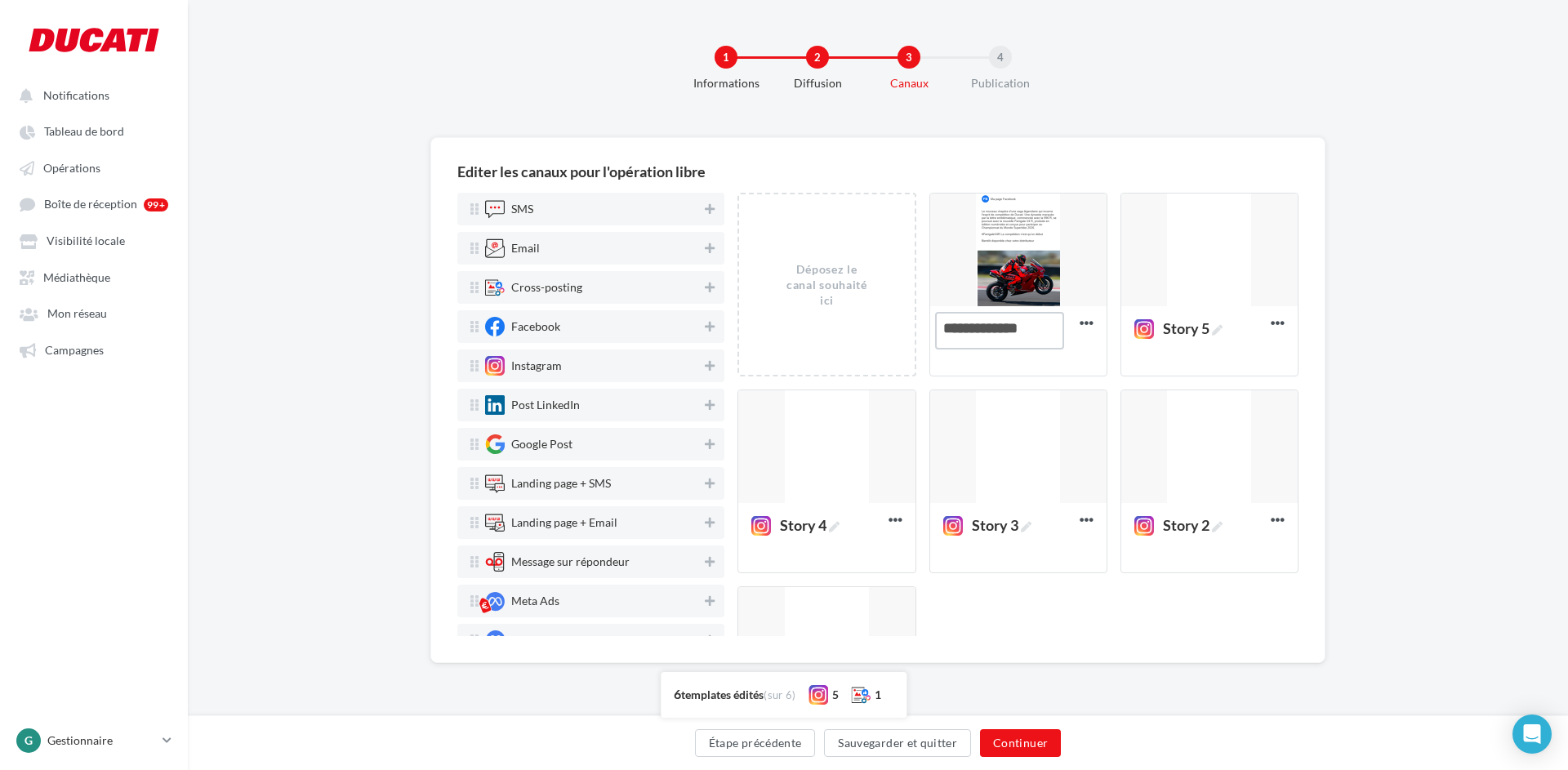
drag, startPoint x: 1037, startPoint y: 327, endPoint x: 919, endPoint y: 334, distance: 118.2
click at [919, 334] on div "Déposez le canal souhaité ici Panigale V4 R Editer Prévisualiser Dupliquer Supp…" at bounding box center [1024, 488] width 574 height 591
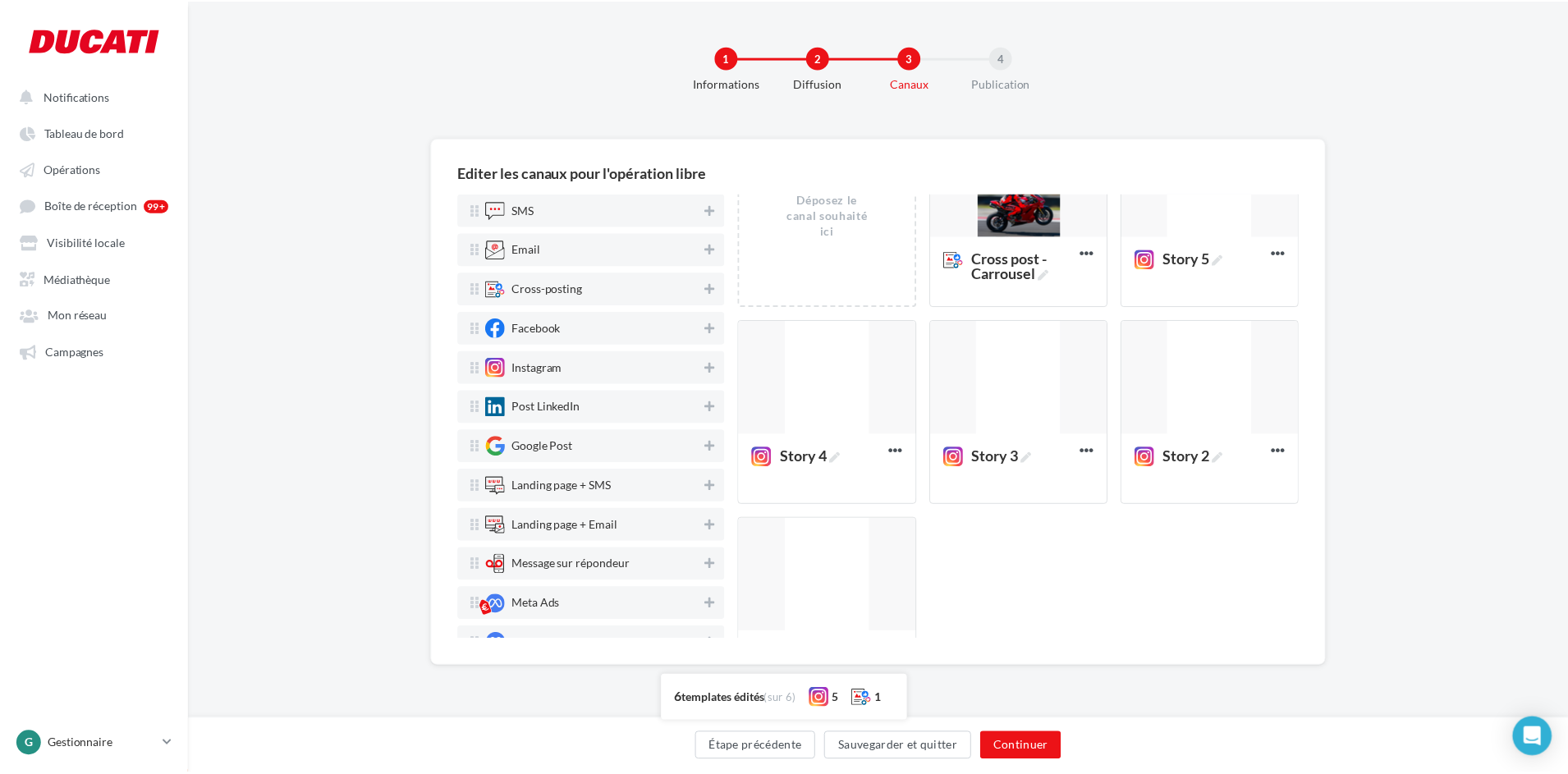
scroll to position [152, 0]
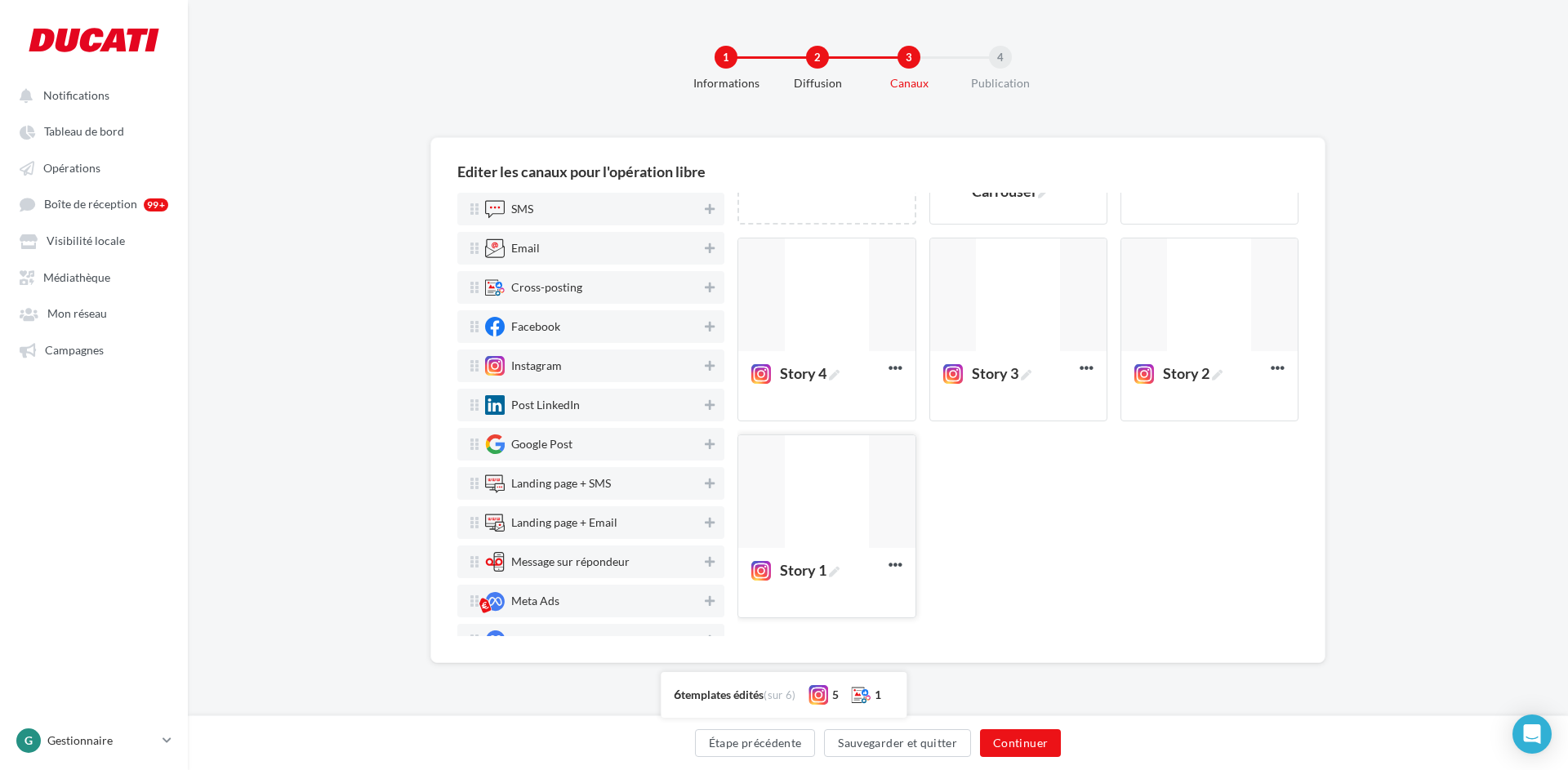
click at [840, 484] on div at bounding box center [827, 492] width 176 height 114
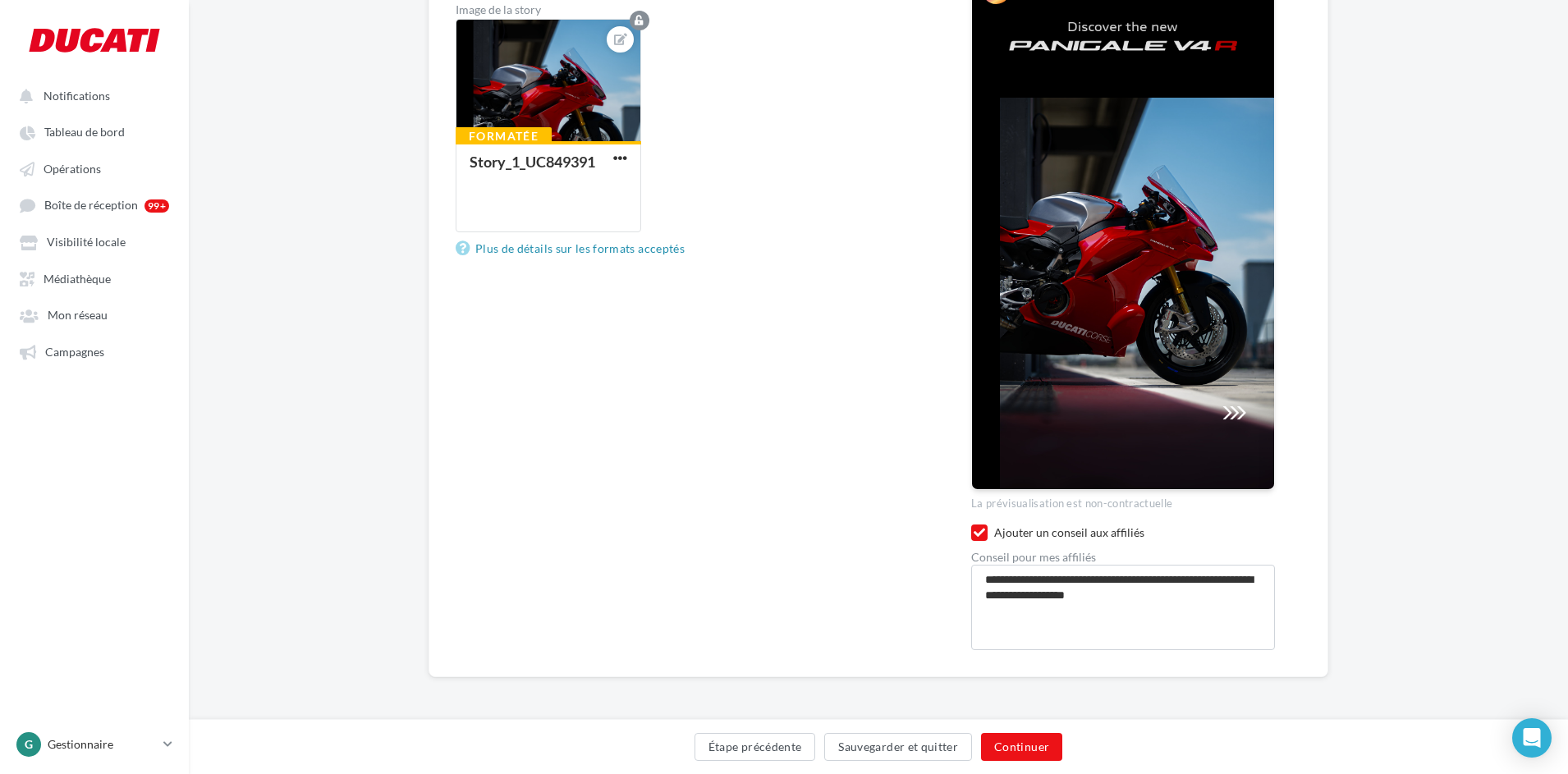
scroll to position [0, 0]
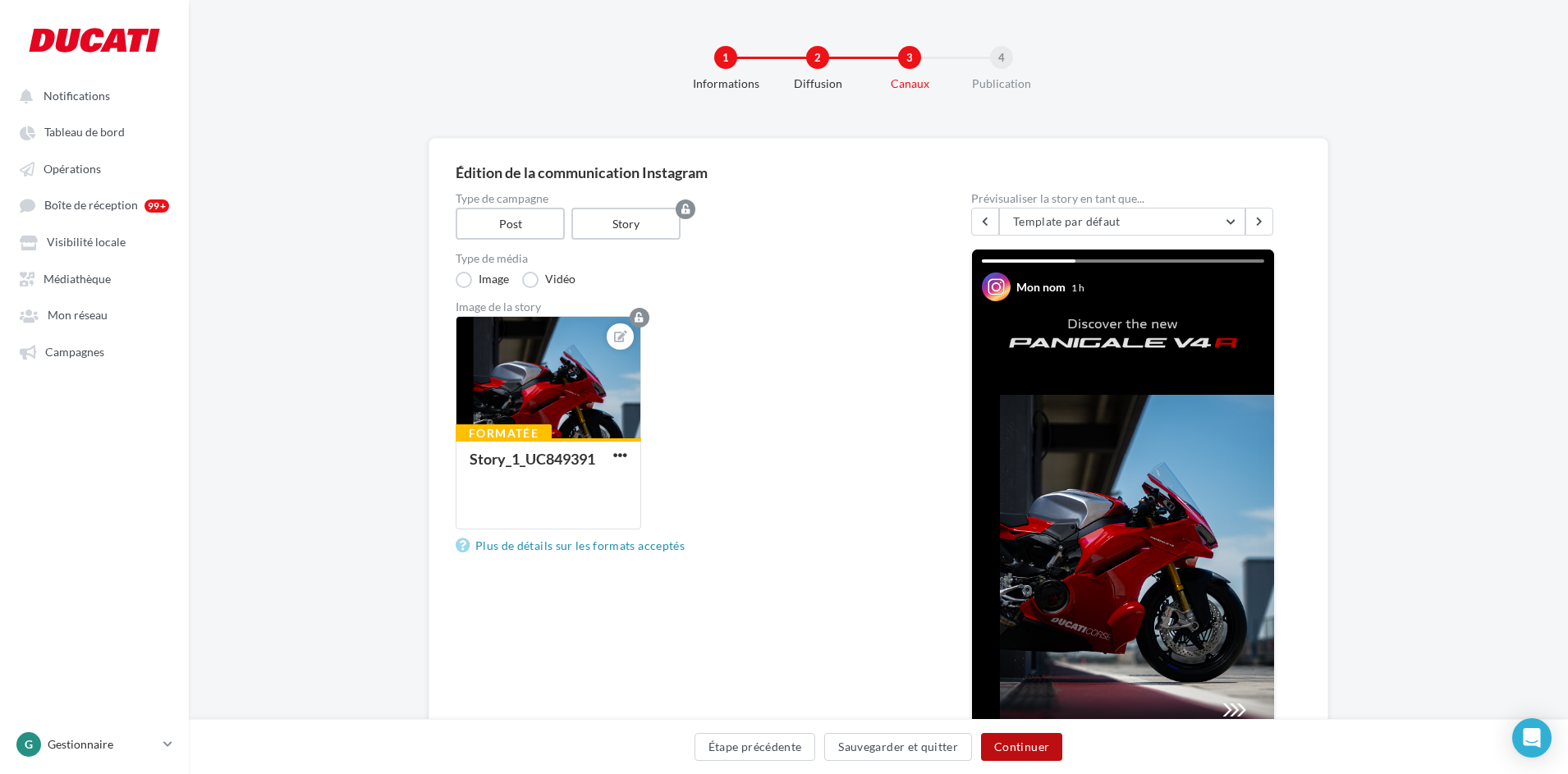
click at [1032, 756] on button "Continuer" at bounding box center [1022, 747] width 82 height 28
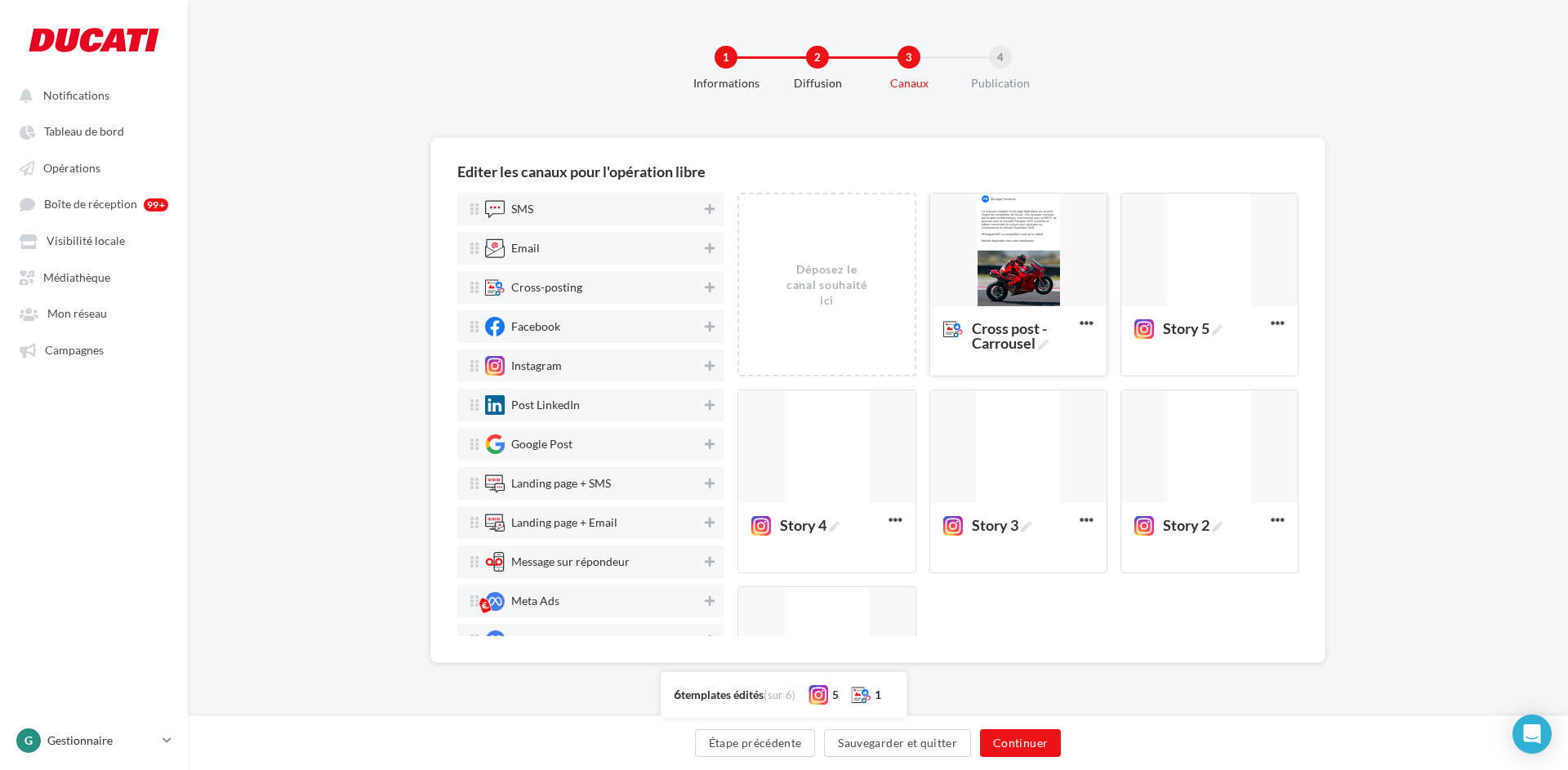
click at [1060, 228] on div at bounding box center [1018, 250] width 176 height 114
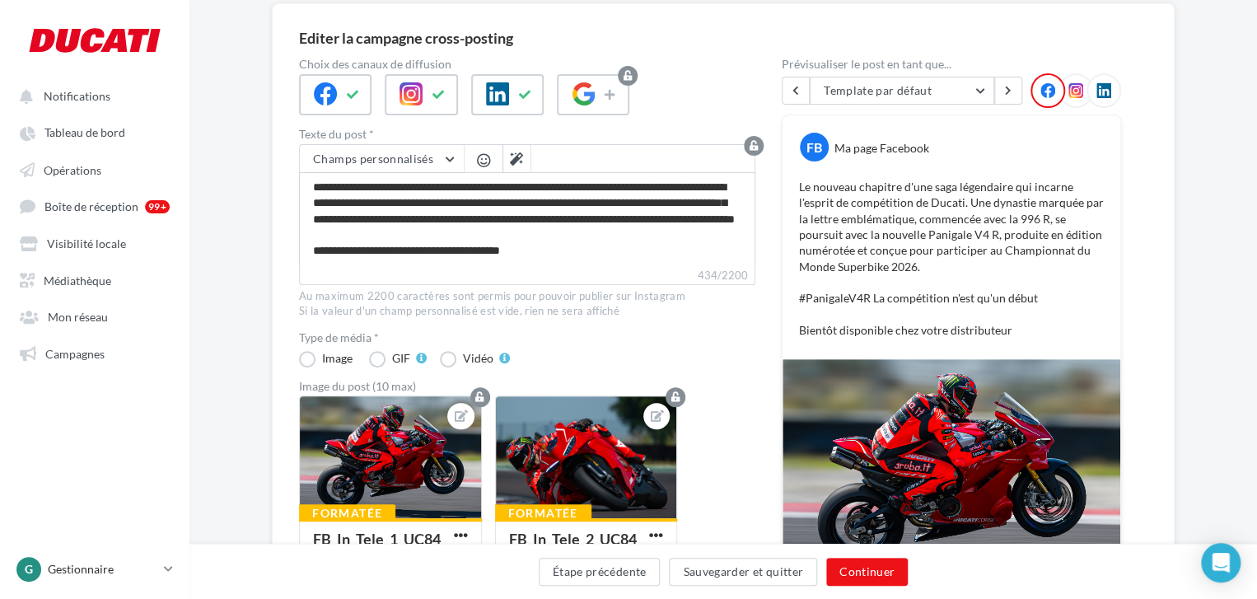
scroll to position [135, 0]
click at [1008, 96] on button at bounding box center [1008, 91] width 28 height 28
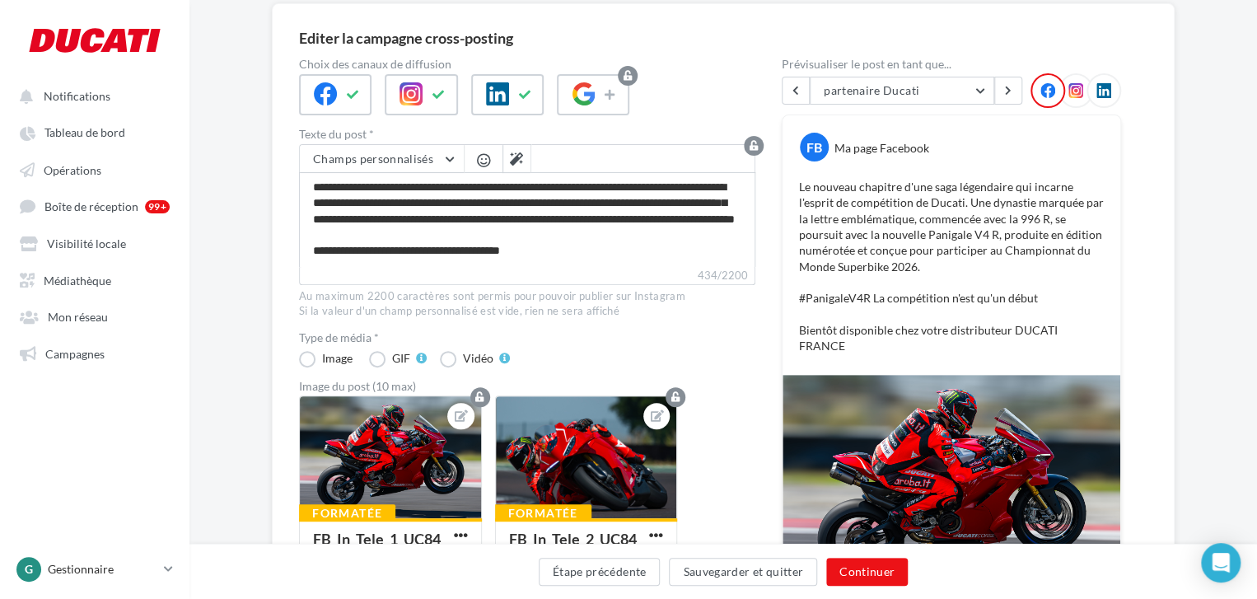
click at [1071, 90] on icon at bounding box center [1076, 90] width 15 height 15
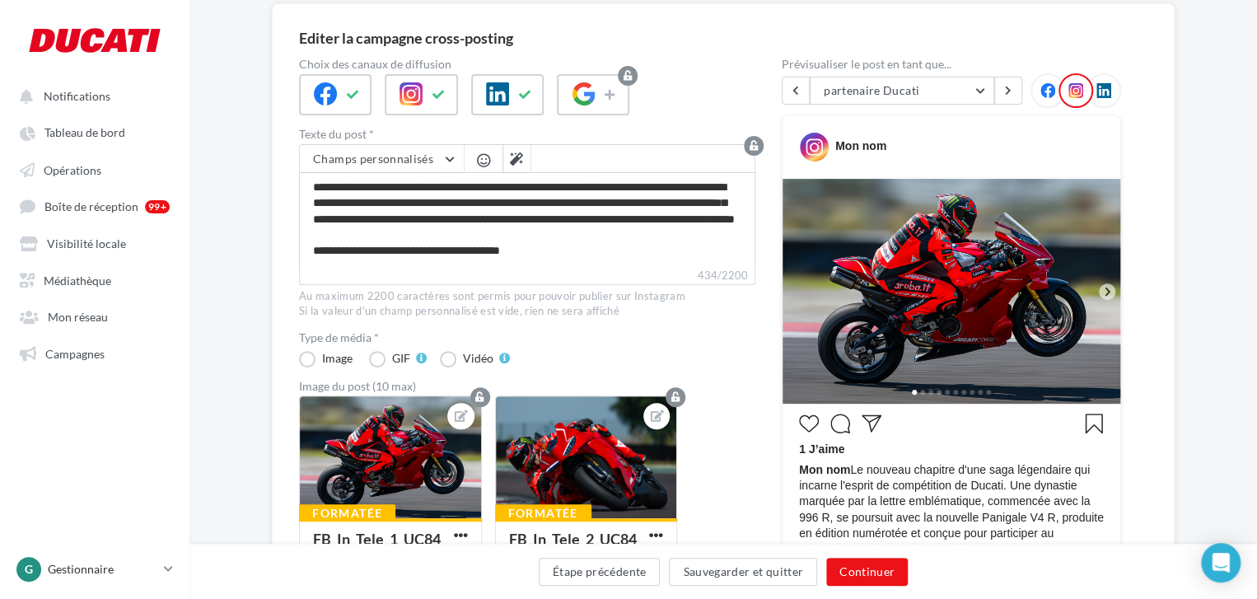
click at [1109, 291] on icon at bounding box center [1107, 291] width 5 height 8
click at [1111, 285] on icon at bounding box center [1107, 291] width 15 height 15
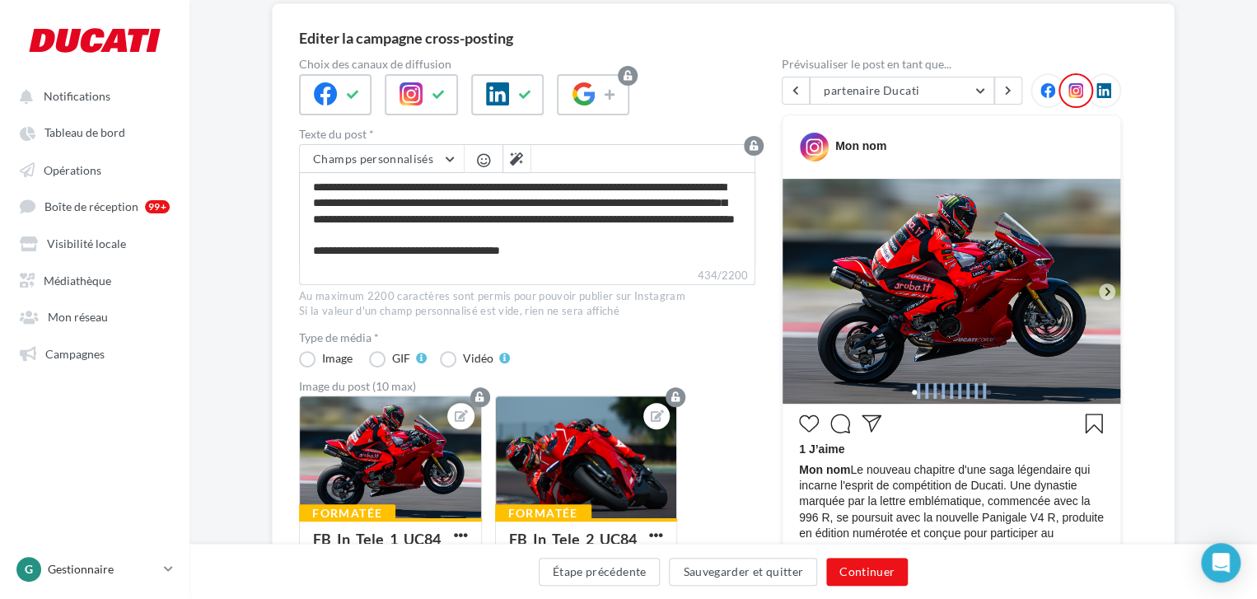
click at [915, 395] on div at bounding box center [952, 391] width 338 height 26
click at [923, 393] on span at bounding box center [922, 392] width 5 height 5
click at [1105, 290] on icon at bounding box center [1107, 291] width 15 height 15
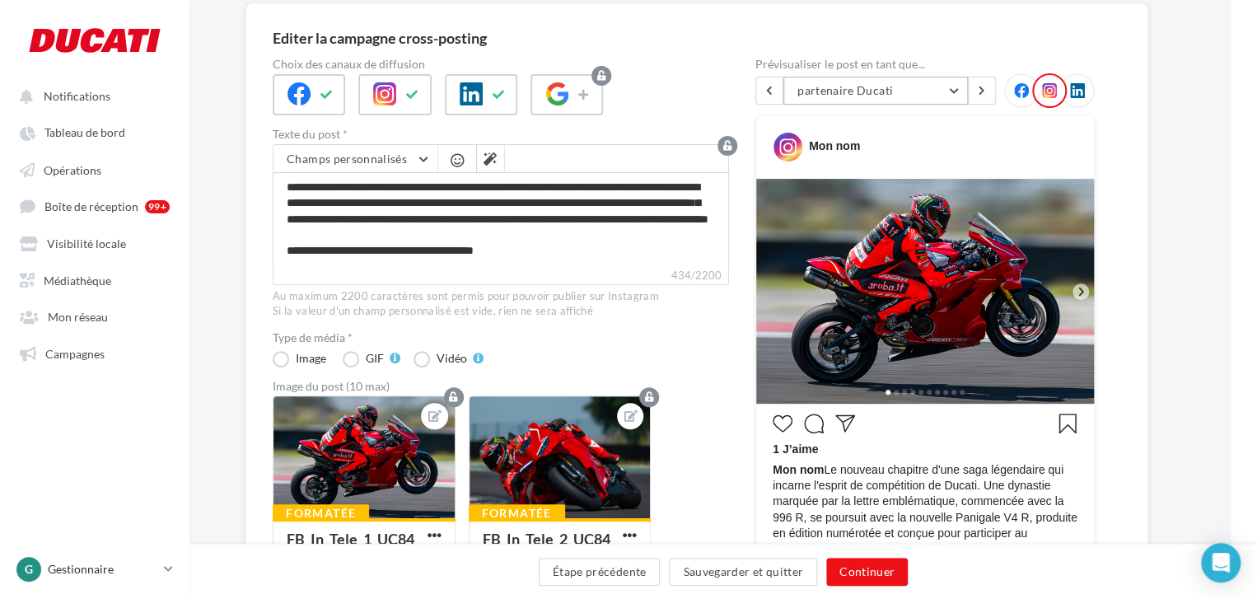
click at [957, 101] on button "partenaire Ducati" at bounding box center [876, 91] width 185 height 28
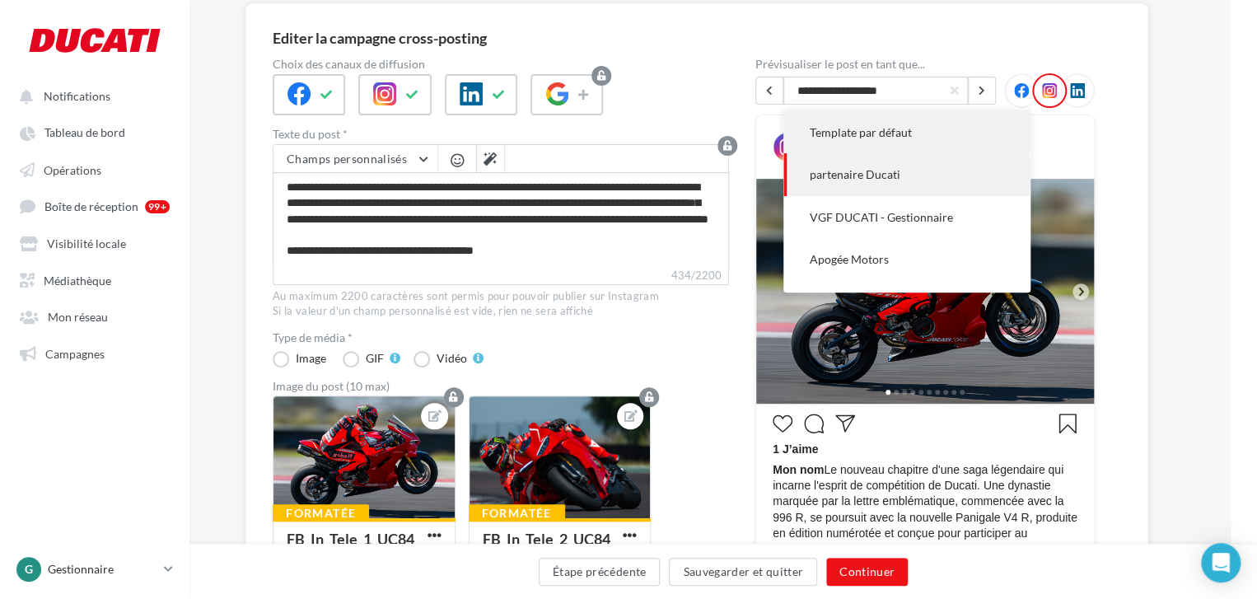
click at [925, 133] on button "Template par défaut" at bounding box center [907, 132] width 247 height 42
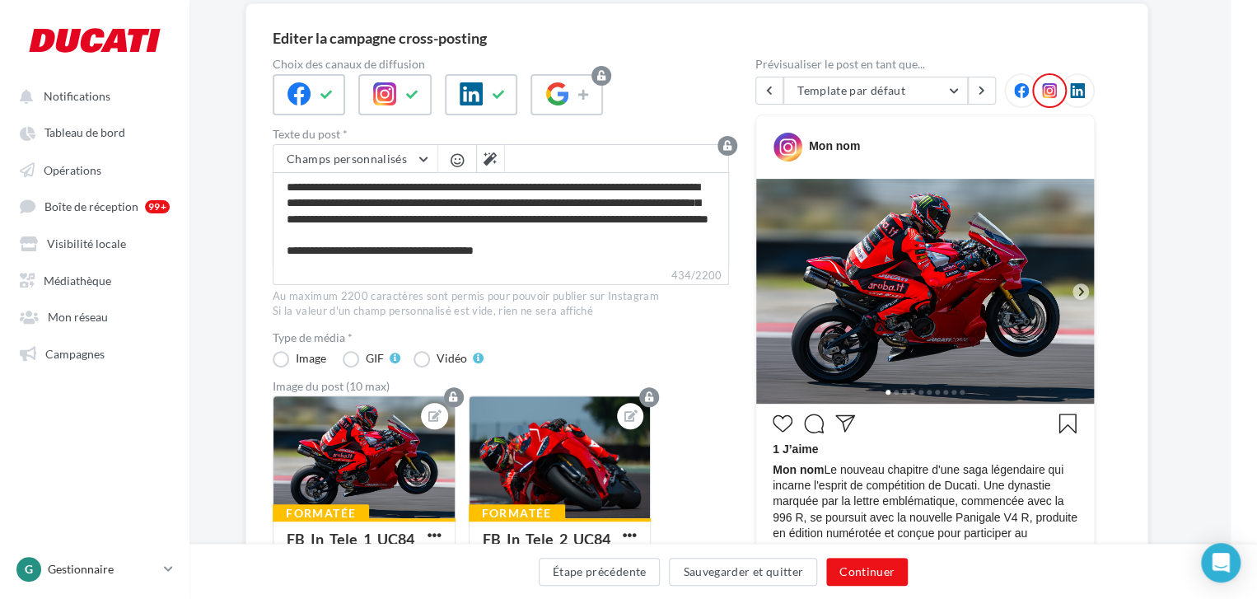
click at [1081, 288] on icon at bounding box center [1081, 291] width 5 height 8
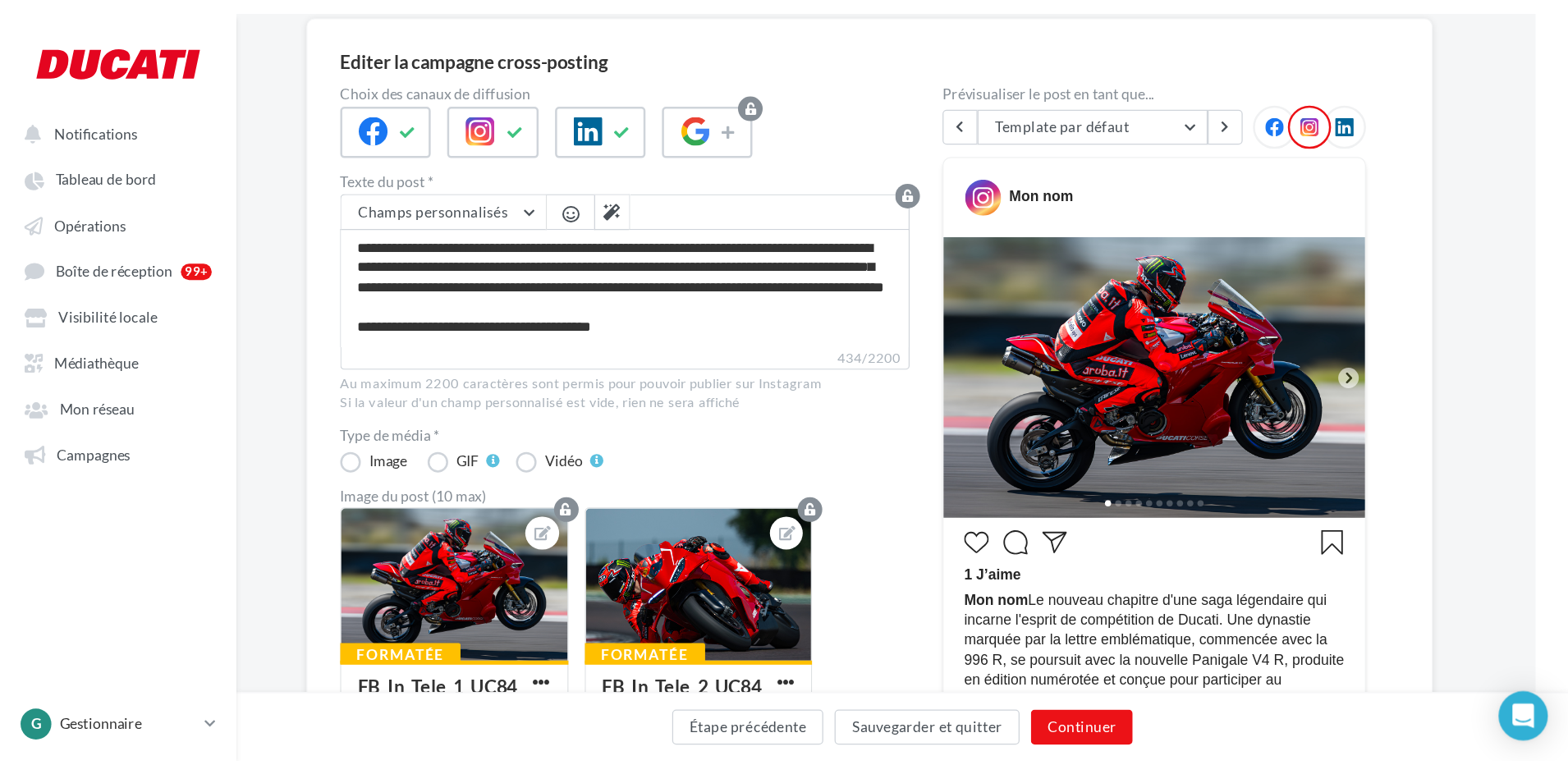
scroll to position [135, 26]
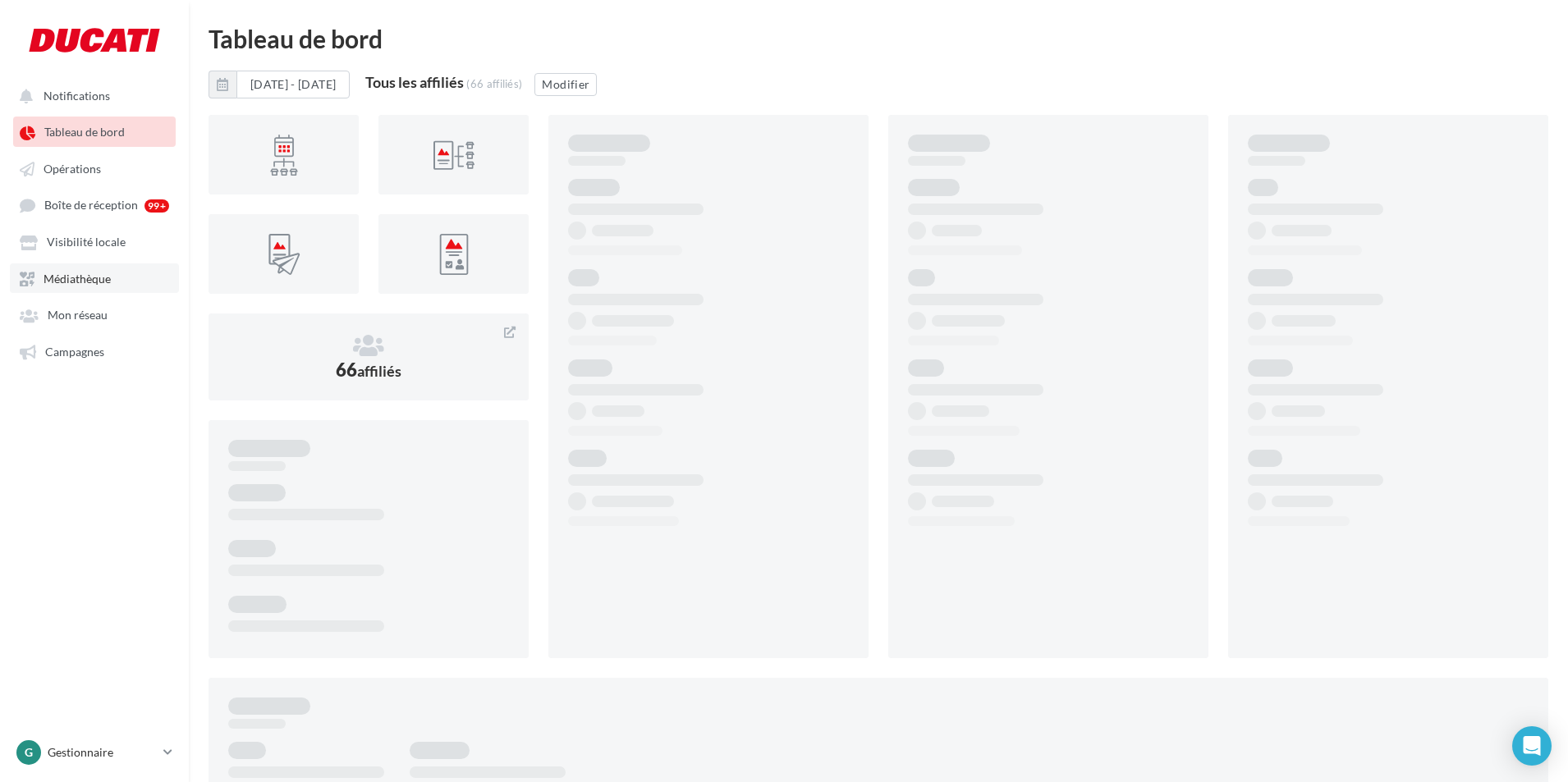
click at [73, 277] on span "Médiathèque" at bounding box center [78, 279] width 68 height 14
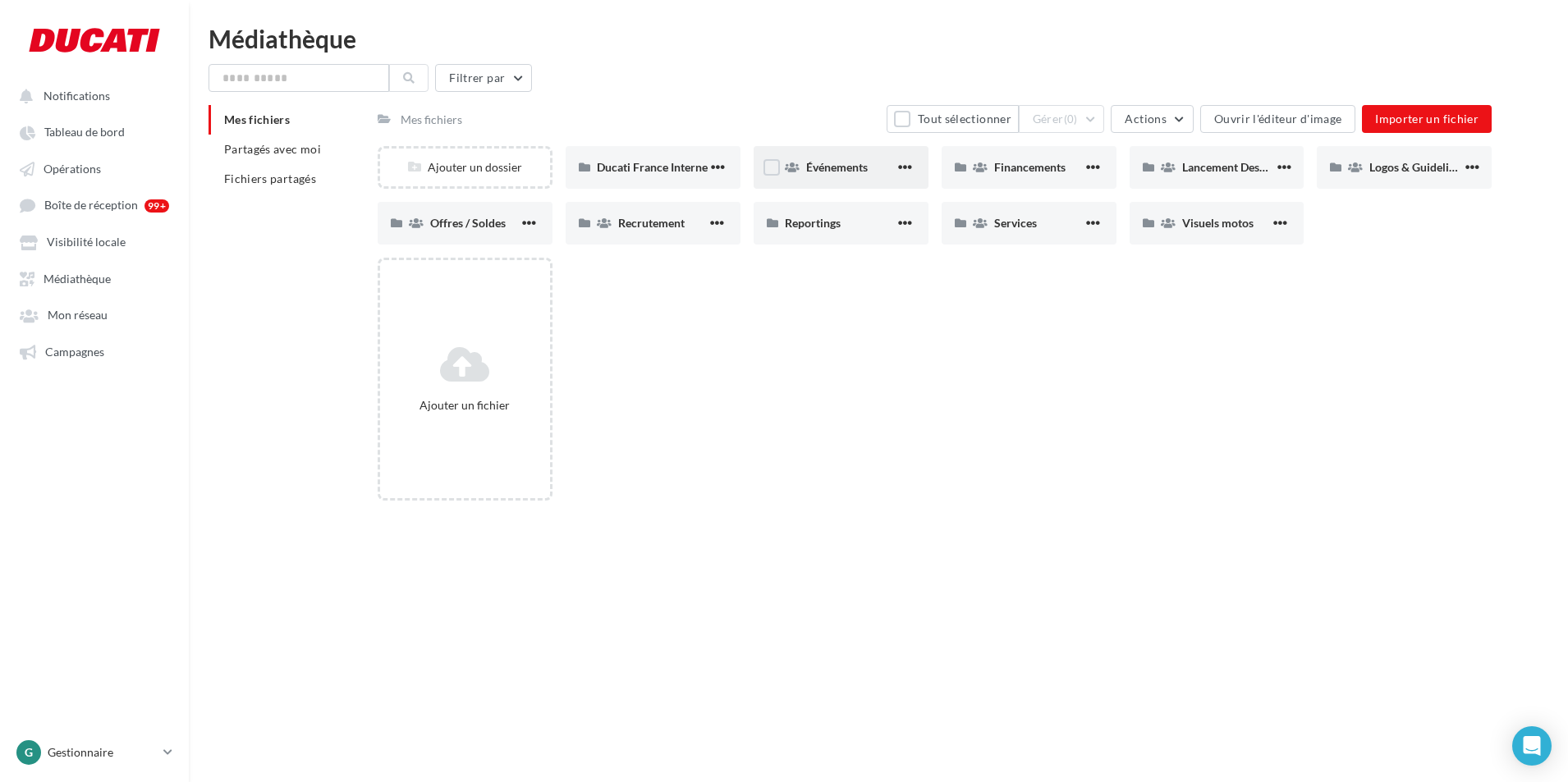
click at [828, 175] on div "Événements" at bounding box center [840, 167] width 174 height 43
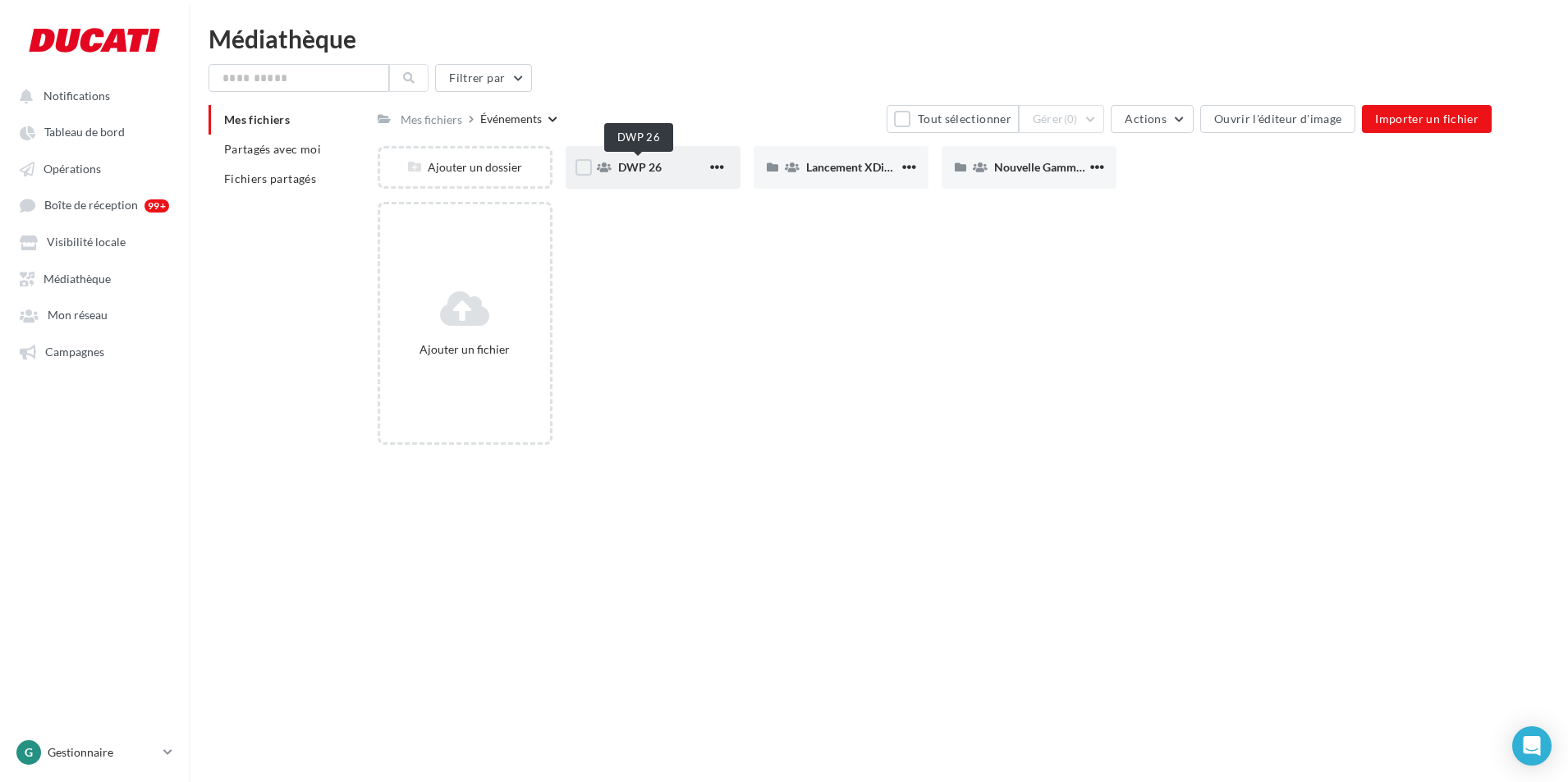
click at [632, 164] on span "DWP 26" at bounding box center [640, 167] width 44 height 14
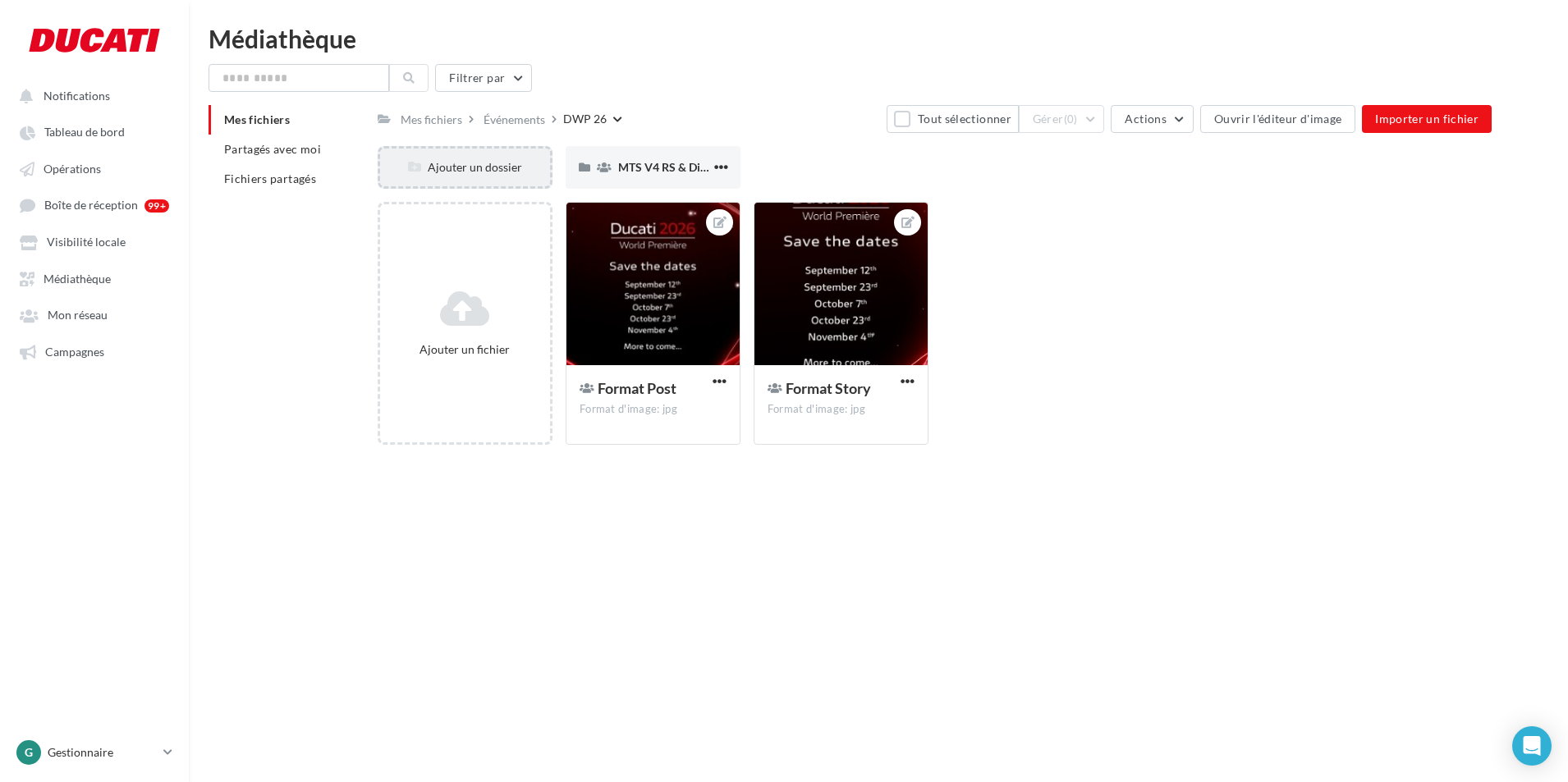
click at [491, 170] on div "Ajouter un dossier" at bounding box center [464, 167] width 170 height 16
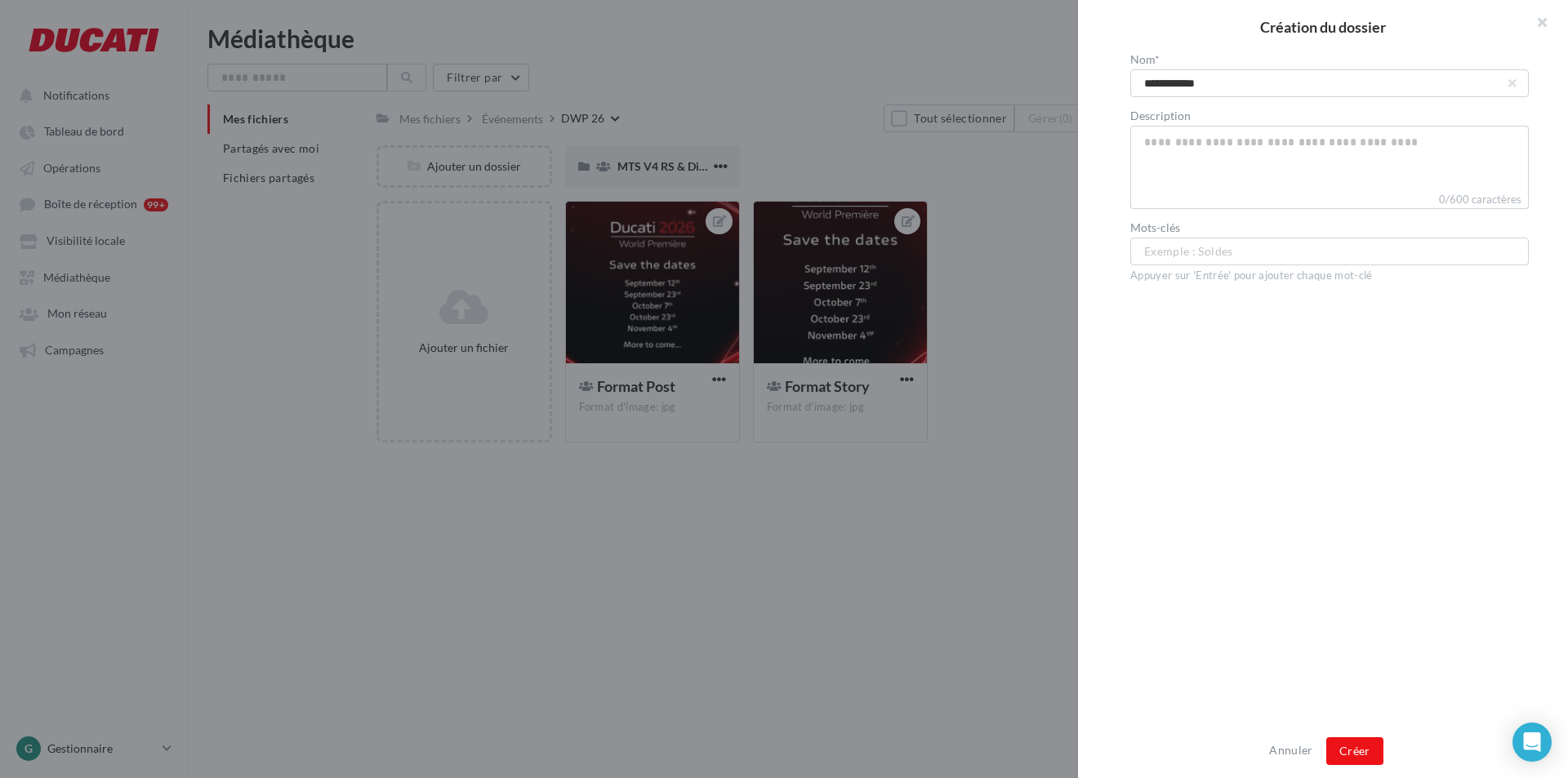
type input "**********"
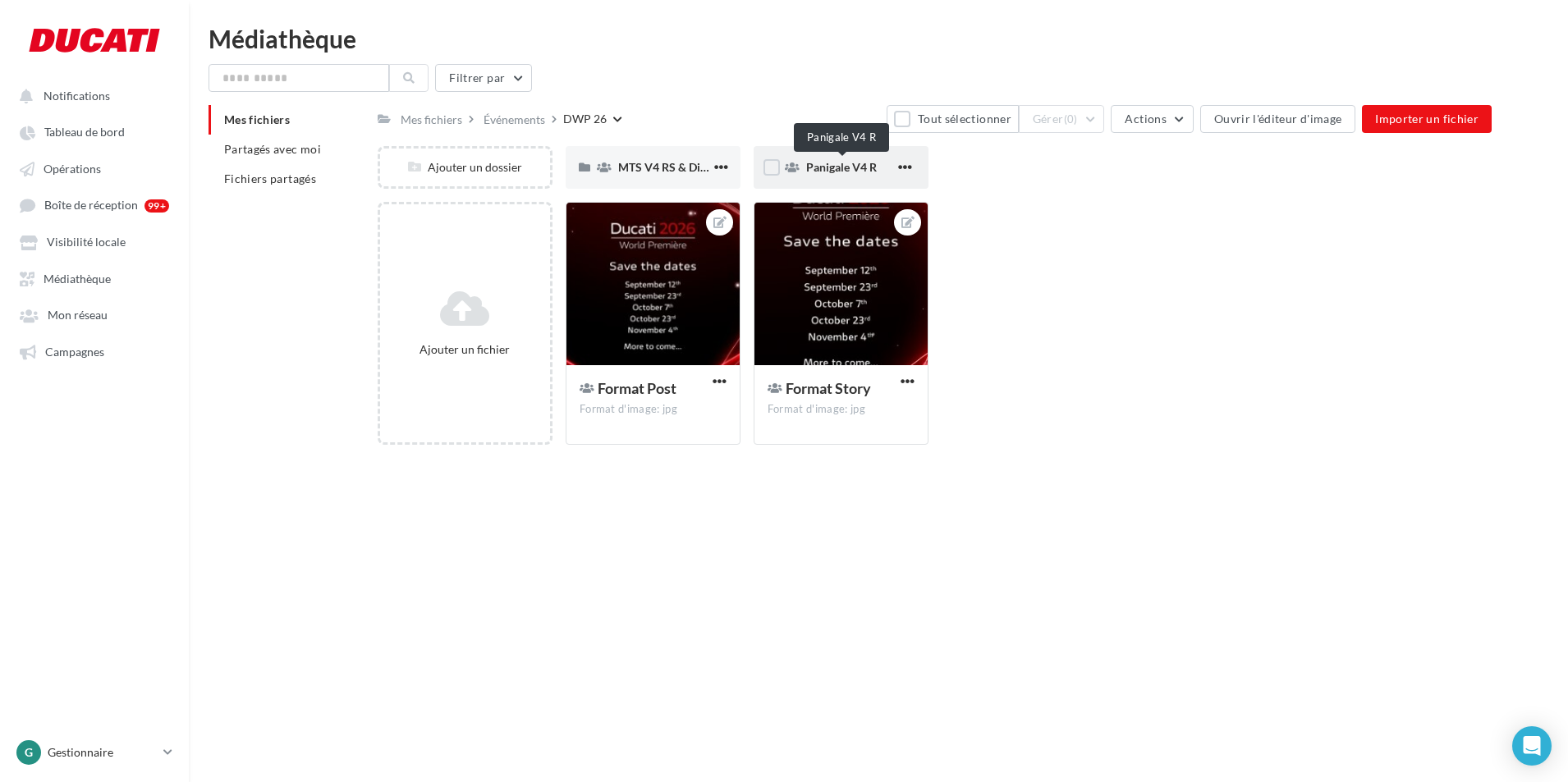
click at [819, 164] on span "Panigale V4 R" at bounding box center [841, 167] width 71 height 14
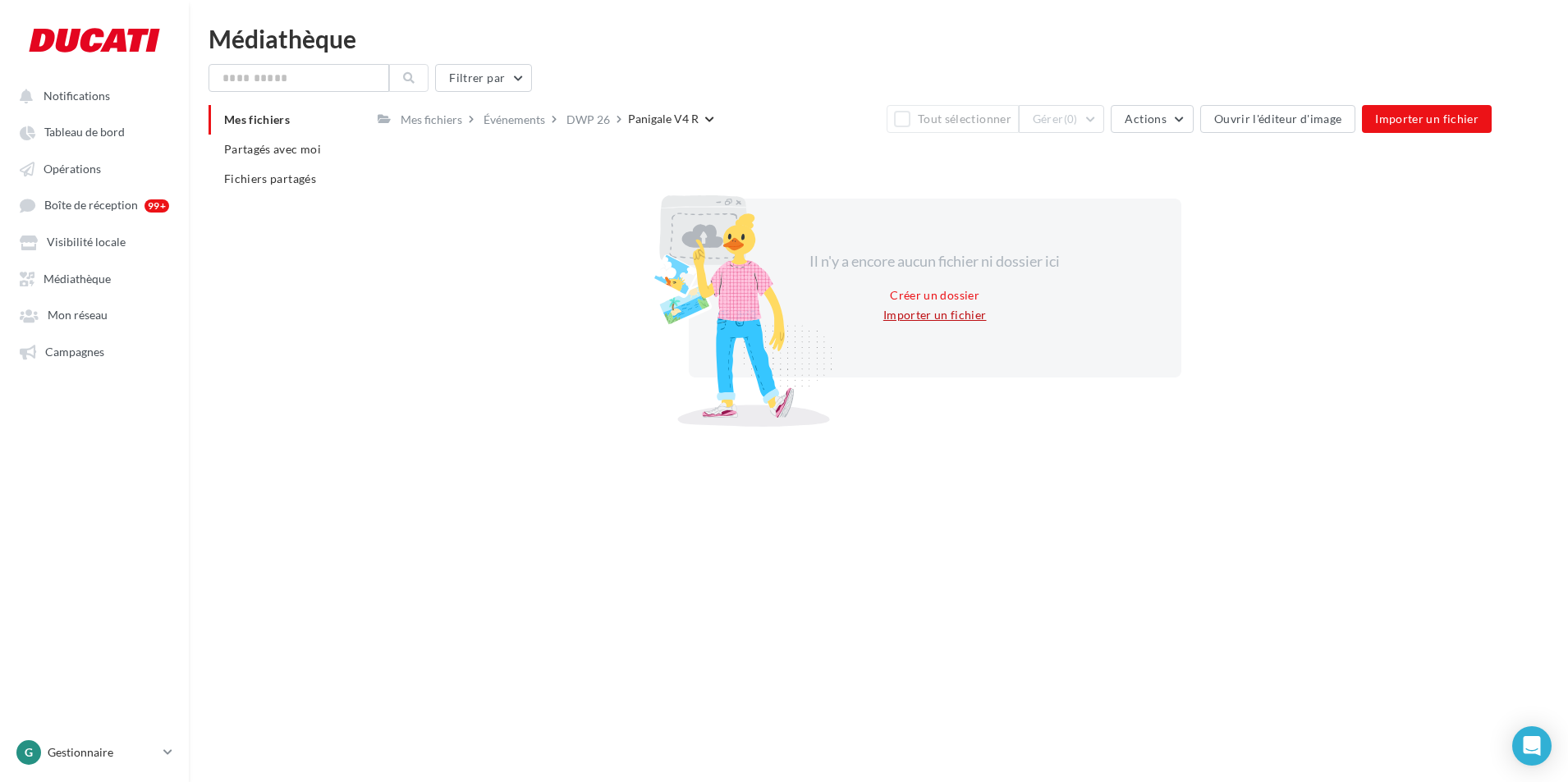
click at [950, 315] on button "Importer un fichier" at bounding box center [934, 316] width 117 height 20
click at [940, 290] on div at bounding box center [885, 267] width 1353 height 325
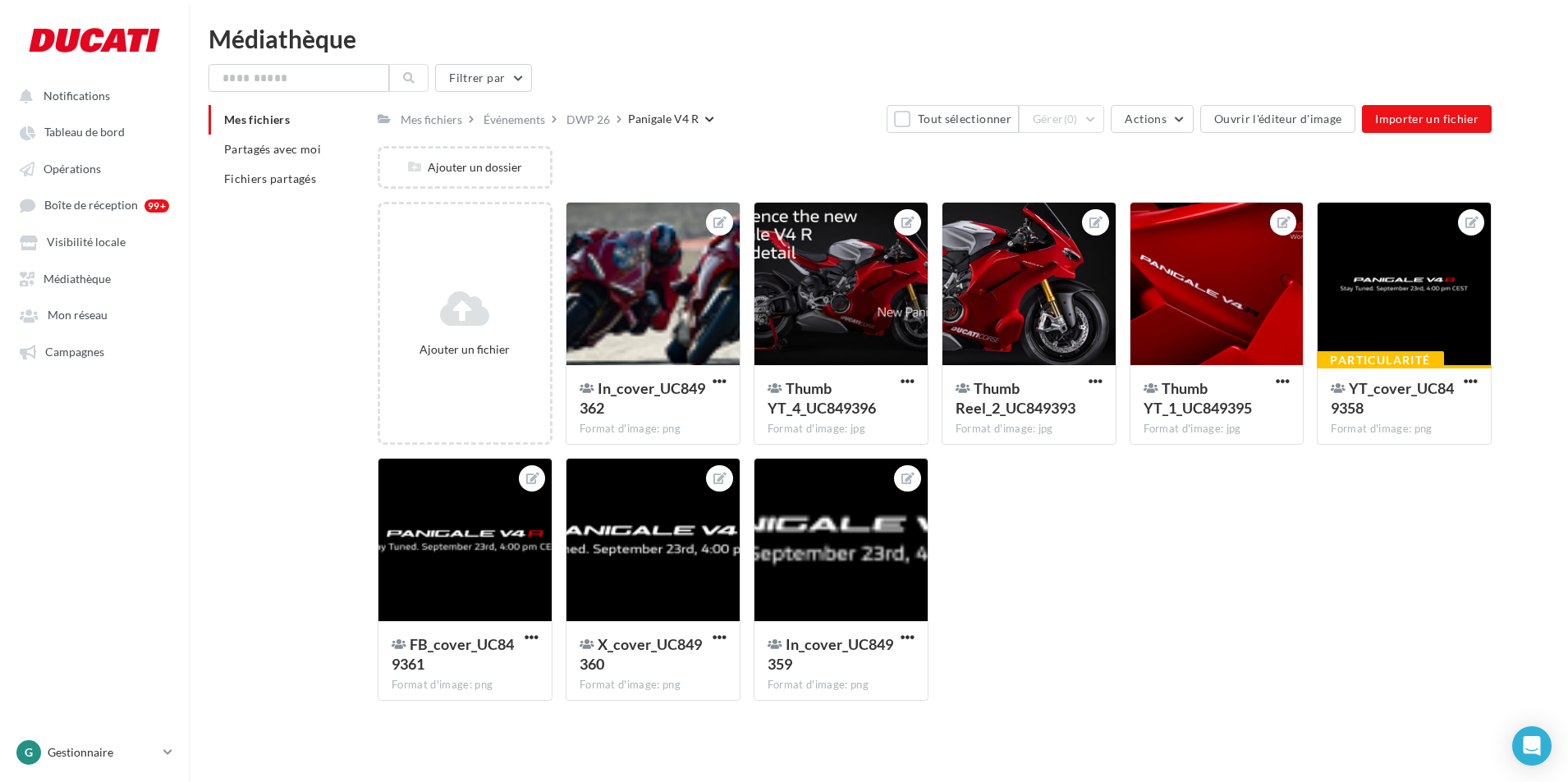
click at [1180, 503] on div "Ajouter un fichier In_cover_UC849362 Format d'image: png In_cover_UC849362 Thum…" at bounding box center [940, 458] width 1127 height 512
click at [779, 481] on label at bounding box center [775, 480] width 16 height 16
click at [595, 223] on label at bounding box center [588, 224] width 16 height 16
click at [767, 220] on label at bounding box center [775, 224] width 16 height 16
click at [968, 219] on label at bounding box center [963, 224] width 16 height 16
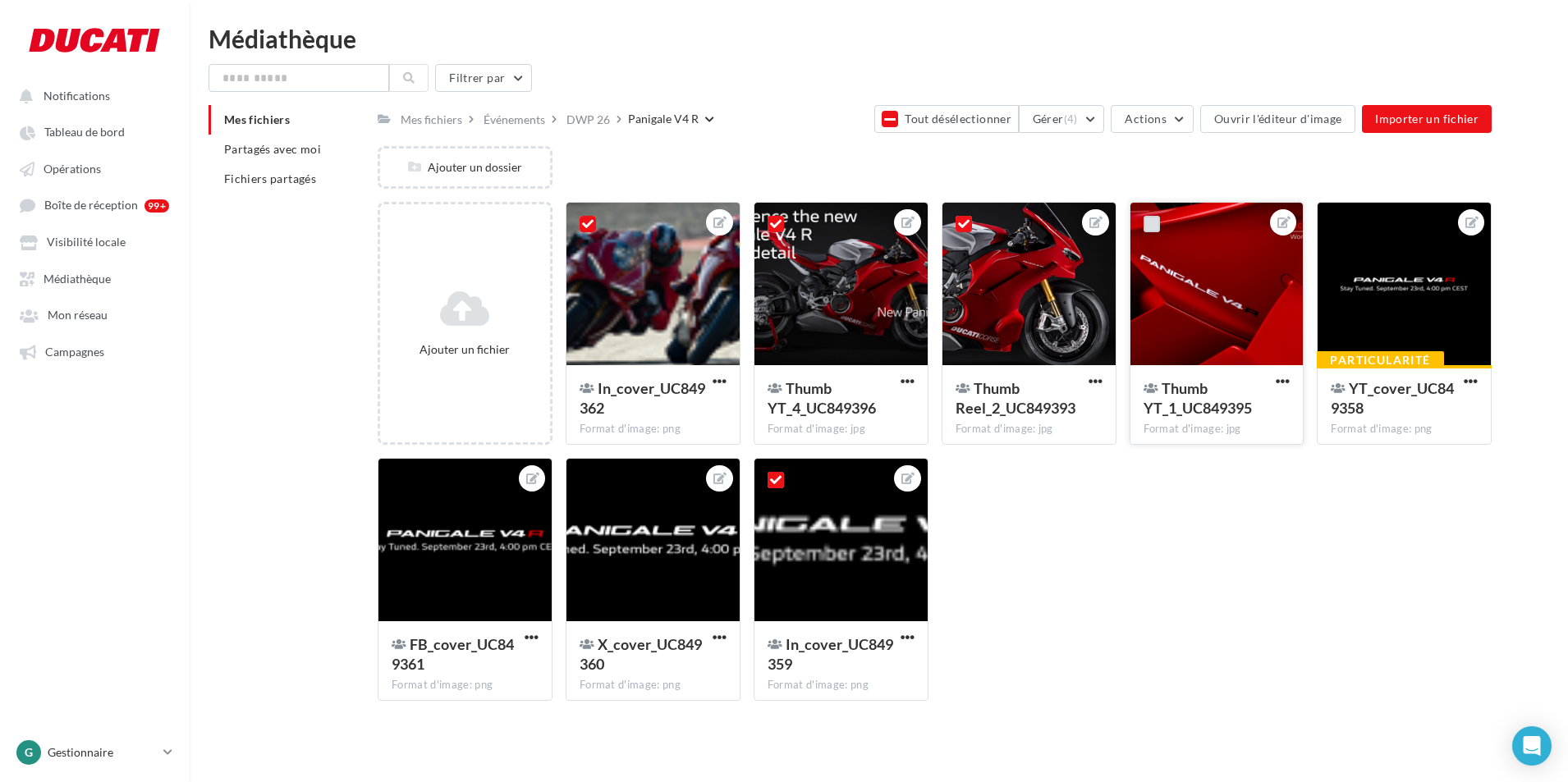
click at [1150, 223] on label at bounding box center [1152, 224] width 16 height 16
click at [1342, 224] on label at bounding box center [1339, 224] width 16 height 16
click at [399, 477] on label at bounding box center [399, 480] width 16 height 16
click at [580, 476] on label at bounding box center [588, 480] width 16 height 16
click at [1061, 124] on button "Gérer (8)" at bounding box center [1062, 119] width 87 height 28
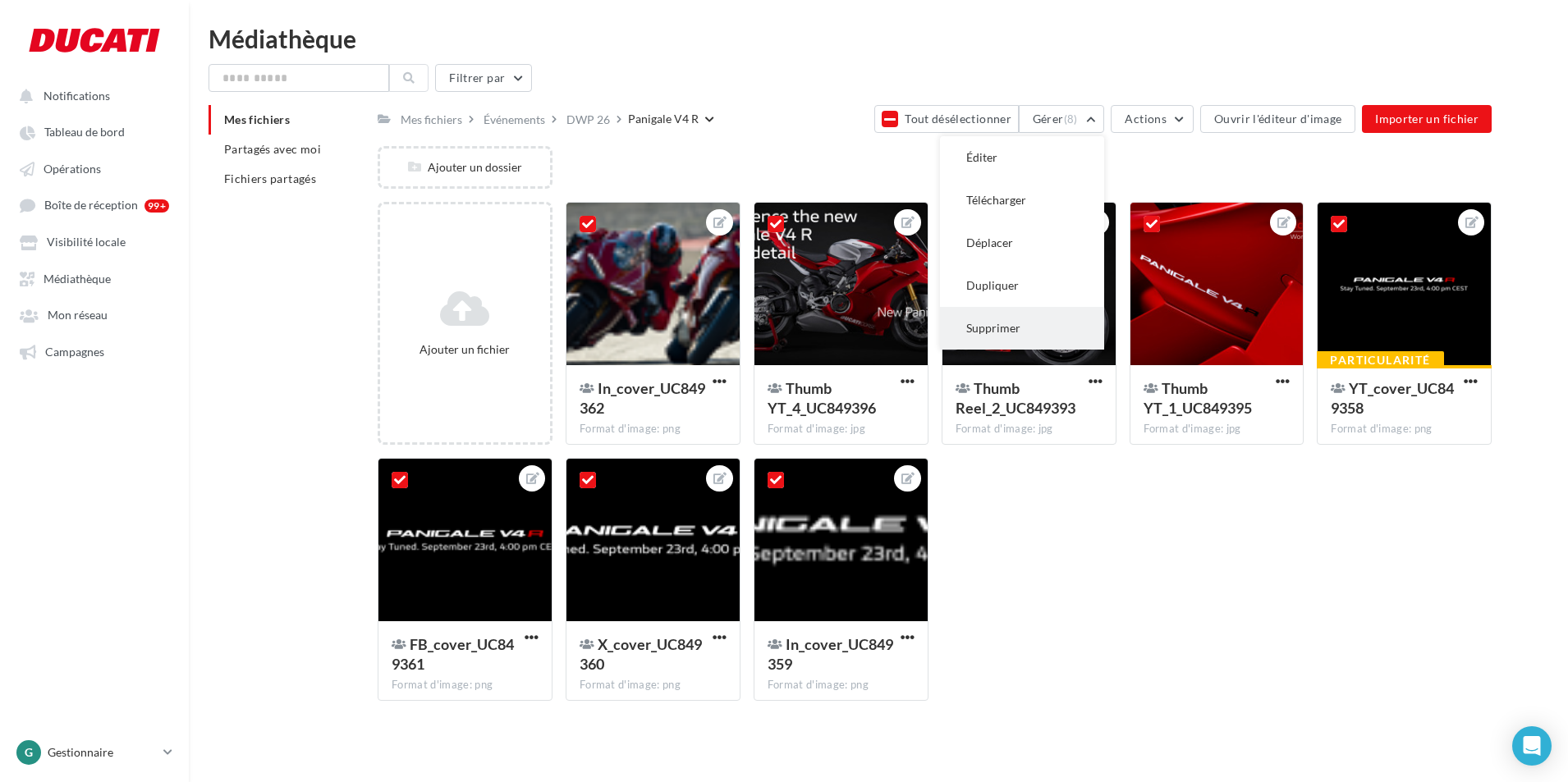
click at [1014, 324] on button "Supprimer" at bounding box center [1021, 328] width 164 height 43
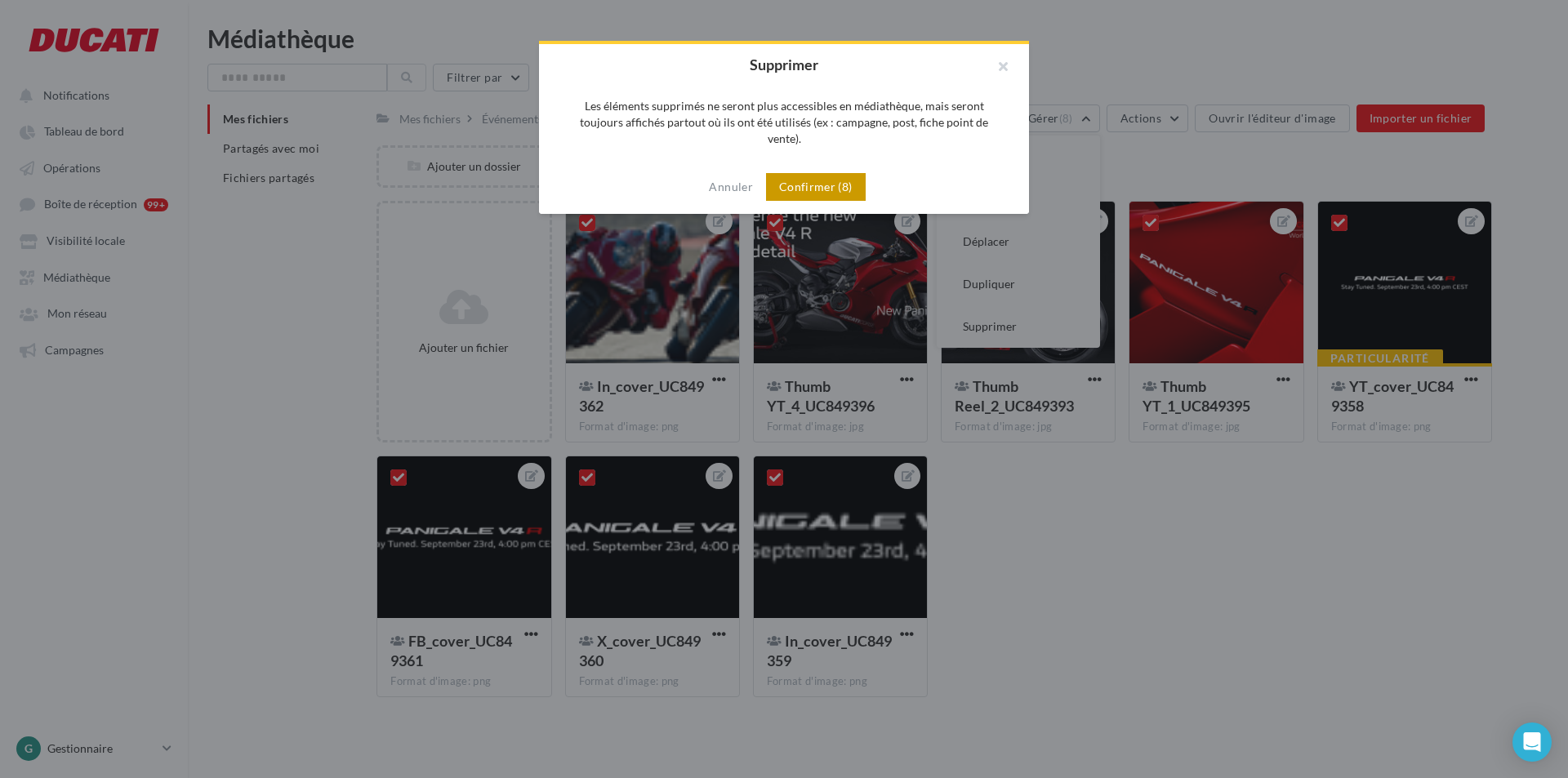
click at [845, 173] on button "Confirmer (8)" at bounding box center [816, 187] width 100 height 28
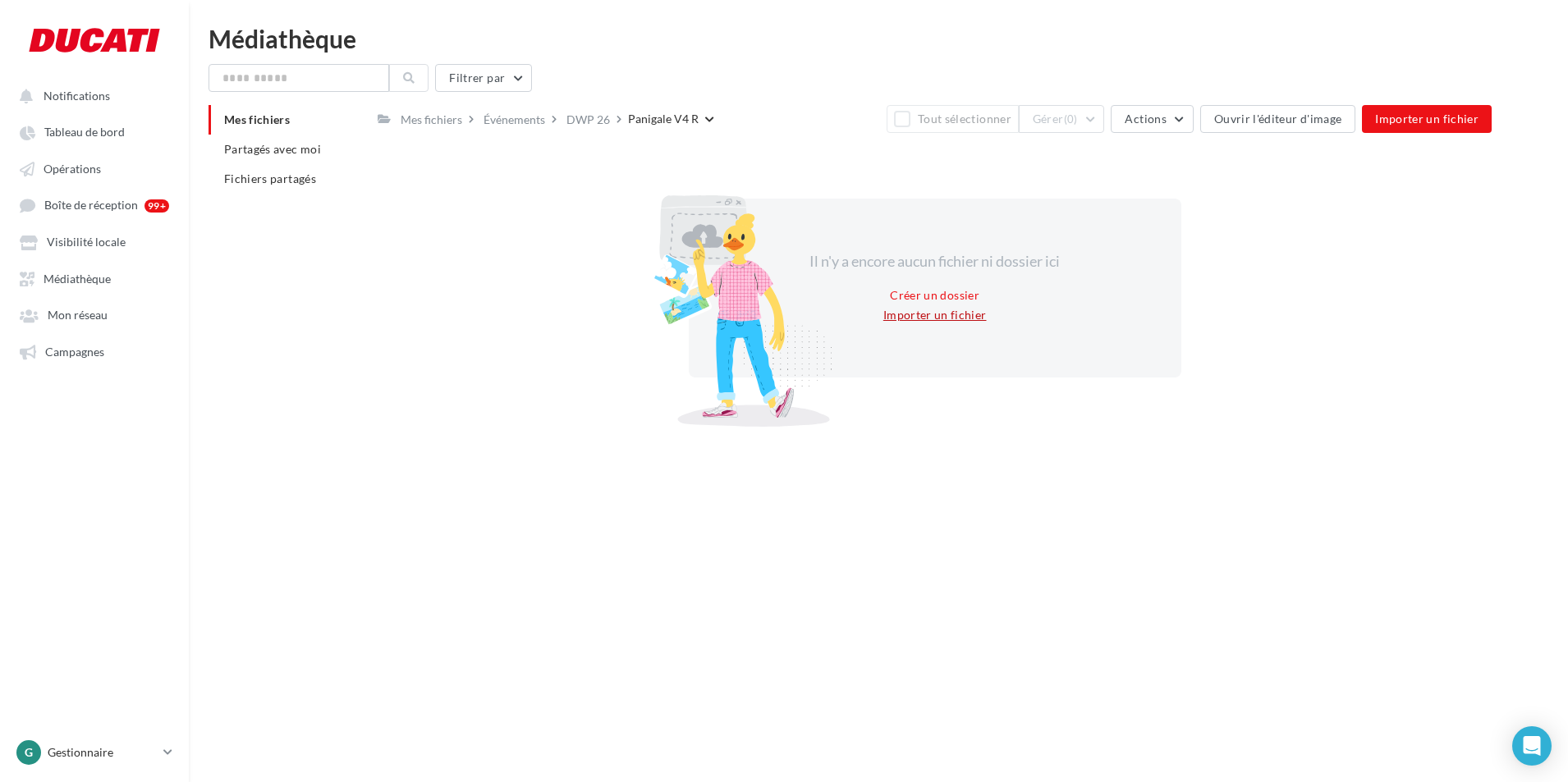
click at [944, 312] on button "Importer un fichier" at bounding box center [934, 316] width 117 height 20
click at [928, 295] on div at bounding box center [885, 267] width 1353 height 325
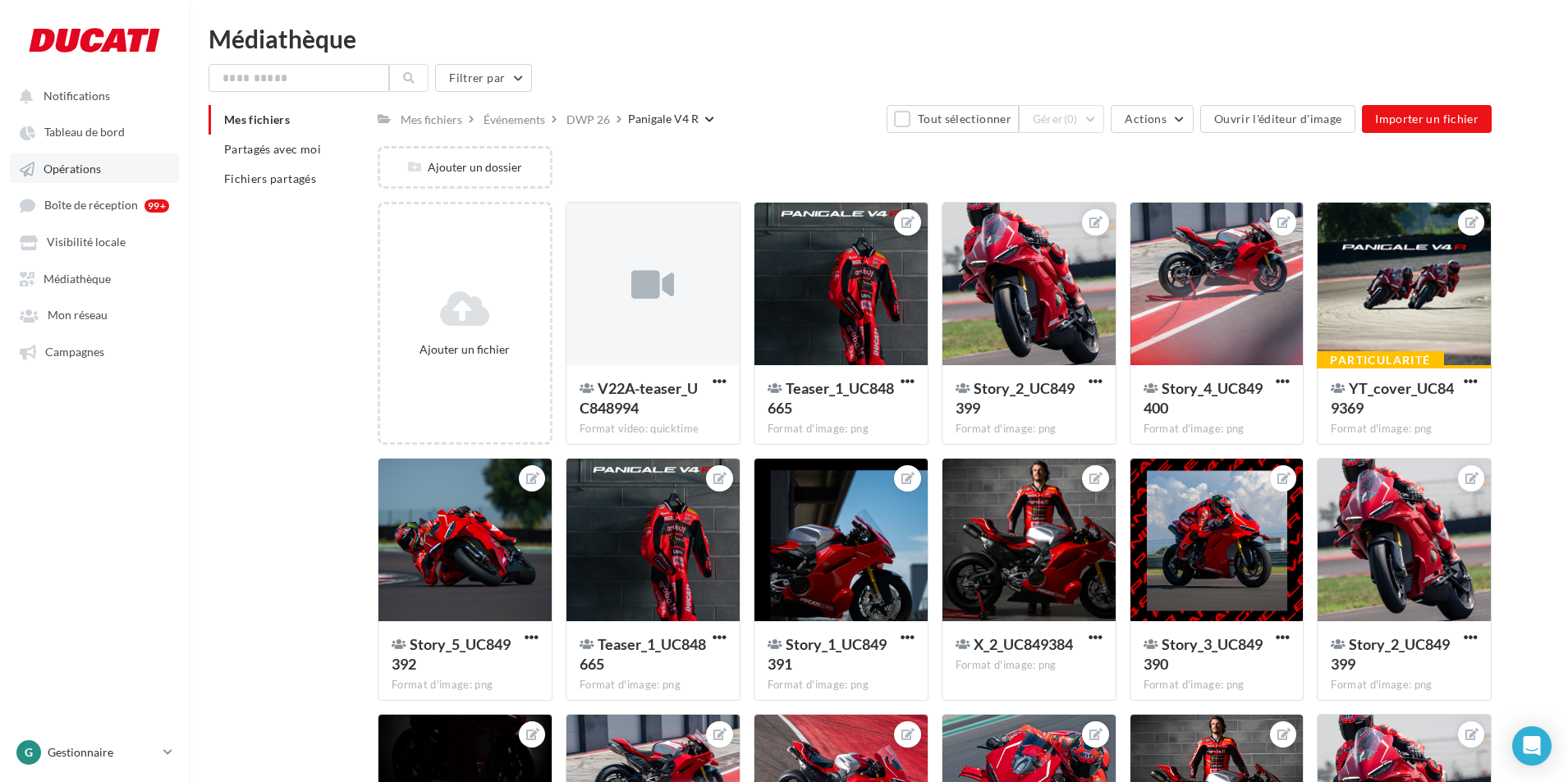
click at [91, 164] on span "Opérations" at bounding box center [73, 168] width 58 height 14
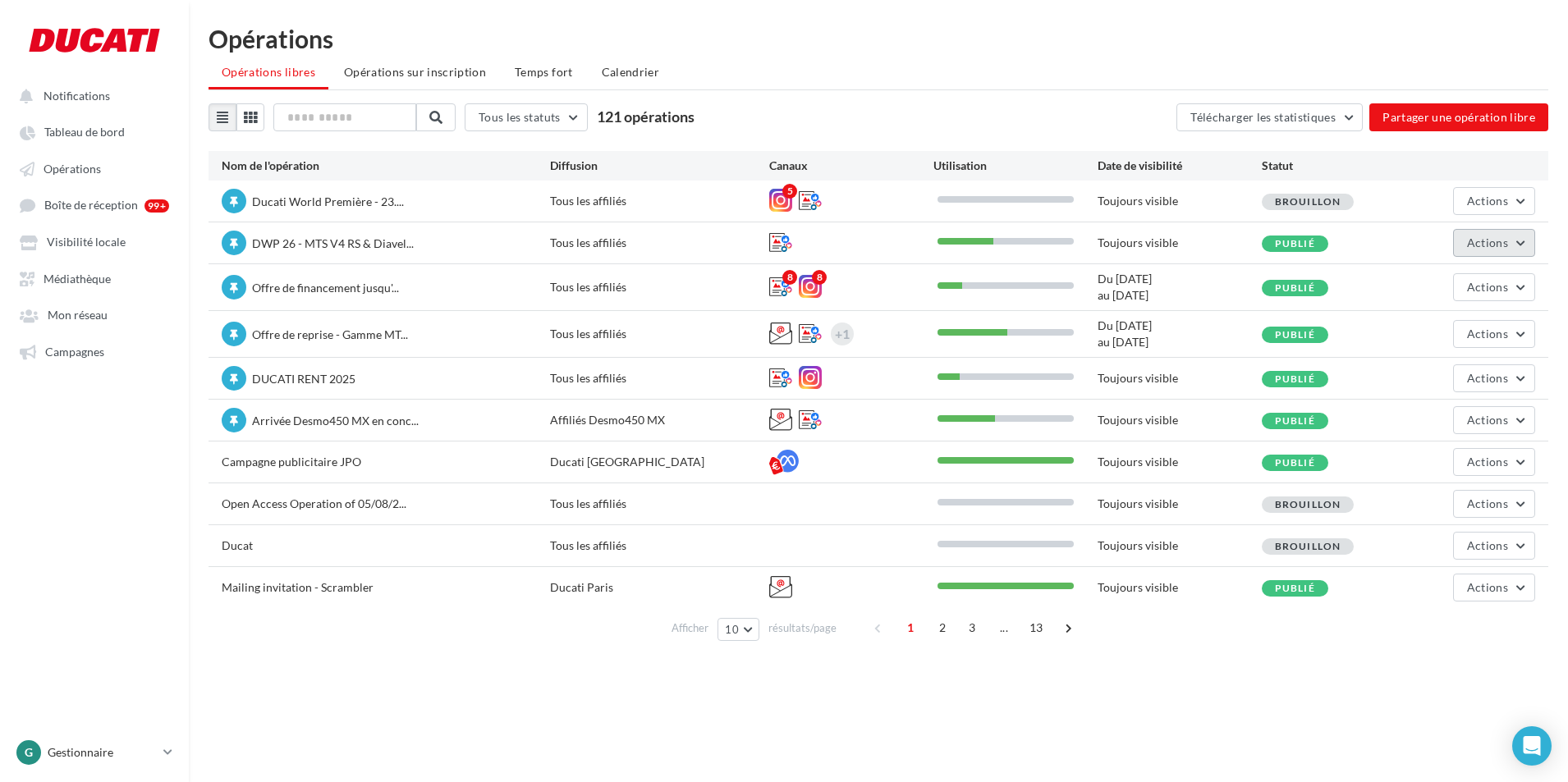
click at [1464, 237] on button "Actions" at bounding box center [1493, 243] width 82 height 28
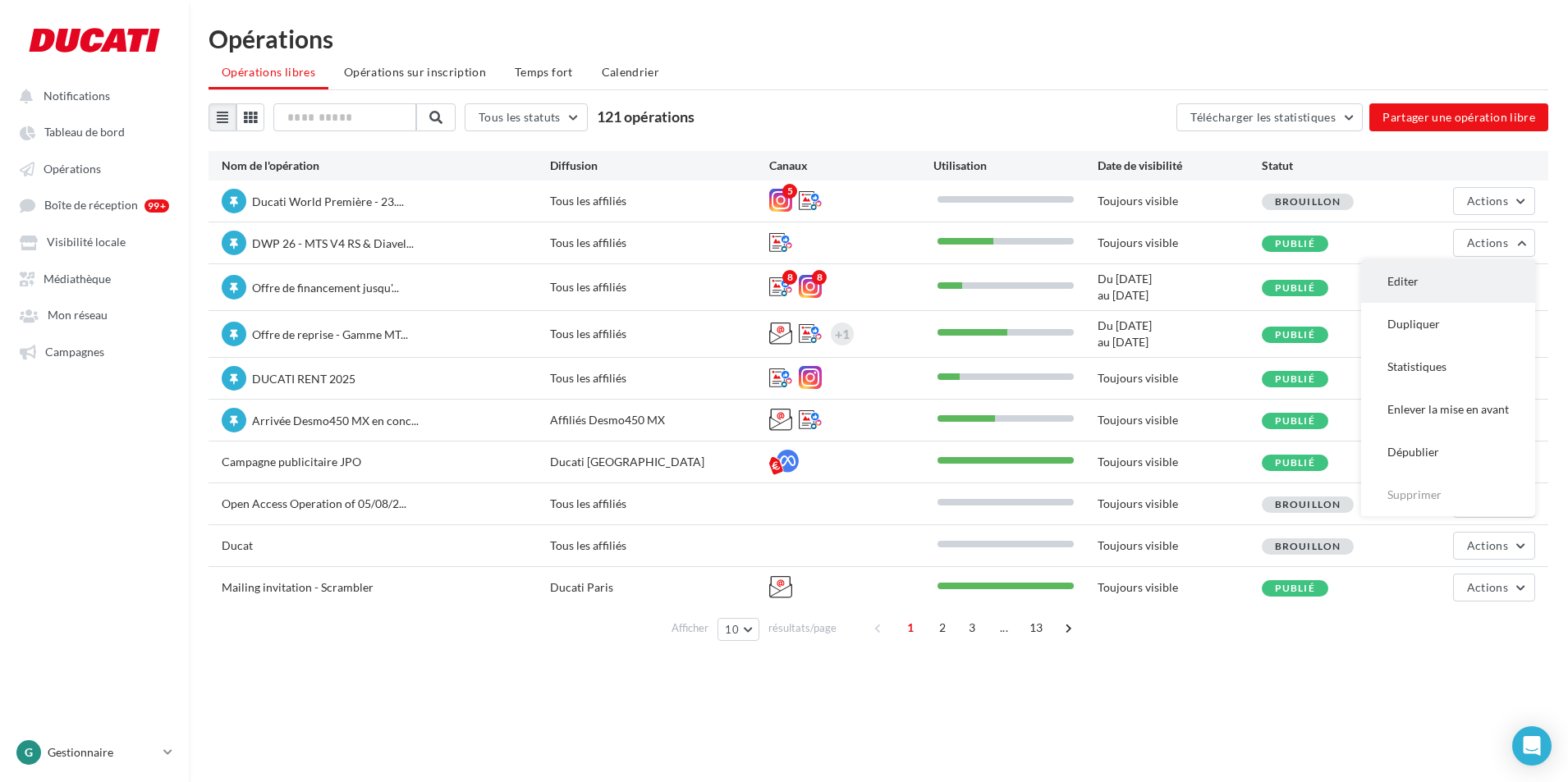
click at [1435, 277] on button "Editer" at bounding box center [1447, 281] width 174 height 43
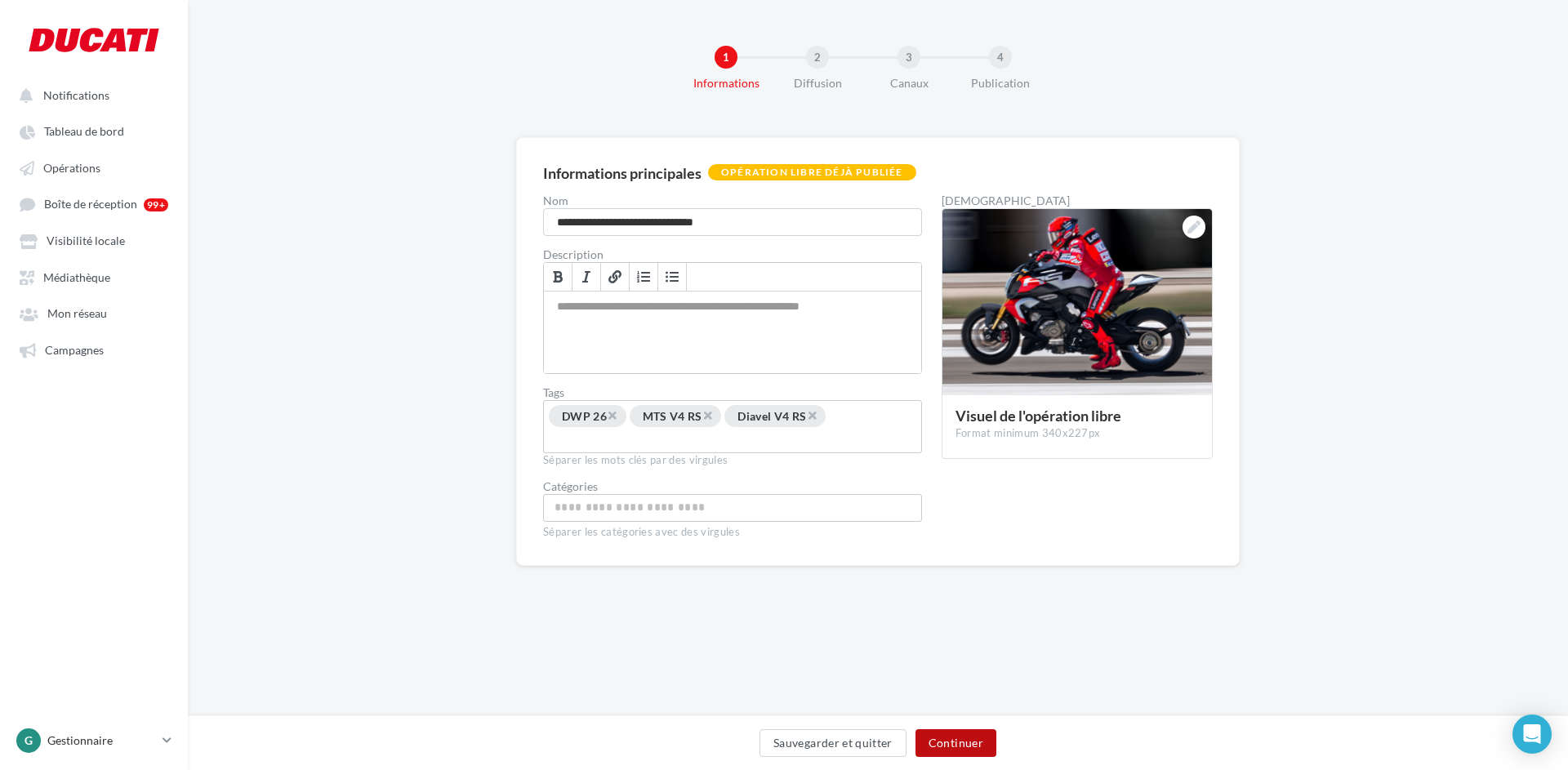
click at [962, 739] on button "Continuer" at bounding box center [956, 743] width 81 height 28
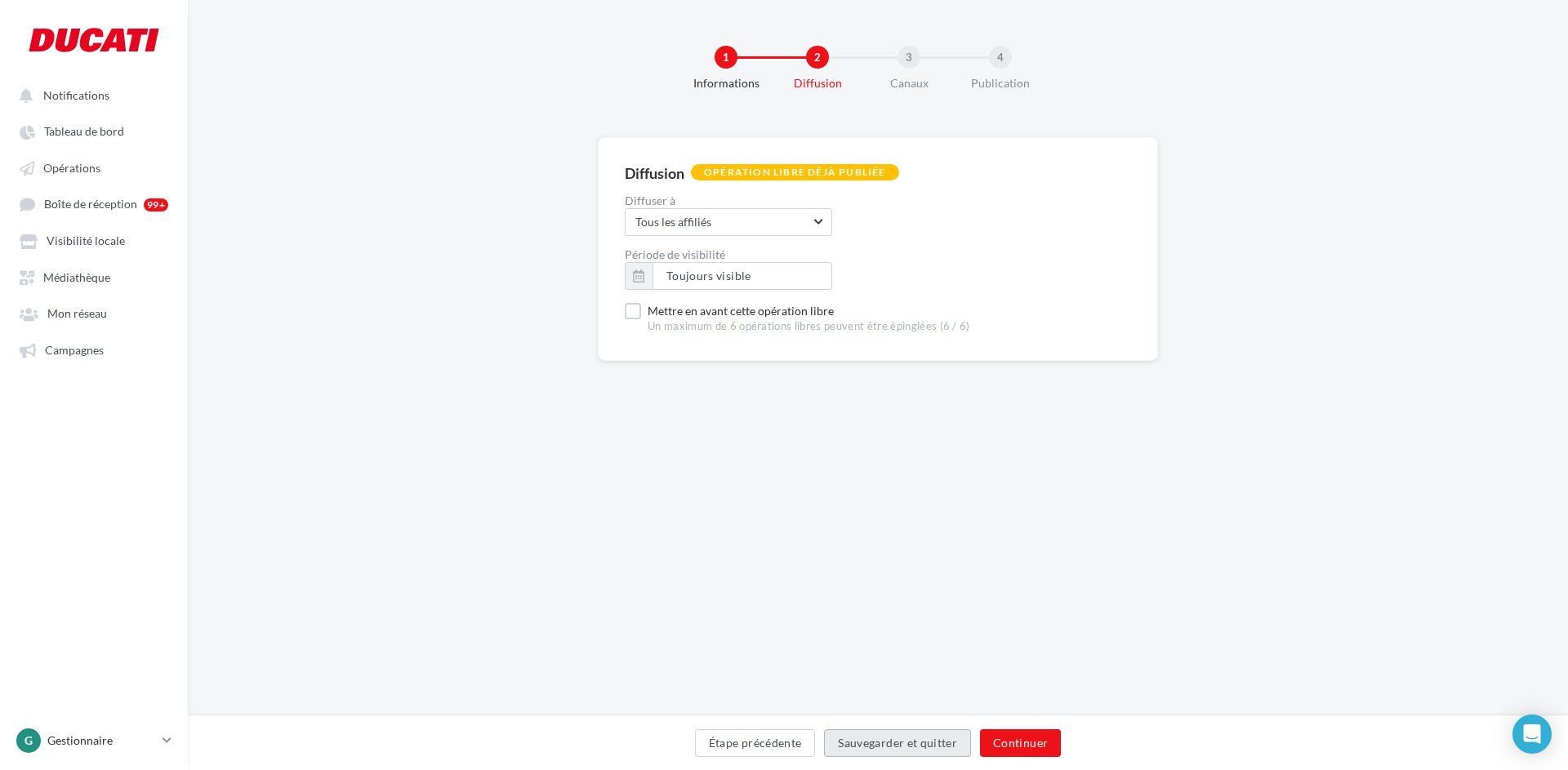
click at [962, 739] on button "Sauvegarder et quitter" at bounding box center [897, 743] width 147 height 28
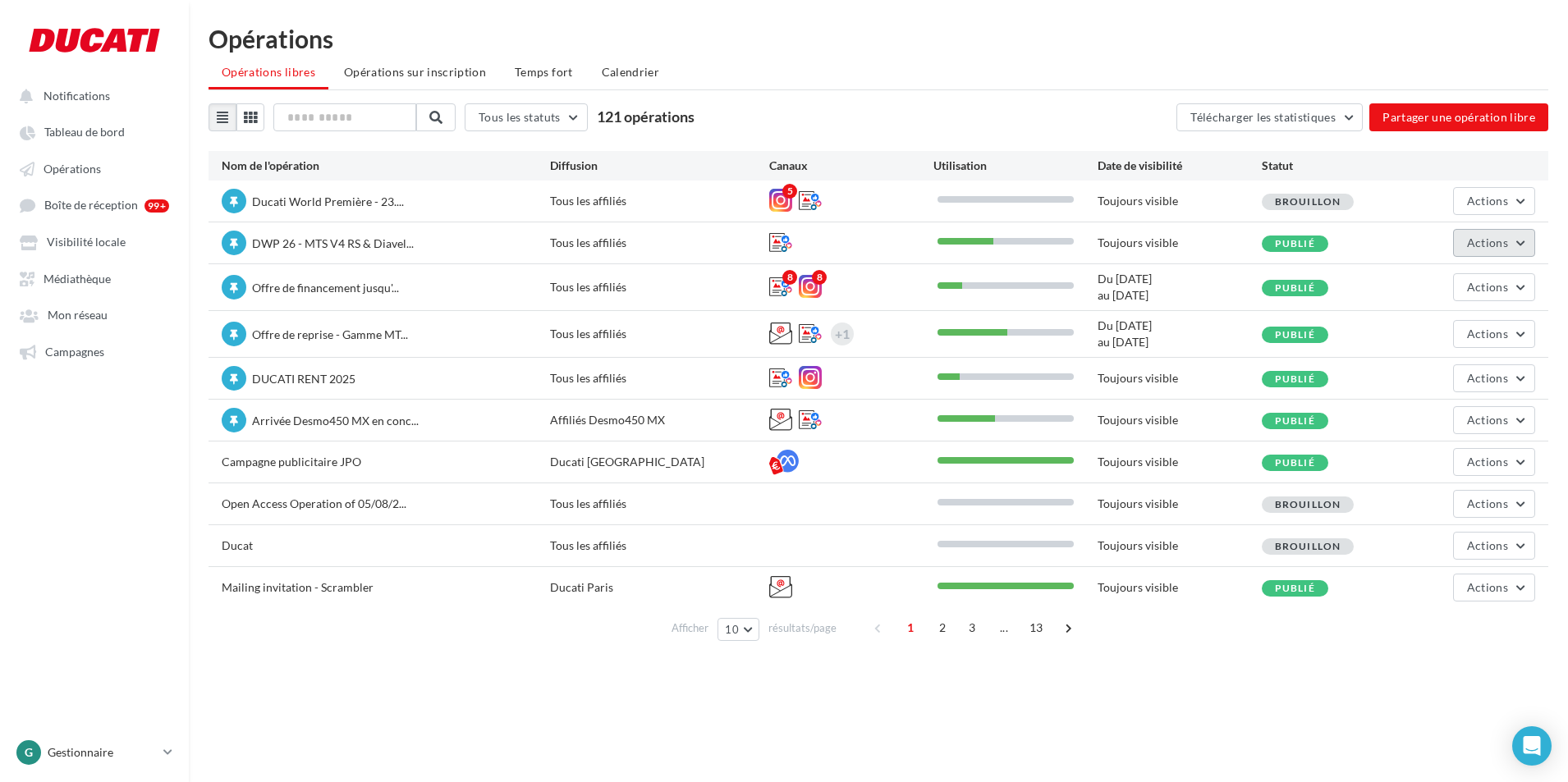
click at [1470, 240] on span "Actions" at bounding box center [1486, 242] width 41 height 14
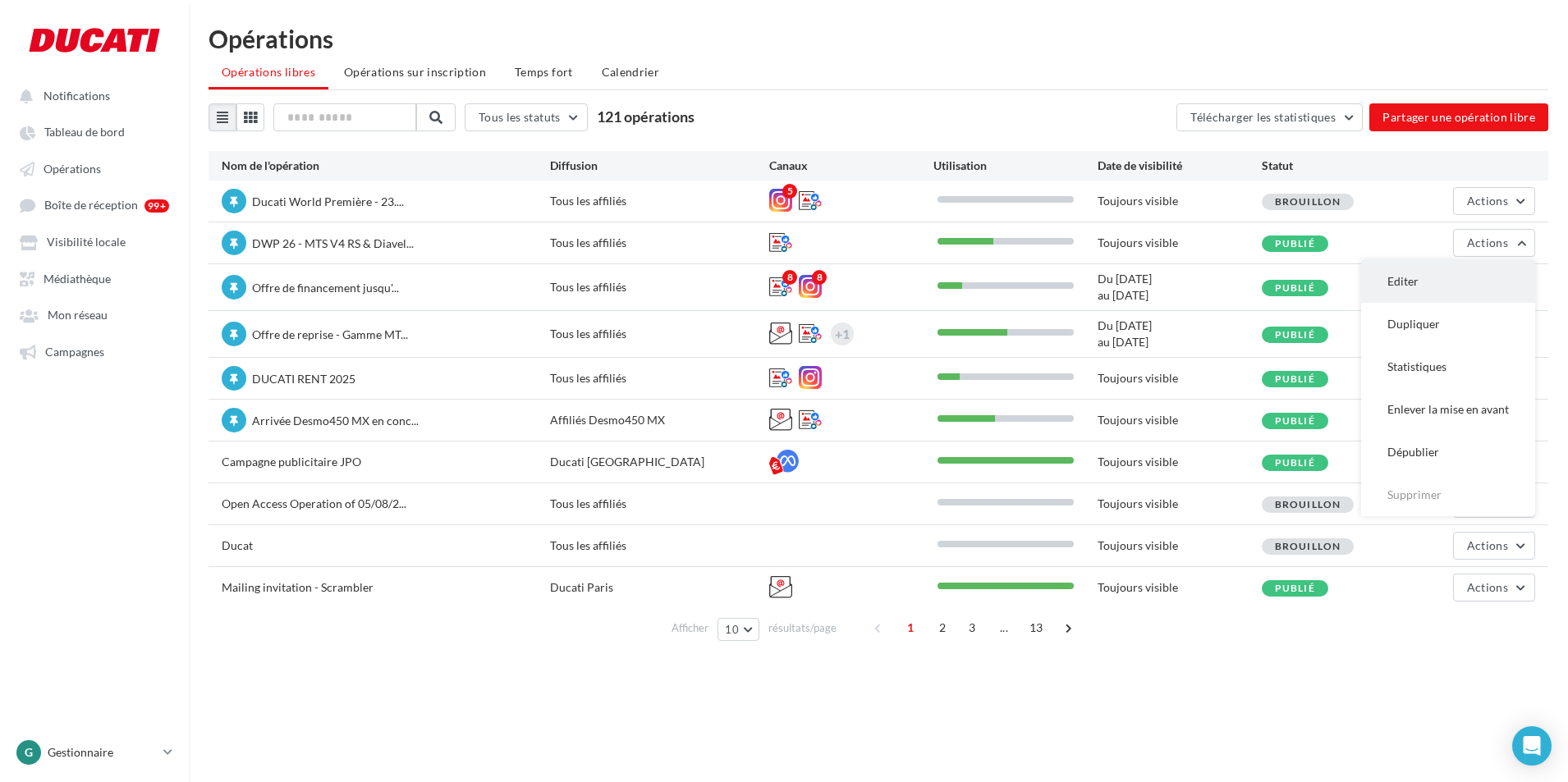
click at [1427, 269] on button "Editer" at bounding box center [1447, 281] width 174 height 43
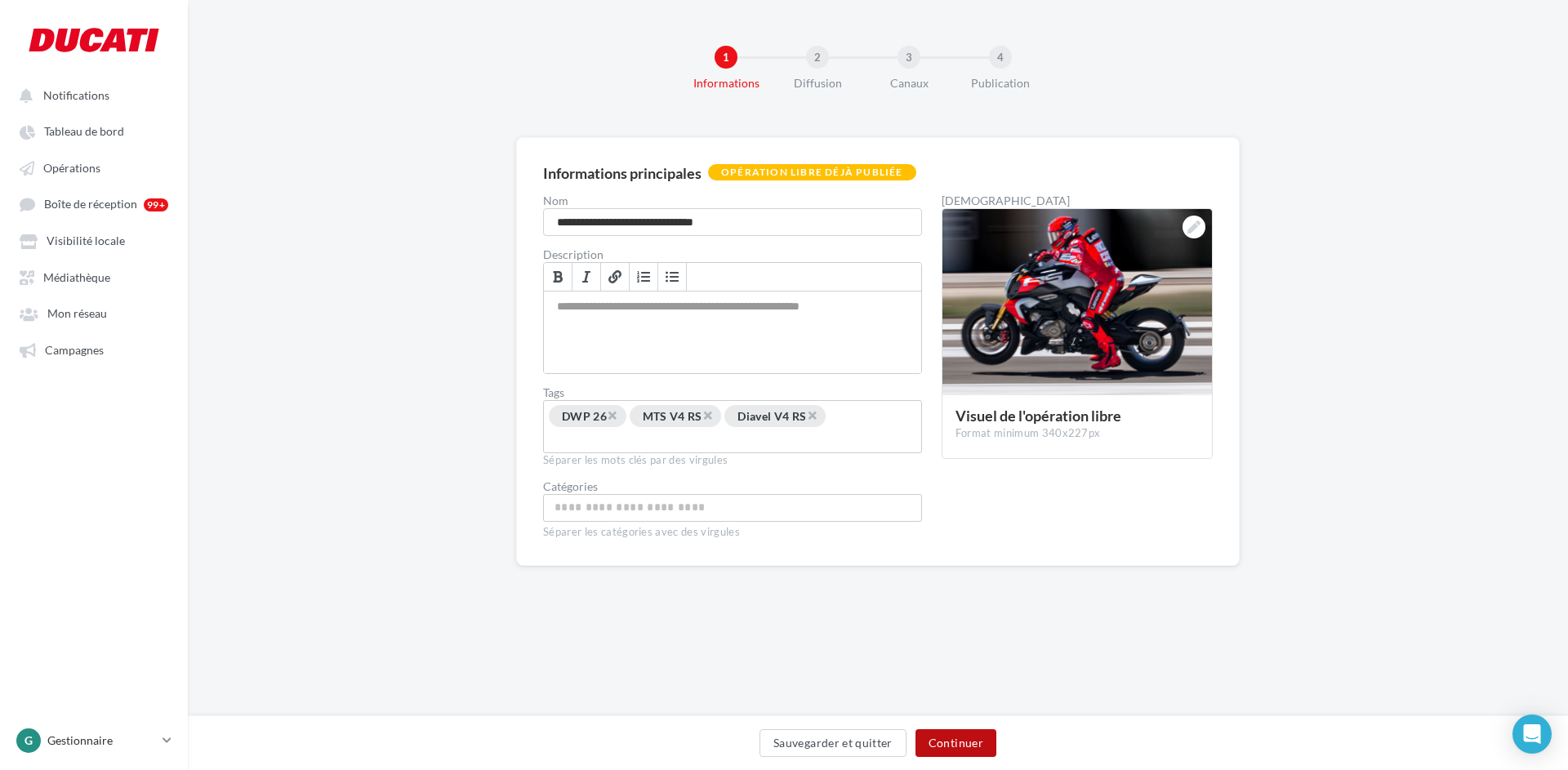
click at [971, 744] on button "Continuer" at bounding box center [956, 743] width 81 height 28
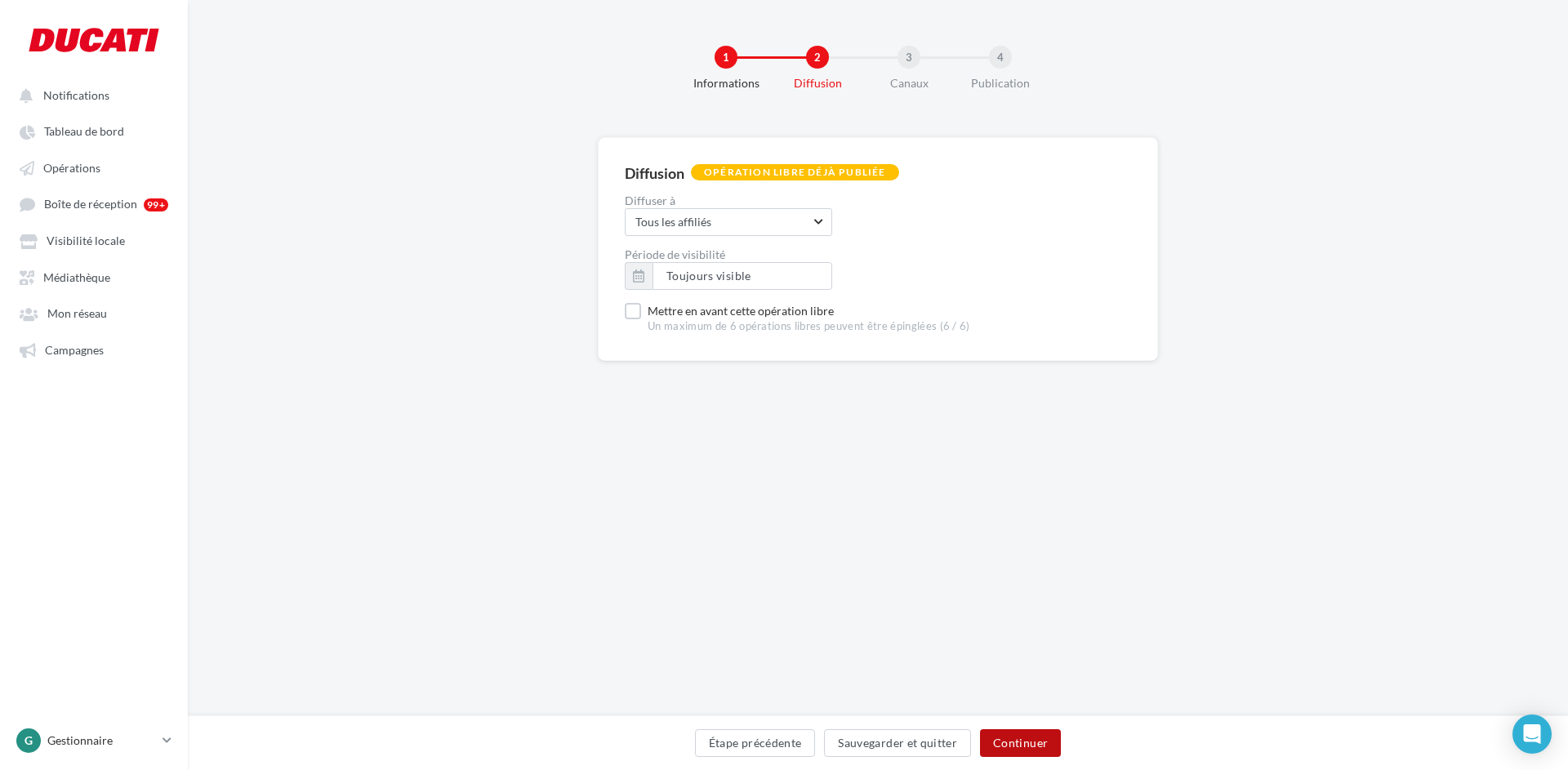
click at [1022, 742] on button "Continuer" at bounding box center [1021, 743] width 81 height 28
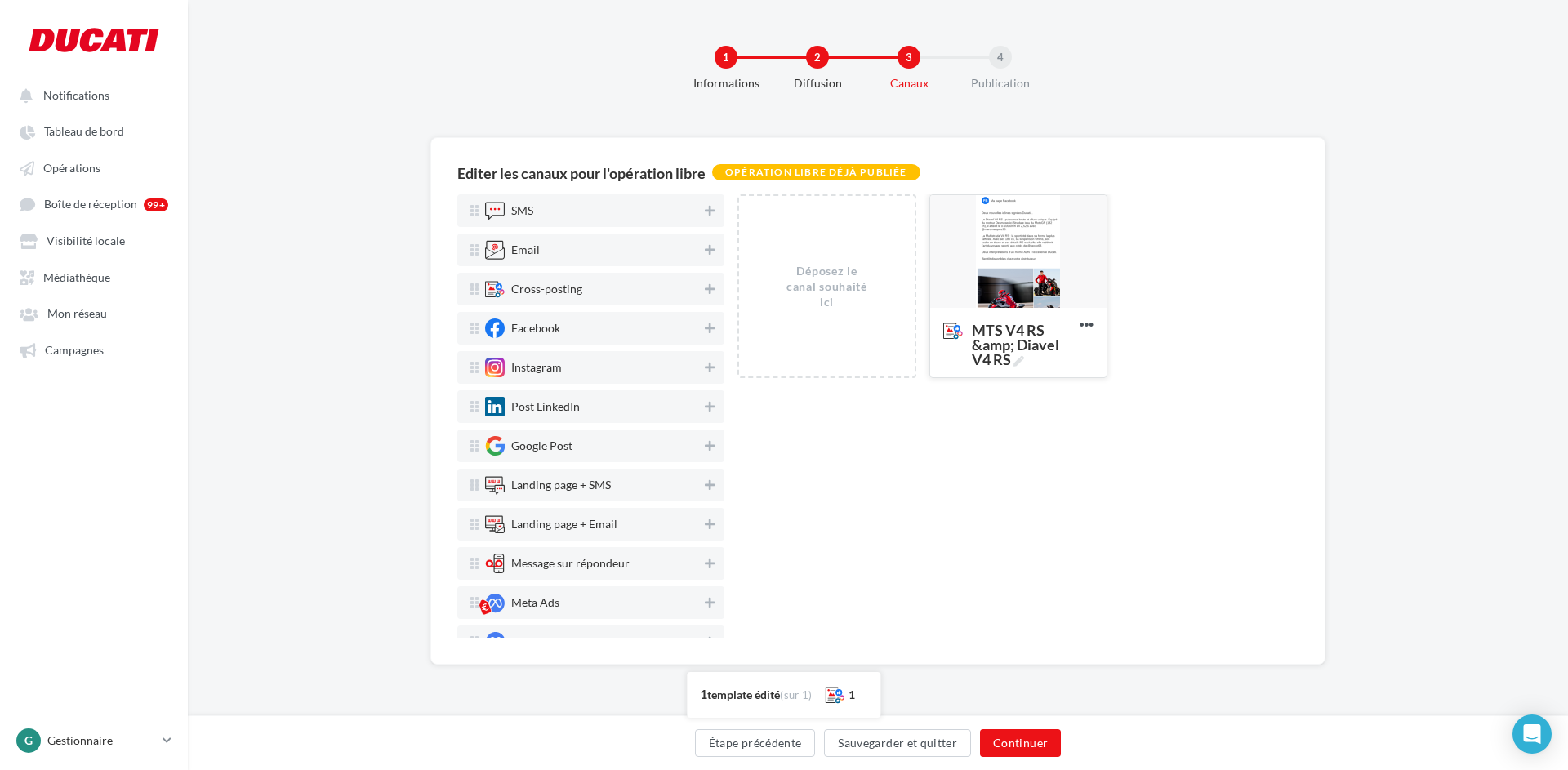
click at [1021, 243] on div at bounding box center [1018, 252] width 176 height 114
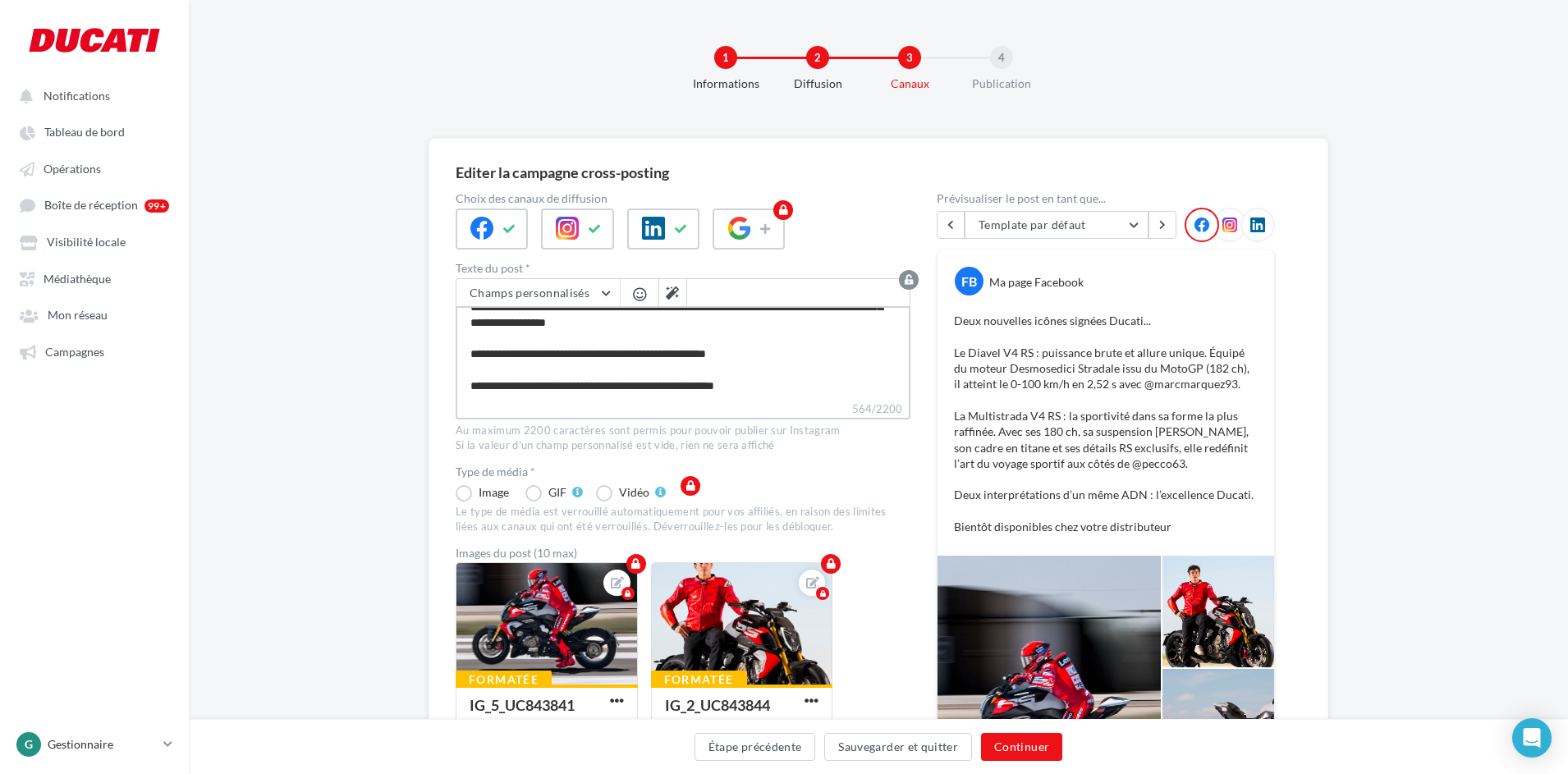
scroll to position [126, 0]
drag, startPoint x: 770, startPoint y: 387, endPoint x: 421, endPoint y: 393, distance: 349.1
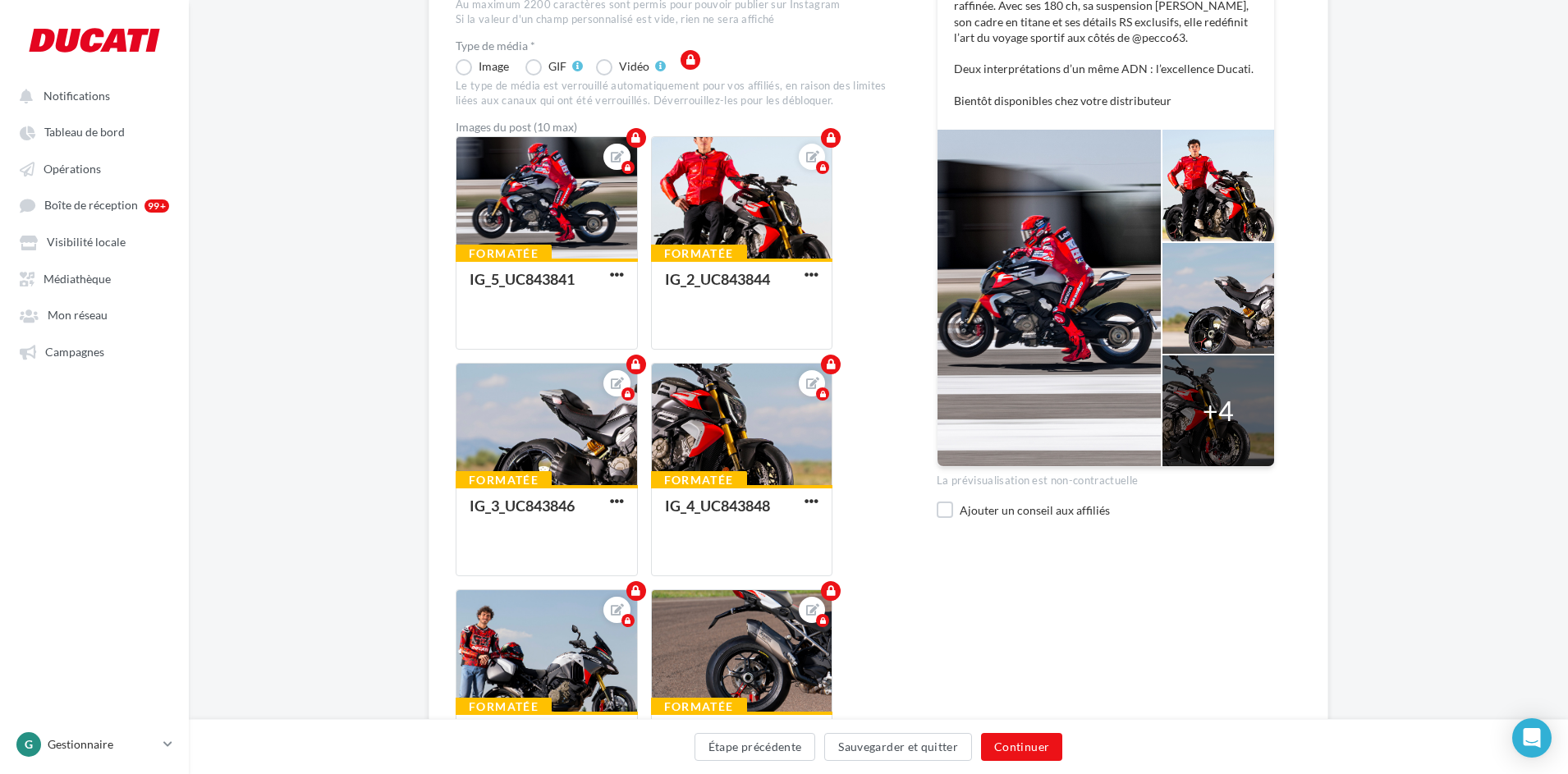
scroll to position [0, 0]
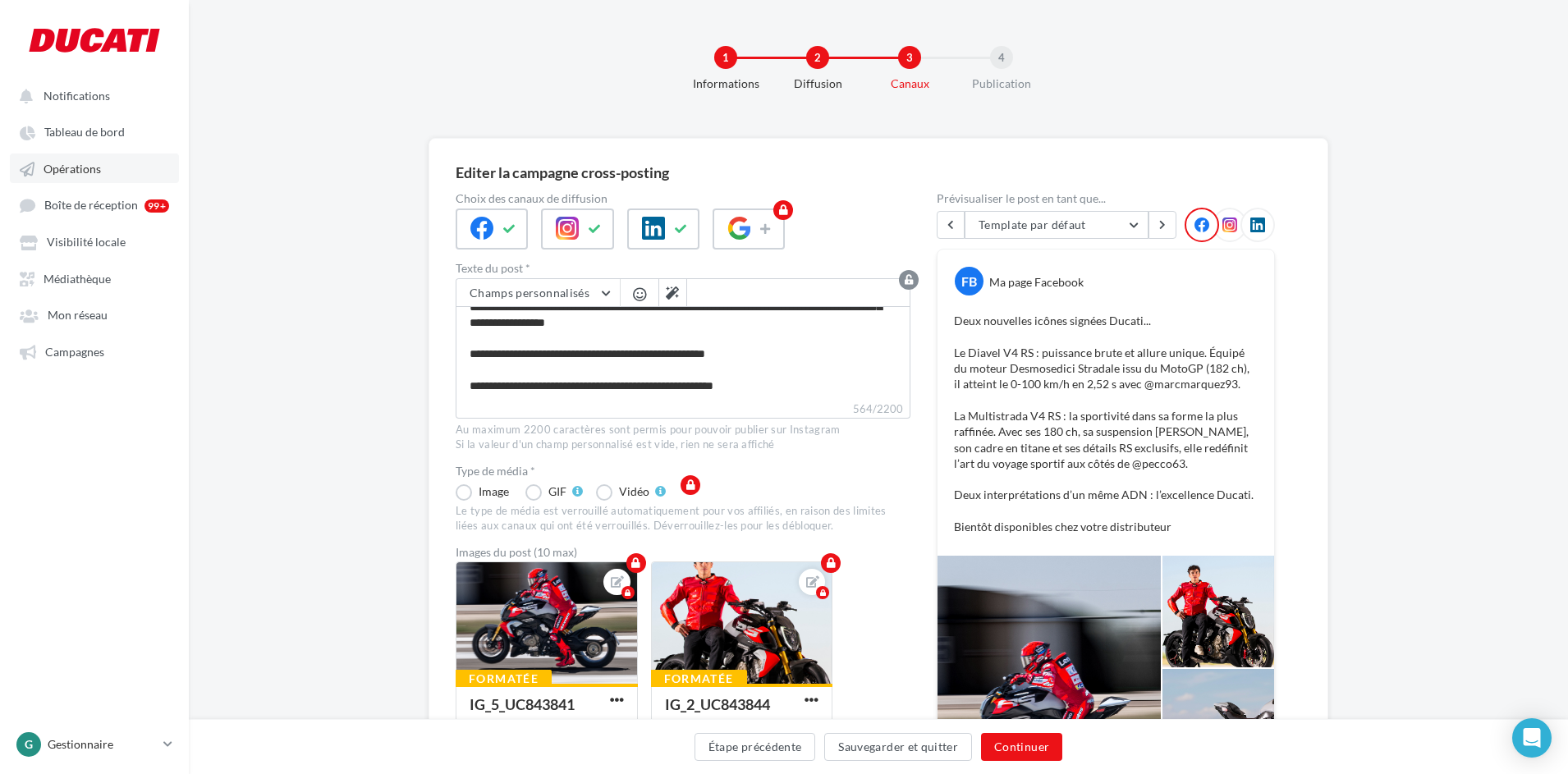
click at [93, 162] on span "Opérations" at bounding box center [73, 168] width 58 height 14
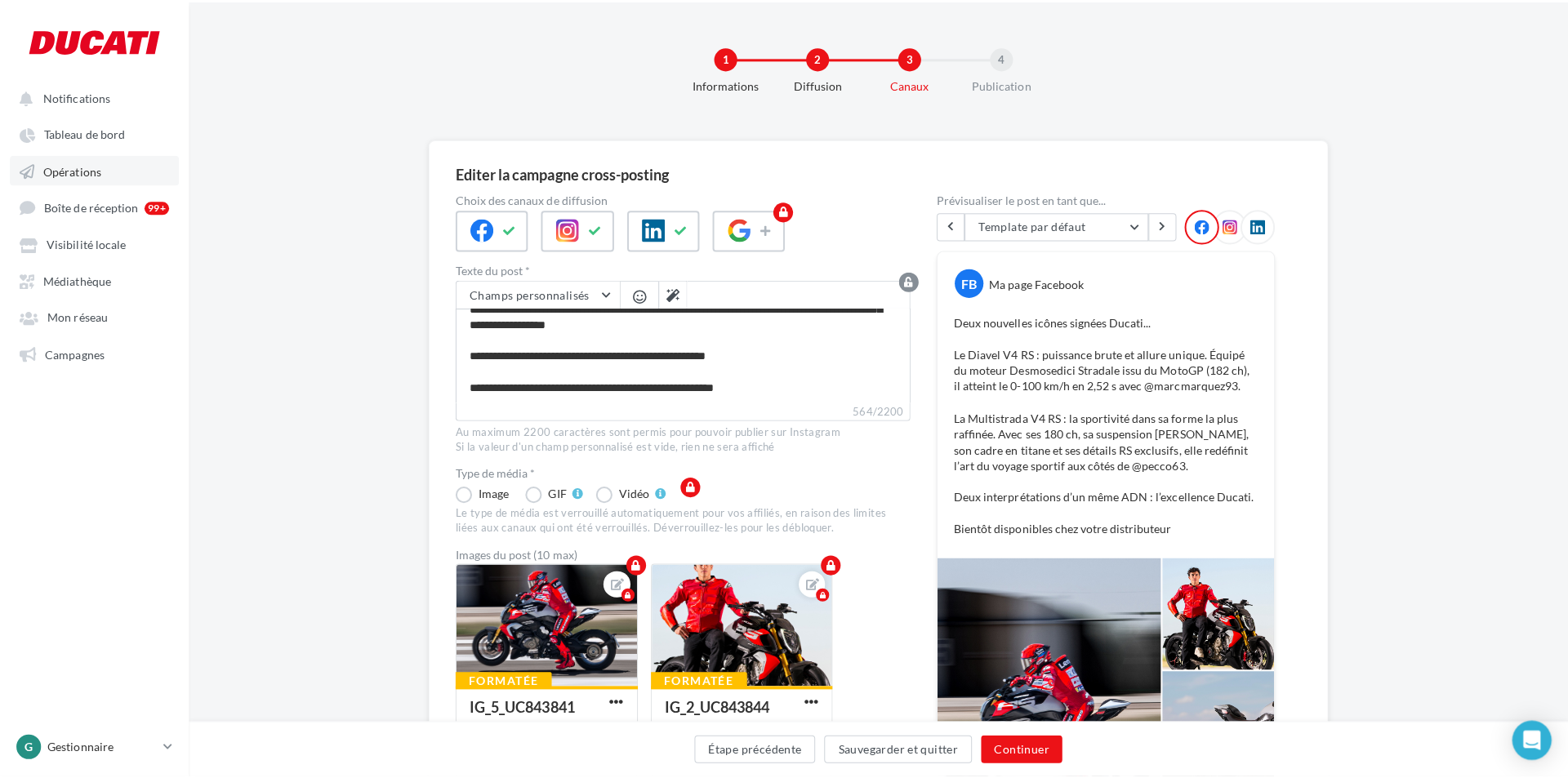
scroll to position [124, 0]
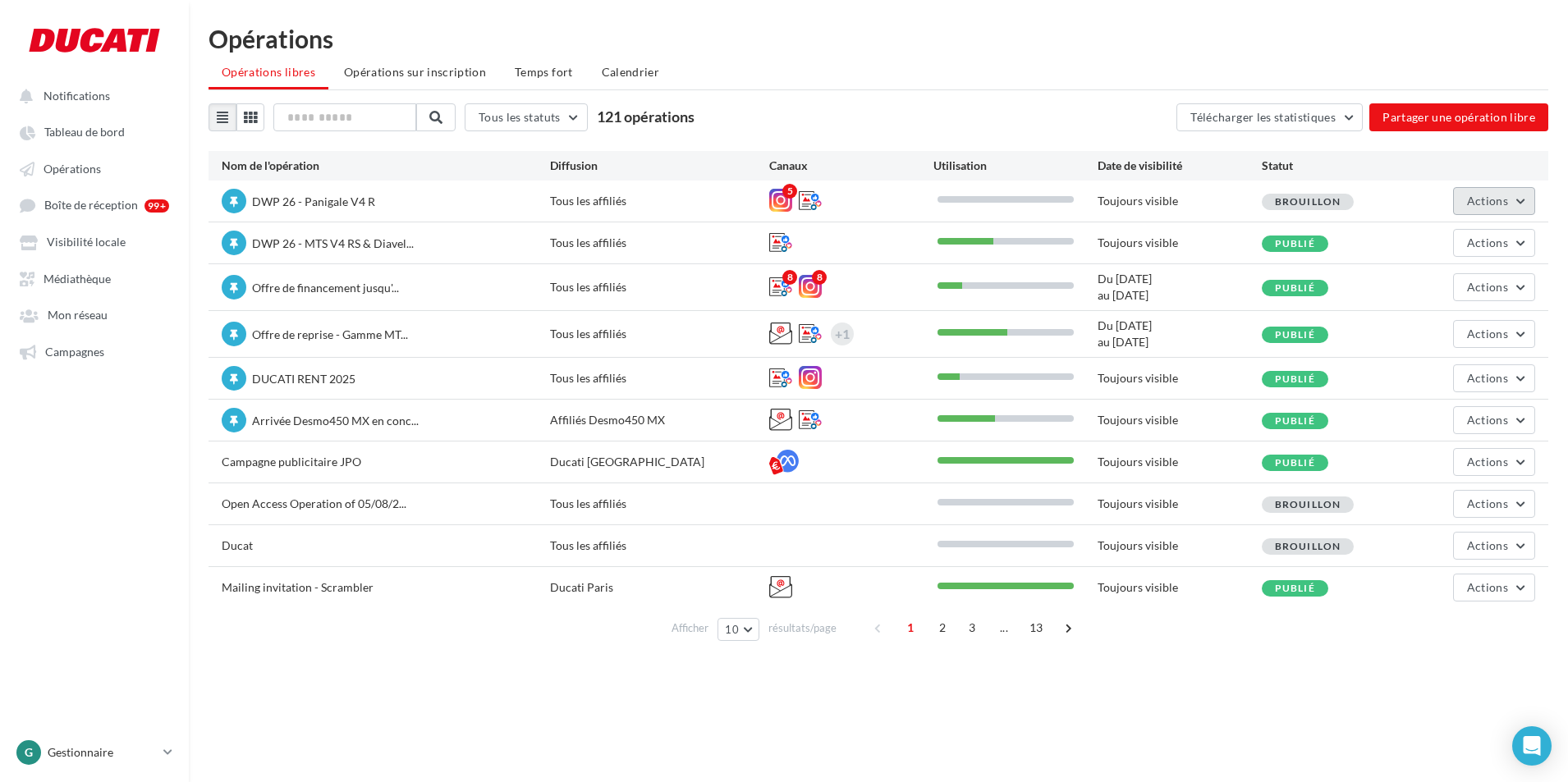
click at [1488, 202] on span "Actions" at bounding box center [1486, 200] width 41 height 14
click at [1447, 230] on button "Editer" at bounding box center [1447, 239] width 174 height 43
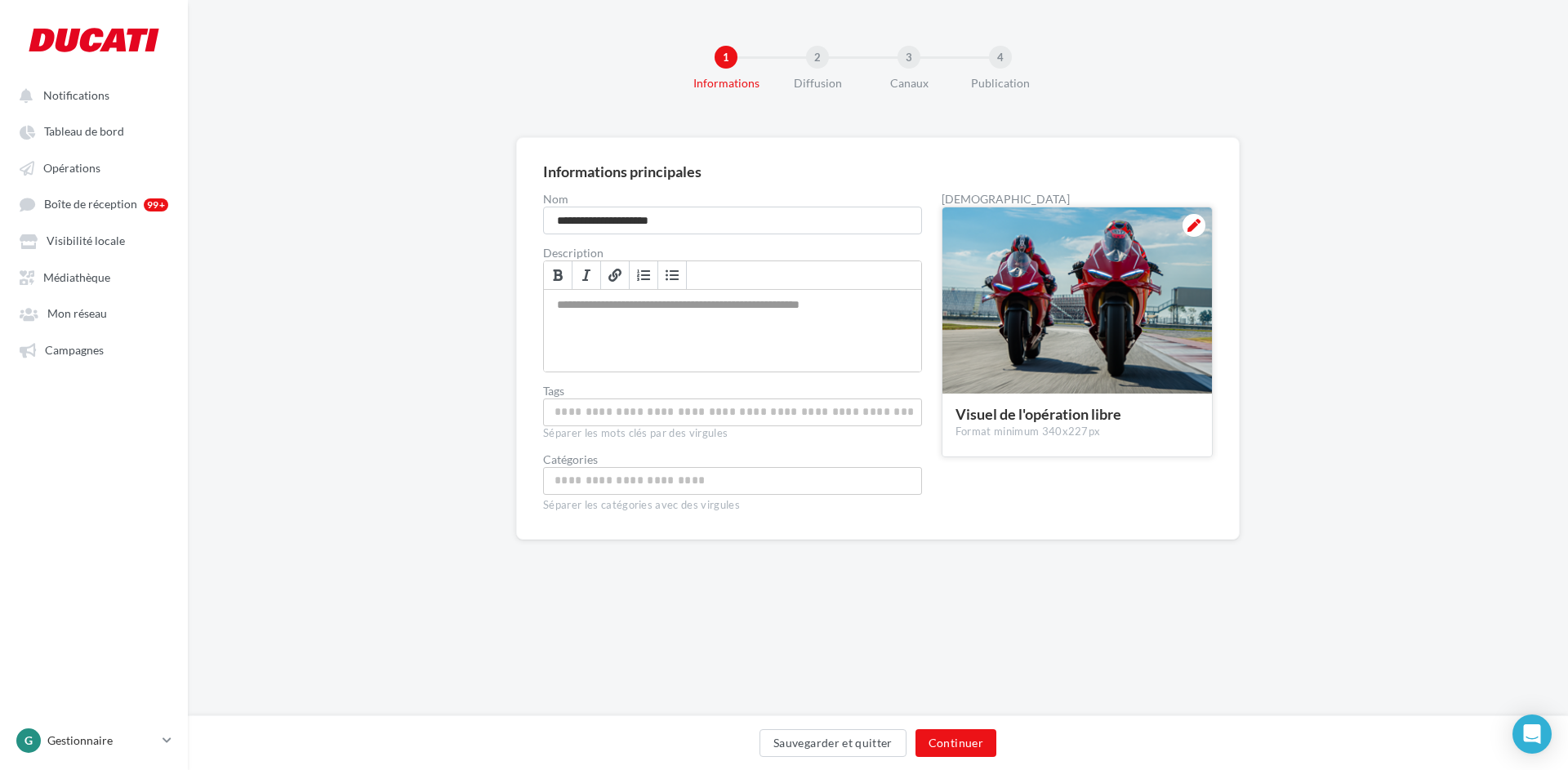
click at [1181, 230] on div at bounding box center [1077, 301] width 270 height 188
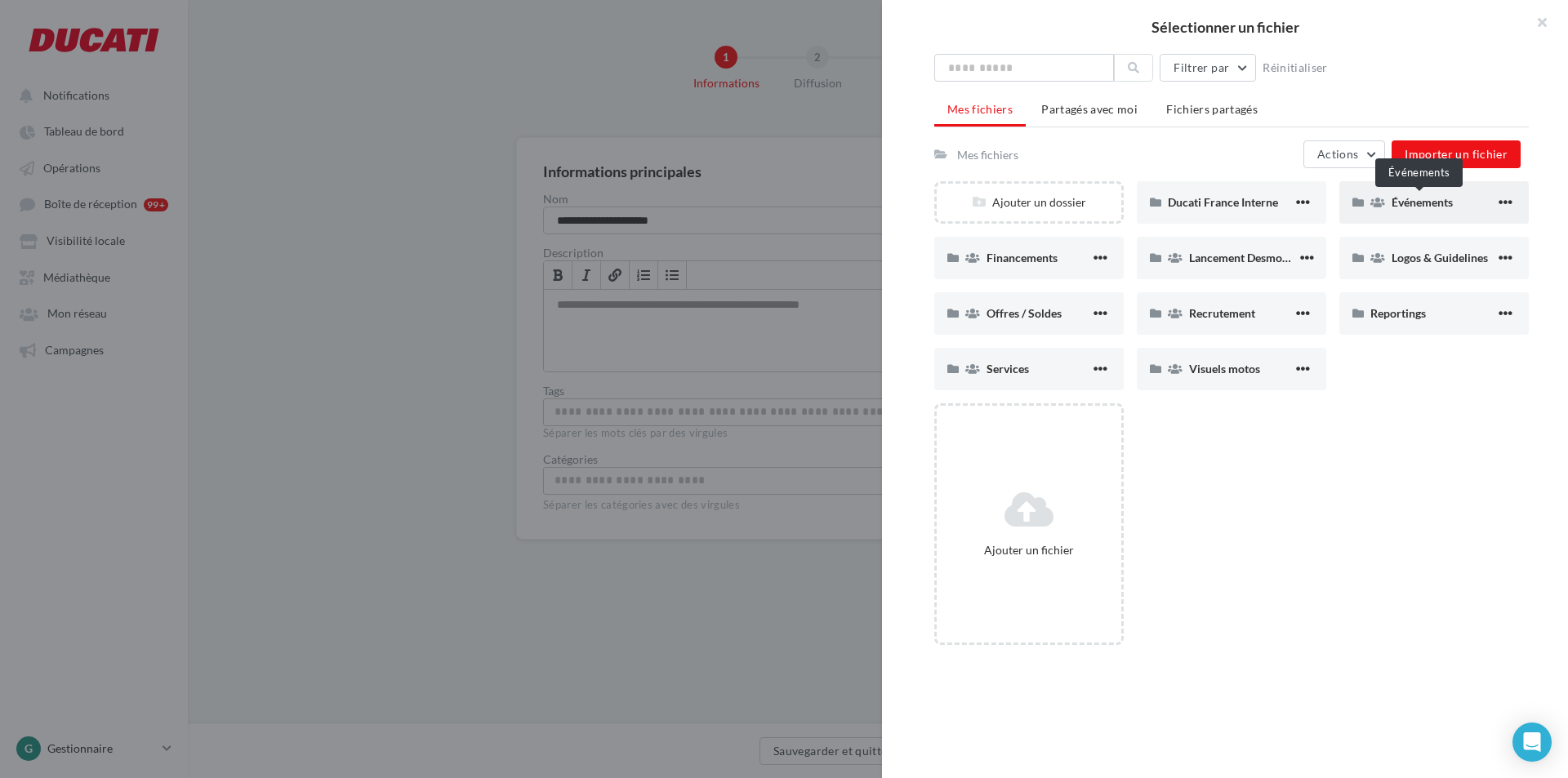
click at [1420, 197] on span "Événements" at bounding box center [1422, 202] width 61 height 14
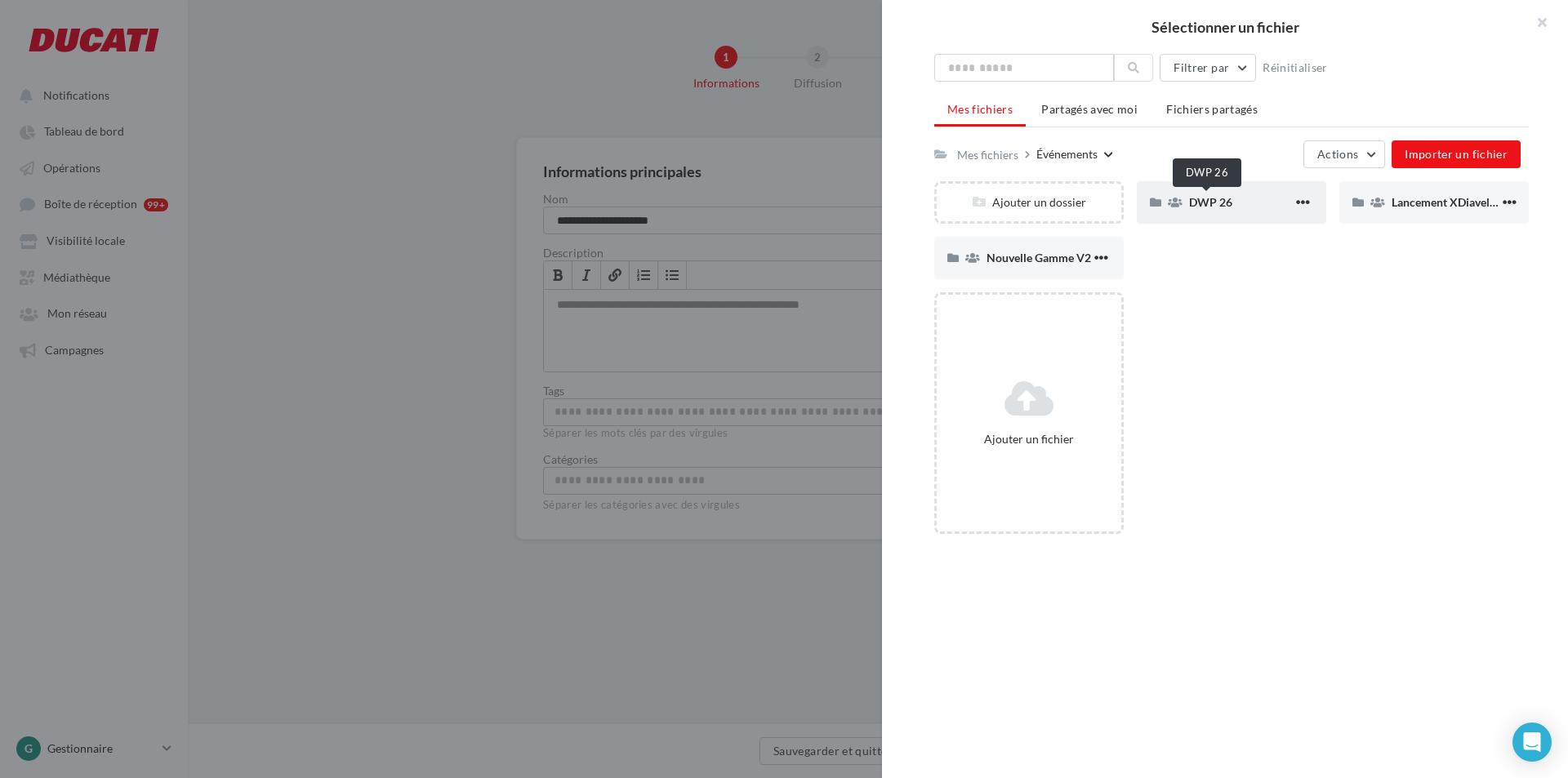
click at [1203, 201] on span "DWP 26" at bounding box center [1211, 202] width 44 height 14
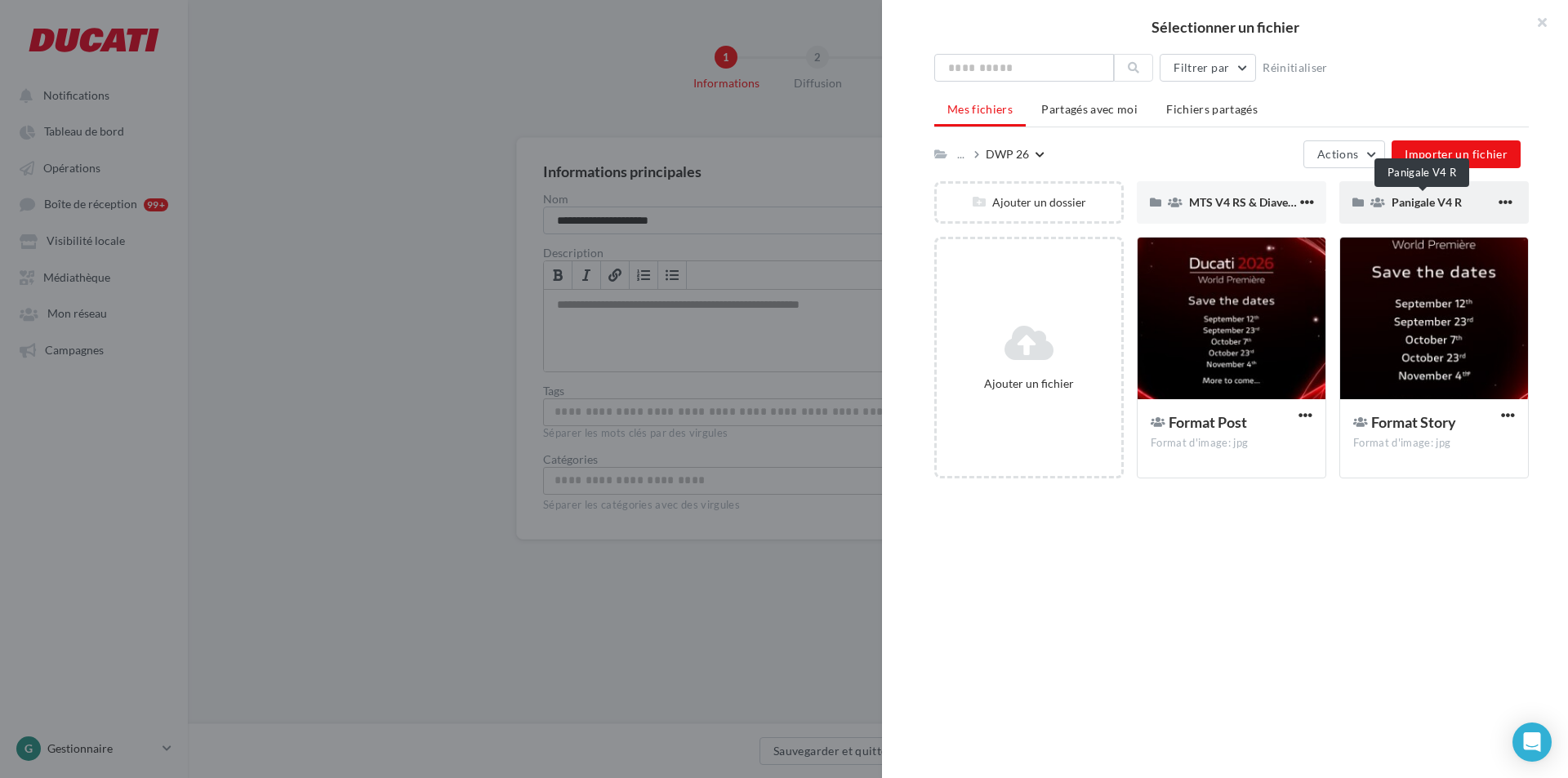
click at [1422, 197] on span "Panigale V4 R" at bounding box center [1426, 202] width 70 height 14
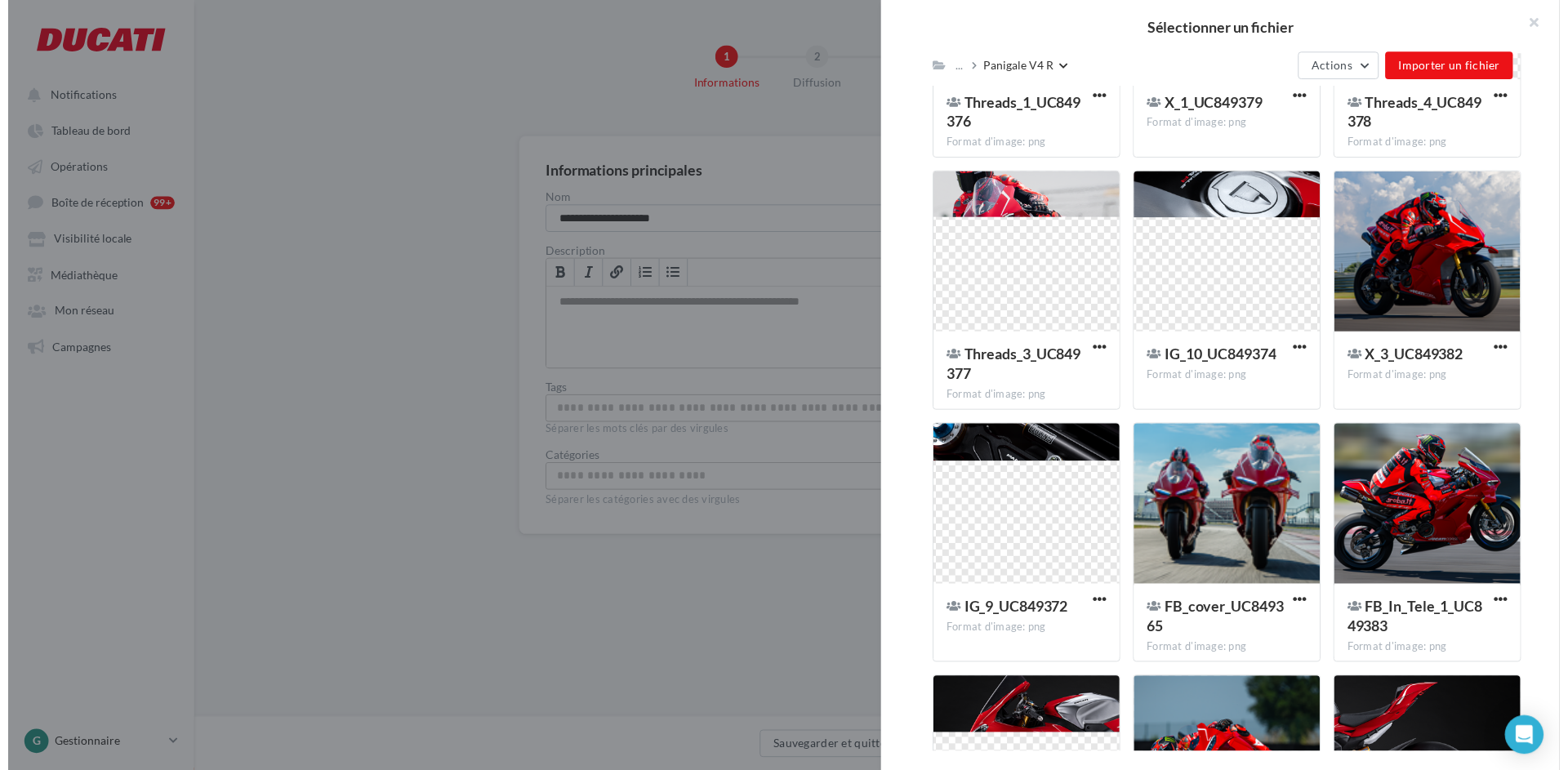
scroll to position [1630, 0]
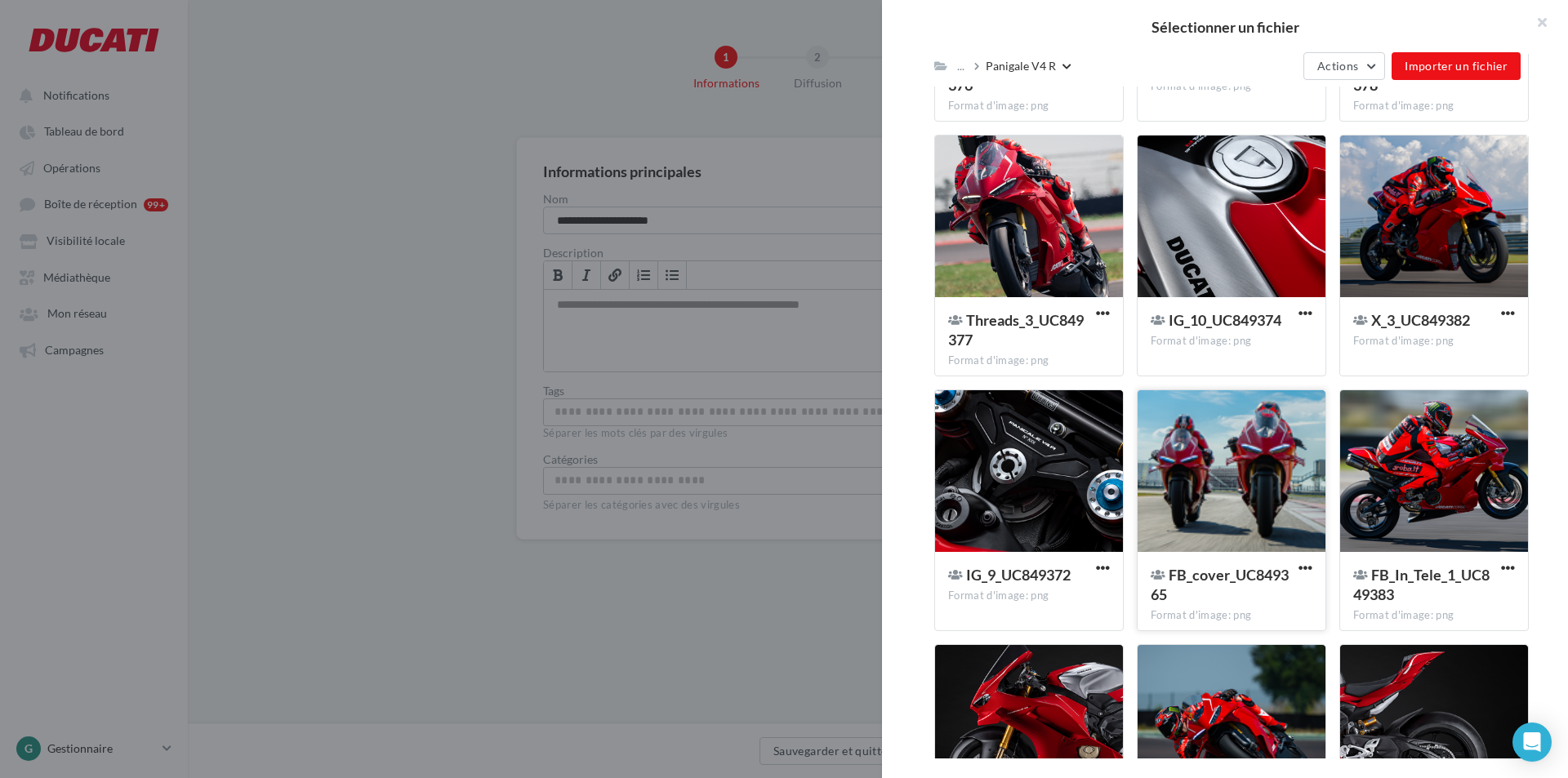
click at [1216, 476] on div at bounding box center [1232, 472] width 188 height 164
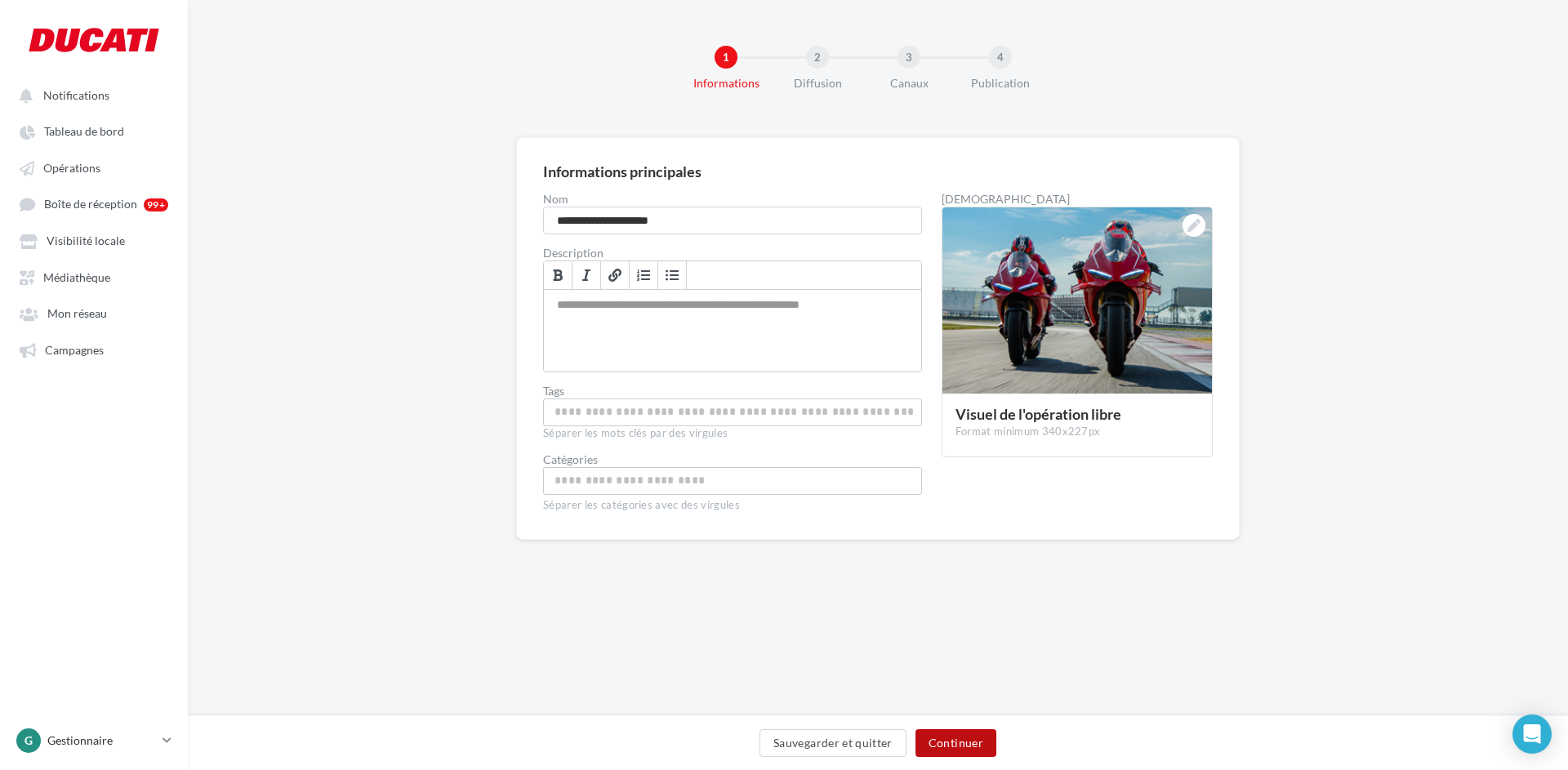
click at [971, 737] on button "Continuer" at bounding box center [956, 743] width 81 height 28
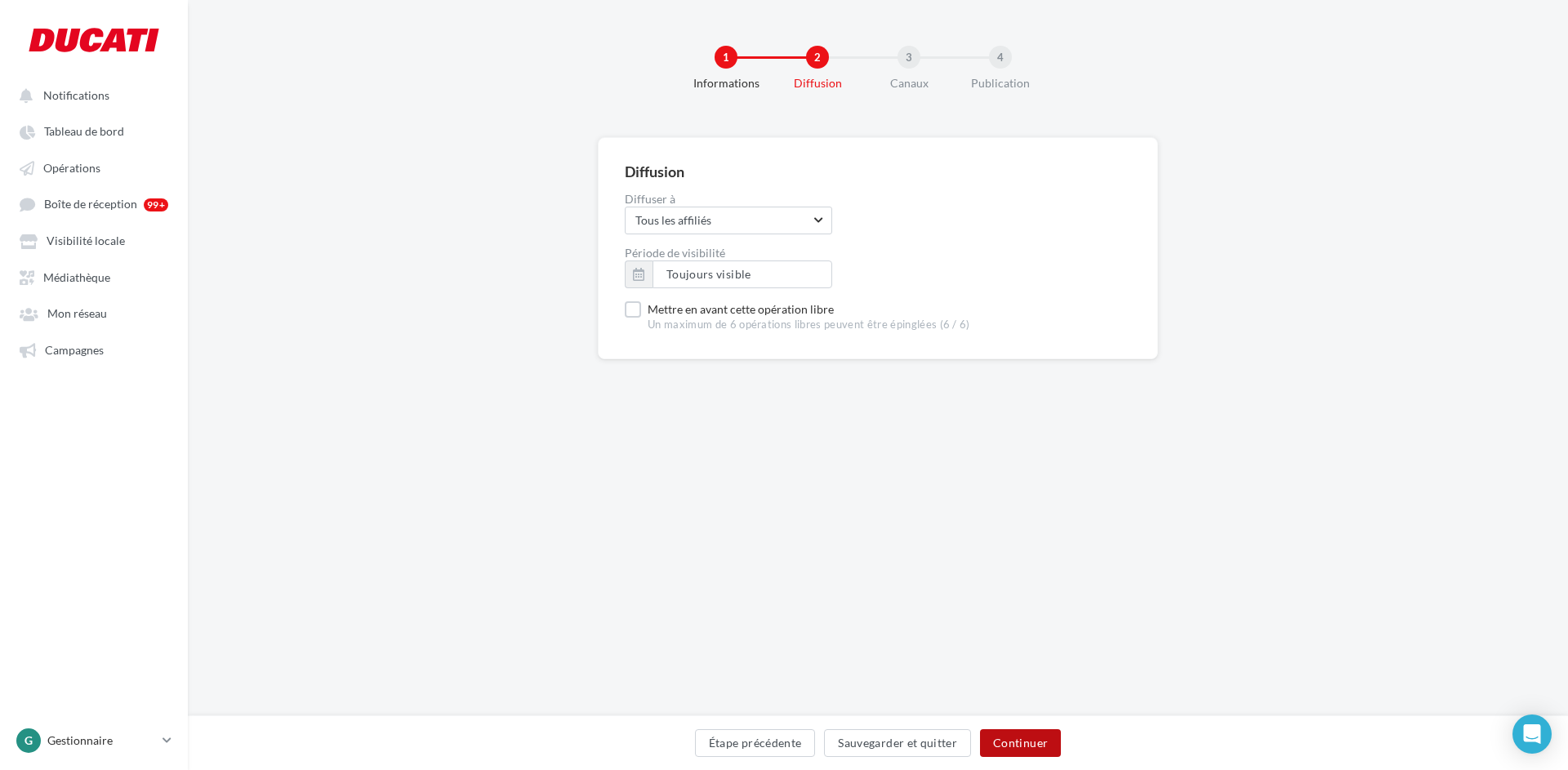
click at [1017, 740] on button "Continuer" at bounding box center [1021, 743] width 81 height 28
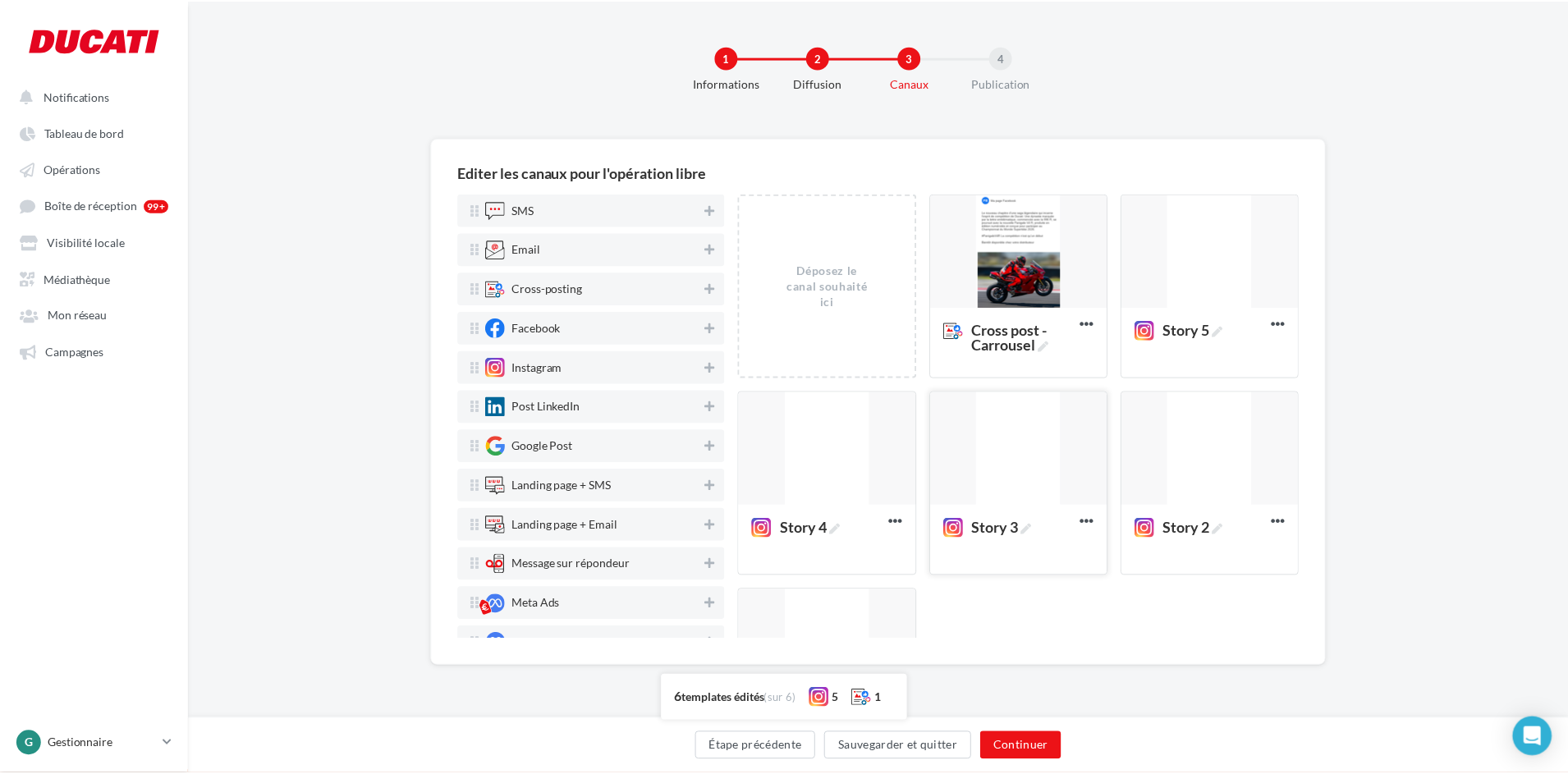
scroll to position [152, 0]
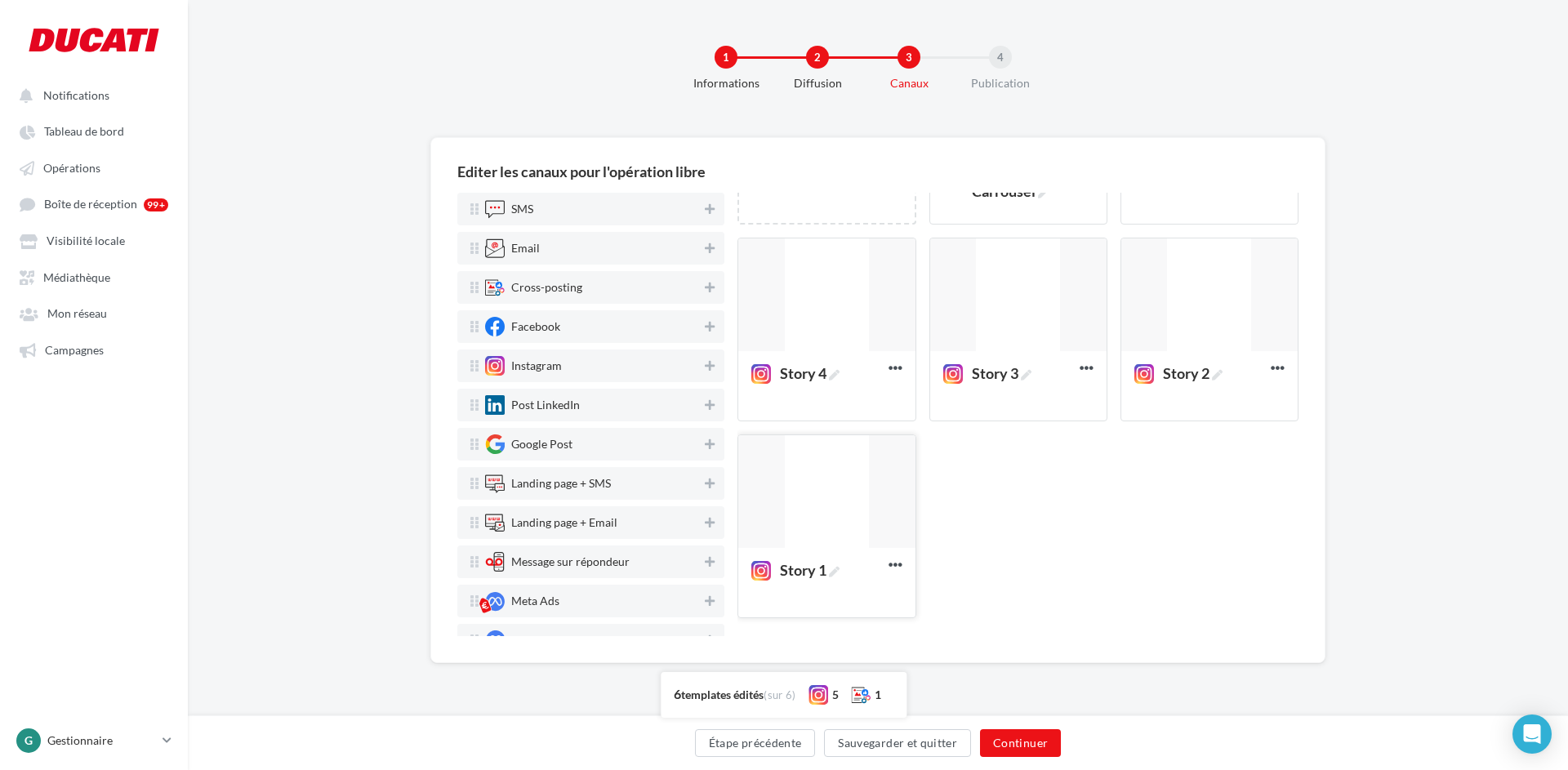
click at [868, 480] on div at bounding box center [827, 492] width 176 height 114
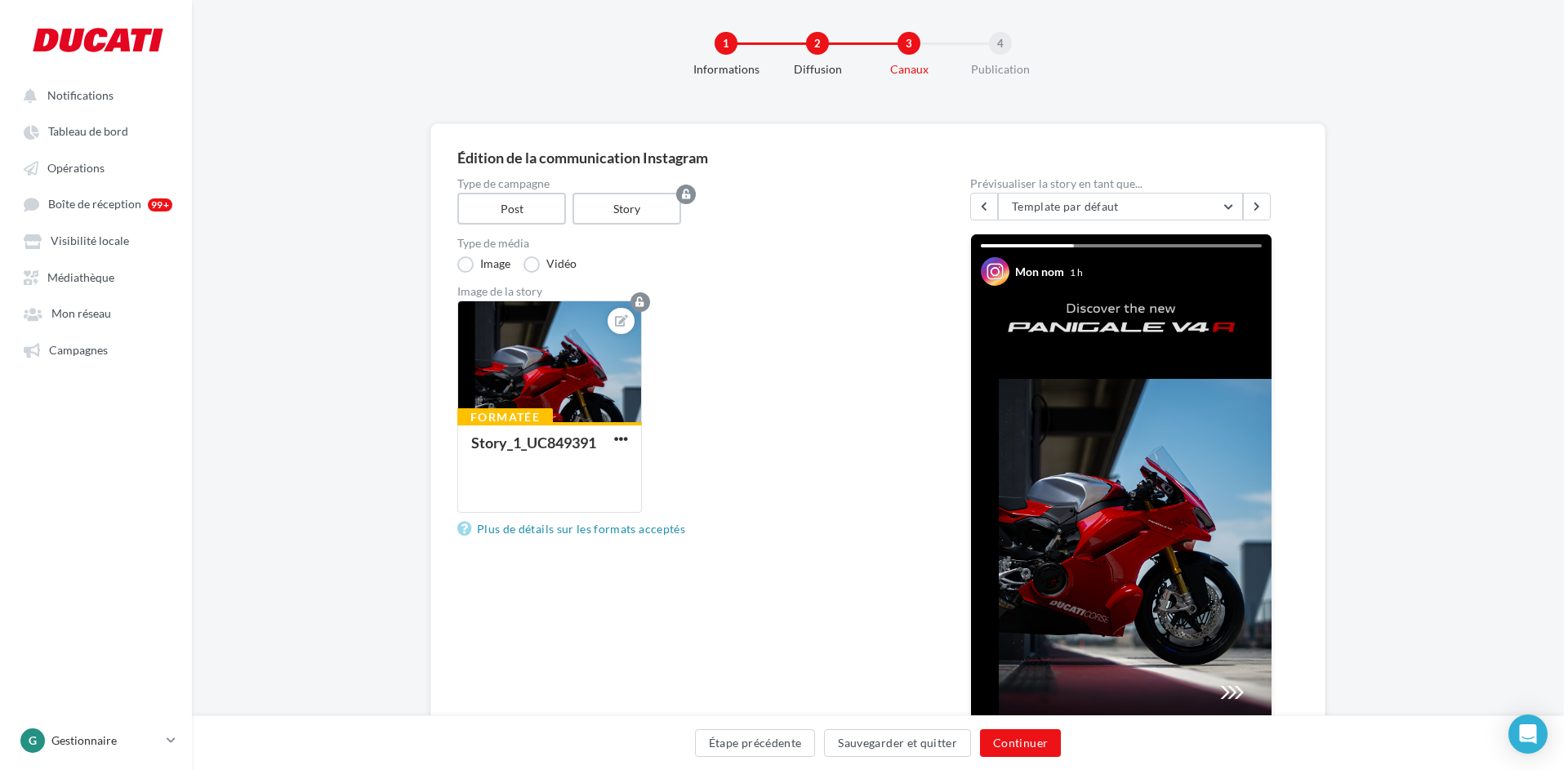
scroll to position [0, 0]
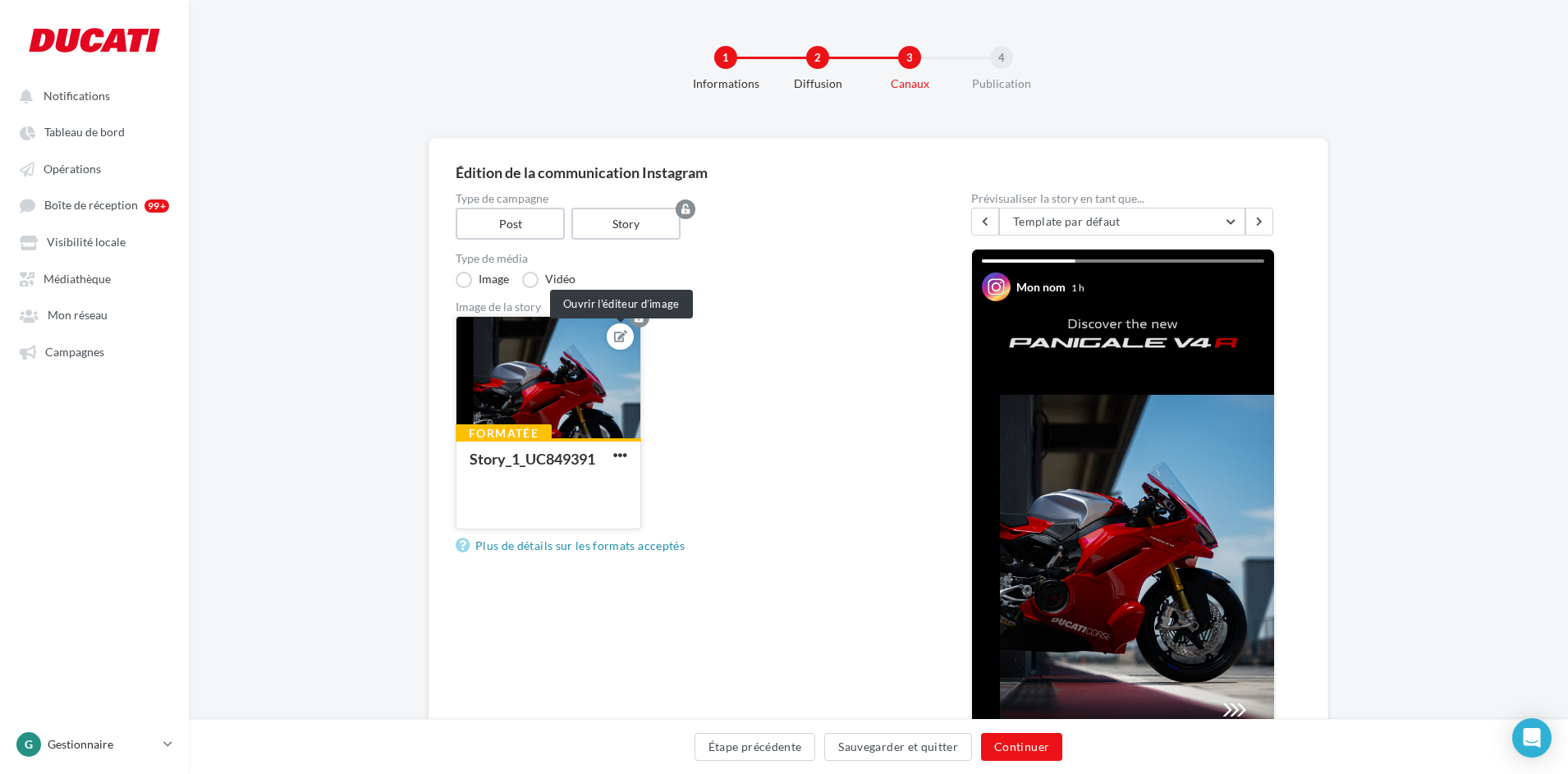
click at [619, 340] on icon at bounding box center [620, 337] width 13 height 12
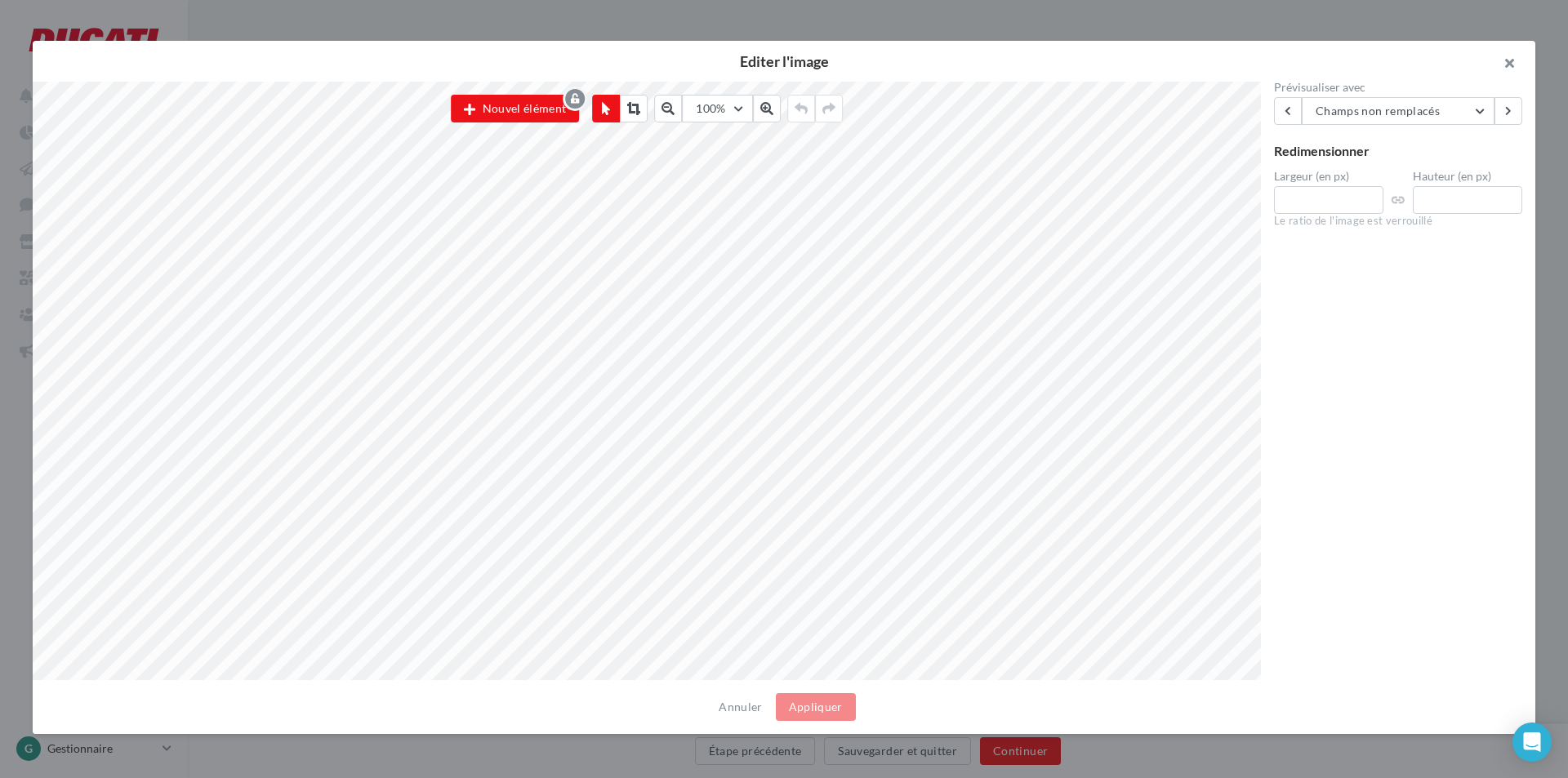
click at [1513, 59] on button "button" at bounding box center [1503, 64] width 65 height 49
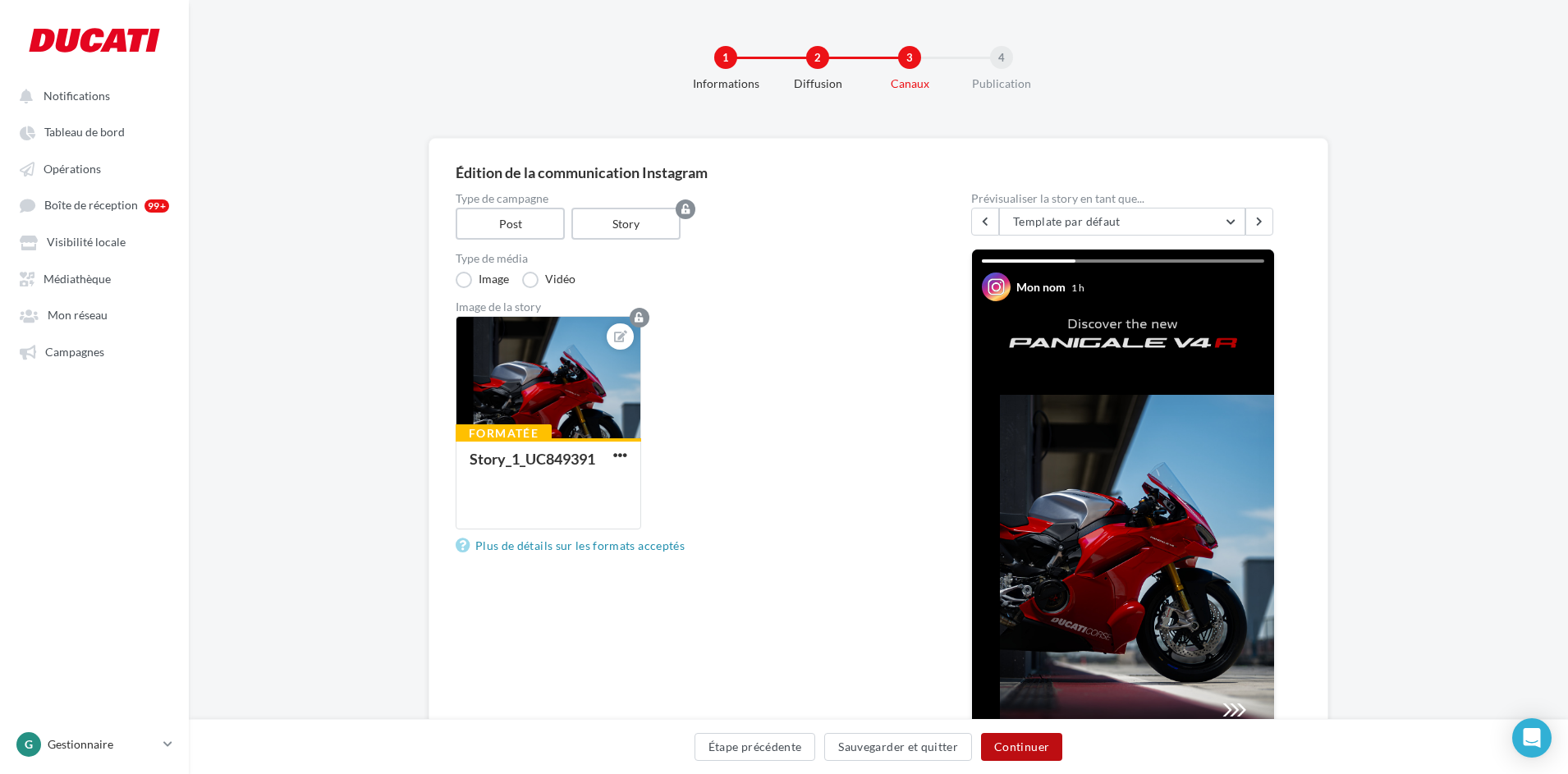
click at [1031, 752] on button "Continuer" at bounding box center [1022, 747] width 82 height 28
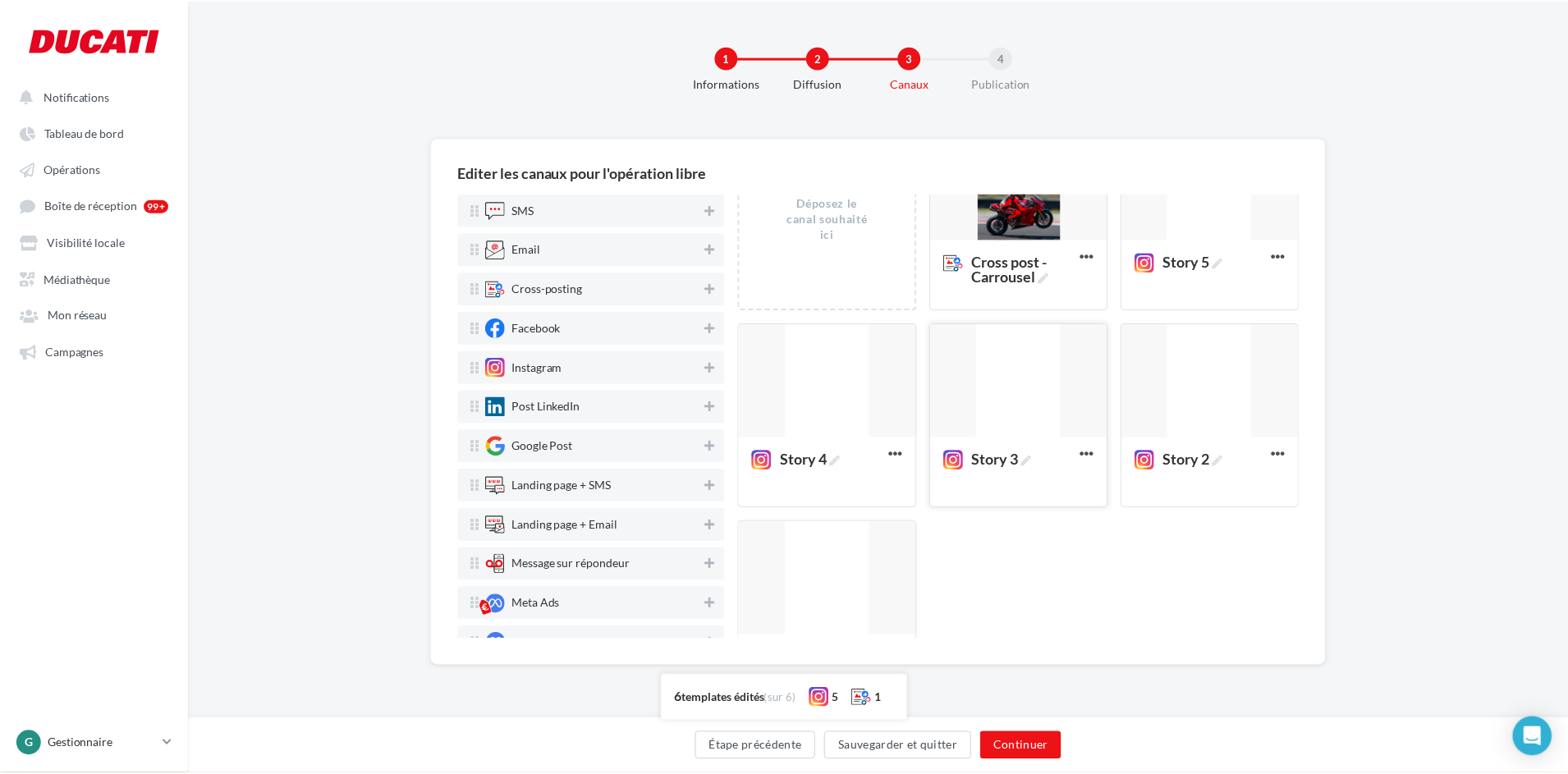
scroll to position [152, 0]
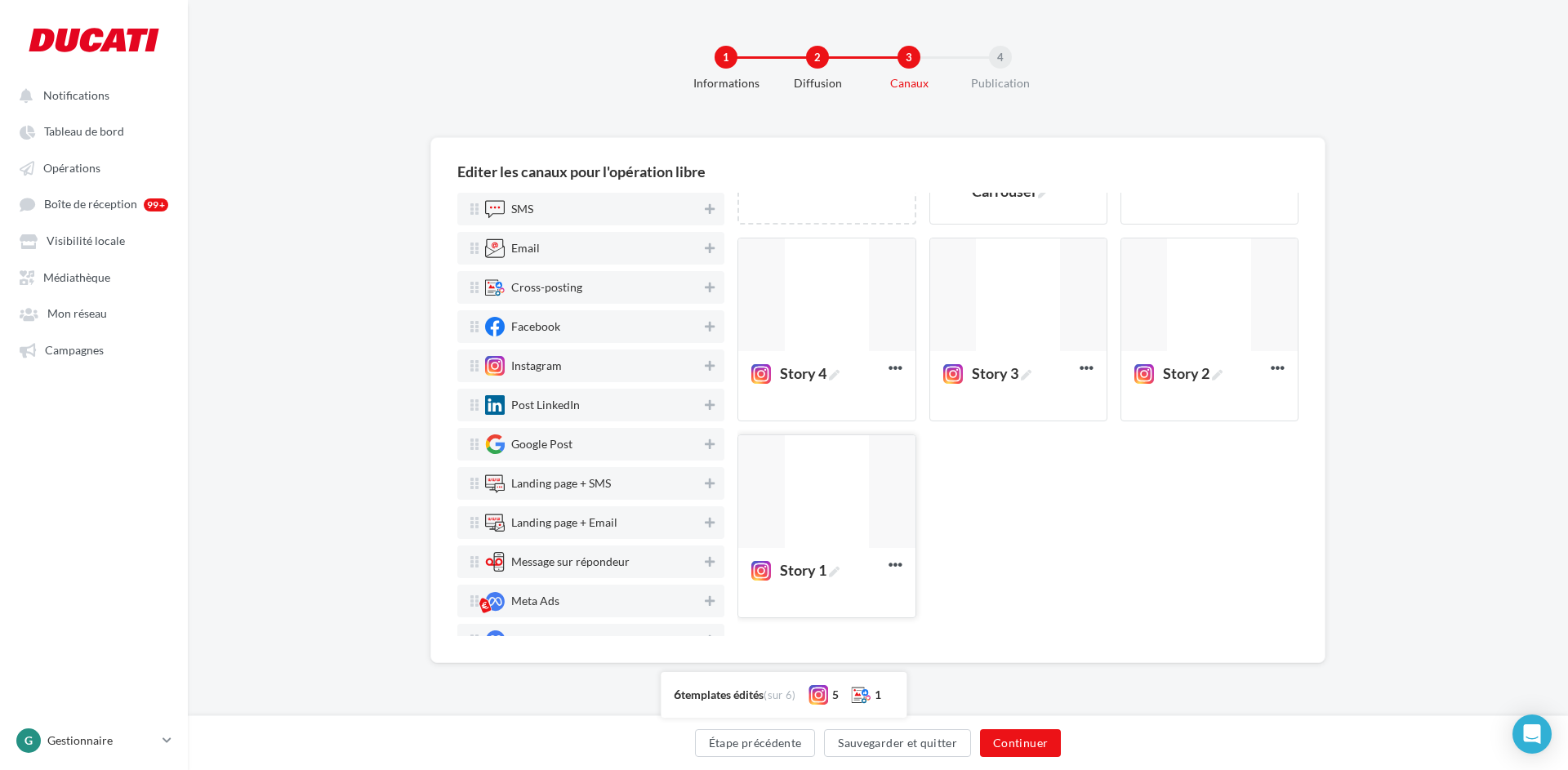
click at [837, 493] on div at bounding box center [827, 492] width 176 height 114
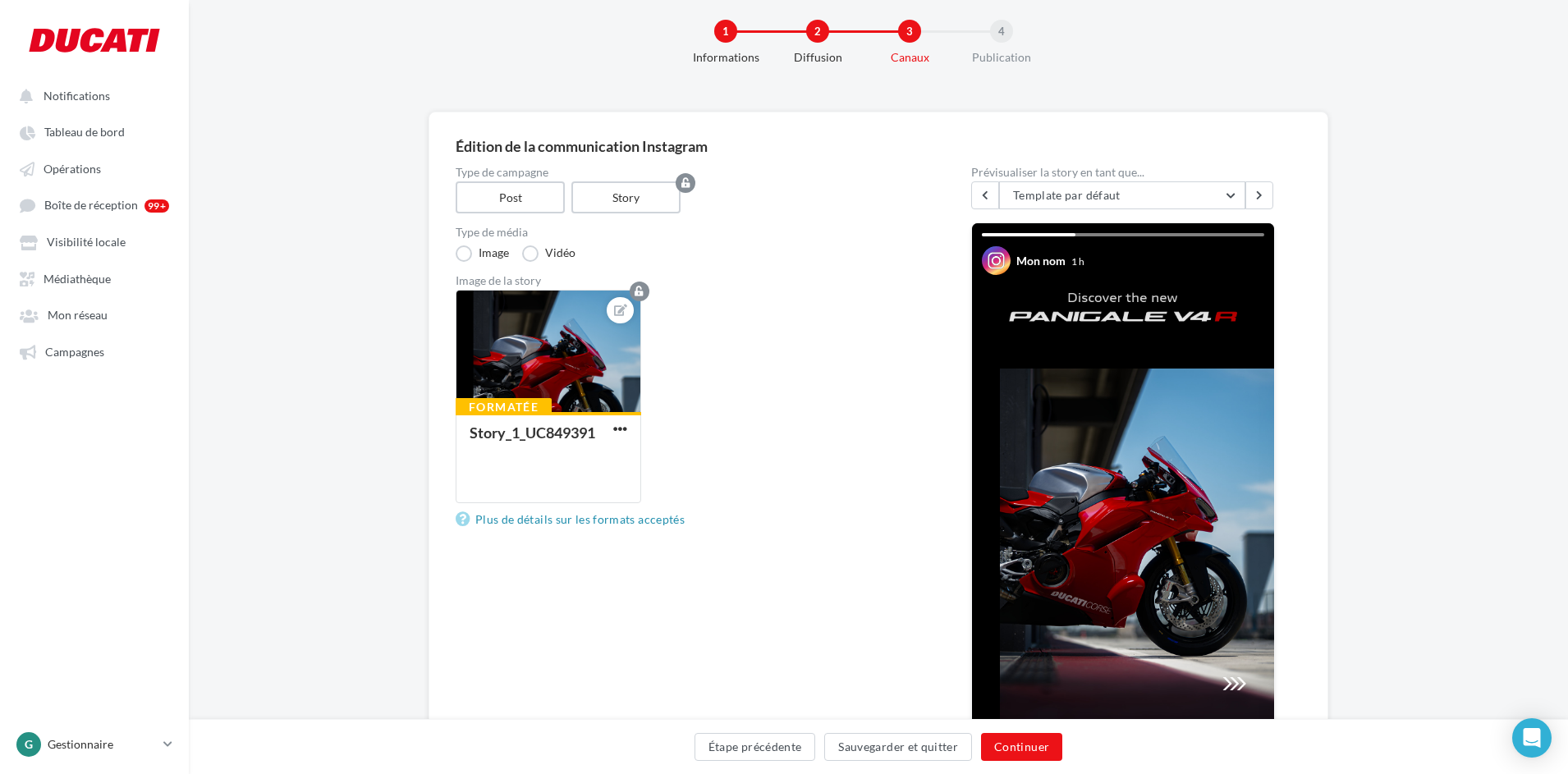
scroll to position [0, 0]
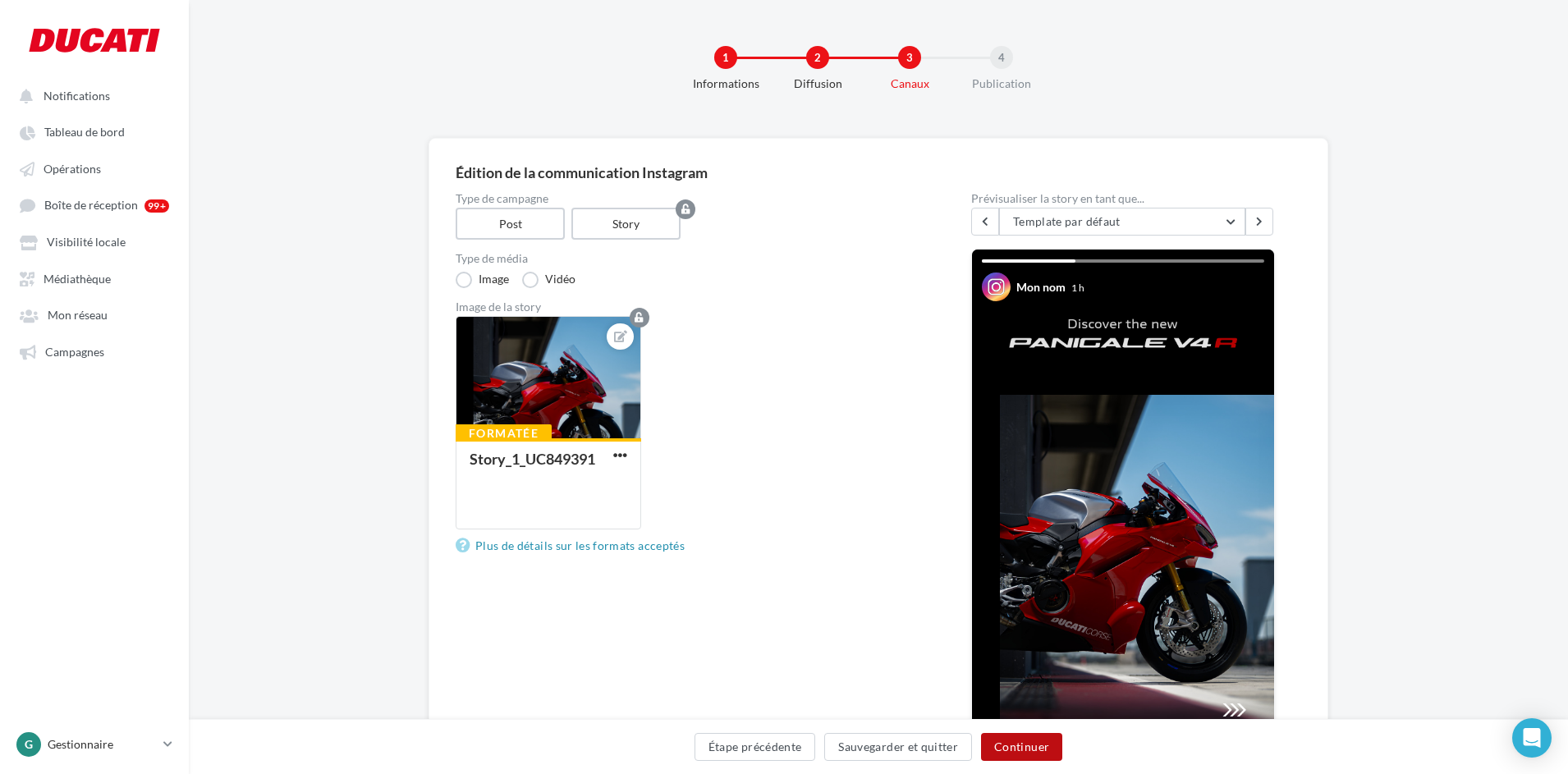
click at [1004, 754] on button "Continuer" at bounding box center [1022, 747] width 82 height 28
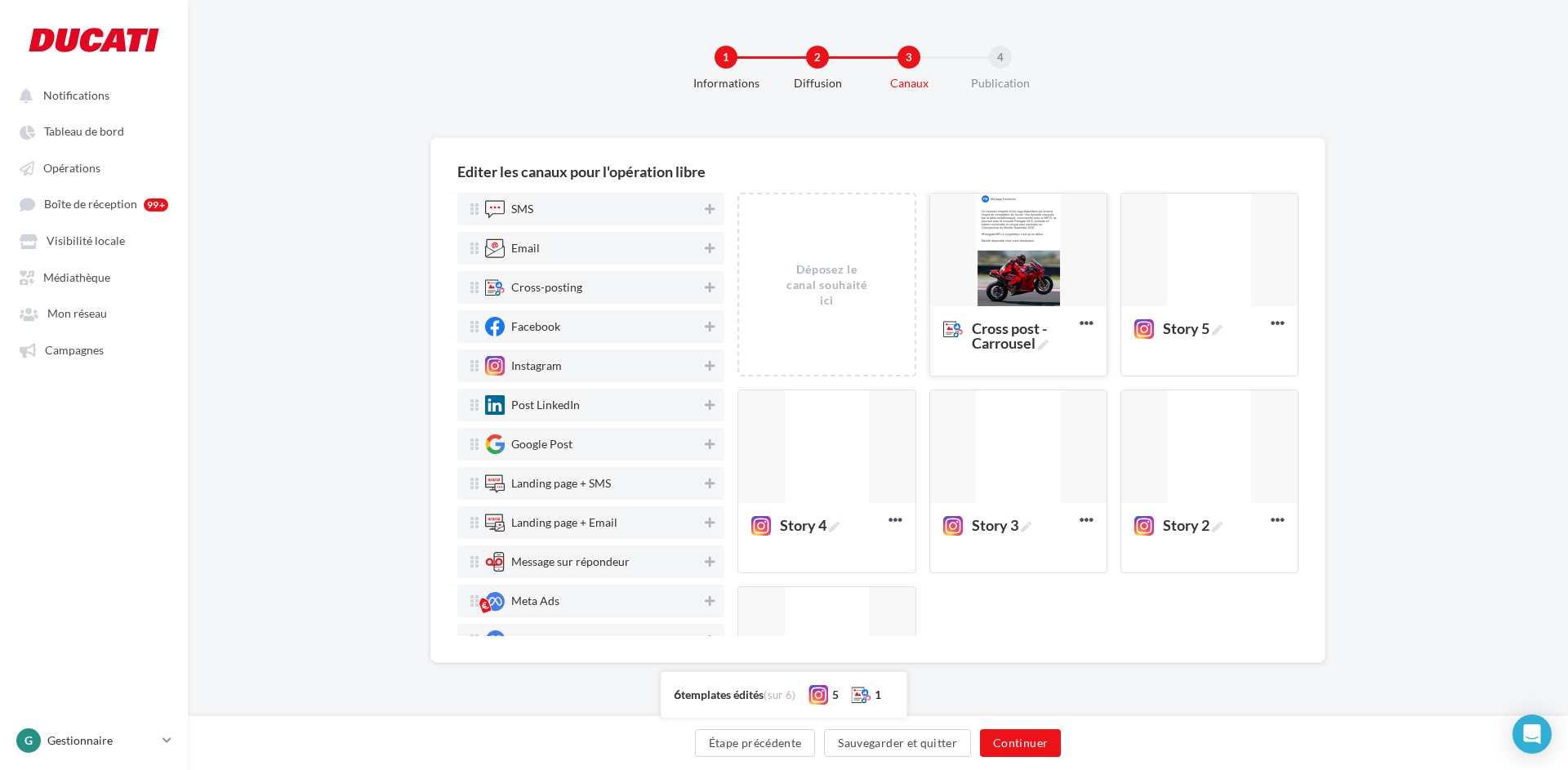
click at [999, 241] on div at bounding box center [1018, 250] width 176 height 114
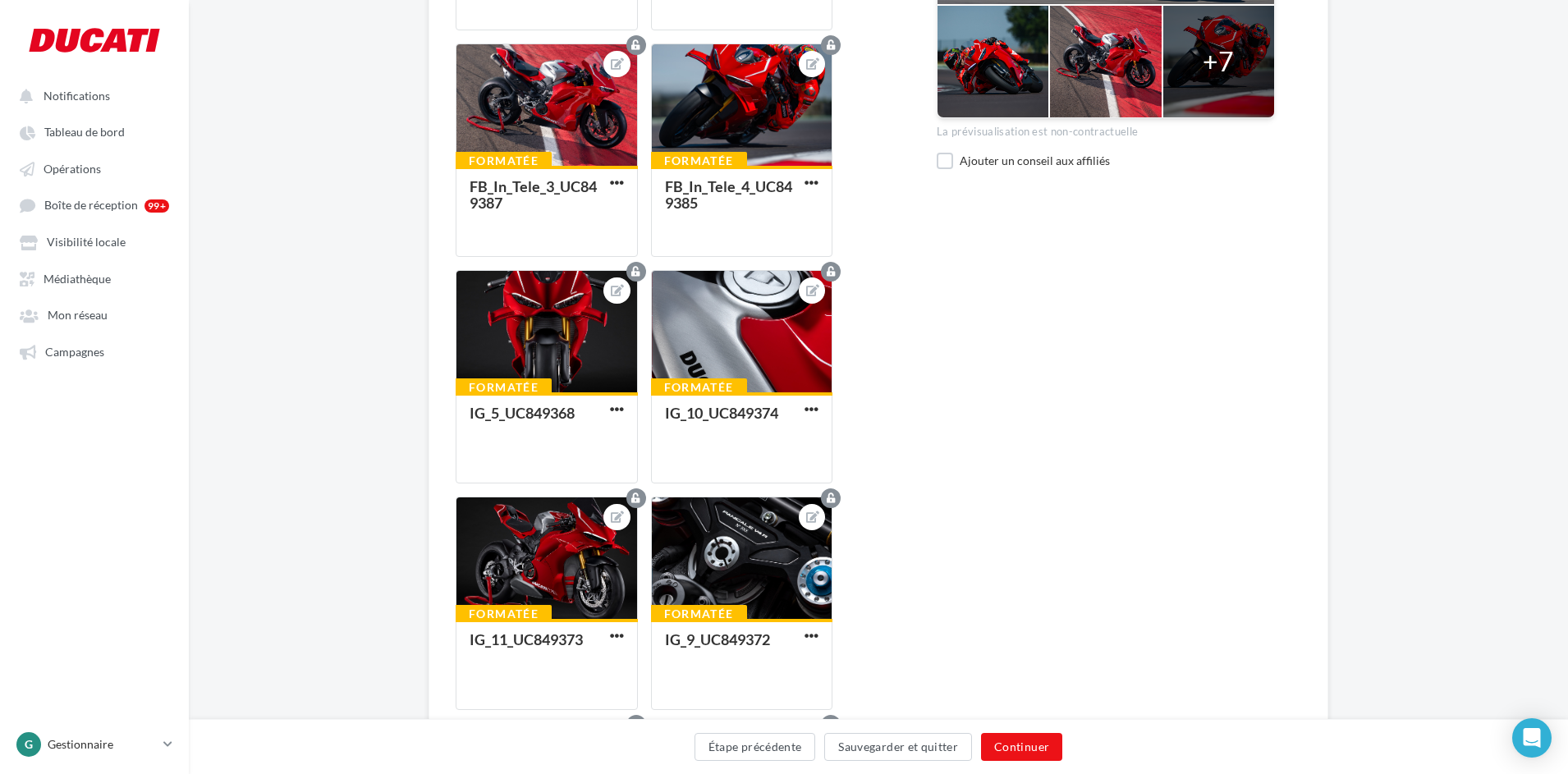
scroll to position [739, 0]
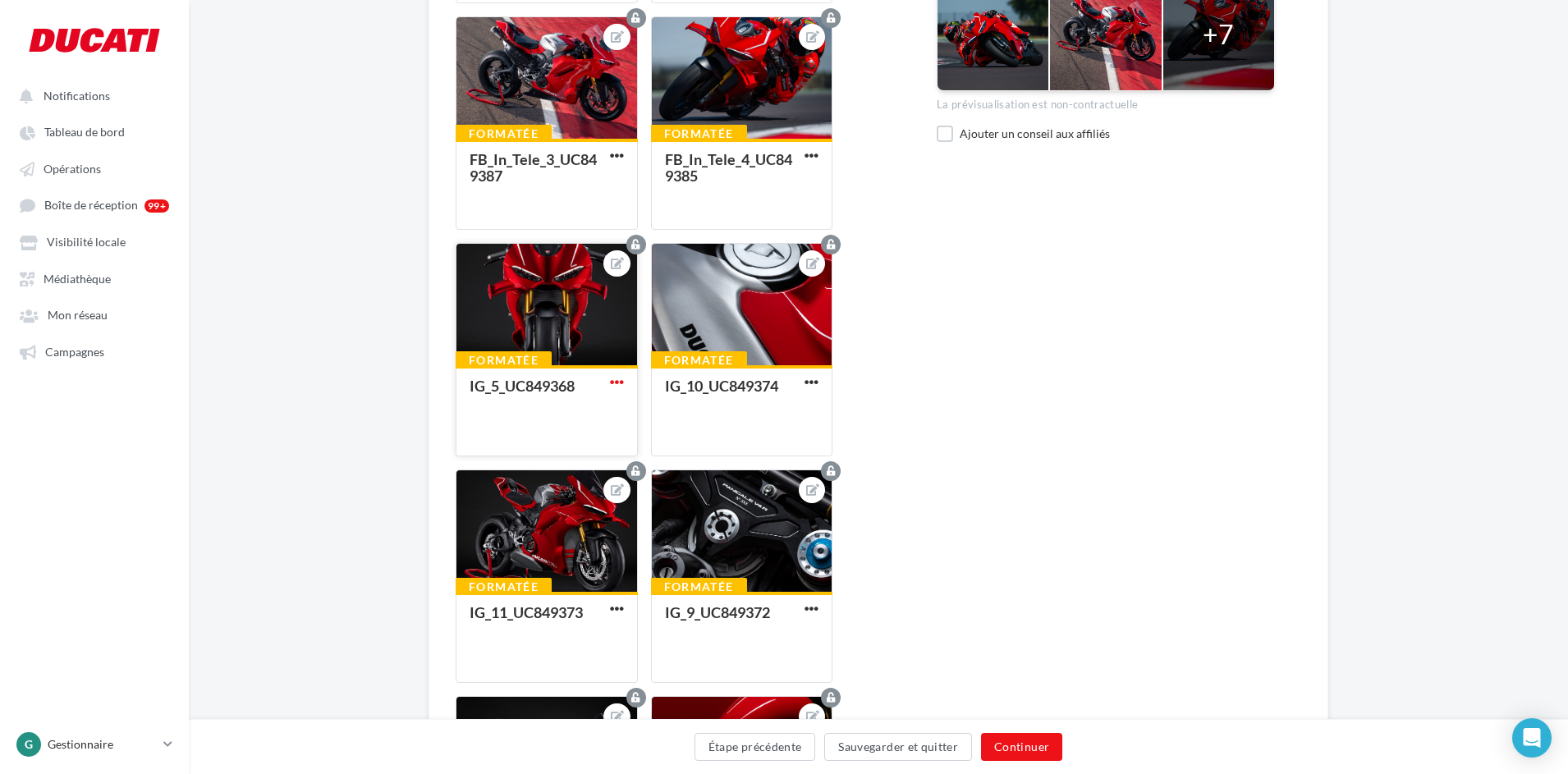
click at [620, 380] on span "button" at bounding box center [617, 383] width 14 height 14
click at [647, 492] on button "Supprimer" at bounding box center [693, 498] width 173 height 42
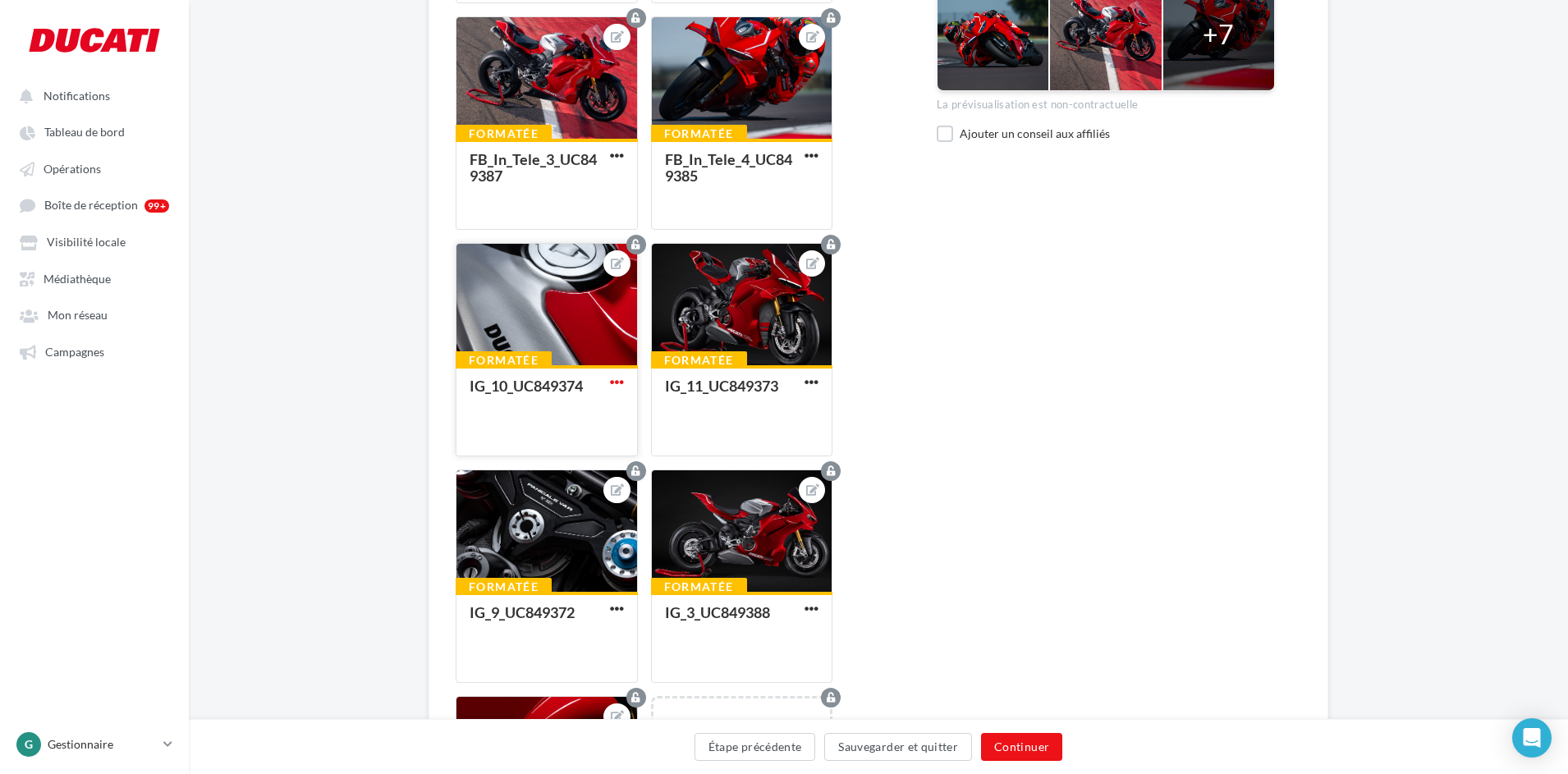
click at [616, 387] on span "button" at bounding box center [617, 383] width 14 height 14
click at [651, 501] on button "Supprimer" at bounding box center [693, 498] width 173 height 42
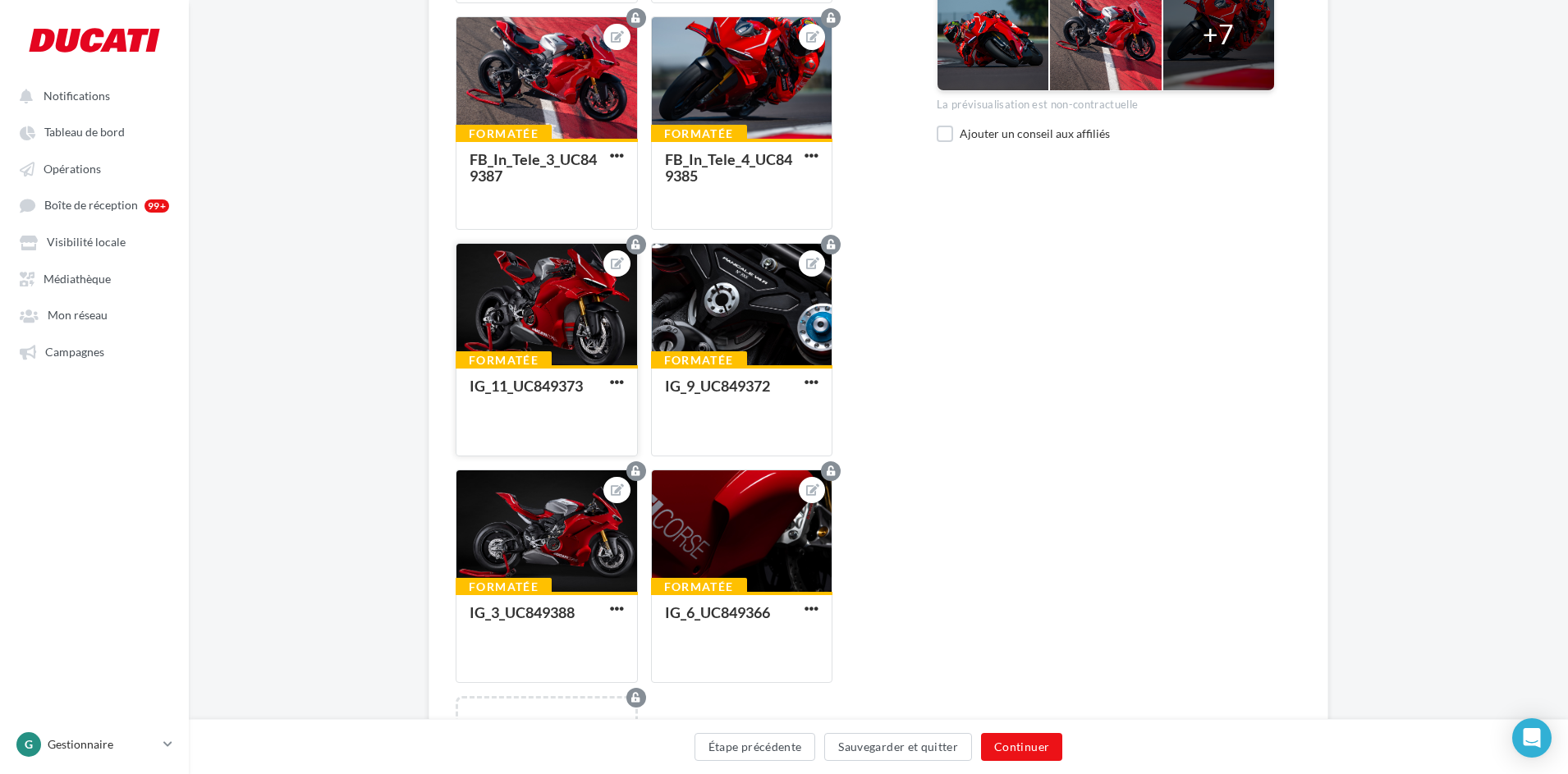
click at [611, 372] on div "Formatée IG_11_UC849373" at bounding box center [546, 409] width 180 height 89
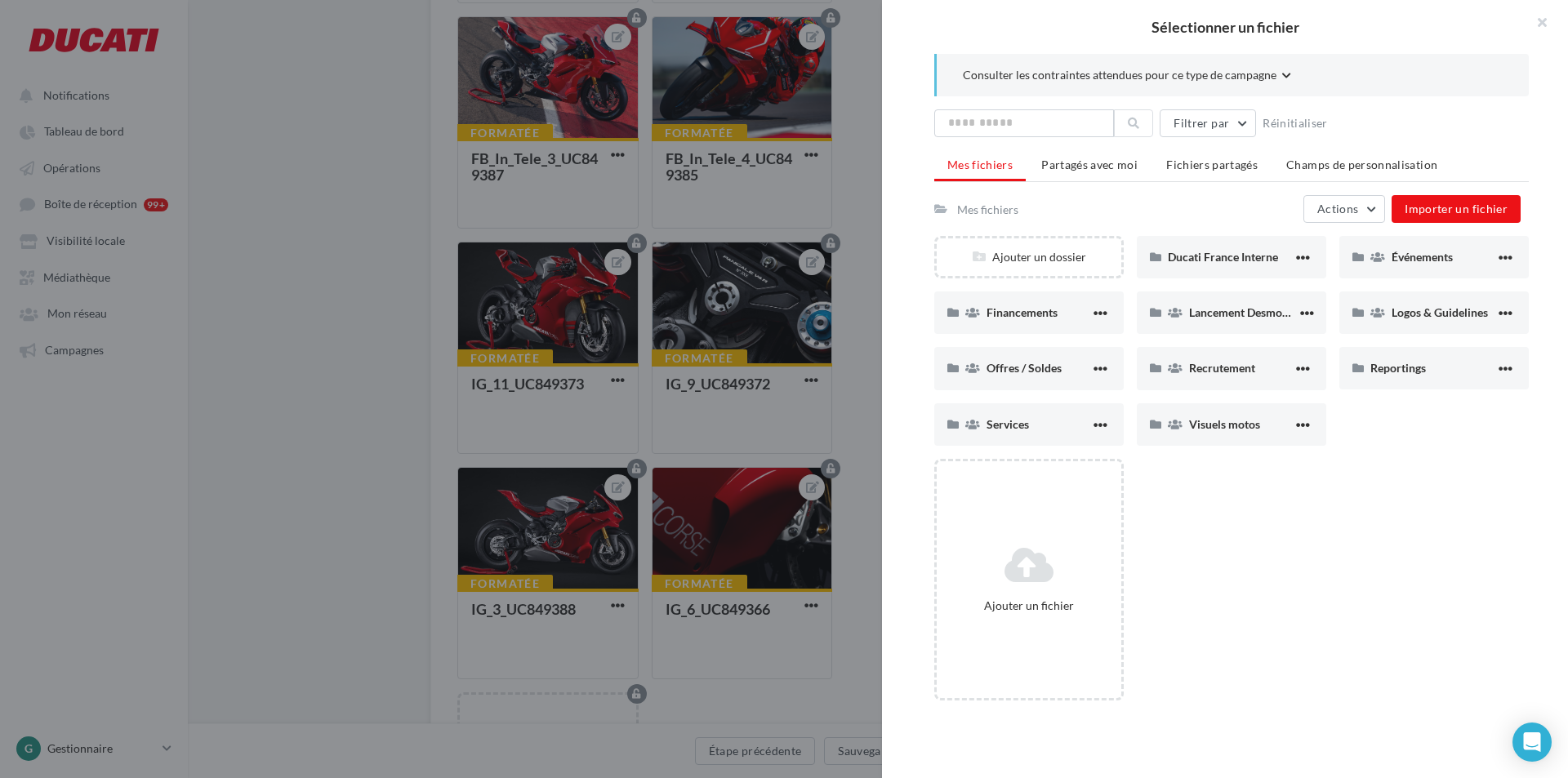
click at [612, 377] on div at bounding box center [784, 389] width 1568 height 778
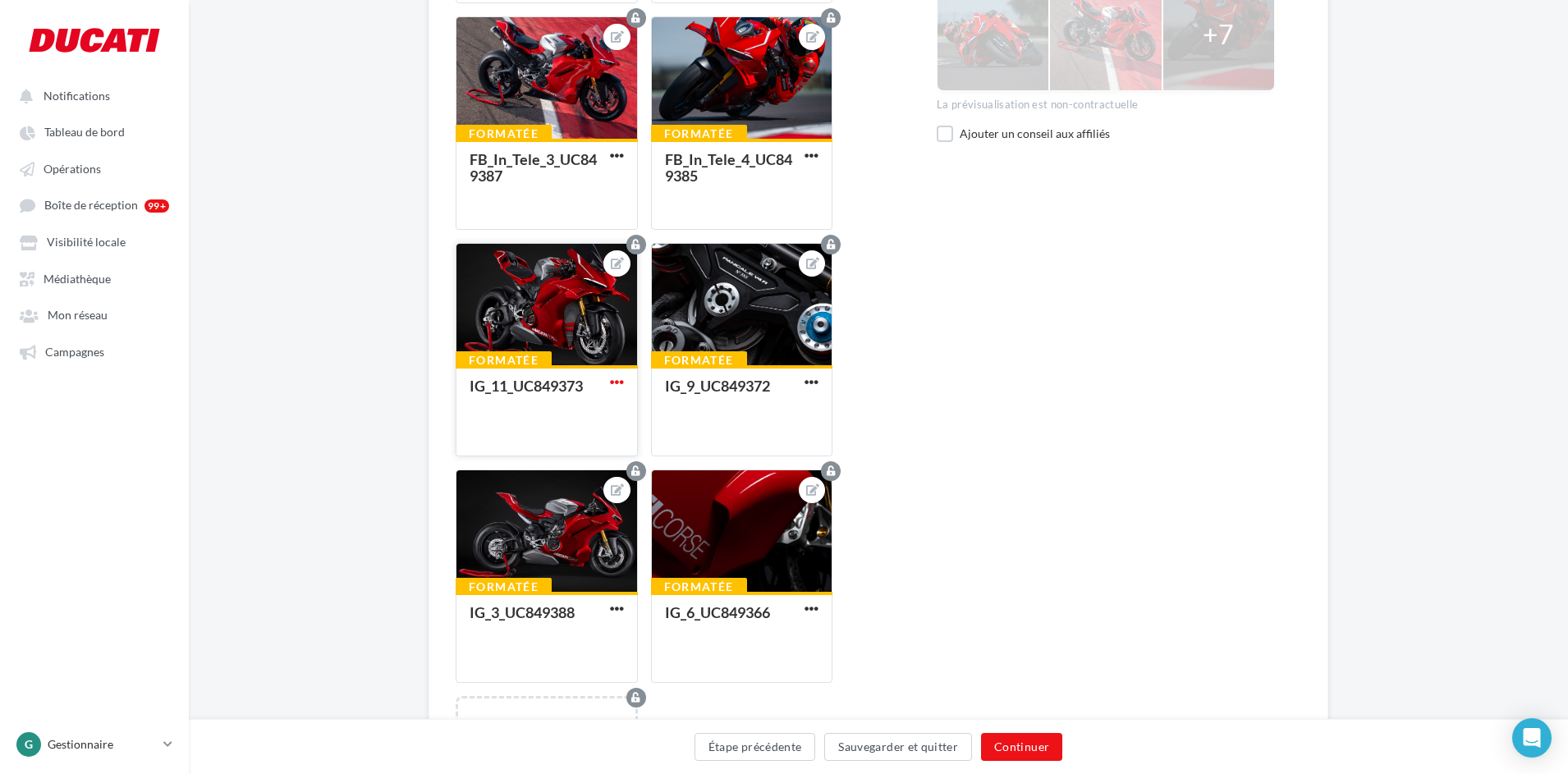
click at [620, 380] on span "button" at bounding box center [617, 383] width 14 height 14
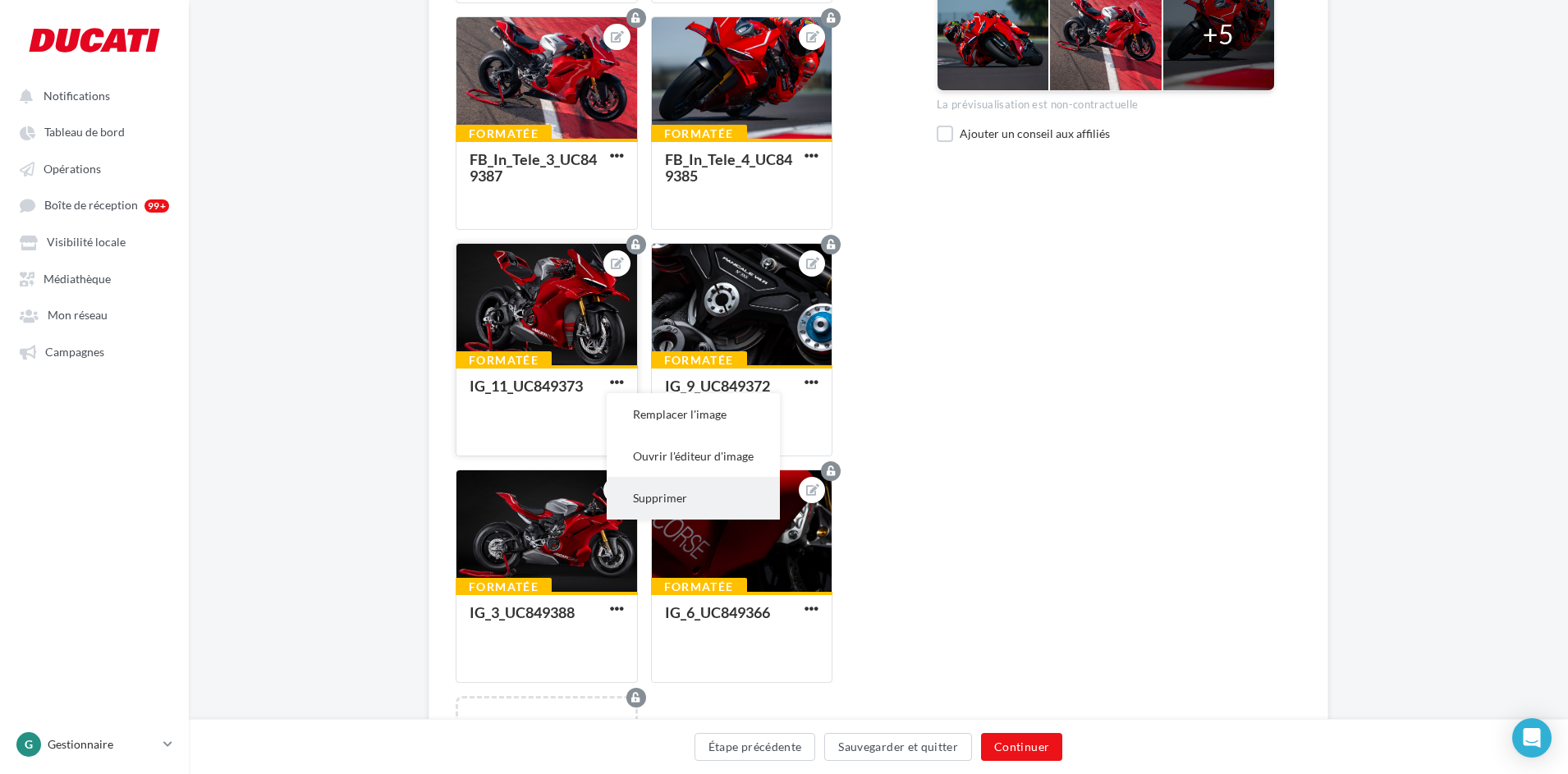
click at [657, 496] on button "Supprimer" at bounding box center [693, 498] width 173 height 42
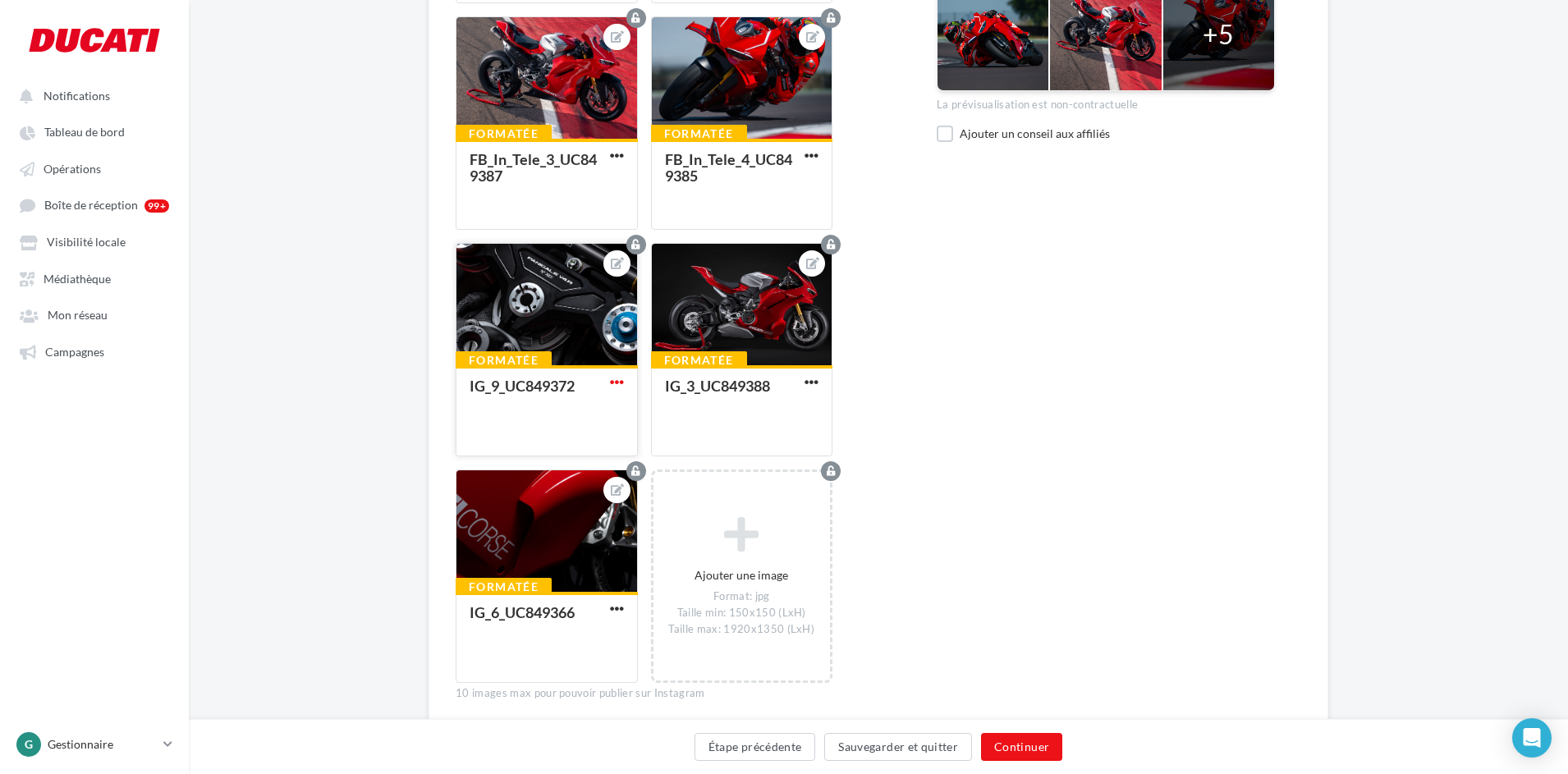
click at [623, 380] on span "button" at bounding box center [617, 383] width 14 height 14
click at [651, 489] on button "Supprimer" at bounding box center [693, 498] width 173 height 42
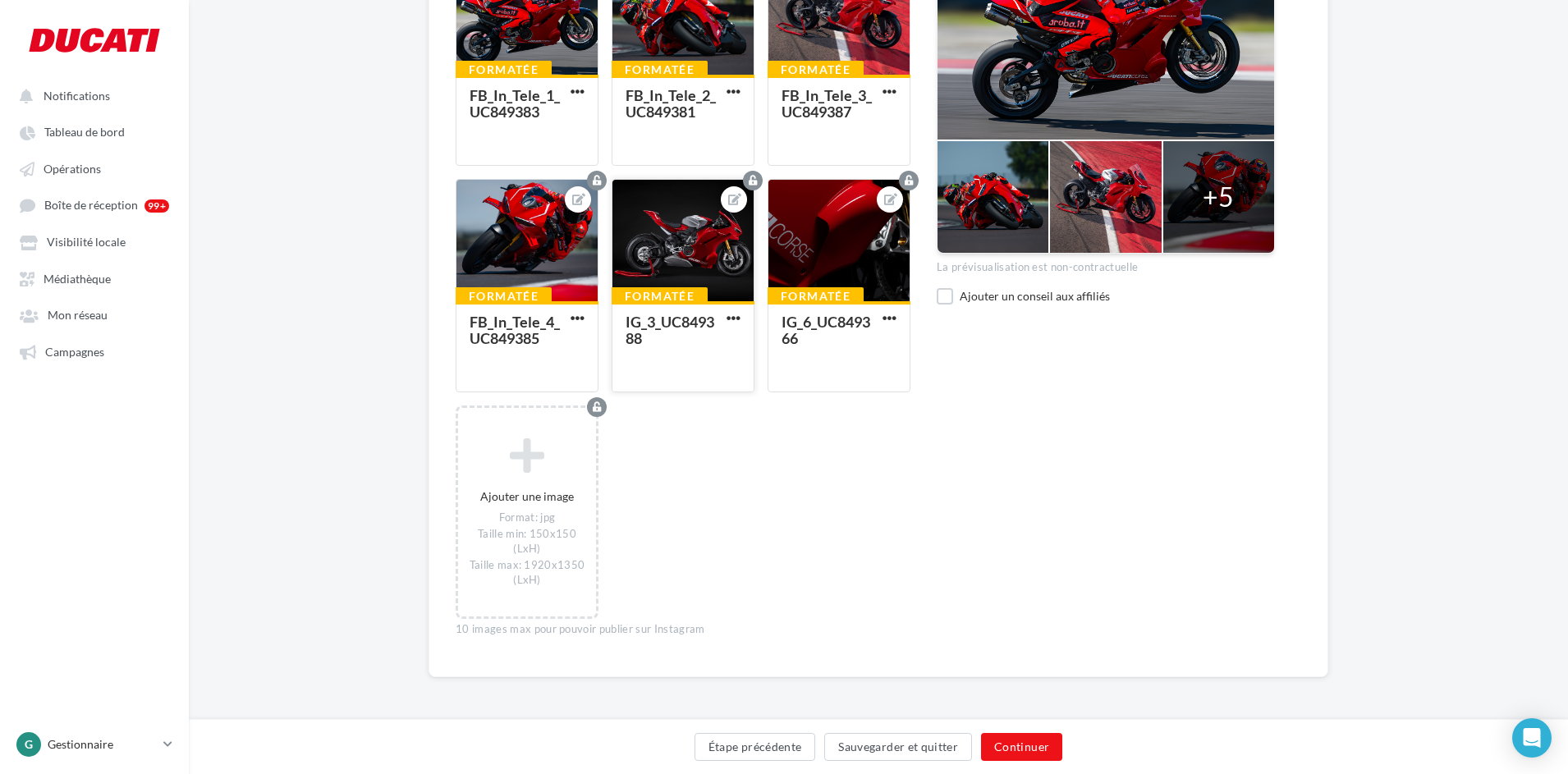
scroll to position [412, 0]
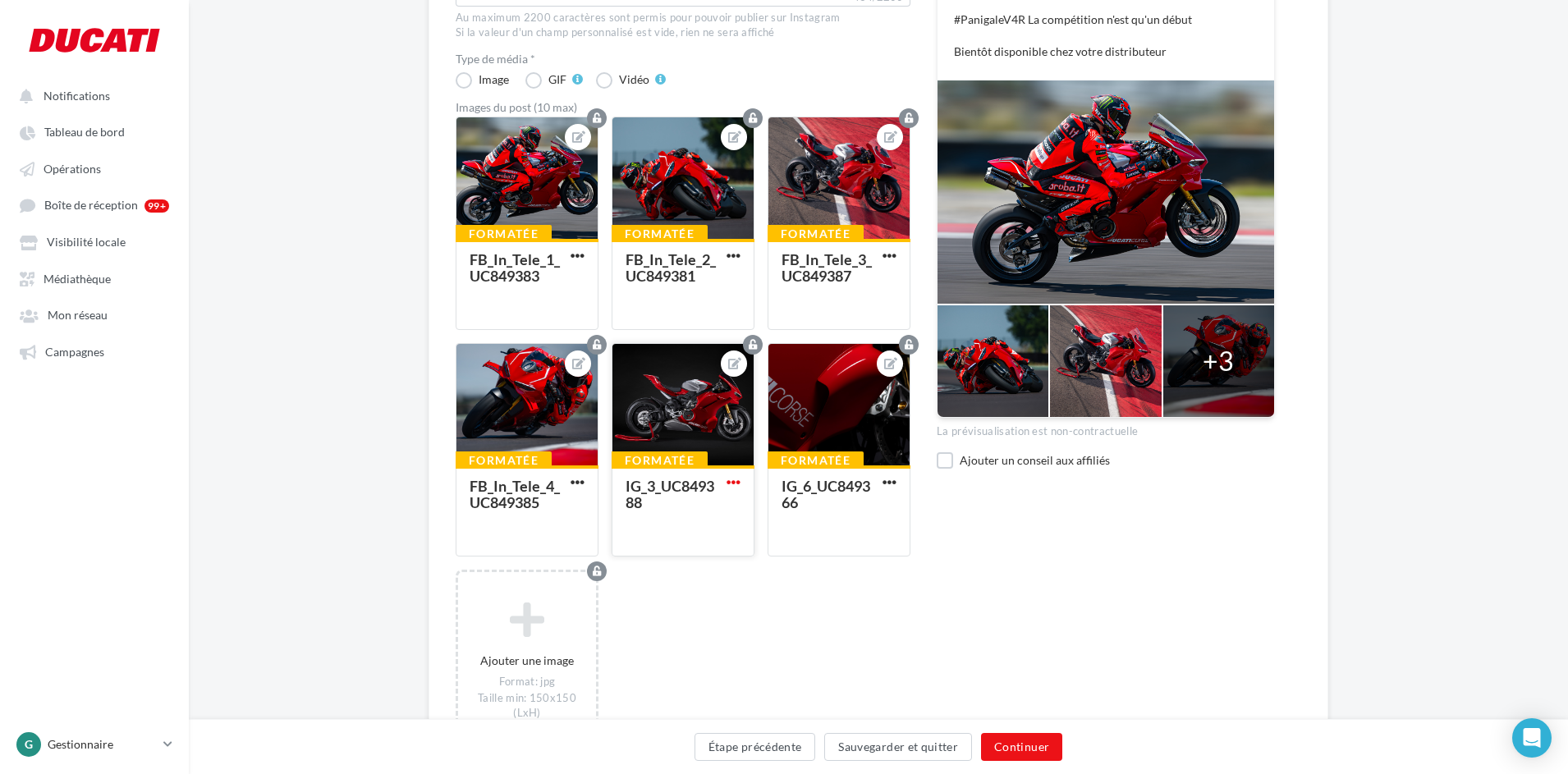
click at [739, 479] on span "button" at bounding box center [733, 482] width 14 height 14
click at [775, 595] on button "Supprimer" at bounding box center [810, 598] width 173 height 42
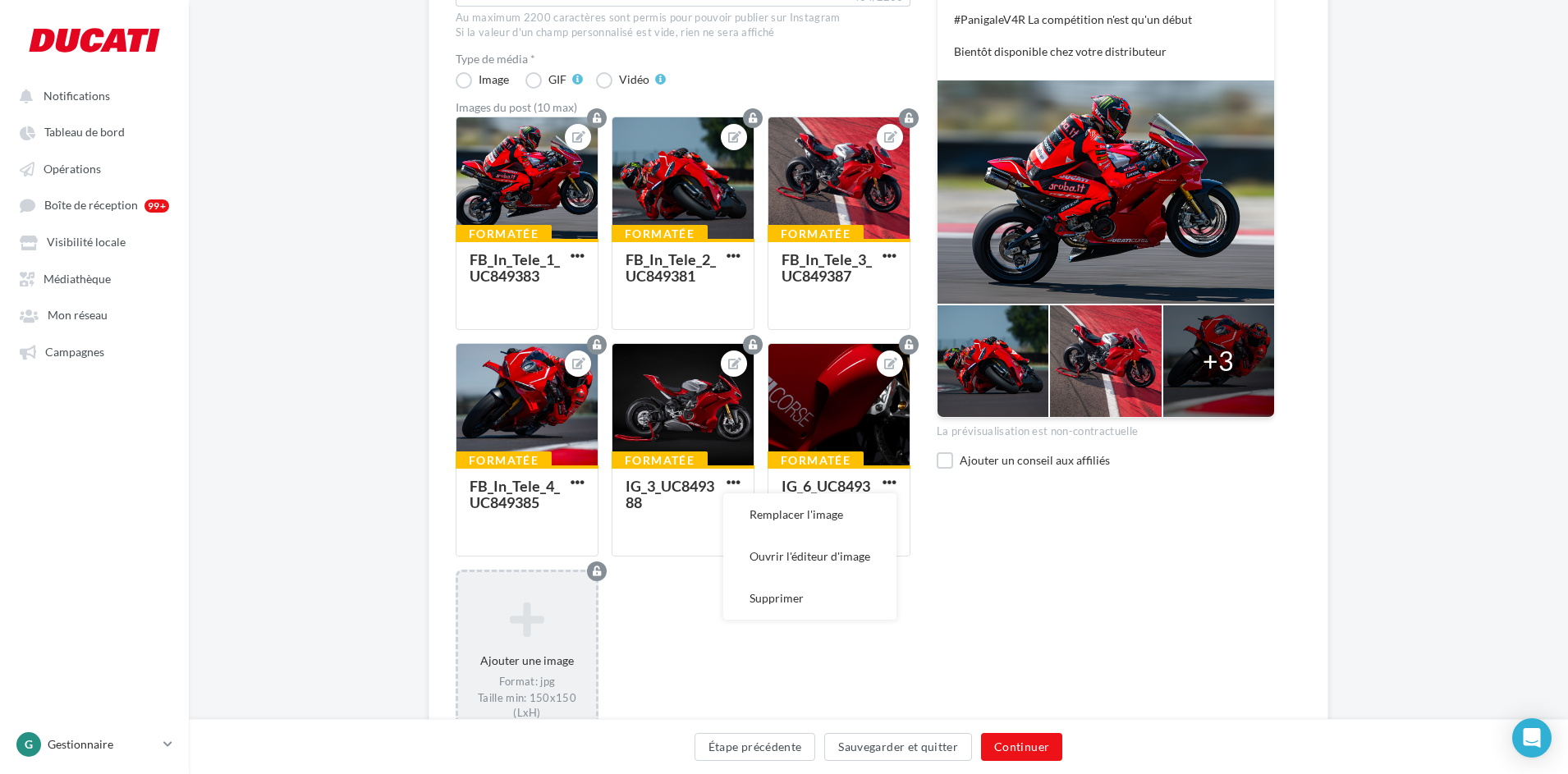
scroll to position [350, 0]
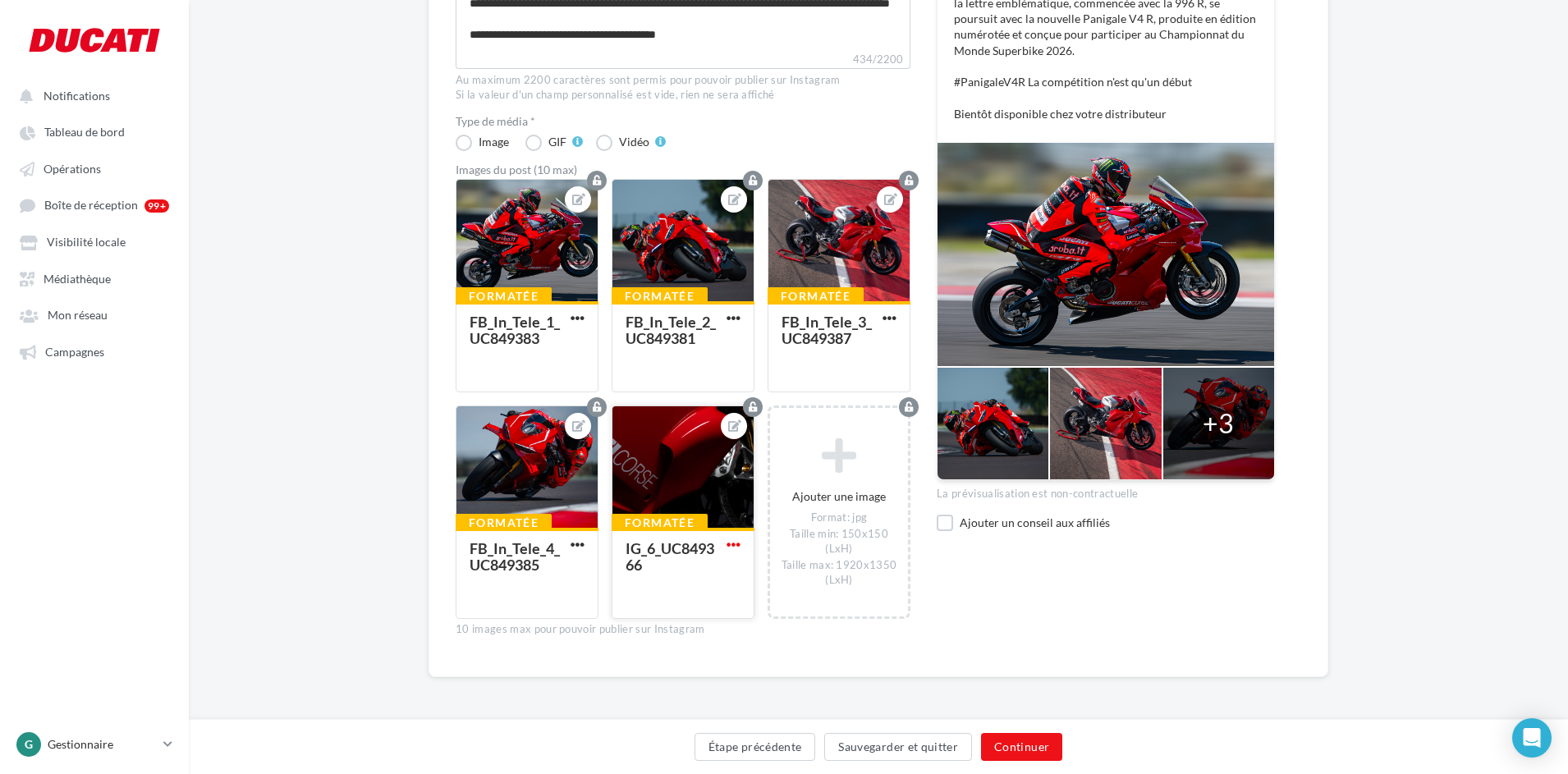
click at [735, 547] on span "button" at bounding box center [733, 545] width 14 height 14
click at [778, 650] on button "Supprimer" at bounding box center [810, 660] width 173 height 42
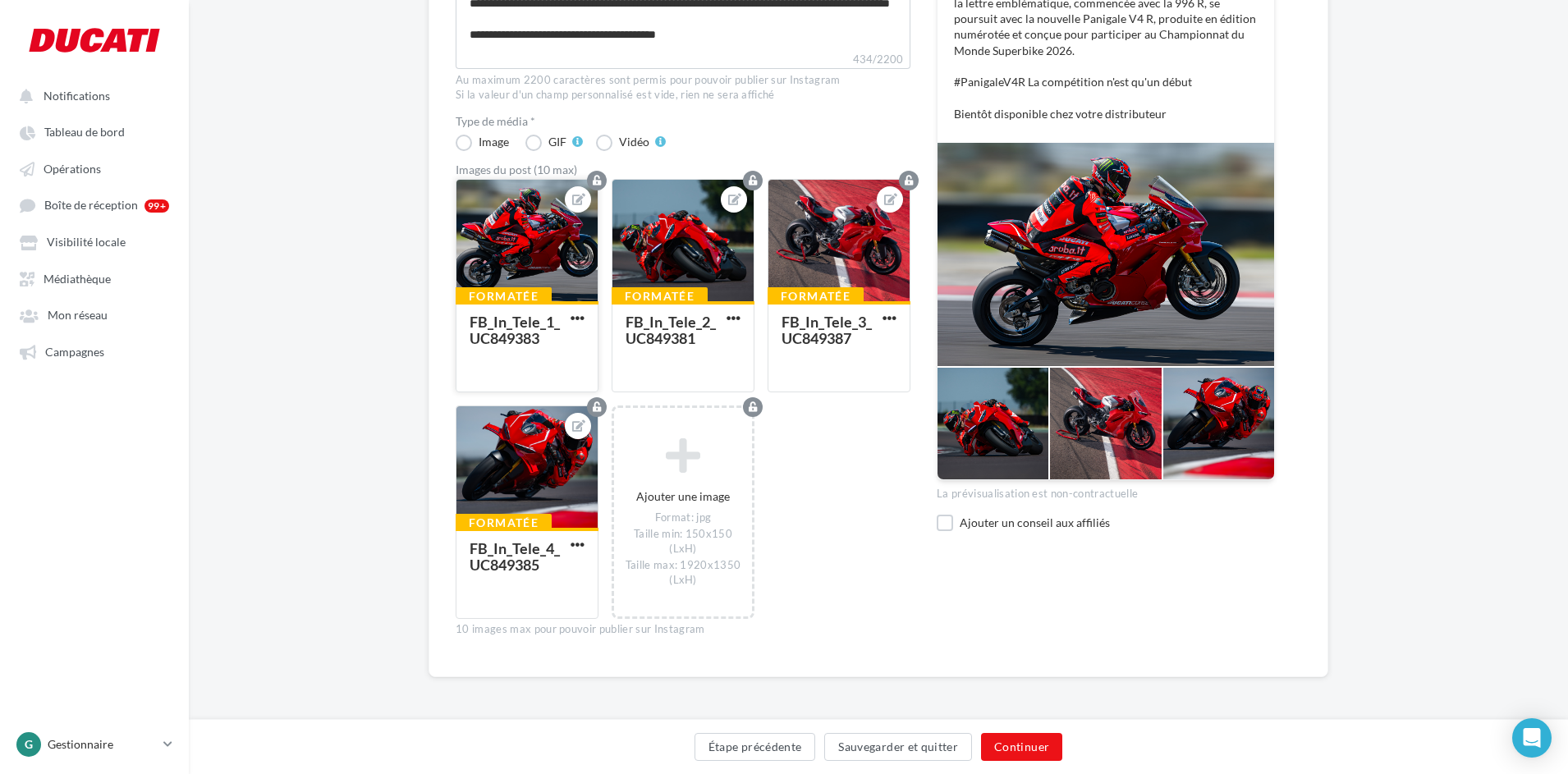
drag, startPoint x: 548, startPoint y: 240, endPoint x: 547, endPoint y: 251, distance: 11.0
click at [547, 251] on div at bounding box center [527, 241] width 141 height 124
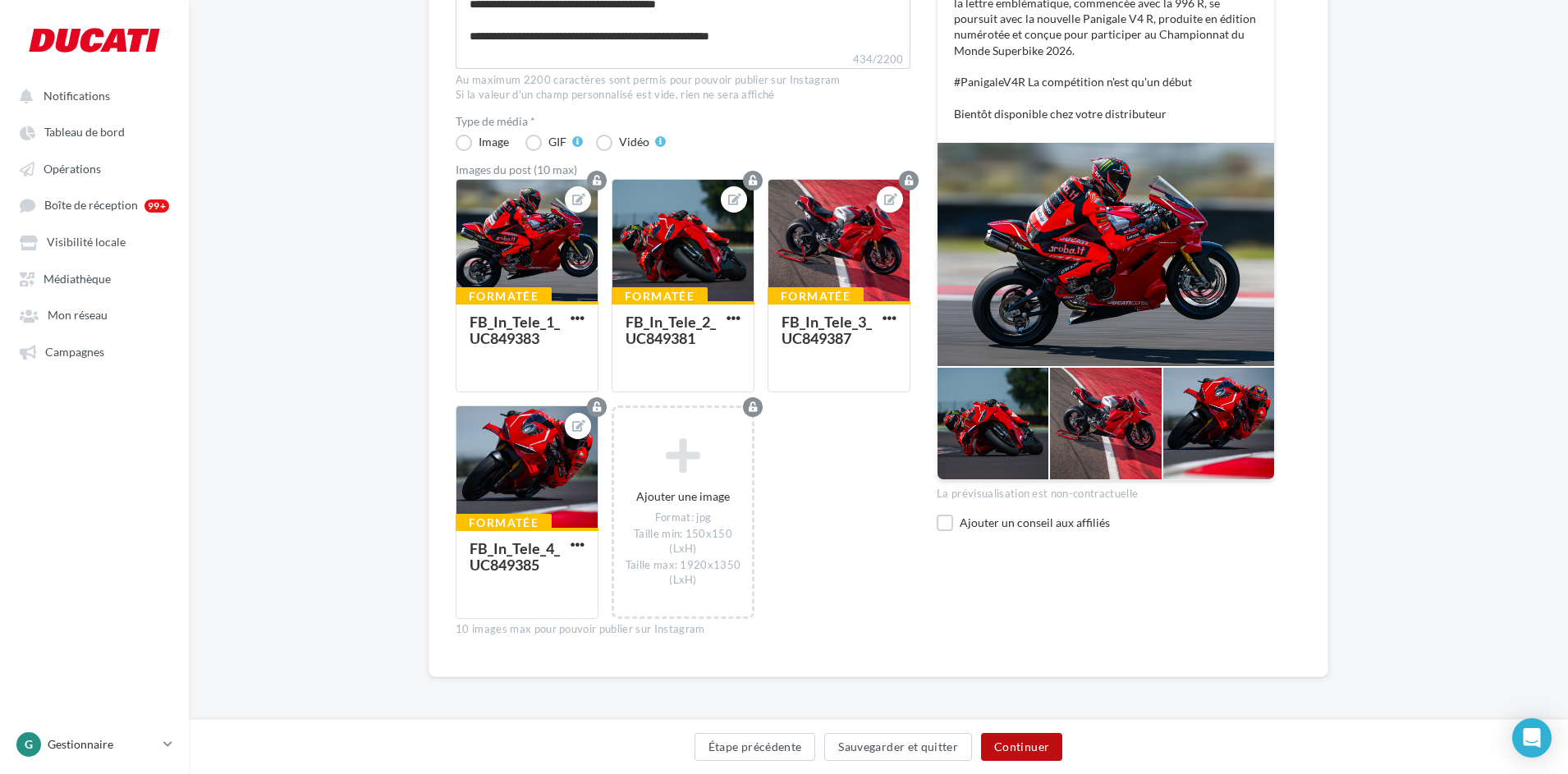
click at [1024, 748] on button "Continuer" at bounding box center [1022, 747] width 82 height 28
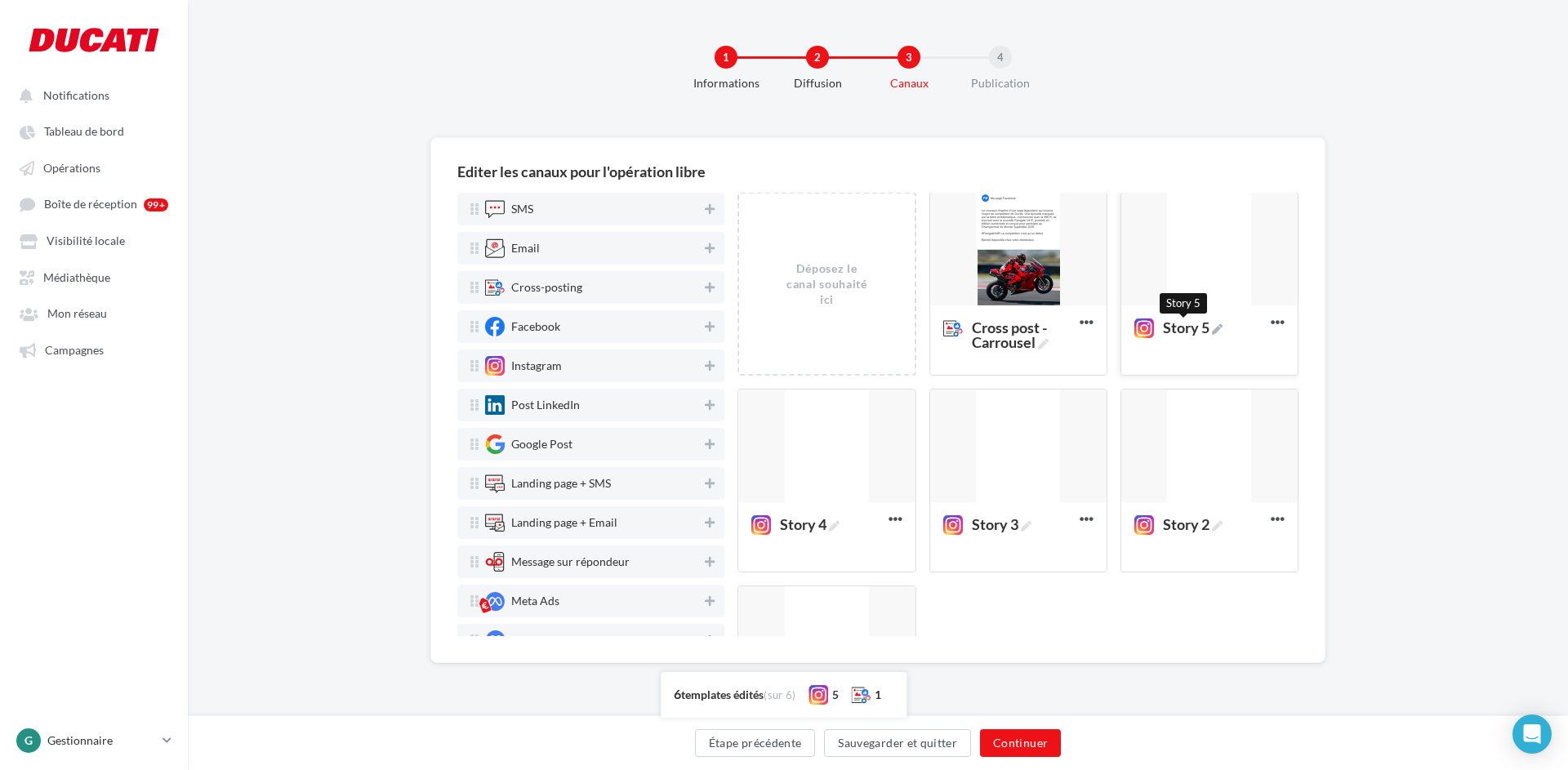
scroll to position [0, 0]
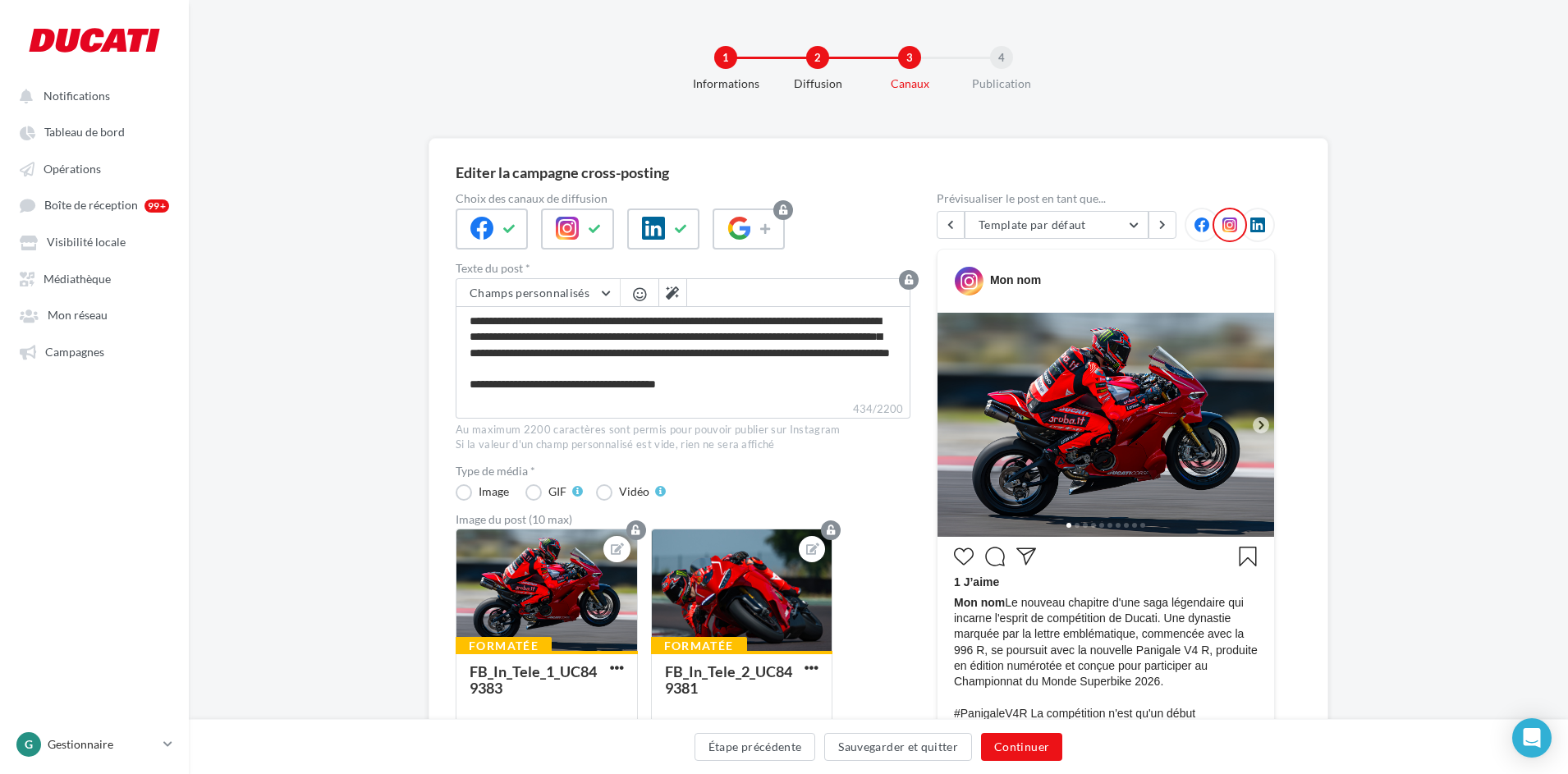
scroll to position [135, 26]
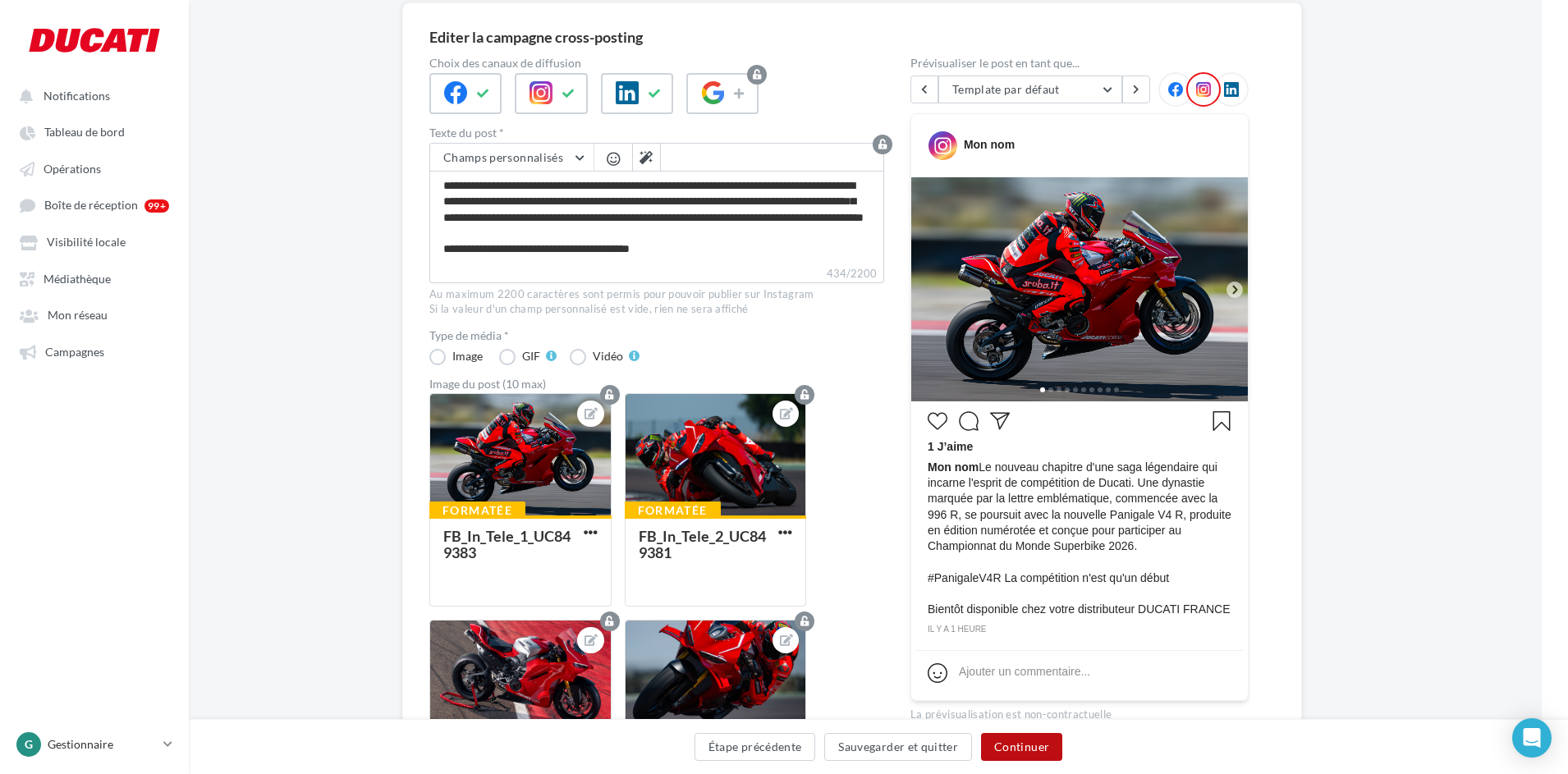
click at [1028, 748] on button "Continuer" at bounding box center [1022, 747] width 82 height 28
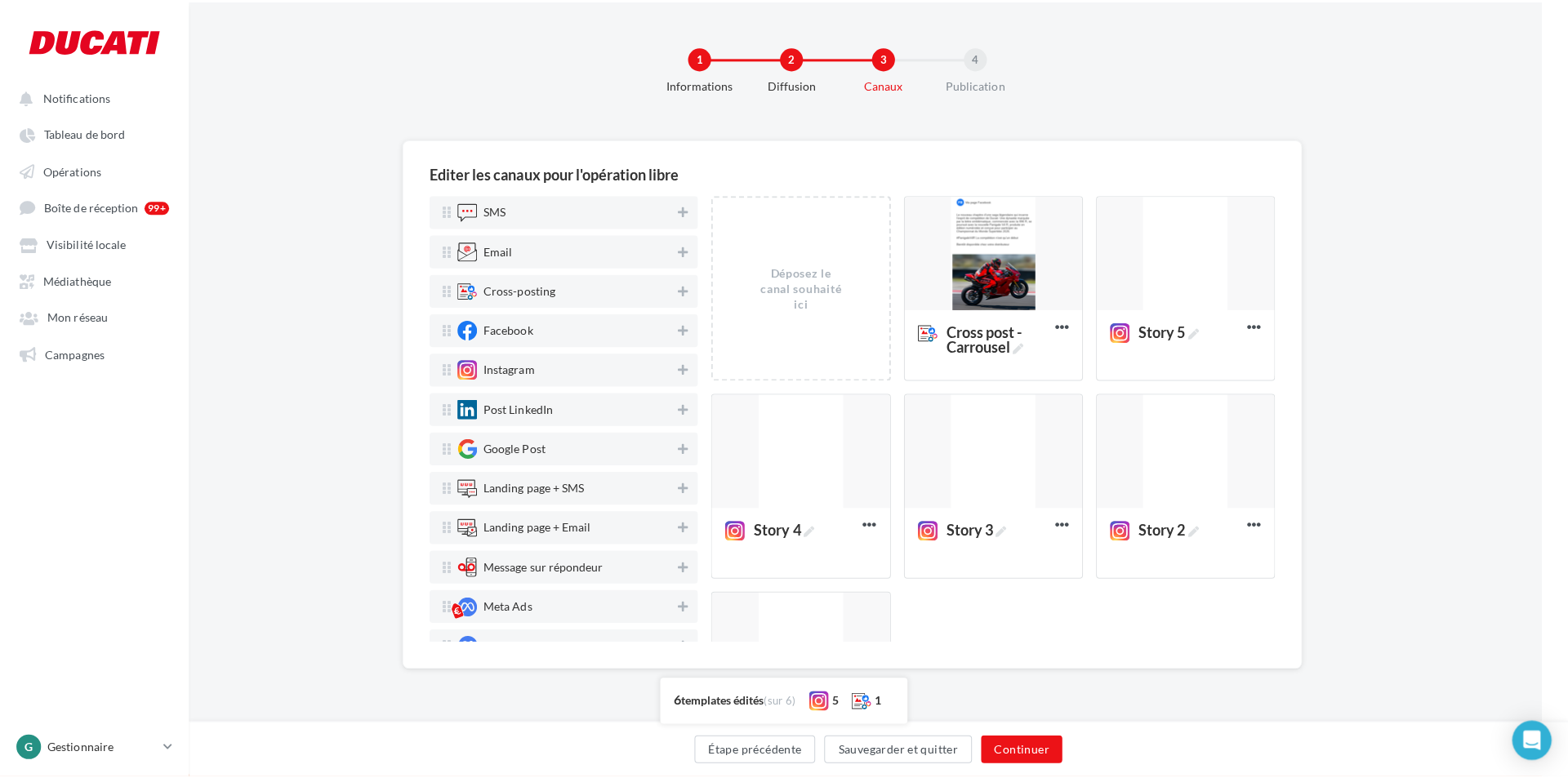
scroll to position [0, 26]
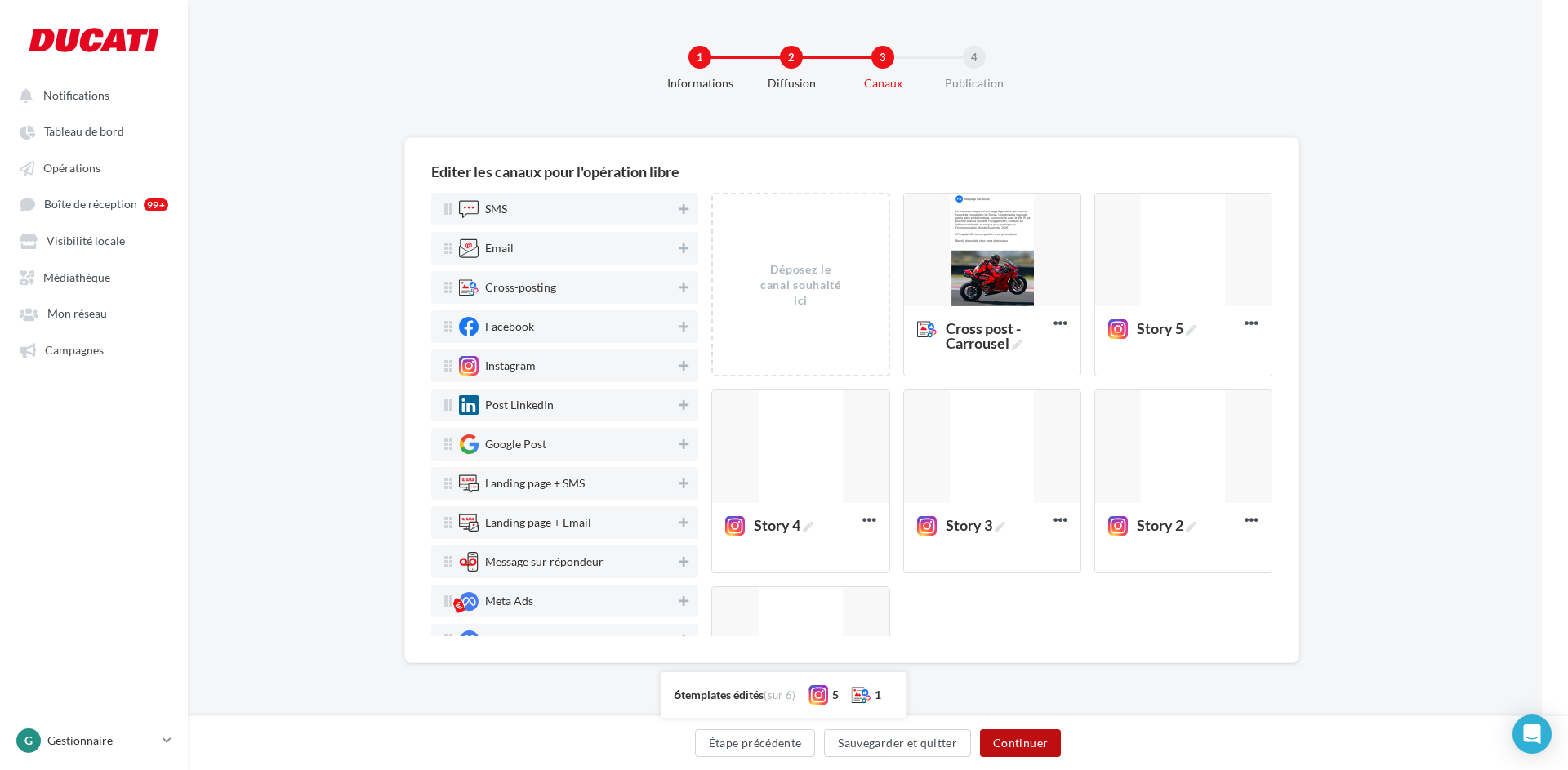
click at [1034, 742] on button "Continuer" at bounding box center [1021, 743] width 81 height 28
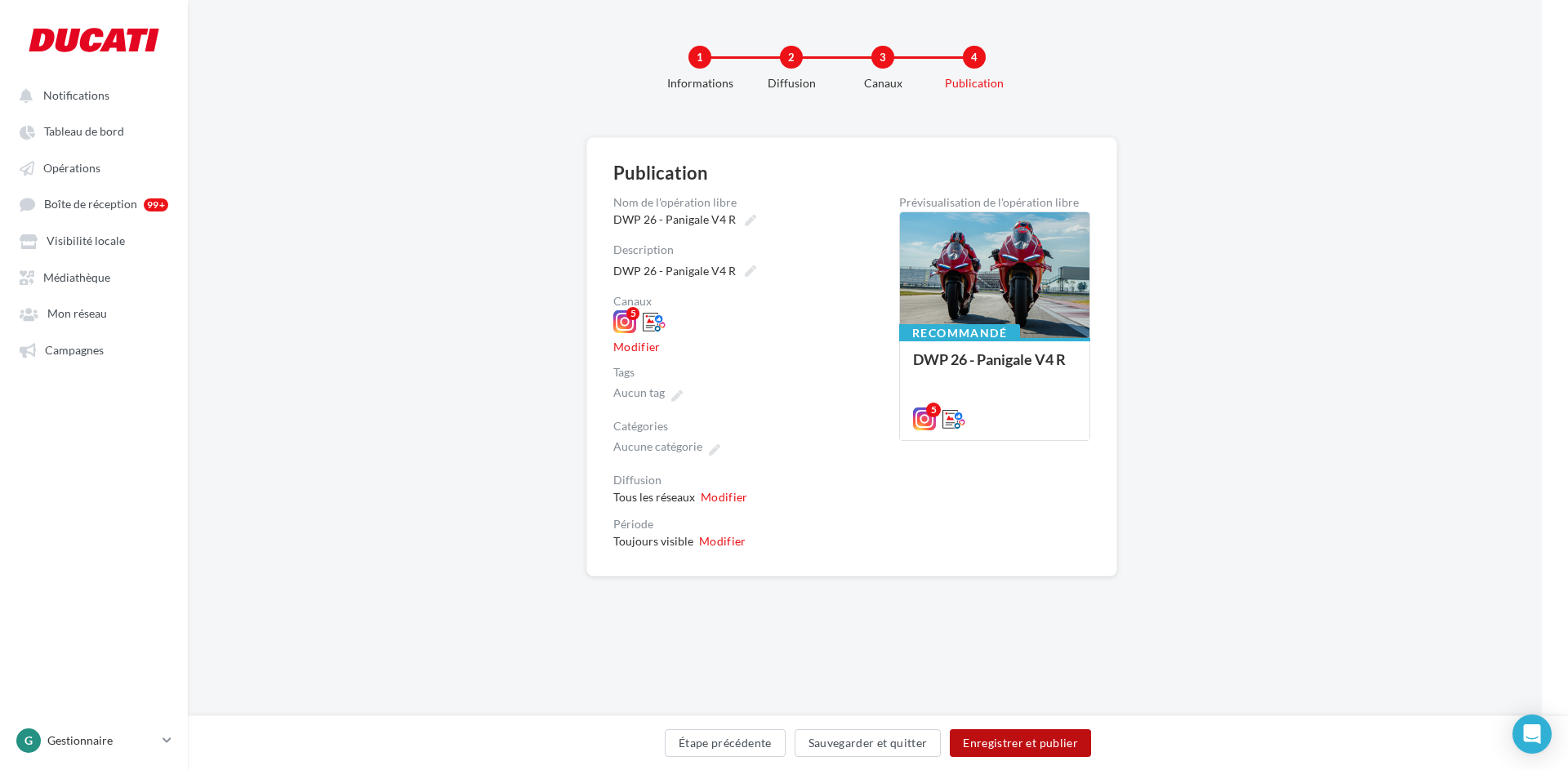
click at [1016, 743] on button "Enregistrer et publier" at bounding box center [1020, 743] width 142 height 28
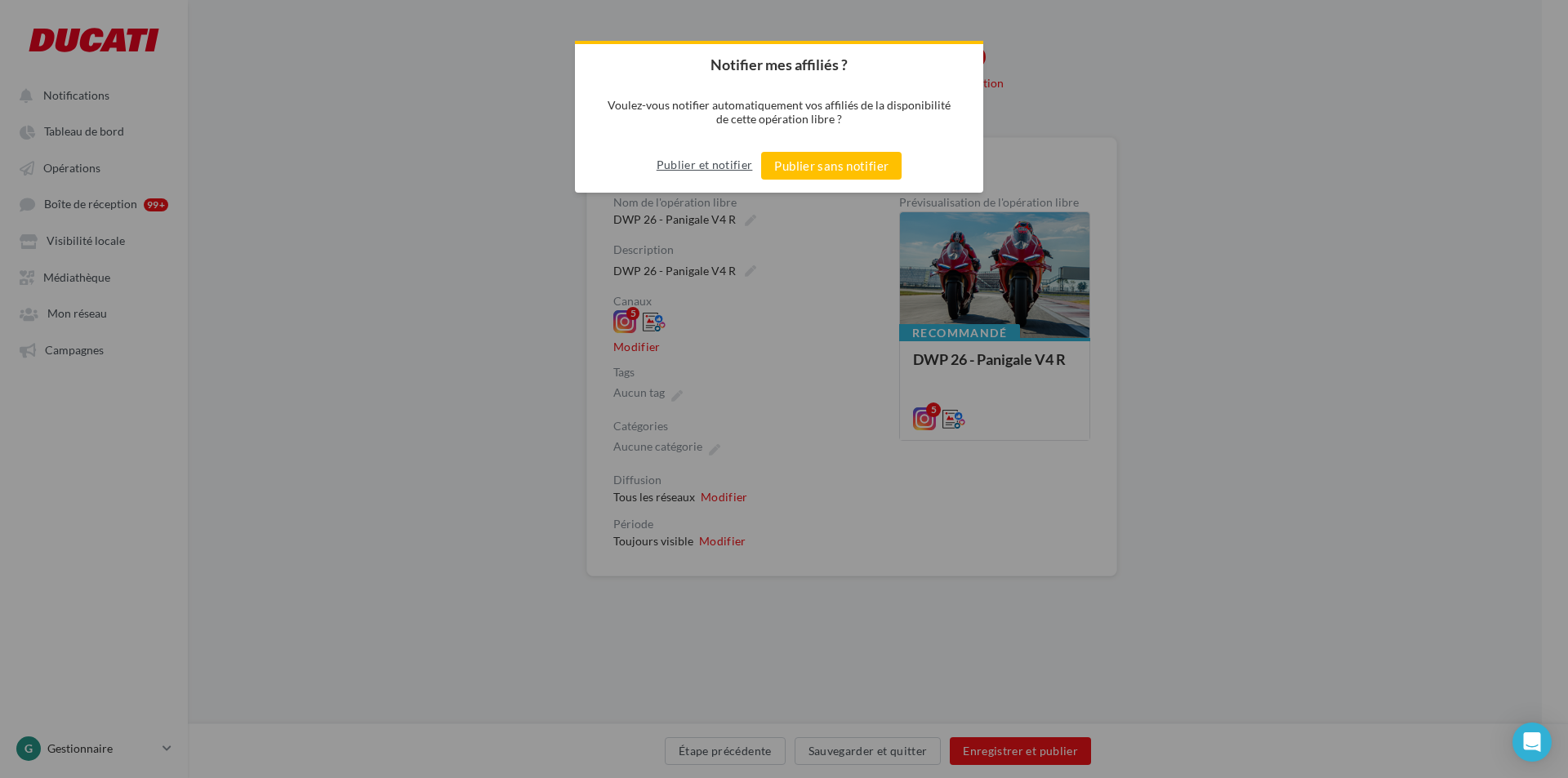
click at [701, 162] on button "Publier et notifier" at bounding box center [704, 165] width 96 height 26
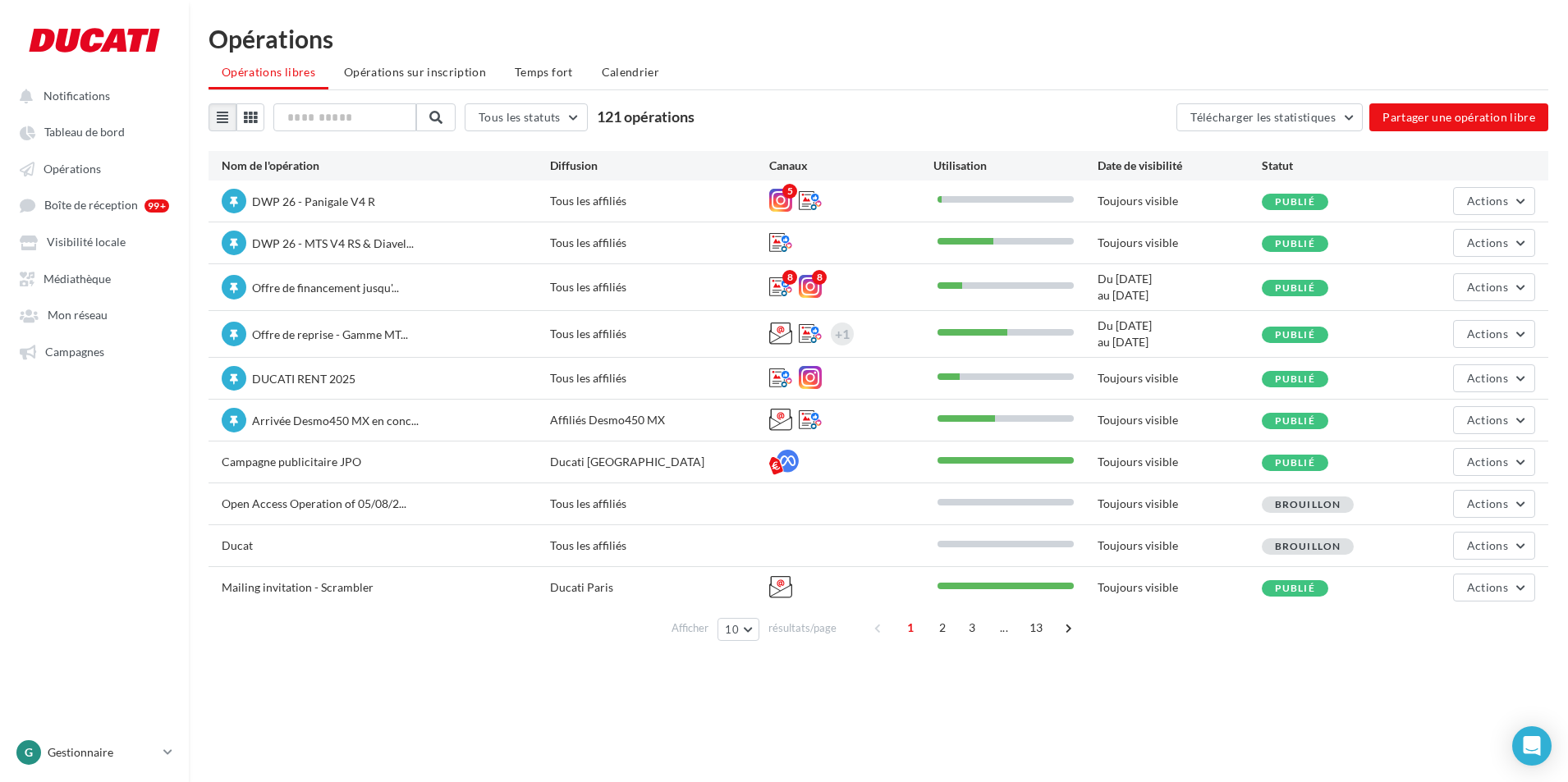
click at [356, 199] on span "DWP 26 - Panigale V4 R" at bounding box center [314, 201] width 124 height 14
click at [1540, 193] on div "DWP 26 - Panigale V4 R Tous les affiliés 5 Toujours visible Publié Actions" at bounding box center [878, 200] width 1340 height 41
click at [1526, 196] on button "Actions" at bounding box center [1493, 201] width 82 height 28
click at [1473, 241] on button "Editer" at bounding box center [1447, 239] width 174 height 43
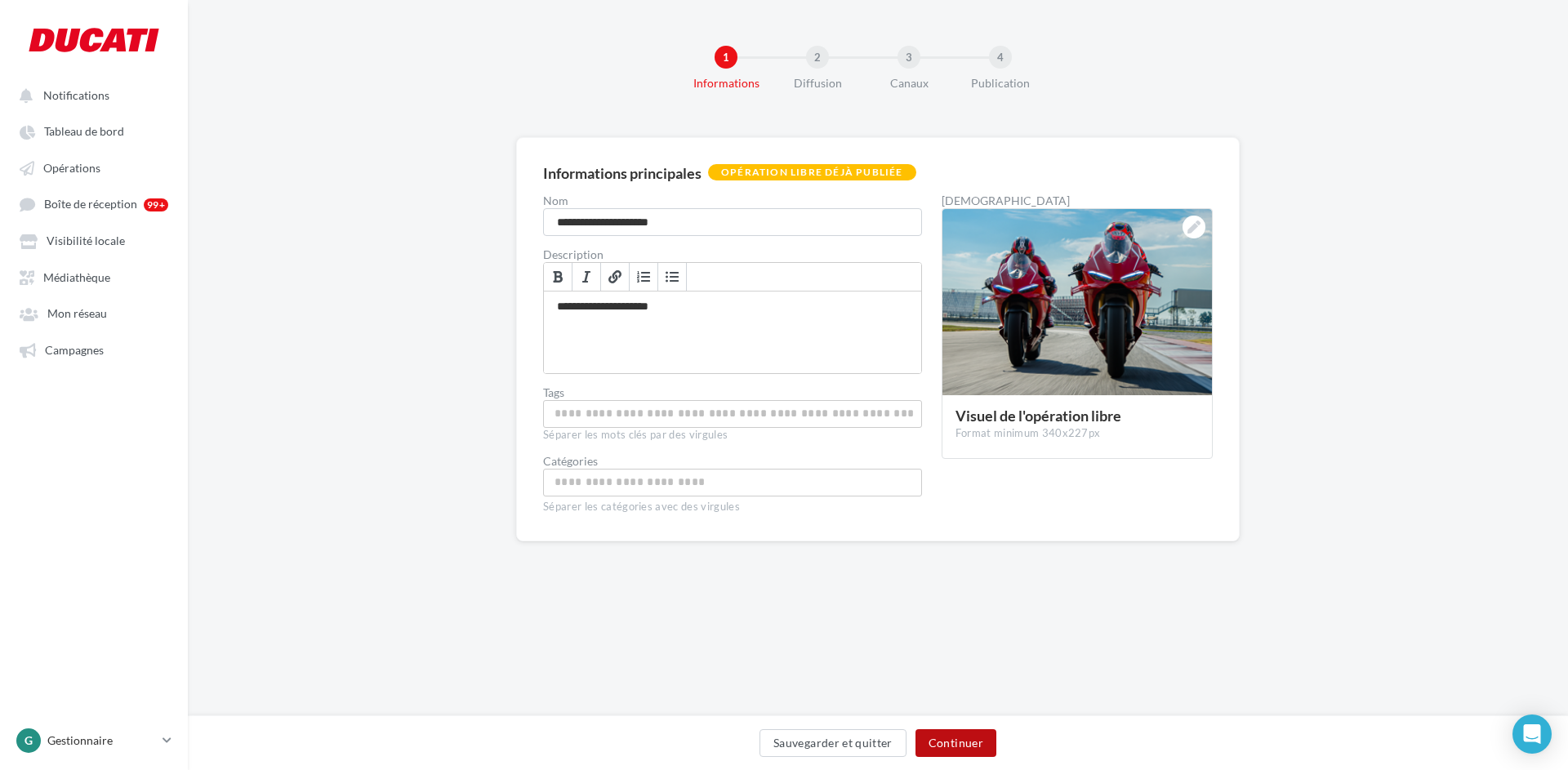
click at [946, 742] on button "Continuer" at bounding box center [956, 743] width 81 height 28
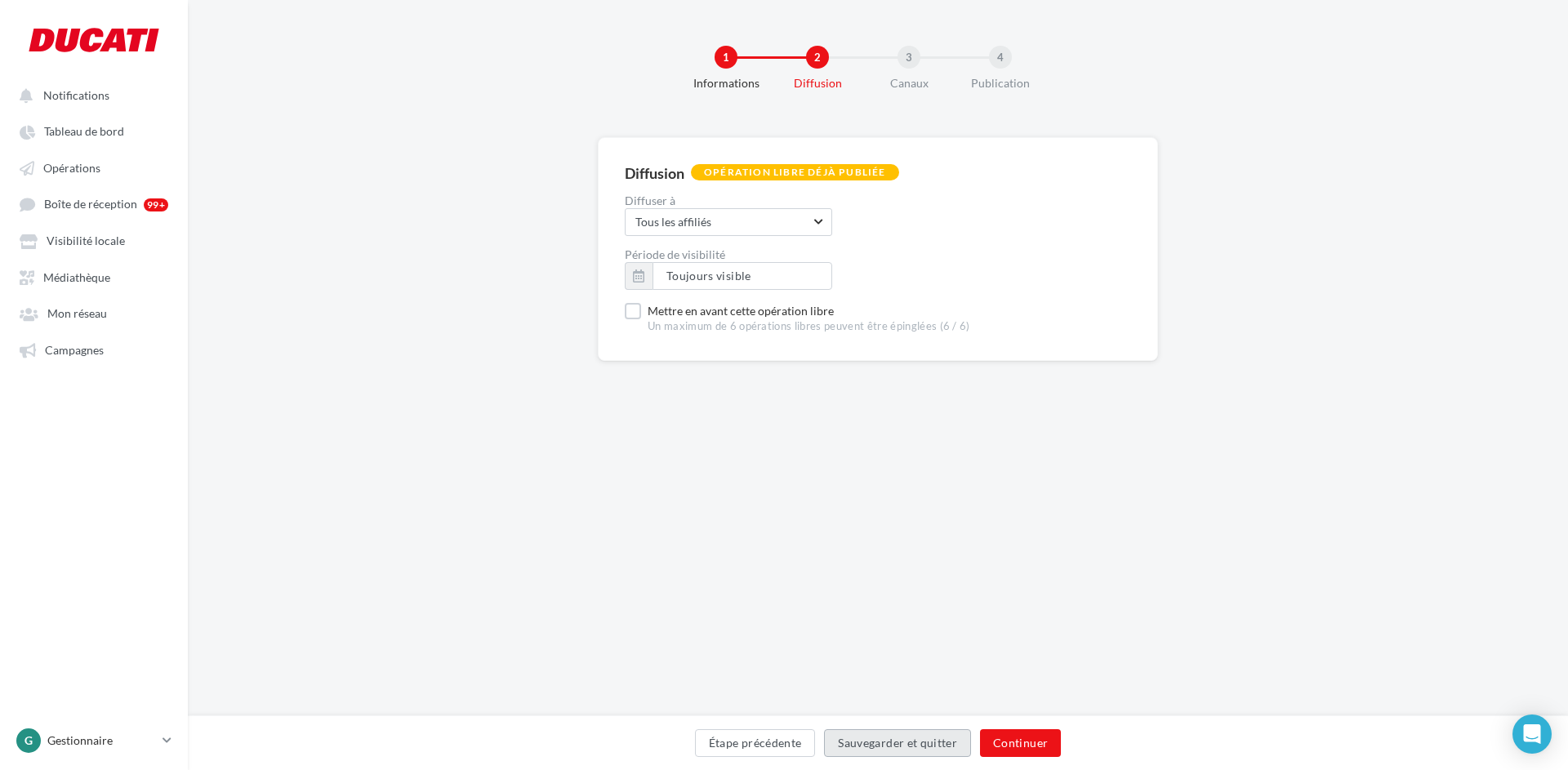
click at [946, 742] on button "Sauvegarder et quitter" at bounding box center [897, 743] width 147 height 28
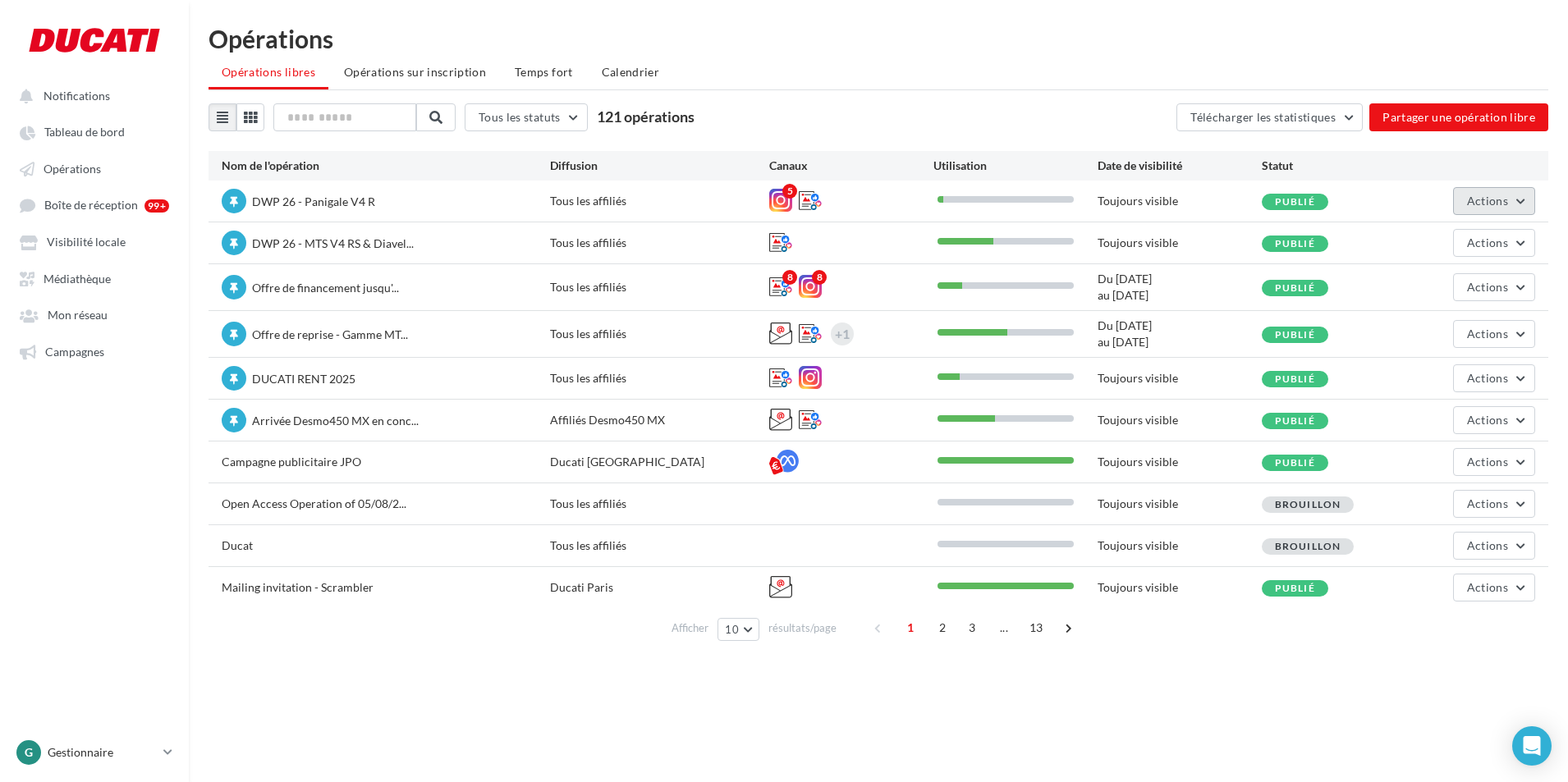
click at [1508, 200] on button "Actions" at bounding box center [1493, 201] width 82 height 28
click at [1435, 247] on button "Editer" at bounding box center [1447, 239] width 174 height 43
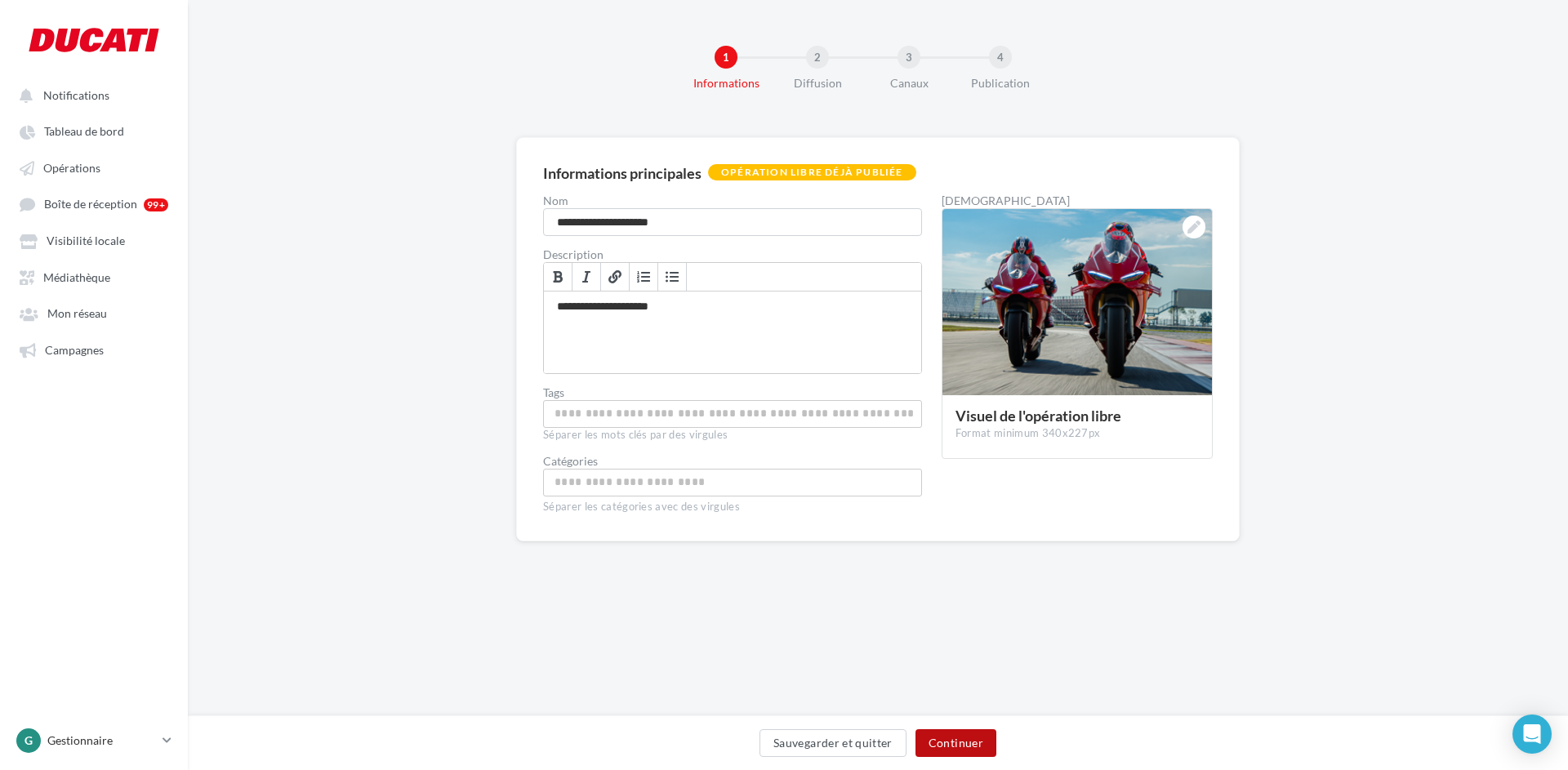
click at [980, 735] on button "Continuer" at bounding box center [956, 743] width 81 height 28
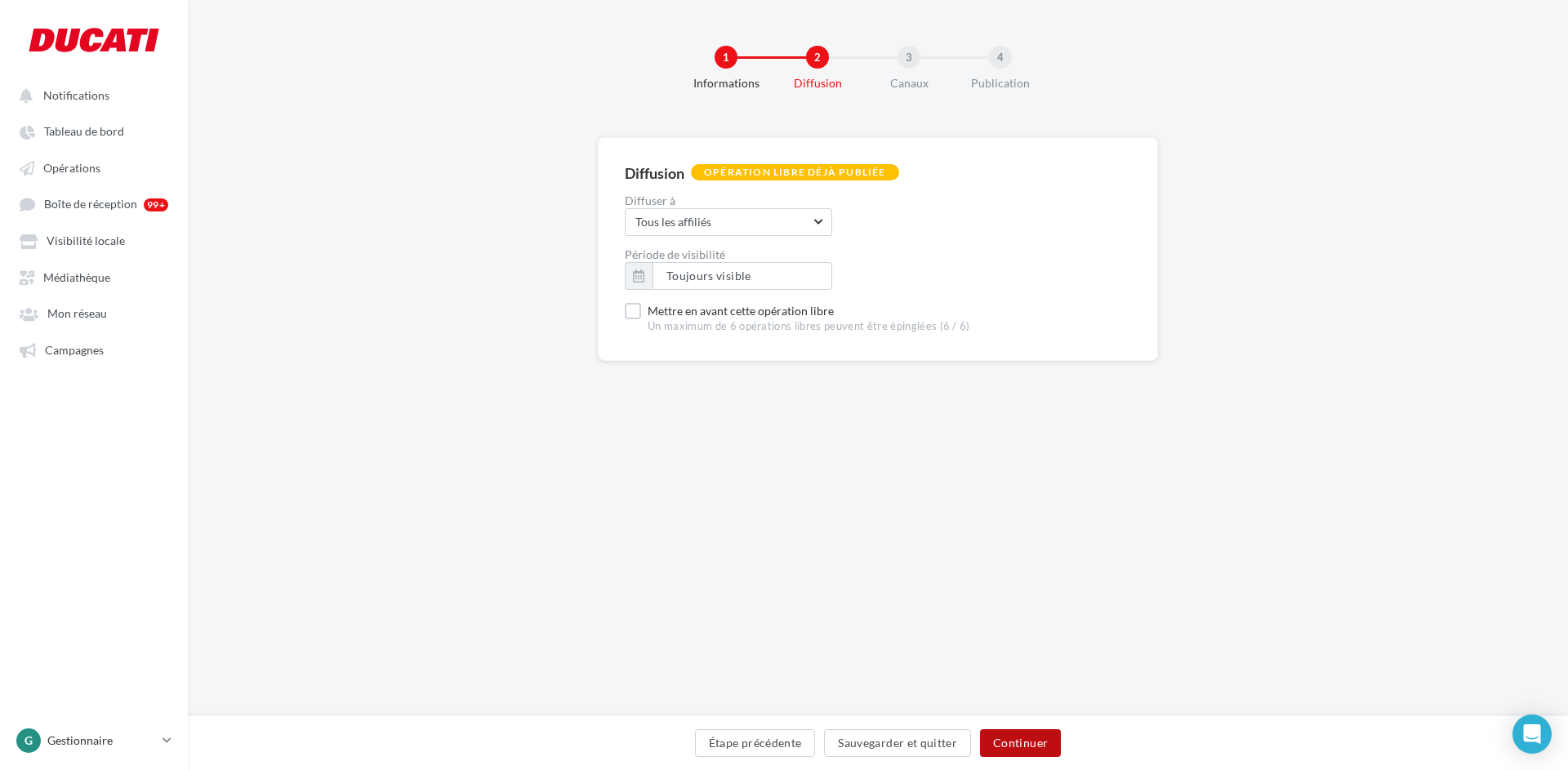
click at [1032, 744] on button "Continuer" at bounding box center [1021, 743] width 81 height 28
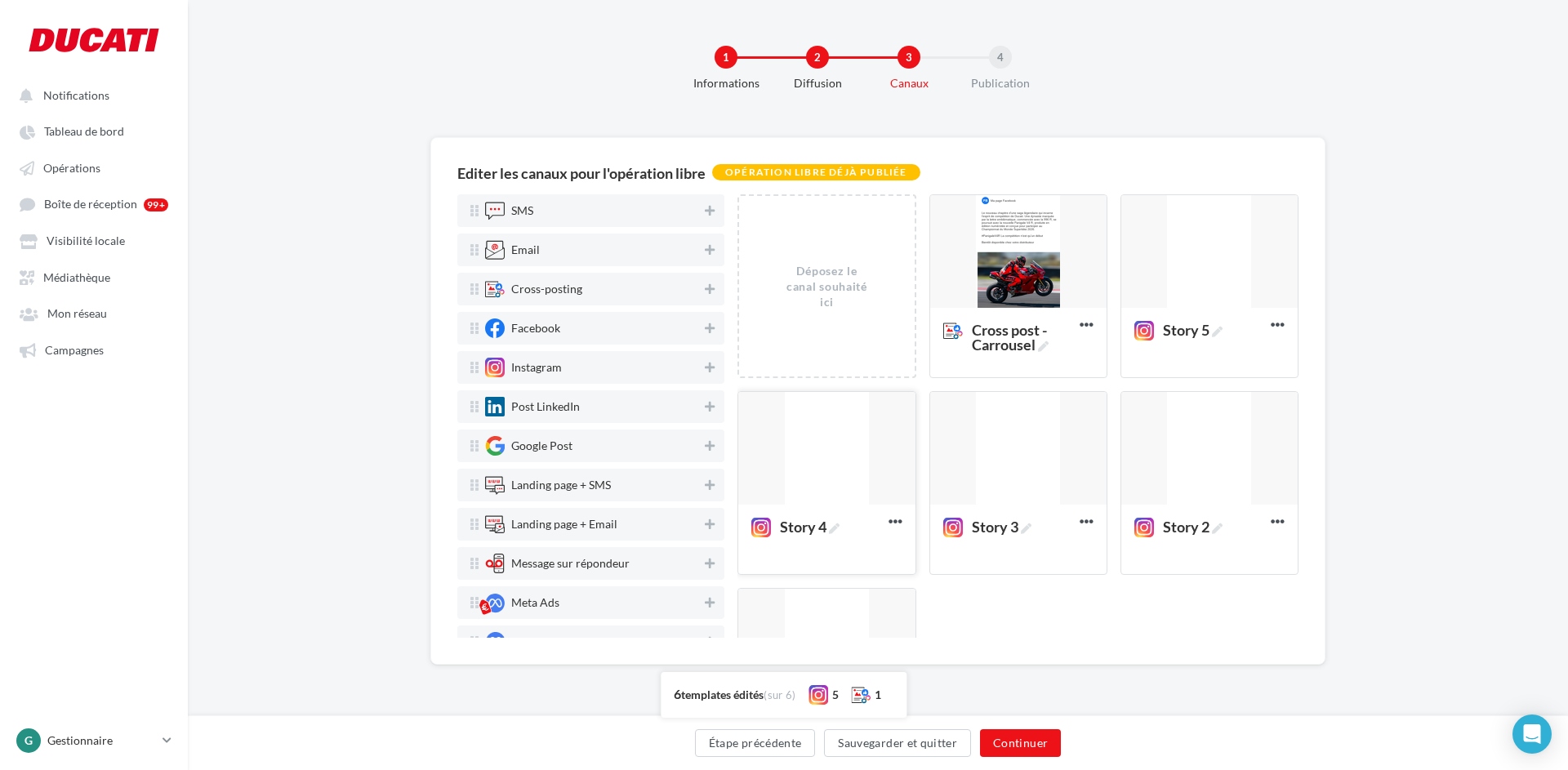
click at [841, 457] on div at bounding box center [827, 448] width 176 height 114
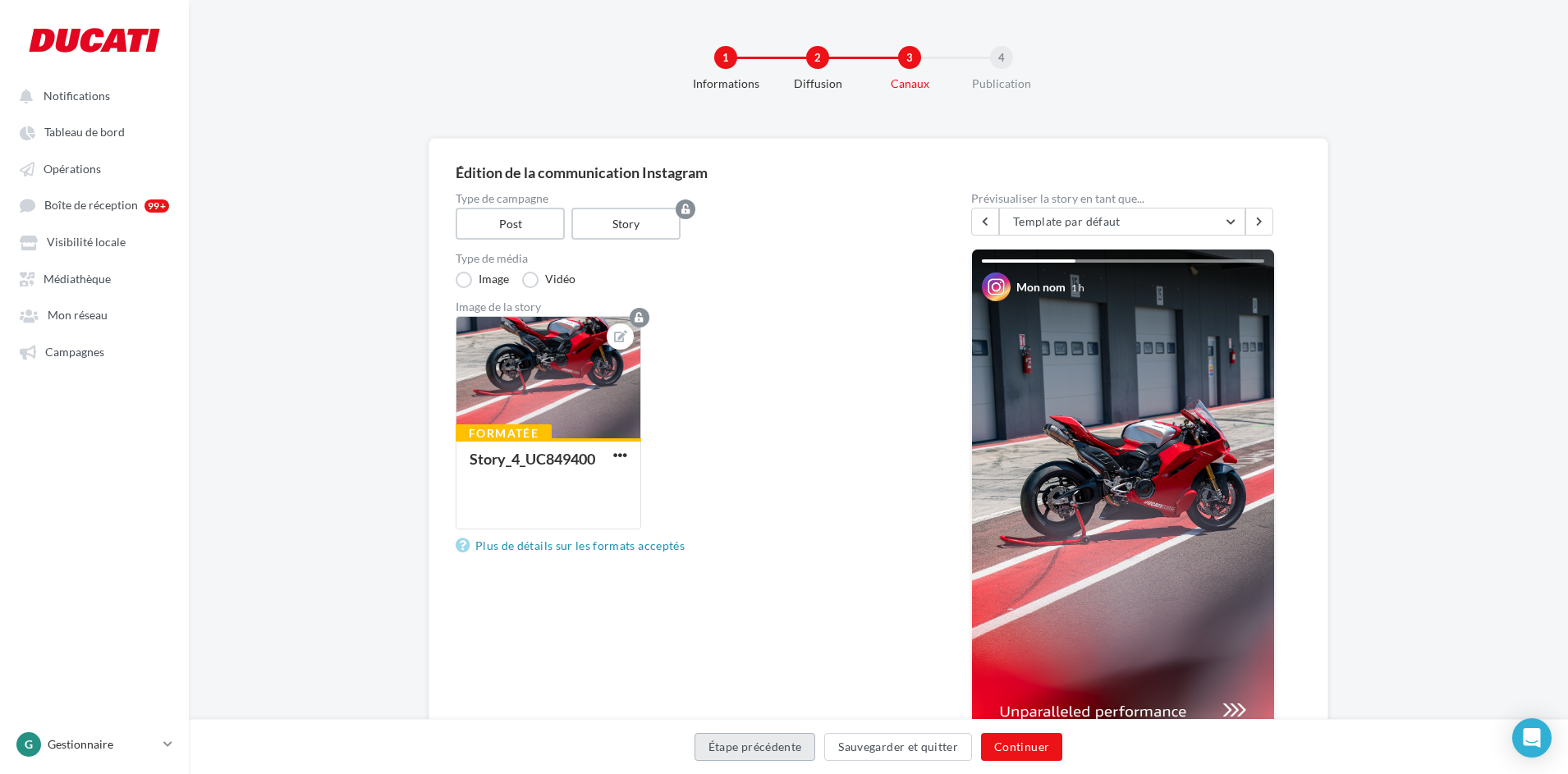
click at [786, 747] on button "Étape précédente" at bounding box center [755, 747] width 122 height 28
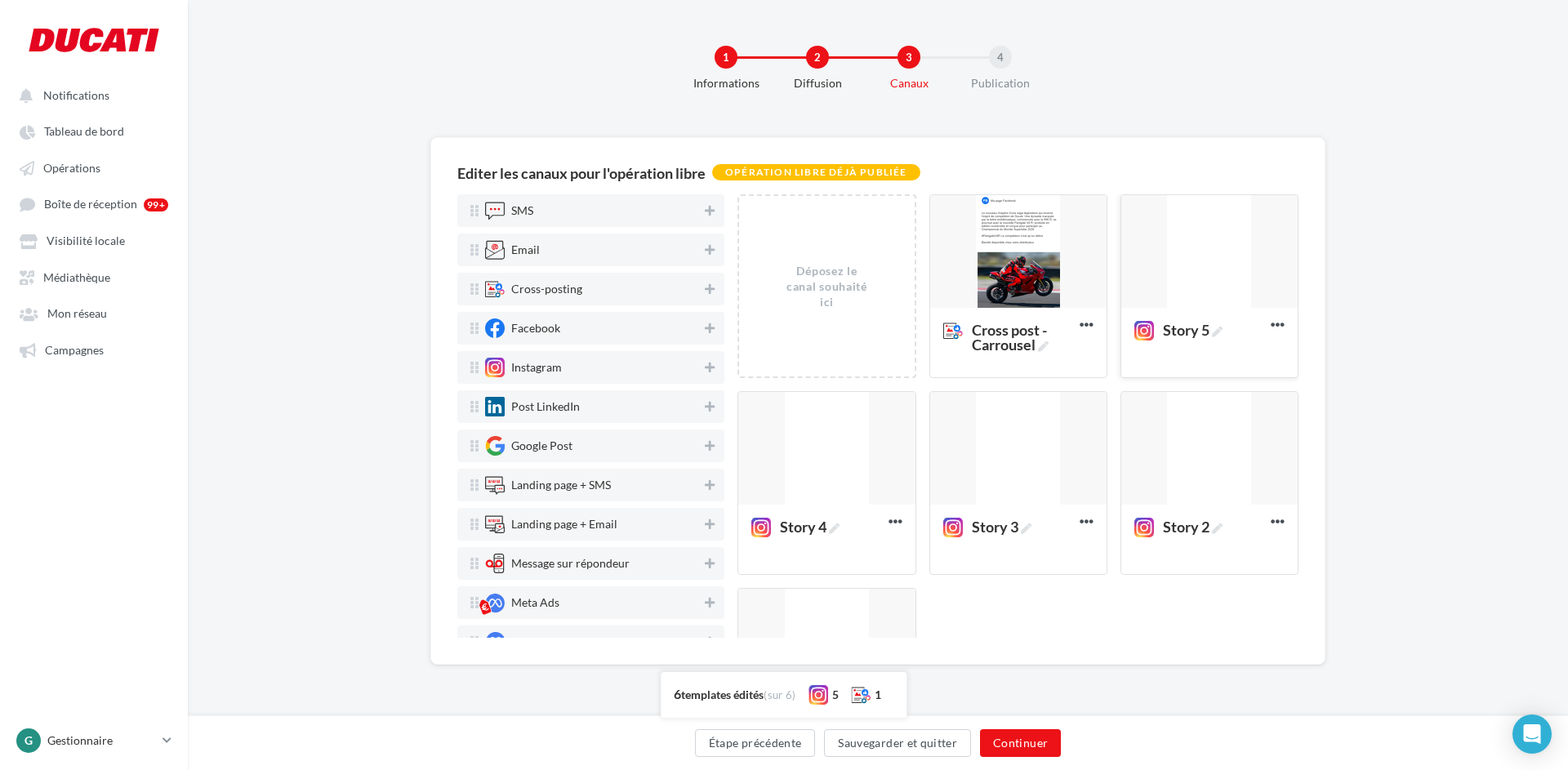
click at [1179, 216] on div at bounding box center [1209, 252] width 176 height 114
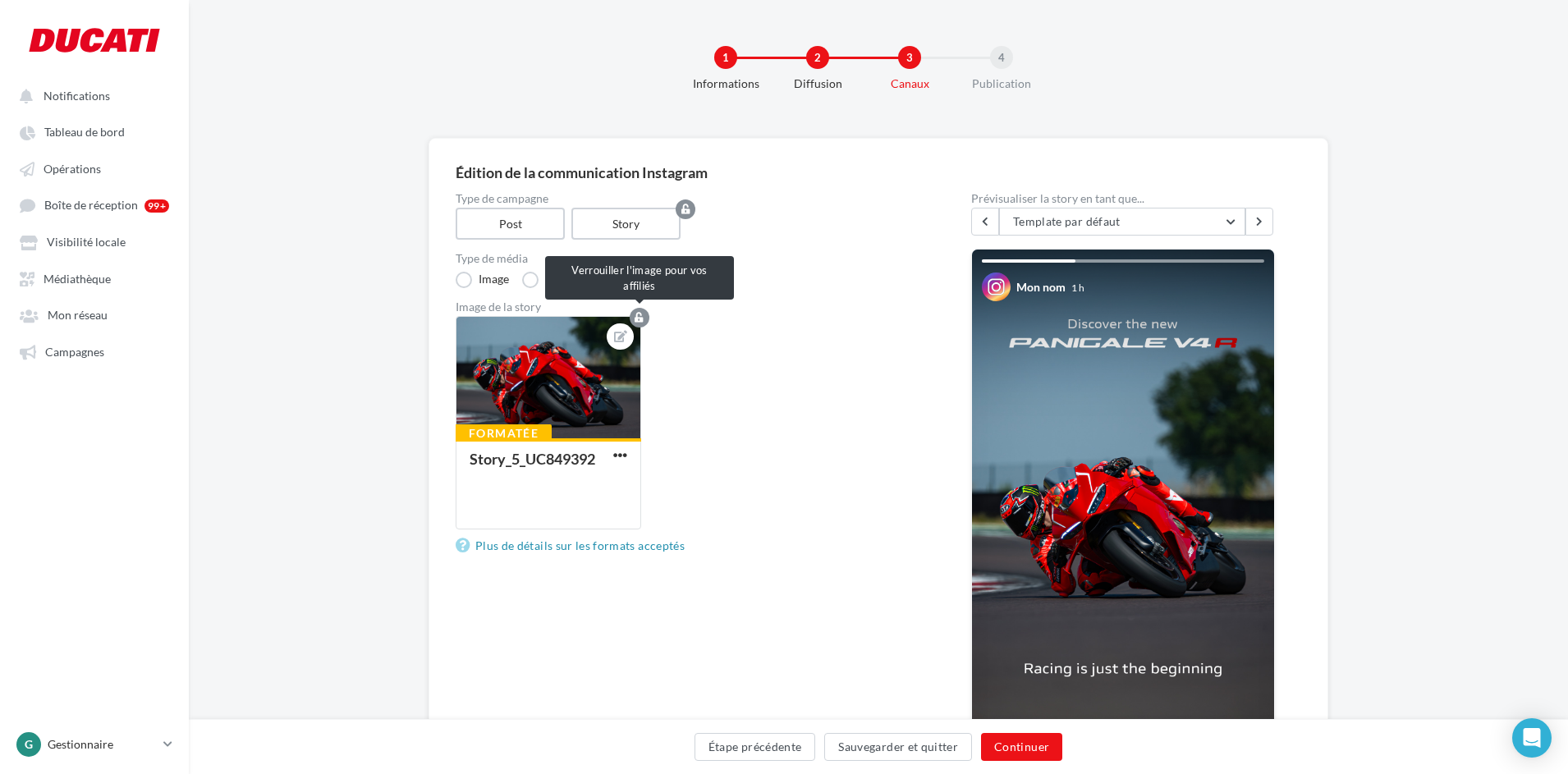
click at [643, 317] on icon "button" at bounding box center [639, 318] width 9 height 10
click at [767, 747] on button "Étape précédente" at bounding box center [755, 747] width 122 height 28
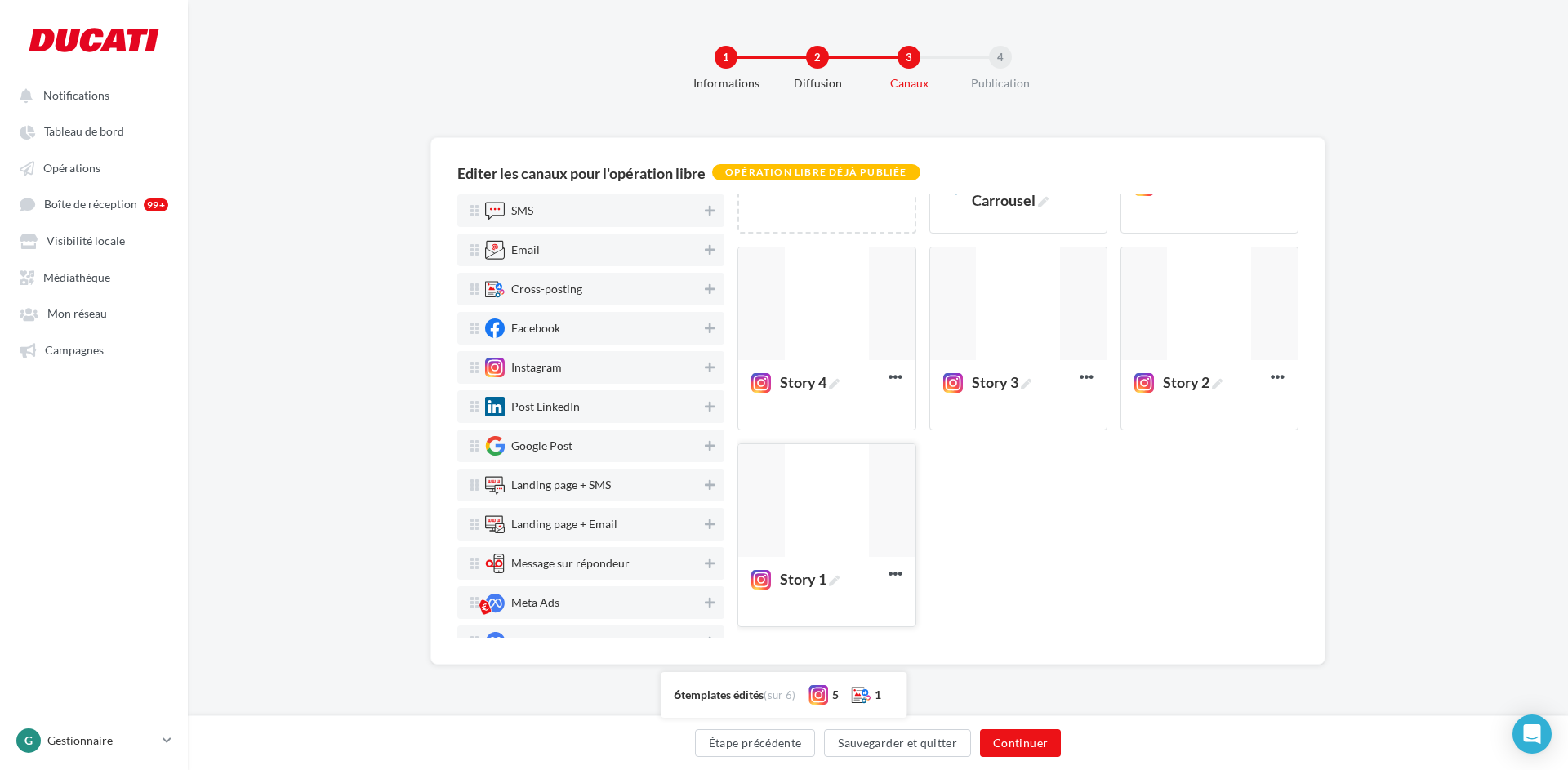
scroll to position [152, 0]
drag, startPoint x: 796, startPoint y: 492, endPoint x: 986, endPoint y: 541, distance: 196.2
click at [986, 541] on div "Déposez le canal souhaité ici Cross post - Carrousel Editer Prévisualiser Dupli…" at bounding box center [1024, 338] width 574 height 591
click at [1064, 566] on div "Déposez le canal souhaité ici Cross post - Carrousel Editer Prévisualiser Dupli…" at bounding box center [1024, 338] width 574 height 591
click at [819, 536] on div at bounding box center [827, 494] width 176 height 114
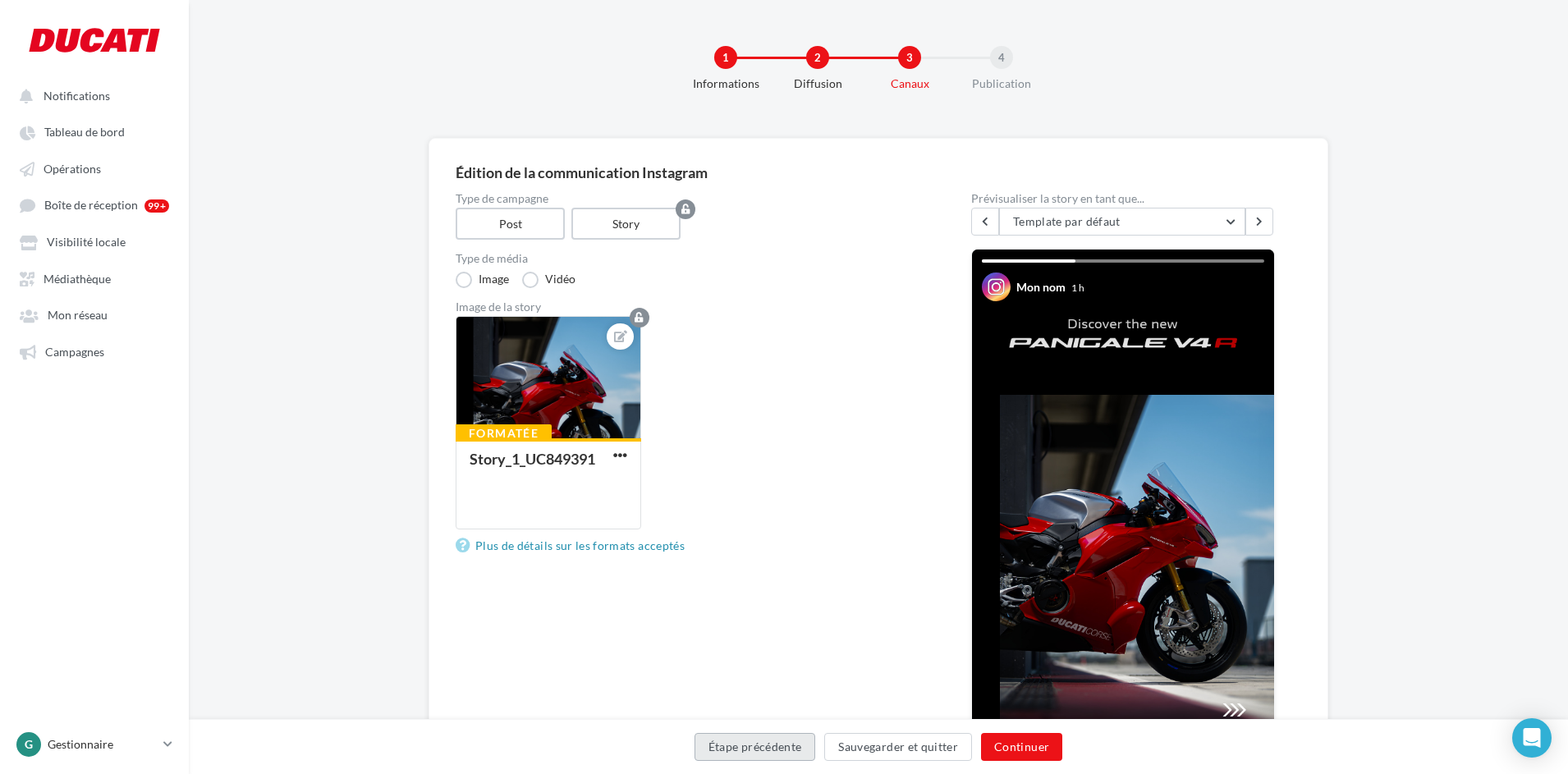
click at [767, 743] on button "Étape précédente" at bounding box center [755, 747] width 122 height 28
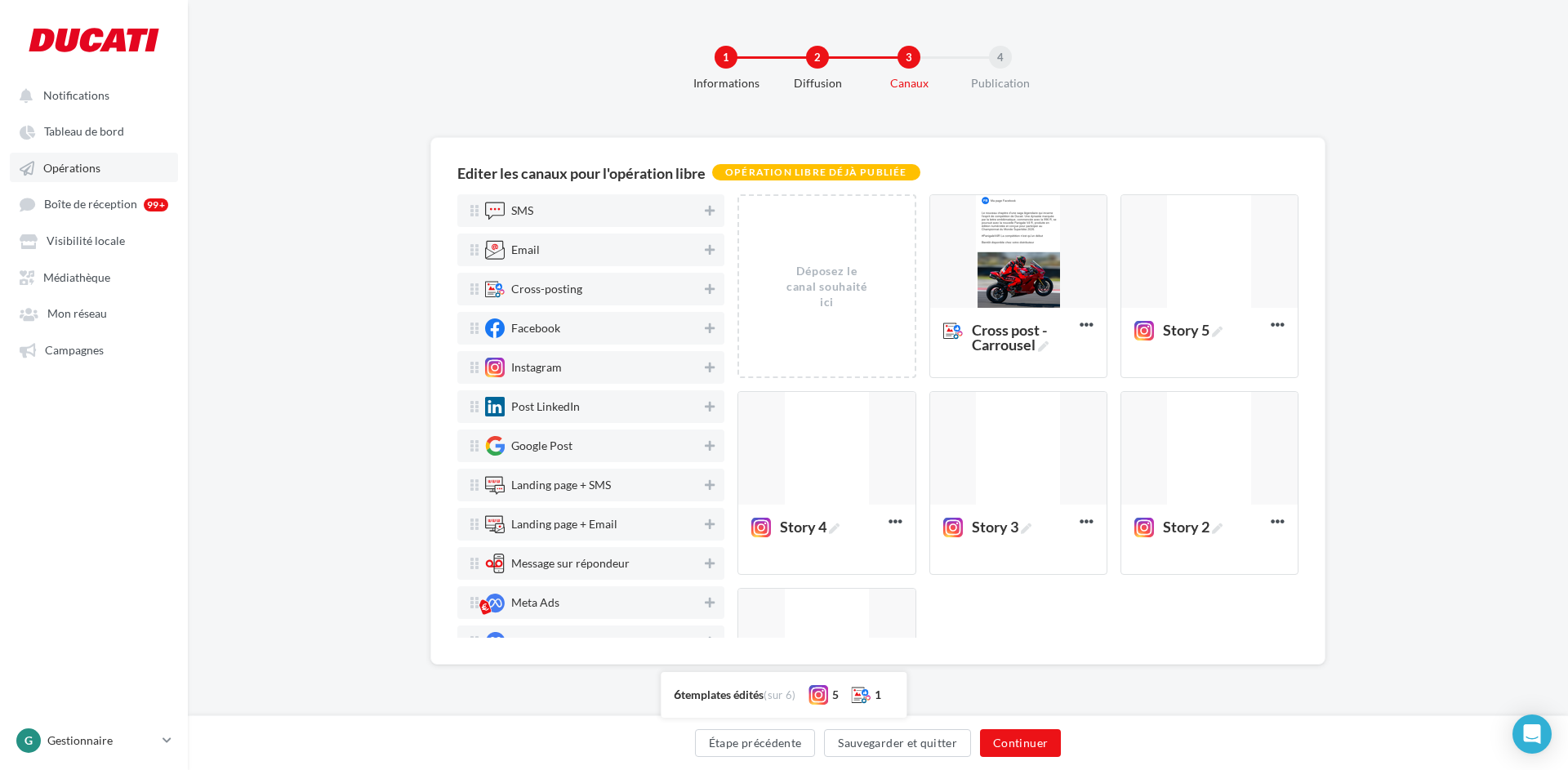
click at [87, 165] on span "Opérations" at bounding box center [72, 167] width 57 height 14
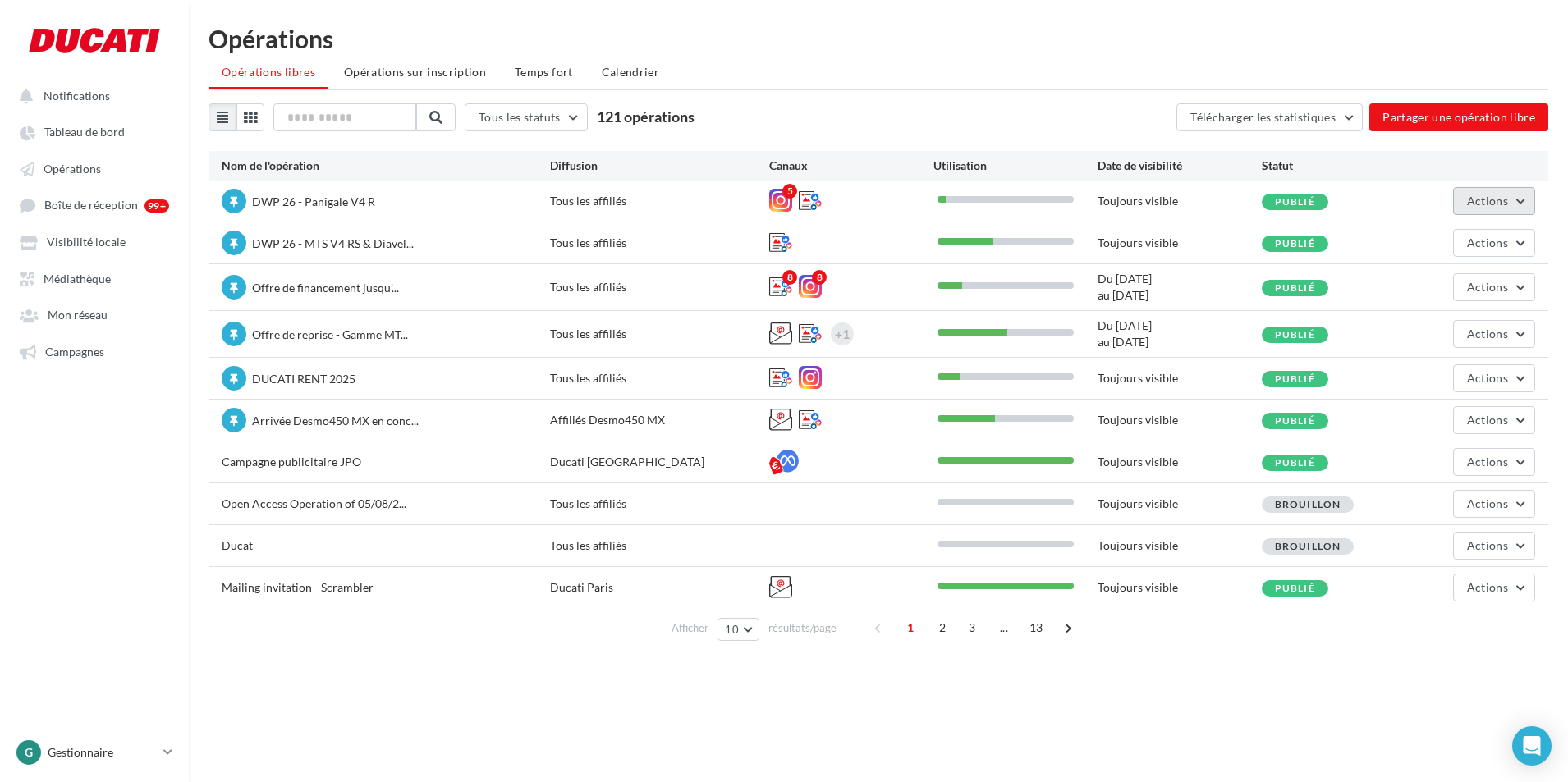
click at [1520, 201] on button "Actions" at bounding box center [1493, 201] width 82 height 28
click at [1456, 249] on button "Editer" at bounding box center [1447, 239] width 174 height 43
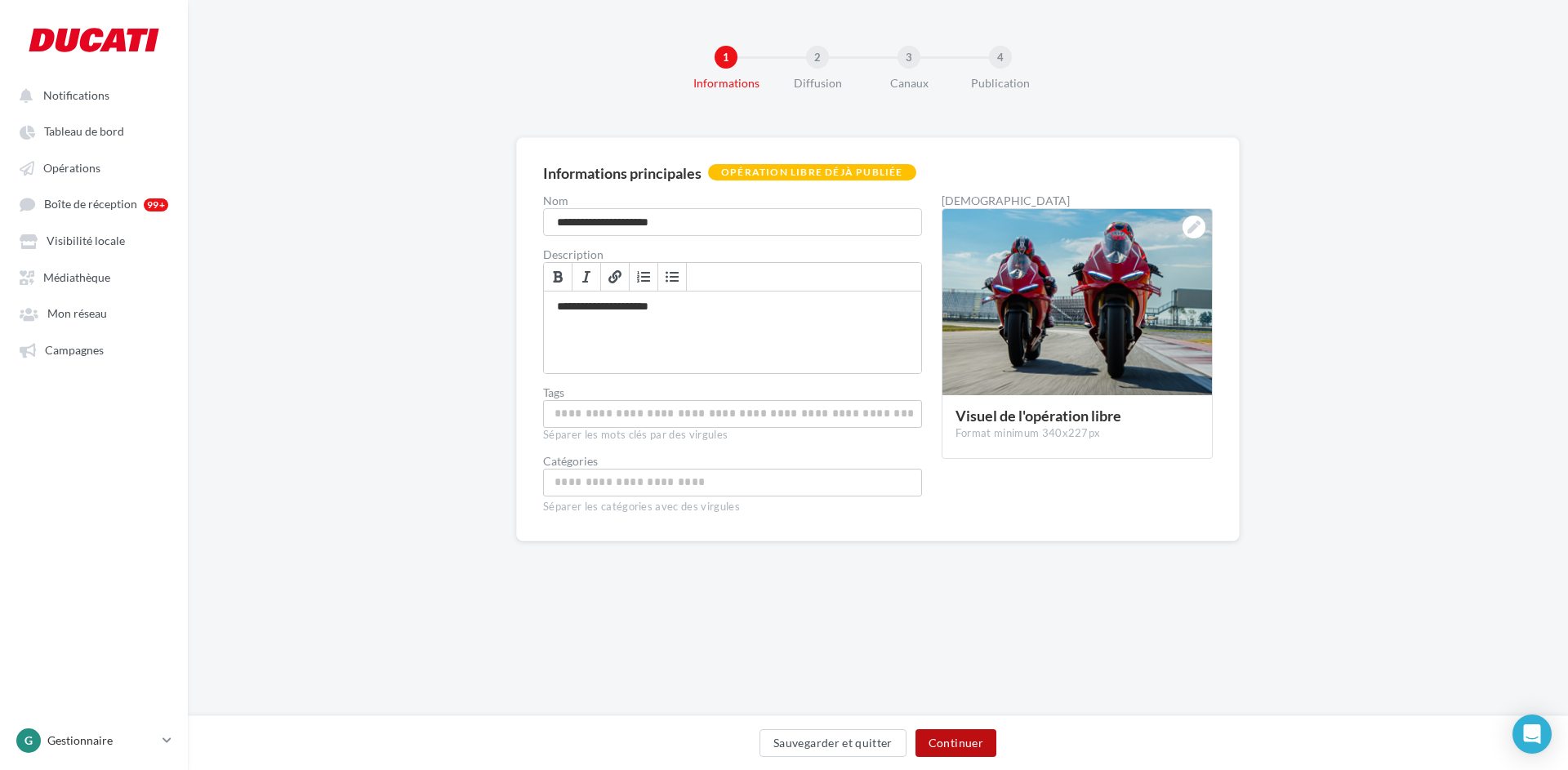
click at [963, 735] on button "Continuer" at bounding box center [956, 743] width 81 height 28
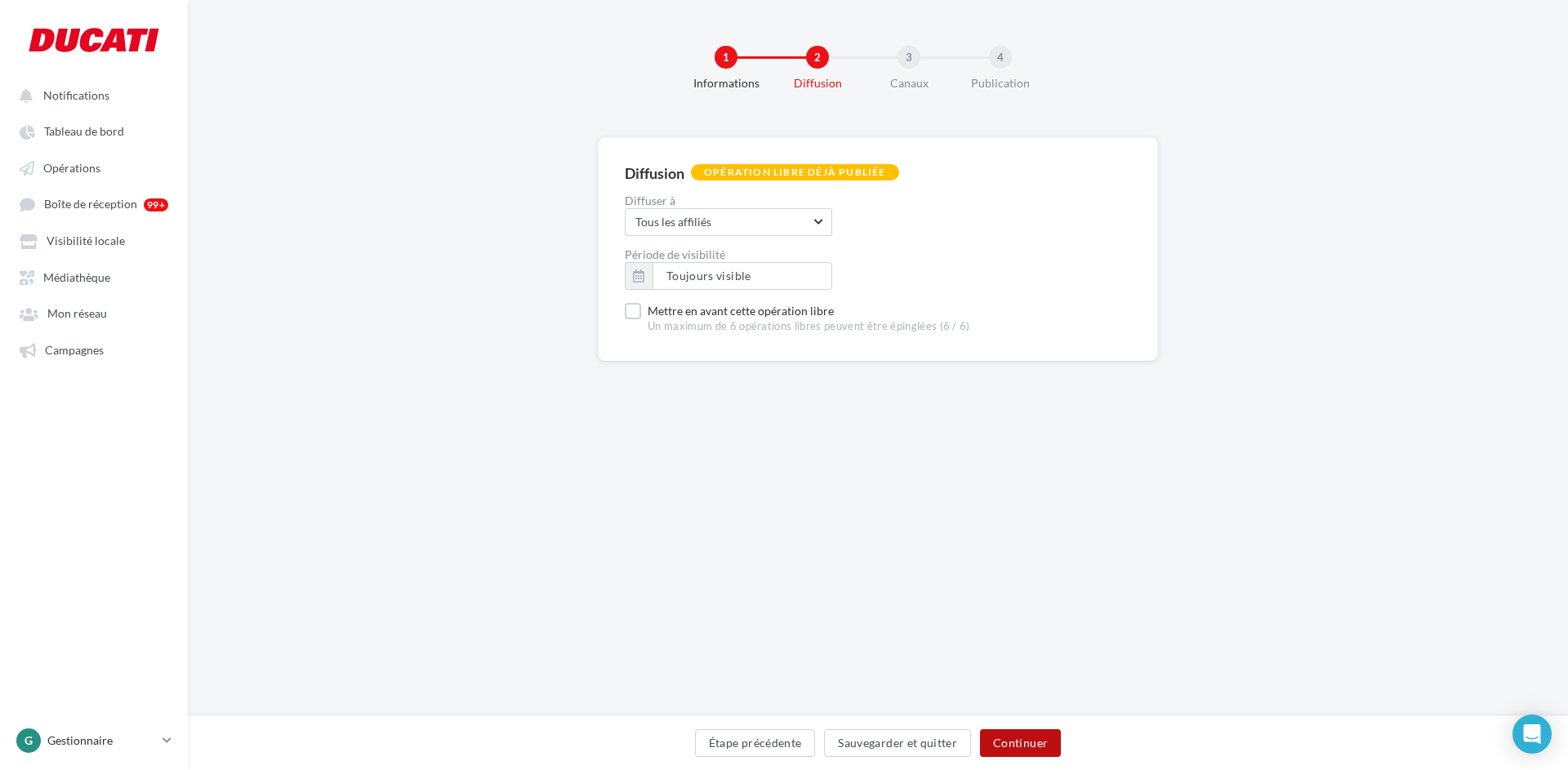
click at [1021, 736] on button "Continuer" at bounding box center [1021, 743] width 81 height 28
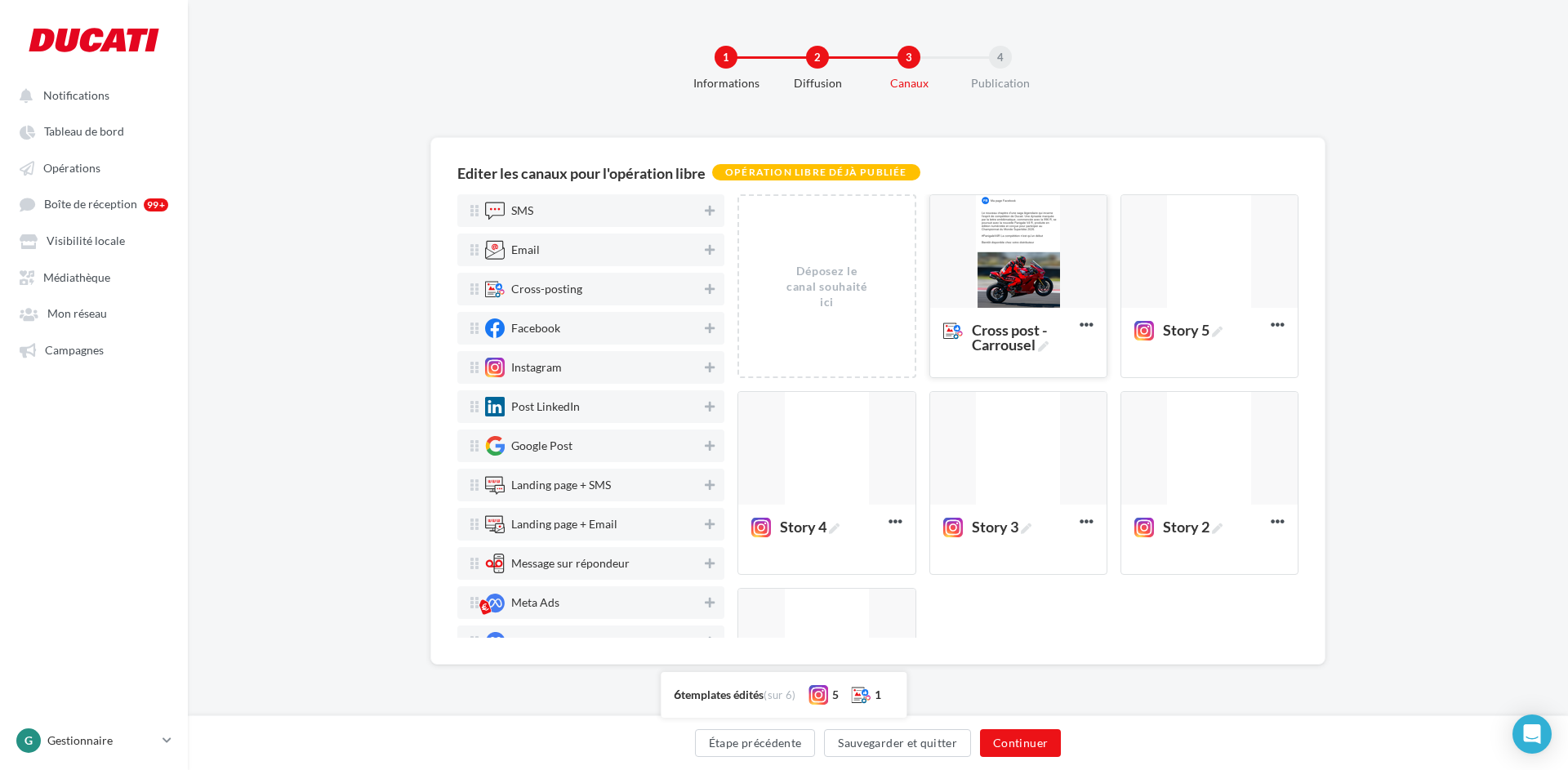
click at [1038, 253] on div at bounding box center [1018, 252] width 176 height 114
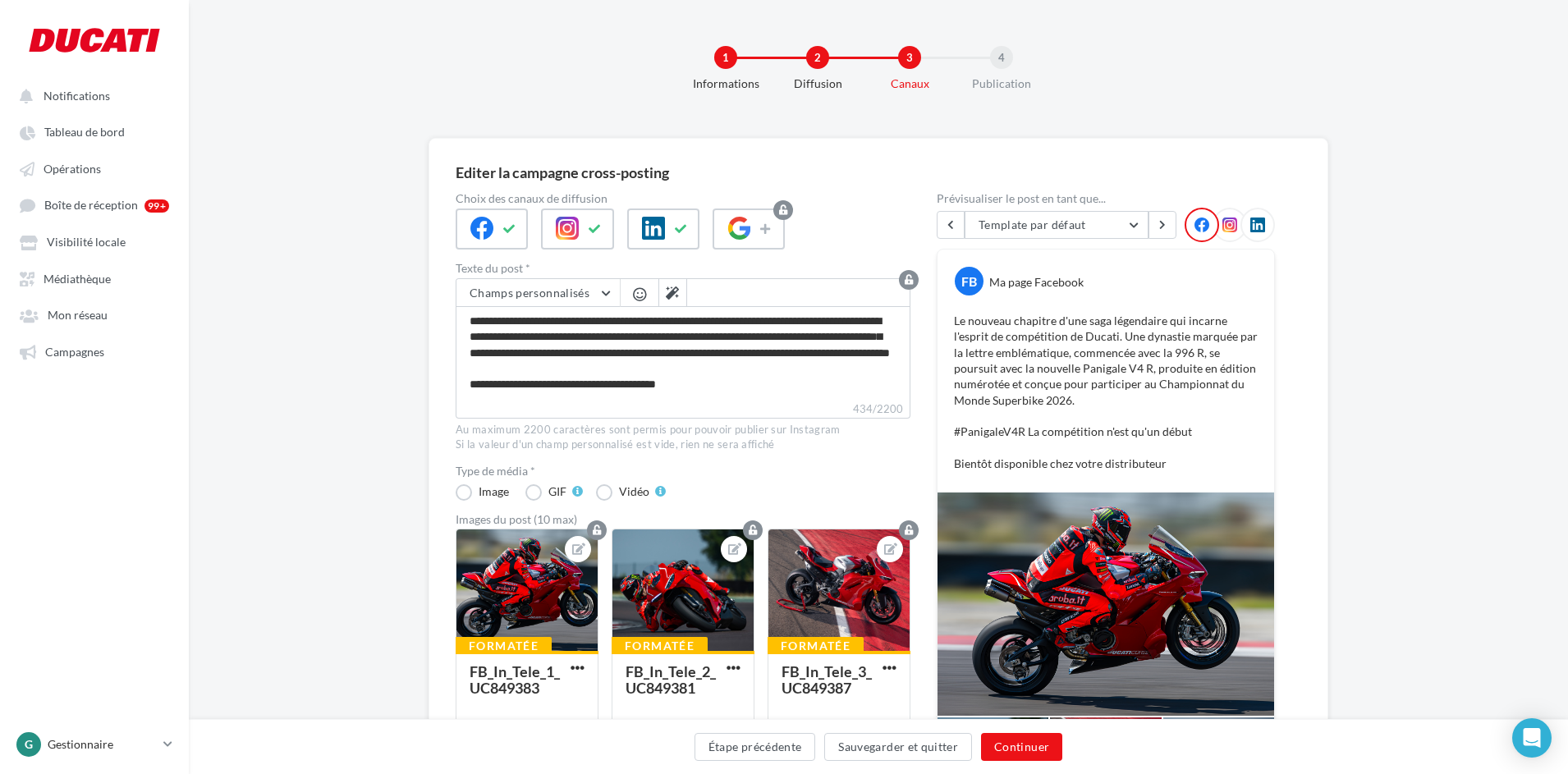
click at [1233, 225] on icon at bounding box center [1229, 224] width 15 height 15
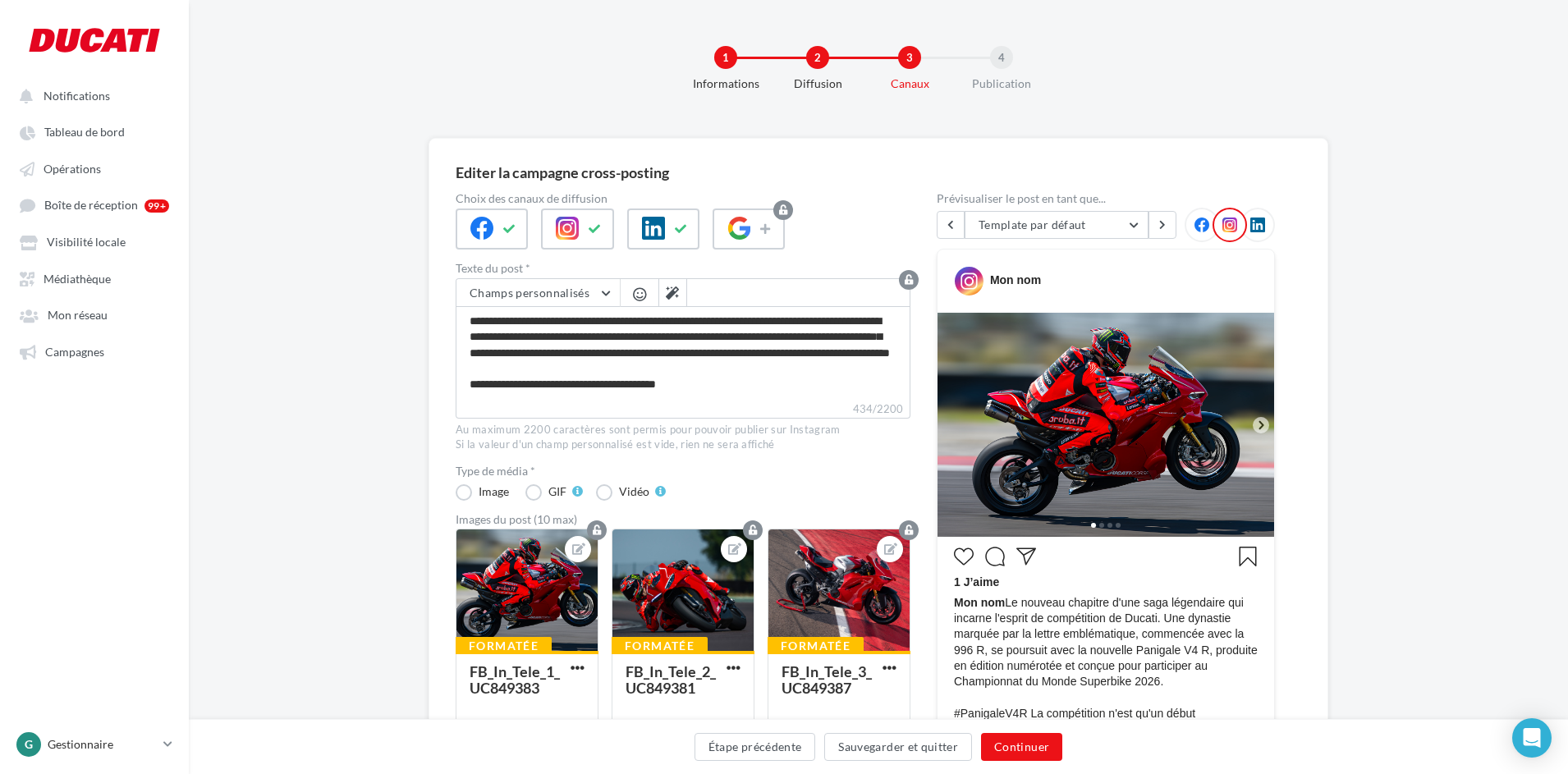
click at [1258, 422] on icon at bounding box center [1260, 424] width 15 height 15
click at [1204, 220] on icon at bounding box center [1201, 224] width 15 height 15
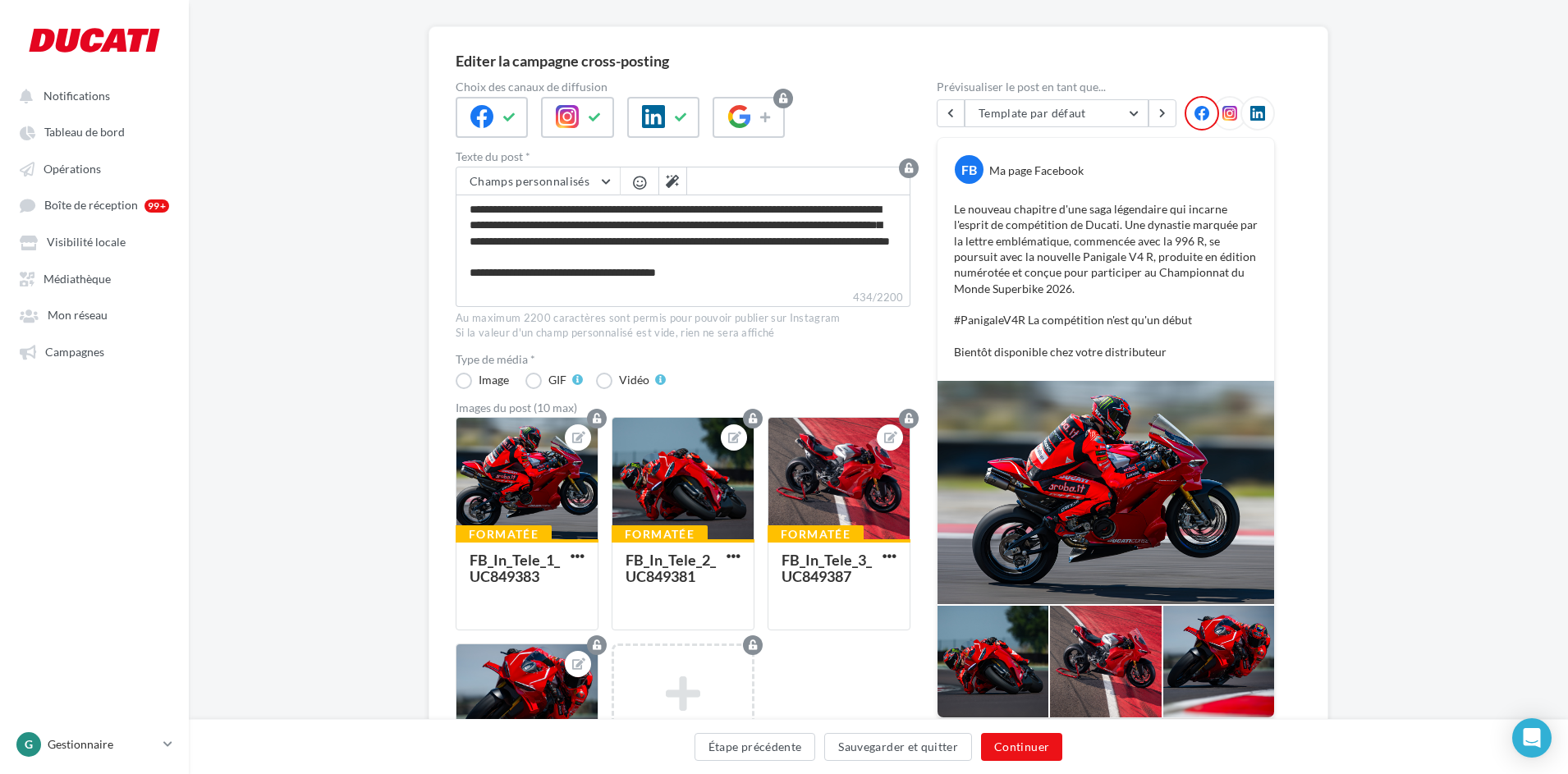
scroll to position [82, 0]
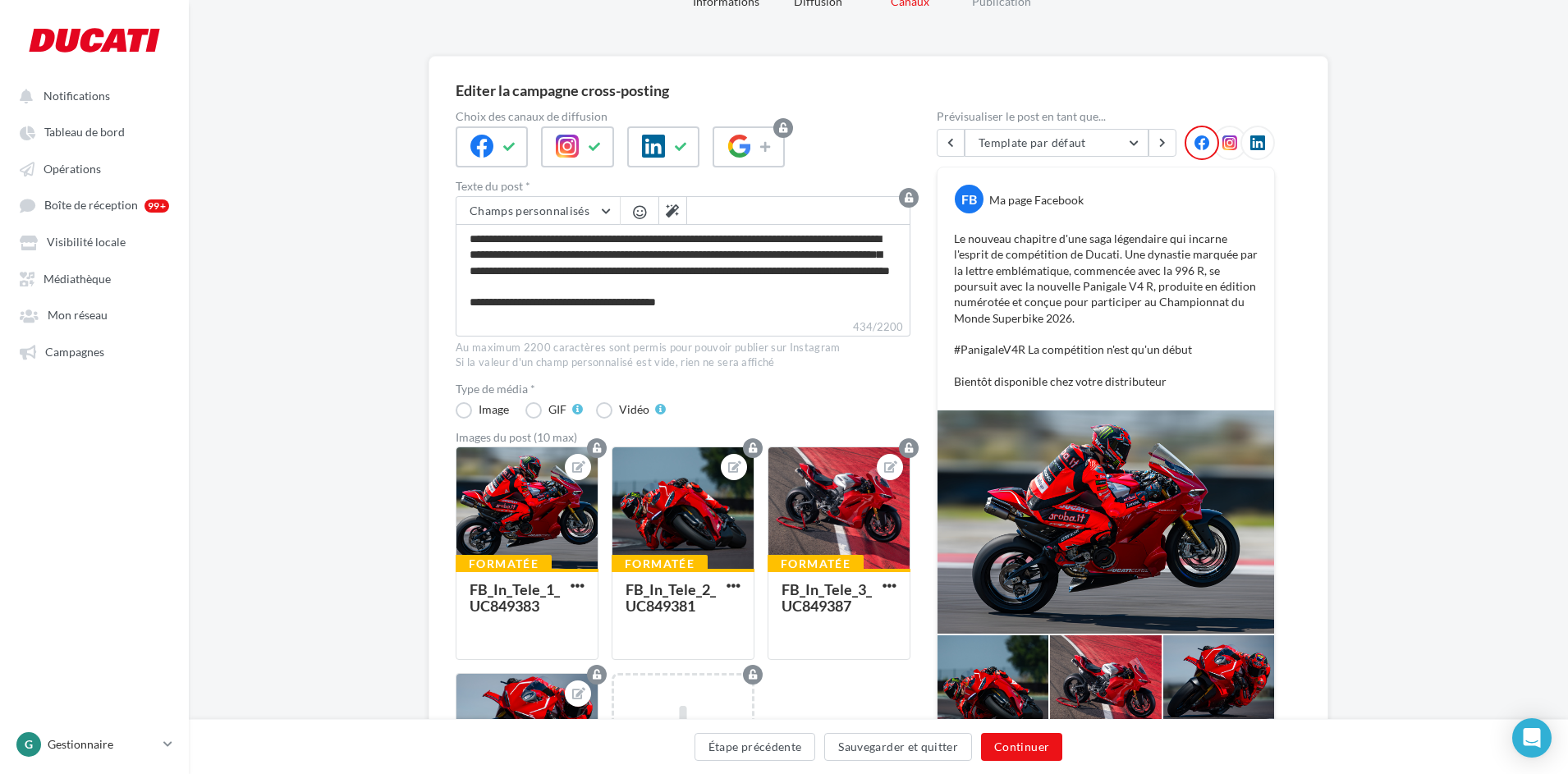
click at [1226, 140] on icon at bounding box center [1229, 142] width 15 height 15
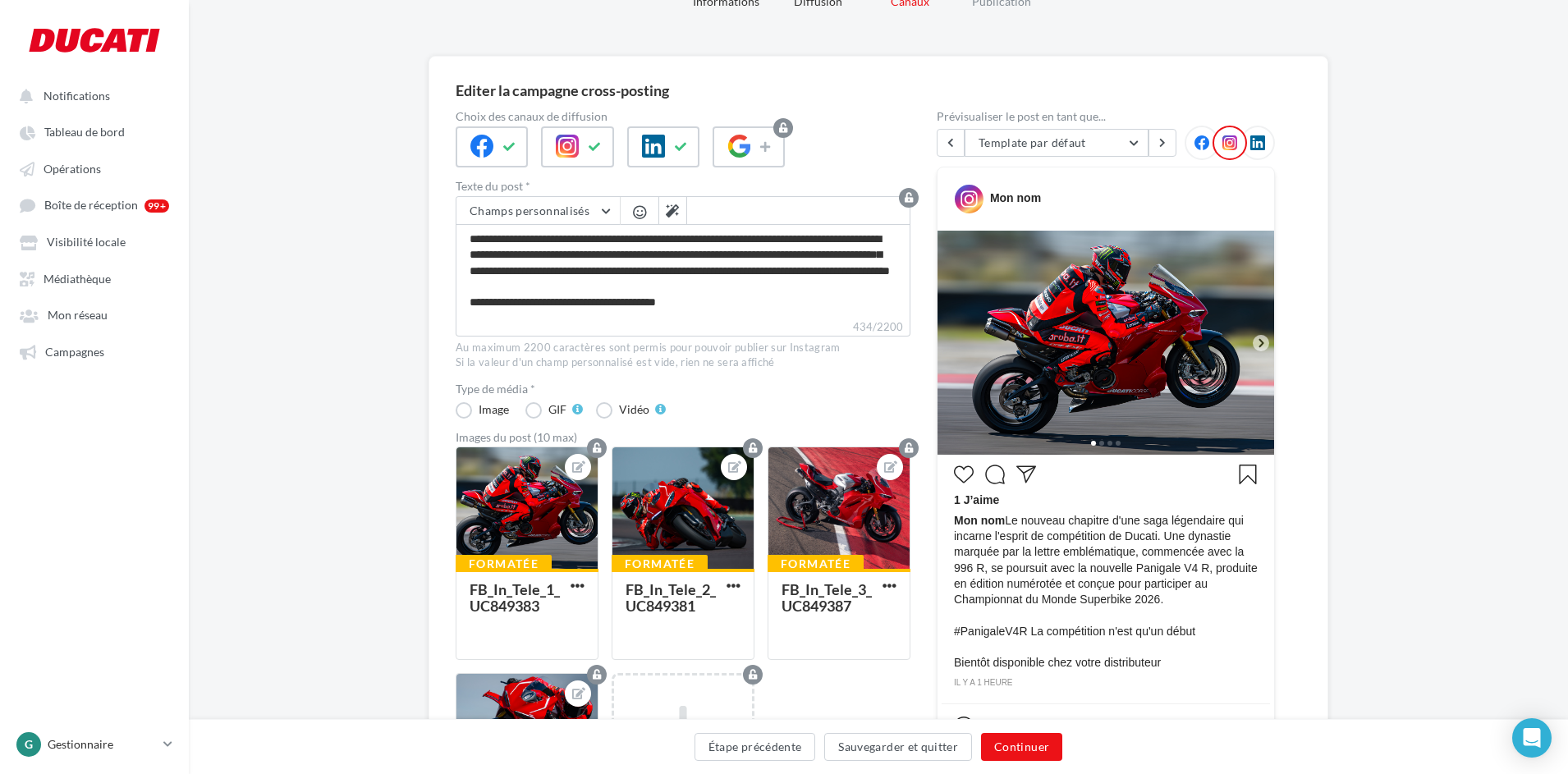
click at [1200, 143] on icon at bounding box center [1201, 142] width 15 height 15
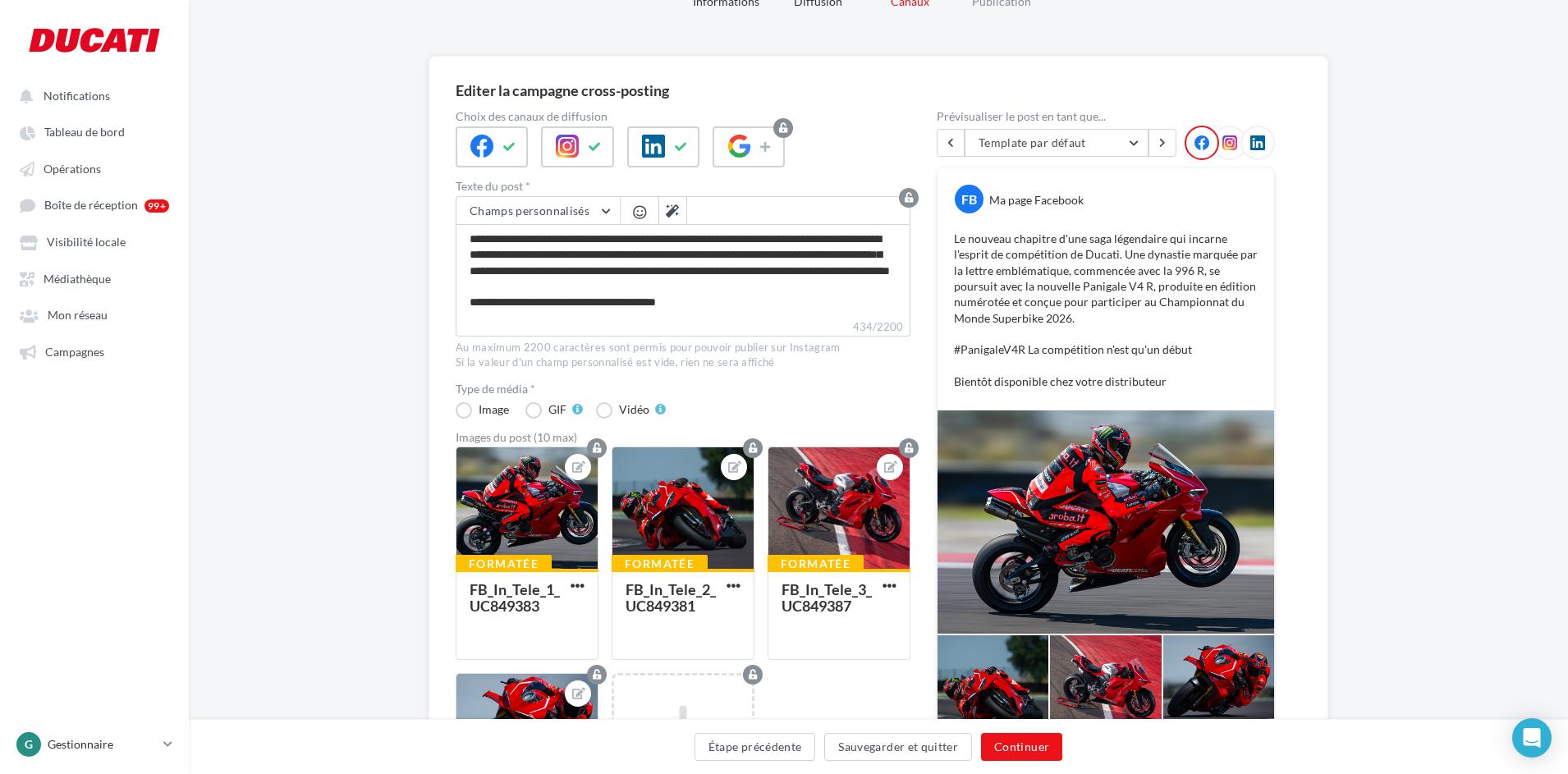
click at [1232, 135] on icon at bounding box center [1229, 142] width 15 height 15
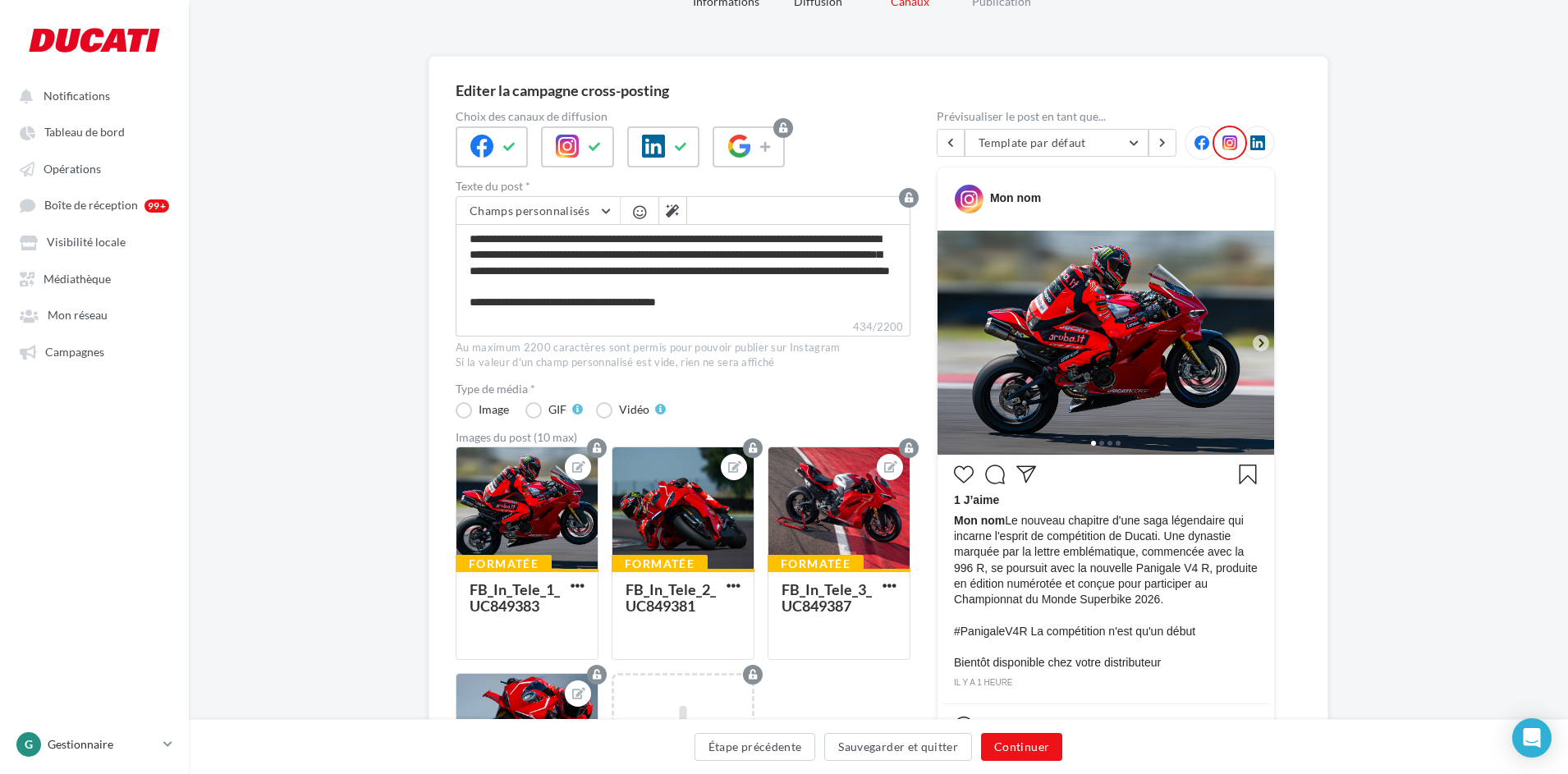
click at [1261, 338] on icon at bounding box center [1260, 343] width 15 height 15
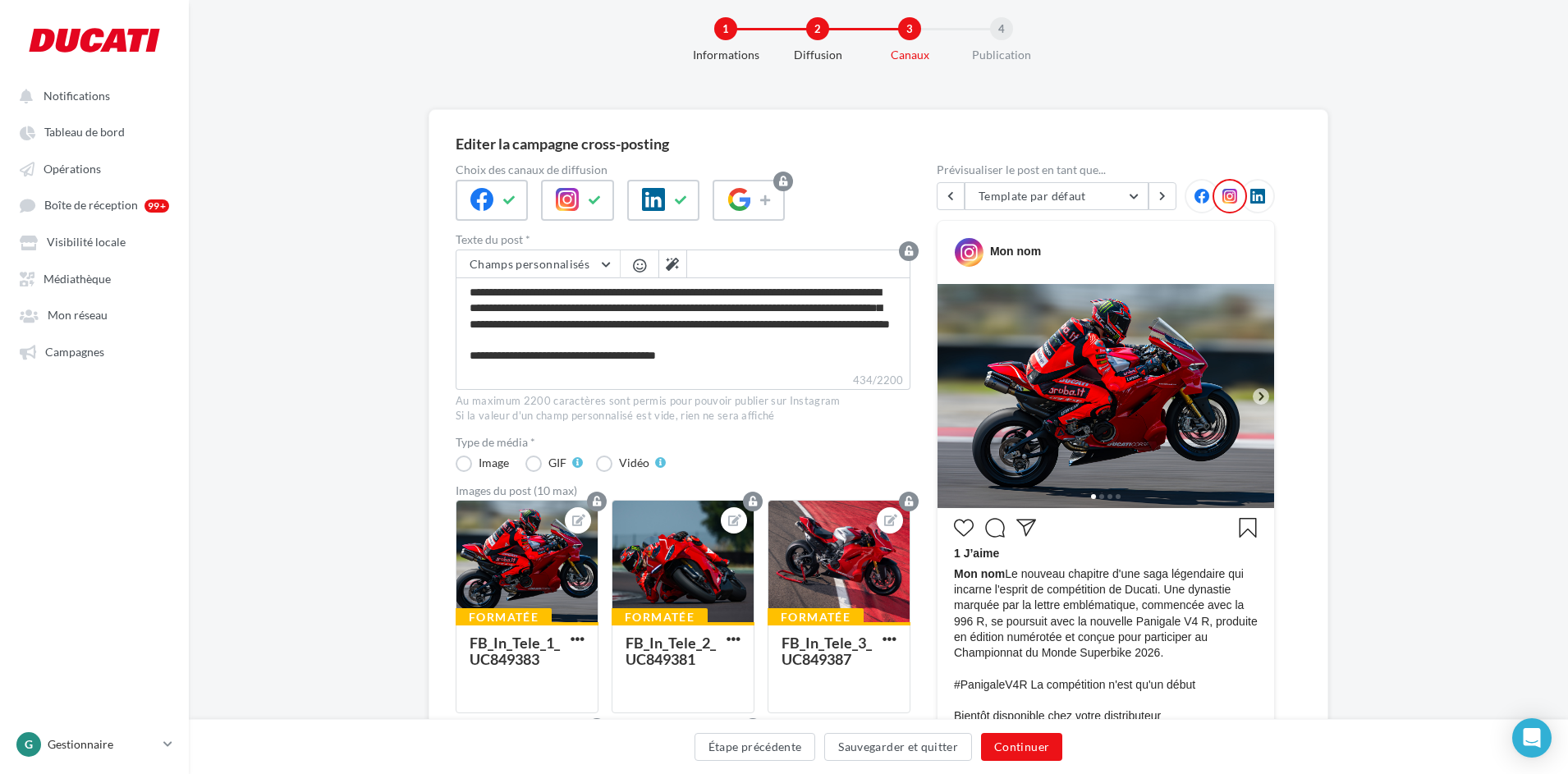
scroll to position [0, 0]
